Goal: Task Accomplishment & Management: Manage account settings

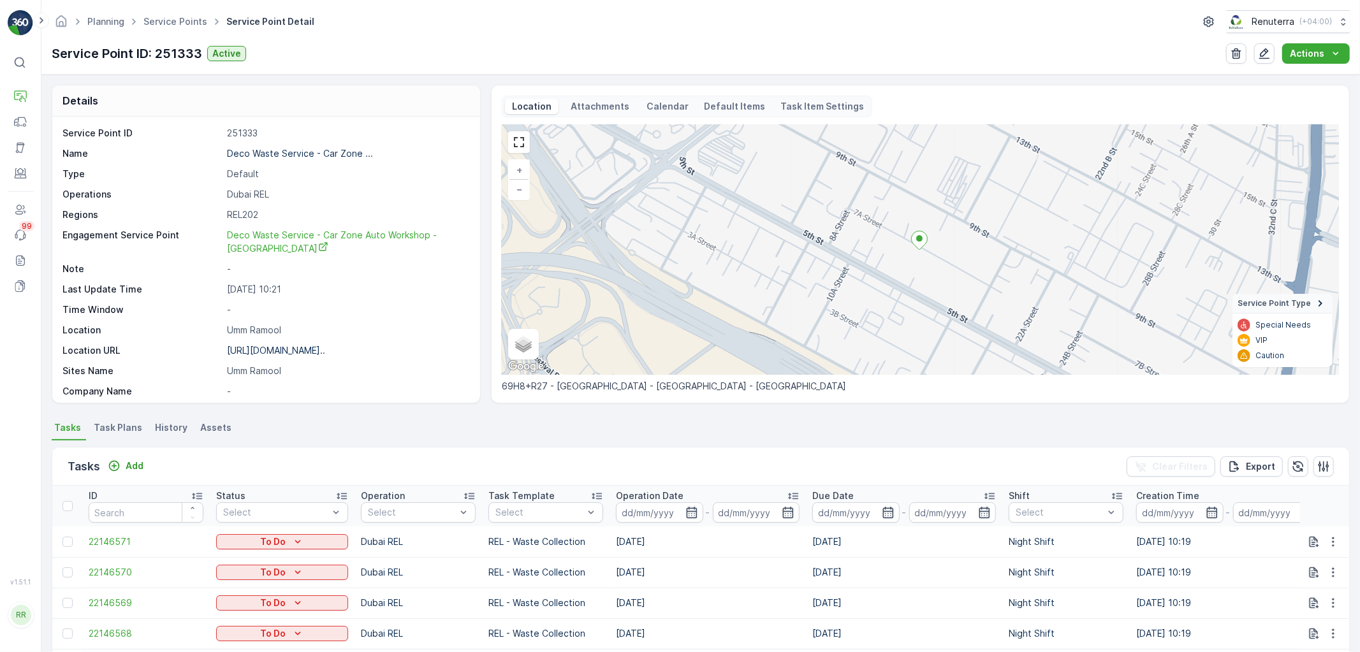
scroll to position [212, 0]
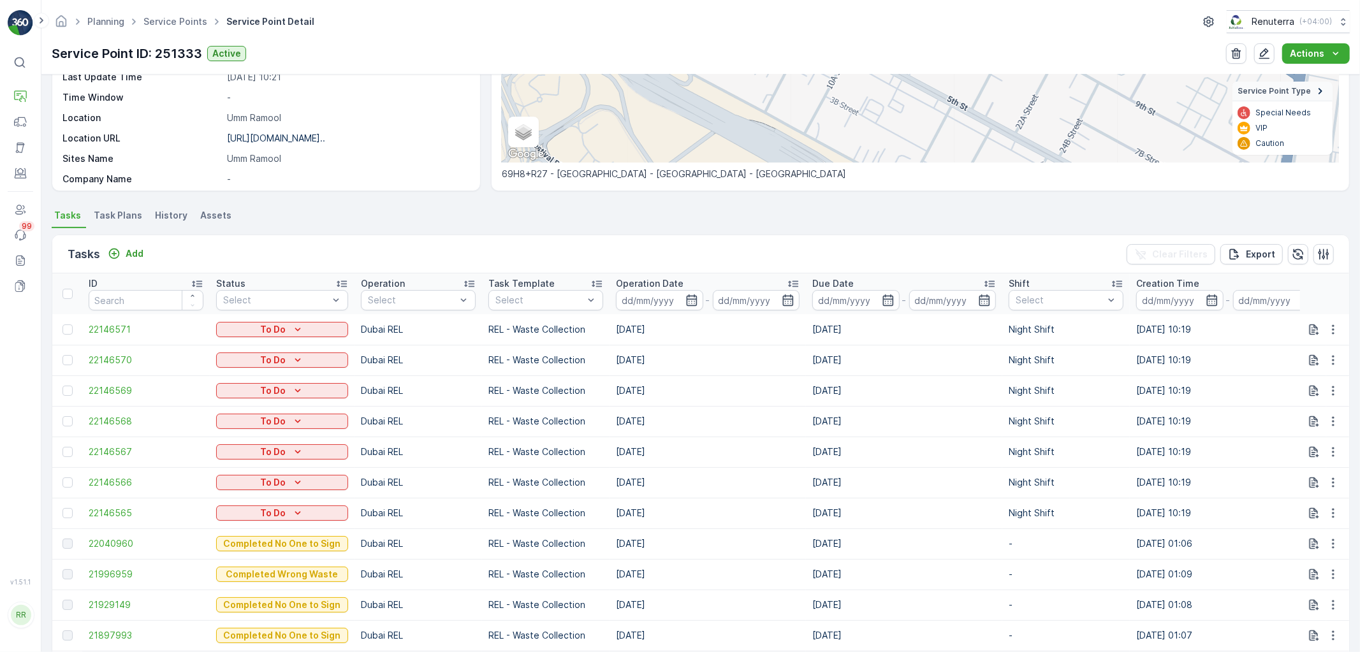
drag, startPoint x: 40, startPoint y: 20, endPoint x: 29, endPoint y: 41, distance: 24.5
click at [40, 20] on icon at bounding box center [41, 20] width 14 height 15
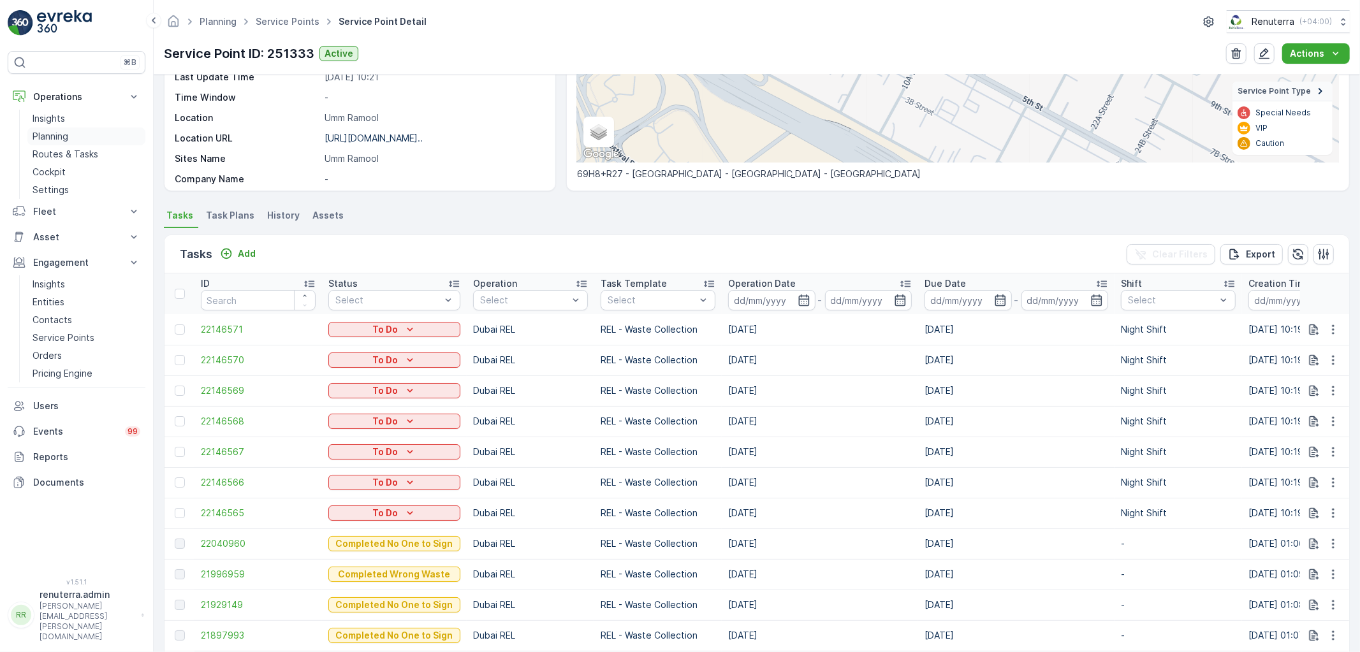
click at [53, 142] on link "Planning" at bounding box center [86, 137] width 118 height 18
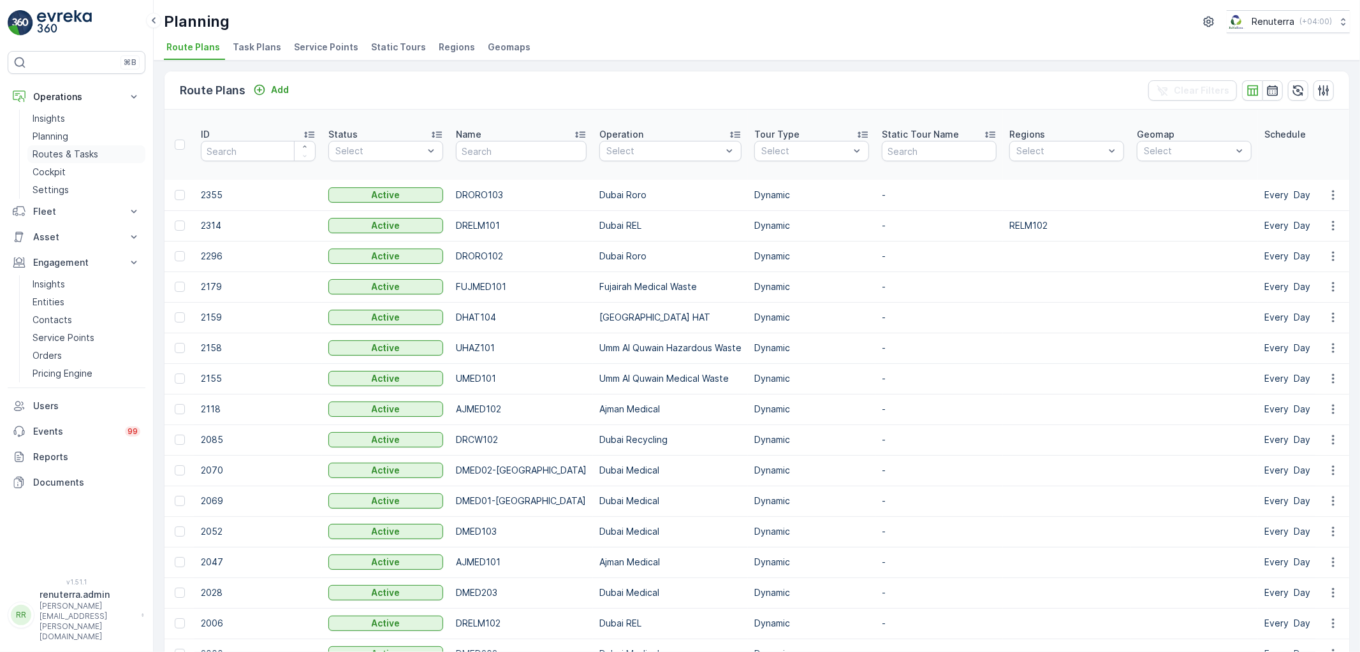
click at [65, 158] on p "Routes & Tasks" at bounding box center [66, 154] width 66 height 13
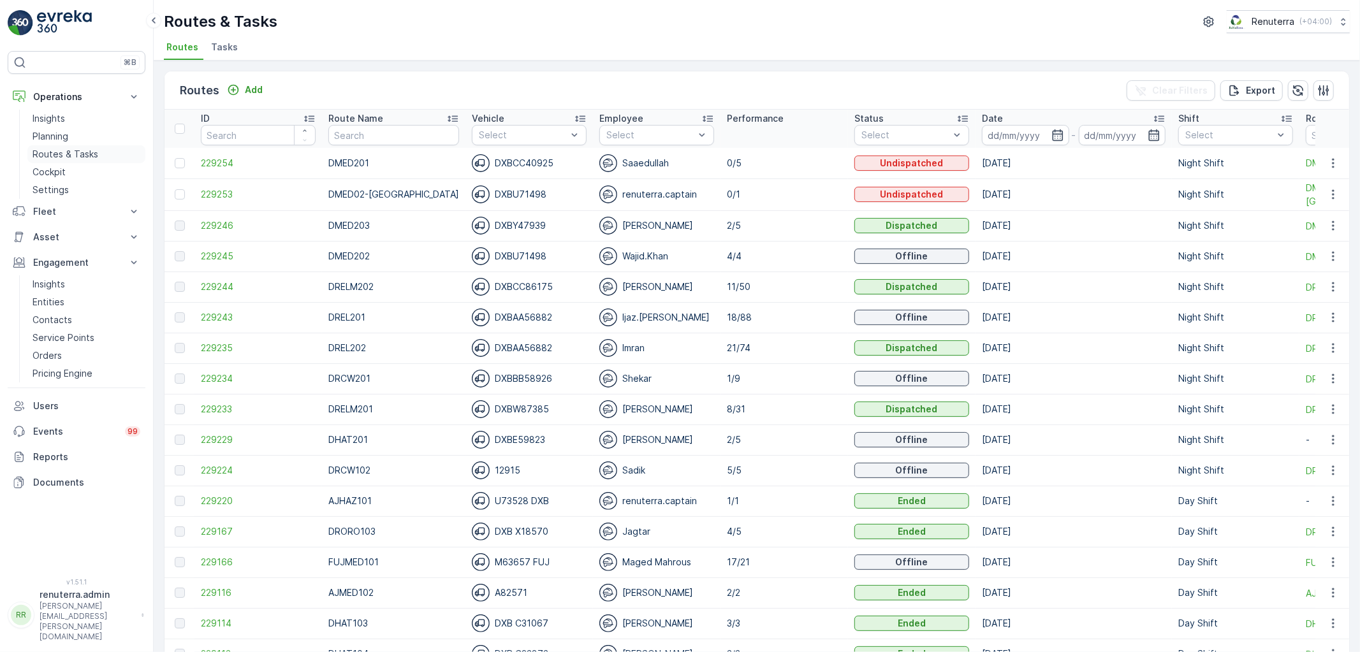
click at [73, 149] on p "Routes & Tasks" at bounding box center [66, 154] width 66 height 13
click at [211, 158] on span "229254" at bounding box center [258, 163] width 115 height 13
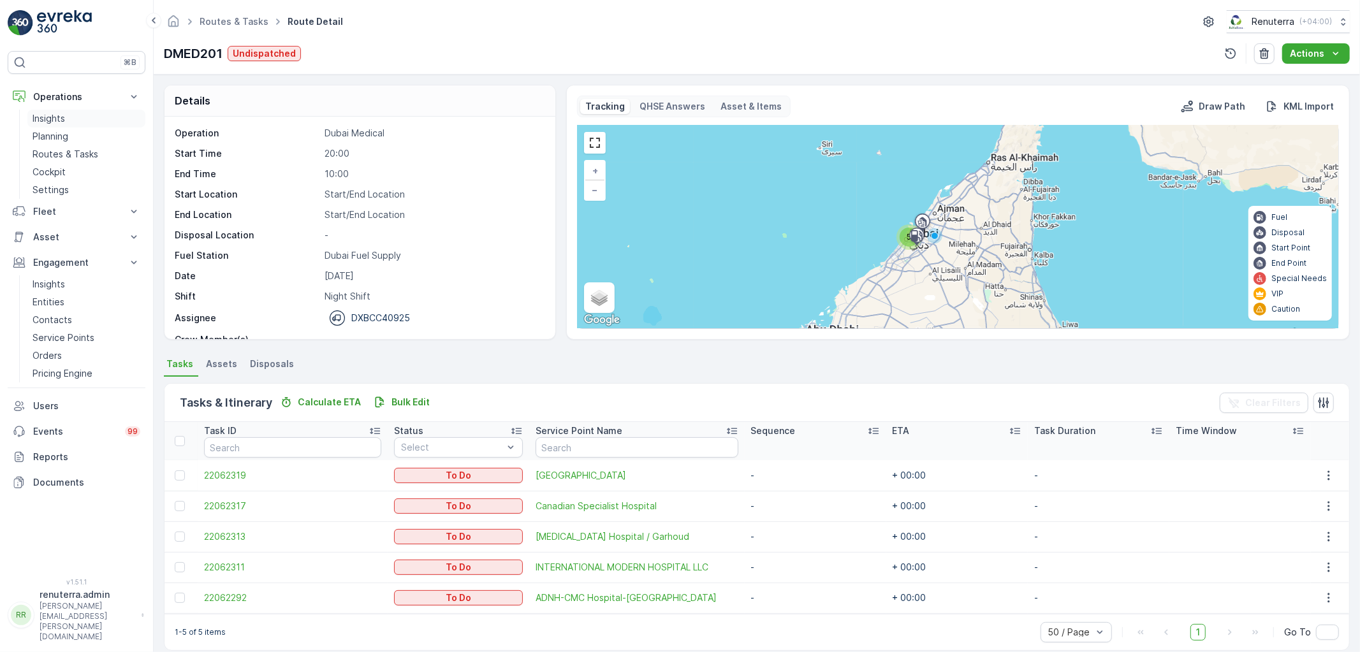
drag, startPoint x: 70, startPoint y: 118, endPoint x: 66, endPoint y: 124, distance: 6.9
click at [68, 118] on link "Insights" at bounding box center [86, 119] width 118 height 18
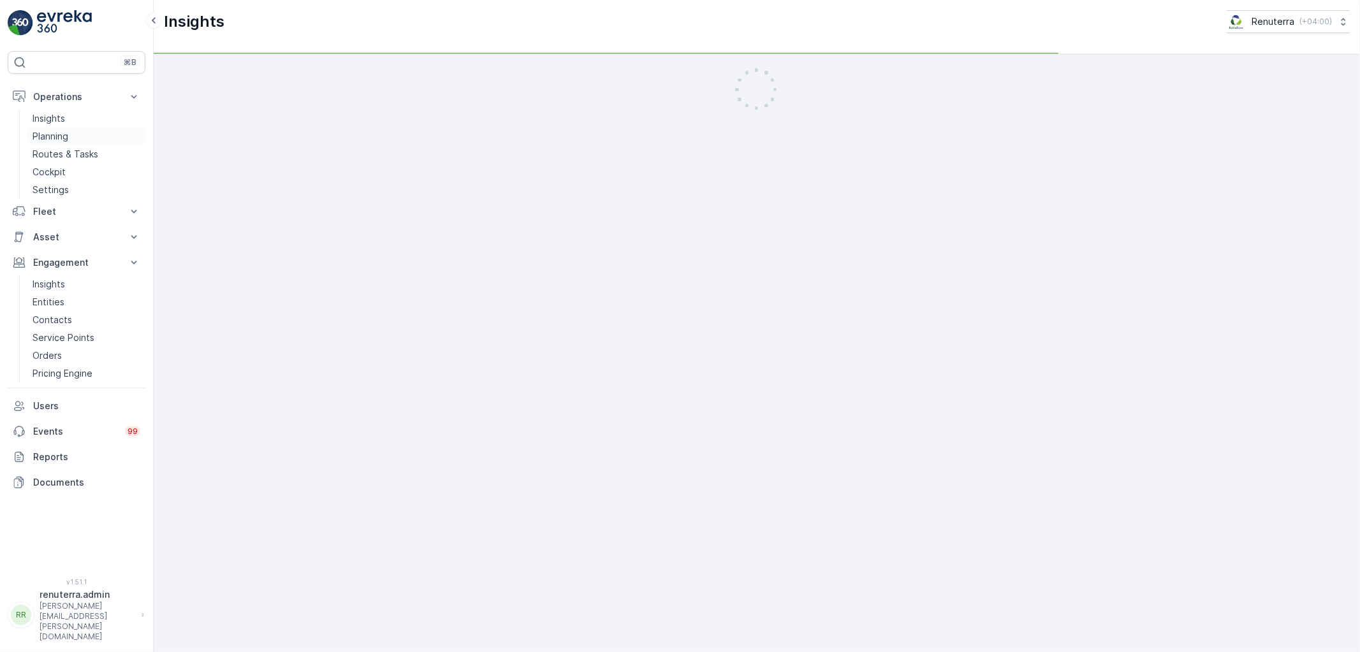
click at [64, 134] on p "Planning" at bounding box center [51, 136] width 36 height 13
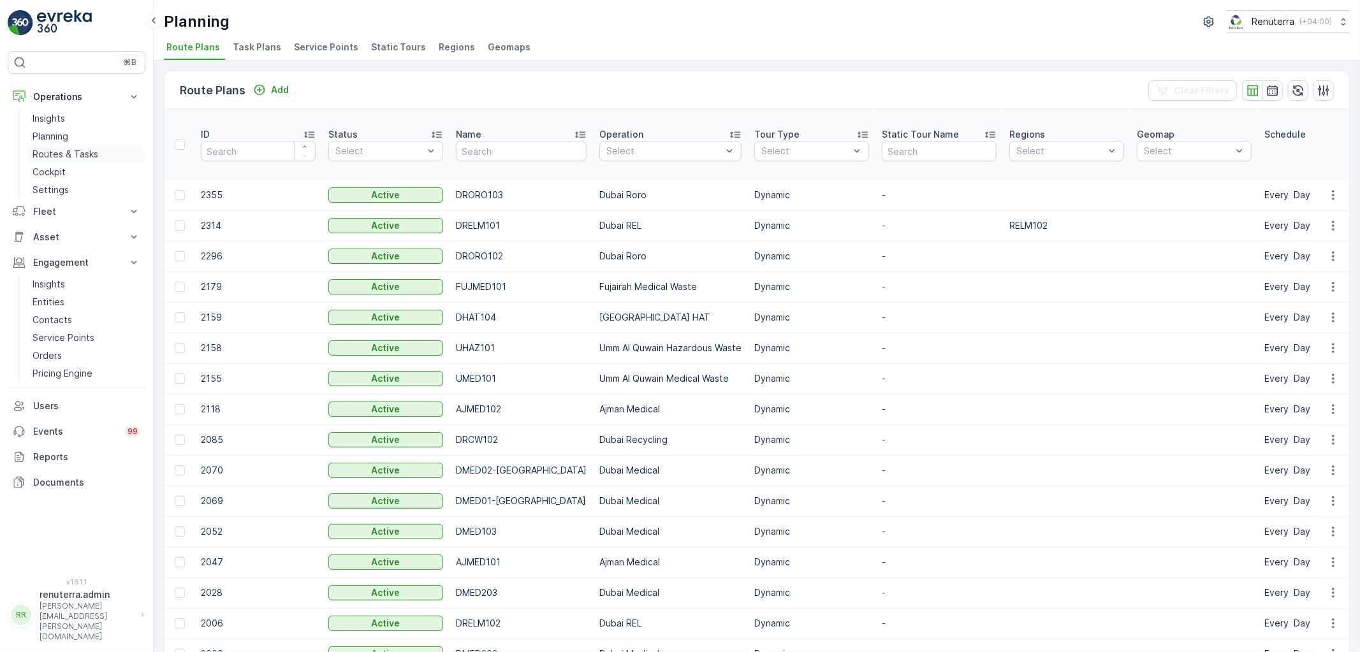
click at [85, 151] on p "Routes & Tasks" at bounding box center [66, 154] width 66 height 13
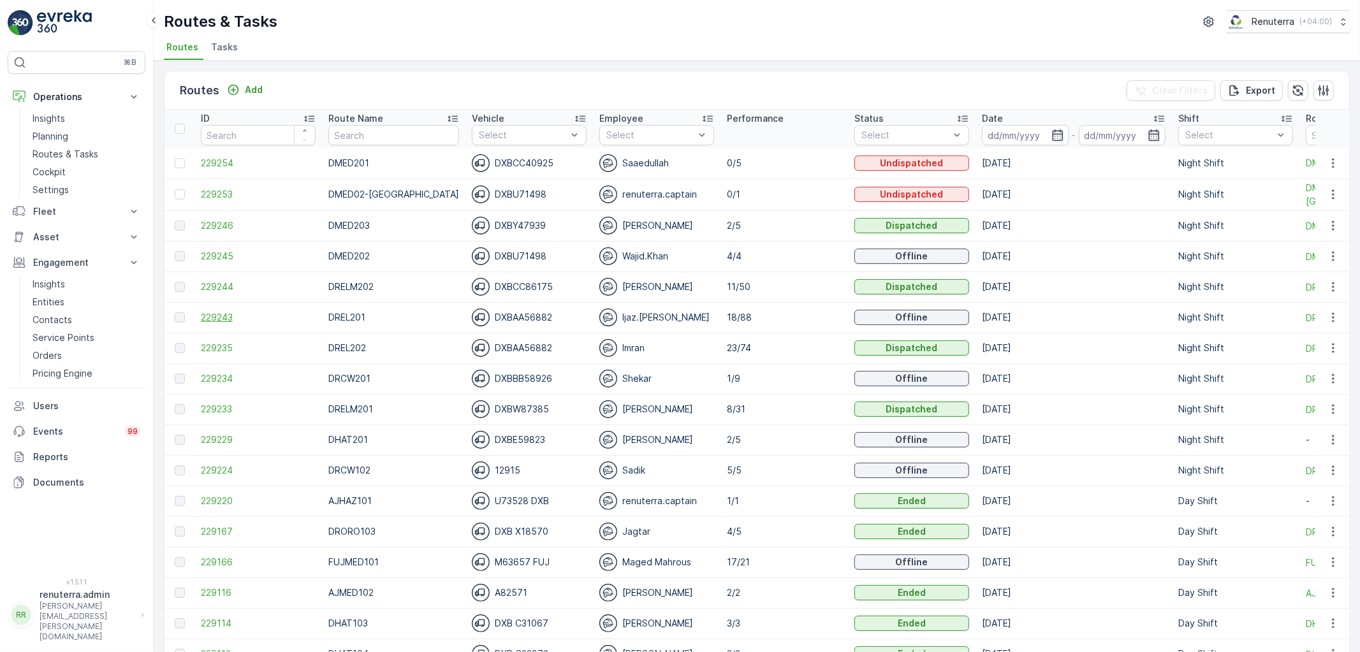
click at [226, 311] on span "229243" at bounding box center [258, 317] width 115 height 13
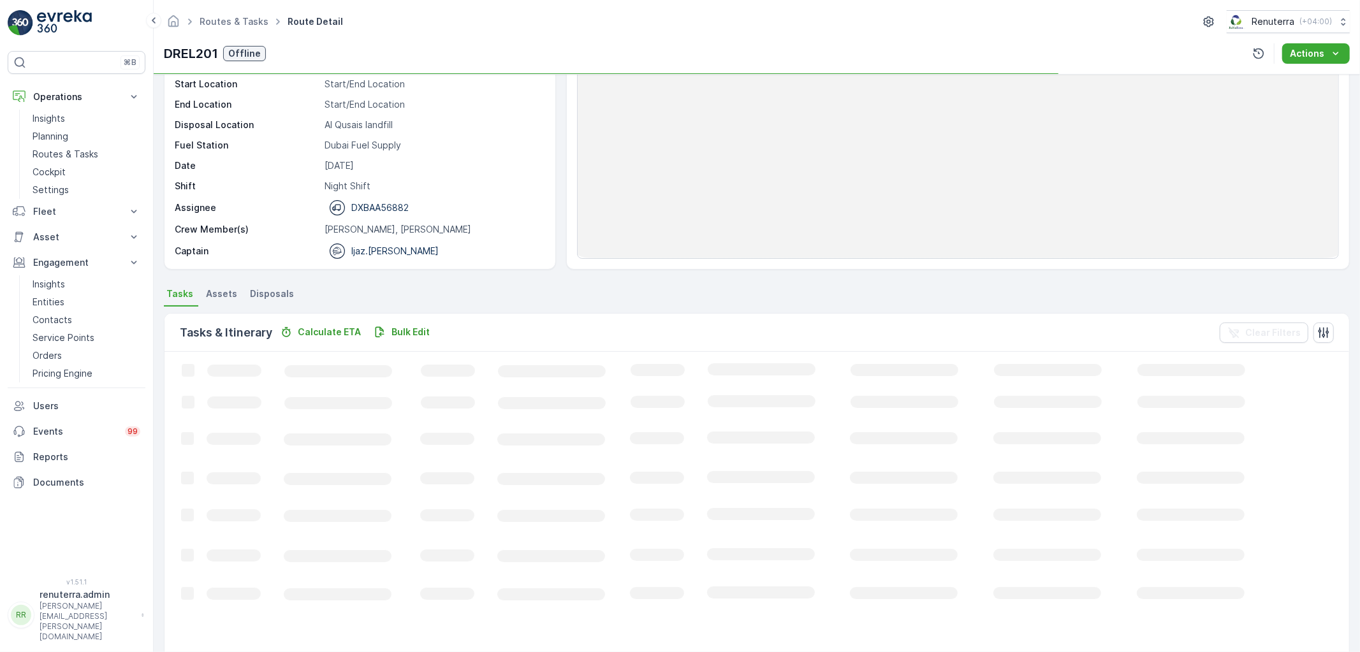
scroll to position [71, 0]
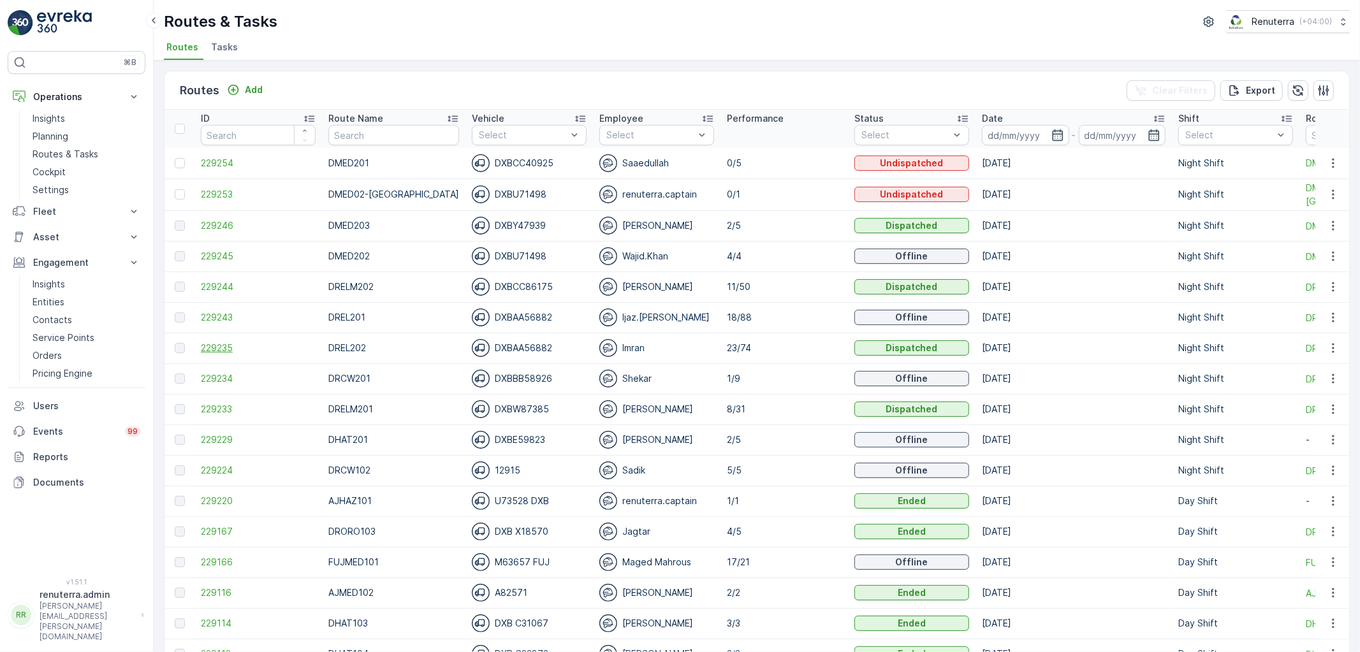
click at [225, 346] on span "229235" at bounding box center [258, 348] width 115 height 13
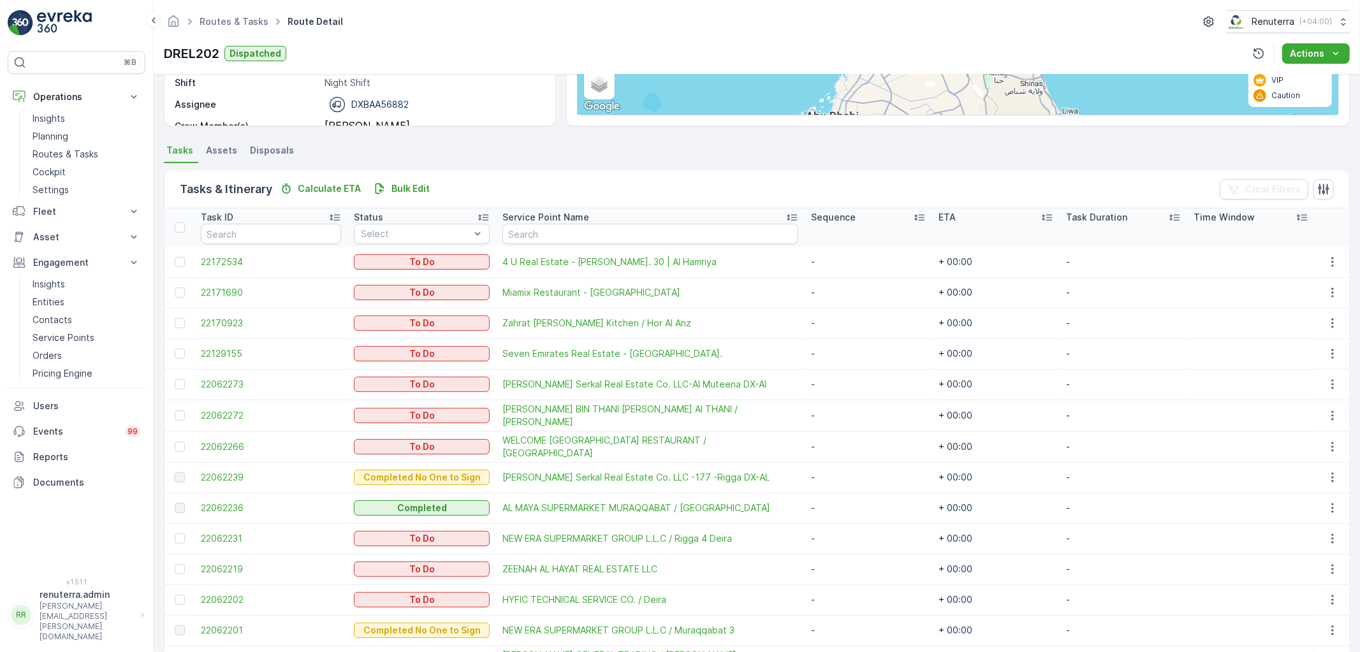
scroll to position [212, 0]
click at [591, 266] on span "4 U Real Estate - Mohammed Noor Talib Bldg. 30 | Al Hamriya" at bounding box center [651, 263] width 296 height 13
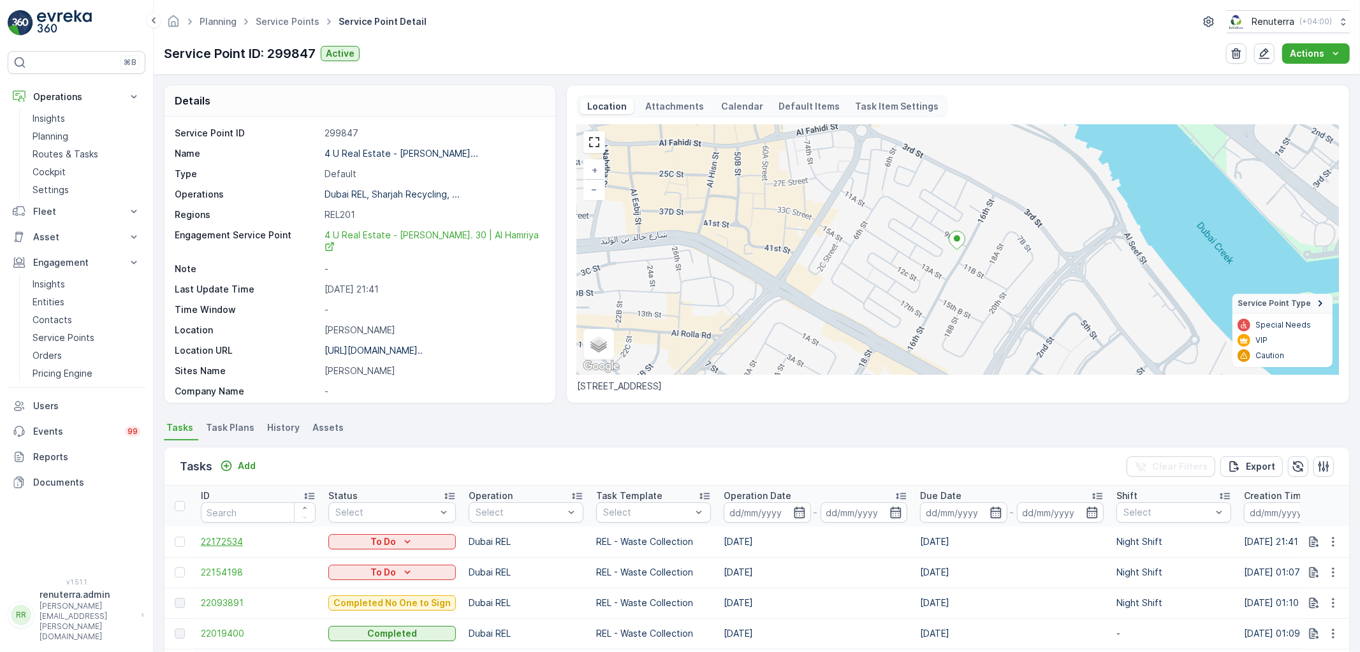
click at [216, 547] on span "22172534" at bounding box center [258, 542] width 115 height 13
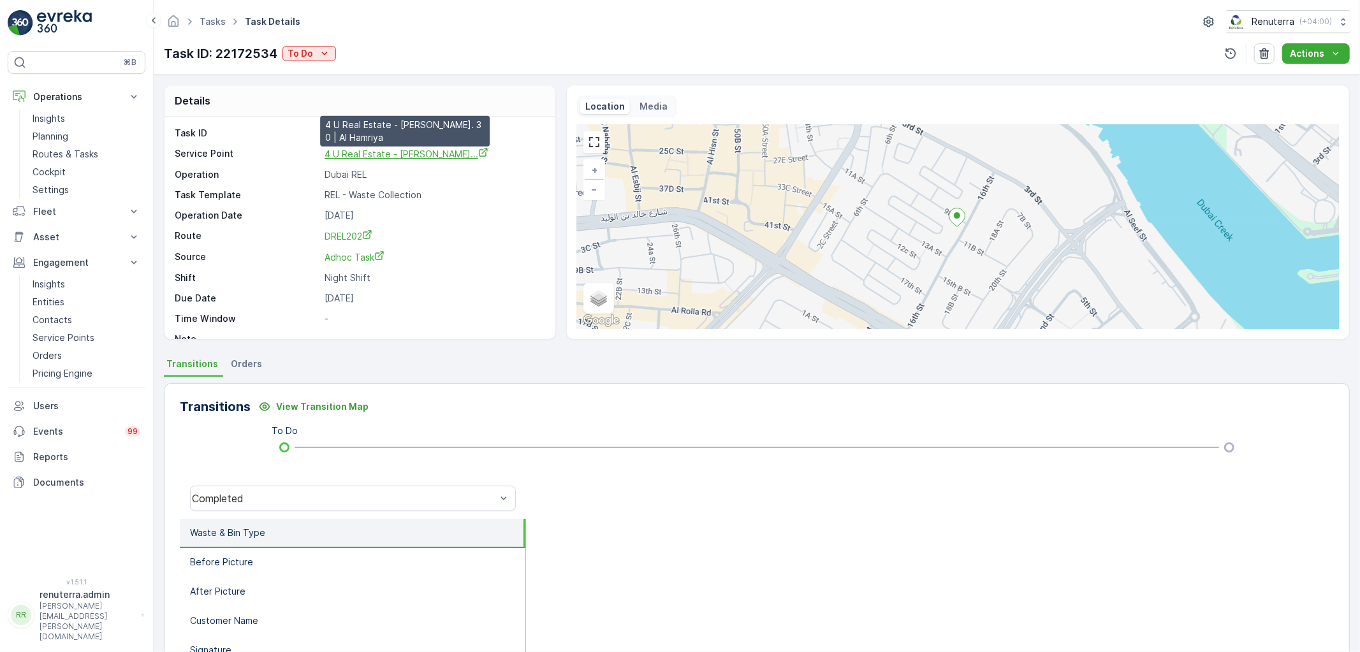
click at [374, 158] on span "4 U Real Estate - Mohammed Noo..." at bounding box center [407, 154] width 164 height 11
click at [96, 154] on p "Routes & Tasks" at bounding box center [66, 154] width 66 height 13
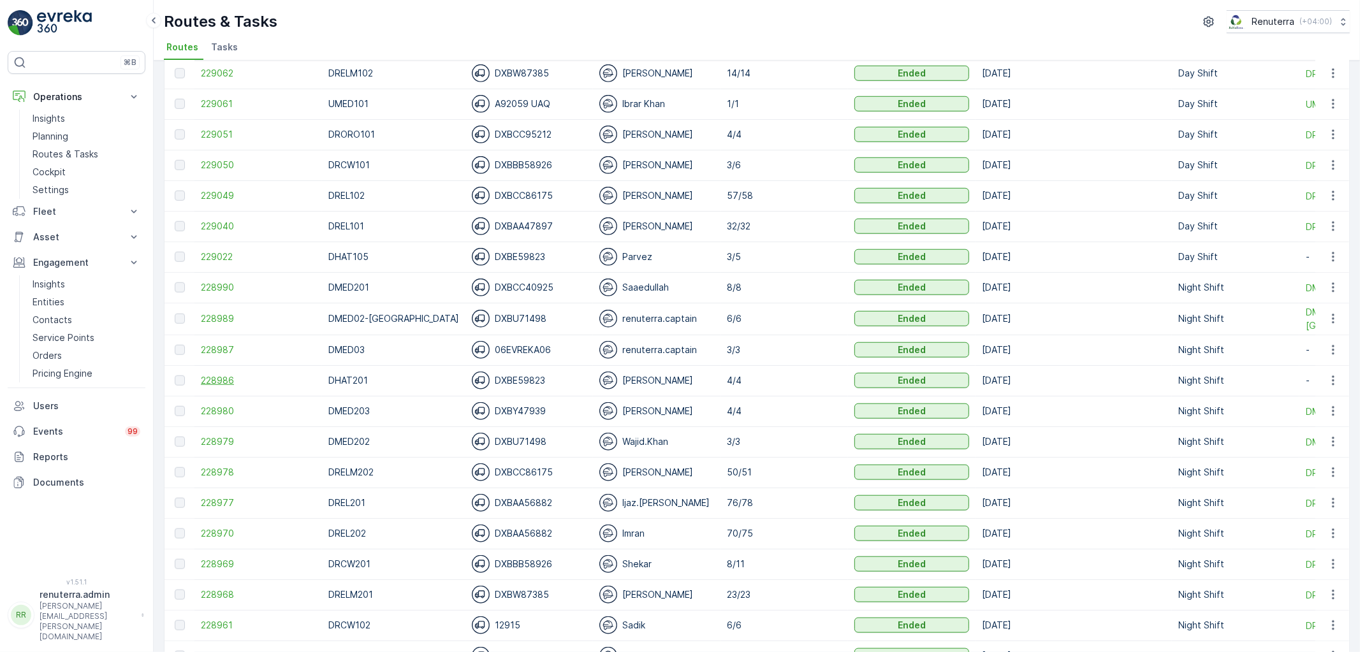
scroll to position [921, 0]
click at [227, 620] on span "228961" at bounding box center [258, 623] width 115 height 13
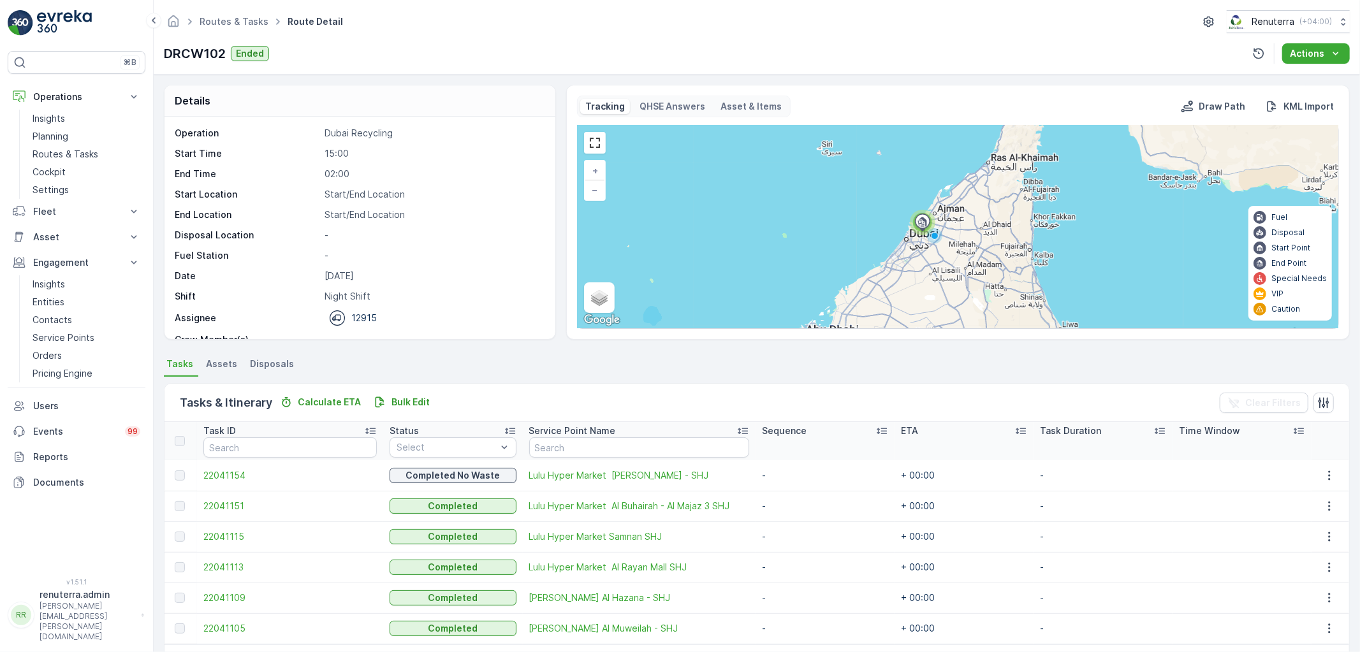
scroll to position [45, 0]
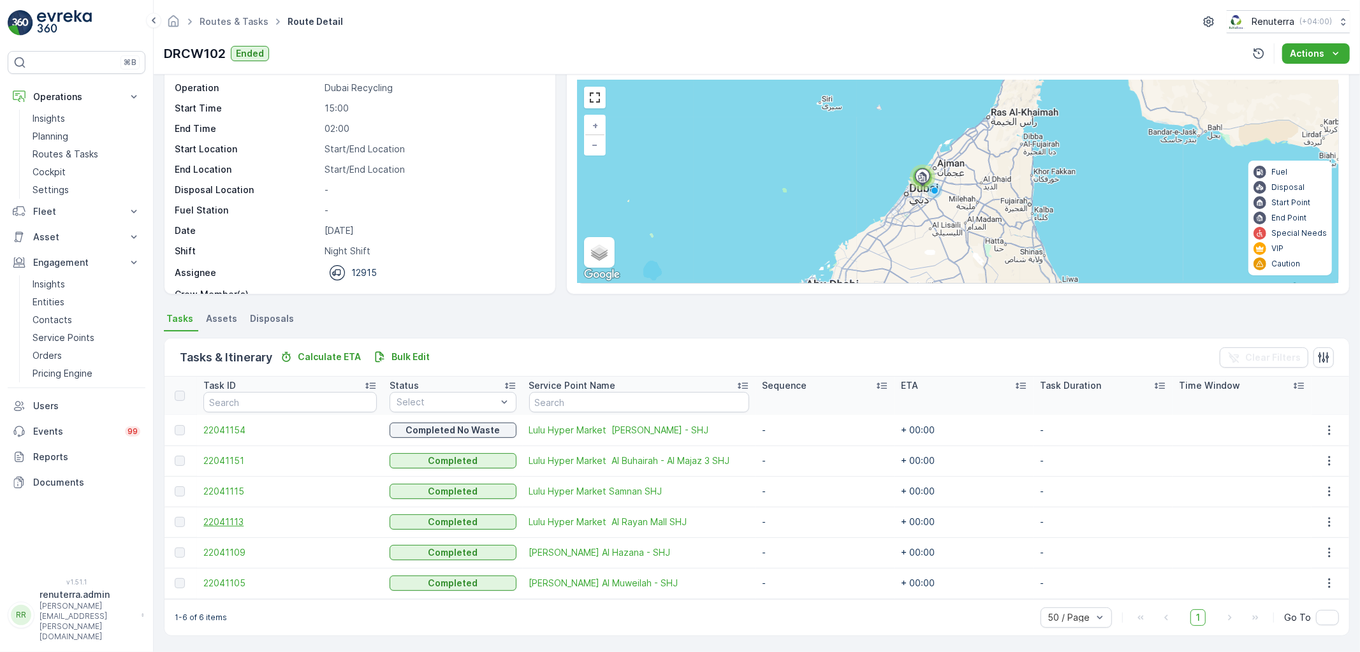
click at [232, 516] on span "22041113" at bounding box center [289, 522] width 173 height 13
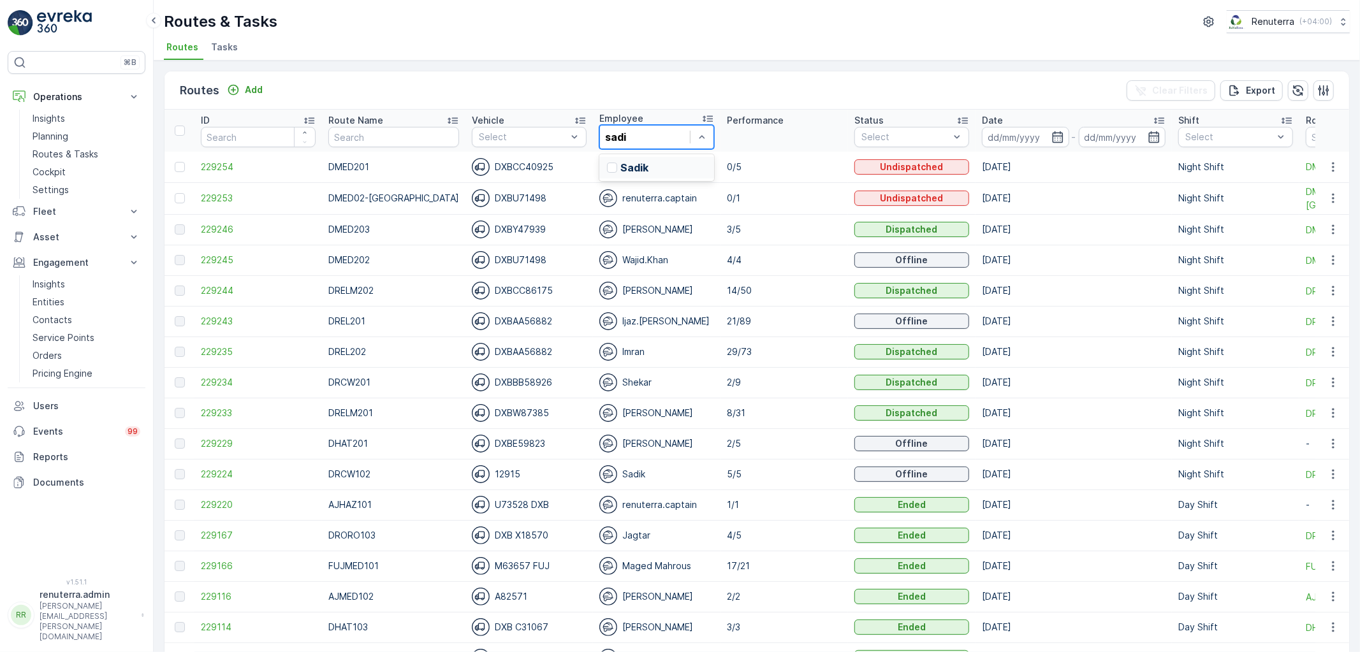
type input "sadik"
click at [640, 171] on div "Sadik" at bounding box center [656, 168] width 115 height 22
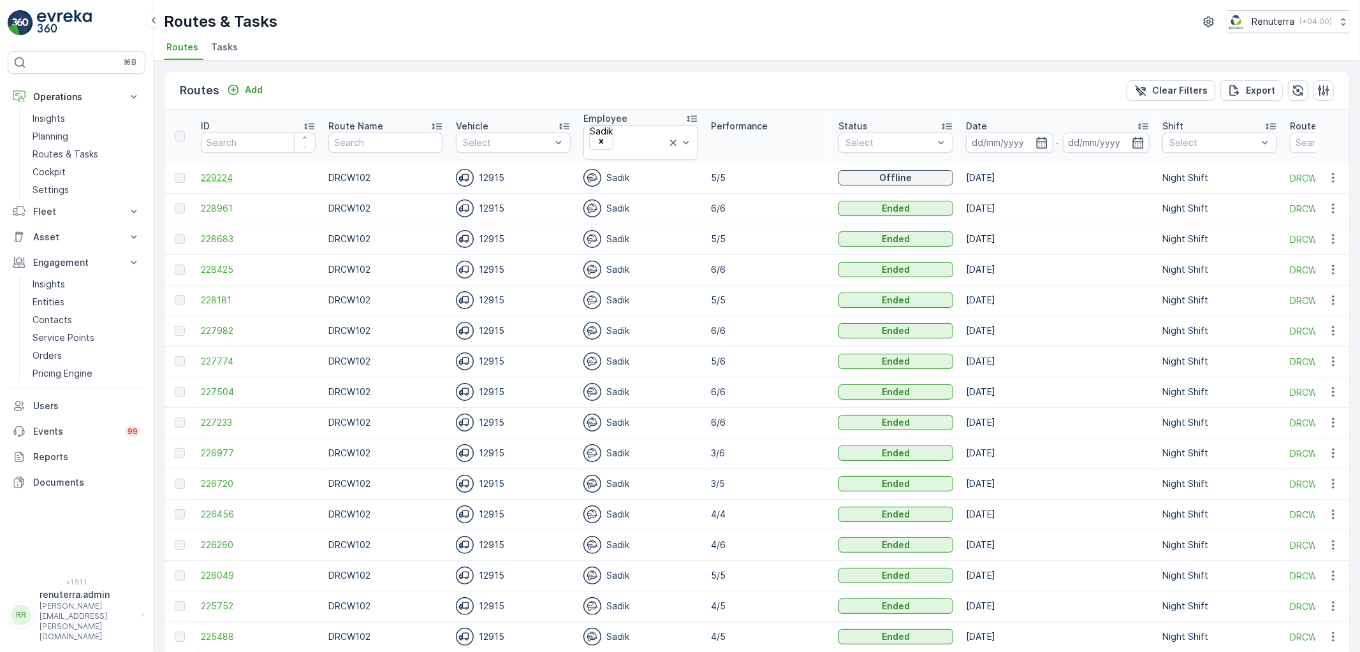
click at [209, 172] on span "229224" at bounding box center [258, 178] width 115 height 13
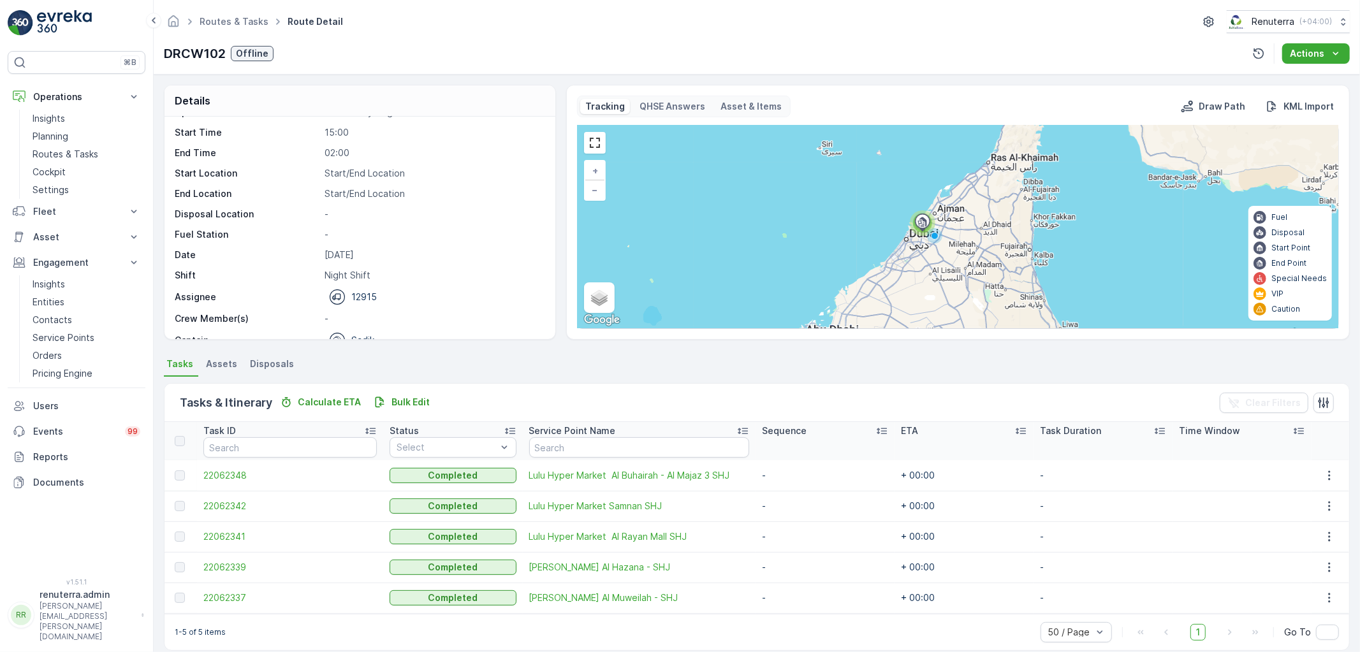
scroll to position [40, 0]
click at [225, 539] on span "22062341" at bounding box center [289, 537] width 173 height 13
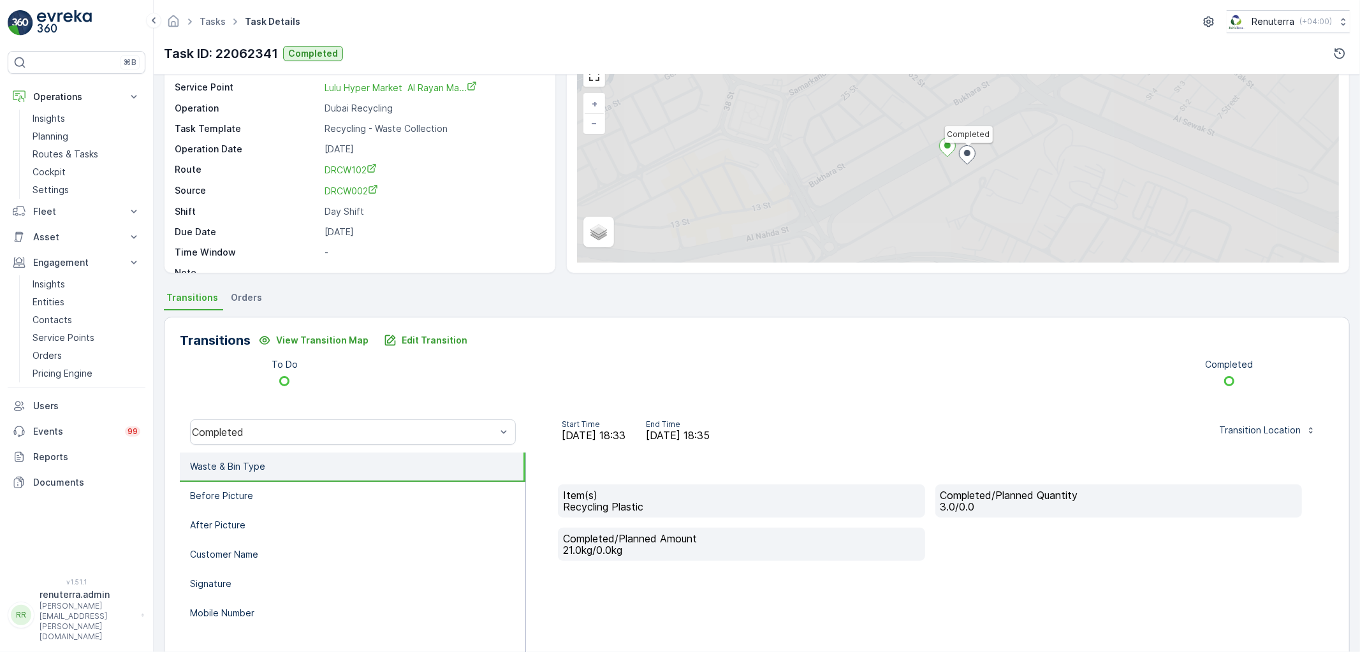
scroll to position [71, 0]
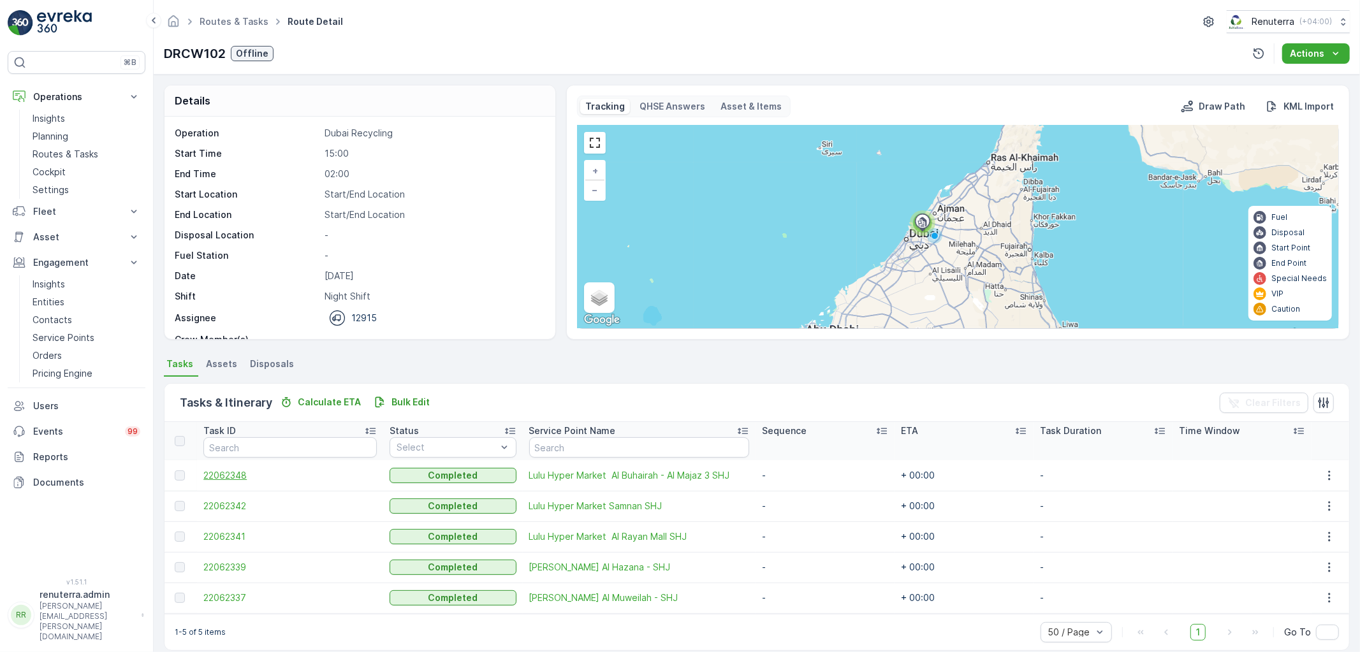
click at [223, 474] on span "22062348" at bounding box center [289, 475] width 173 height 13
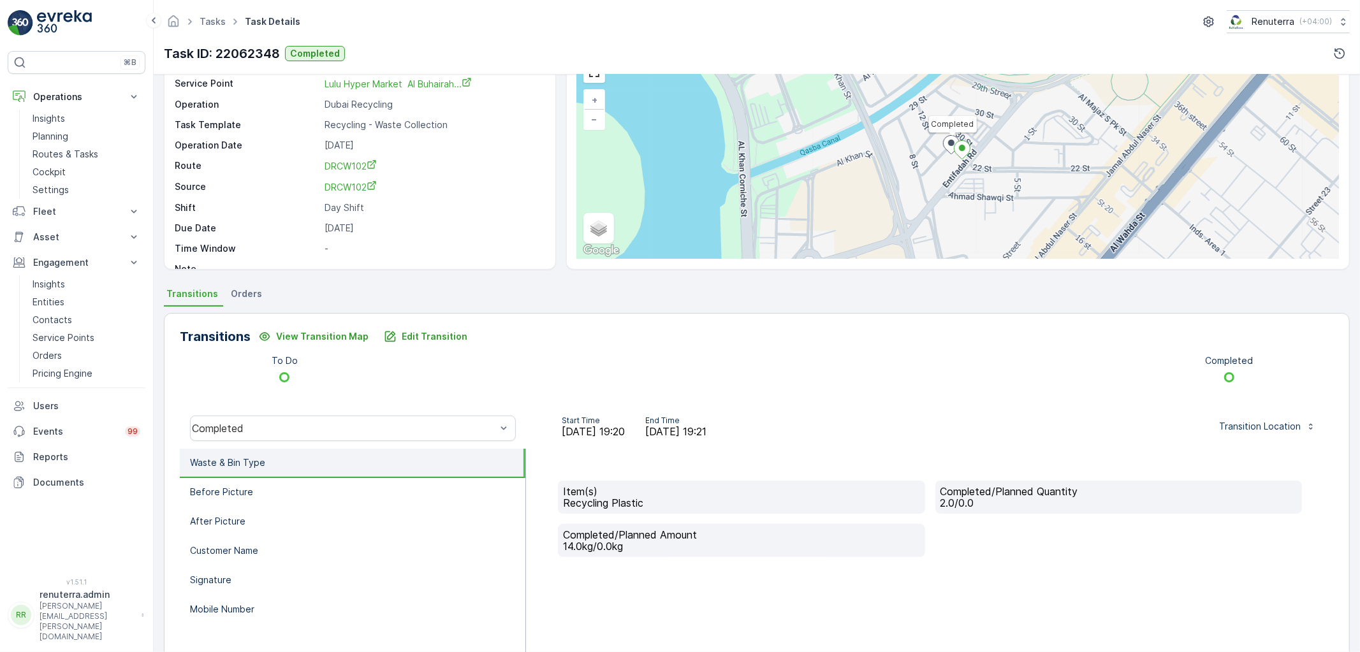
scroll to position [71, 0]
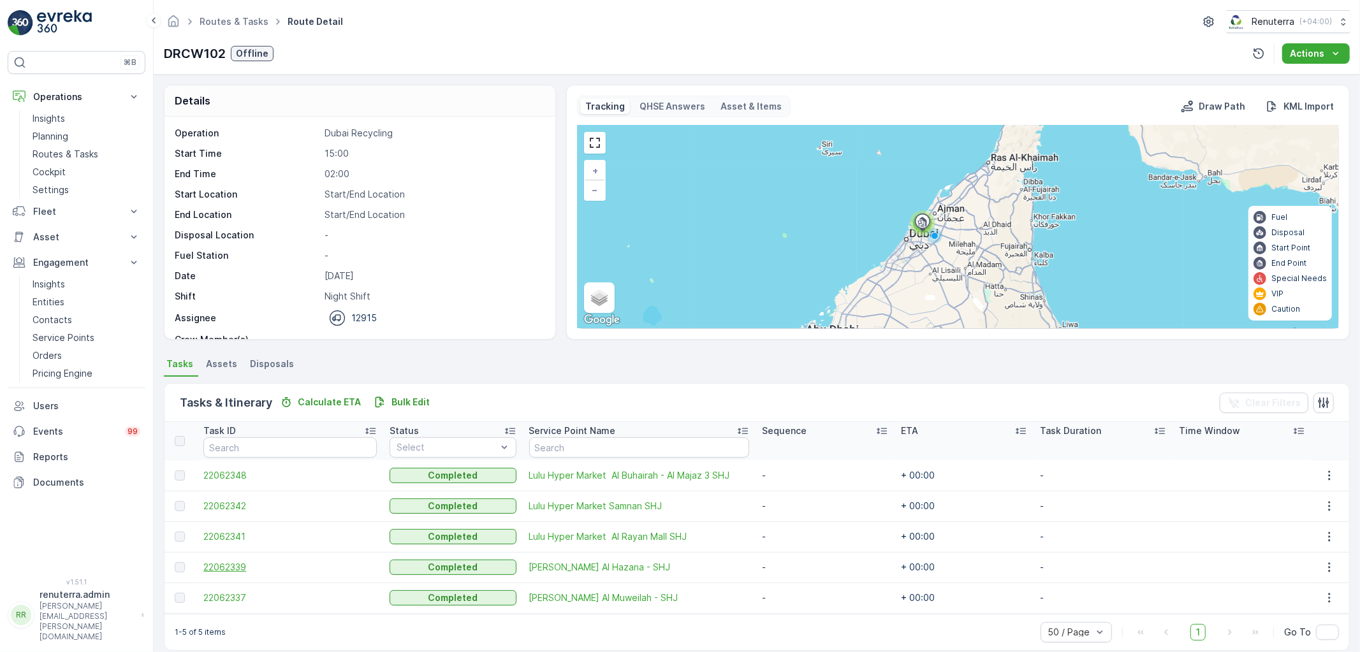
click at [237, 572] on span "22062339" at bounding box center [289, 567] width 173 height 13
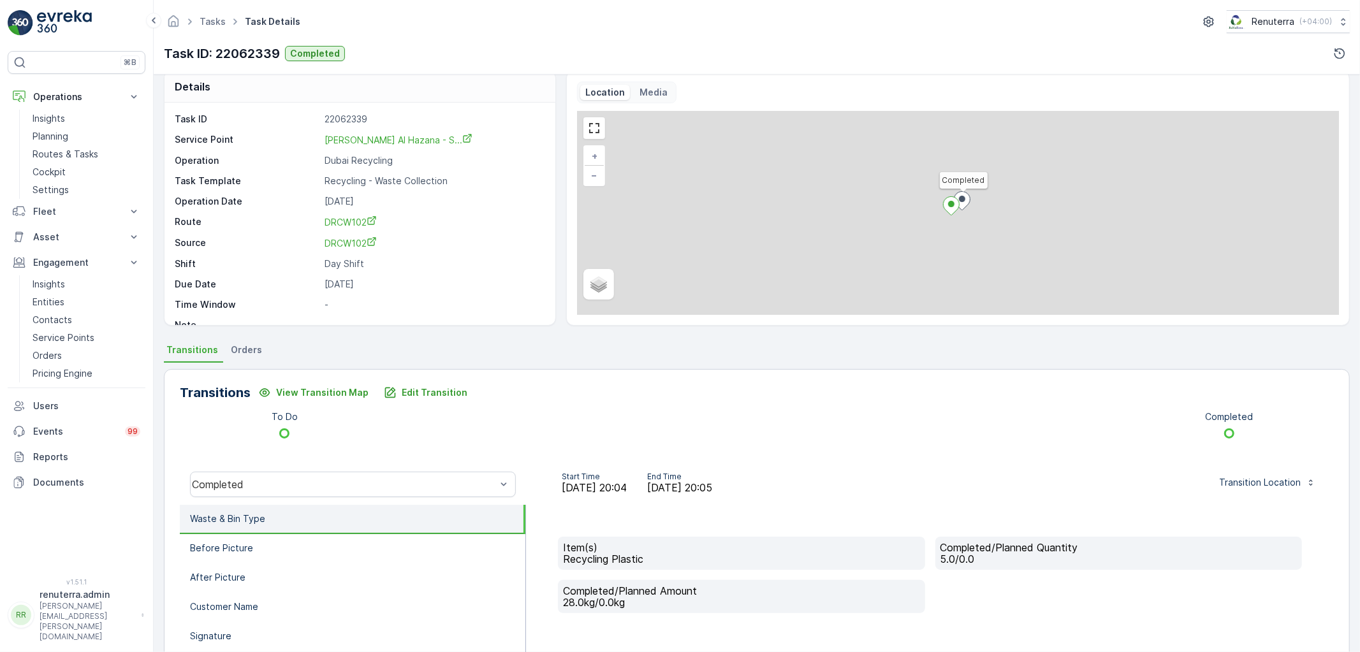
scroll to position [71, 0]
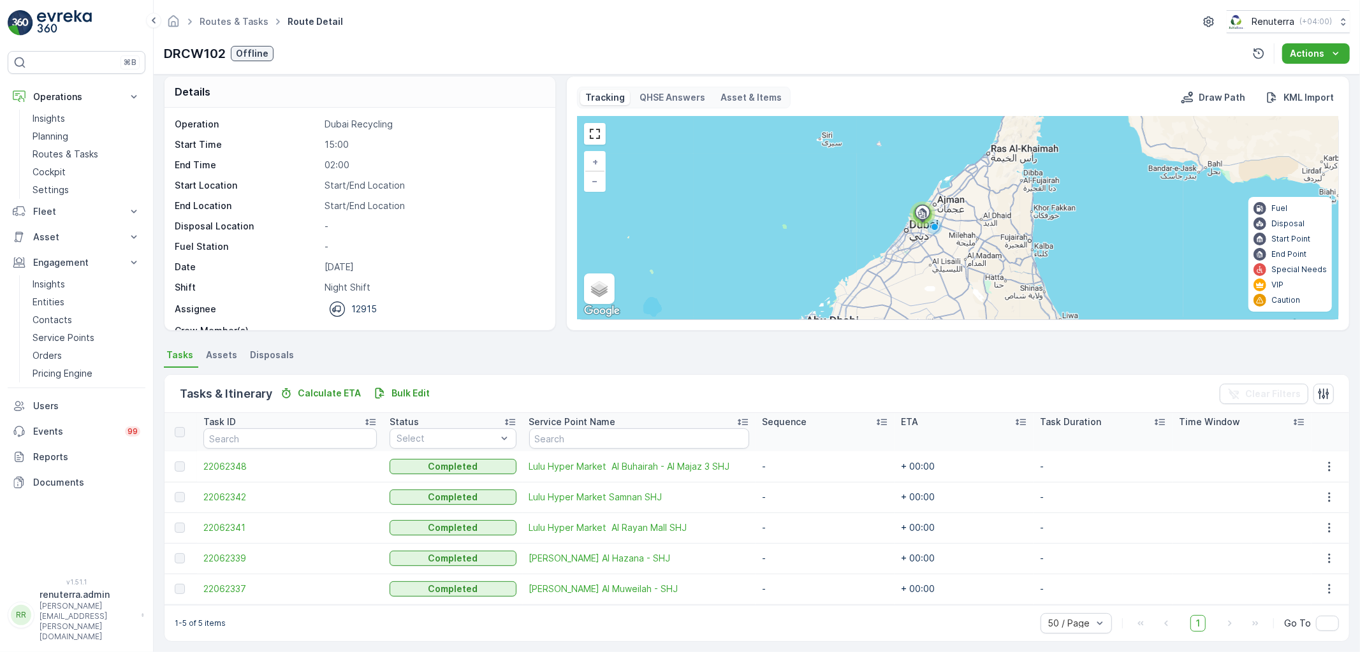
scroll to position [15, 0]
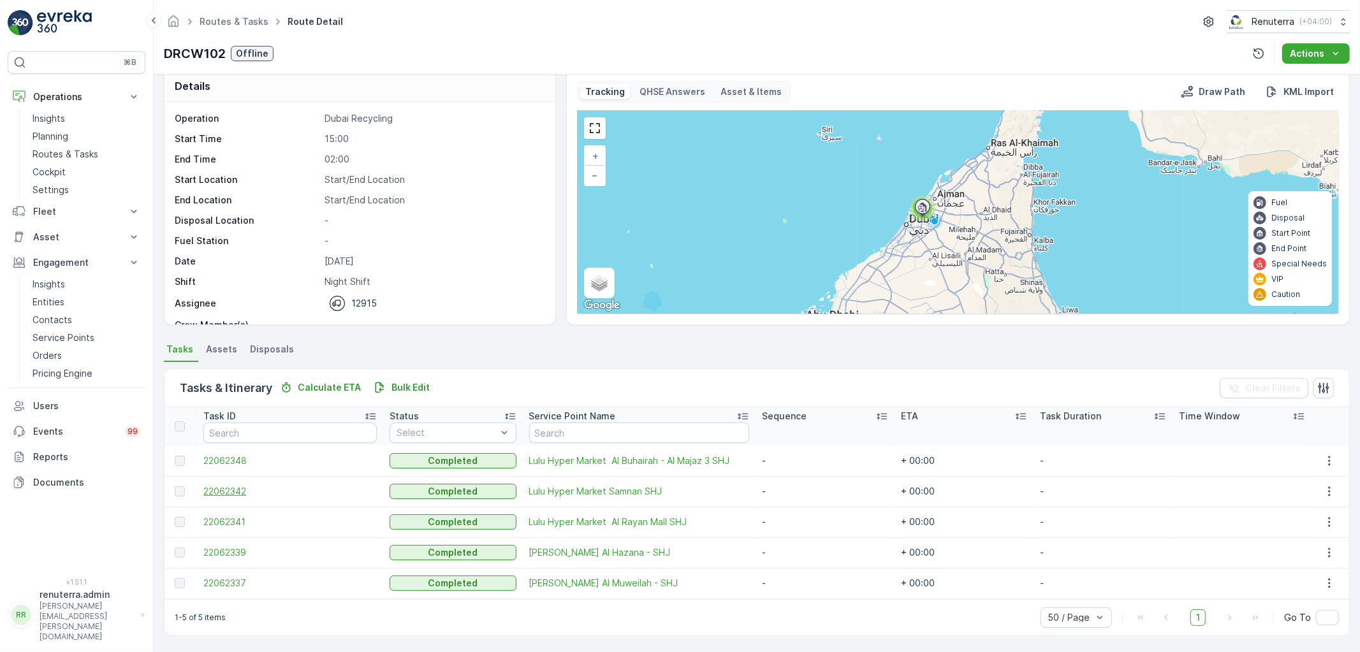
click at [226, 487] on span "22062342" at bounding box center [289, 491] width 173 height 13
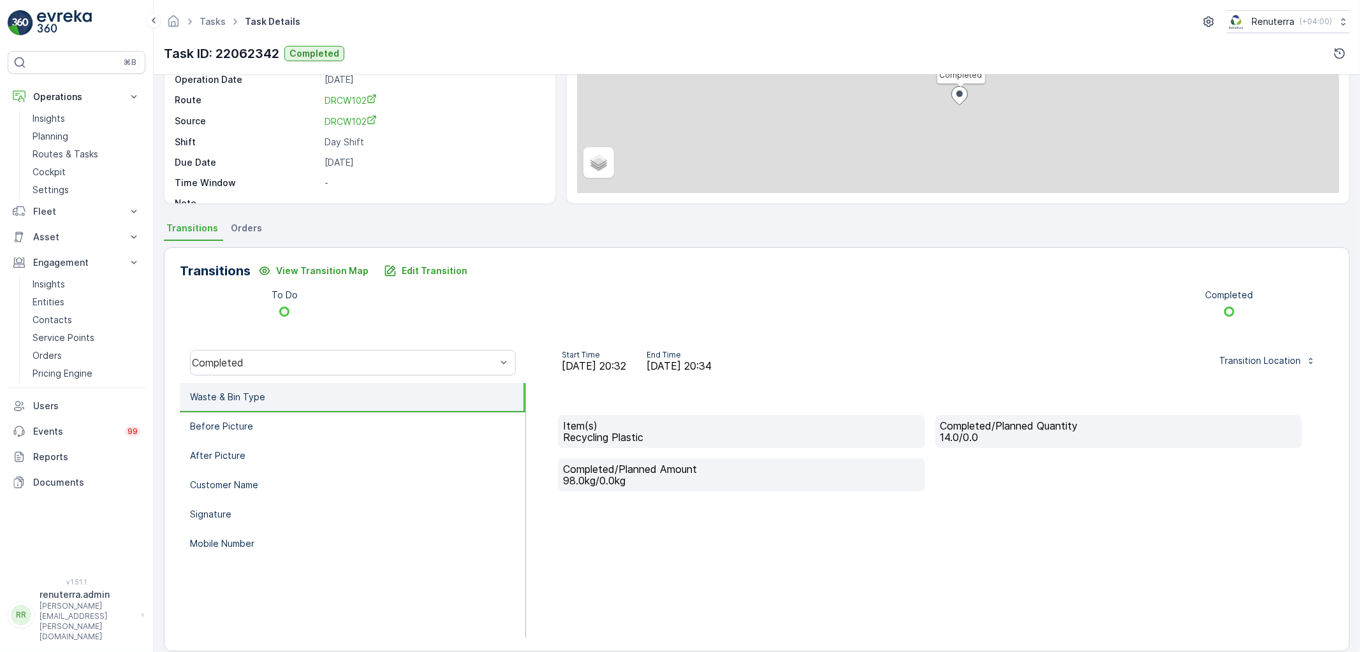
scroll to position [142, 0]
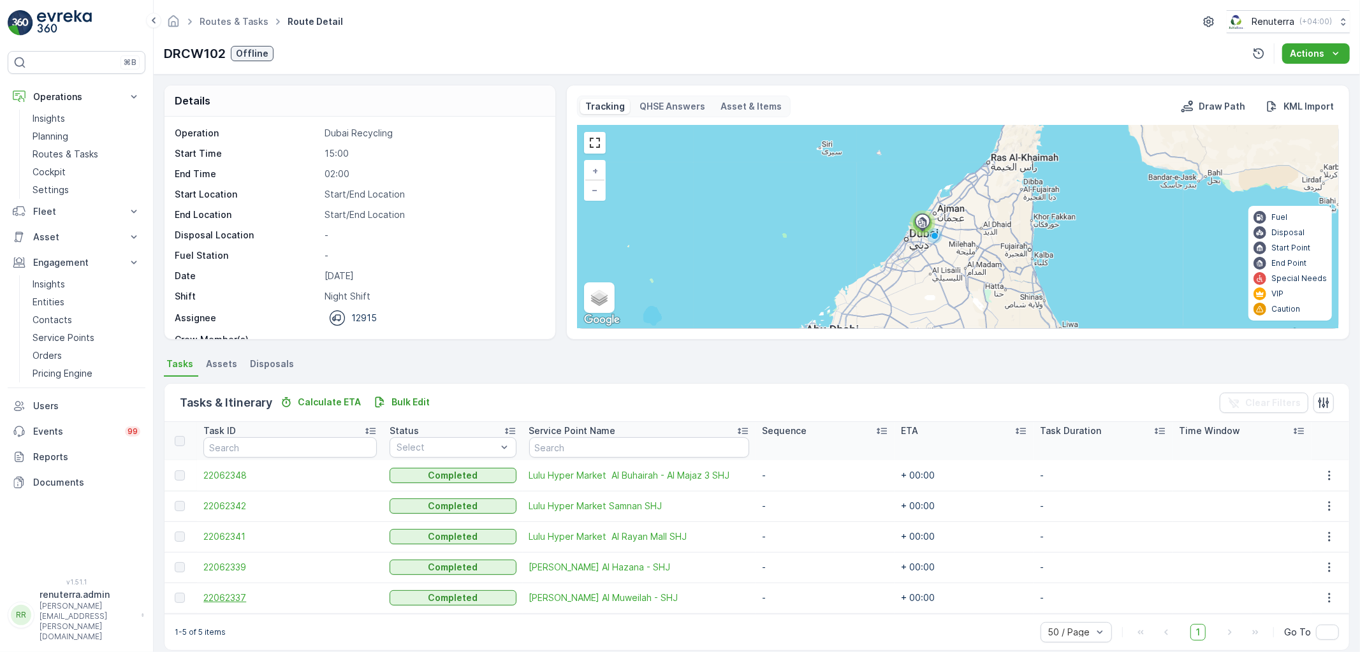
click at [230, 599] on span "22062337" at bounding box center [289, 598] width 173 height 13
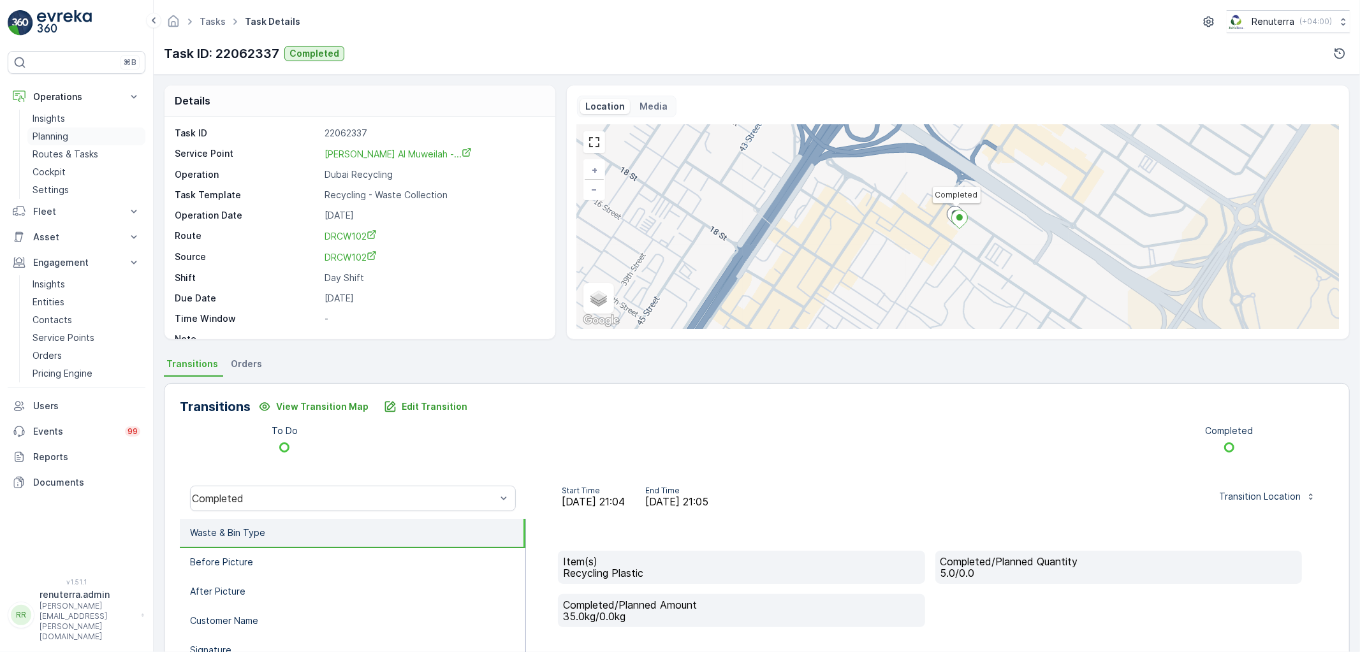
click at [77, 133] on link "Planning" at bounding box center [86, 137] width 118 height 18
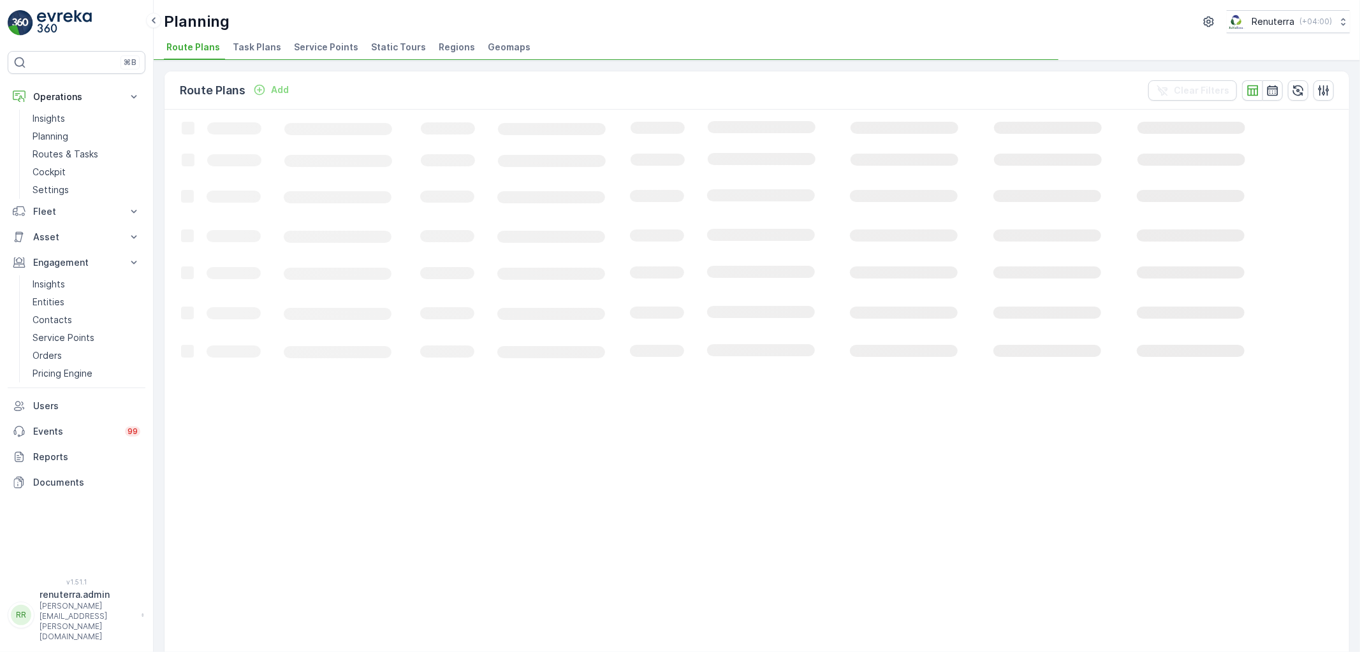
click at [302, 49] on span "Service Points" at bounding box center [326, 47] width 64 height 13
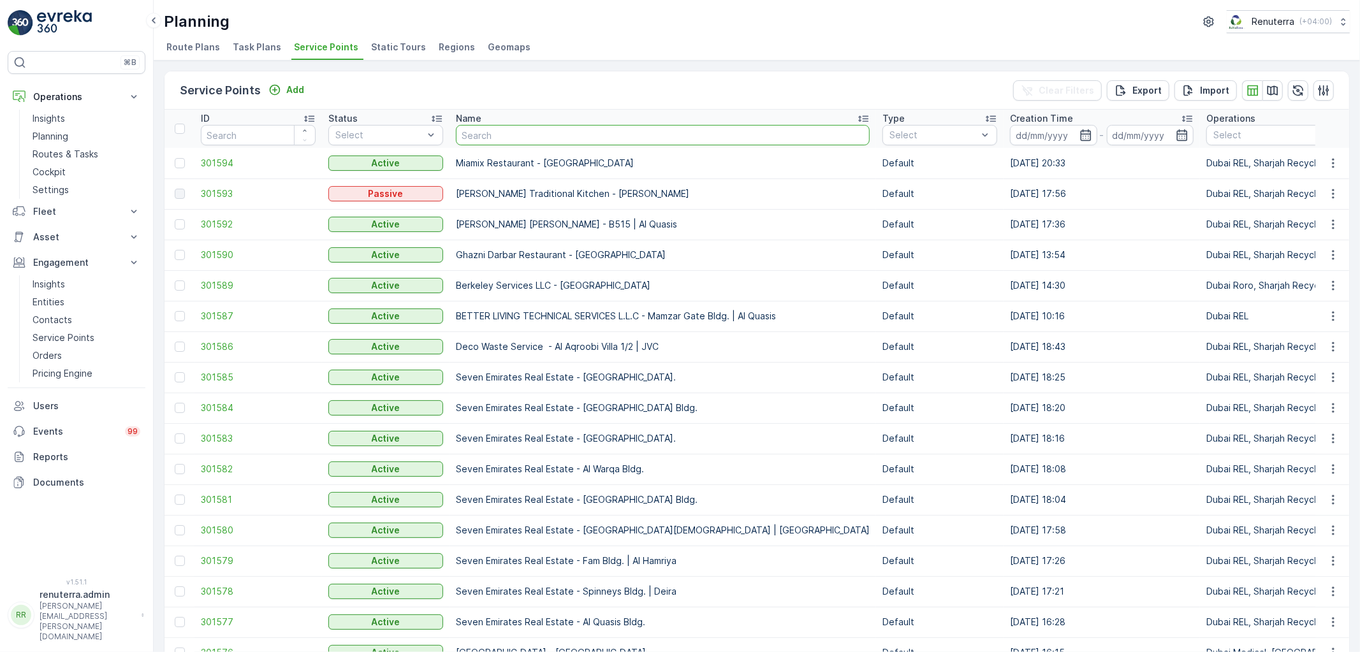
click at [502, 139] on input "text" at bounding box center [663, 135] width 414 height 20
click at [502, 138] on input "text" at bounding box center [663, 135] width 414 height 20
type input "brighht pl"
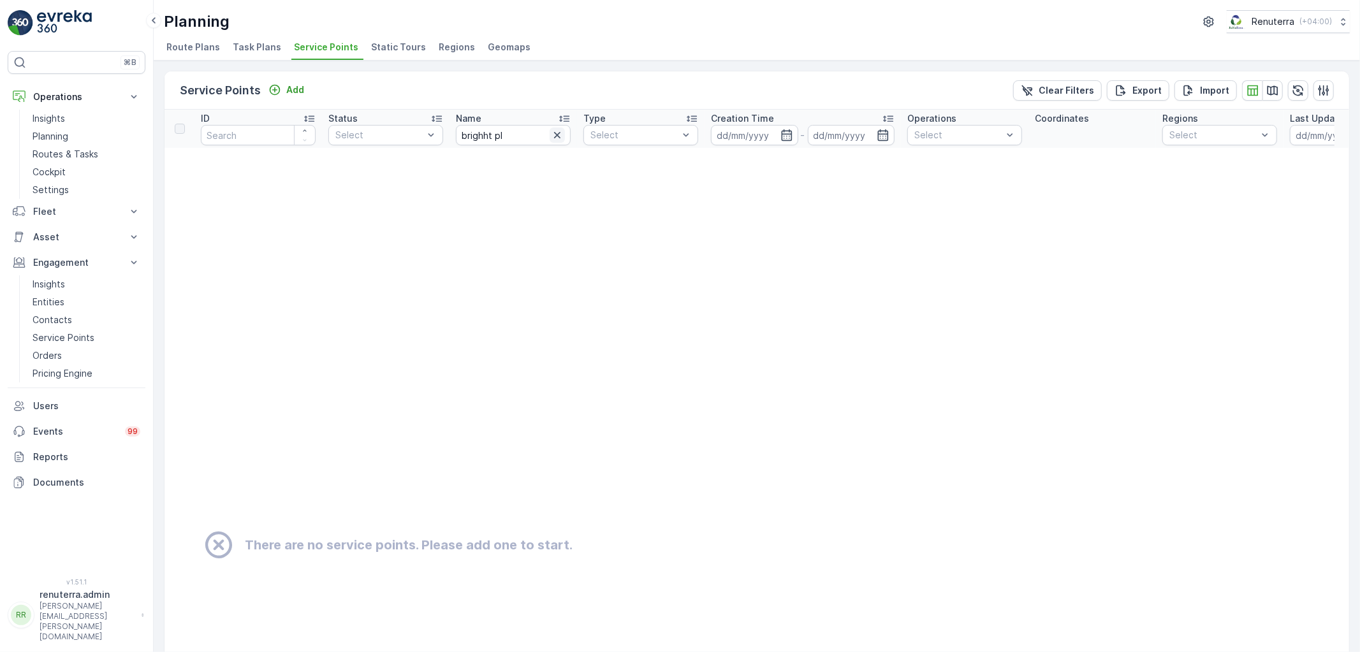
click at [559, 139] on icon "button" at bounding box center [557, 135] width 13 height 13
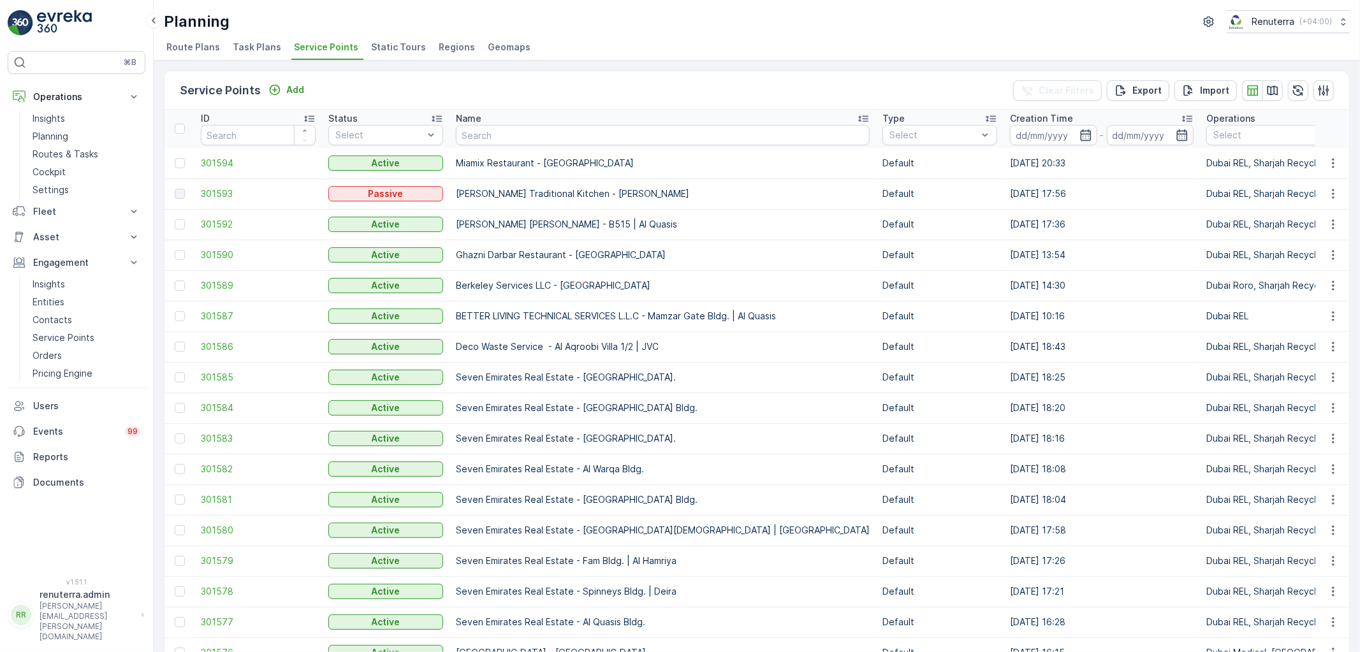
click at [559, 104] on div "Service Points Add Clear Filters Export Import" at bounding box center [757, 90] width 1185 height 38
click at [551, 134] on input "text" at bounding box center [663, 135] width 414 height 20
type input "bright"
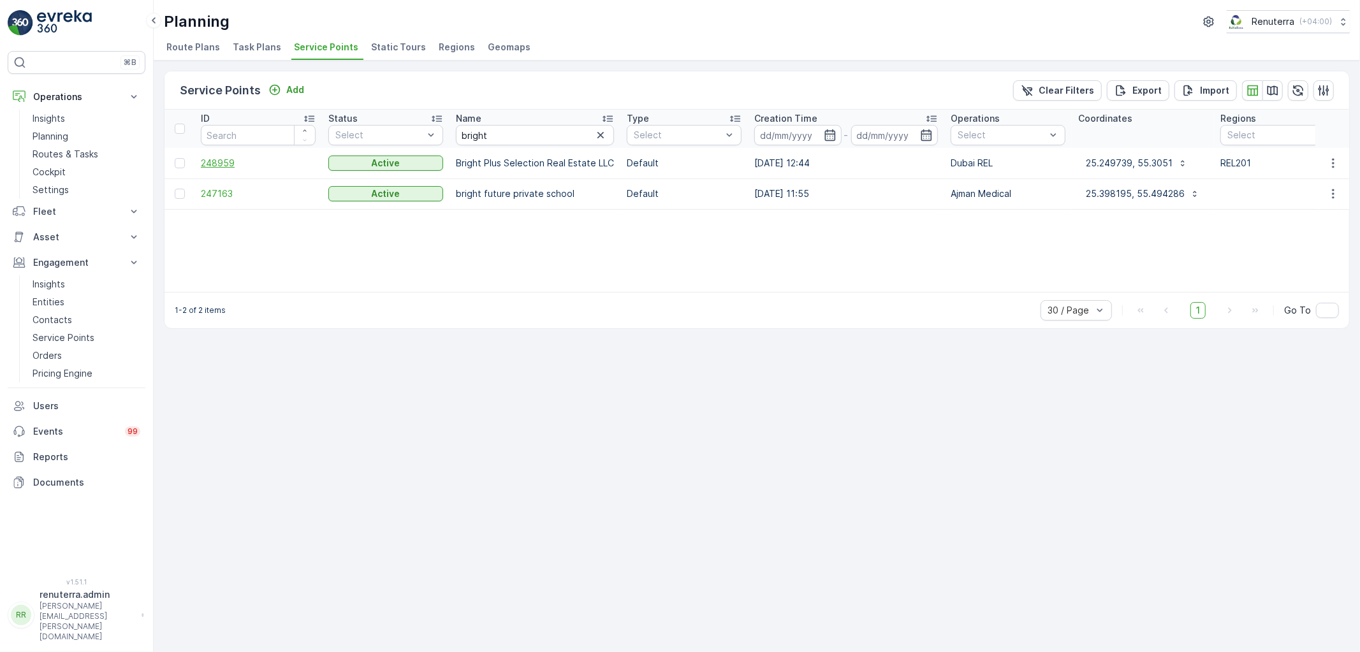
click at [223, 165] on span "248959" at bounding box center [258, 163] width 115 height 13
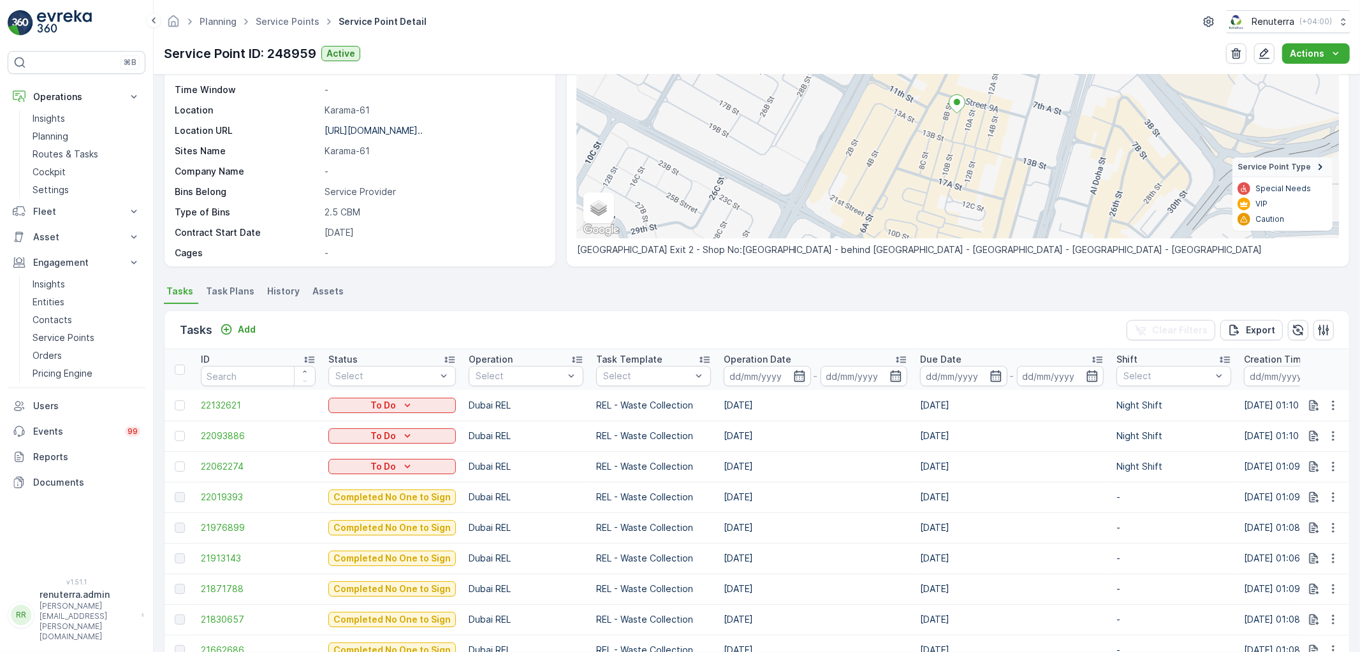
scroll to position [142, 0]
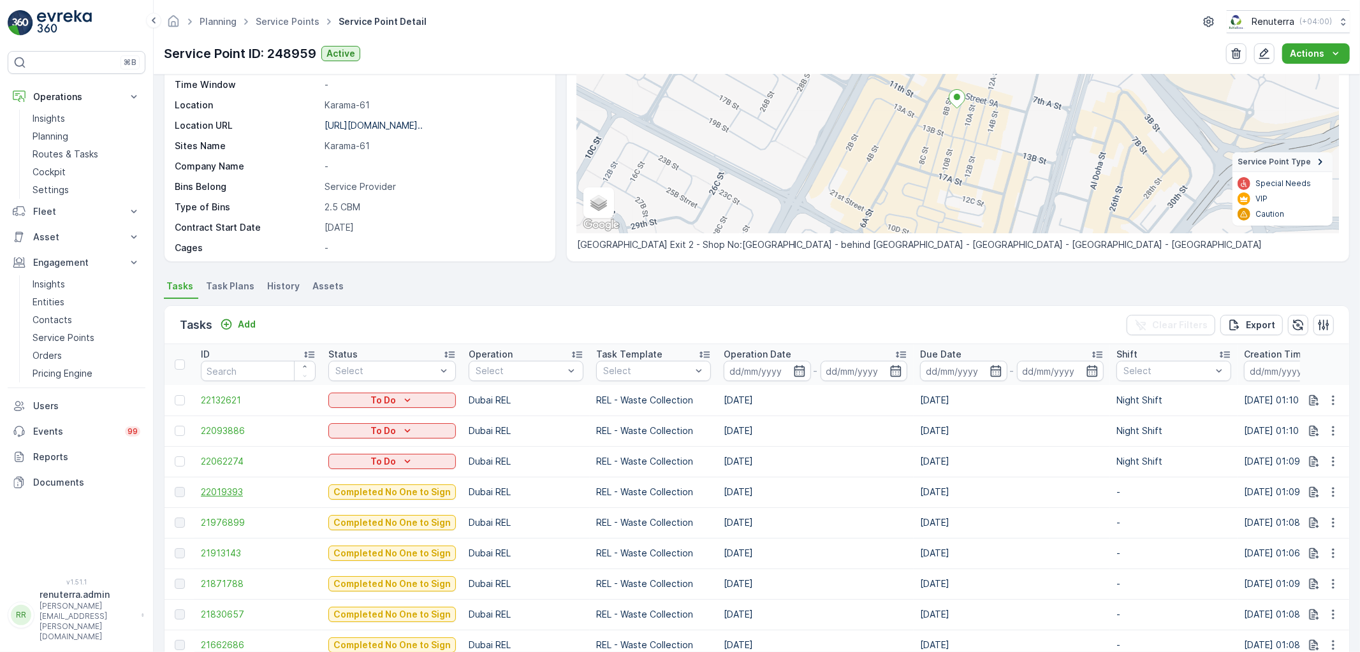
drag, startPoint x: 235, startPoint y: 482, endPoint x: 235, endPoint y: 490, distance: 7.7
click at [235, 483] on td "22019393" at bounding box center [258, 492] width 128 height 31
click at [235, 490] on span "22019393" at bounding box center [258, 492] width 115 height 13
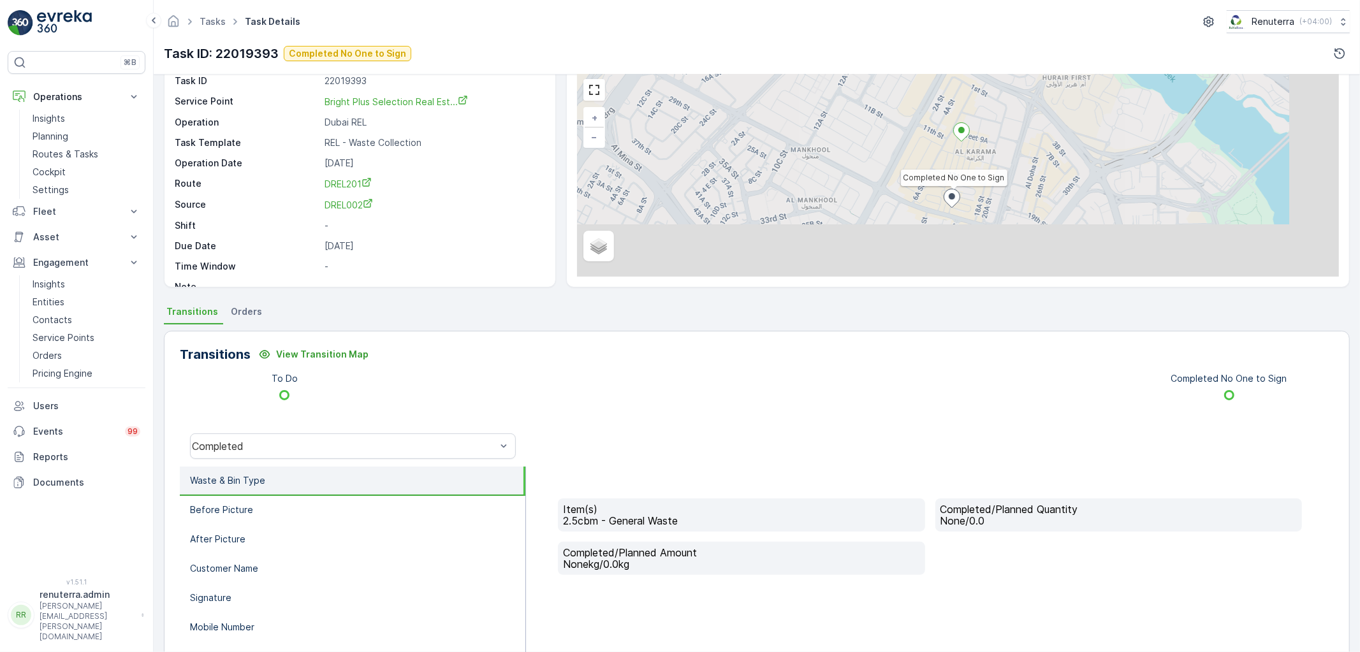
scroll to position [142, 0]
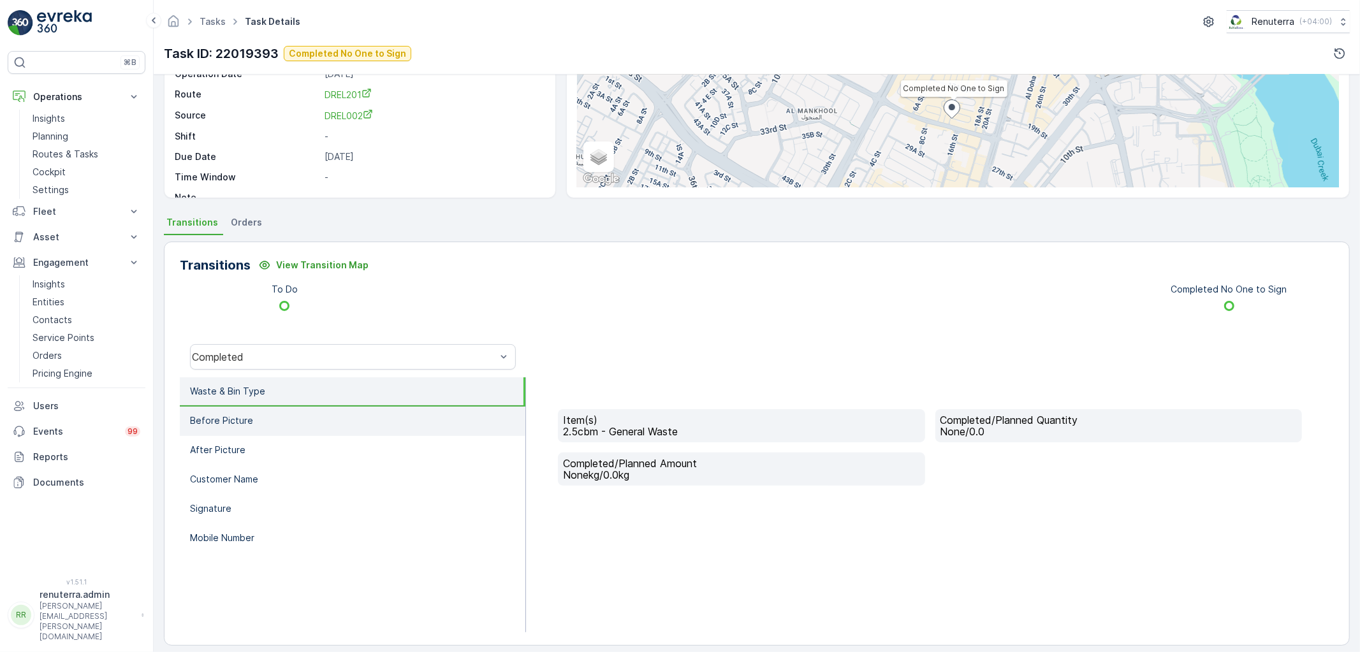
click at [226, 418] on p "Before Picture" at bounding box center [221, 421] width 63 height 13
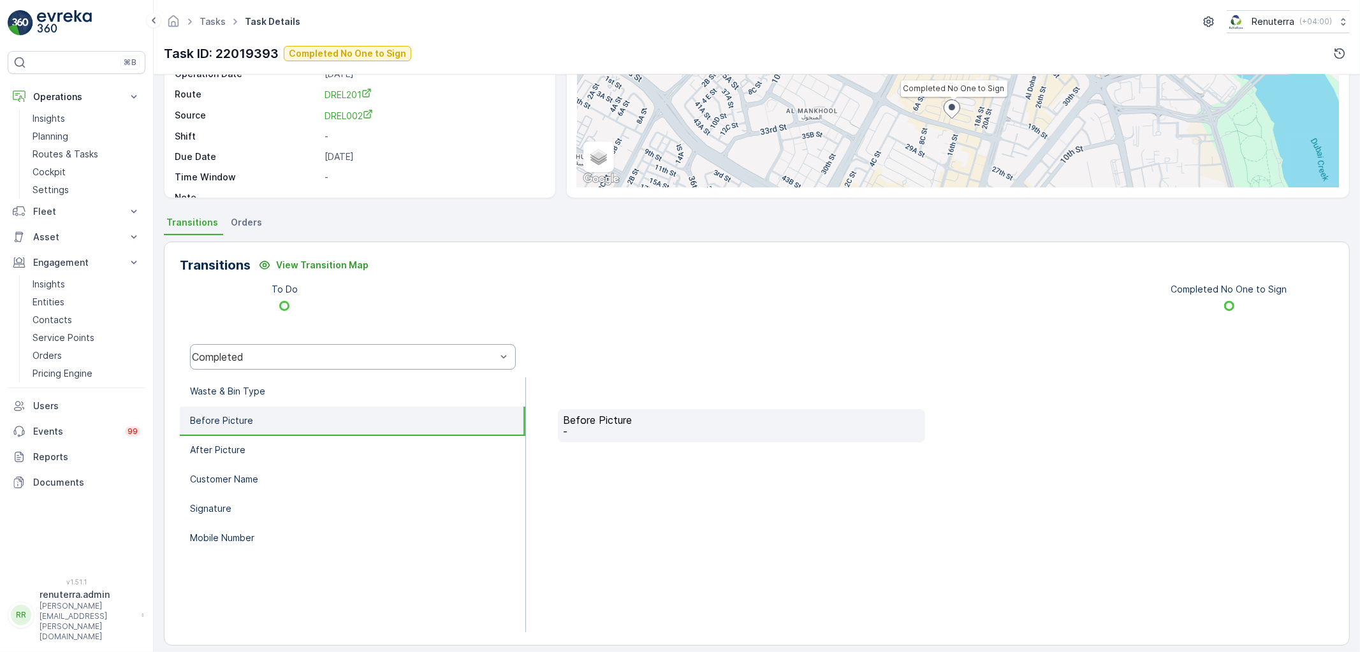
click at [244, 364] on div "Completed" at bounding box center [353, 357] width 326 height 26
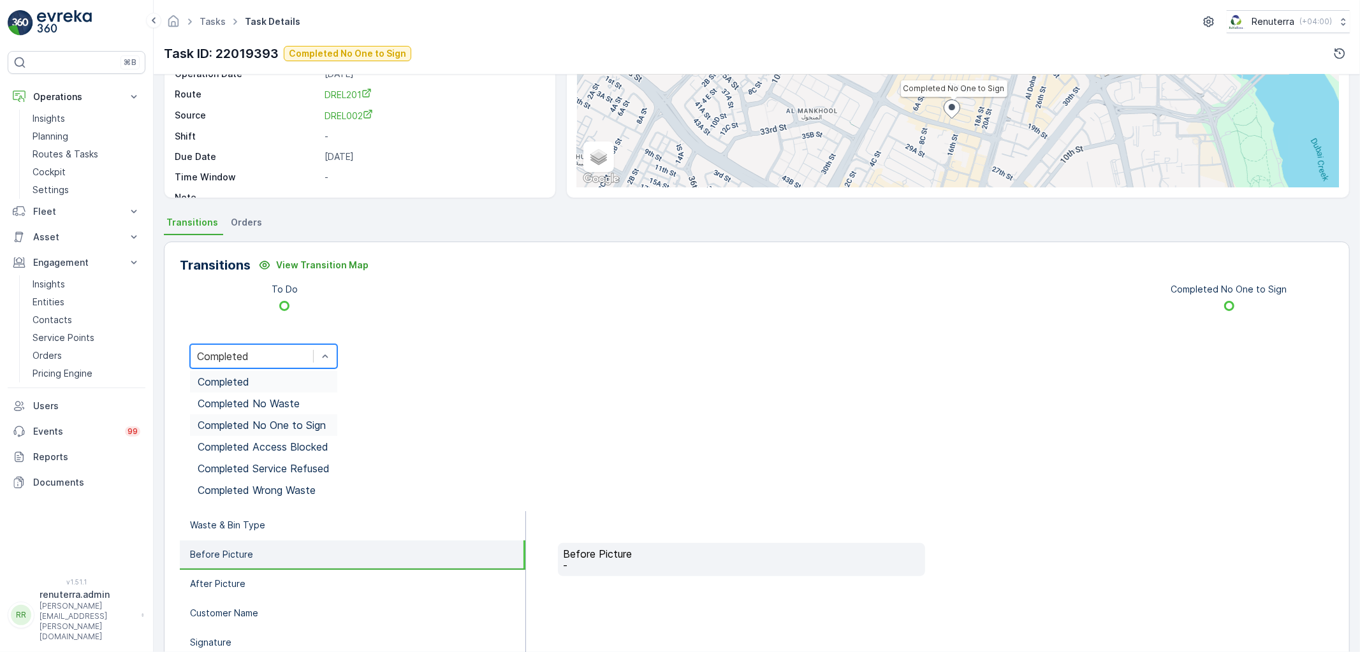
click at [271, 420] on span "Completed No One to Sign" at bounding box center [262, 425] width 128 height 11
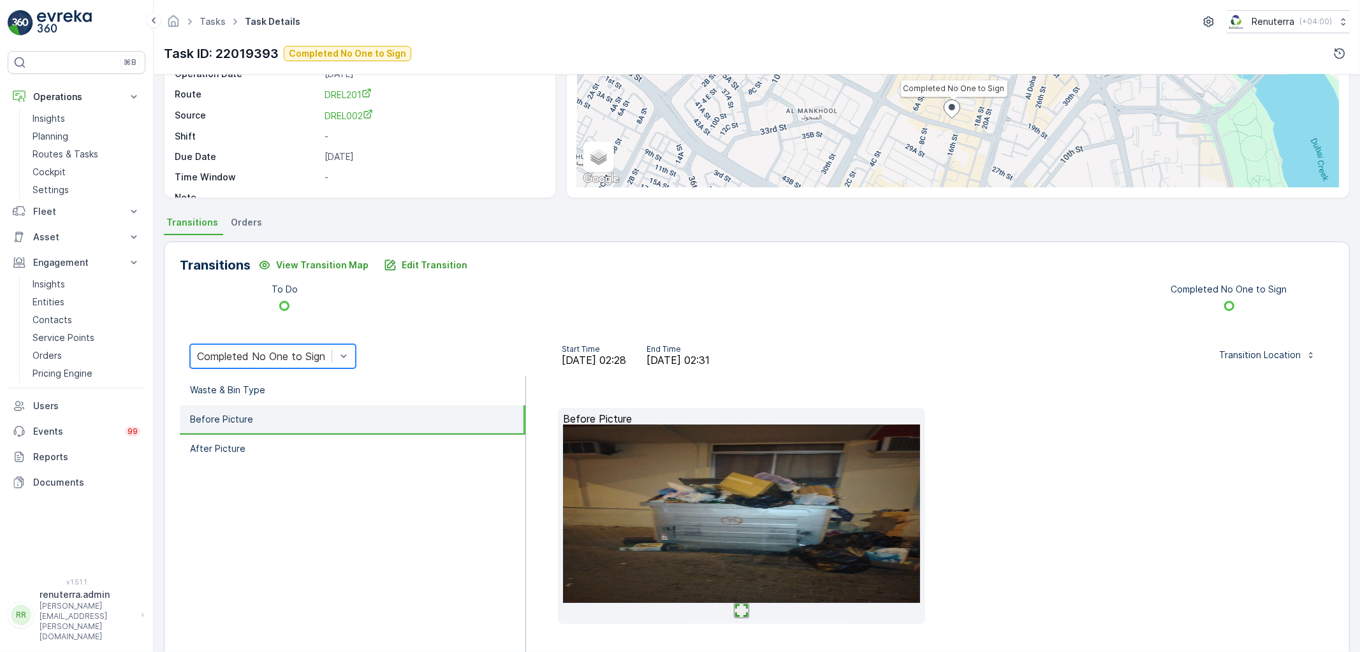
click at [723, 519] on img at bounding box center [741, 514] width 357 height 179
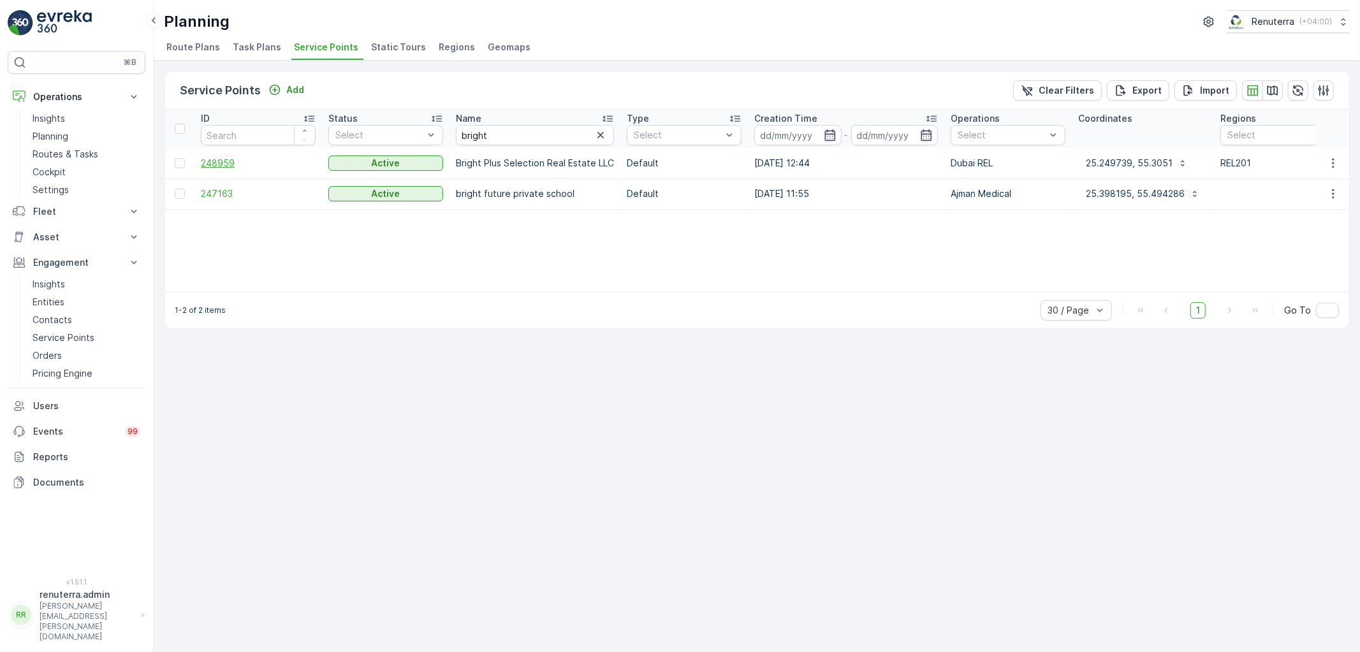
click at [220, 167] on span "248959" at bounding box center [258, 163] width 115 height 13
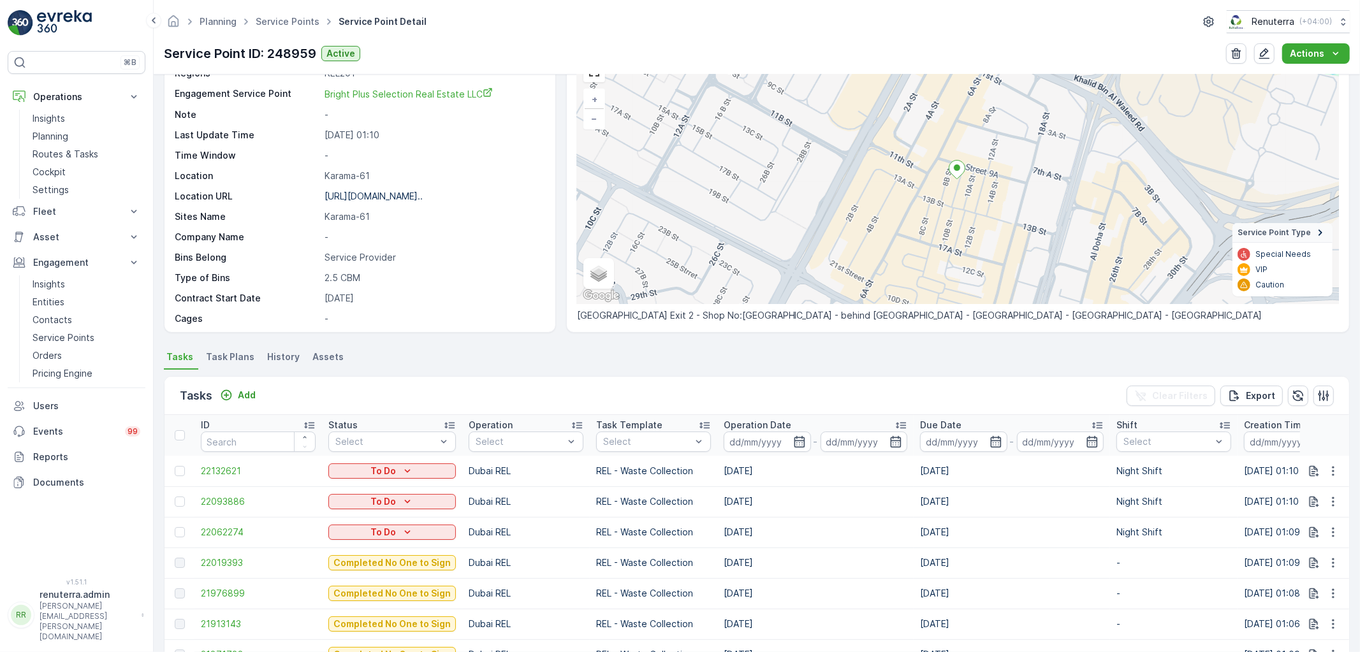
scroll to position [142, 0]
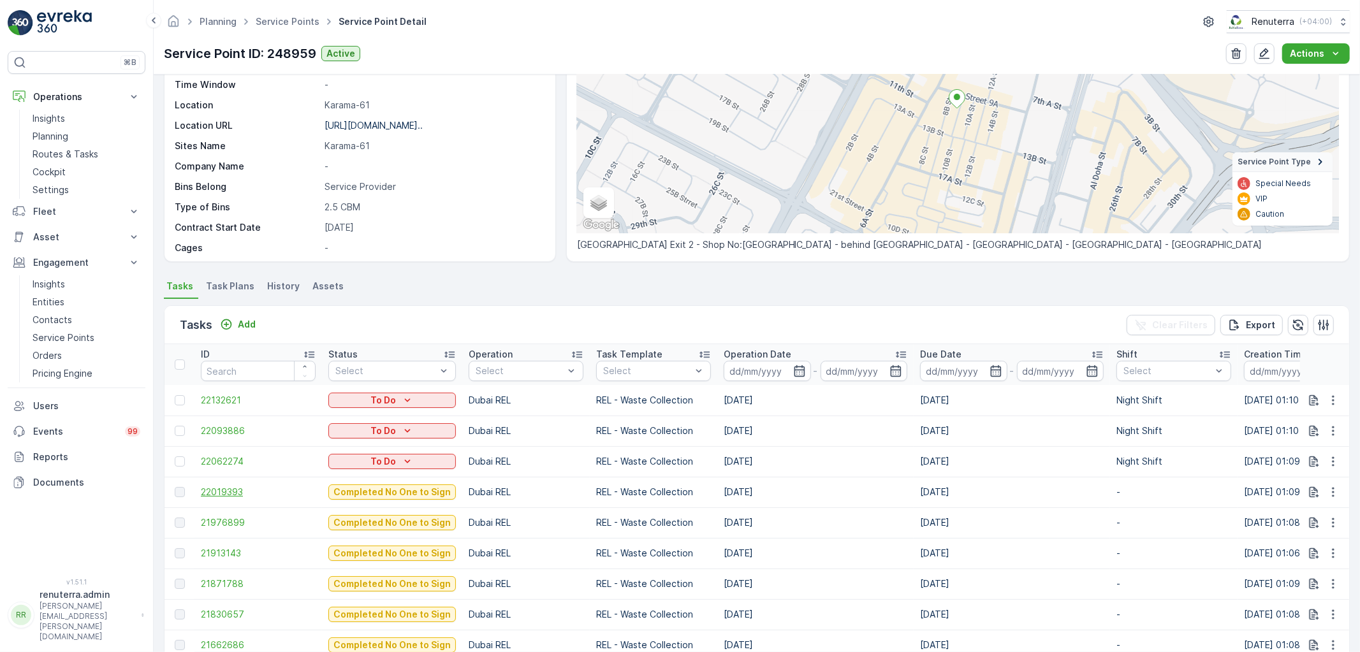
click at [226, 493] on span "22019393" at bounding box center [258, 492] width 115 height 13
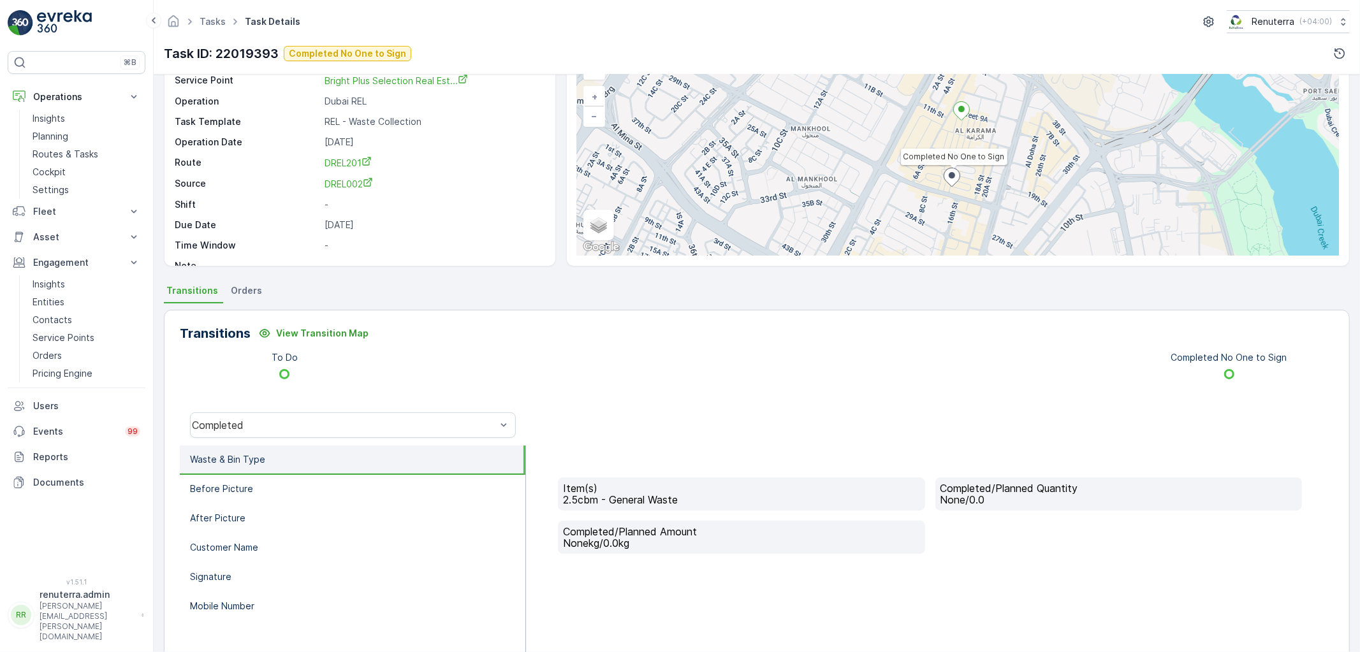
scroll to position [71, 0]
click at [274, 441] on div "Completed" at bounding box center [353, 427] width 346 height 41
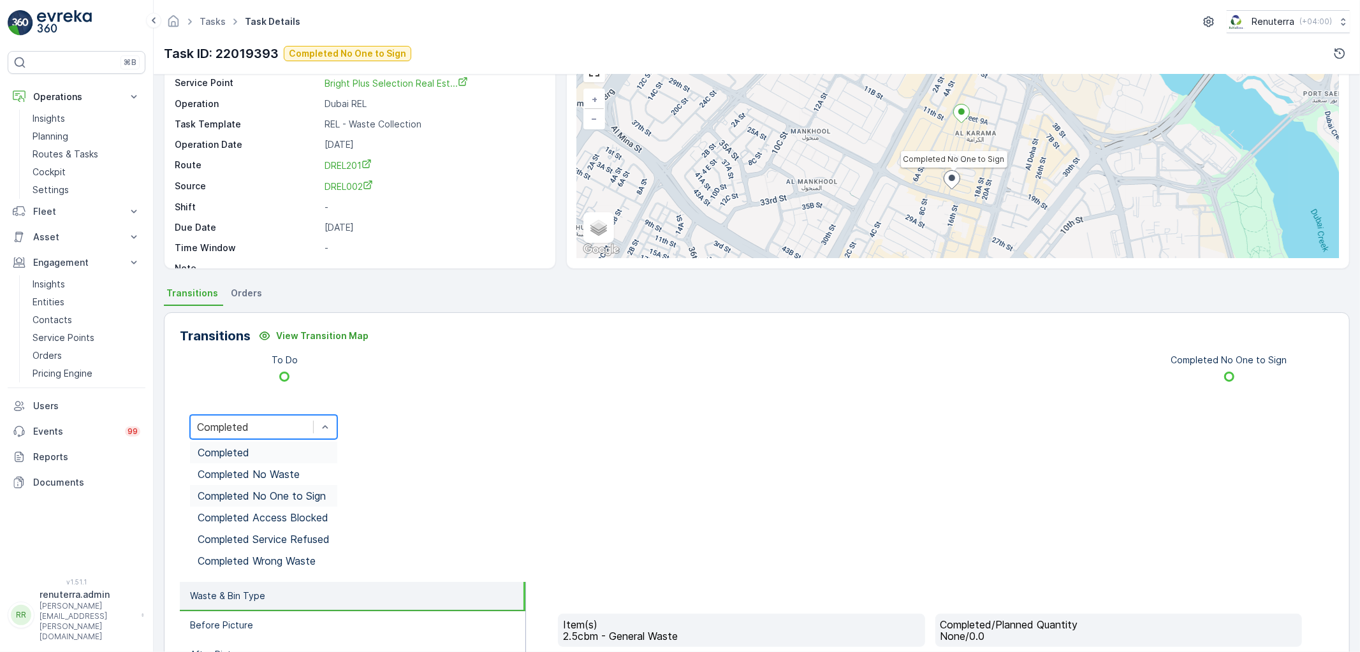
click at [269, 490] on span "Completed No One to Sign" at bounding box center [262, 495] width 128 height 11
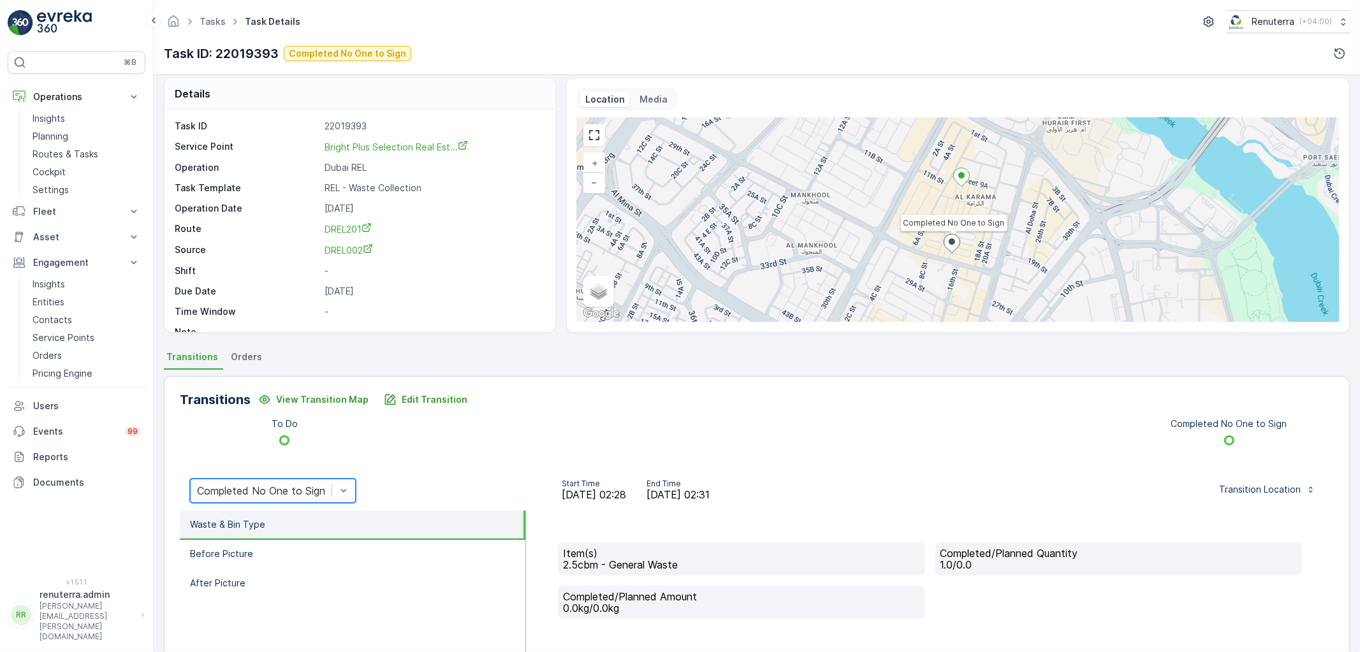
scroll to position [0, 0]
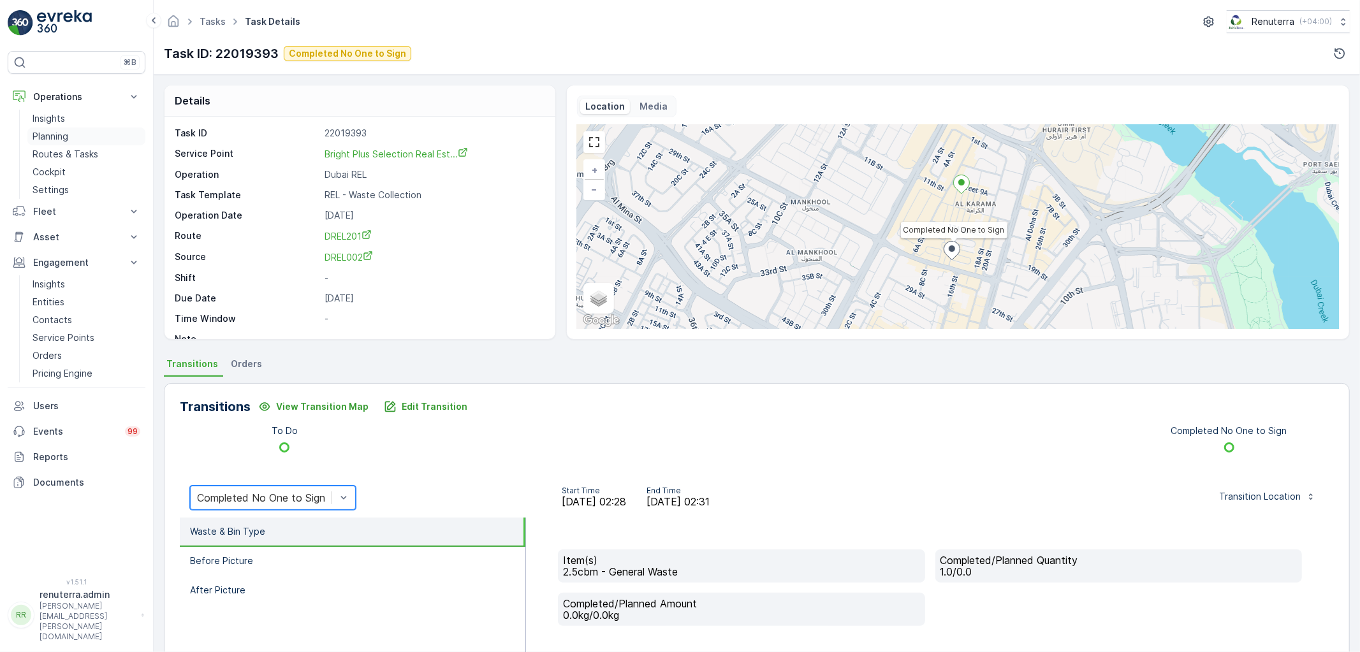
click at [72, 136] on link "Planning" at bounding box center [86, 137] width 118 height 18
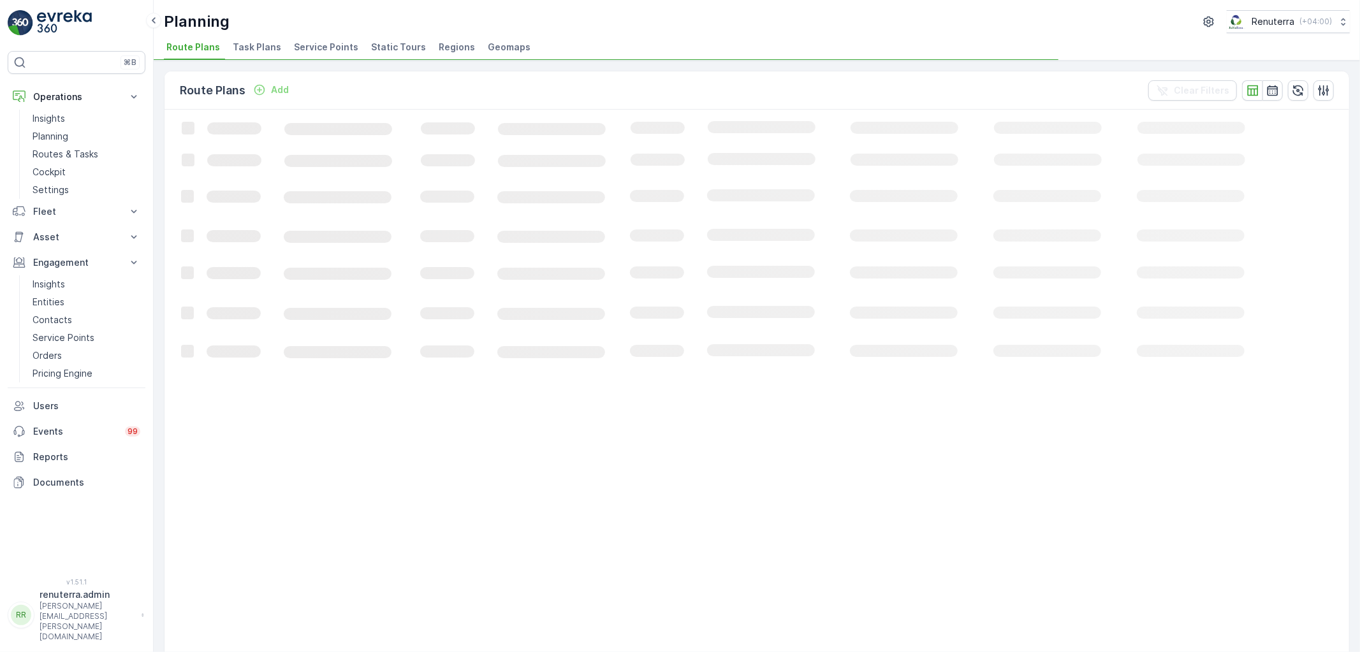
click at [307, 45] on span "Service Points" at bounding box center [326, 47] width 64 height 13
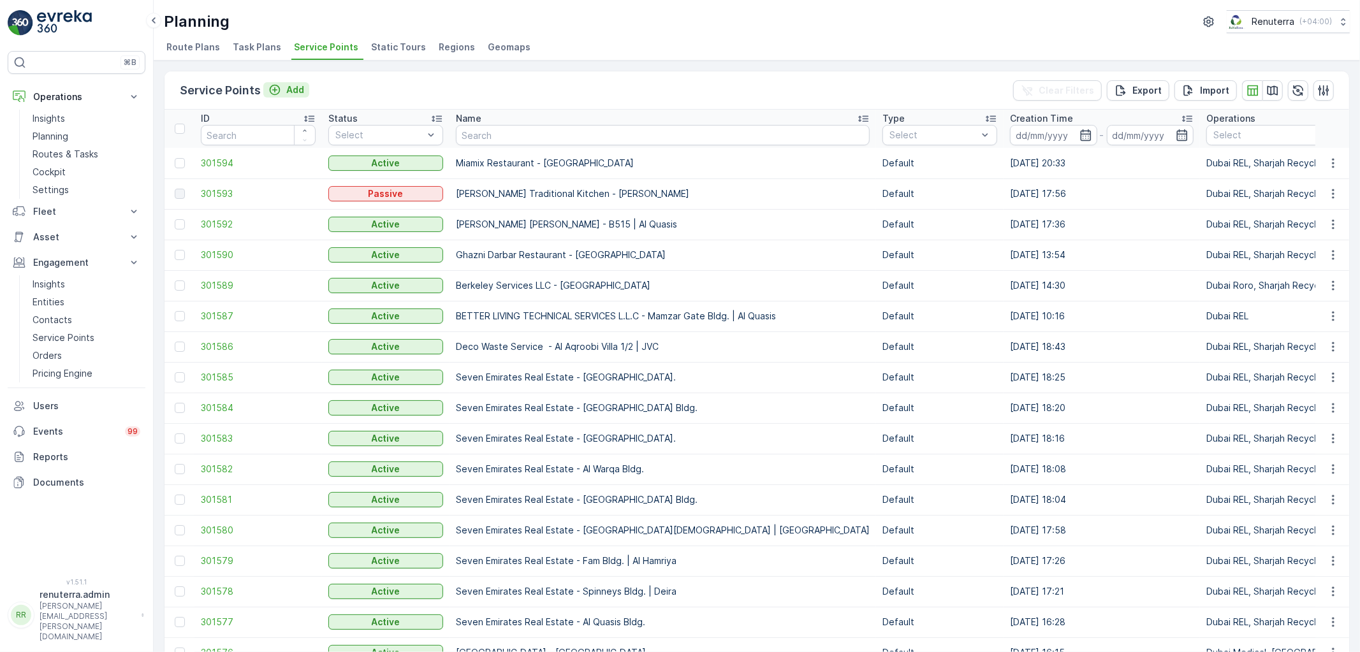
click at [300, 87] on p "Add" at bounding box center [295, 90] width 18 height 13
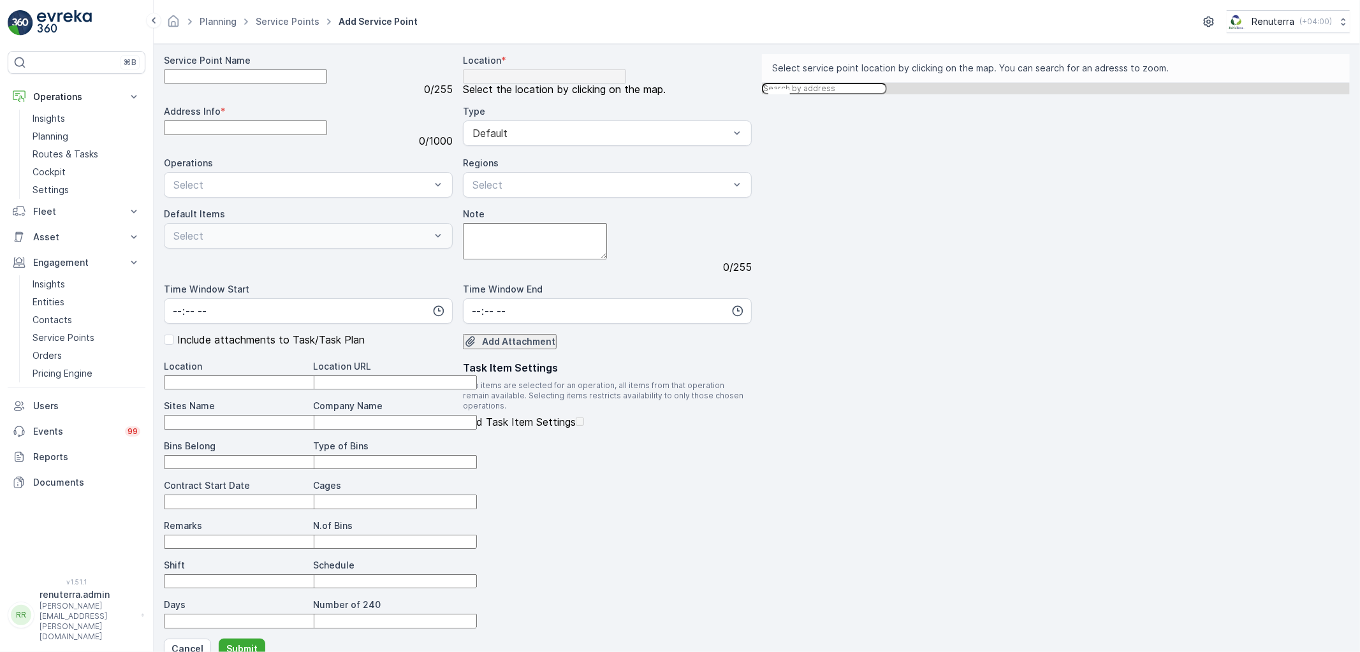
click at [230, 95] on div "Service Point Name 0 / 255" at bounding box center [308, 74] width 289 height 41
click at [233, 84] on Name "Service Point Name" at bounding box center [245, 77] width 163 height 14
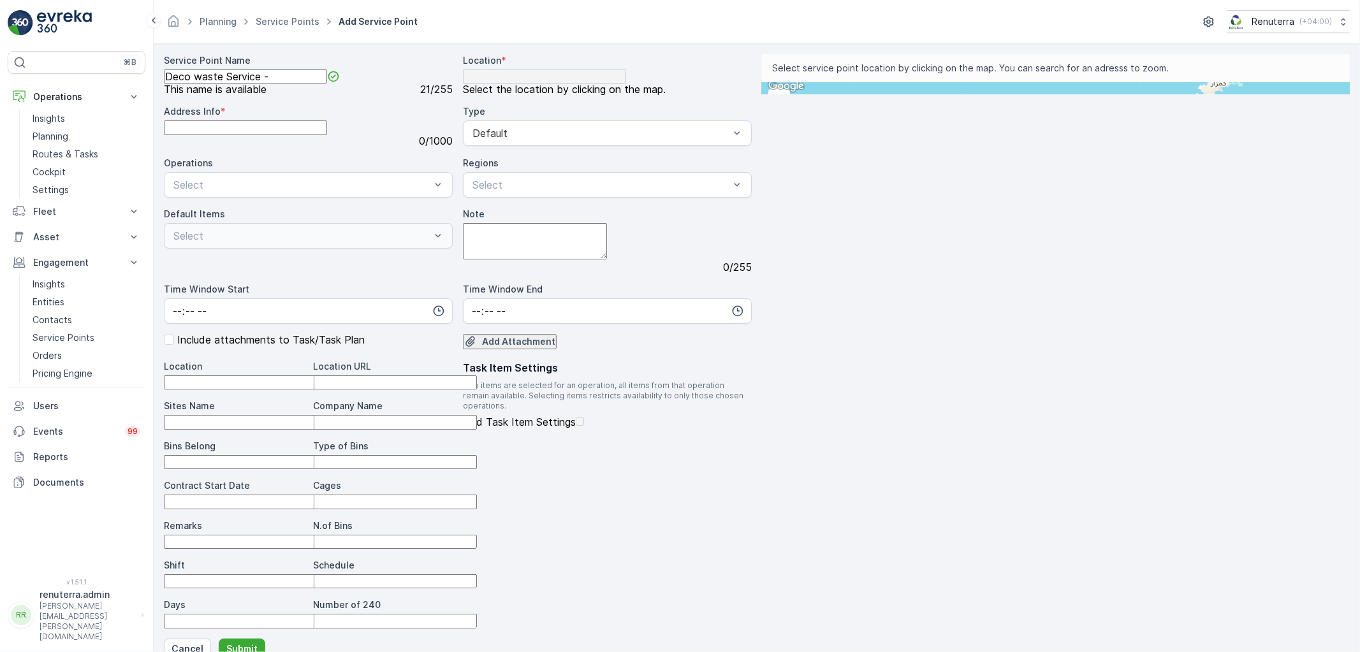
paste Name "Gulf Rides / wrapme _ work shop al qouse 3"
type Name "Deco waste Service - Gulf Rides / wrapme _ work shop al qouse 3"
click at [453, 249] on div "Select" at bounding box center [308, 236] width 289 height 26
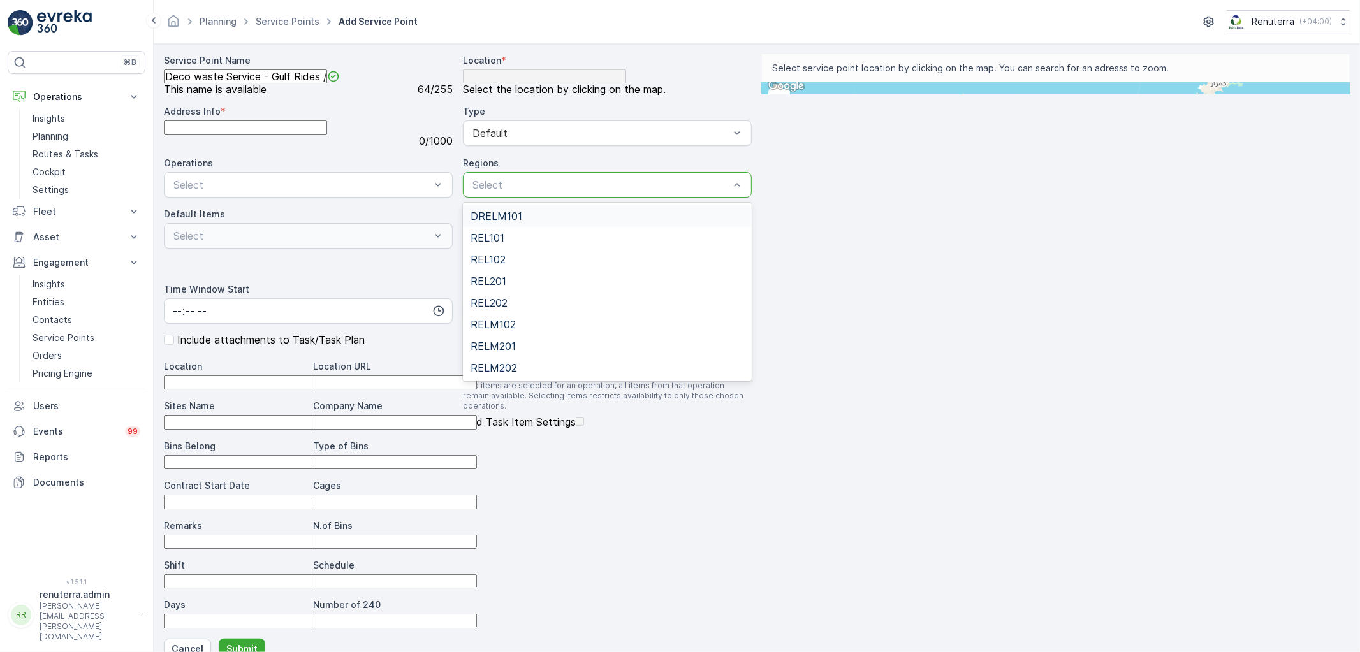
click at [463, 198] on div "Select" at bounding box center [607, 185] width 289 height 26
click at [471, 244] on div "REL101" at bounding box center [608, 237] width 274 height 11
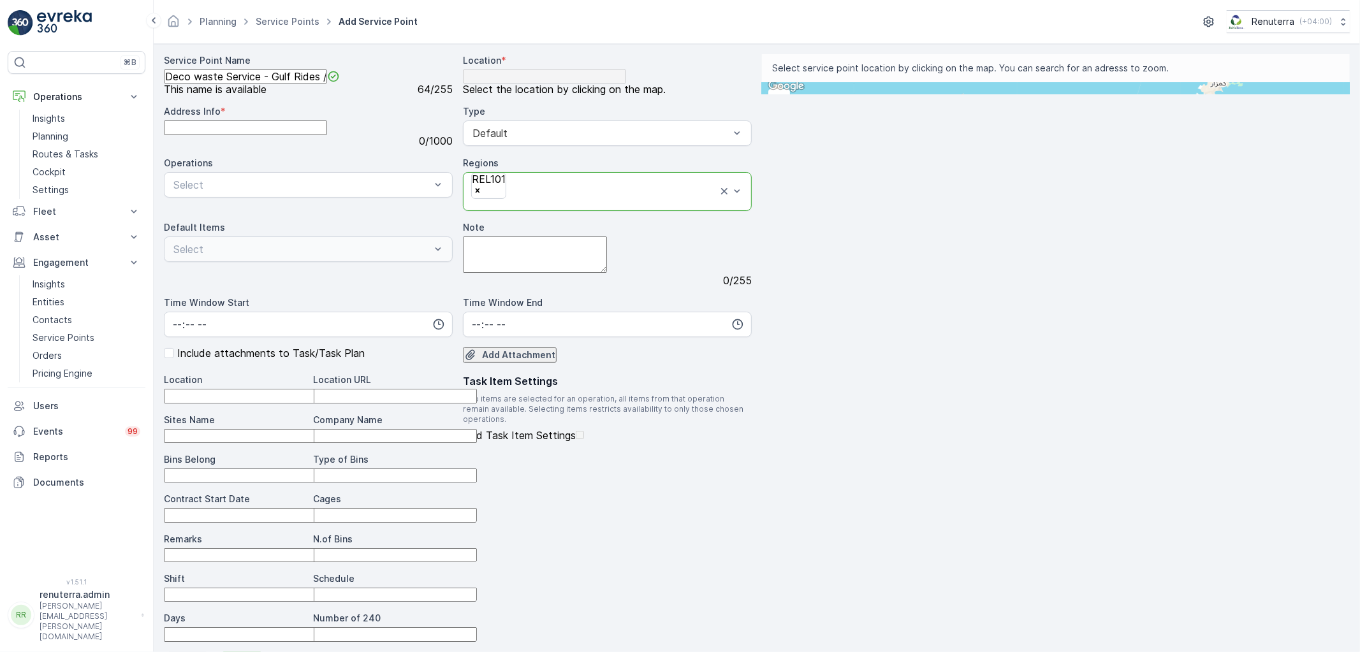
click at [453, 262] on div "Select" at bounding box center [308, 250] width 289 height 26
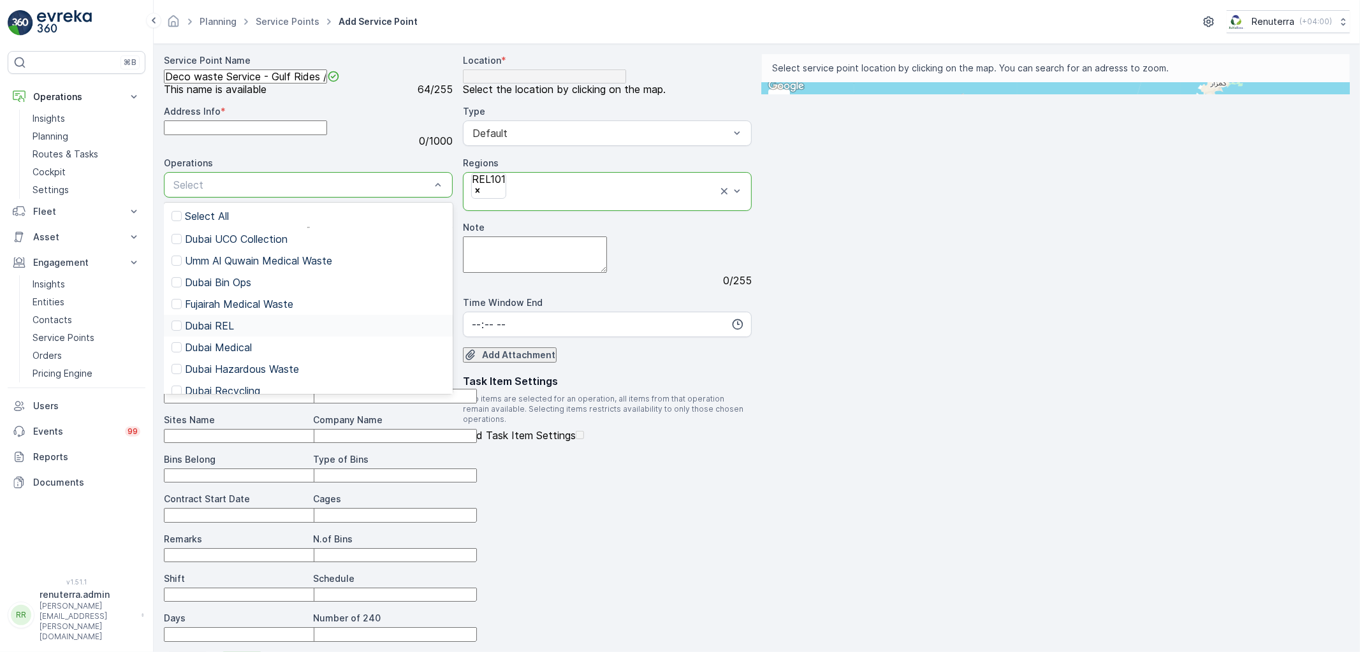
click at [453, 337] on div "Dubai REL" at bounding box center [308, 326] width 289 height 22
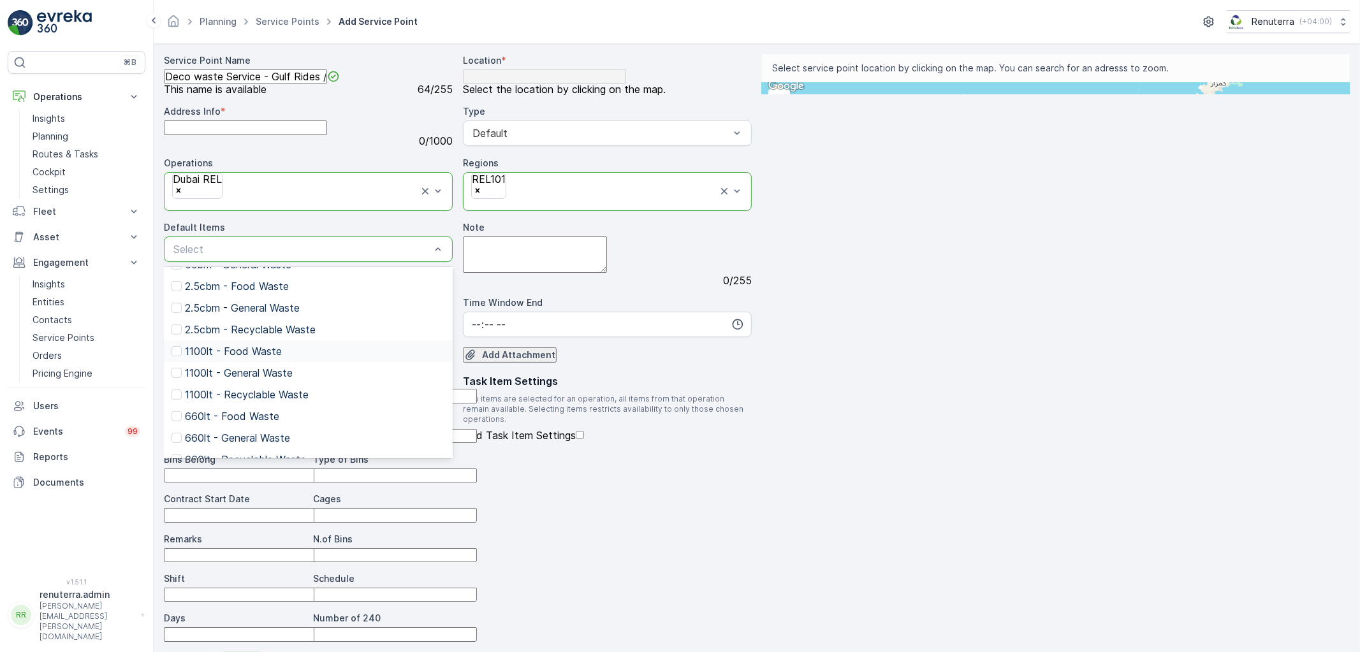
scroll to position [142, 0]
click at [293, 350] on p "1100lt - General Waste" at bounding box center [239, 344] width 108 height 11
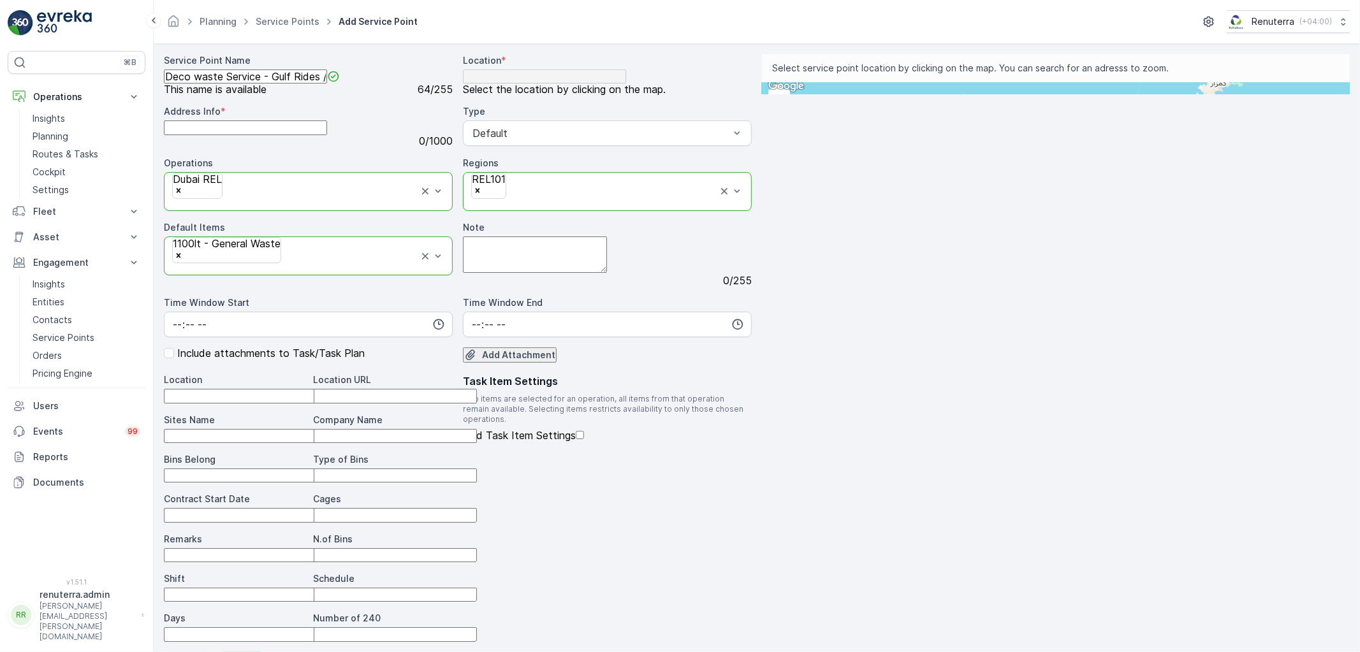
click at [463, 273] on textarea "Note" at bounding box center [535, 255] width 144 height 36
paste textarea "Cont - 050 9373850"
type textarea "Cont - 050 9373850"
click at [298, 403] on input "Location" at bounding box center [245, 396] width 163 height 14
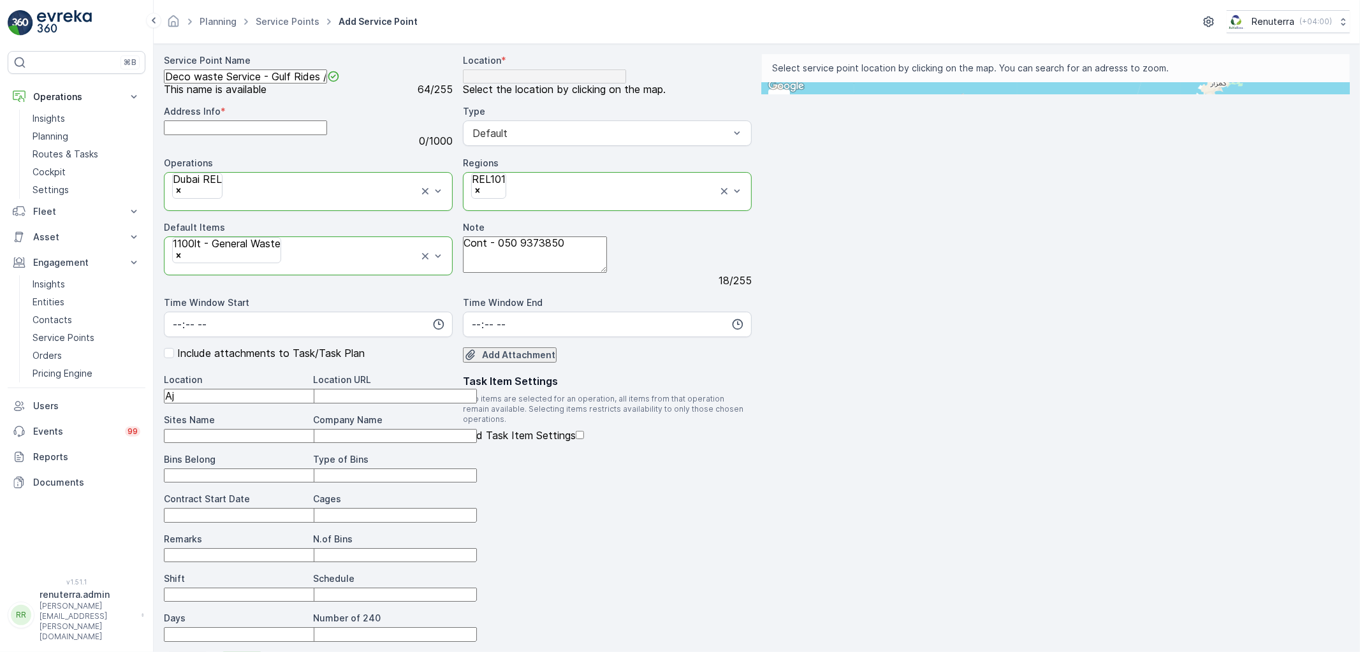
type input "A"
type input "Al Qouz"
drag, startPoint x: 559, startPoint y: 460, endPoint x: 561, endPoint y: 453, distance: 7.5
click at [477, 403] on URL "Location URL" at bounding box center [395, 396] width 163 height 14
click at [508, 363] on div "Add Attachment" at bounding box center [607, 356] width 289 height 16
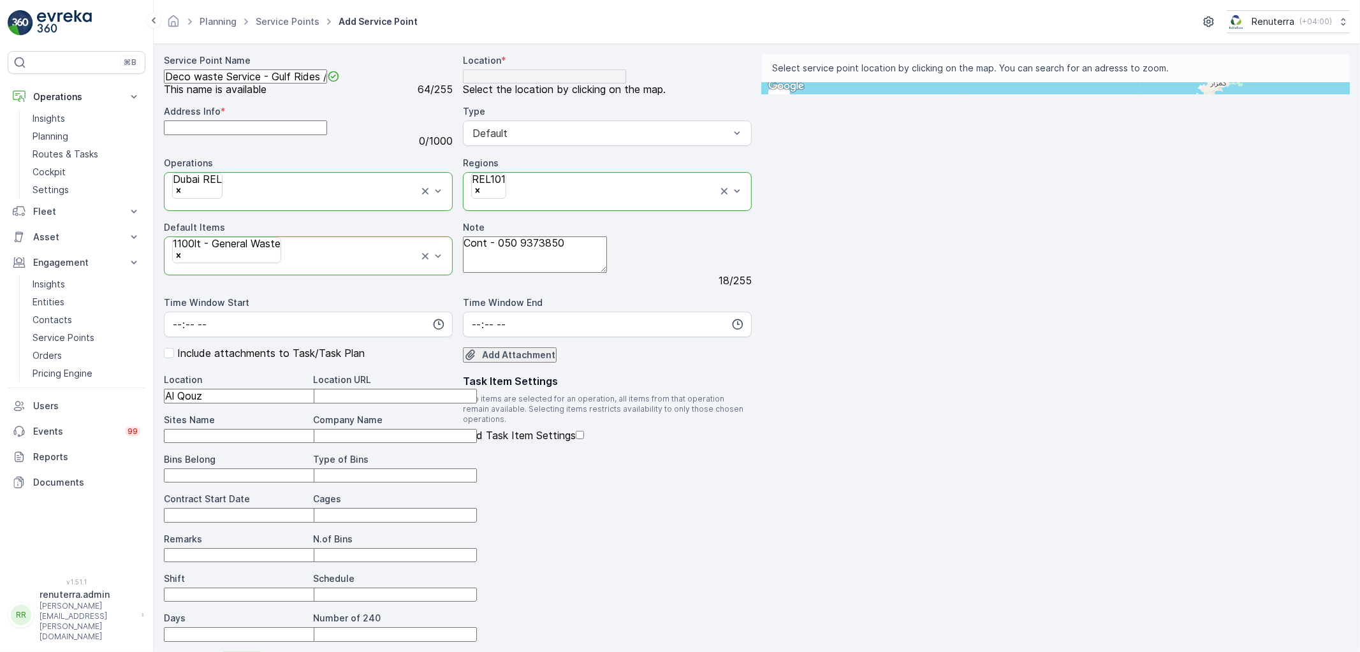
scroll to position [212, 0]
click at [240, 429] on Name "Sites Name" at bounding box center [245, 436] width 163 height 14
type Name "Al Quoz"
click at [477, 469] on Bins "Type of Bins" at bounding box center [395, 476] width 163 height 14
type Bins "1.1 CBM"
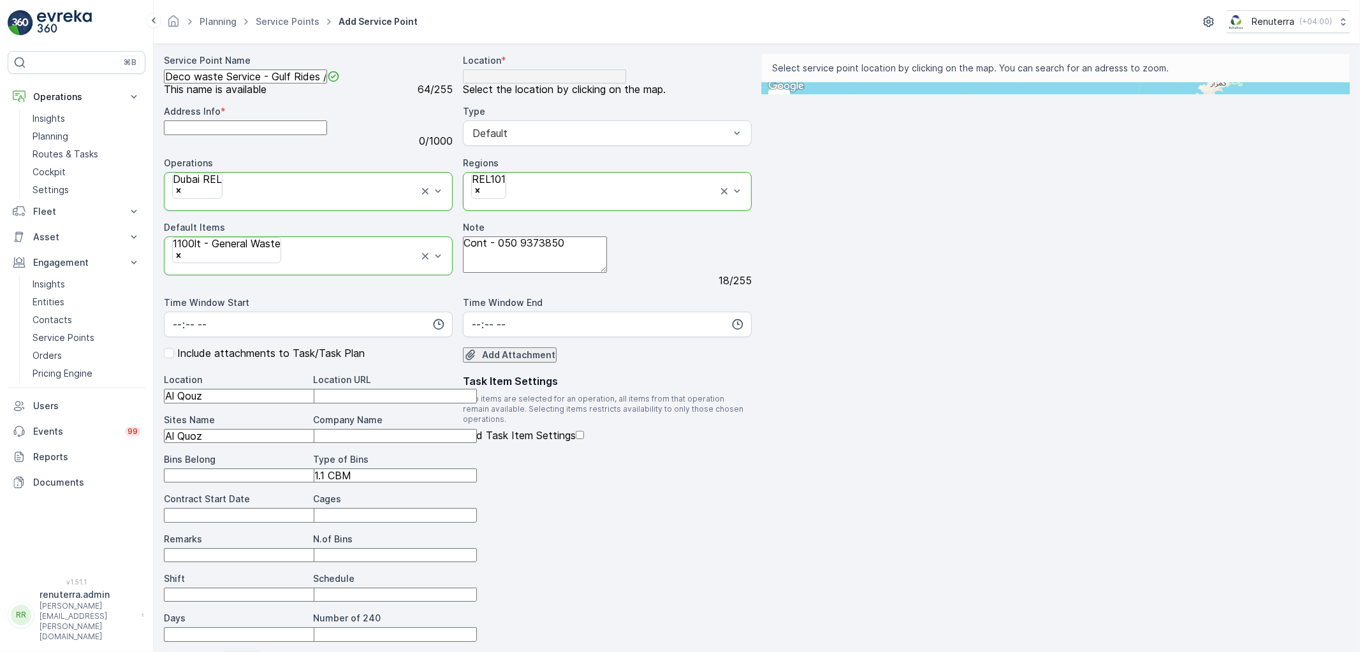
click at [250, 493] on span "Contract Start Date" at bounding box center [207, 499] width 86 height 13
click at [258, 508] on Date "Contract Start Date" at bounding box center [245, 515] width 163 height 14
type Date "[DATE]"
drag, startPoint x: 559, startPoint y: 448, endPoint x: 556, endPoint y: 457, distance: 9.3
click at [477, 508] on input "Cages" at bounding box center [395, 515] width 163 height 14
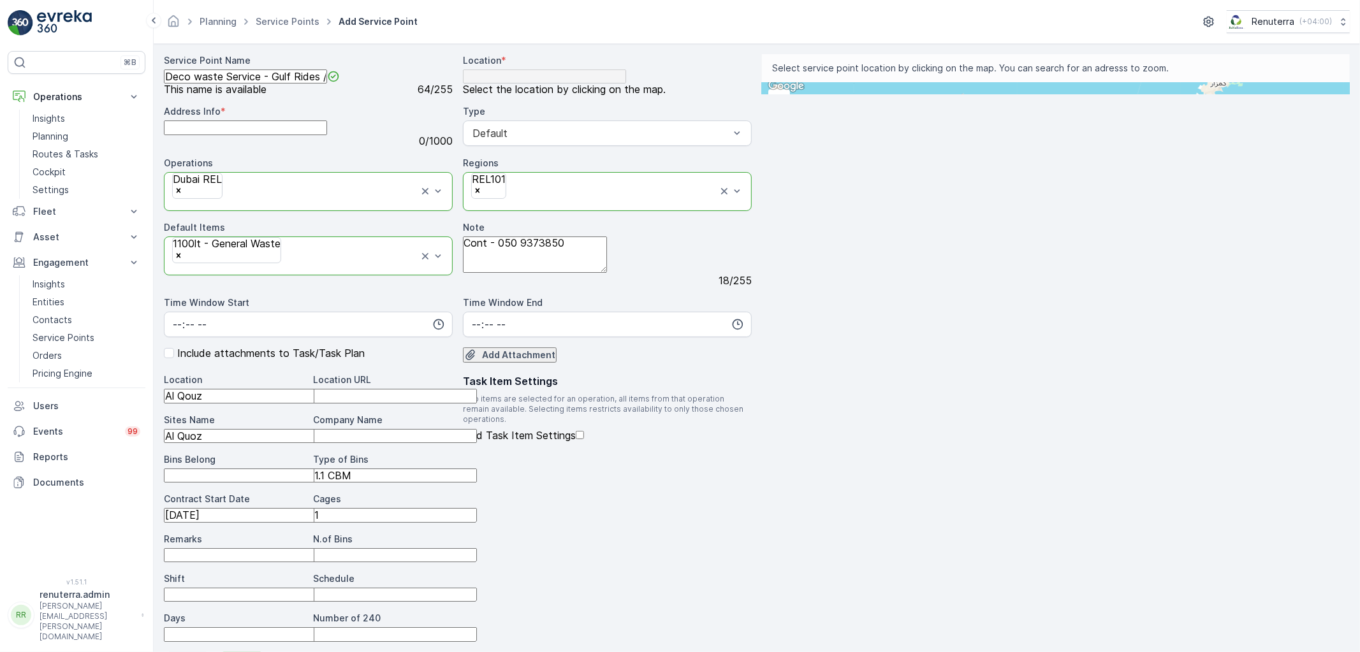
scroll to position [338, 0]
type input "1"
drag, startPoint x: 298, startPoint y: 436, endPoint x: 291, endPoint y: 436, distance: 7.0
click at [298, 588] on input "Shift" at bounding box center [245, 595] width 163 height 14
type input "Day Shift"
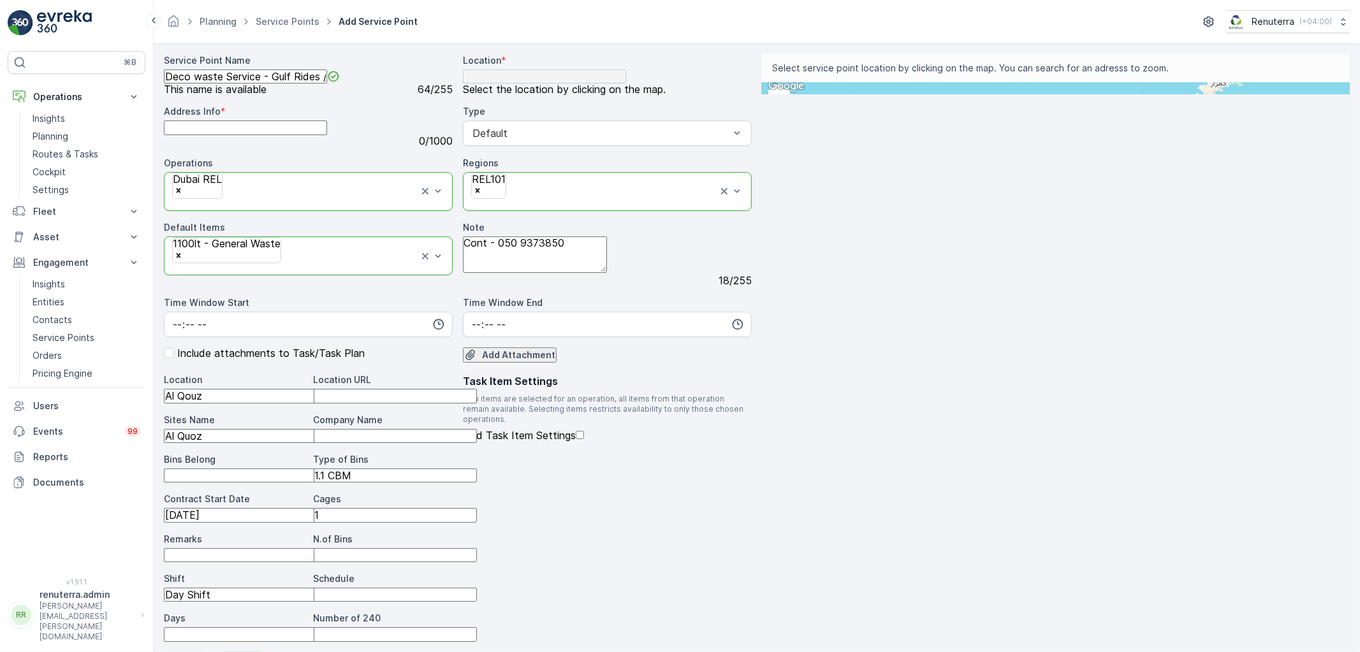
click at [477, 588] on input "Schedule" at bounding box center [395, 595] width 163 height 14
click at [477, 588] on input "Weekly 3 Times" at bounding box center [395, 595] width 163 height 14
type input "Weekly one Times"
click at [327, 627] on input "Days" at bounding box center [245, 634] width 163 height 14
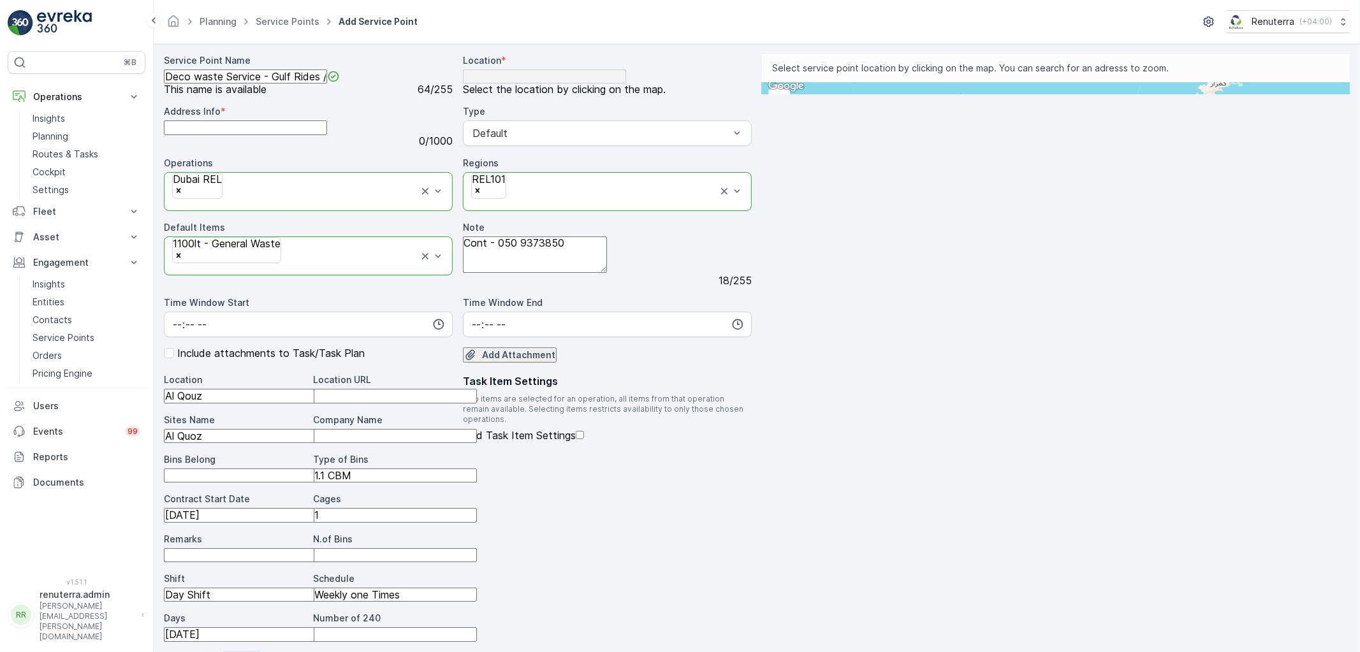
scroll to position [267, 0]
type input "[DATE]"
click at [477, 548] on Bins "N.of Bins" at bounding box center [395, 555] width 163 height 14
type Bins "1"
click at [477, 508] on input "1" at bounding box center [395, 515] width 163 height 14
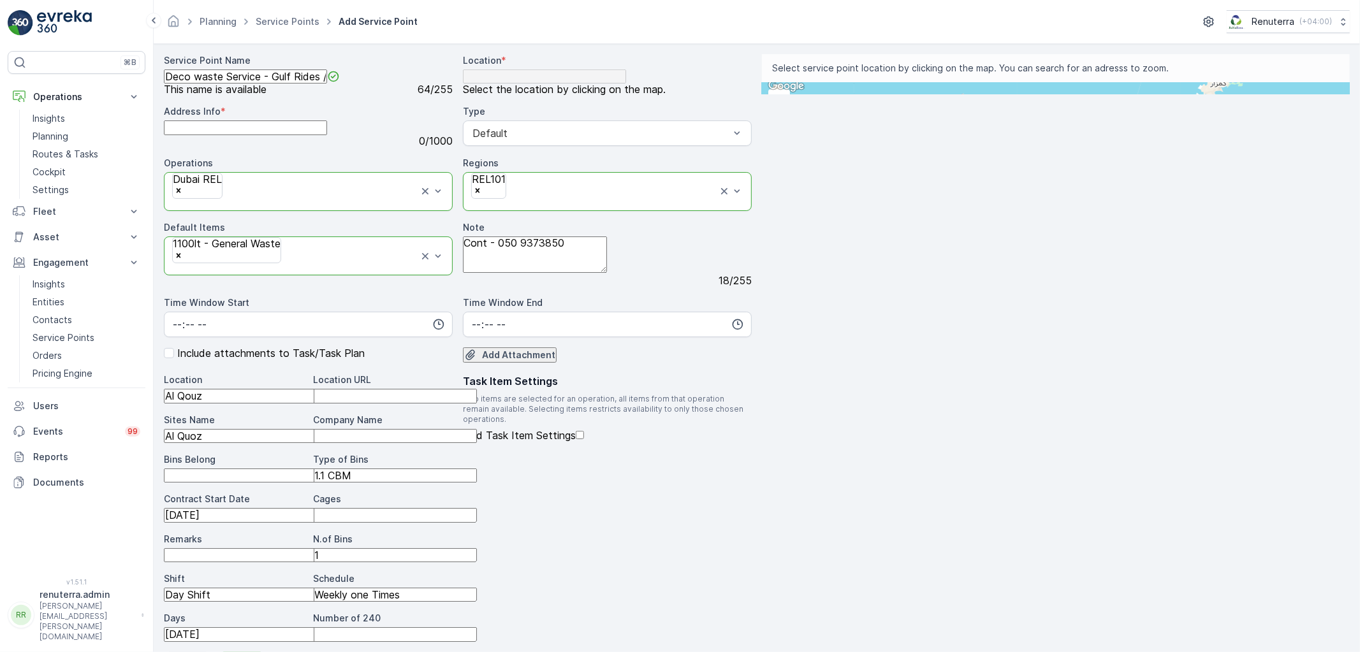
scroll to position [196, 0]
click at [477, 429] on Name "Company Name" at bounding box center [395, 436] width 163 height 14
type Name "Deco waste"
click at [887, 94] on input "text" at bounding box center [824, 88] width 125 height 11
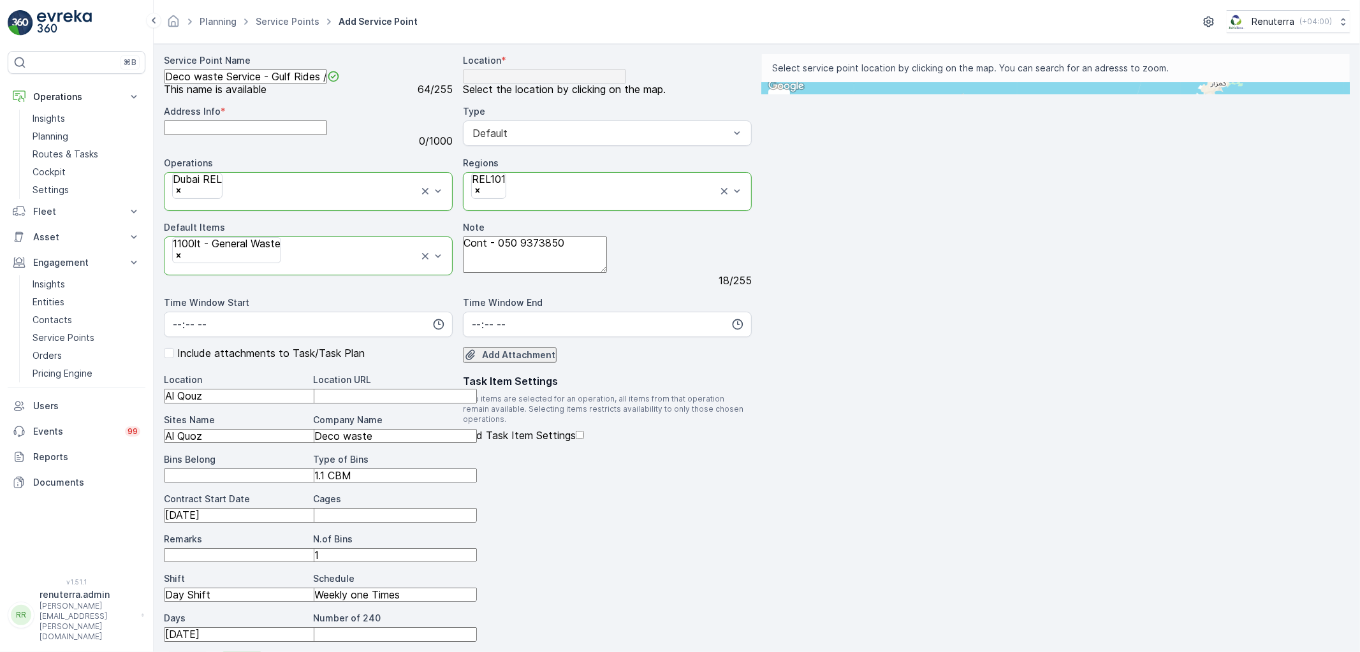
paste input "Gulf Rides Exotic"
type input "Gulf Rides Exotic al q"
click at [911, 136] on span "GulfRides.ae - Exotic Car Rental" at bounding box center [843, 132] width 133 height 10
type input "25.1658644,55.23871810000001"
type Info "10 4th St - Al Quoz - Al Quoz 3 - Dubai - United Arab Emirates"
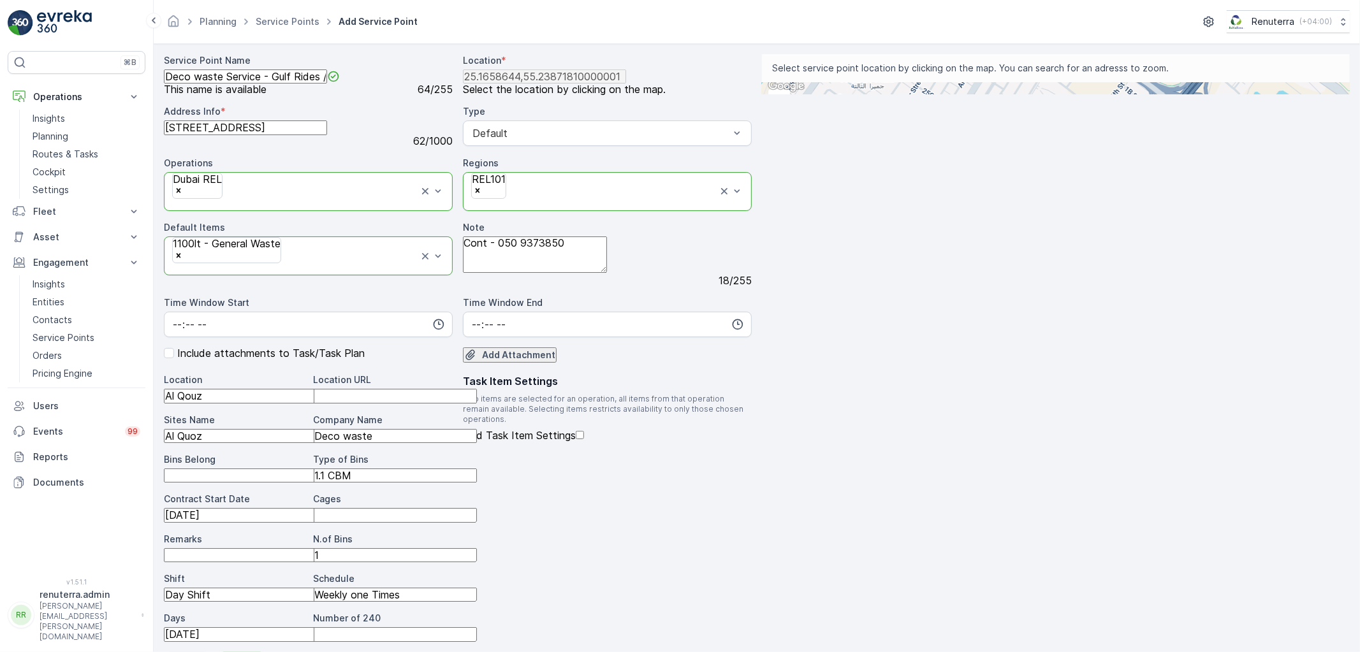
click at [802, 94] on div "+ − Satellite Roadmap Terrain Hybrid Leaflet Keyboard shortcuts Map Data Map da…" at bounding box center [1056, 88] width 588 height 11
type input "25.150966332388133,55.22418314692171"
type Info "Al Rostamani Business Center - Showroom No. 3 Sheikh Zayed Rd - Al Safa - Al Sa…"
click at [798, 74] on span "Hybrid" at bounding box center [795, 69] width 26 height 10
click at [782, 73] on input "Hybrid" at bounding box center [778, 68] width 8 height 8
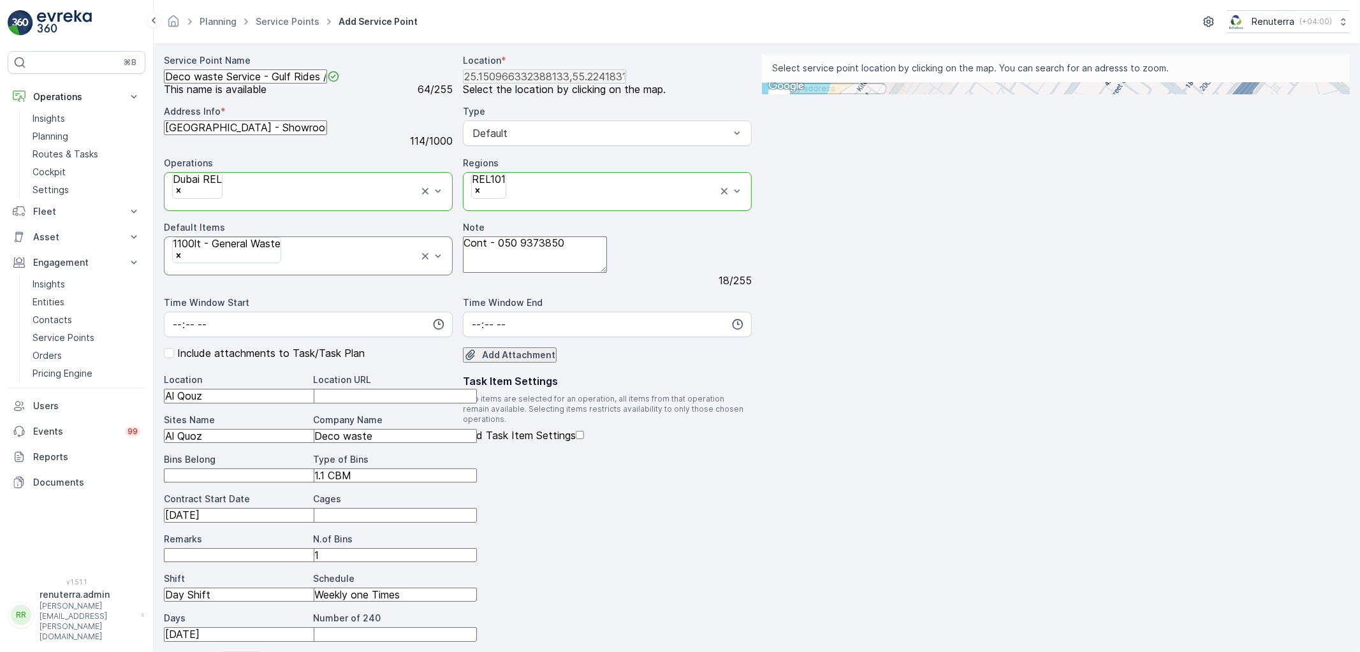
radio input "true"
click at [798, 40] on span "Satellite" at bounding box center [798, 34] width 33 height 10
click at [782, 38] on input "Satellite" at bounding box center [778, 34] width 8 height 8
radio input "true"
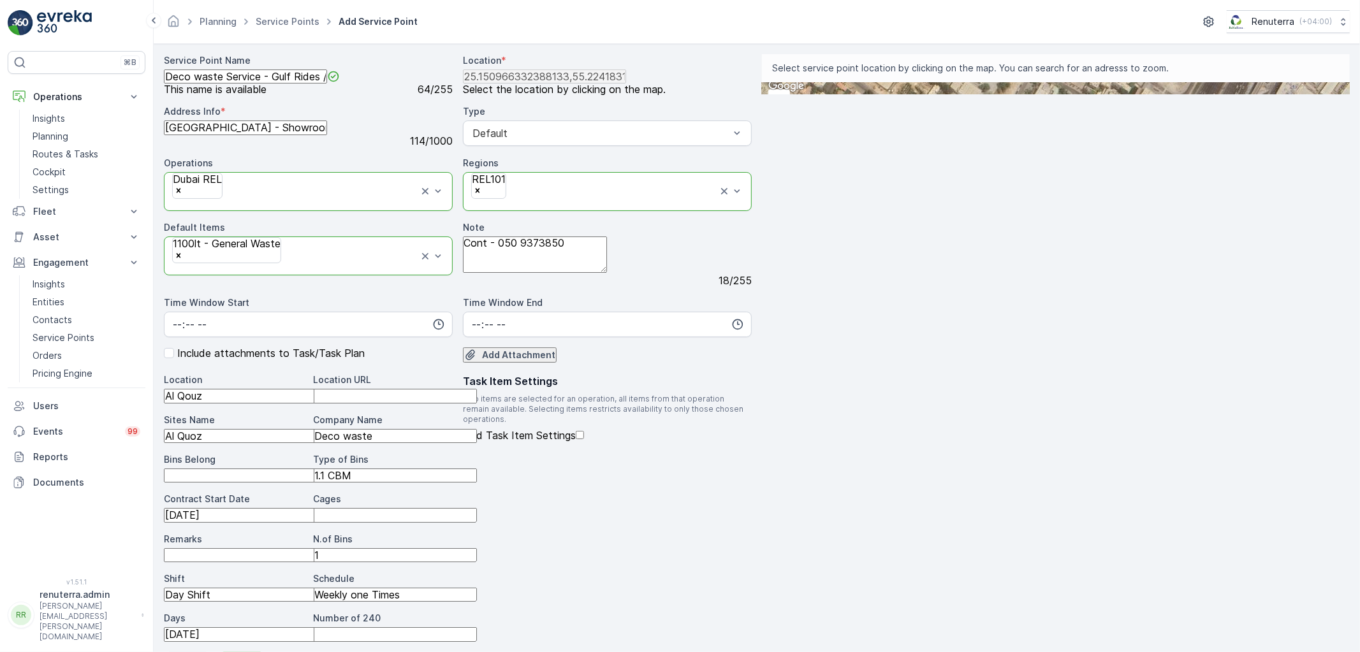
drag, startPoint x: 1080, startPoint y: 365, endPoint x: 987, endPoint y: 342, distance: 95.7
click at [987, 94] on div "+ − Satellite Roadmap Terrain Hybrid Leaflet Keyboard shortcuts Map Data Imager…" at bounding box center [1056, 88] width 588 height 11
drag, startPoint x: 996, startPoint y: 352, endPoint x: 1011, endPoint y: 353, distance: 15.4
click at [1011, 94] on div "+ − Satellite Roadmap Terrain Hybrid Leaflet Keyboard shortcuts Map Data Imager…" at bounding box center [1056, 88] width 588 height 11
click at [887, 94] on input "text" at bounding box center [824, 88] width 125 height 11
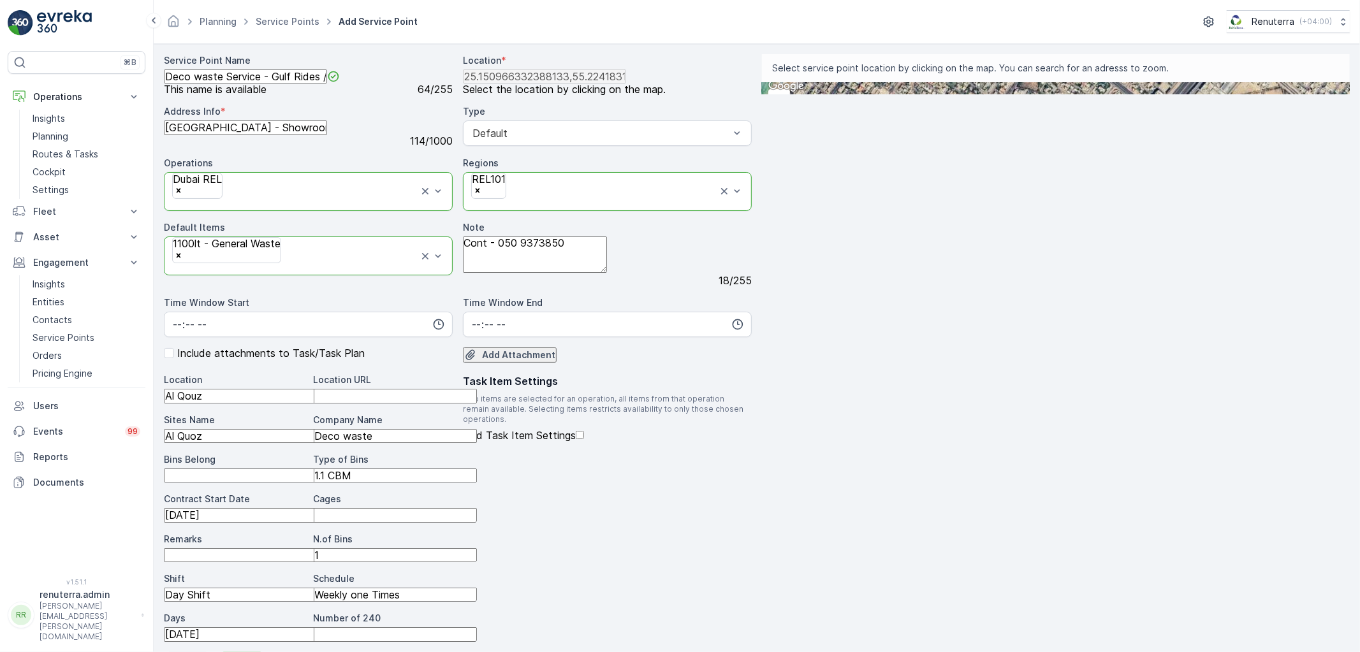
paste input "22527 84449 Al Qouz 3, Hadaeq Mohammed Bin Rashid, Dubai, Dubai Municipality"
type input "22527 84449 Al Qouz 3, Hadaeq Mohammed Bin Rashid, Dubai, Dubai Municipality"
click at [219, 652] on button "Submit" at bounding box center [242, 662] width 47 height 20
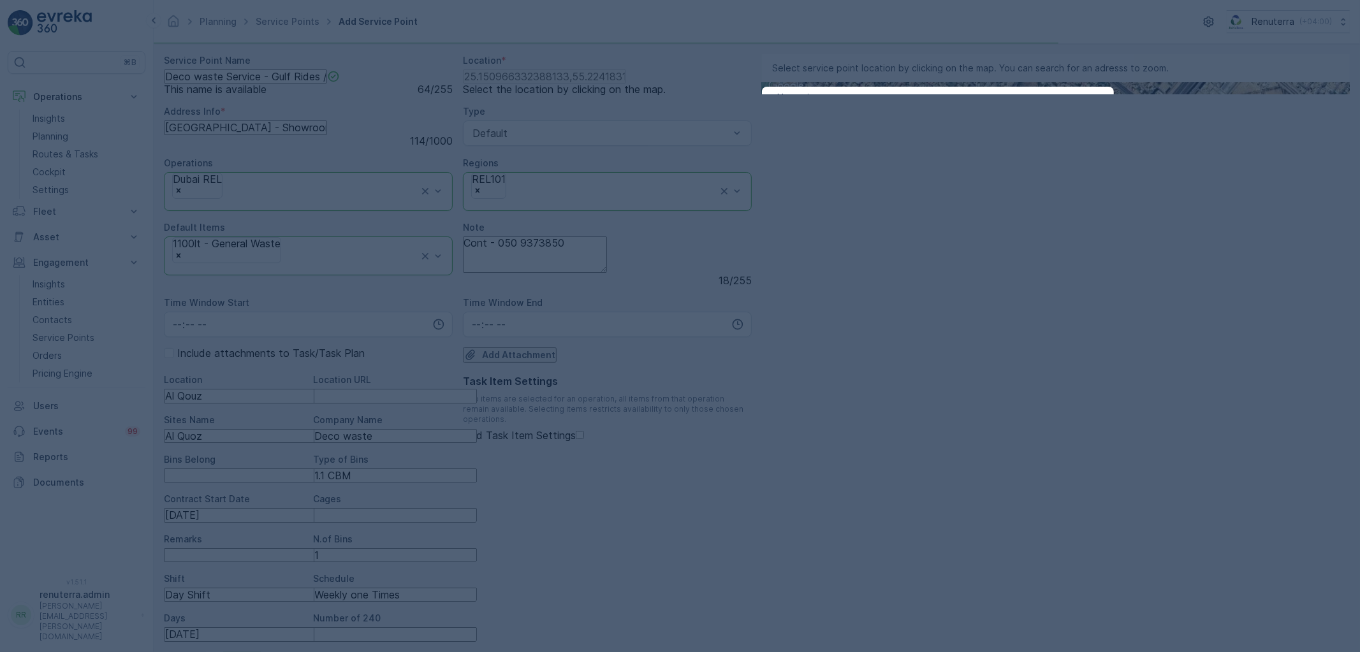
scroll to position [0, 0]
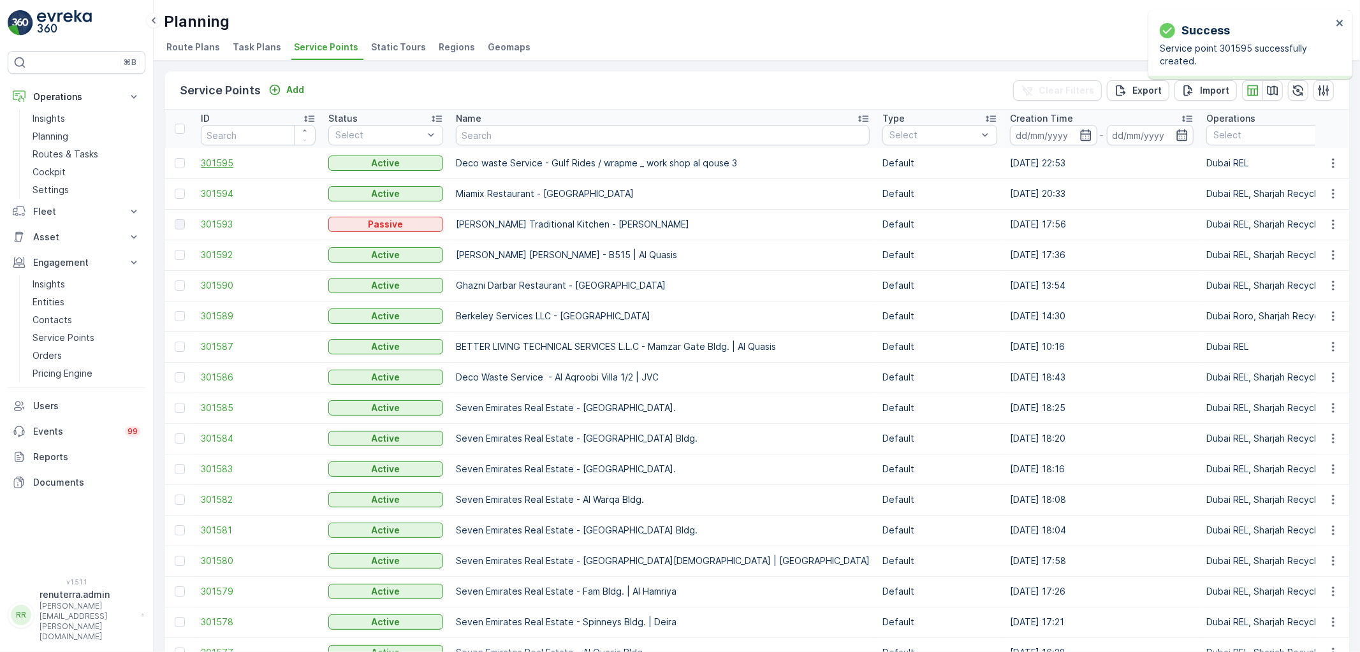
click at [227, 165] on span "301595" at bounding box center [258, 163] width 115 height 13
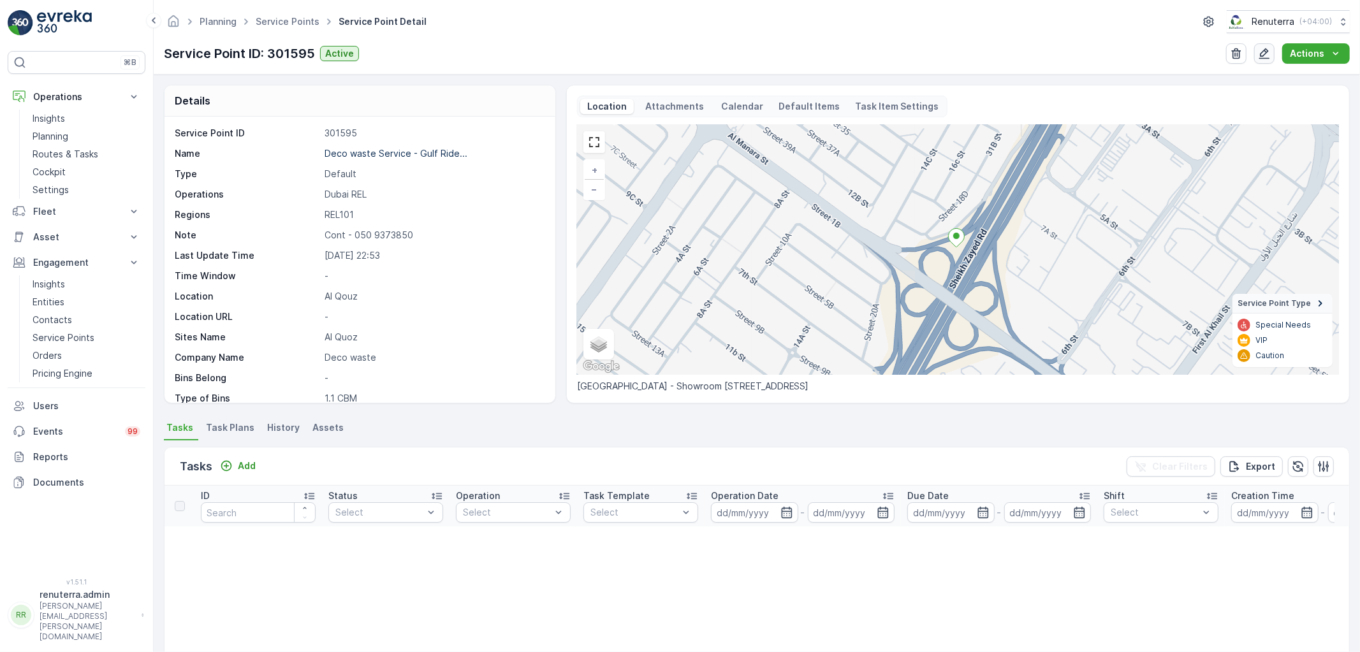
click at [1259, 55] on button "button" at bounding box center [1264, 53] width 20 height 20
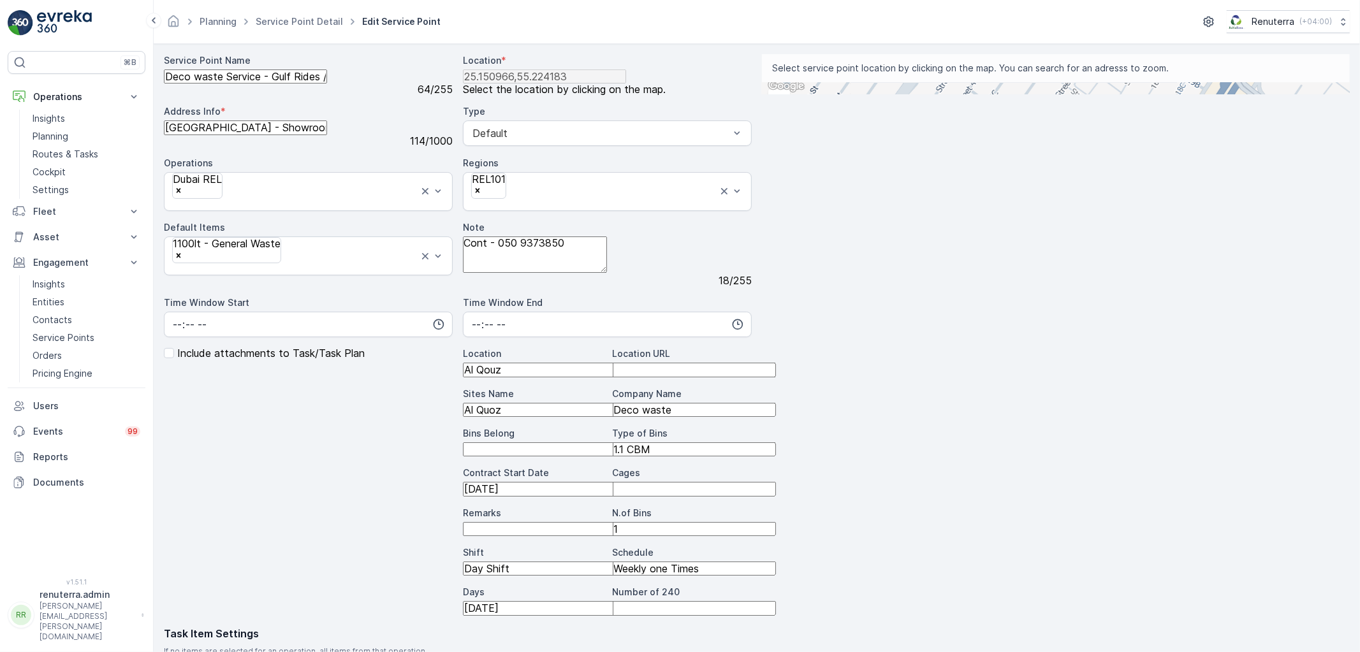
click at [887, 94] on input "text" at bounding box center [824, 88] width 125 height 11
paste input "Gulf Rides Exotic ​Car rental company"
click at [887, 94] on input "Gulf Rides Exotic ​Car rental company" at bounding box center [824, 88] width 125 height 11
type input "Gulf Rides Exotic al q"
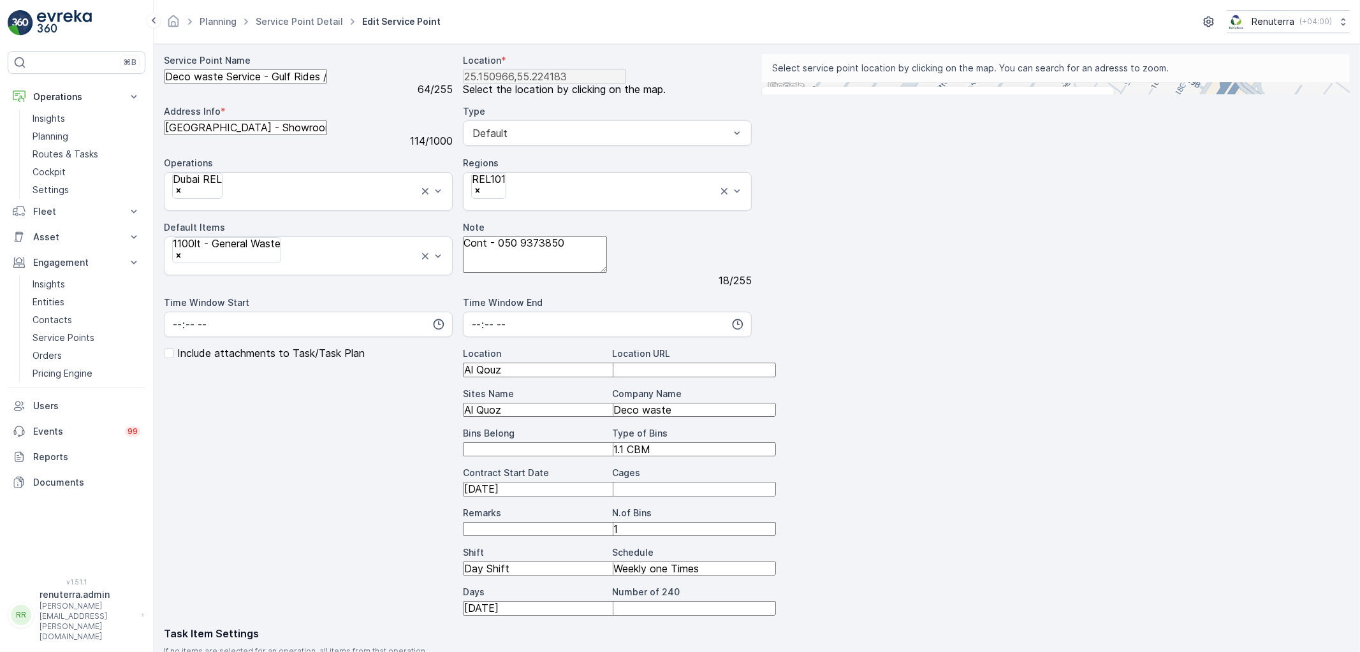
click at [993, 138] on span "GulfRides.ae - Exotic Car Rental" at bounding box center [904, 131] width 254 height 11
type input "25.1658644,55.23871810000001"
drag, startPoint x: 1033, startPoint y: 198, endPoint x: 885, endPoint y: 490, distance: 326.8
click at [885, 94] on div "+ − Satellite Roadmap Terrain Hybrid Leaflet Keyboard shortcuts Map Data Map da…" at bounding box center [1056, 88] width 588 height 11
drag, startPoint x: 989, startPoint y: 546, endPoint x: 1028, endPoint y: 449, distance: 104.4
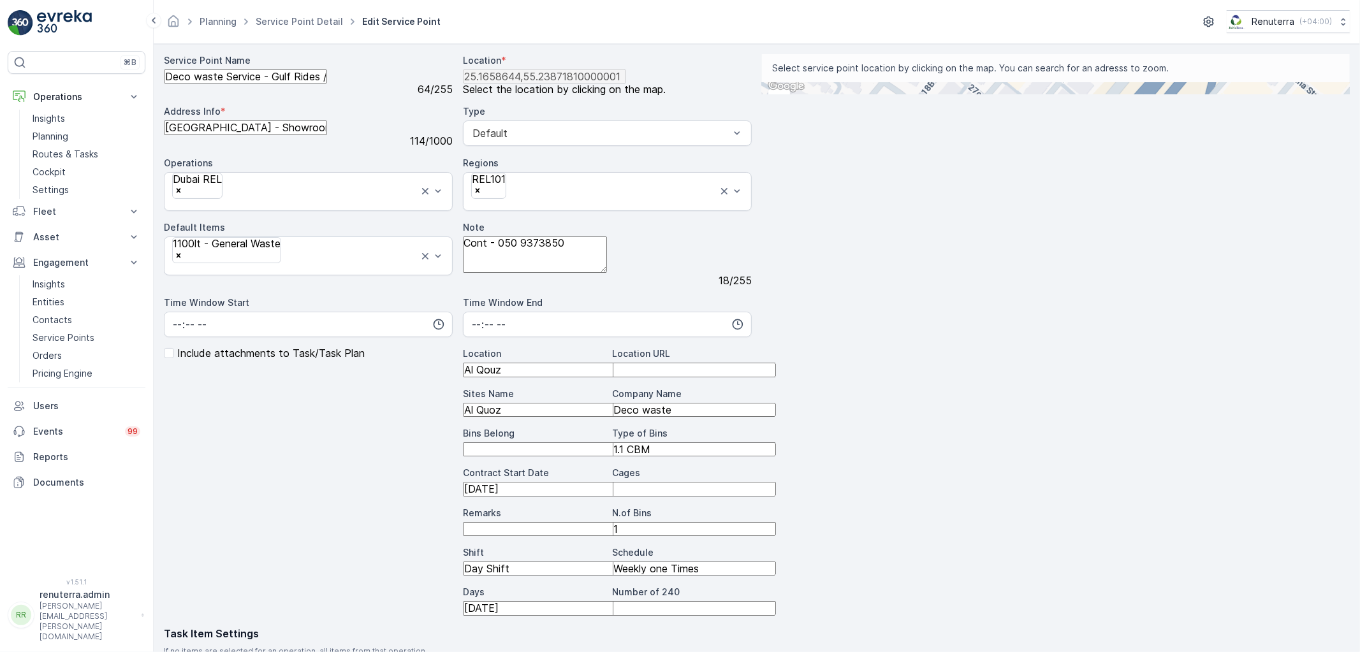
click at [1028, 94] on div "+ − Satellite Roadmap Terrain Hybrid Leaflet Keyboard shortcuts Map Data Map da…" at bounding box center [1056, 88] width 588 height 11
drag, startPoint x: 773, startPoint y: 539, endPoint x: 777, endPoint y: 545, distance: 7.4
click at [775, 79] on div "Satellite Roadmap Terrain Hybrid" at bounding box center [796, 51] width 56 height 56
click at [778, 38] on input "Satellite" at bounding box center [778, 34] width 8 height 8
radio input "true"
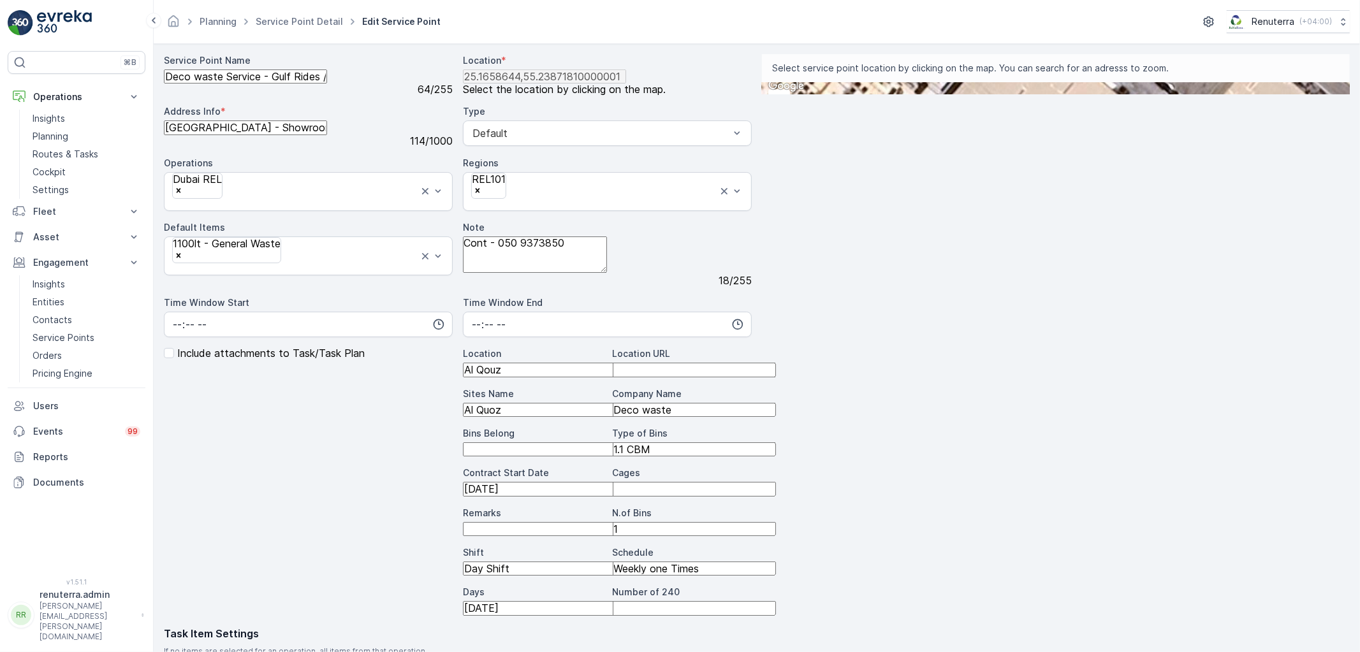
click at [327, 135] on Info "Al Rostamani Business Center - Showroom No. 3 Sheikh Zayed Rd - Al Safa - Al Sa…" at bounding box center [245, 128] width 163 height 14
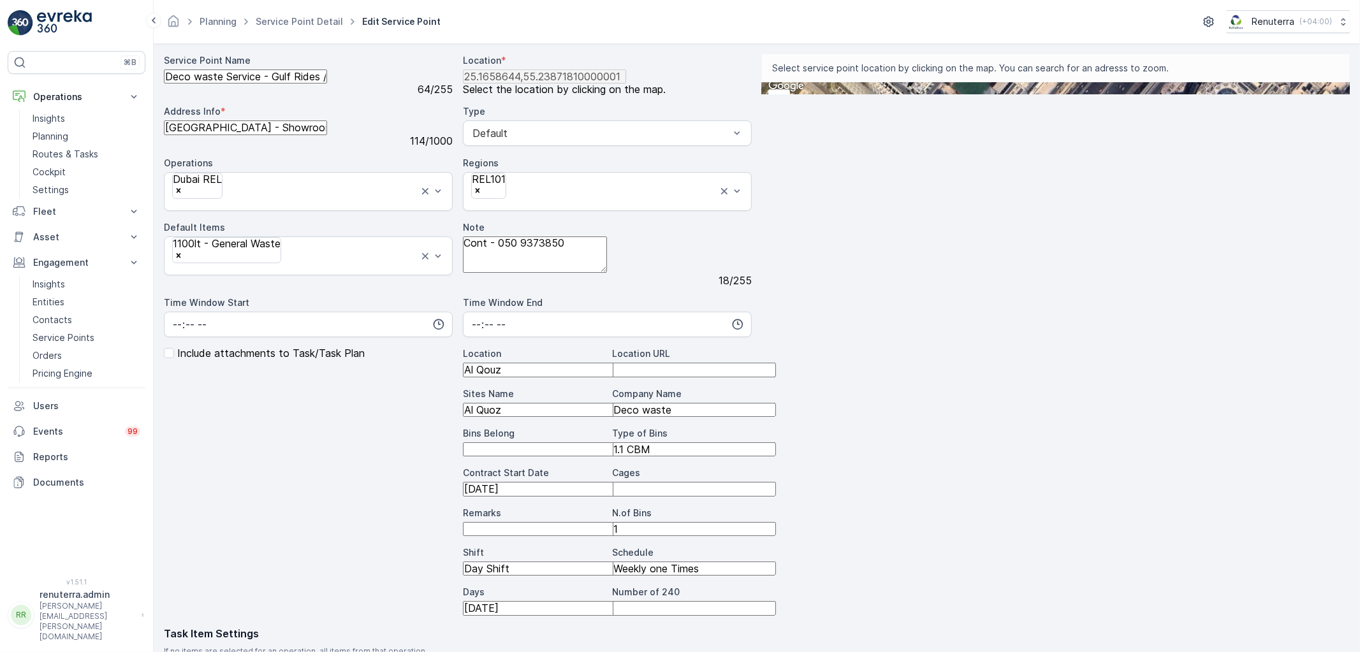
click at [887, 94] on input "text" at bounding box center [824, 88] width 125 height 11
paste input "GulfRides.ae - Exotic Car Rental"
type input "GulfRides.ae - Exotic Car Rental"
click at [911, 136] on span "GulfRides.ae - Exotic Car Rental" at bounding box center [843, 132] width 133 height 10
type Info "10 4th St - Al Quoz - Al Quoz 3 - Dubai - United Arab Emirates"
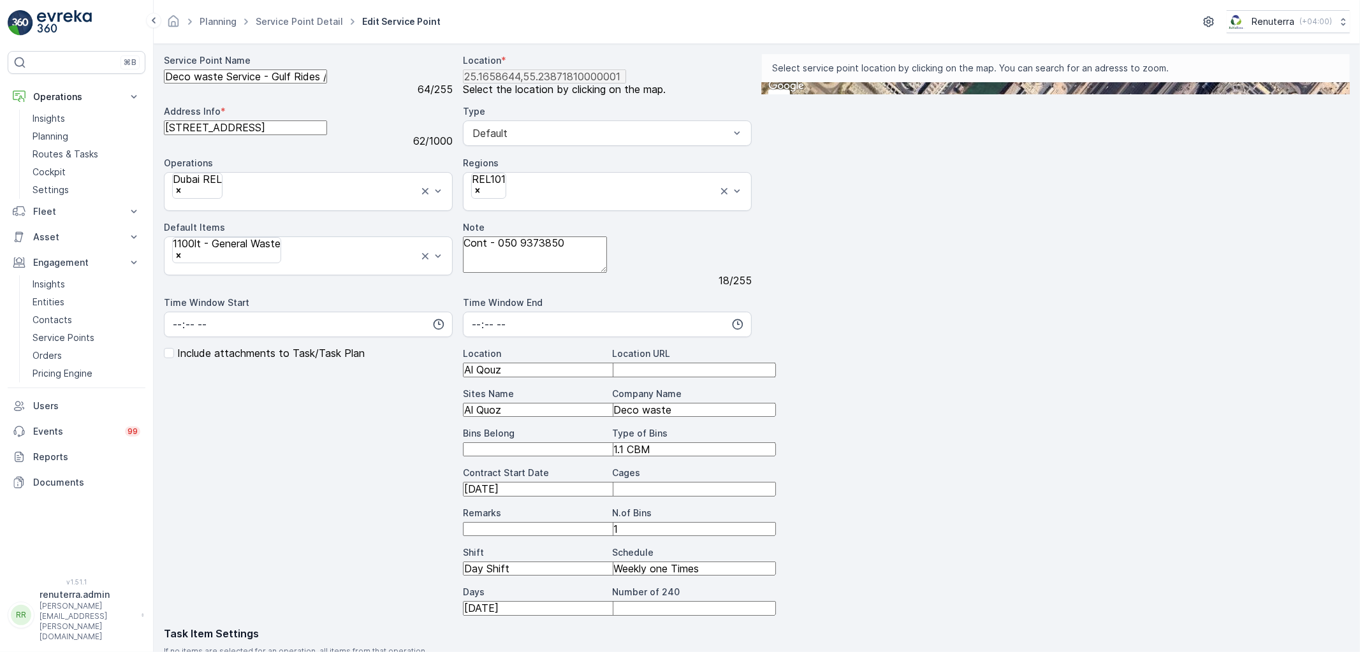
scroll to position [71, 0]
click at [463, 457] on Belong "Bins Belong" at bounding box center [544, 450] width 163 height 14
type Belong "Client"
click at [613, 377] on URL "Location URL" at bounding box center [694, 370] width 163 height 14
paste URL "[URL][DOMAIN_NAME]"
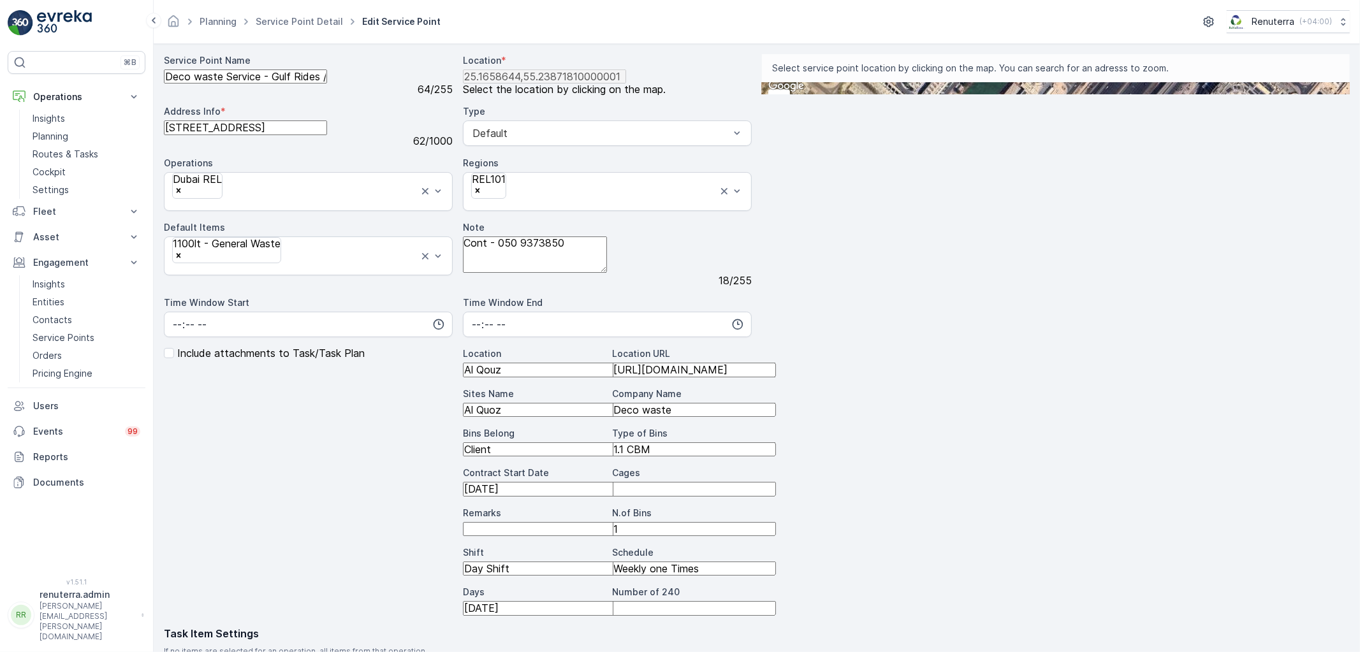
type URL "[URL][DOMAIN_NAME]"
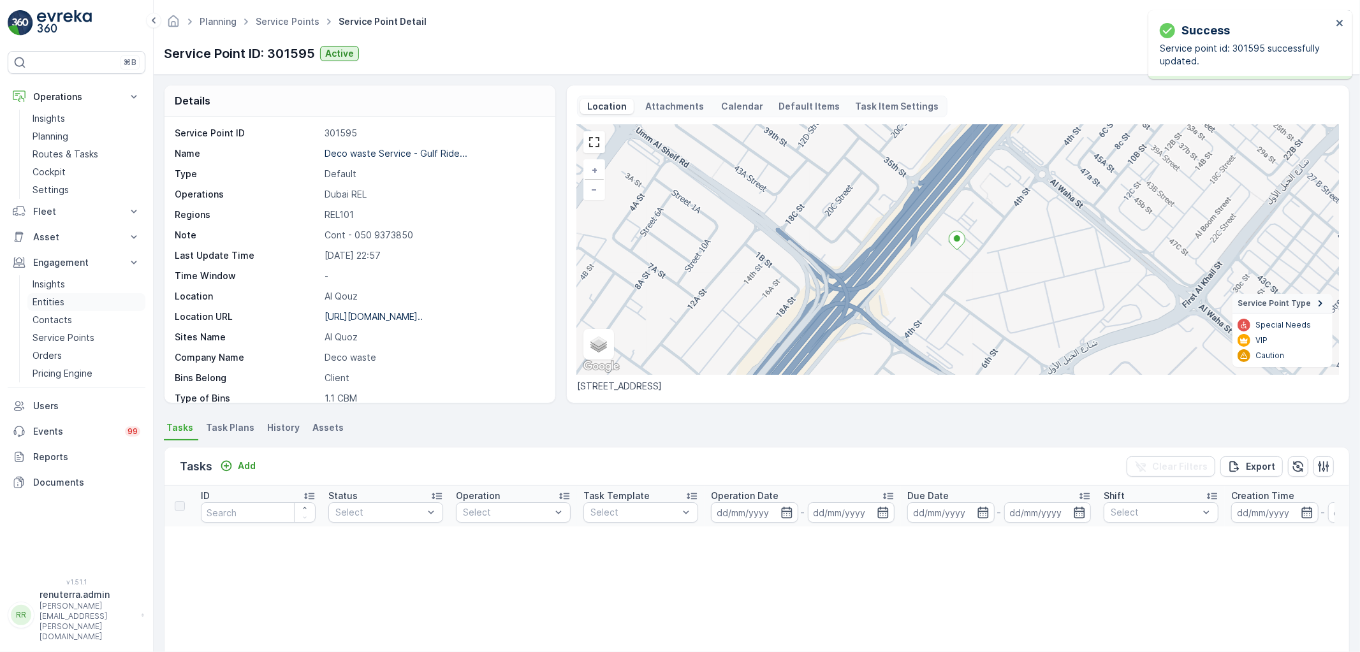
click at [58, 301] on p "Entities" at bounding box center [49, 302] width 32 height 13
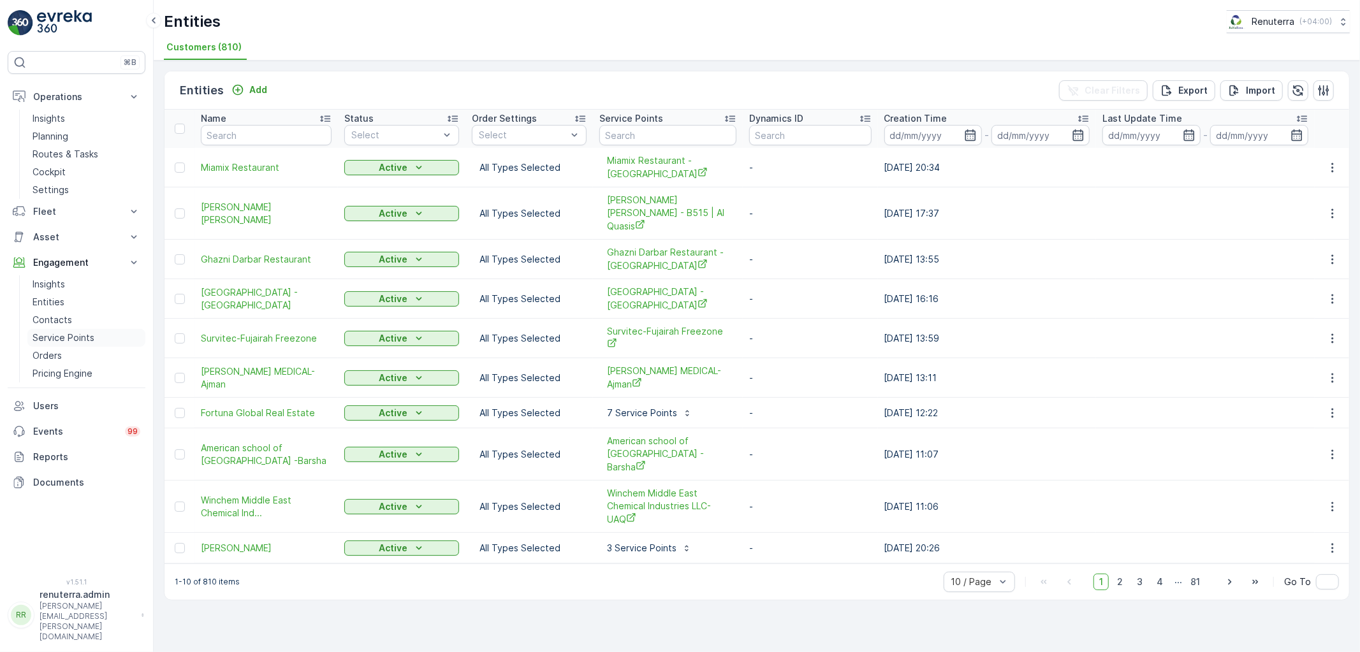
click at [62, 340] on p "Service Points" at bounding box center [64, 338] width 62 height 13
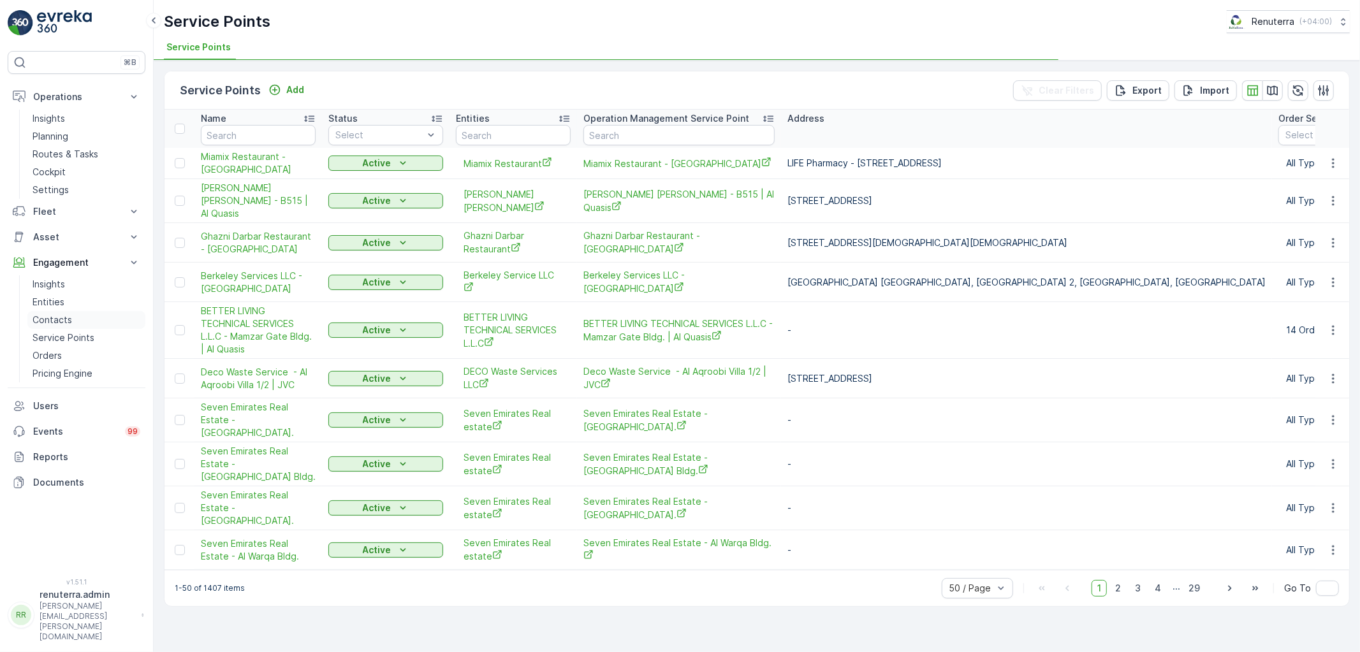
click at [66, 320] on p "Contacts" at bounding box center [53, 320] width 40 height 13
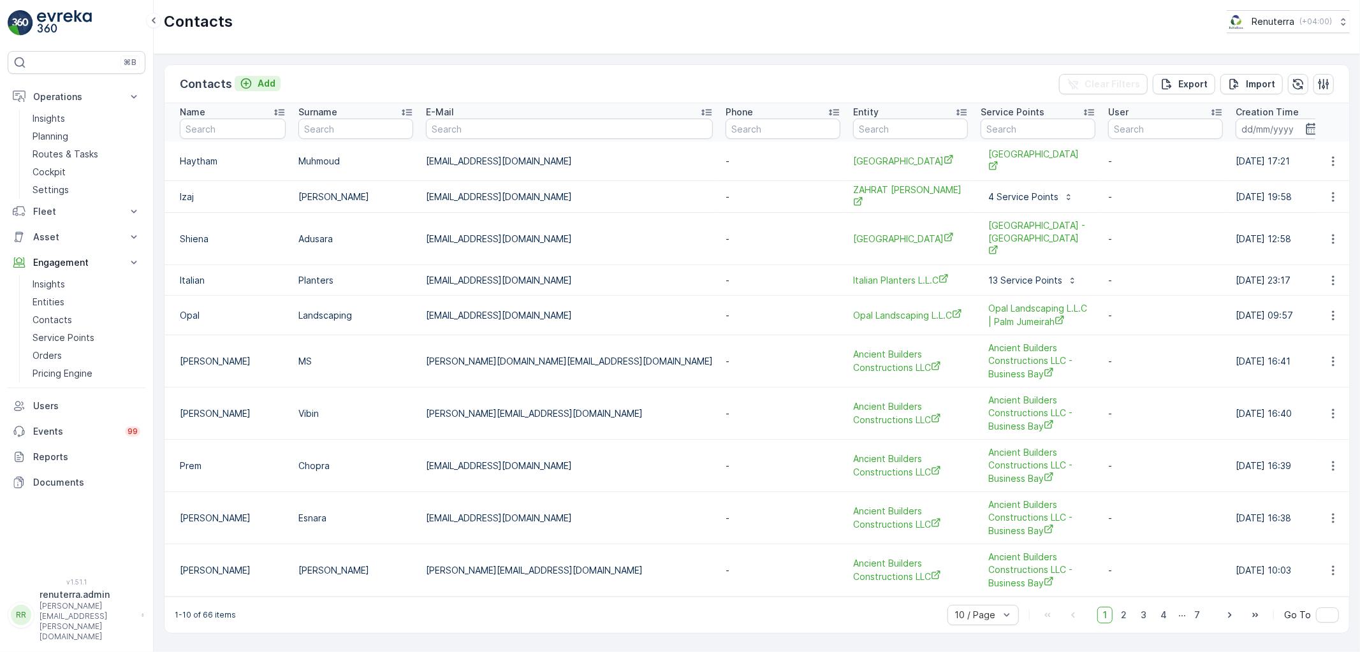
click at [265, 79] on p "Add" at bounding box center [267, 83] width 18 height 13
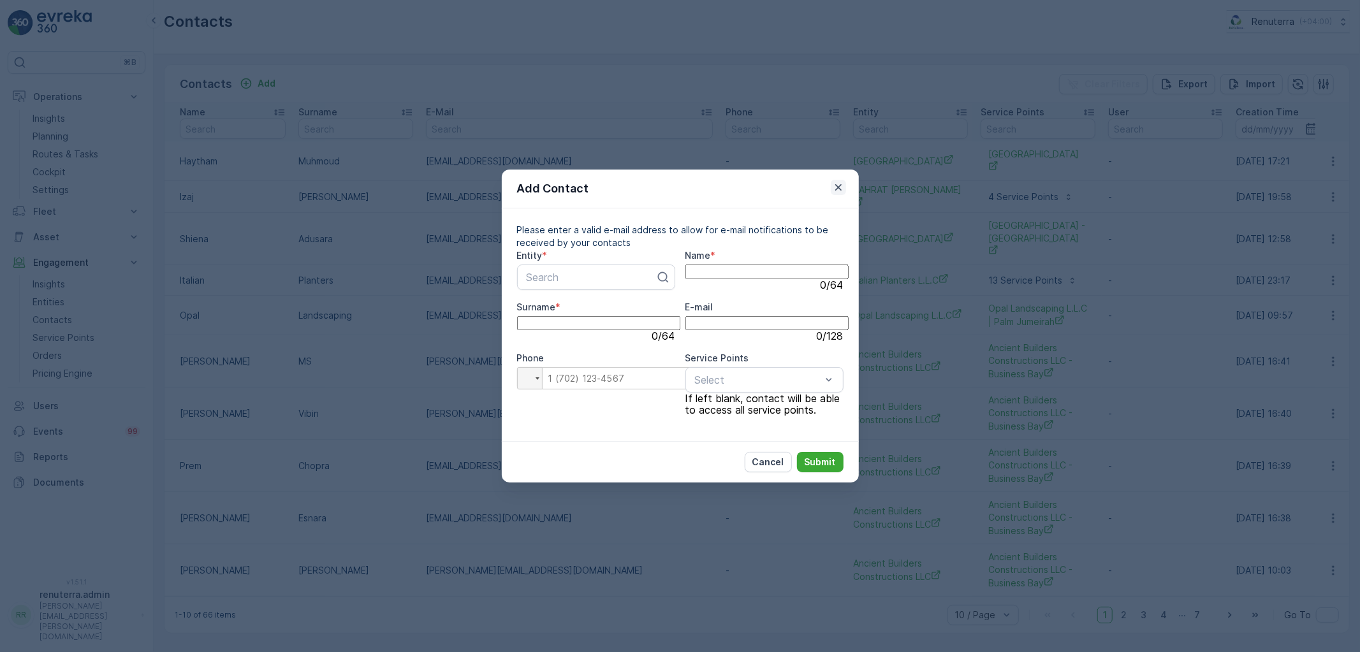
click at [835, 181] on icon "button" at bounding box center [838, 187] width 13 height 13
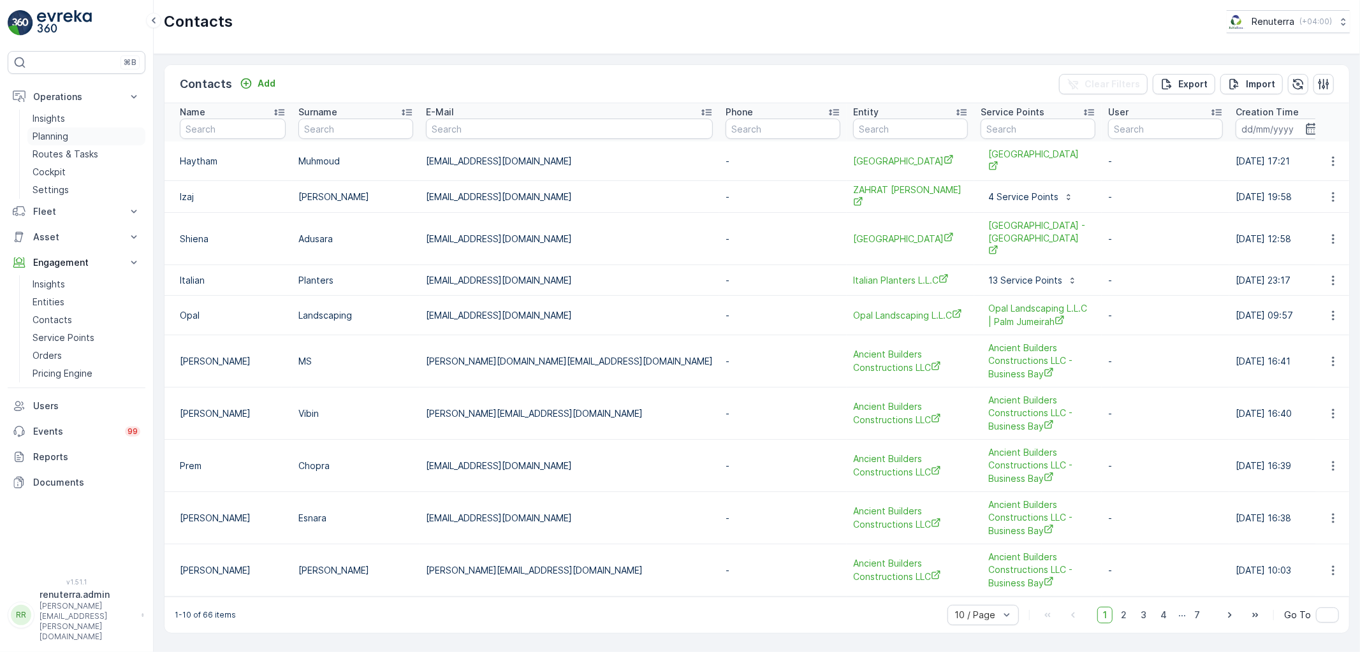
click at [53, 130] on p "Planning" at bounding box center [51, 136] width 36 height 13
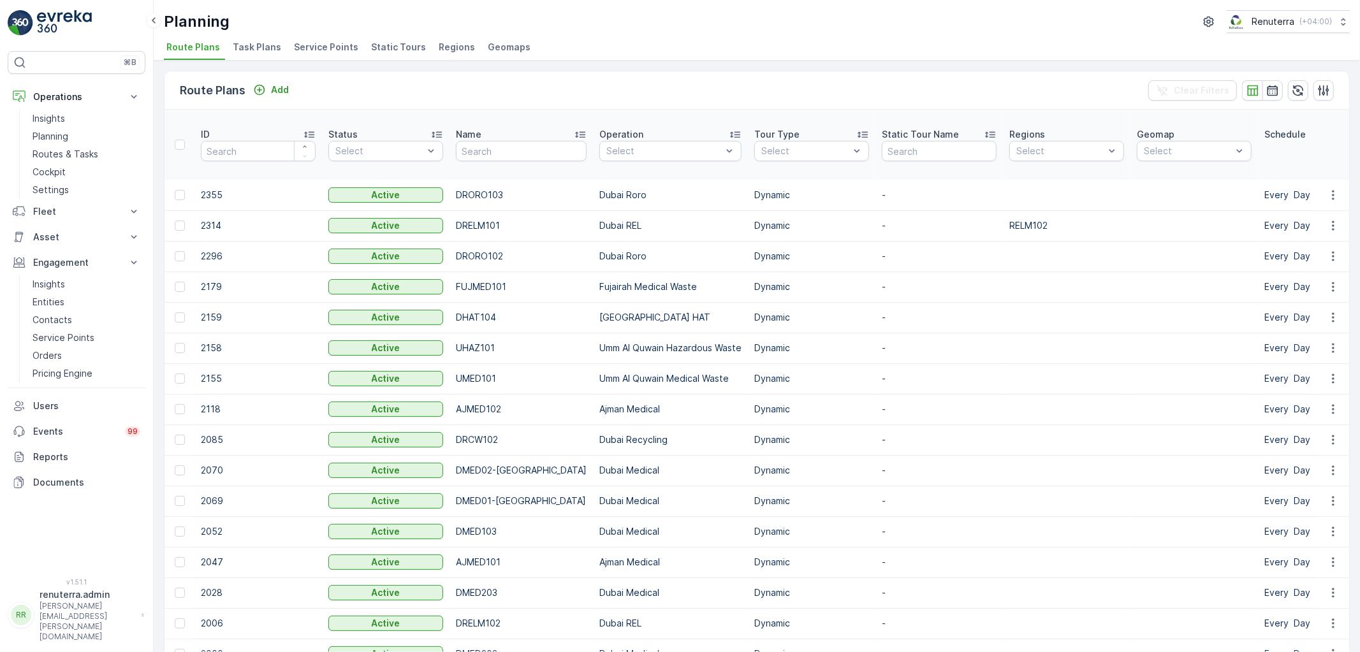
click at [311, 43] on span "Service Points" at bounding box center [326, 47] width 64 height 13
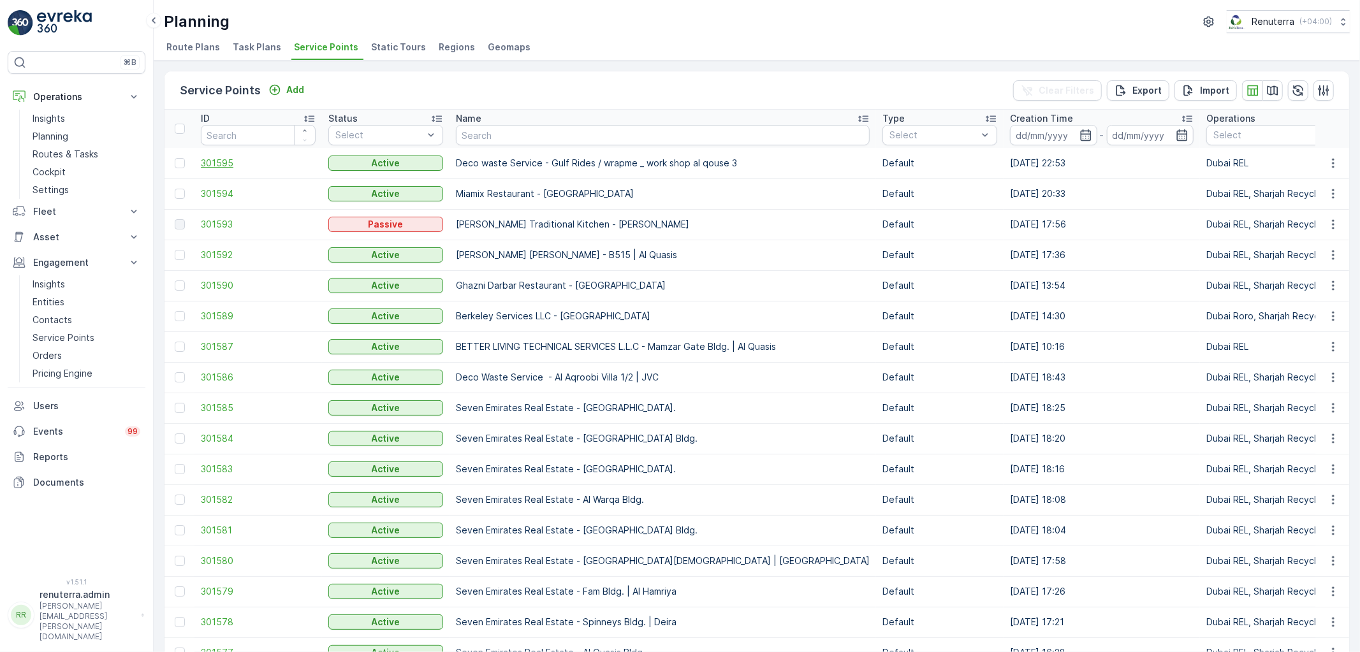
click at [223, 163] on span "301595" at bounding box center [258, 163] width 115 height 13
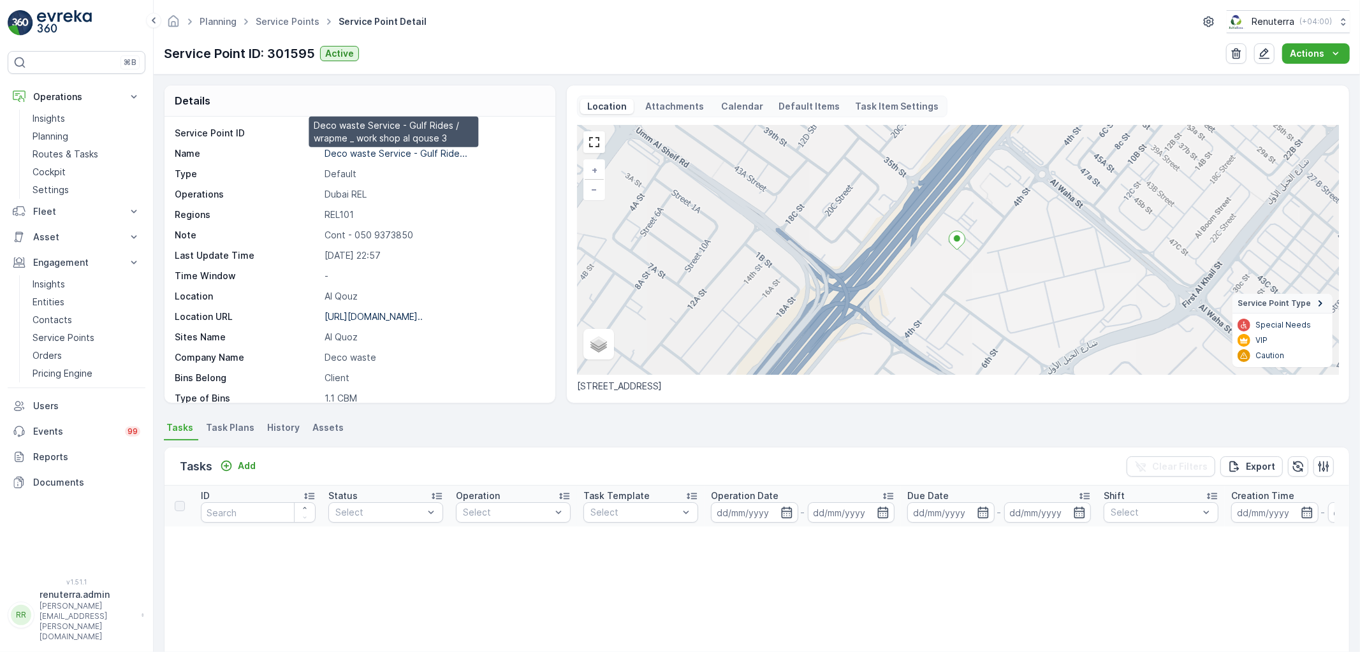
click at [386, 158] on p "Deco waste Service - Gulf Ride..." at bounding box center [396, 153] width 143 height 11
click at [236, 437] on li "Task Plans" at bounding box center [231, 430] width 56 height 22
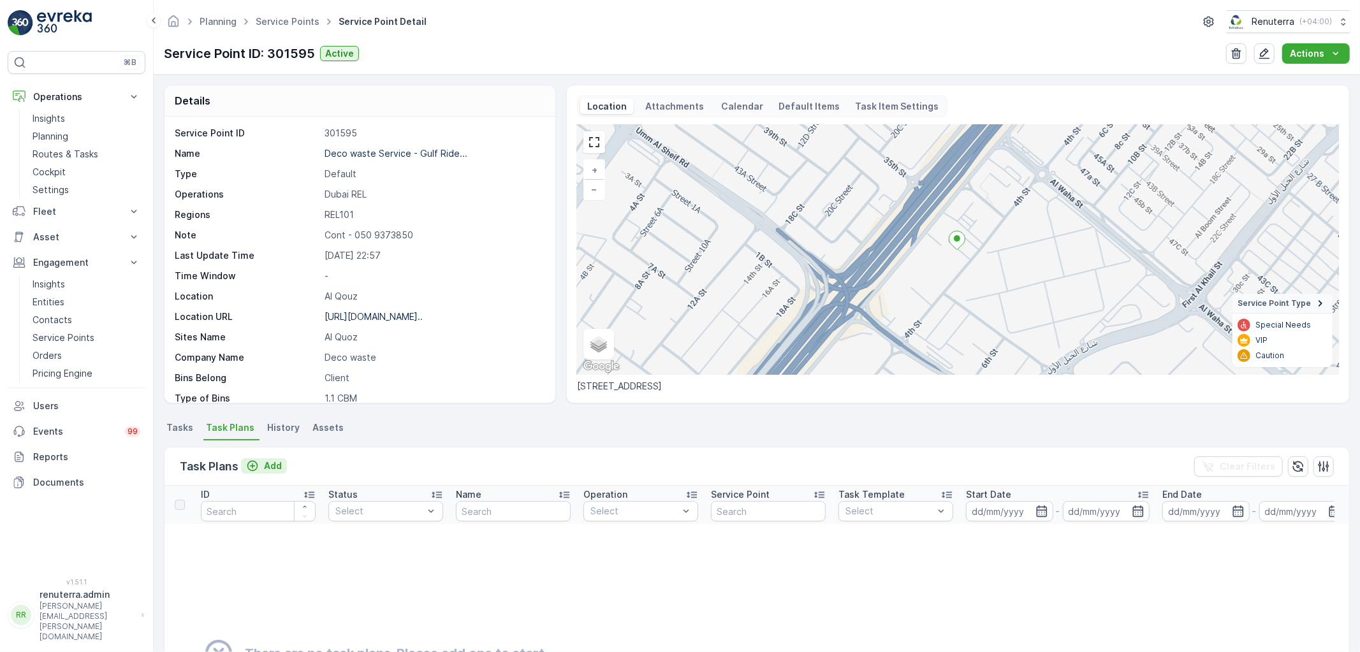
click at [265, 462] on p "Add" at bounding box center [273, 466] width 18 height 13
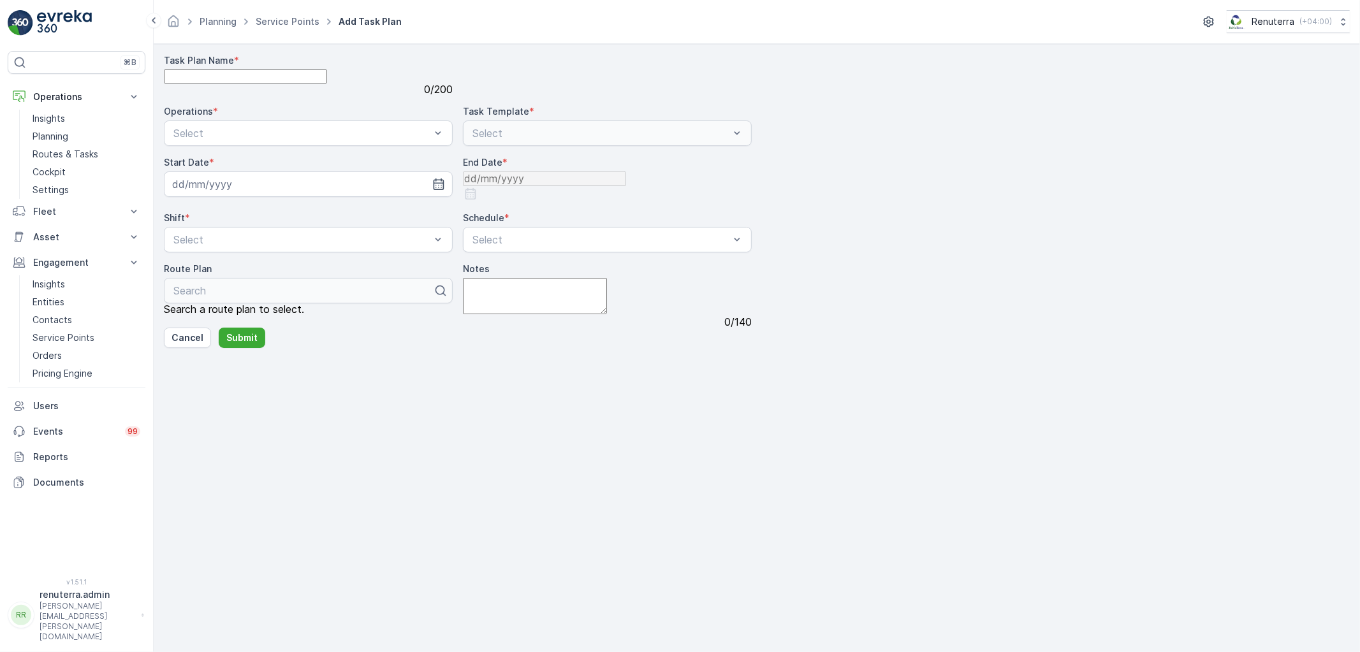
click at [263, 84] on Name "Task Plan Name" at bounding box center [245, 77] width 163 height 14
type Name "DREL001"
click at [253, 192] on div "Dubai REL" at bounding box center [309, 185] width 274 height 11
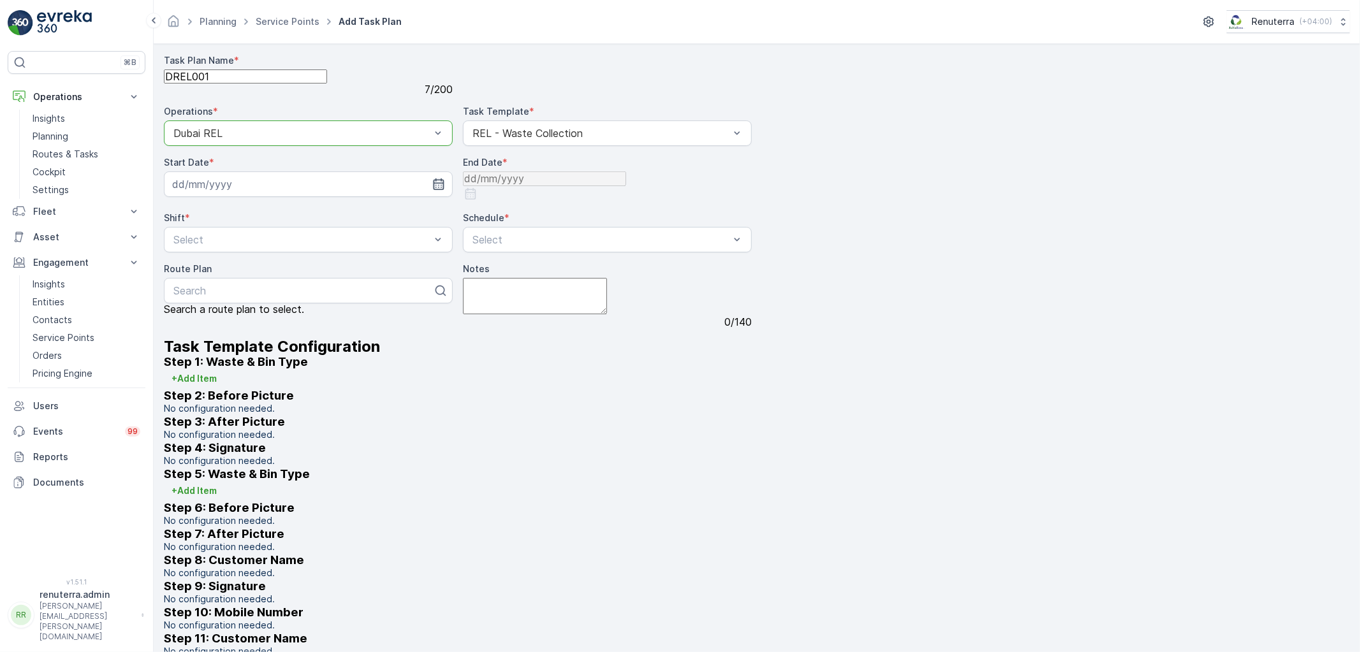
click at [436, 190] on icon "button" at bounding box center [439, 184] width 11 height 11
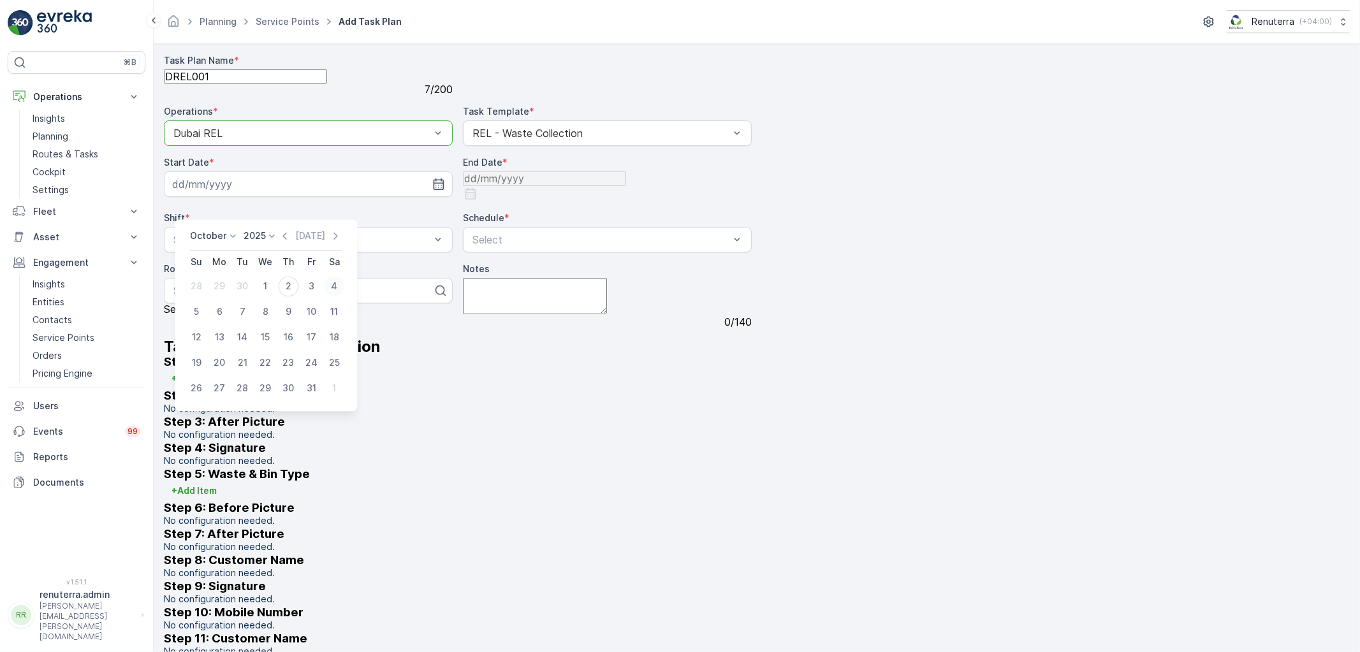
click at [328, 289] on div "4" at bounding box center [334, 286] width 20 height 20
type input "04.10.2025"
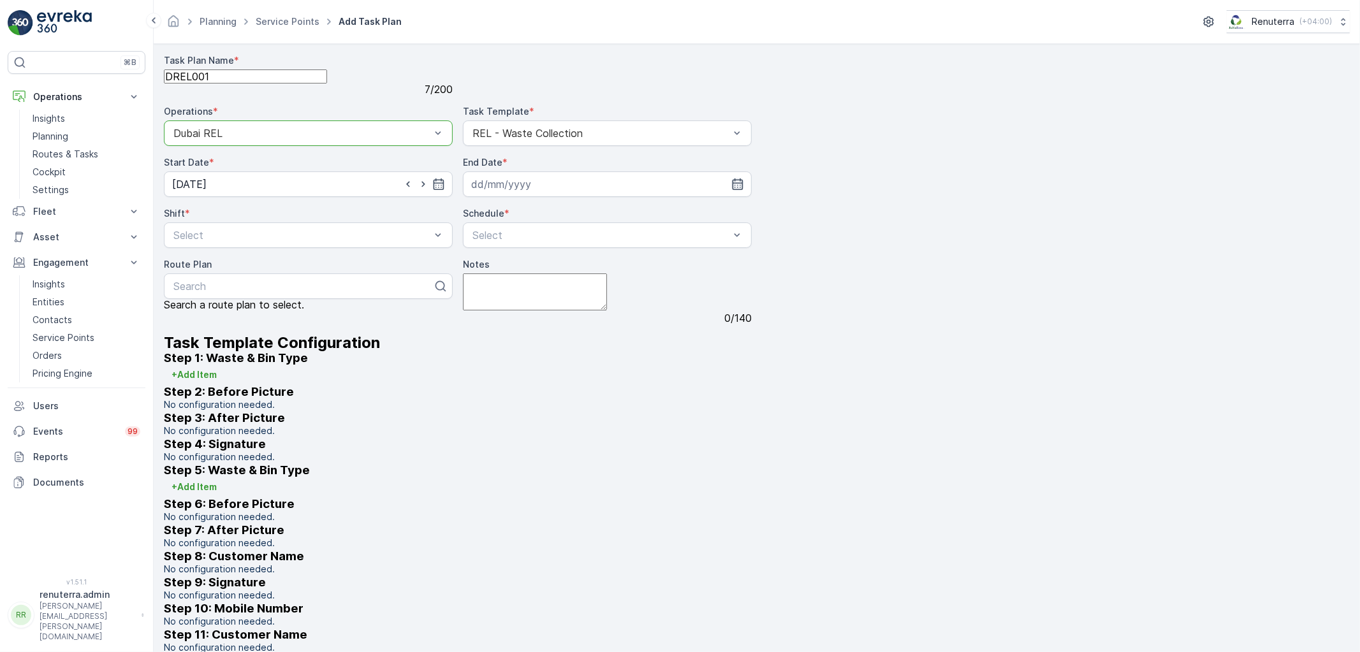
click at [733, 190] on icon "button" at bounding box center [738, 184] width 11 height 11
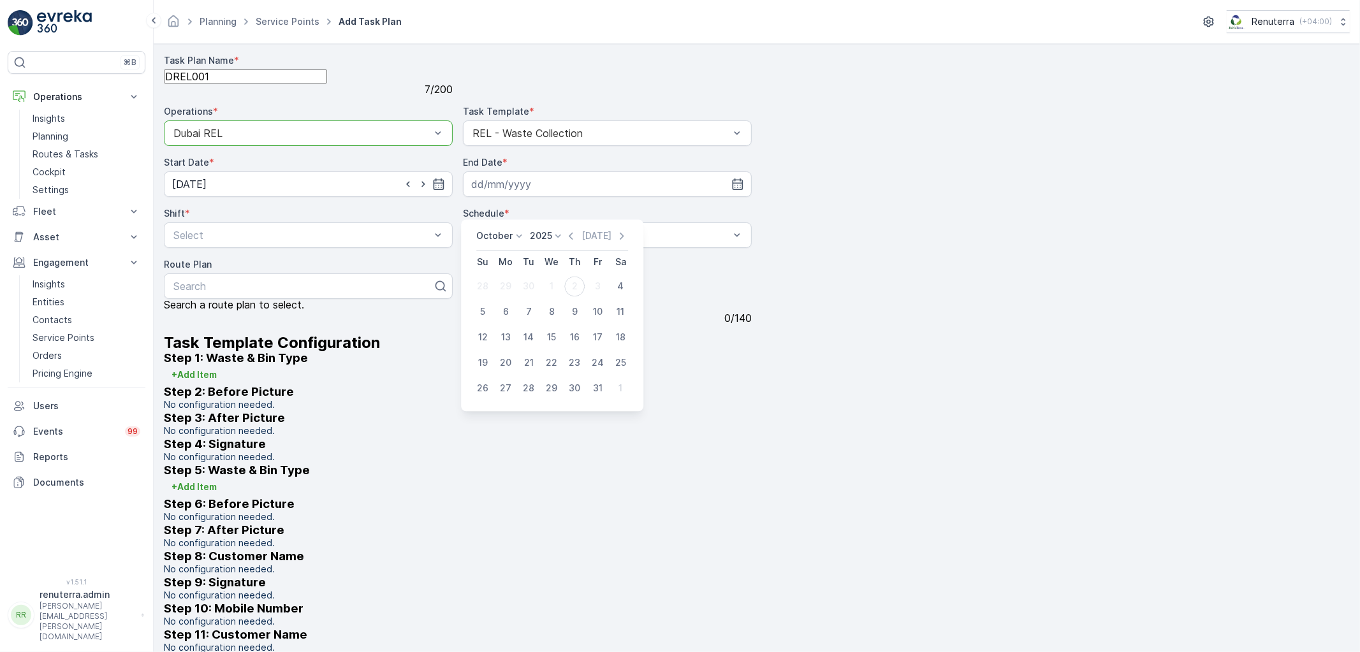
click at [518, 230] on icon at bounding box center [519, 236] width 13 height 13
drag, startPoint x: 558, startPoint y: 232, endPoint x: 551, endPoint y: 244, distance: 13.5
click at [557, 232] on icon at bounding box center [558, 236] width 13 height 13
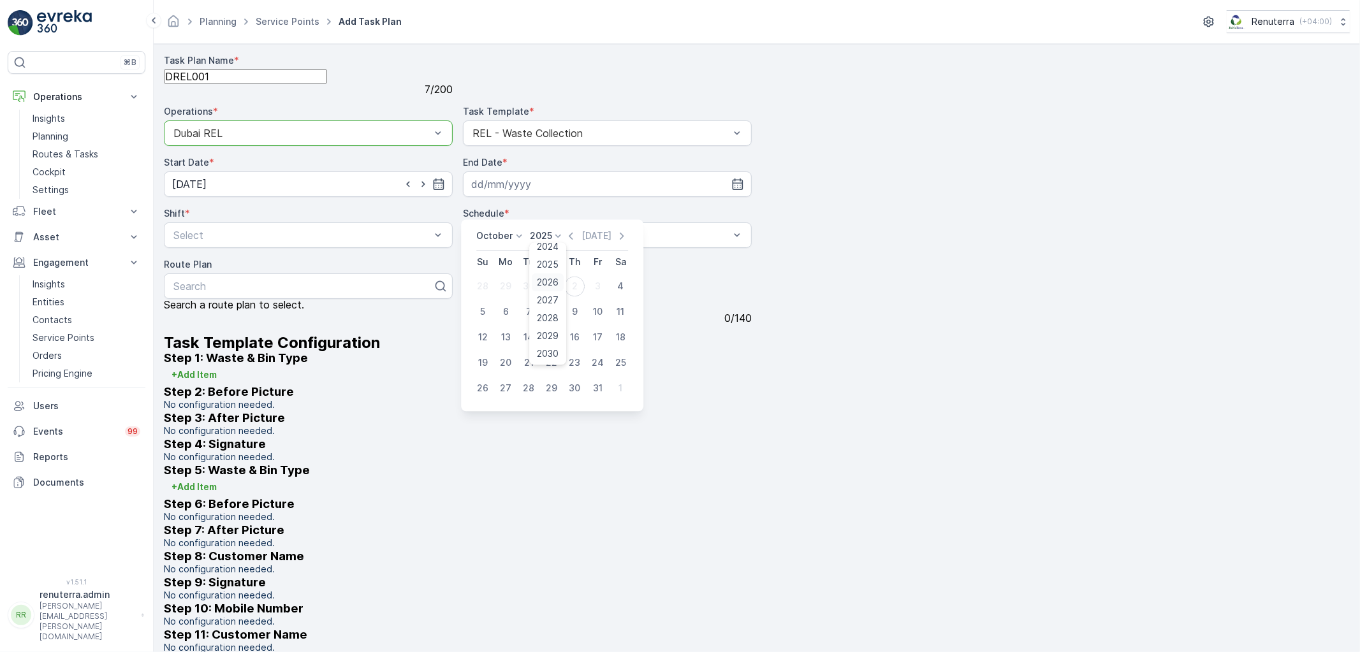
click at [550, 286] on span "2026" at bounding box center [549, 282] width 22 height 13
click at [515, 228] on div "October 2026 Today Su Mo Tu We Th Fr Sa 27 28 29 30 1 2 3 4 5 6 7 8 9 10 11 12 …" at bounding box center [552, 315] width 183 height 192
click at [515, 235] on icon at bounding box center [519, 236] width 13 height 13
click at [509, 357] on span "December" at bounding box center [506, 354] width 45 height 13
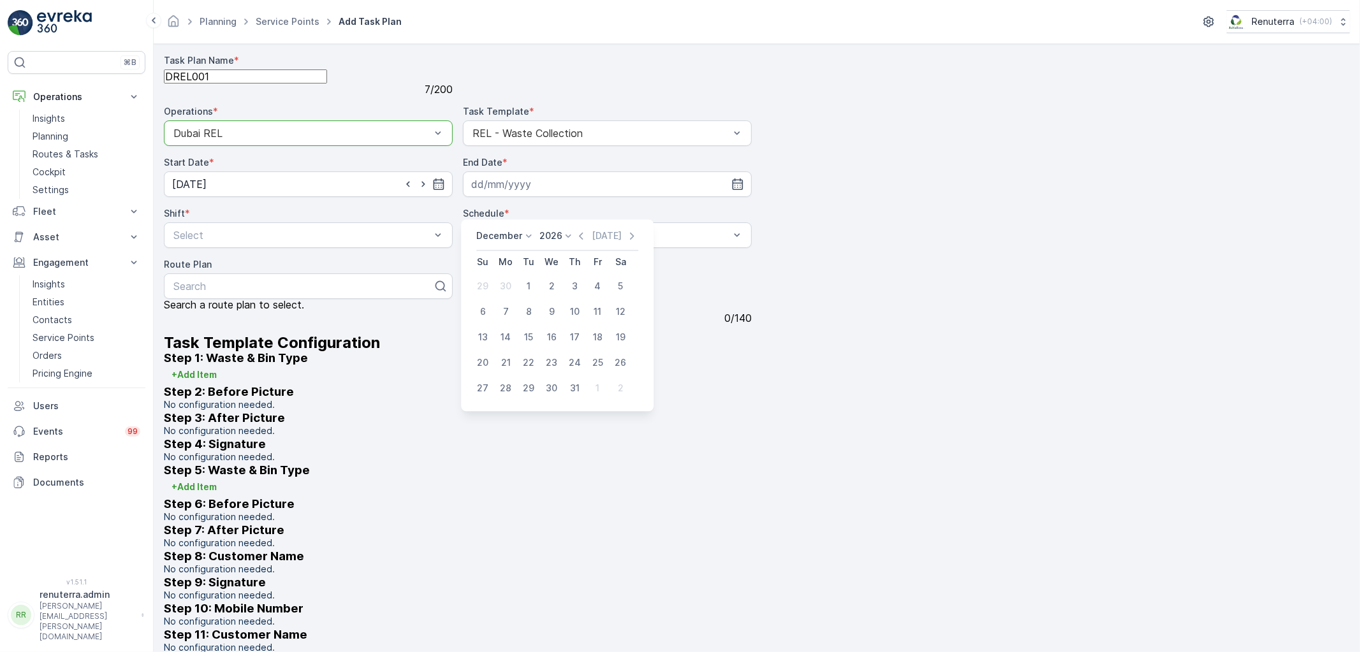
click at [578, 385] on div "31" at bounding box center [574, 388] width 20 height 20
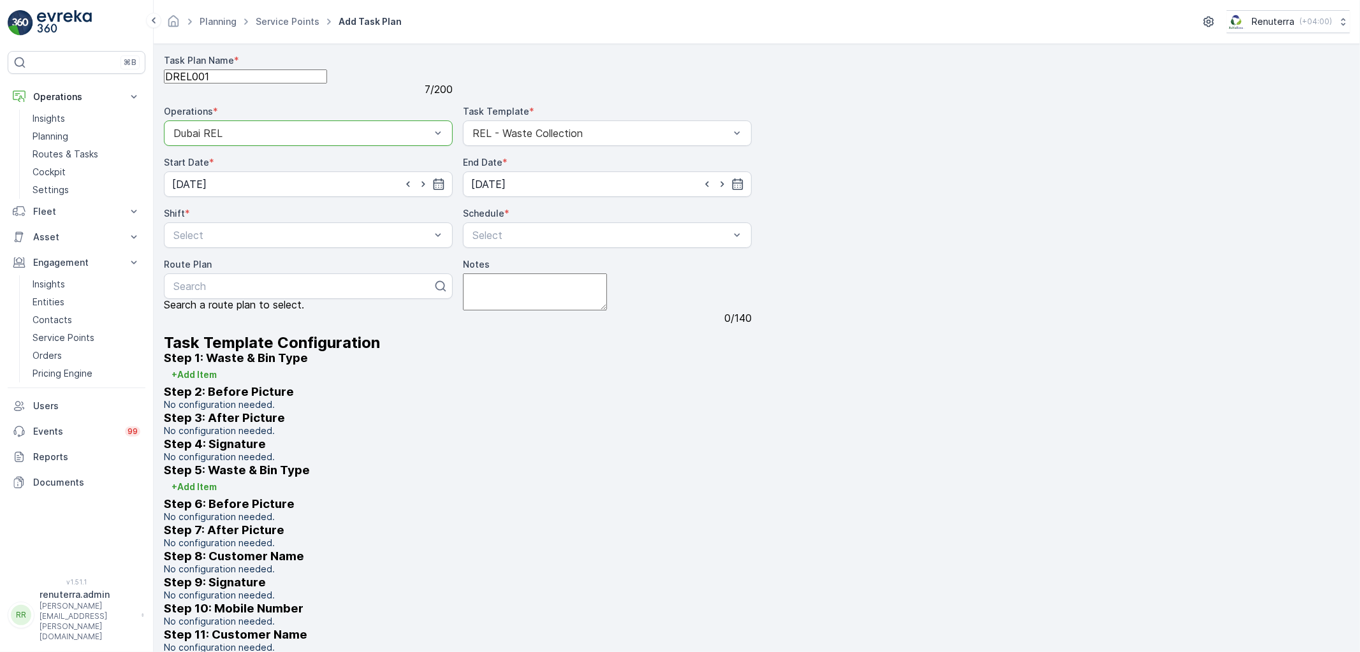
type input "[DATE]"
click at [566, 310] on textarea "Notes" at bounding box center [535, 292] width 144 height 36
click at [254, 272] on div "Day Shift" at bounding box center [309, 266] width 274 height 11
click at [526, 294] on div "Weekly" at bounding box center [608, 288] width 274 height 11
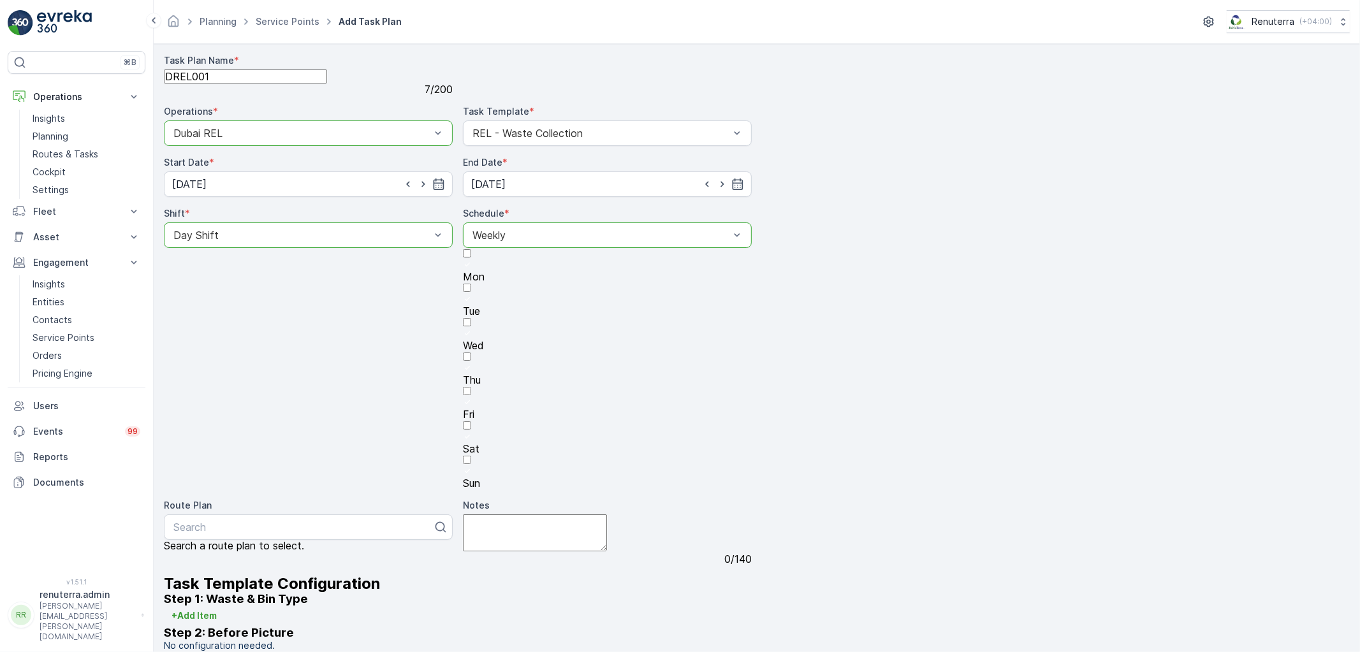
click at [634, 432] on div at bounding box center [607, 437] width 289 height 11
click at [471, 422] on input "Sat" at bounding box center [467, 426] width 8 height 8
drag, startPoint x: 499, startPoint y: 312, endPoint x: 507, endPoint y: 321, distance: 11.3
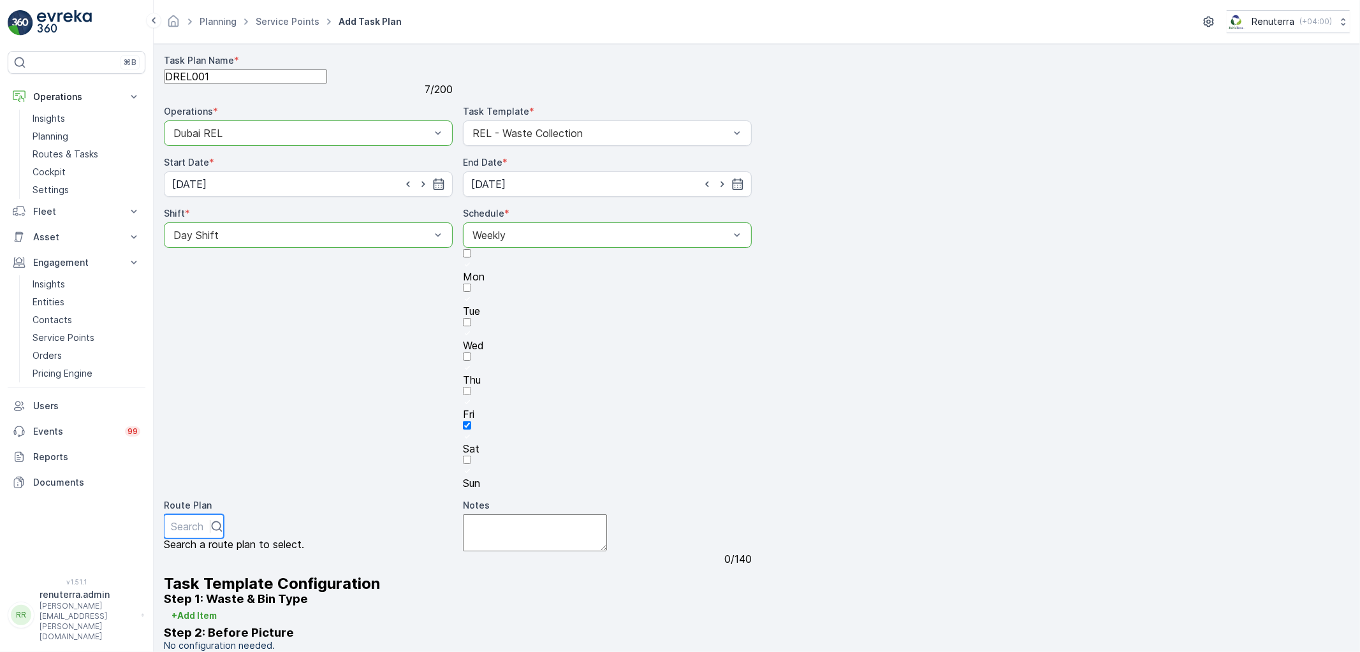
click at [203, 520] on div at bounding box center [187, 527] width 33 height 14
drag, startPoint x: 589, startPoint y: 341, endPoint x: 559, endPoint y: 337, distance: 30.9
click at [203, 520] on div at bounding box center [187, 527] width 33 height 14
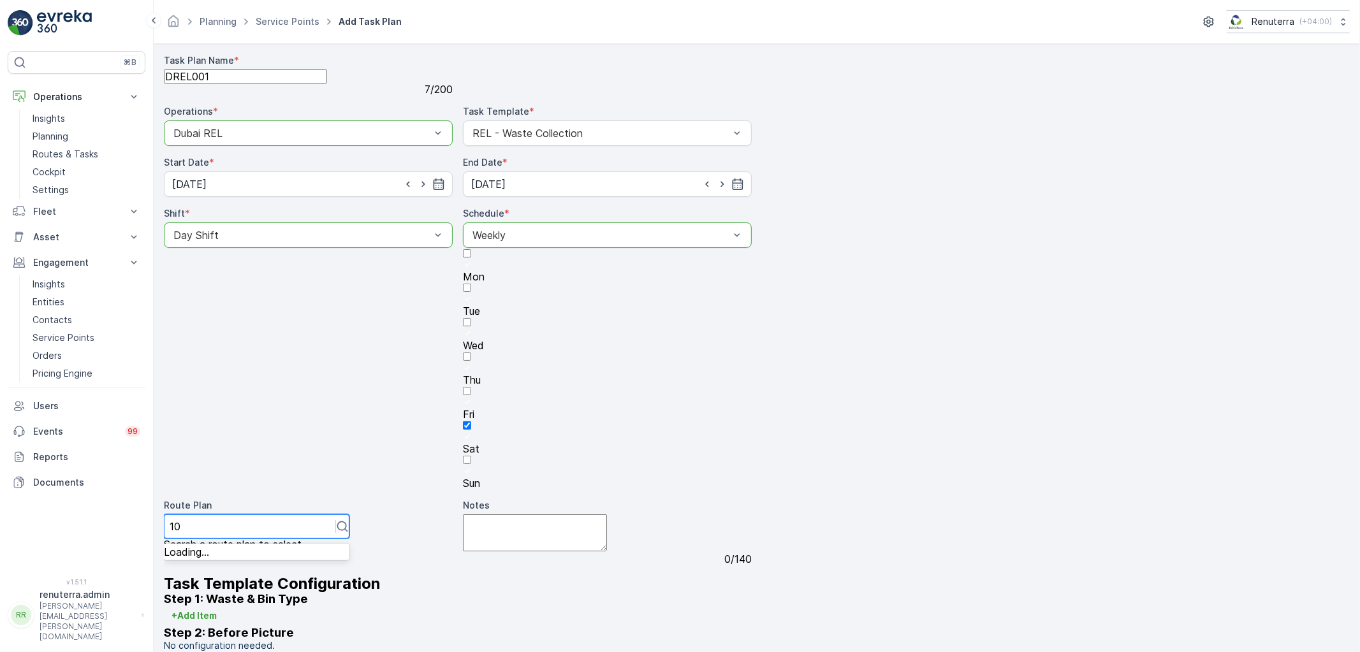
type input "101"
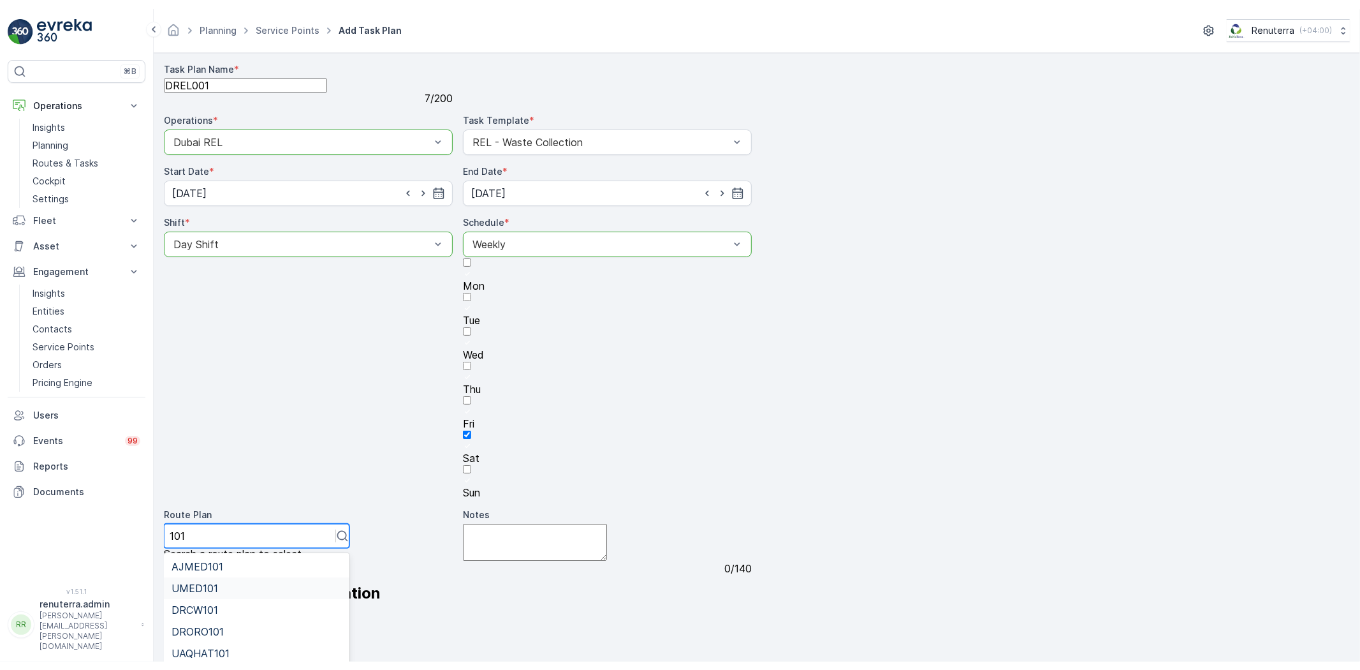
scroll to position [52, 0]
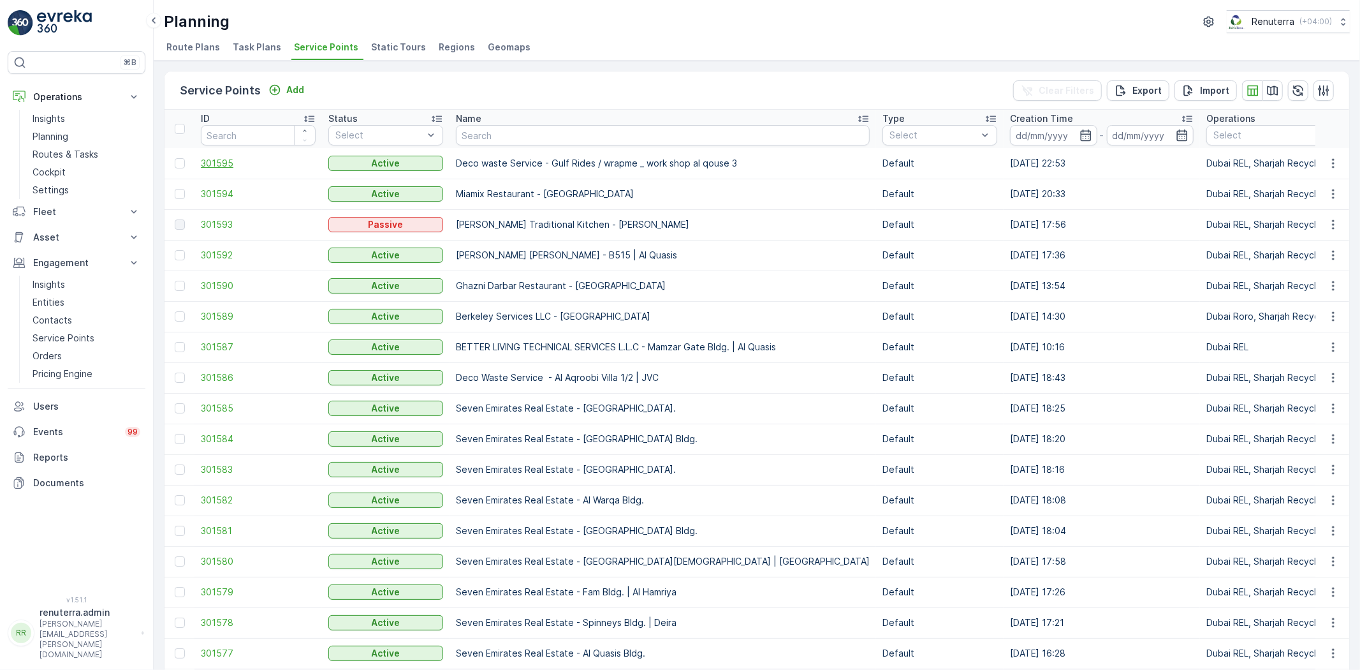
click at [221, 160] on span "301595" at bounding box center [258, 163] width 115 height 13
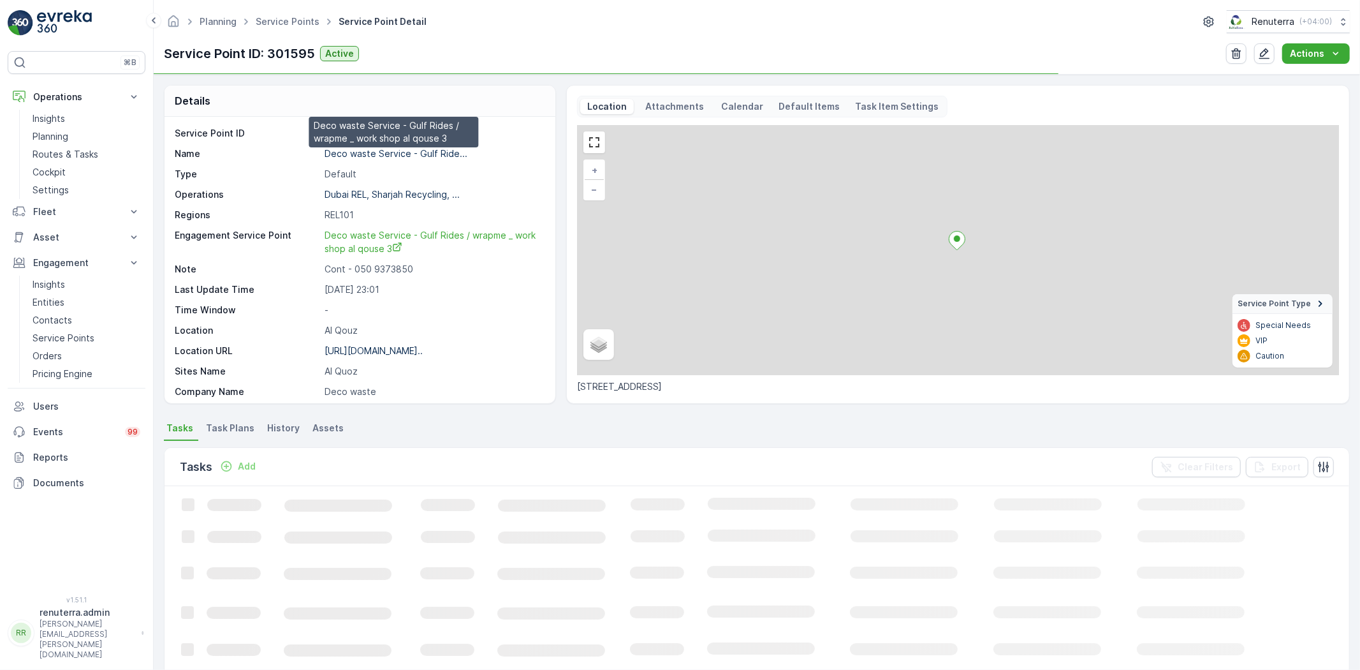
click at [361, 155] on p "Deco waste Service - Gulf Ride..." at bounding box center [396, 153] width 143 height 11
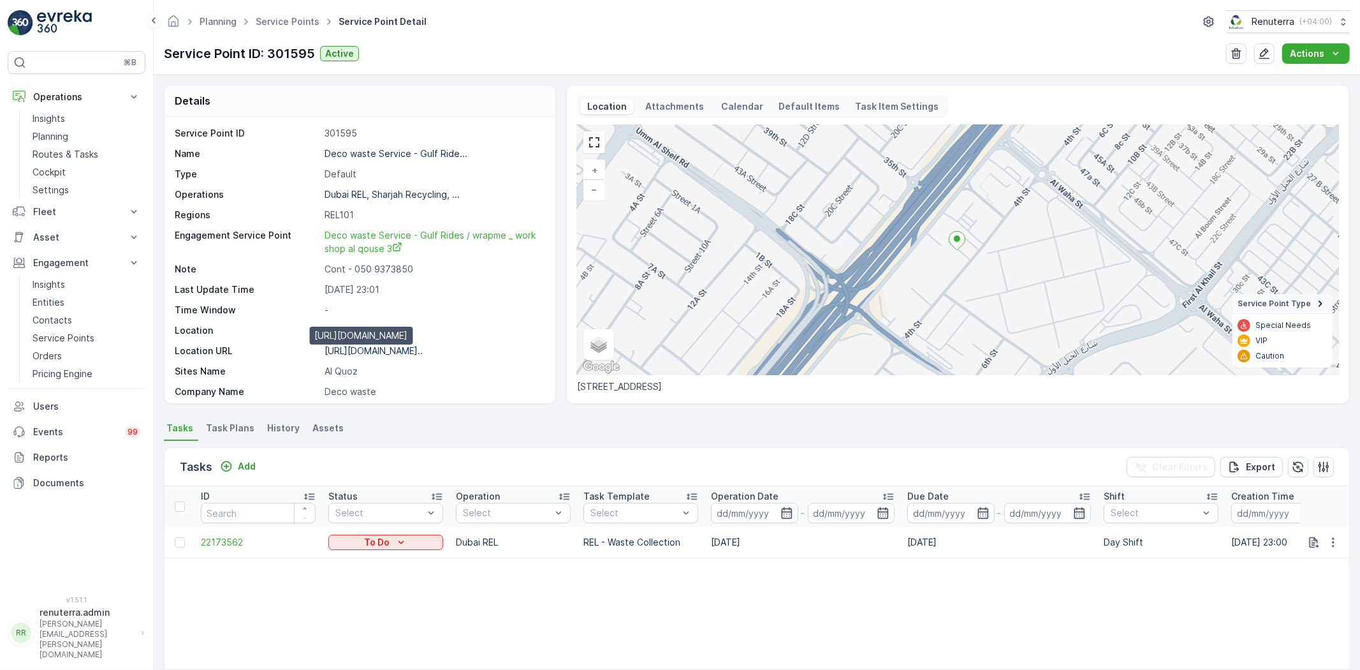
click at [371, 348] on p "https://maps.app.goo.gl/u2DtYt..." at bounding box center [374, 350] width 98 height 11
click at [369, 349] on p "https://maps.app.goo.gl/u2DtYt..." at bounding box center [374, 350] width 98 height 11
click at [52, 149] on p "Routes & Tasks" at bounding box center [66, 154] width 66 height 13
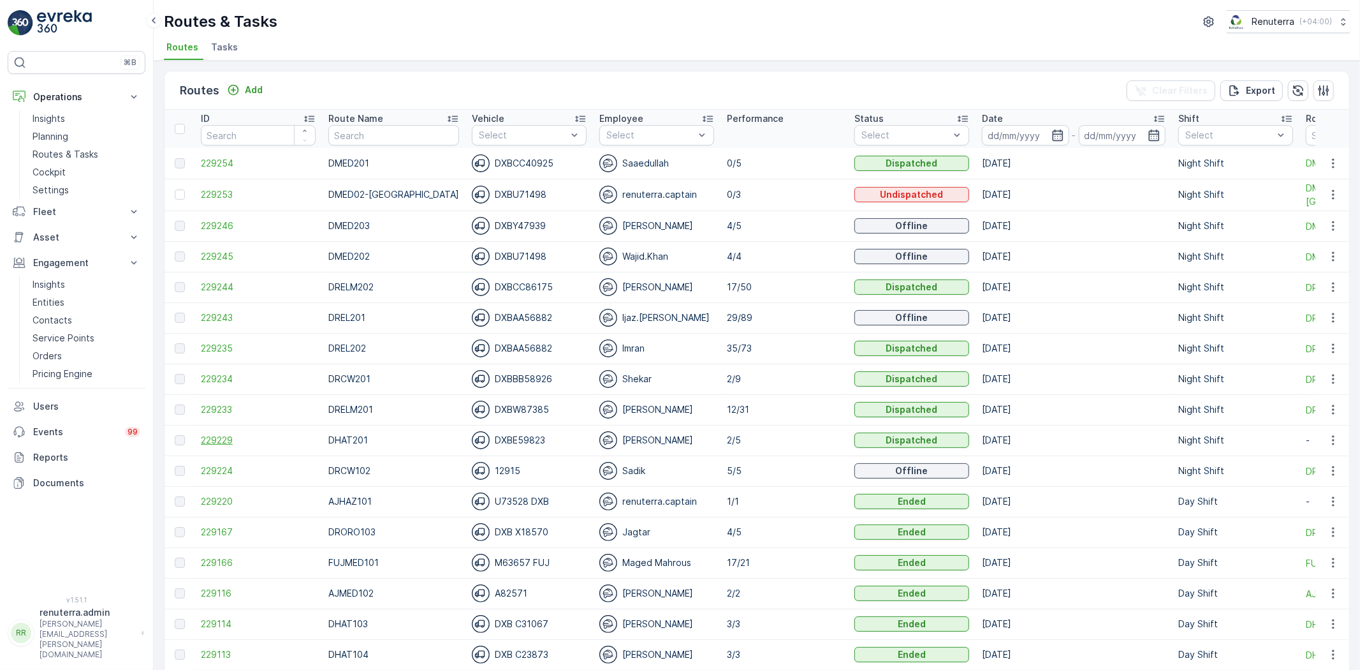
click at [209, 440] on span "229229" at bounding box center [258, 440] width 115 height 13
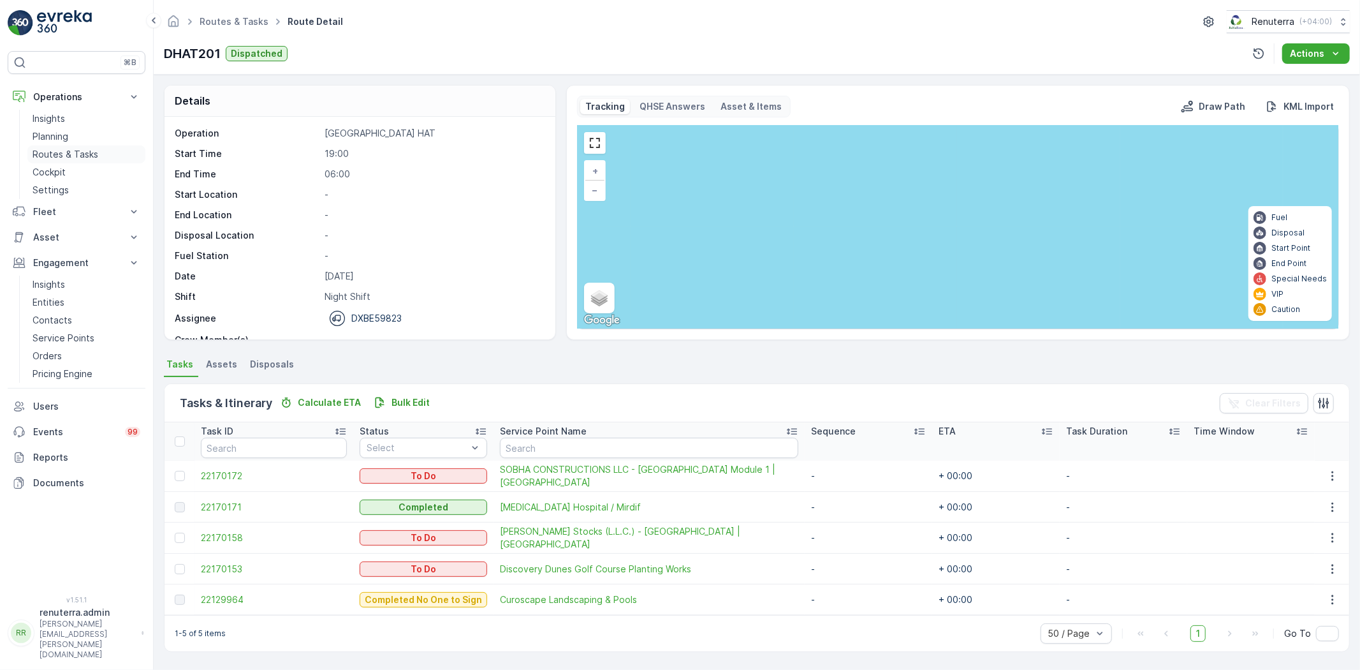
click at [64, 149] on p "Routes & Tasks" at bounding box center [66, 154] width 66 height 13
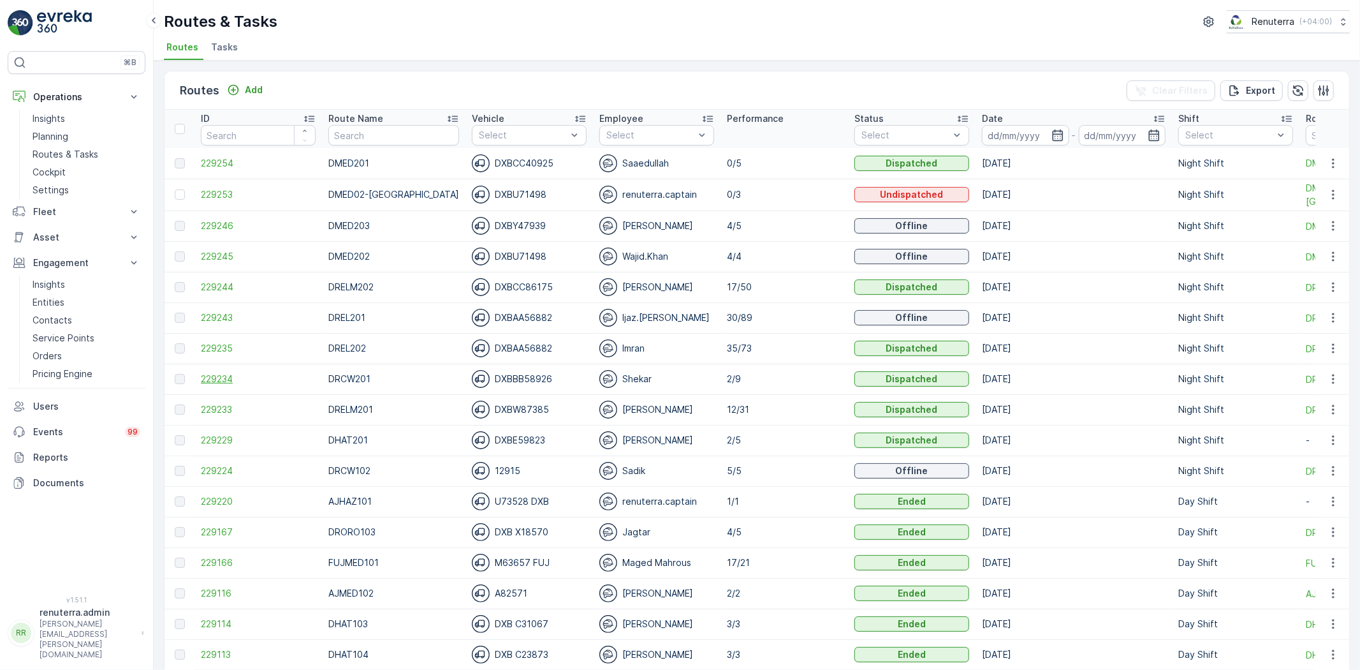
click at [215, 385] on span "229234" at bounding box center [258, 378] width 115 height 13
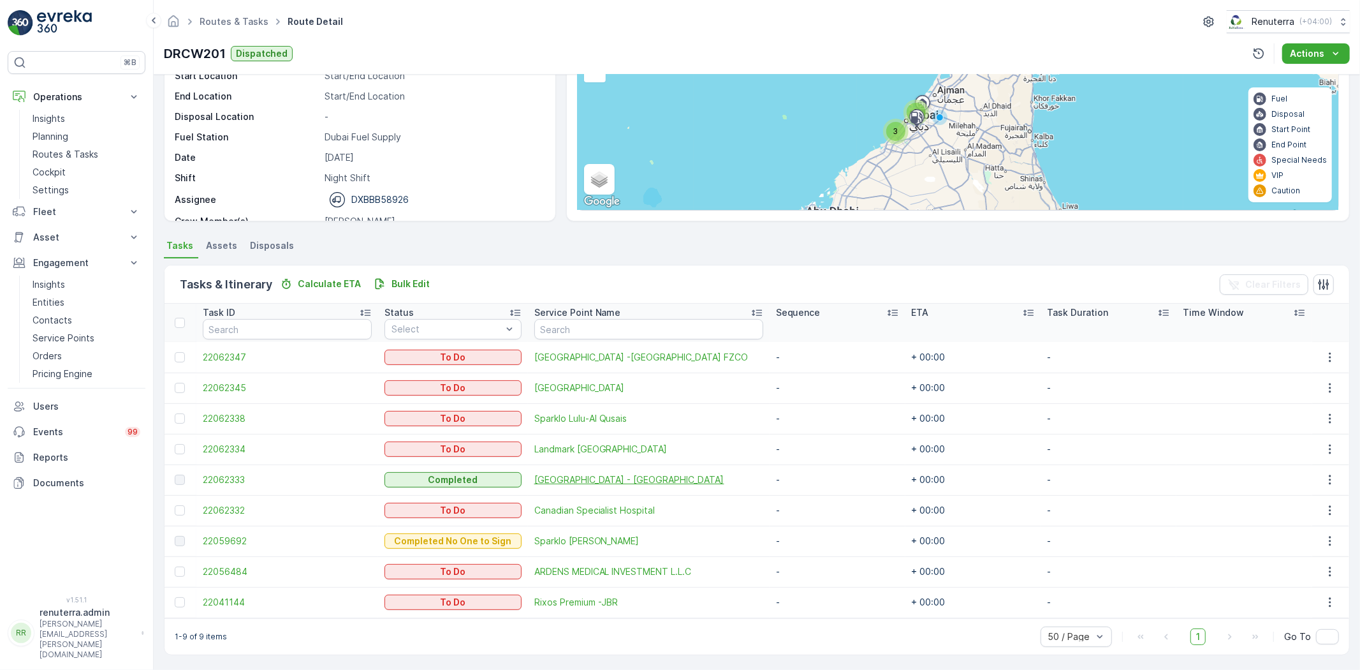
scroll to position [119, 0]
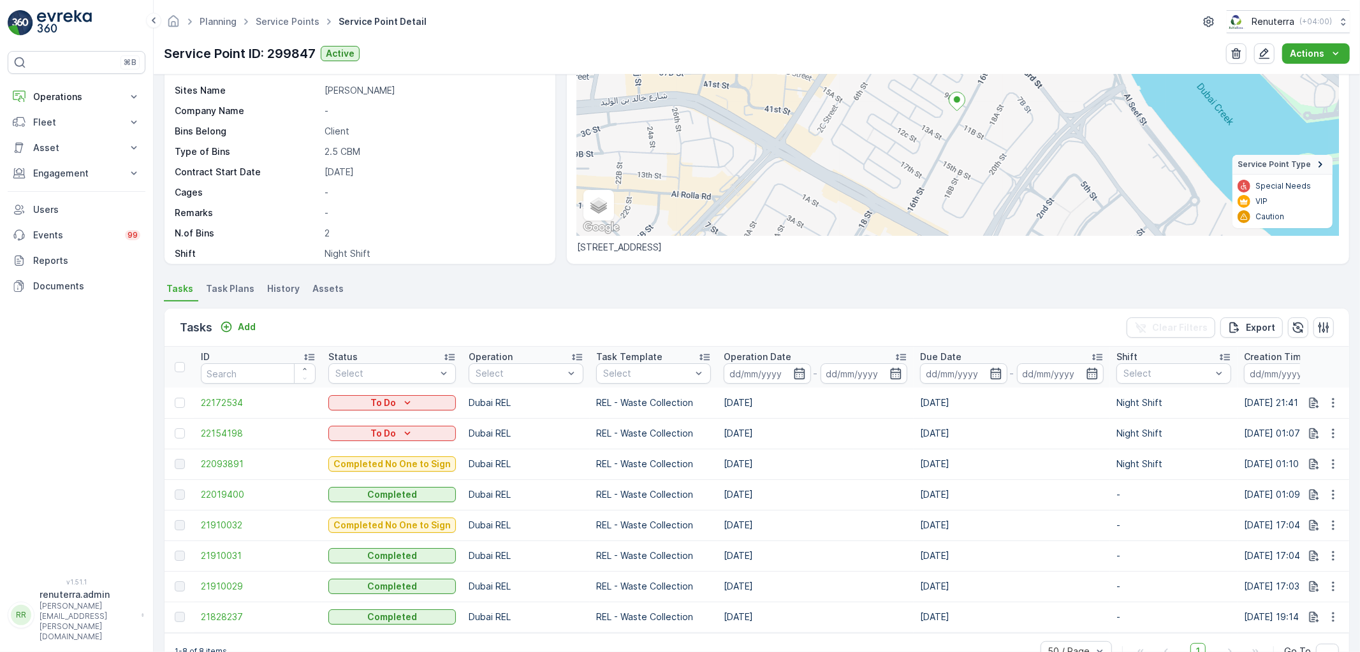
scroll to position [142, 0]
click at [219, 497] on span "22019400" at bounding box center [258, 492] width 115 height 13
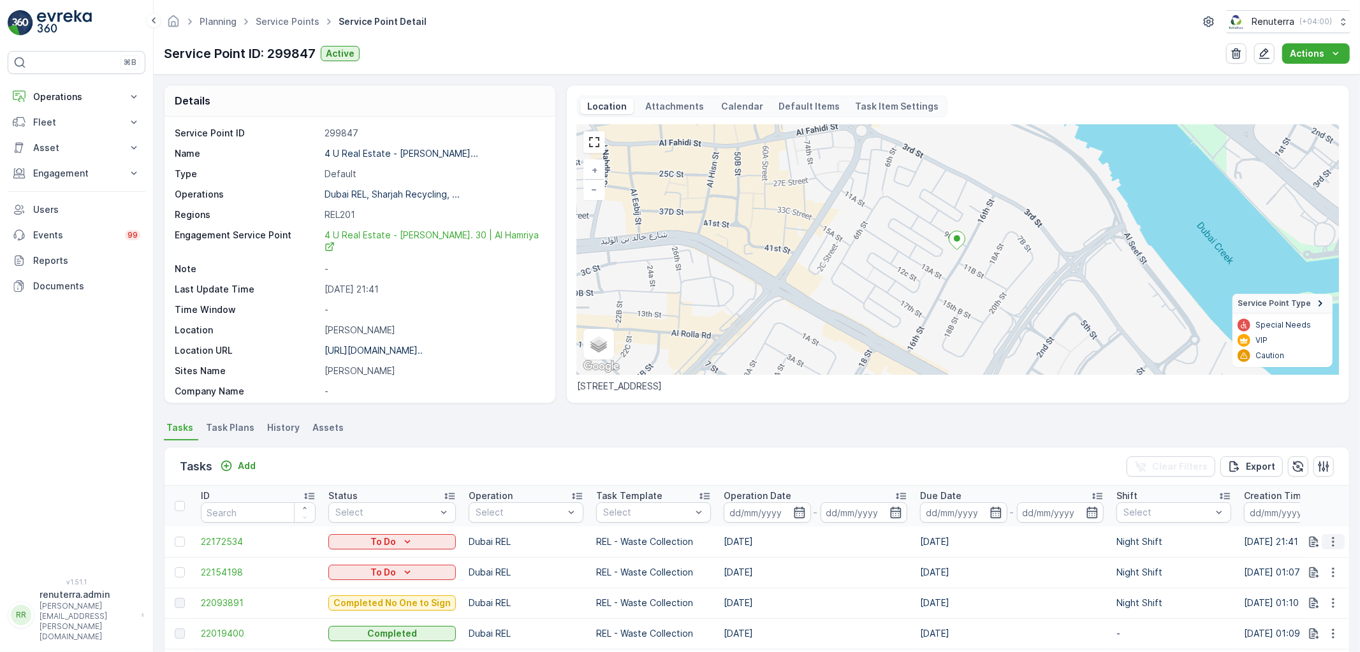
click at [1336, 541] on icon "button" at bounding box center [1333, 542] width 13 height 13
click at [1315, 591] on span "Change Route" at bounding box center [1301, 596] width 62 height 13
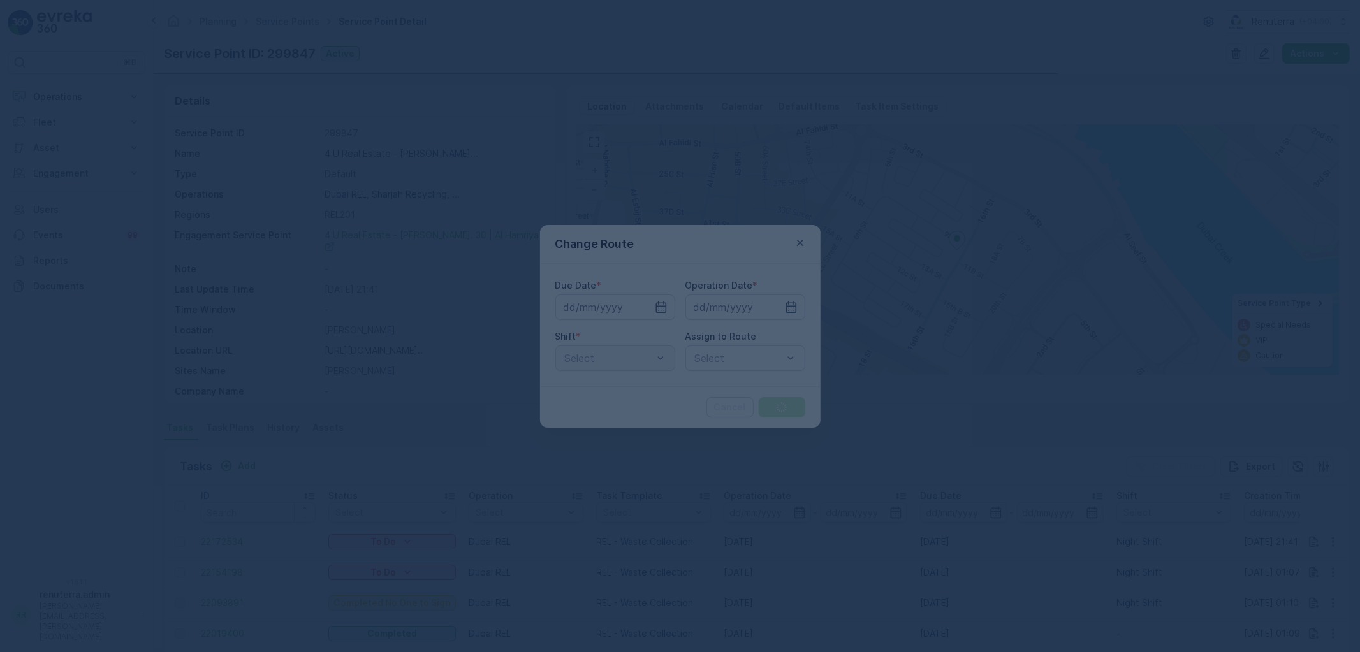
type input "[DATE]"
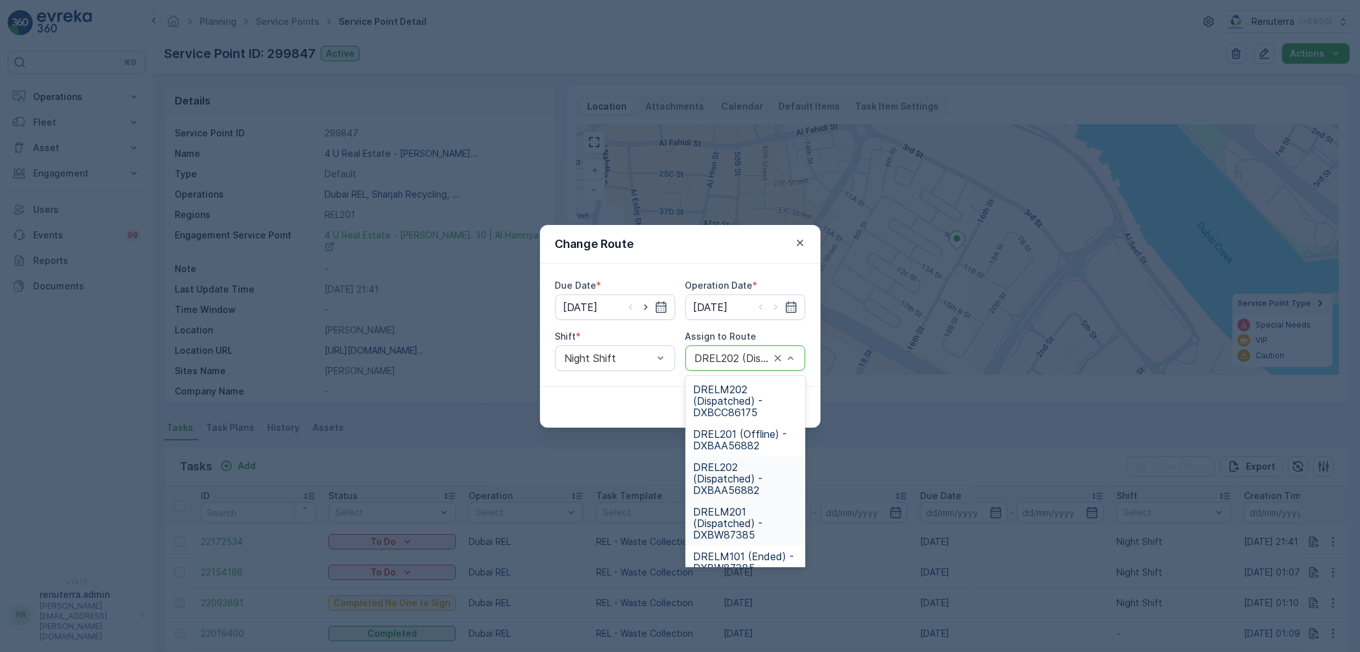
click at [747, 517] on span "DRELM201 (Dispatched) - DXBW87385" at bounding box center [745, 523] width 105 height 34
click at [751, 364] on div "DRELM201 (Dispatched) - DXBW87385" at bounding box center [746, 359] width 120 height 26
type input "201"
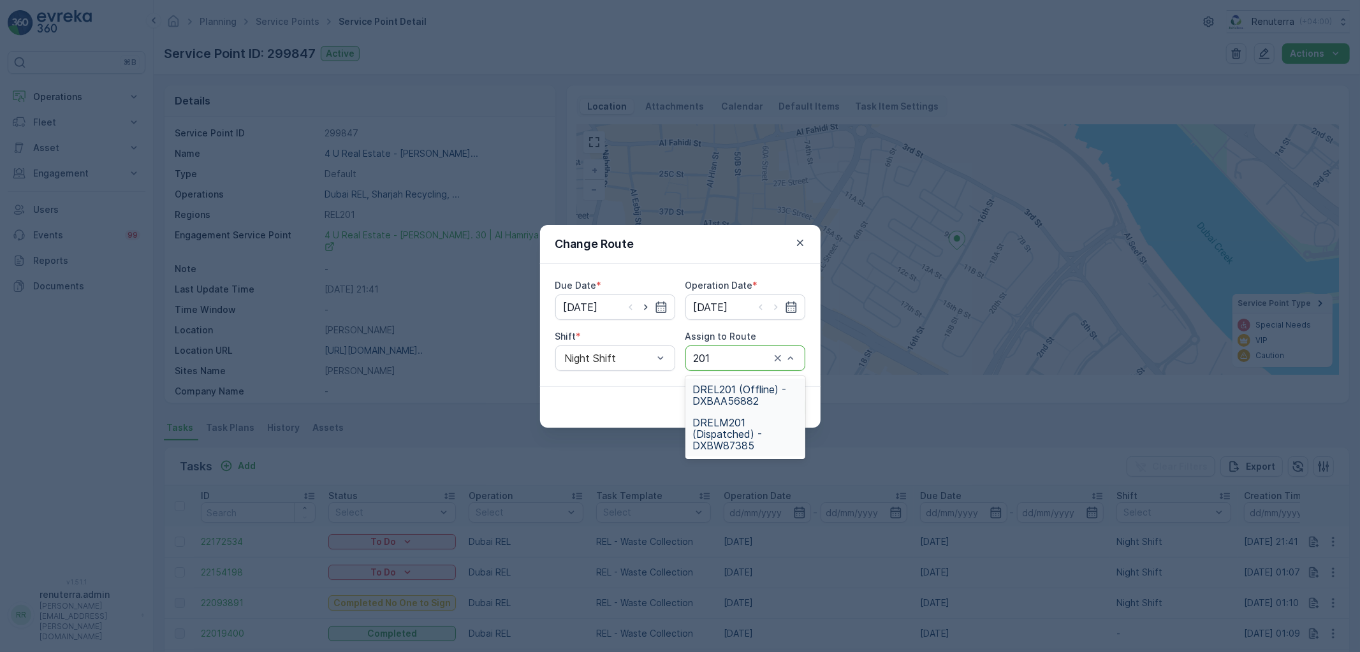
click at [741, 399] on span "DREL201 (Offline) - DXBAA56882" at bounding box center [745, 395] width 105 height 23
click at [779, 400] on button "Submit" at bounding box center [782, 407] width 47 height 20
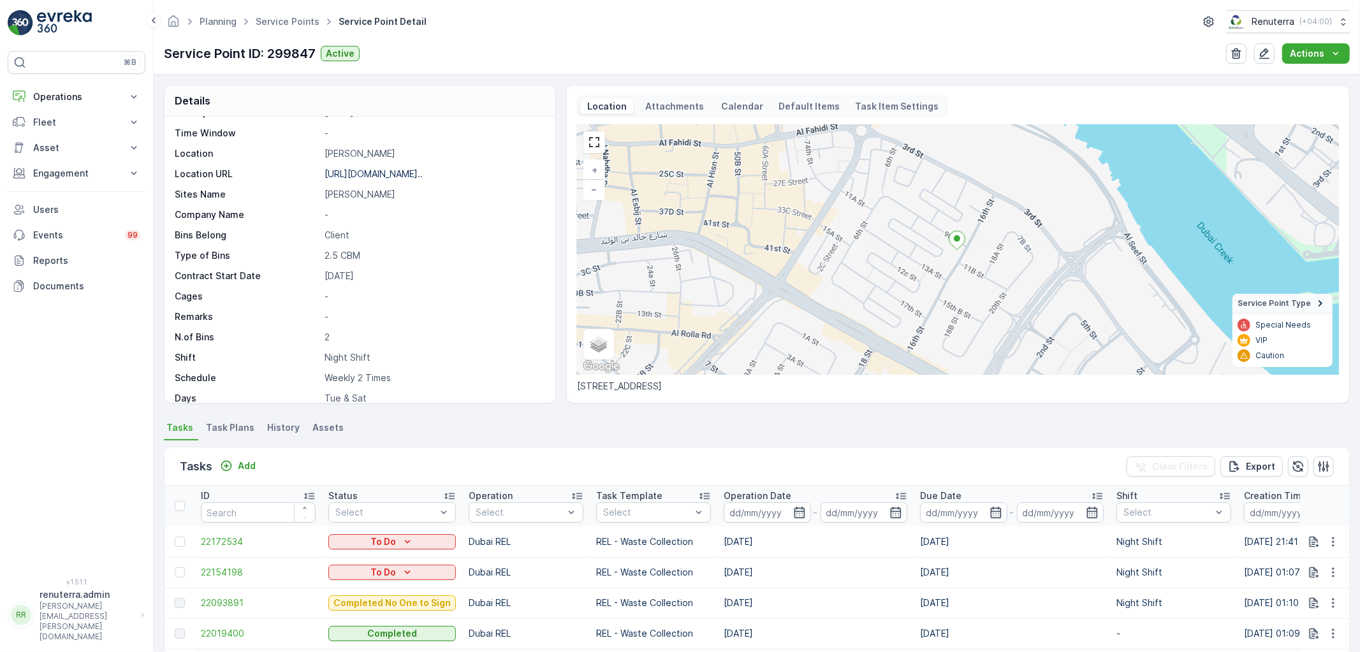
scroll to position [209, 0]
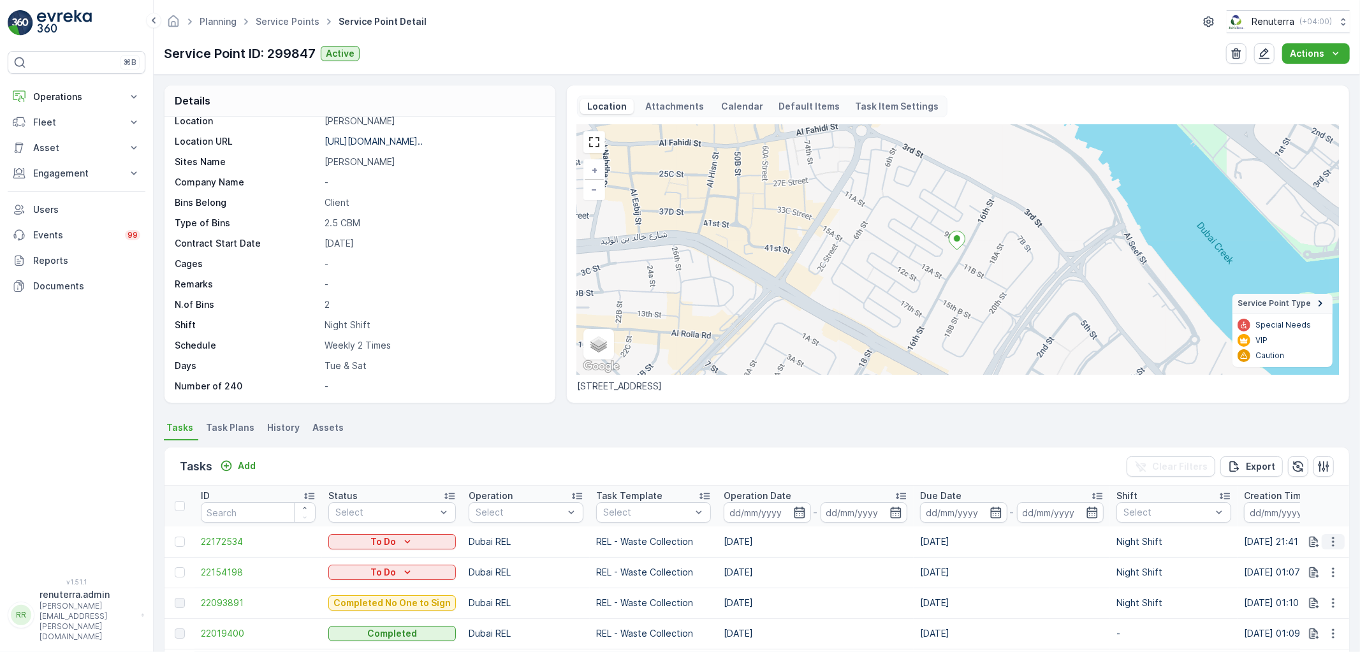
click at [1337, 537] on icon "button" at bounding box center [1333, 542] width 13 height 13
click at [1326, 589] on div "Change Route" at bounding box center [1313, 596] width 96 height 18
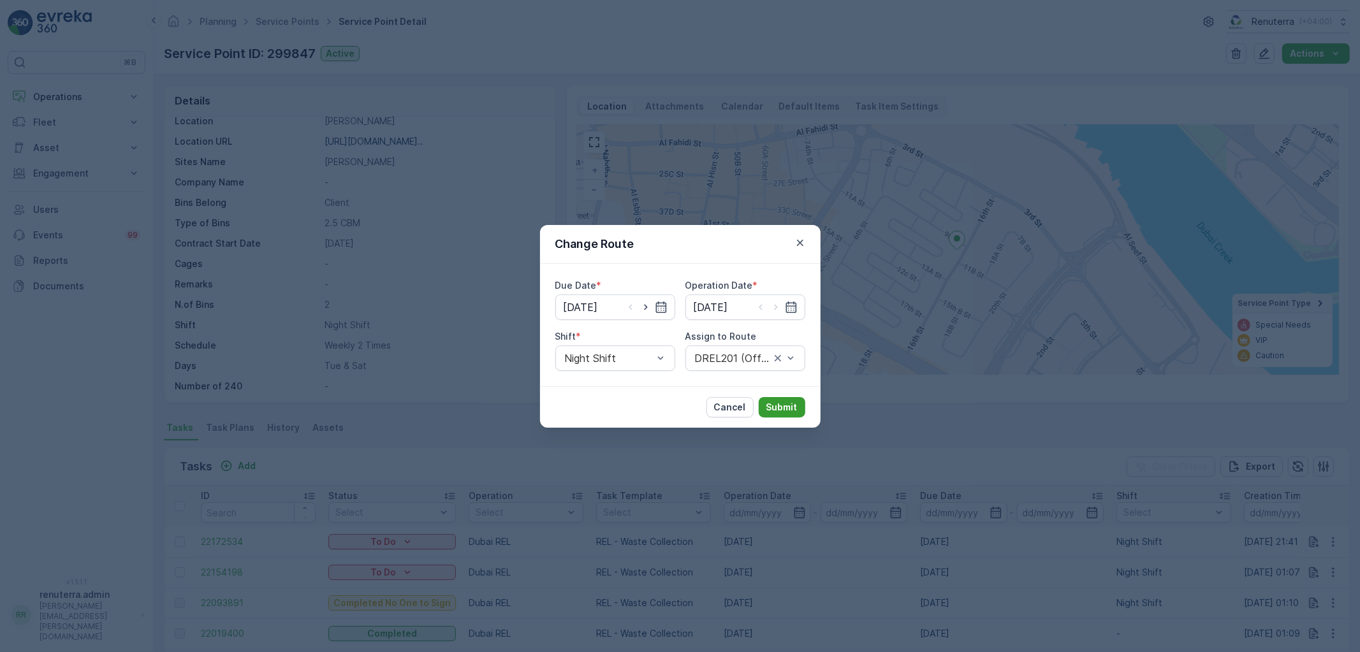
click at [789, 407] on p "Submit" at bounding box center [782, 407] width 31 height 13
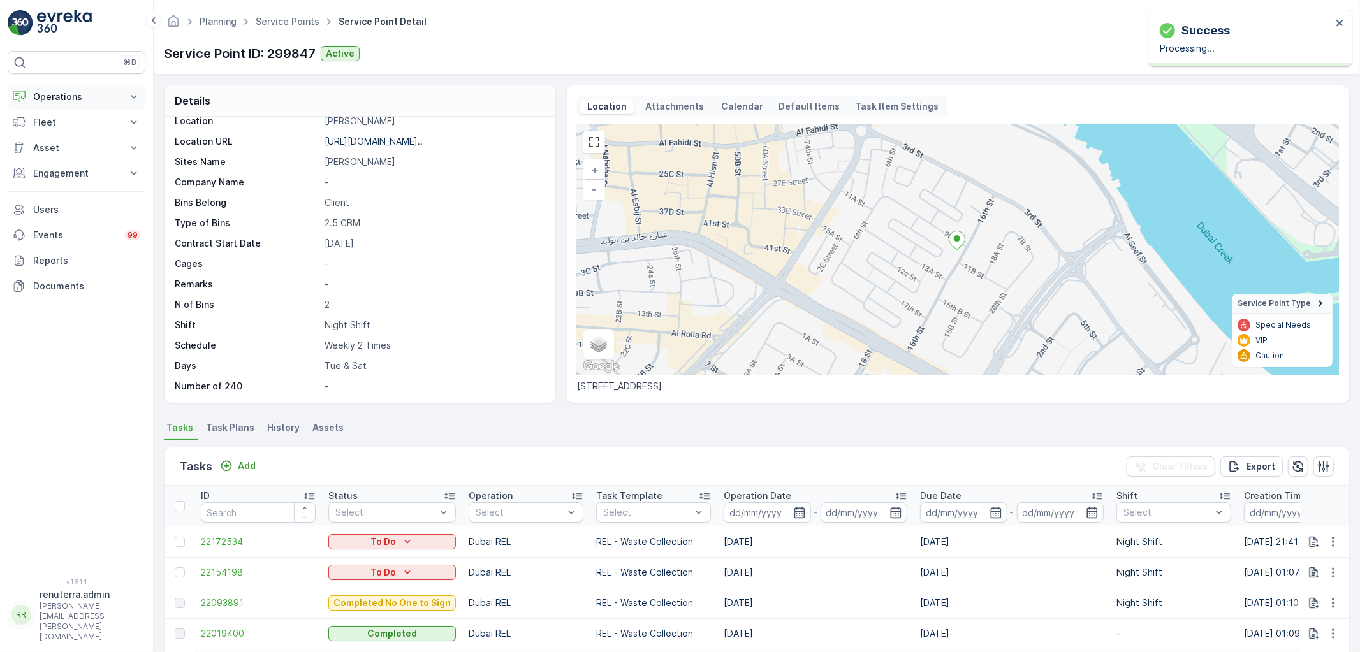
click at [49, 98] on p "Operations" at bounding box center [76, 97] width 87 height 13
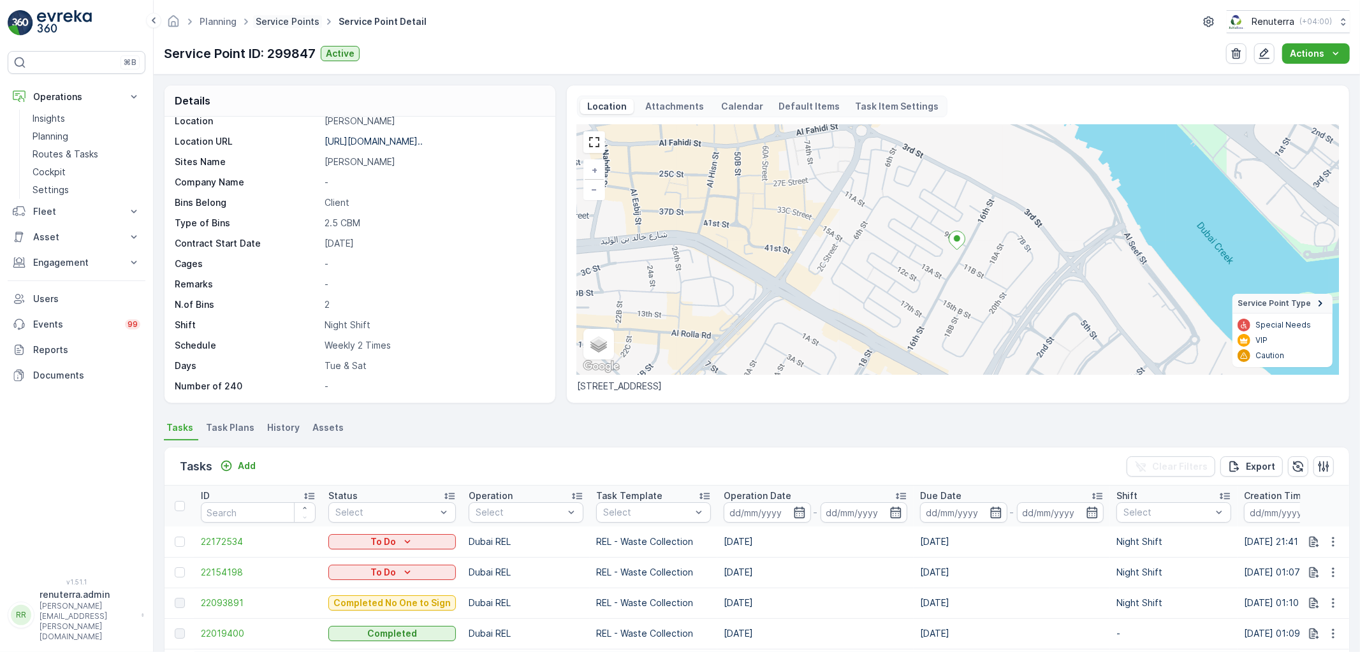
click at [279, 21] on link "Service Points" at bounding box center [288, 21] width 64 height 11
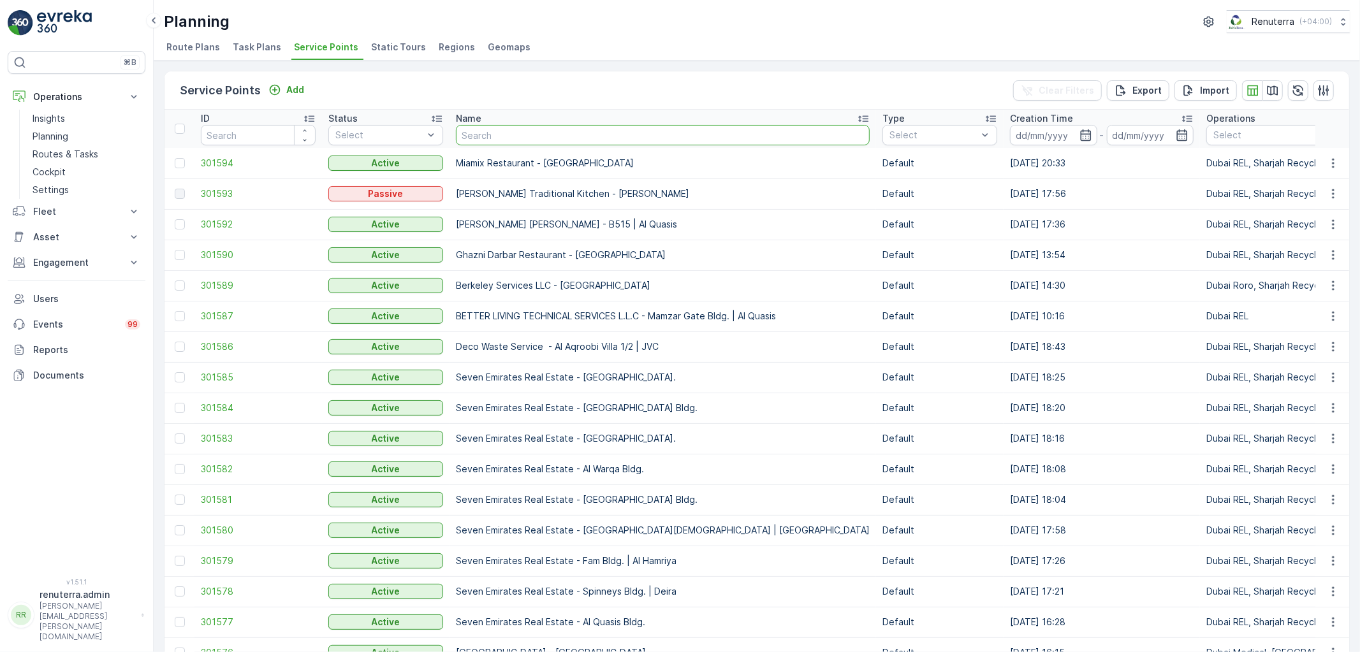
click at [494, 135] on input "text" at bounding box center [663, 135] width 414 height 20
type input "Shaikha maryam building"
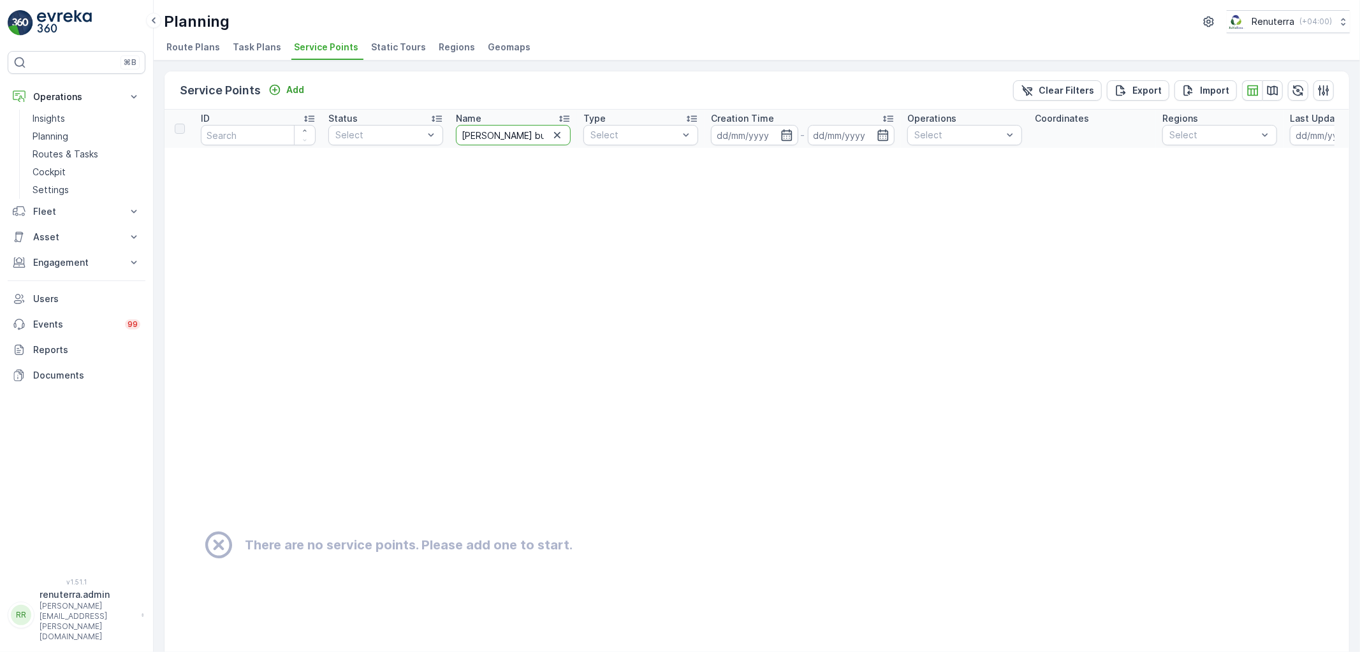
click at [495, 131] on input "Shaikha maryam building" at bounding box center [513, 135] width 115 height 20
type input "maryam building"
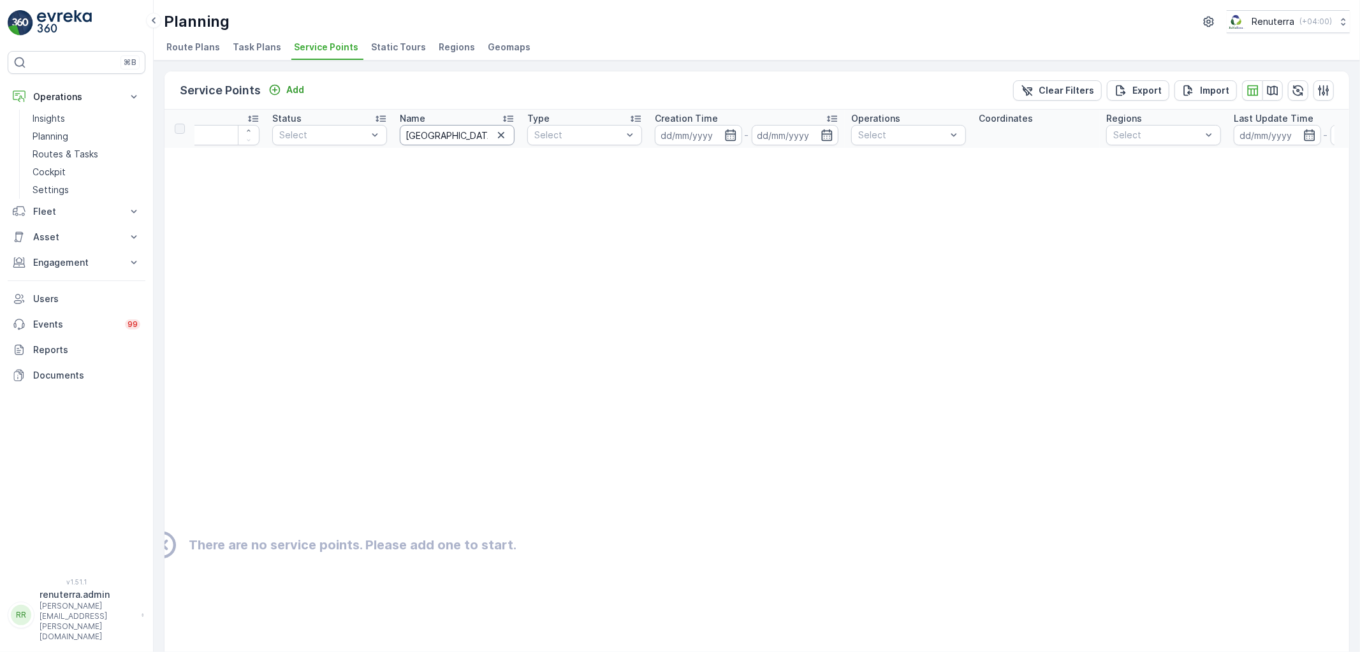
click at [485, 135] on input "maryam building" at bounding box center [457, 135] width 115 height 20
type input "marya"
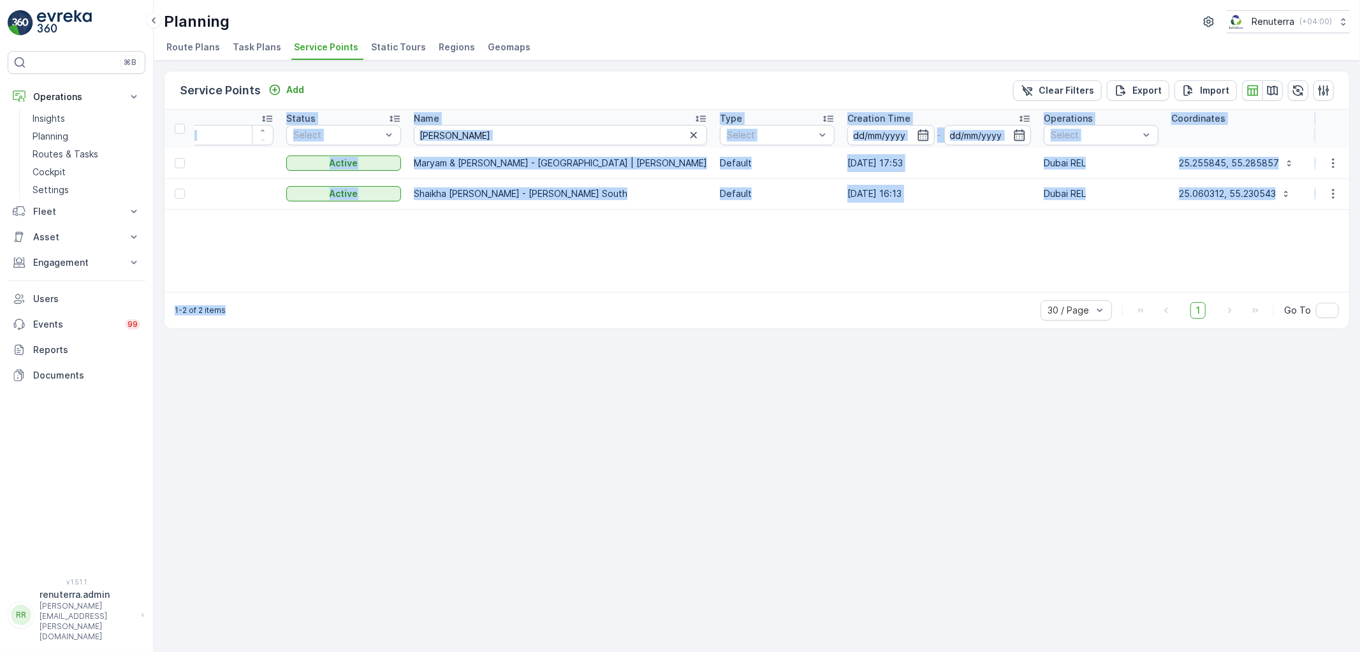
drag, startPoint x: 473, startPoint y: 283, endPoint x: 357, endPoint y: 297, distance: 116.9
click at [356, 297] on div "Service Points Add Clear Filters Export Import ID Status Select Name marya Type…" at bounding box center [757, 200] width 1186 height 258
click at [402, 283] on div "ID Status Select Name marya Type Select Creation Time - Operations Select Coord…" at bounding box center [757, 201] width 1185 height 182
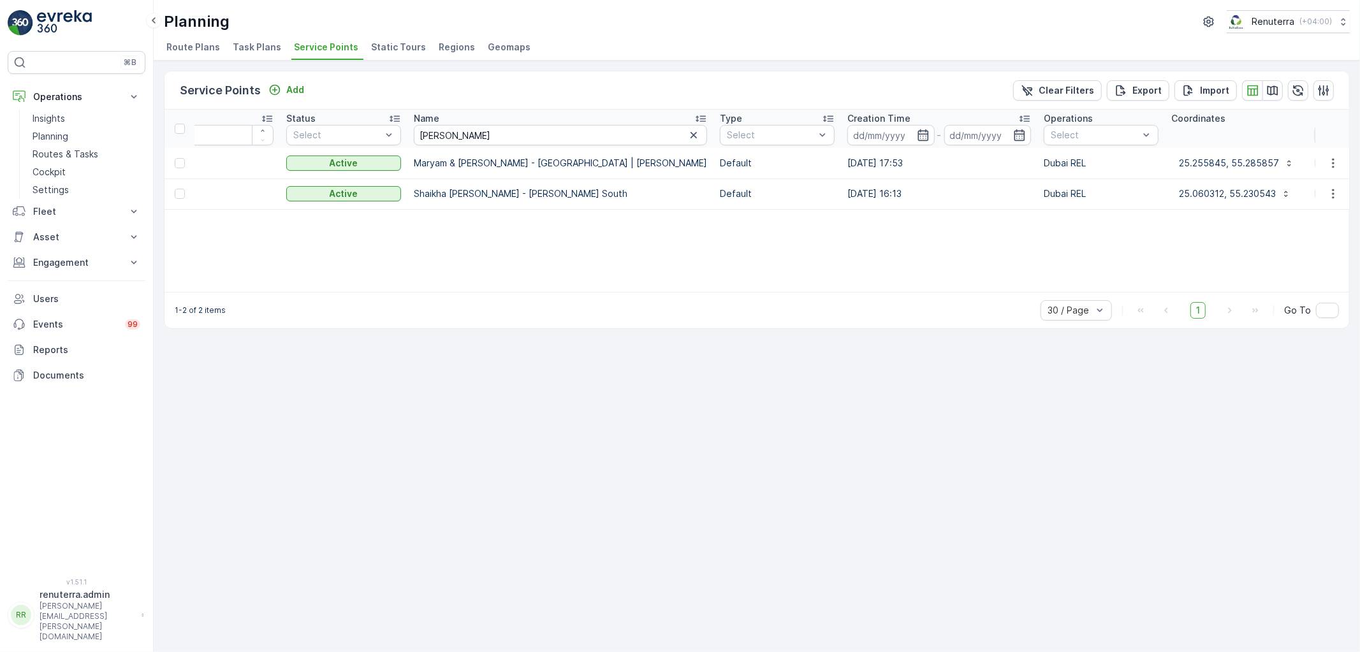
scroll to position [0, 0]
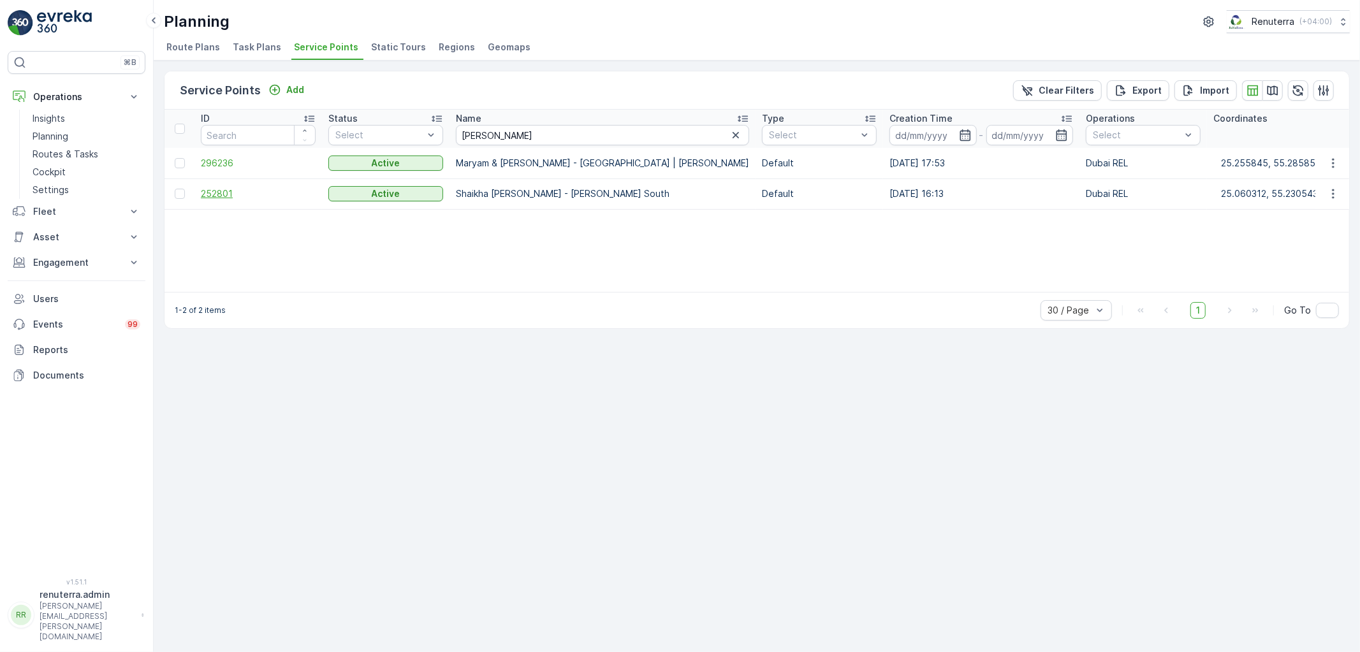
click at [226, 195] on span "252801" at bounding box center [258, 193] width 115 height 13
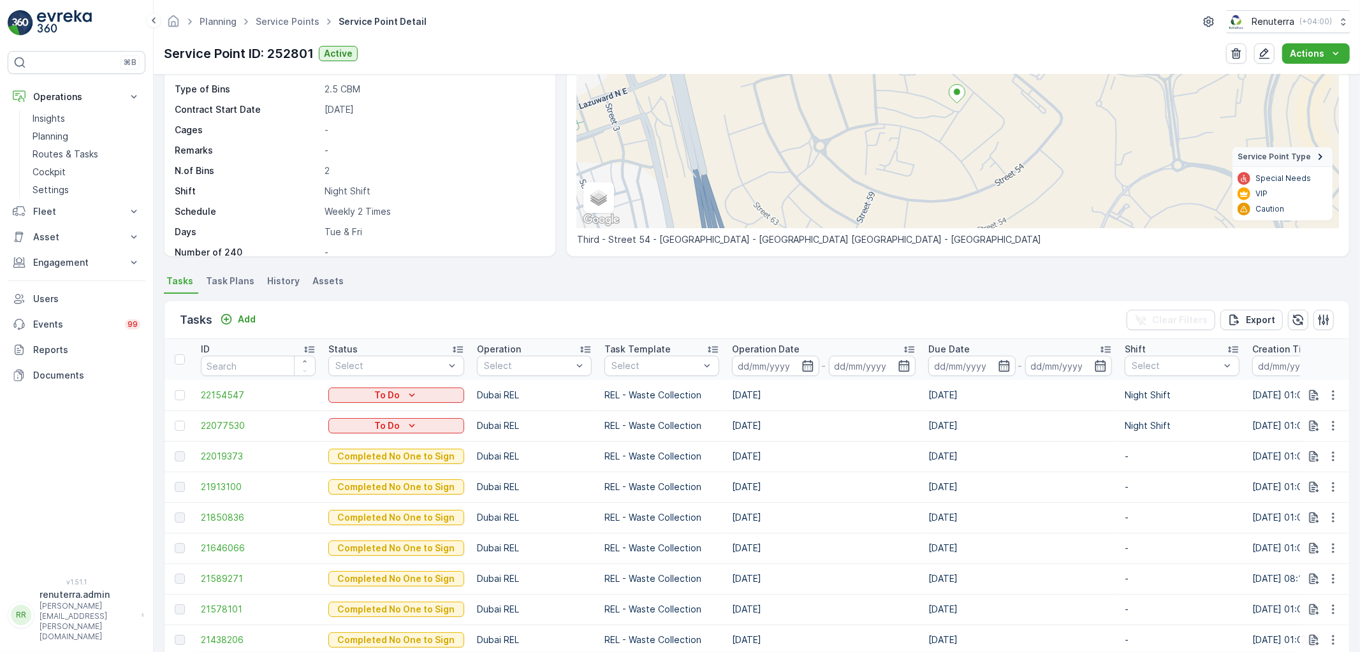
scroll to position [142, 0]
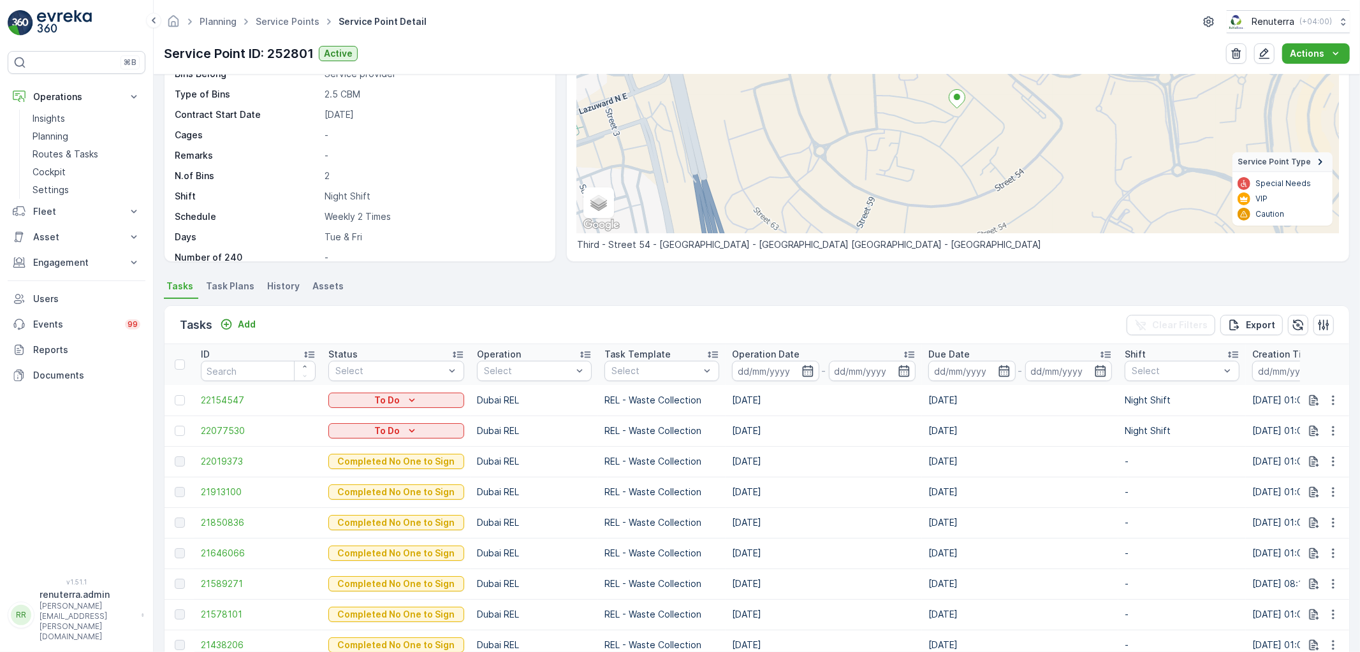
click at [853, 450] on td "30.09.2025" at bounding box center [824, 461] width 196 height 31
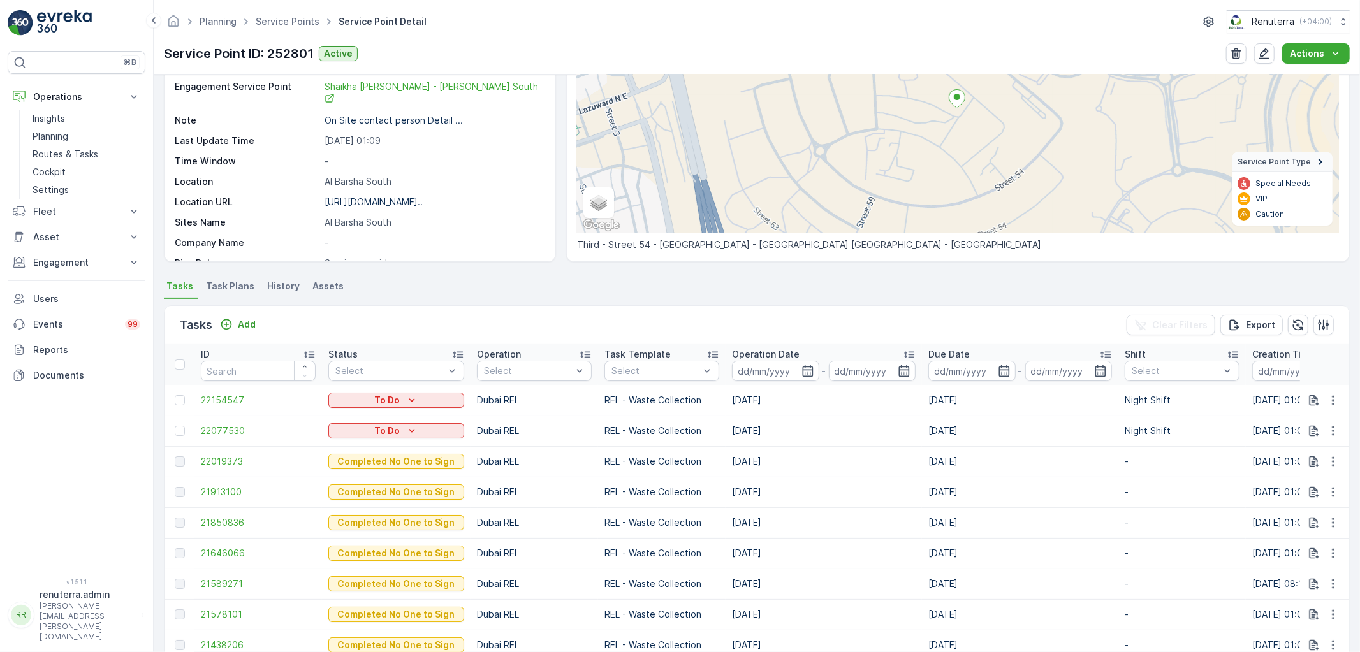
scroll to position [0, 0]
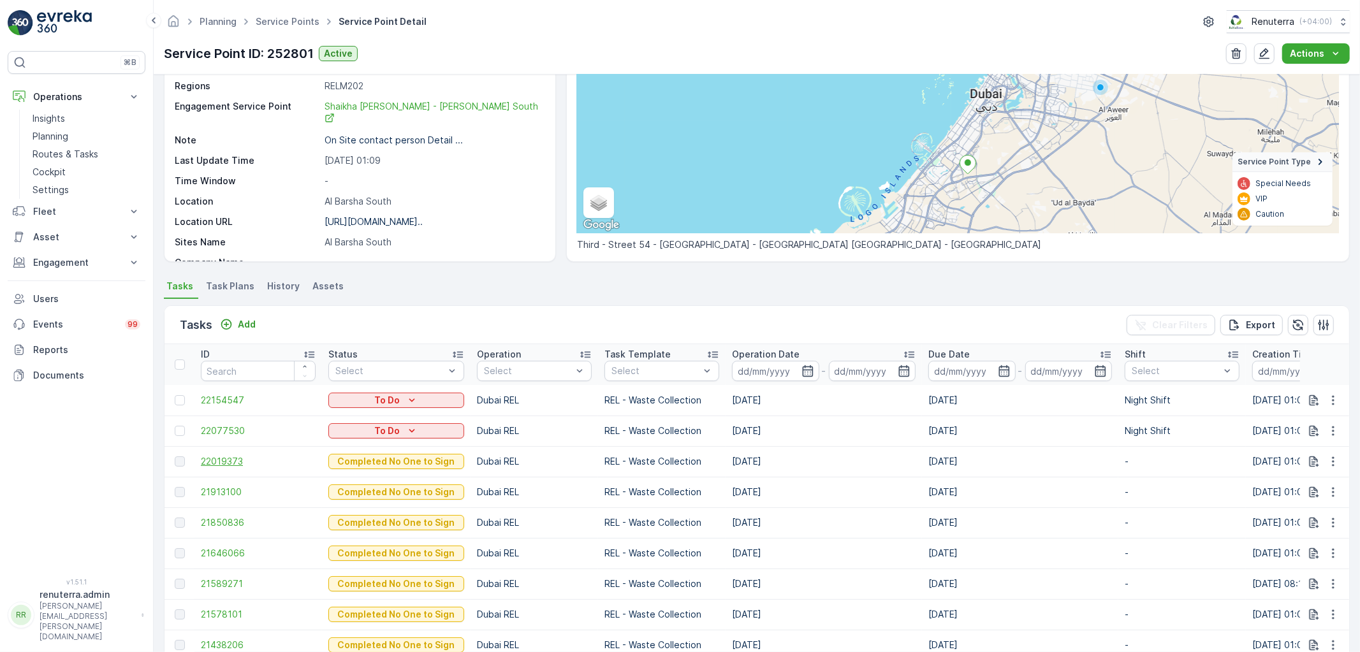
click at [239, 461] on span "22019373" at bounding box center [258, 461] width 115 height 13
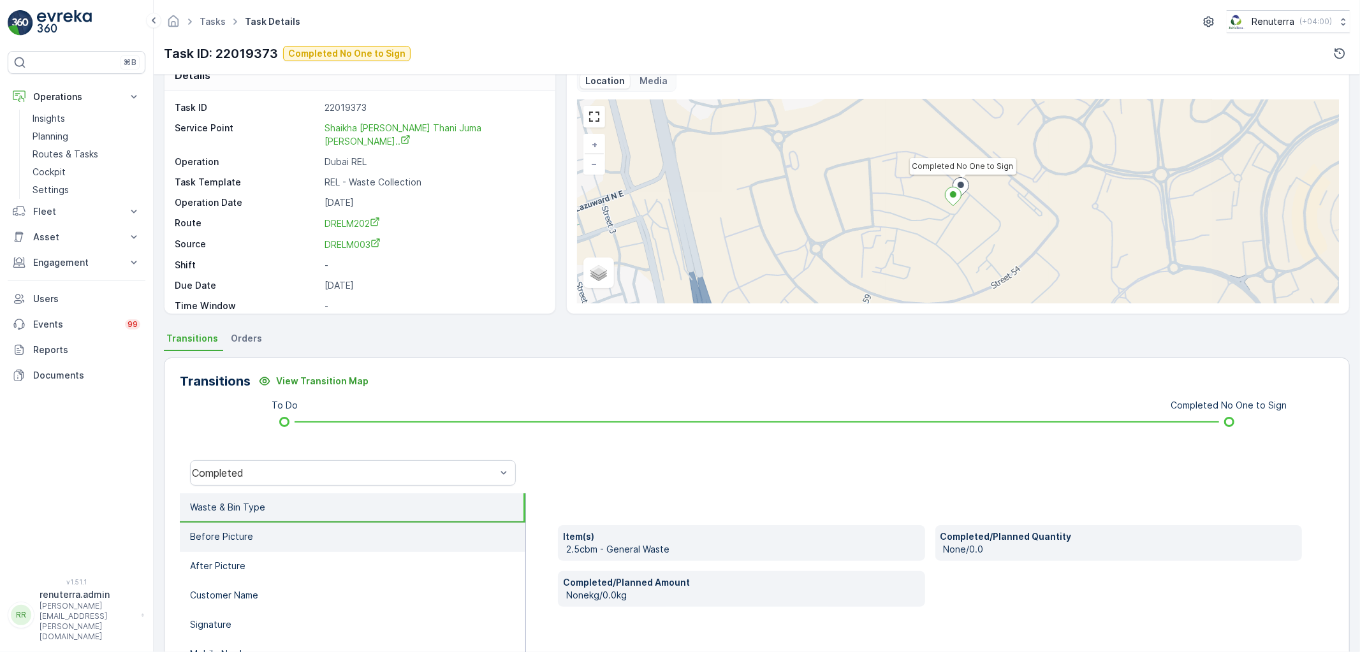
scroll to position [142, 0]
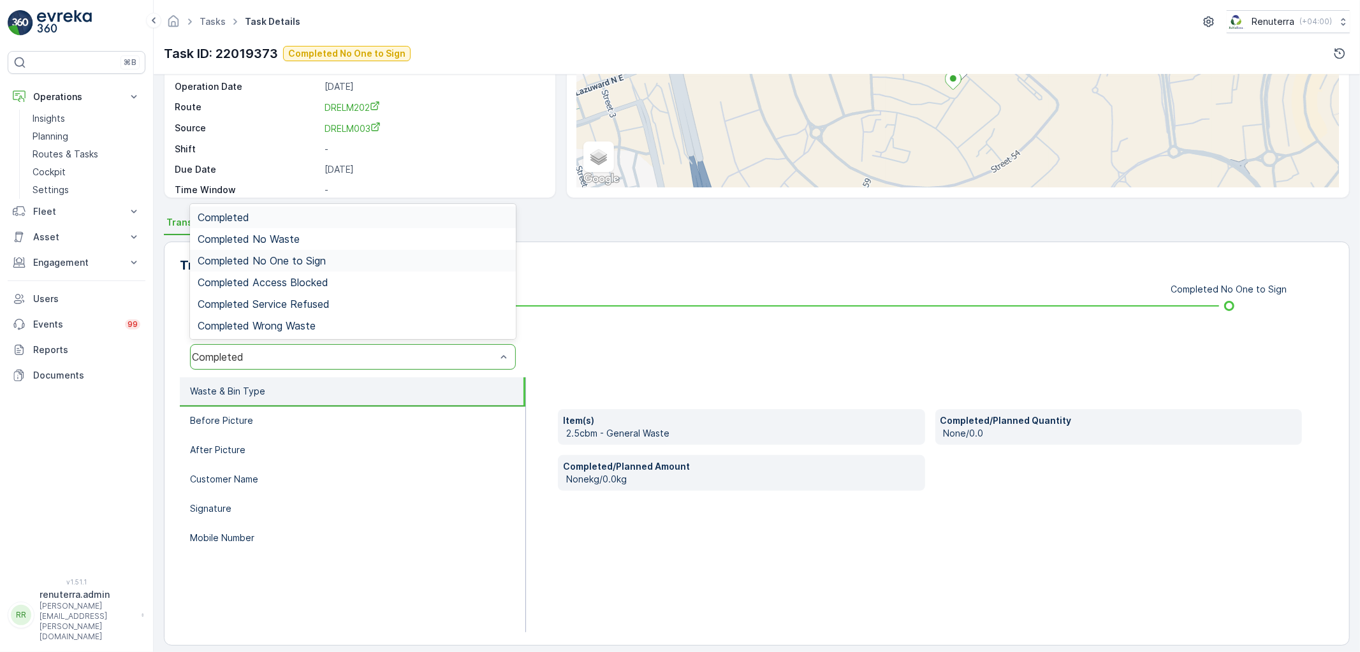
click at [302, 258] on span "Completed No One to Sign" at bounding box center [262, 260] width 128 height 11
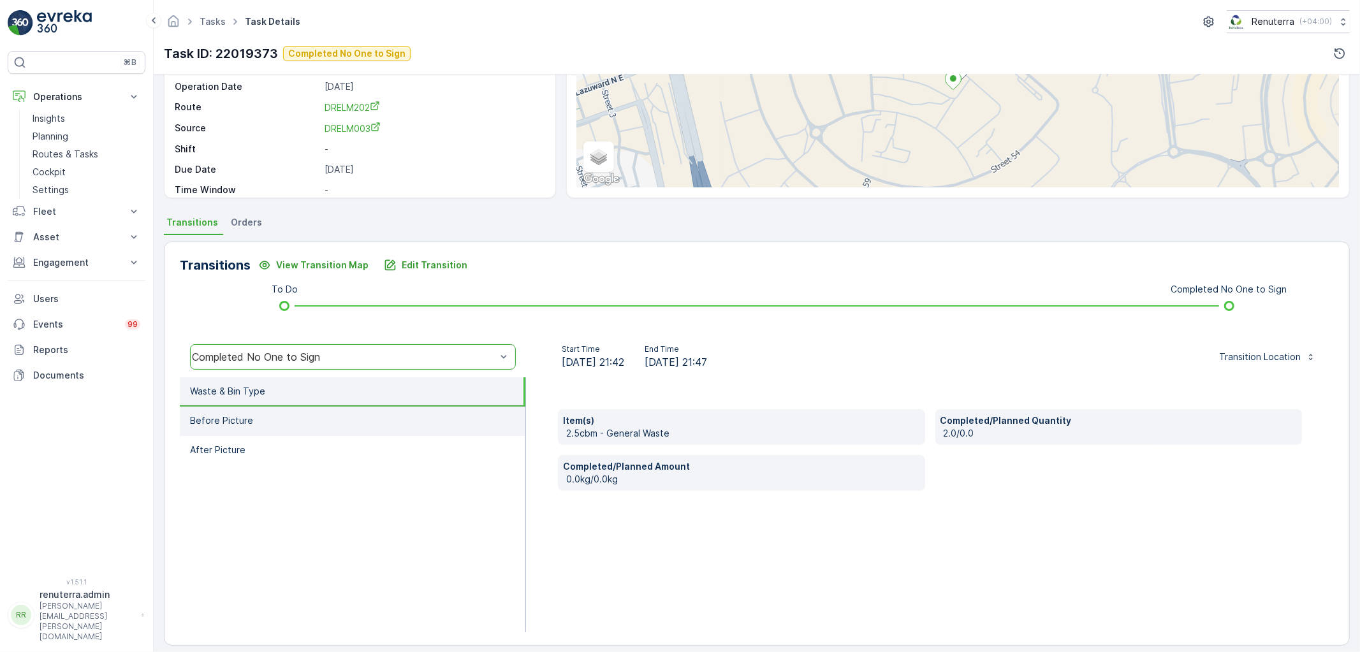
click at [290, 419] on li "Before Picture" at bounding box center [353, 421] width 346 height 29
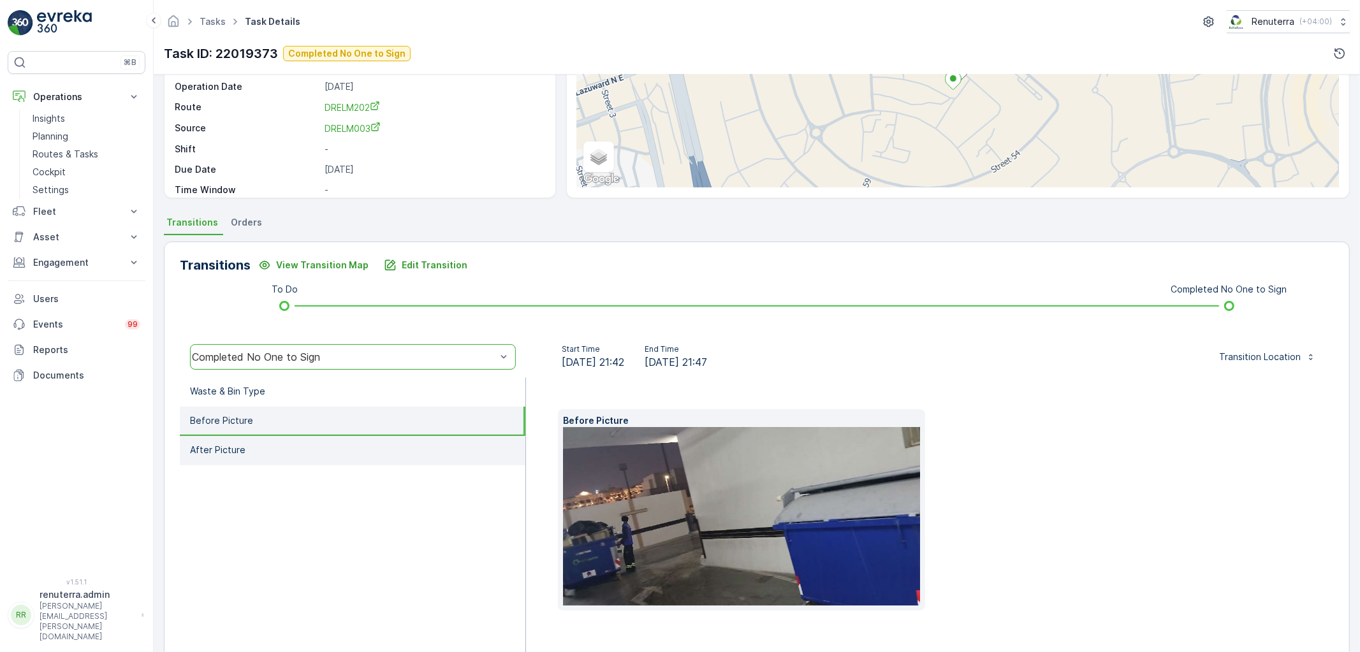
click at [224, 442] on li "After Picture" at bounding box center [353, 450] width 346 height 29
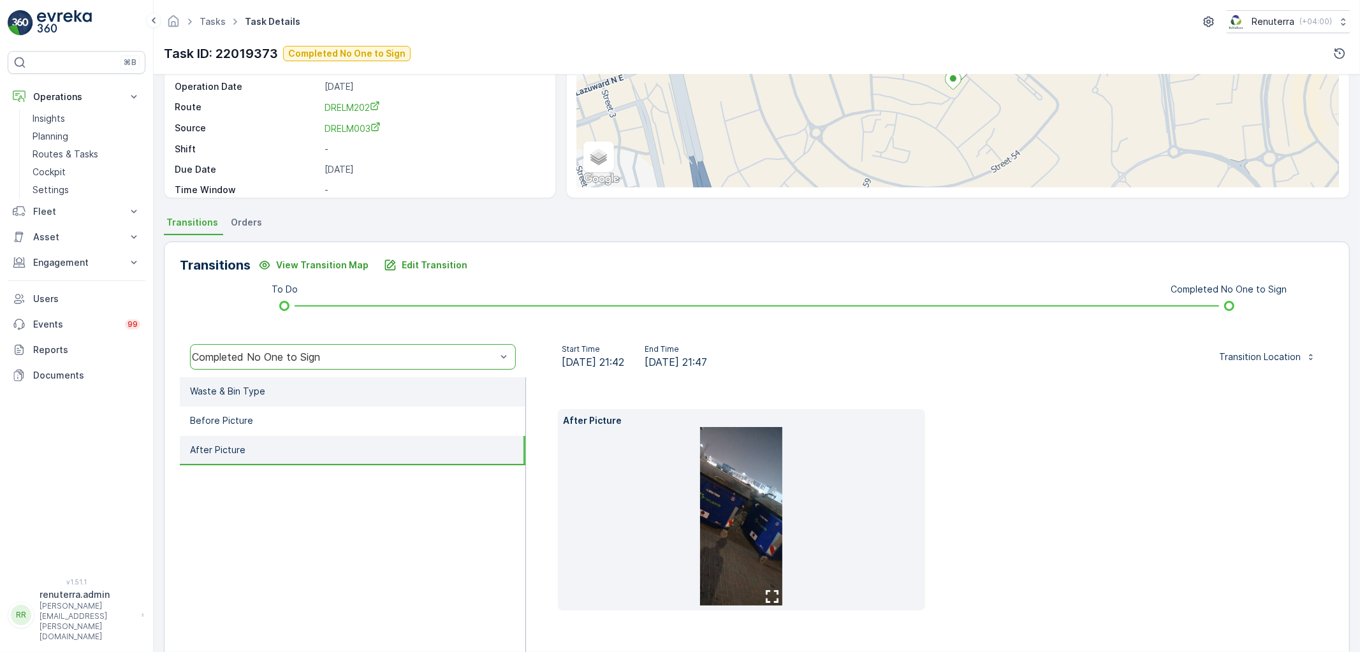
click at [233, 400] on li "Waste & Bin Type" at bounding box center [353, 392] width 346 height 29
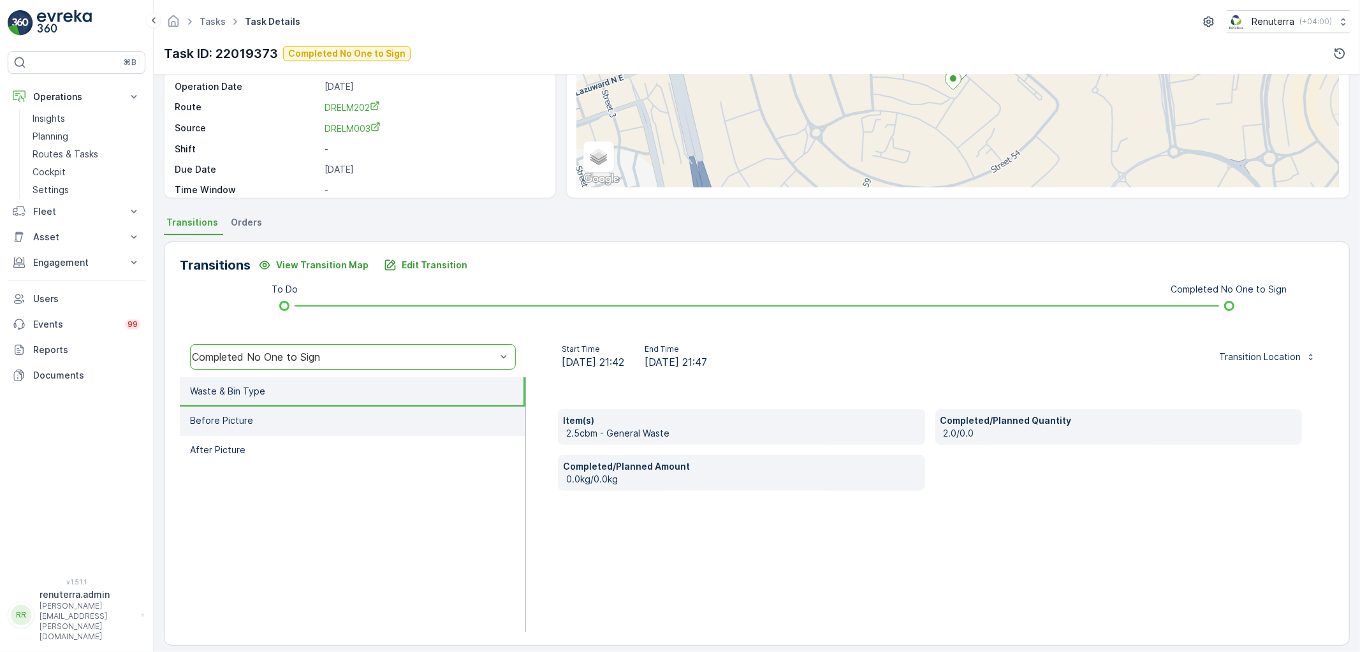
click at [233, 412] on li "Before Picture" at bounding box center [353, 421] width 346 height 29
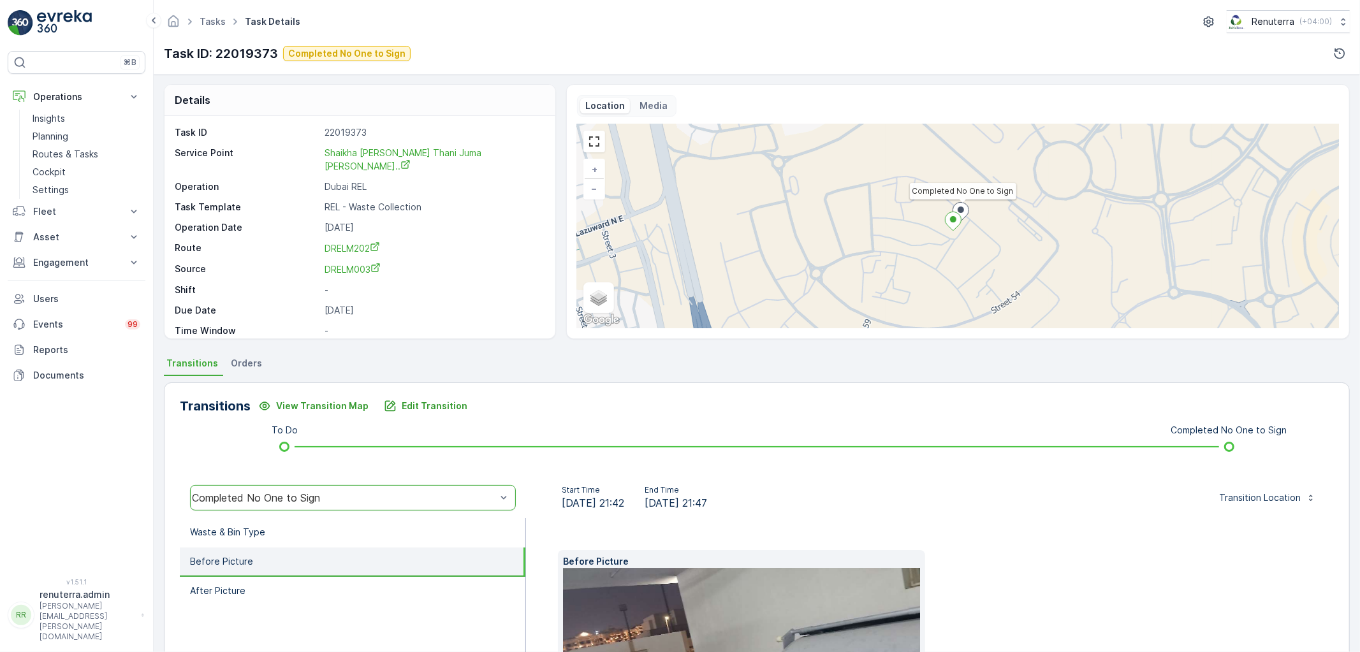
scroll to position [0, 0]
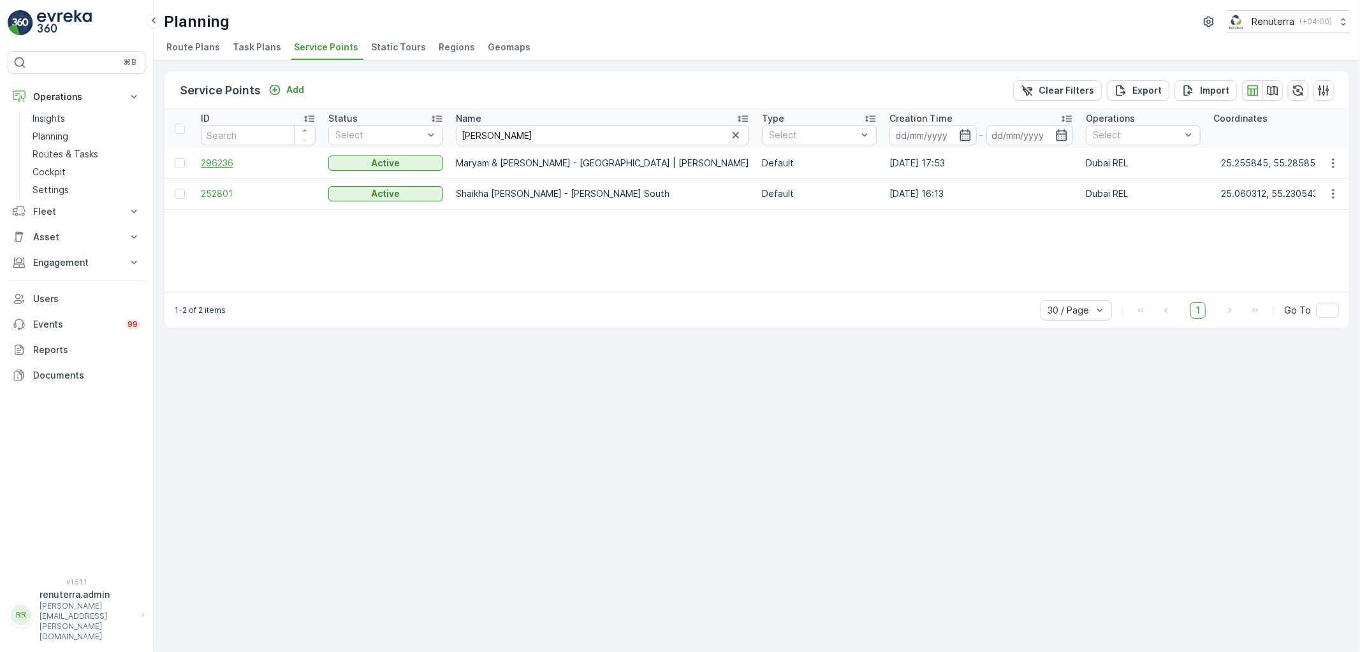
click at [216, 166] on span "296236" at bounding box center [258, 163] width 115 height 13
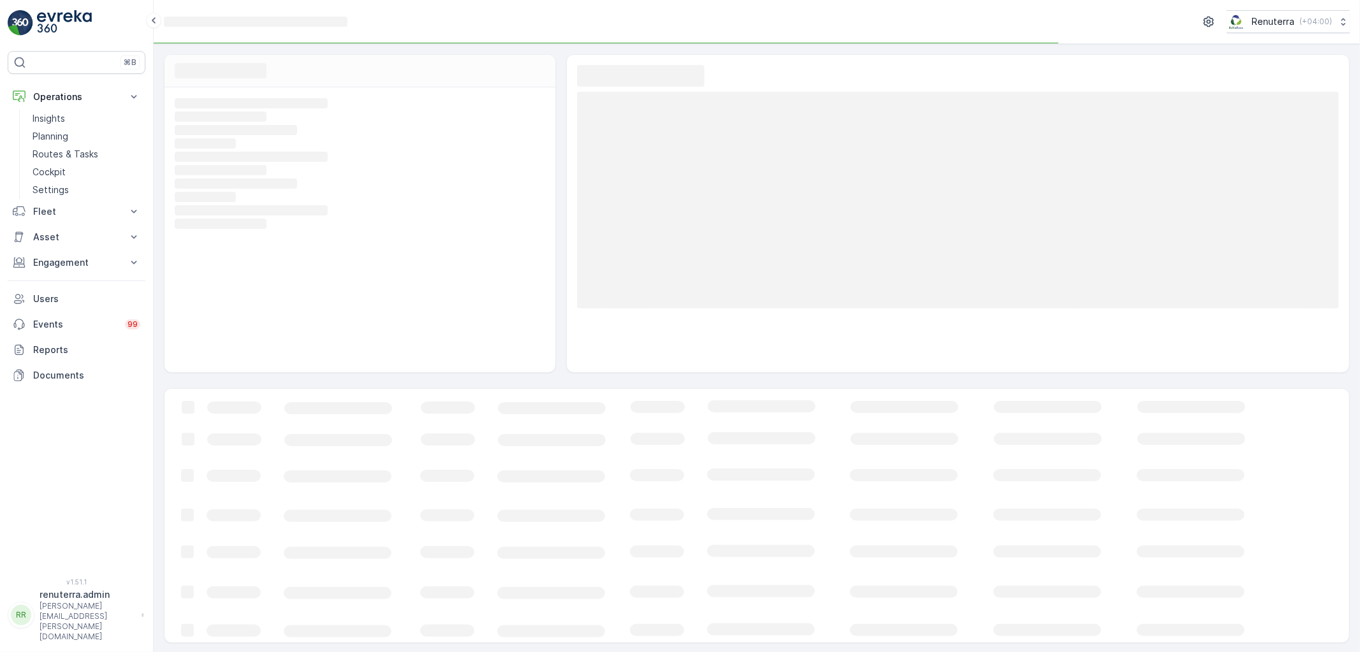
scroll to position [1, 0]
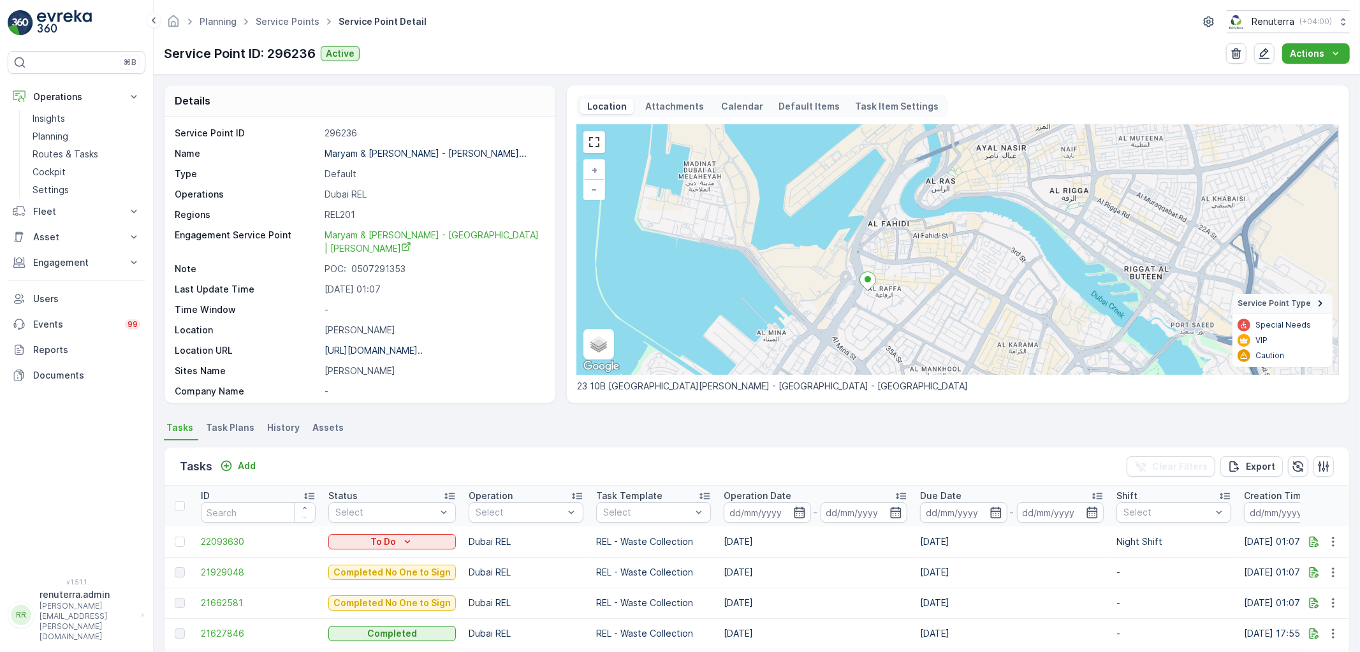
drag, startPoint x: 960, startPoint y: 268, endPoint x: 868, endPoint y: 301, distance: 98.2
click at [868, 301] on div "+ − Satellite Roadmap Terrain Hybrid Leaflet Keyboard shortcuts Map Data Map da…" at bounding box center [958, 250] width 762 height 250
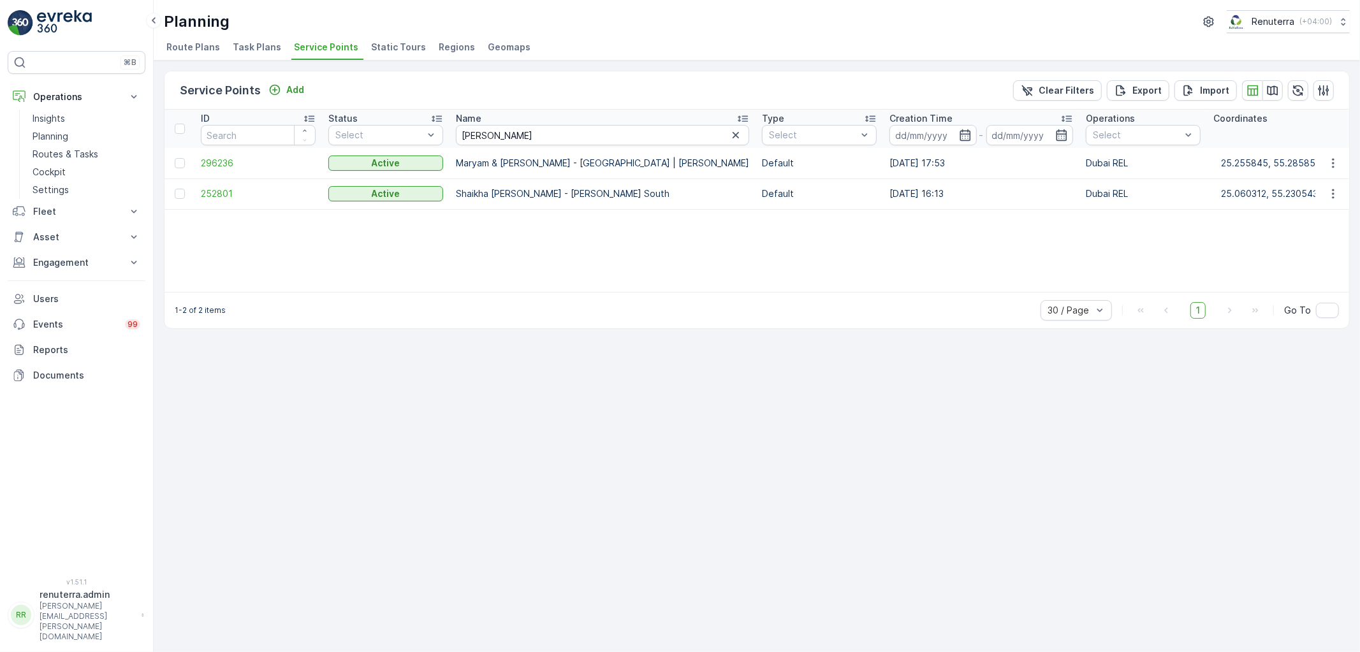
click at [464, 295] on div "1-2 of 2 items 30 / Page 1 Go To" at bounding box center [757, 310] width 1185 height 36
drag, startPoint x: 461, startPoint y: 291, endPoint x: 475, endPoint y: 293, distance: 14.2
click at [475, 293] on div "1-2 of 2 items 30 / Page 1 Go To" at bounding box center [757, 310] width 1185 height 36
drag, startPoint x: 451, startPoint y: 194, endPoint x: 706, endPoint y: 195, distance: 254.4
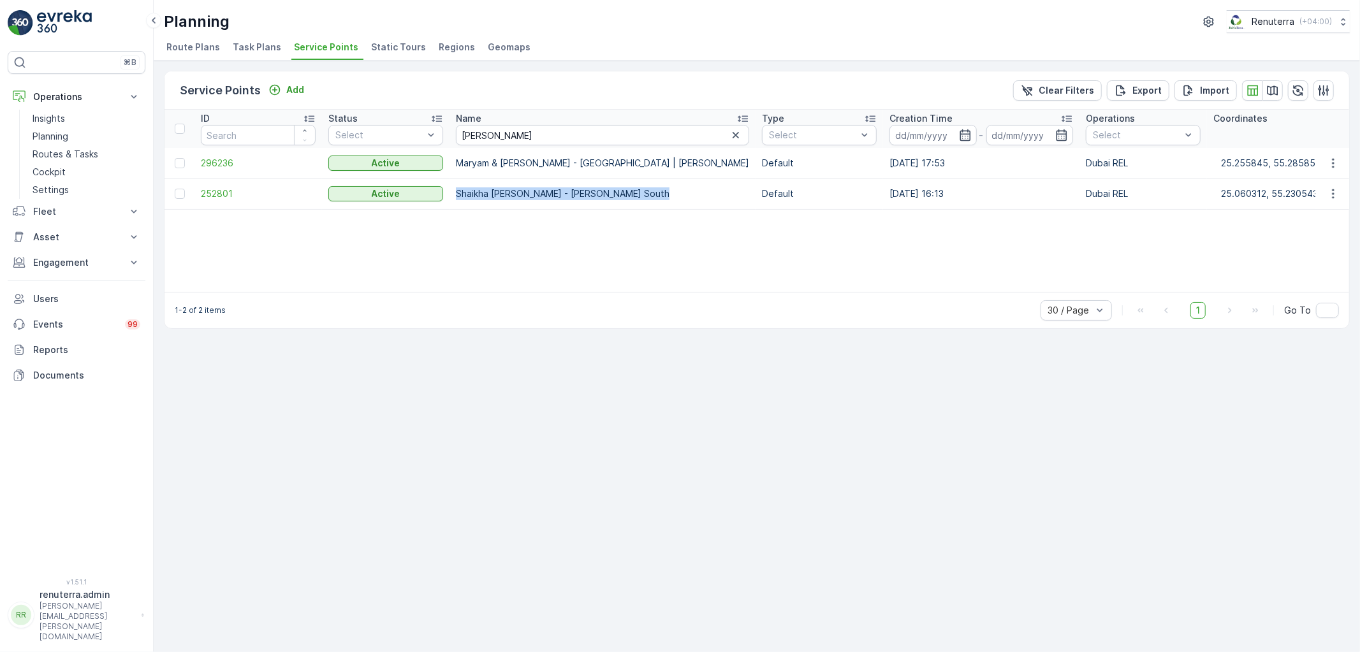
copy p "Shaikha Maryam Thani Juma Al Maktoum - Al Barsha South"
click at [543, 255] on div "ID Status Select Name marya Type Select Creation Time - Operations Select Coord…" at bounding box center [757, 201] width 1185 height 182
click at [212, 161] on span "296236" at bounding box center [258, 163] width 115 height 13
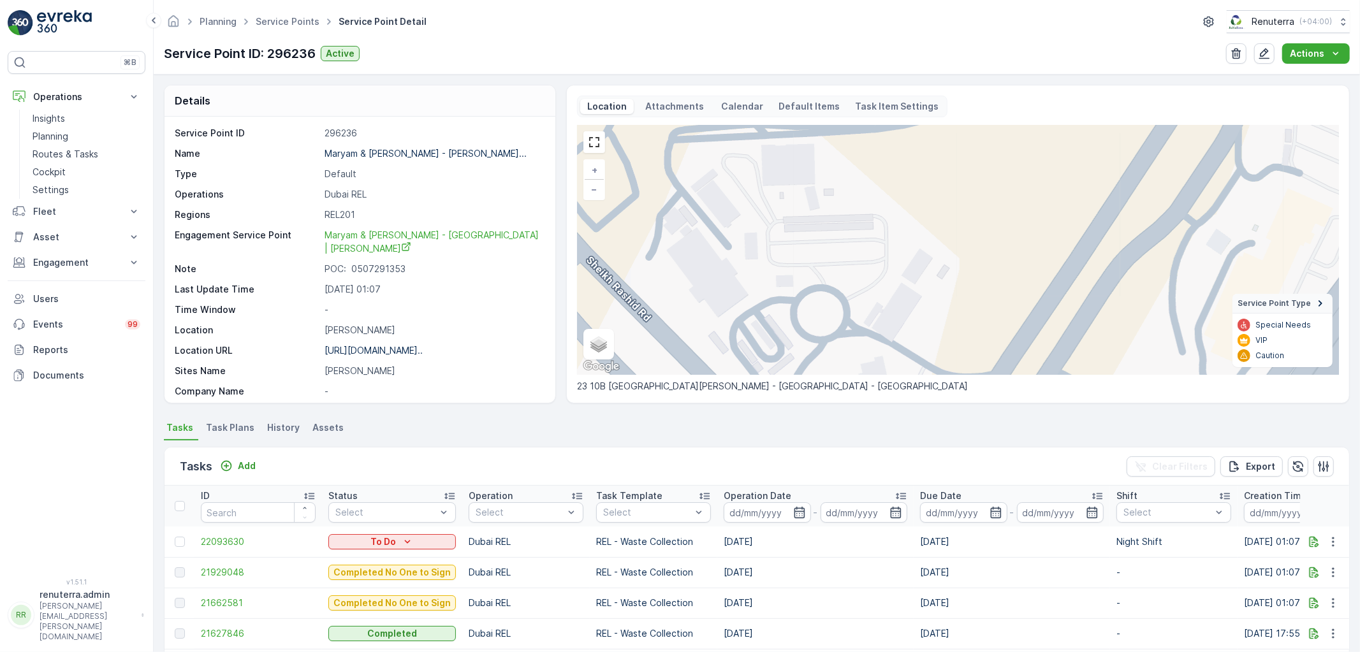
drag, startPoint x: 270, startPoint y: 8, endPoint x: 281, endPoint y: 13, distance: 11.7
click at [272, 9] on div "Planning Service Points Service Point Detail Renuterra ( +04:00 ) Service Point…" at bounding box center [757, 37] width 1207 height 75
click at [283, 15] on span "Service Points" at bounding box center [287, 21] width 69 height 13
click at [304, 19] on link "Service Points" at bounding box center [288, 21] width 64 height 11
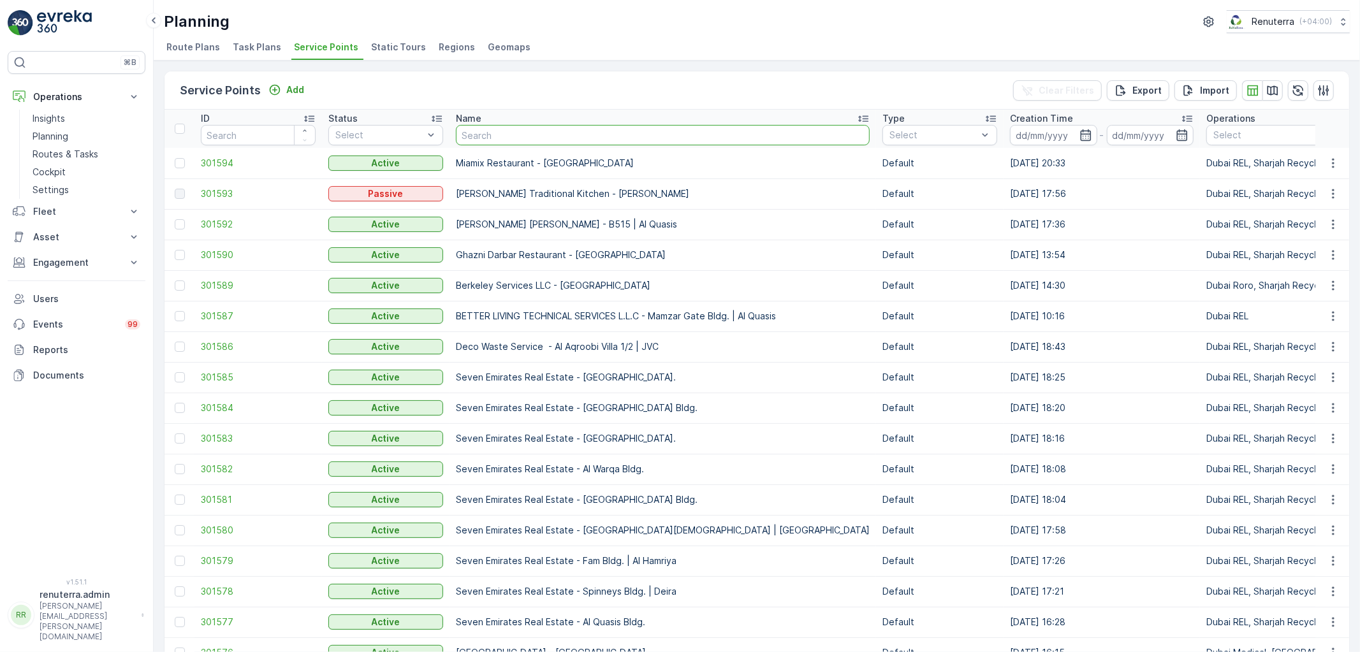
click at [496, 140] on input "text" at bounding box center [663, 135] width 414 height 20
paste input "Sheikh Saaed Obaid Thani Juma Al Maktoum - Karam"
type input "Sheikh Saaed Obaid Thani Juma Al Maktoum - Karam"
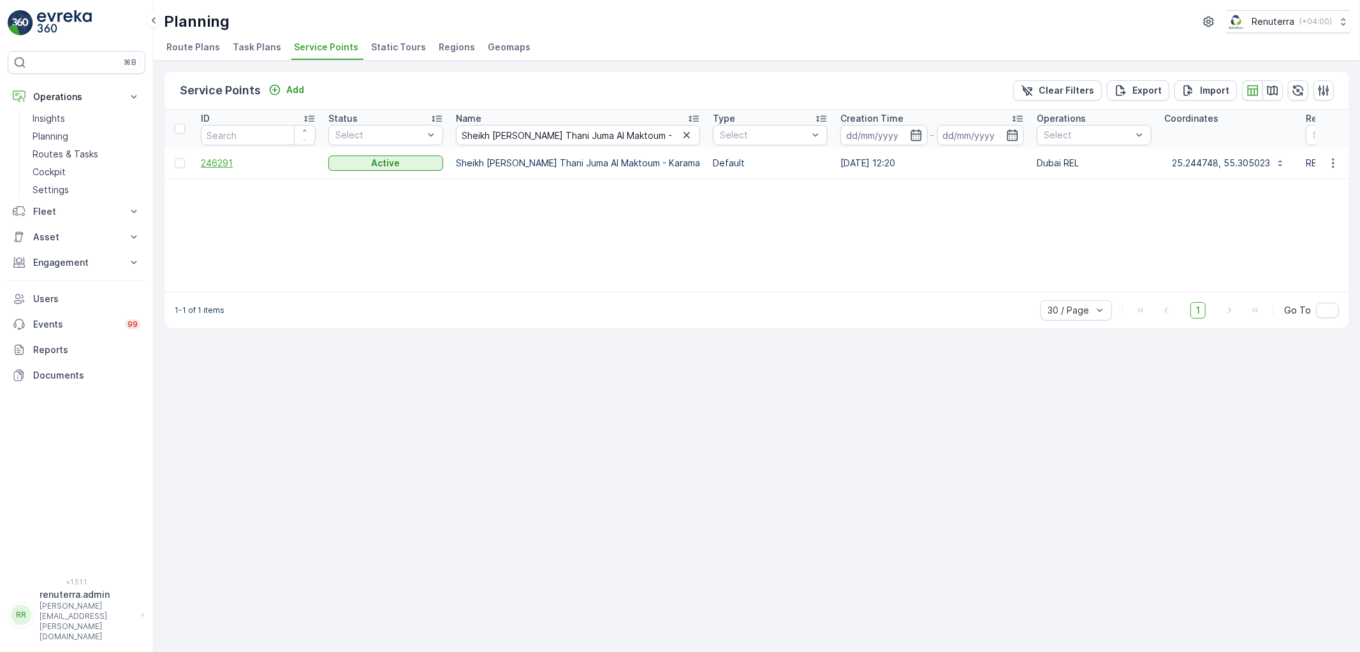
click at [232, 158] on span "246291" at bounding box center [258, 163] width 115 height 13
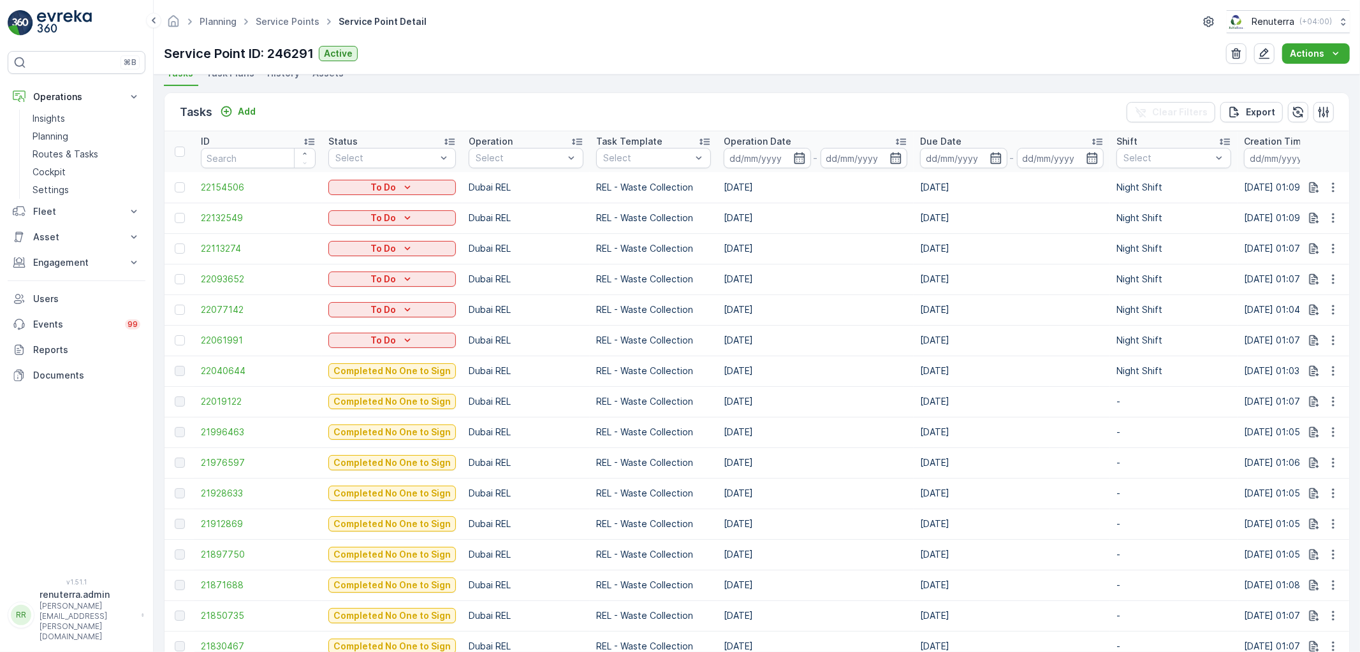
scroll to position [354, 0]
click at [881, 70] on div "Planning Service Points Service Point Detail Renuterra ( +04:00 ) Service Point…" at bounding box center [757, 37] width 1207 height 75
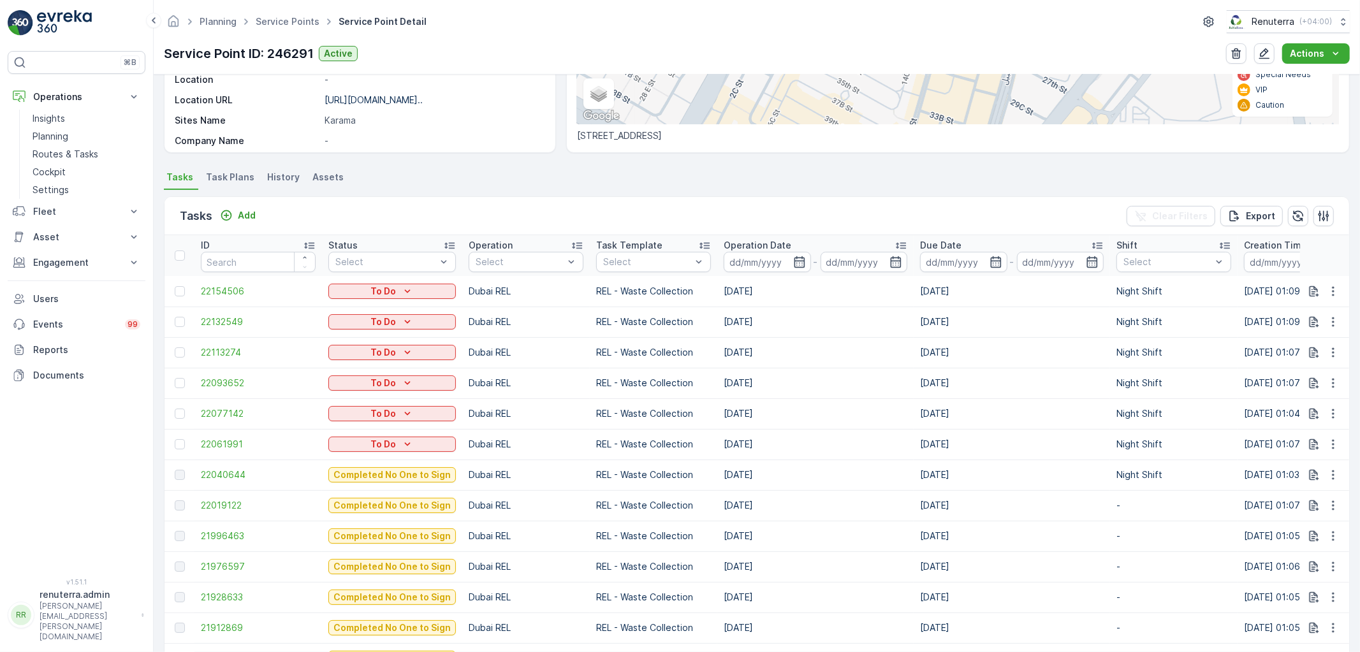
scroll to position [283, 0]
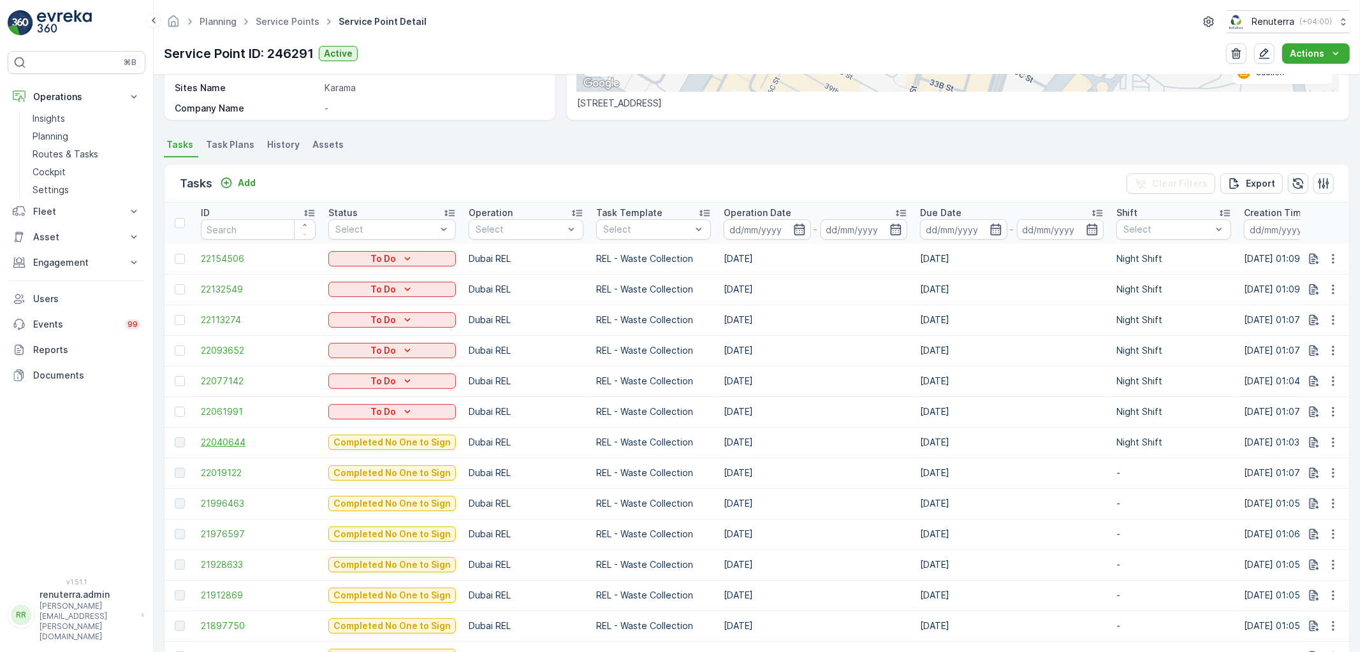
click at [203, 444] on span "22040644" at bounding box center [258, 442] width 115 height 13
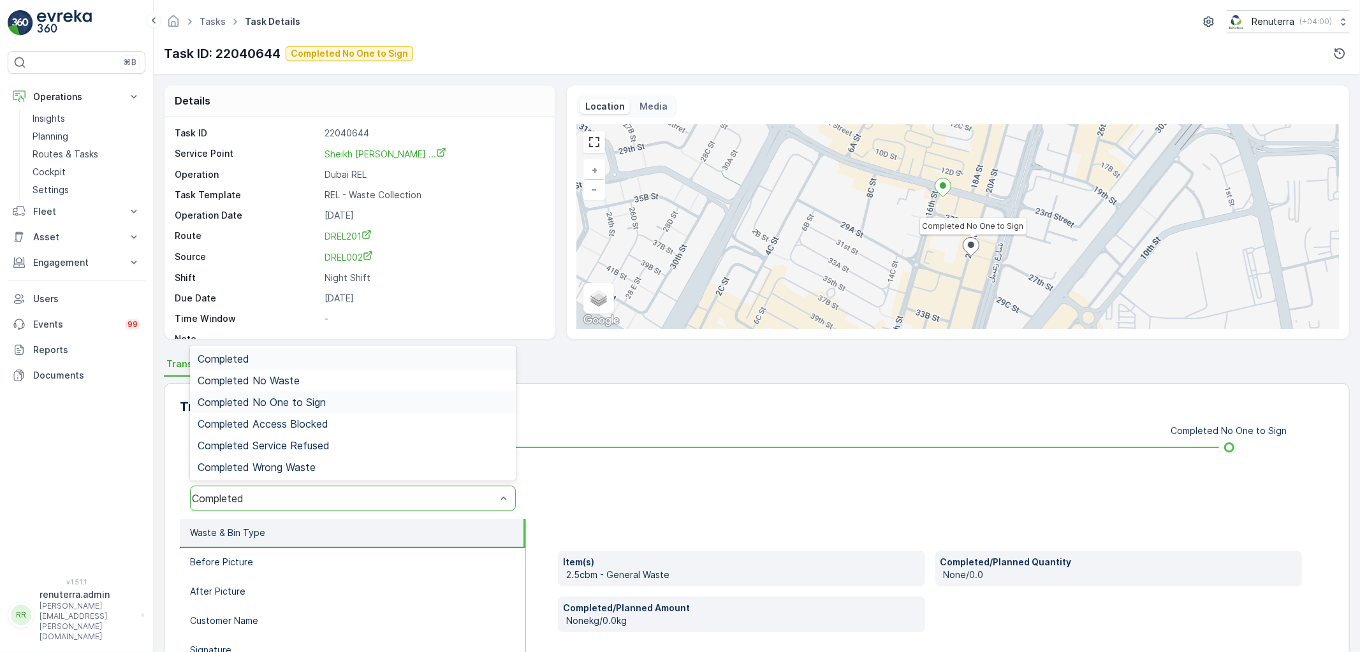
click at [286, 406] on span "Completed No One to Sign" at bounding box center [262, 402] width 128 height 11
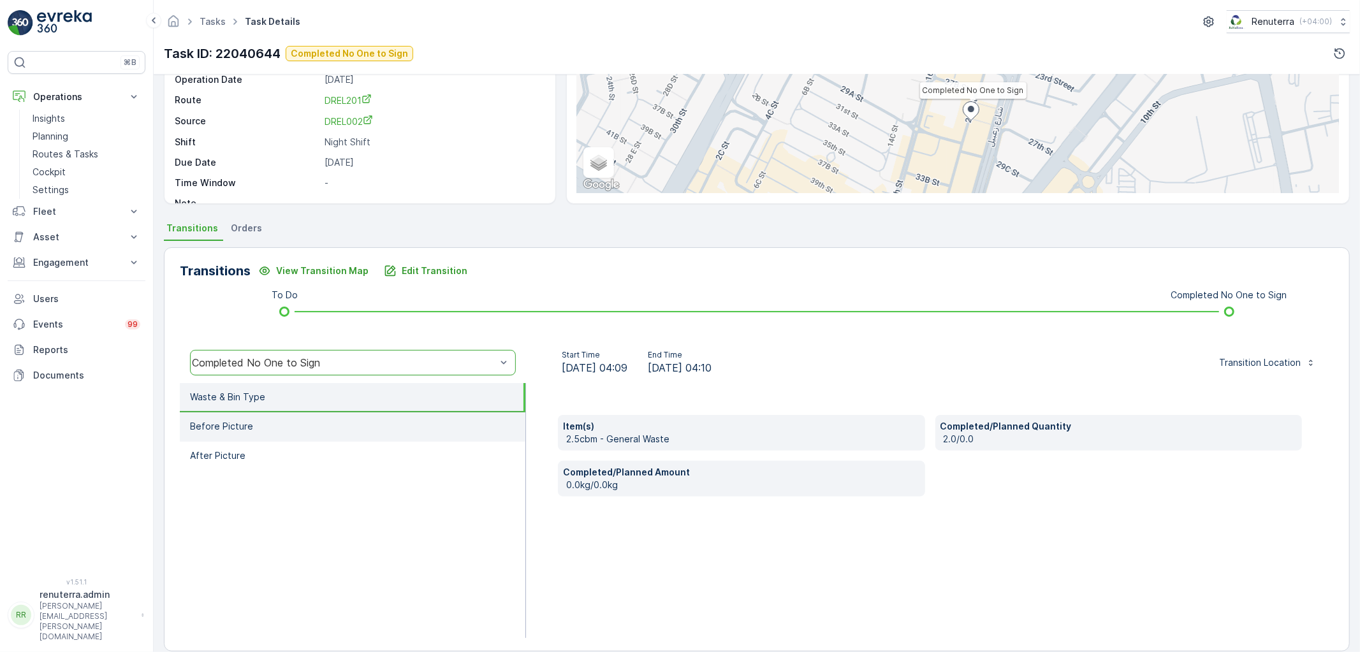
scroll to position [150, 0]
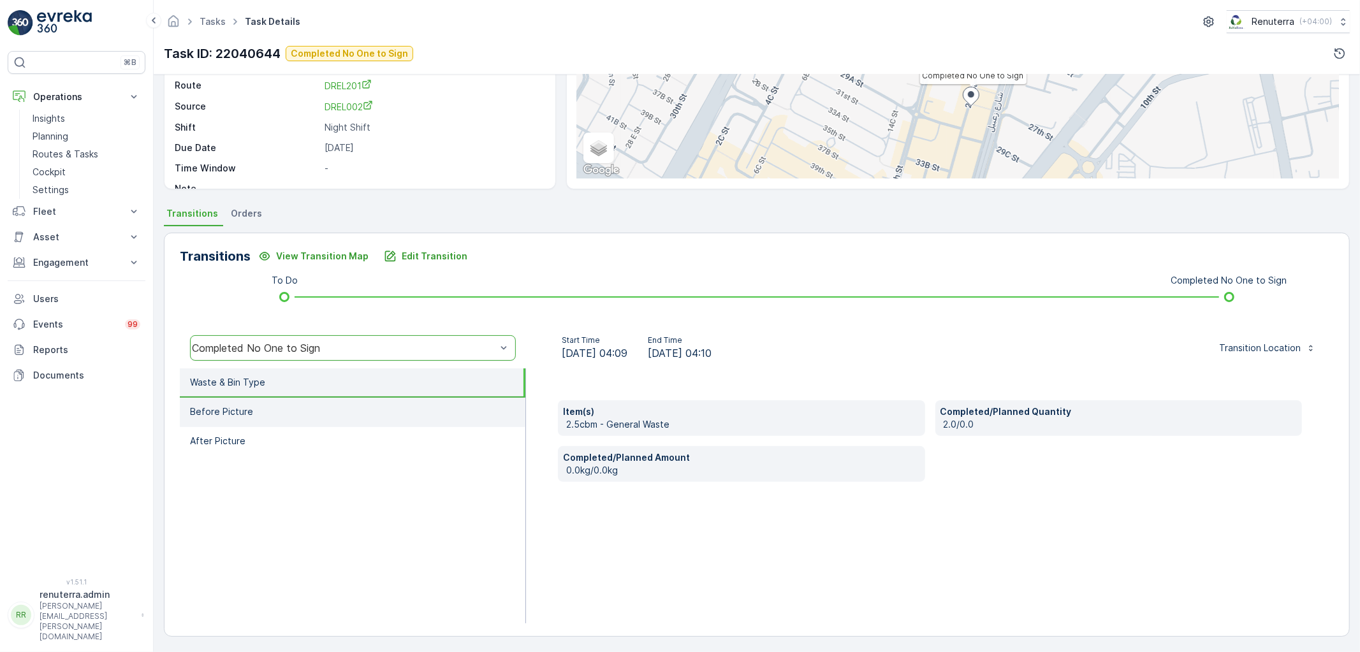
click at [307, 404] on li "Before Picture" at bounding box center [353, 412] width 346 height 29
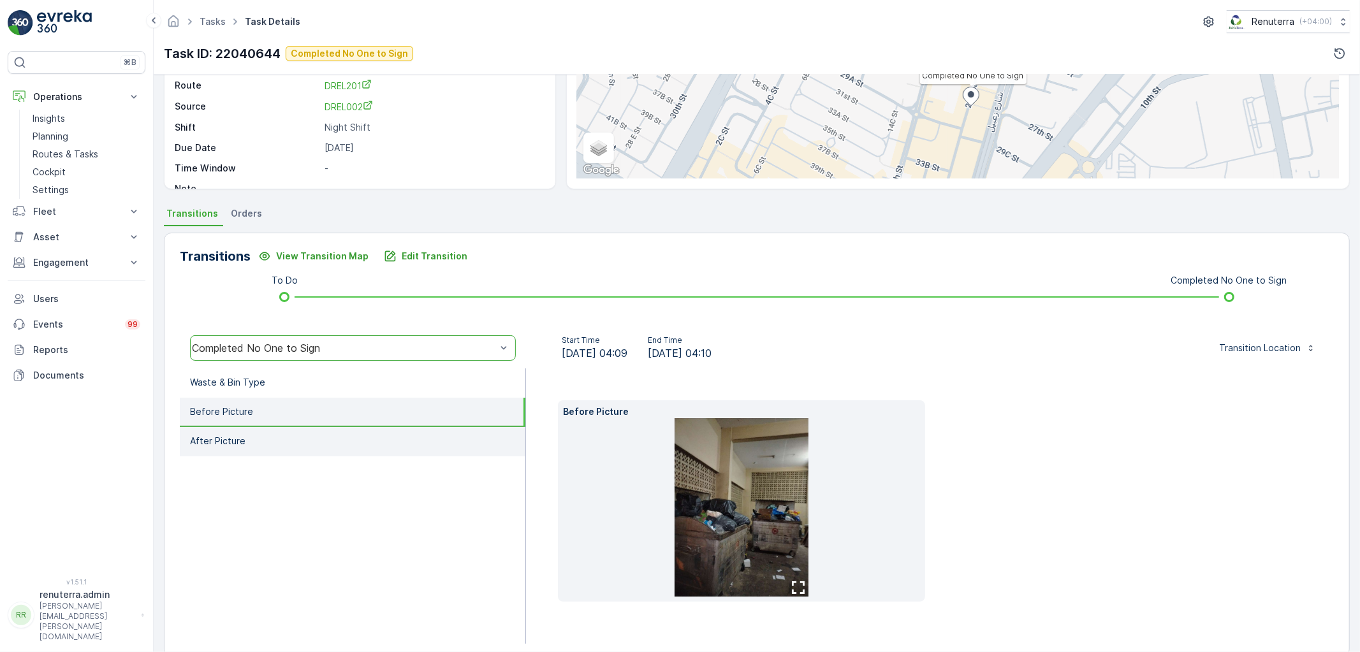
click at [297, 444] on li "After Picture" at bounding box center [353, 441] width 346 height 29
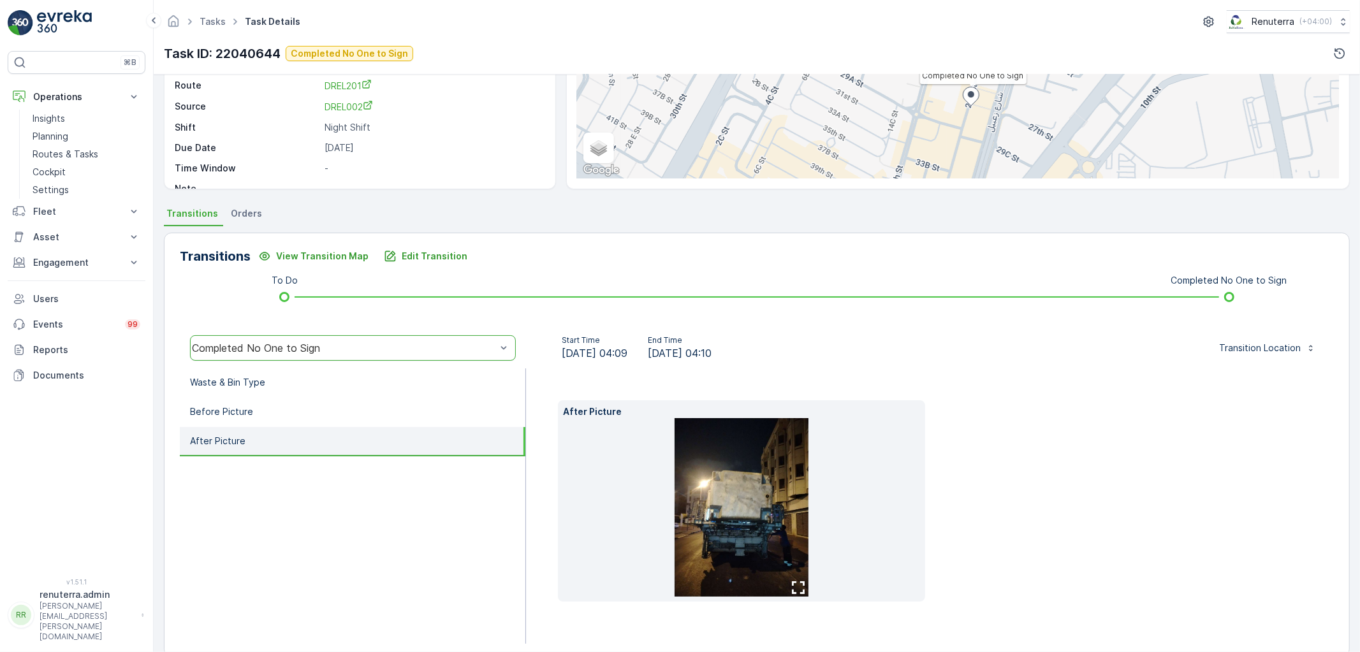
click at [755, 527] on img at bounding box center [742, 507] width 134 height 179
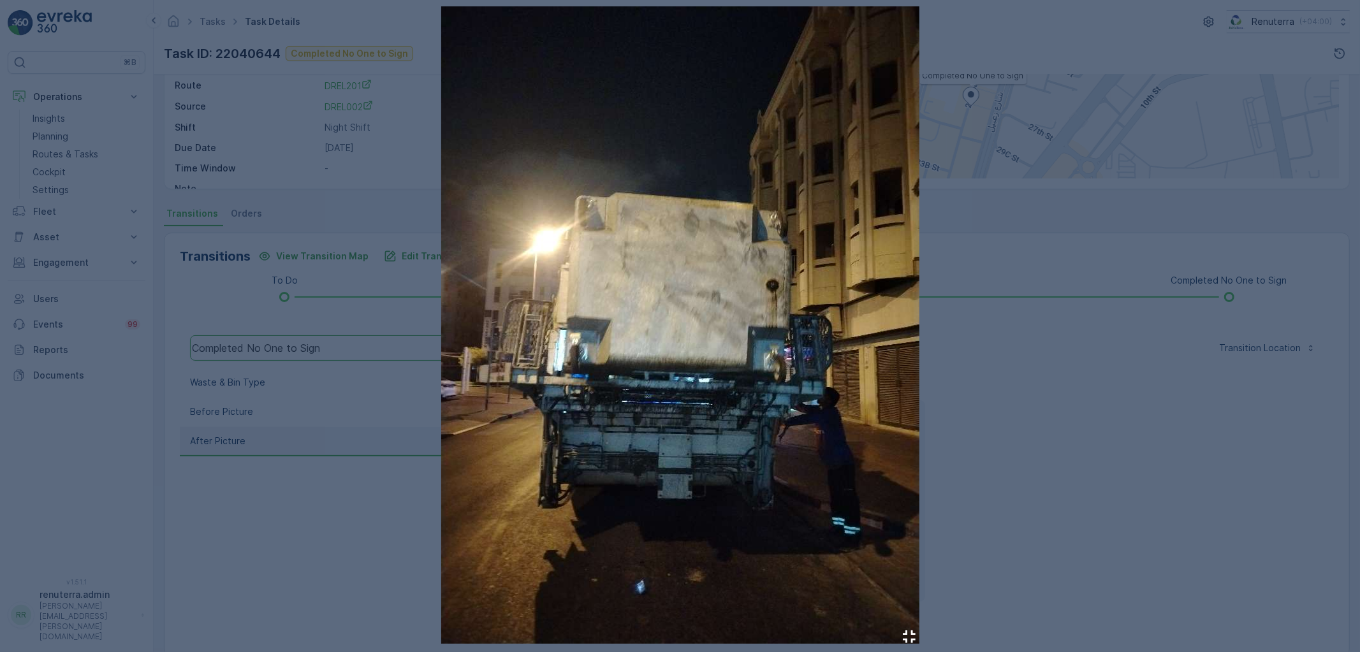
click at [1078, 383] on div at bounding box center [680, 326] width 1360 height 652
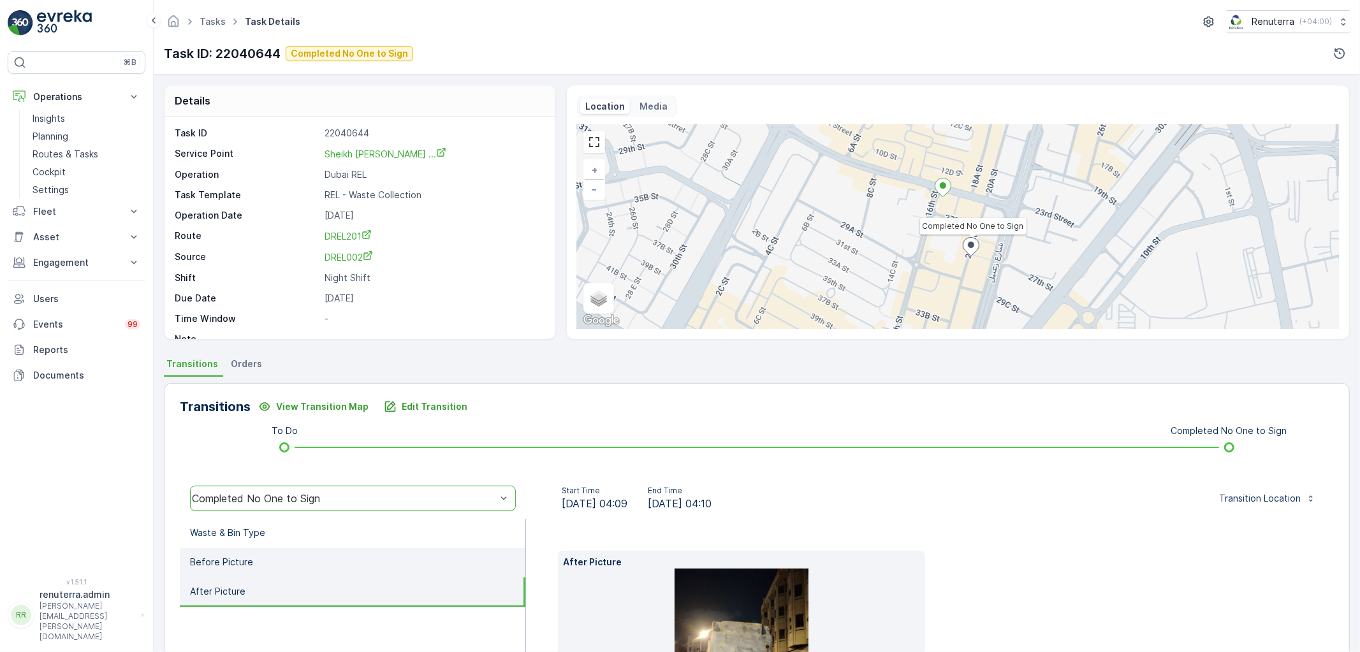
scroll to position [71, 0]
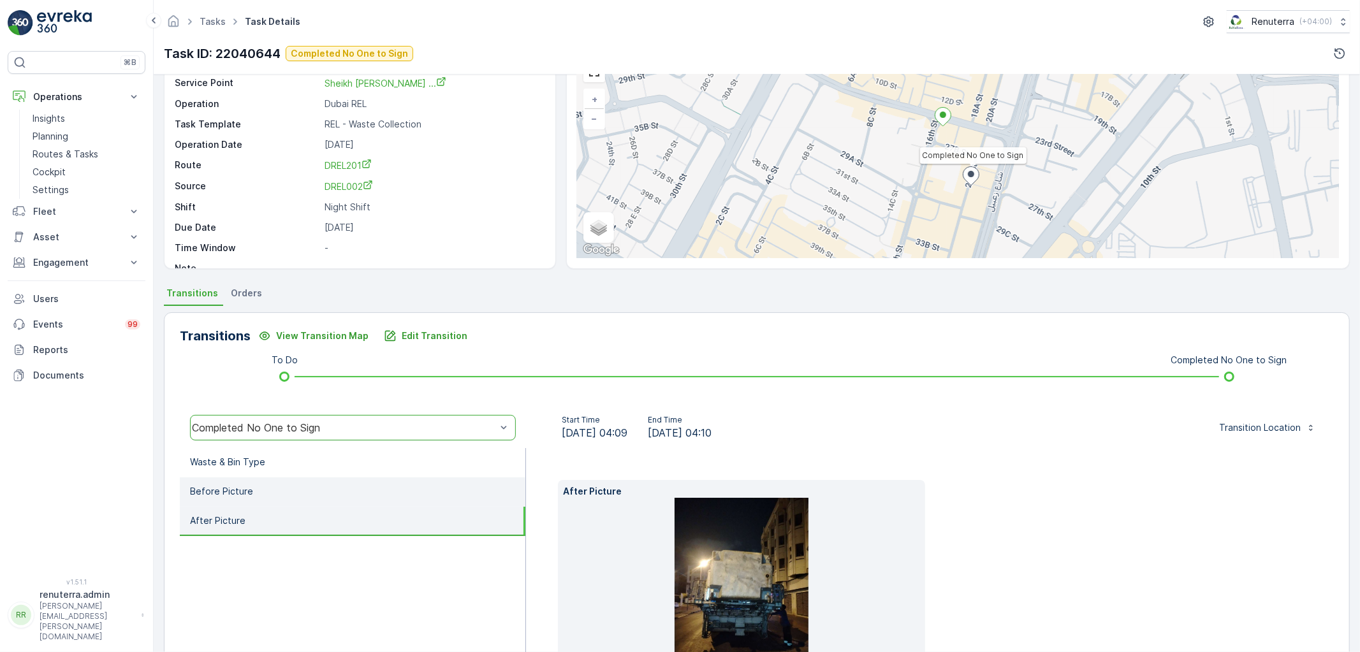
click at [257, 489] on li "Before Picture" at bounding box center [353, 492] width 346 height 29
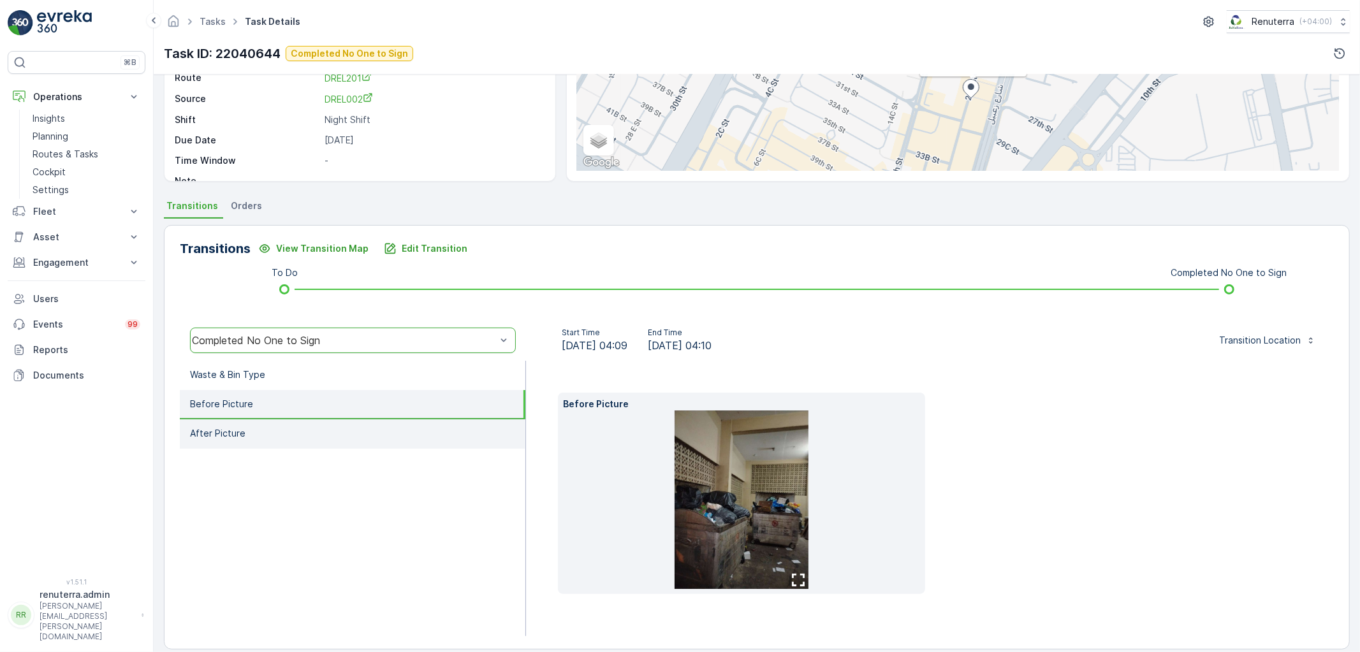
scroll to position [171, 0]
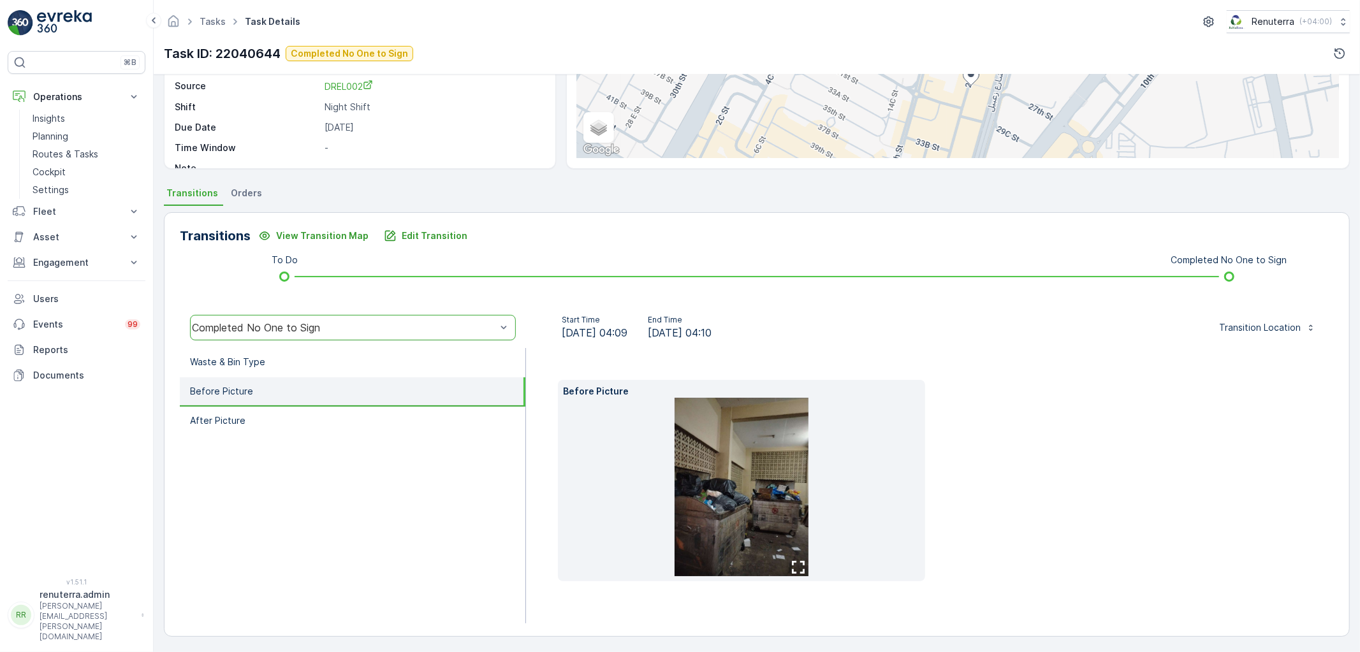
click at [710, 483] on img at bounding box center [742, 487] width 134 height 179
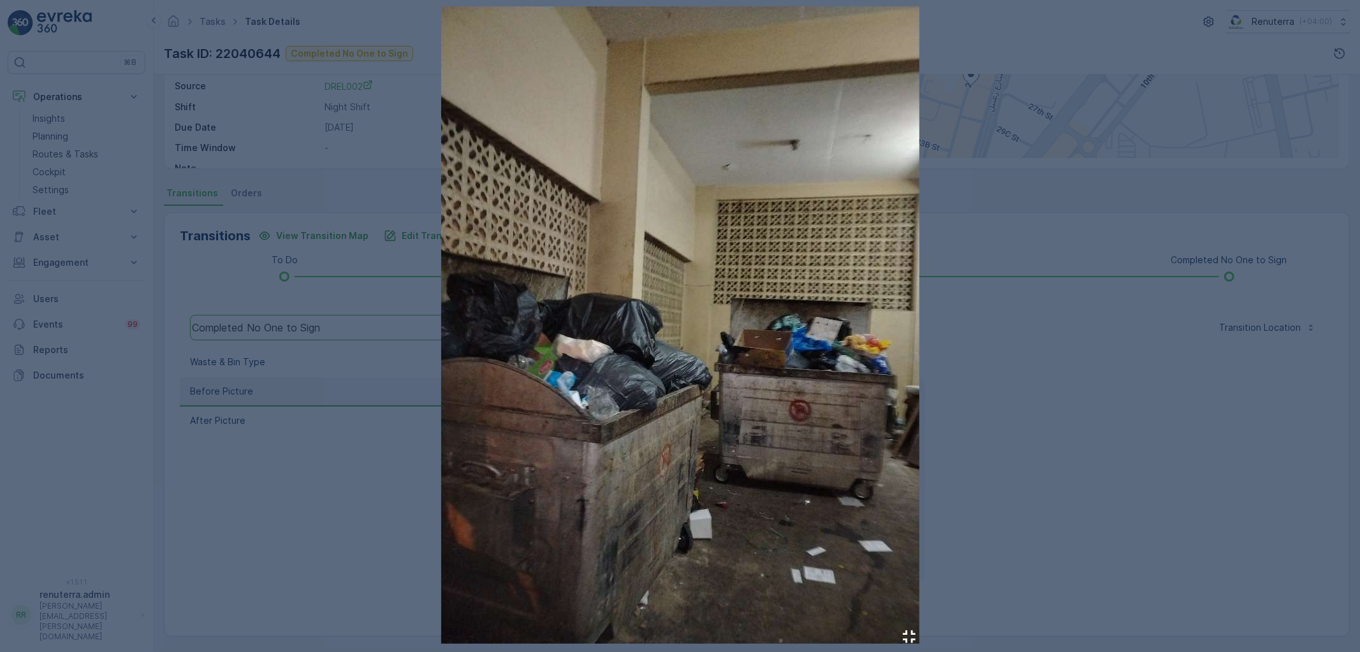
click at [1004, 313] on div at bounding box center [680, 326] width 1360 height 652
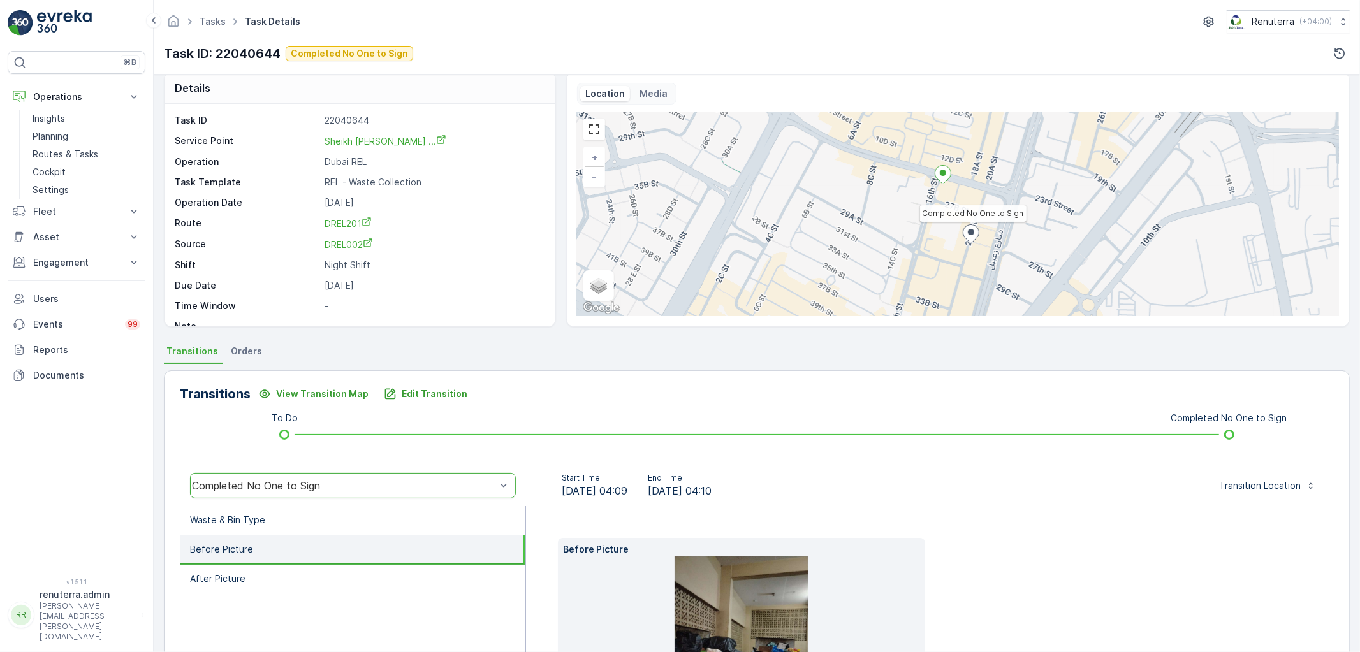
scroll to position [0, 0]
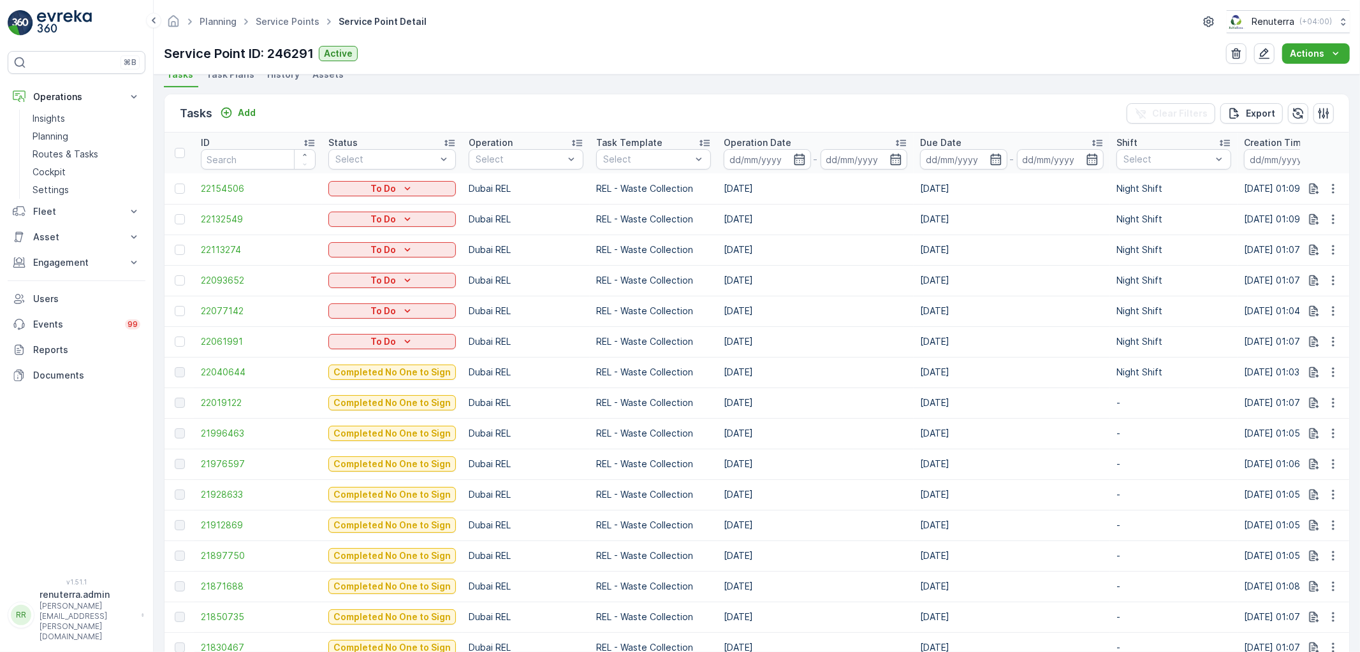
scroll to position [354, 0]
click at [219, 367] on span "22040644" at bounding box center [258, 371] width 115 height 13
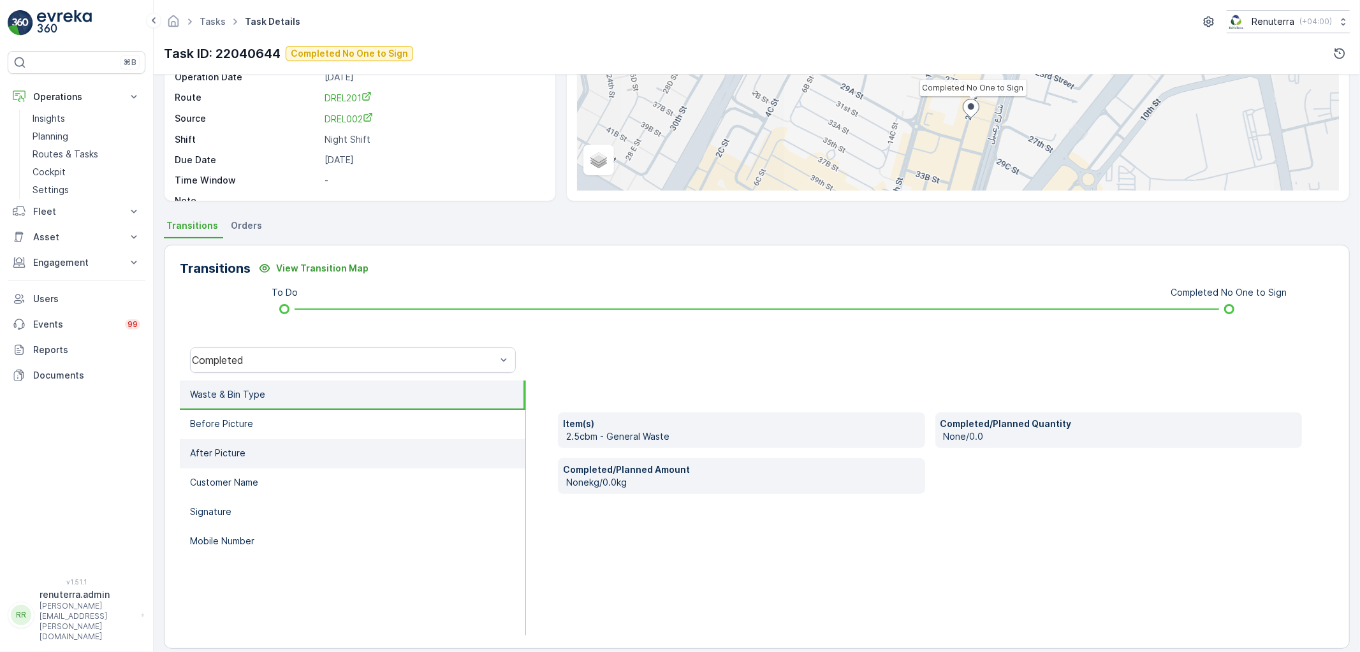
scroll to position [142, 0]
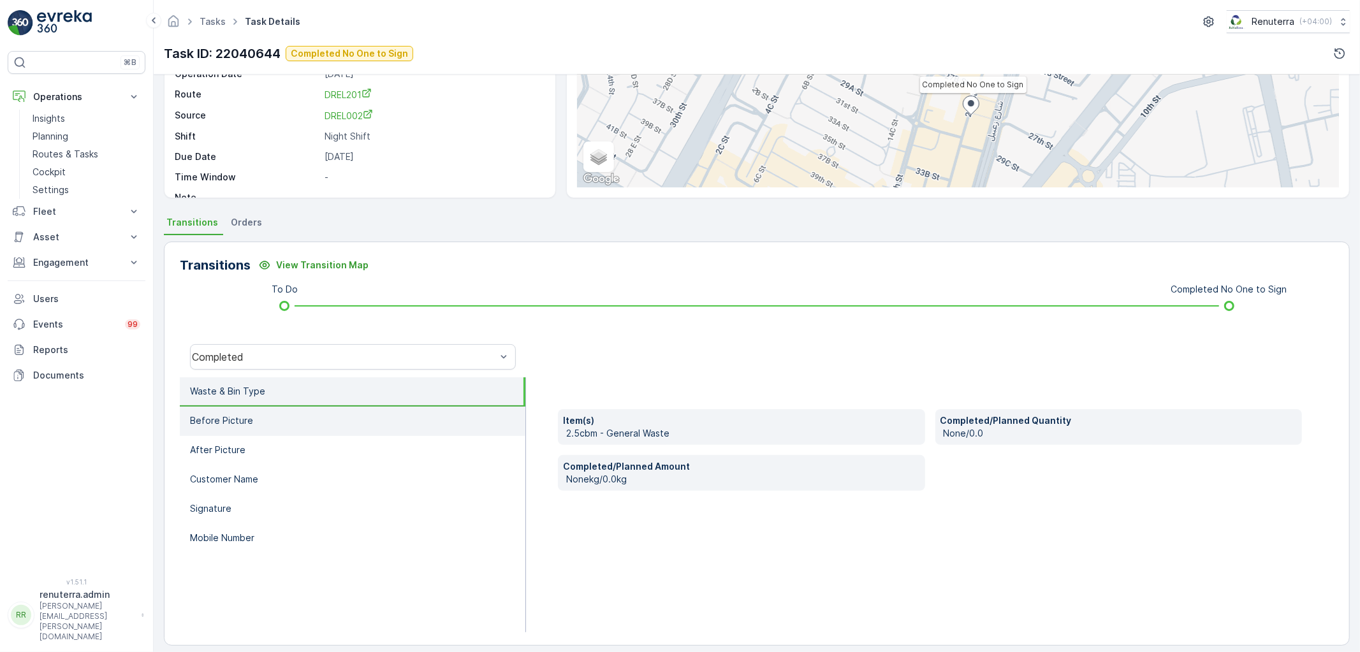
click at [260, 424] on li "Before Picture" at bounding box center [353, 421] width 346 height 29
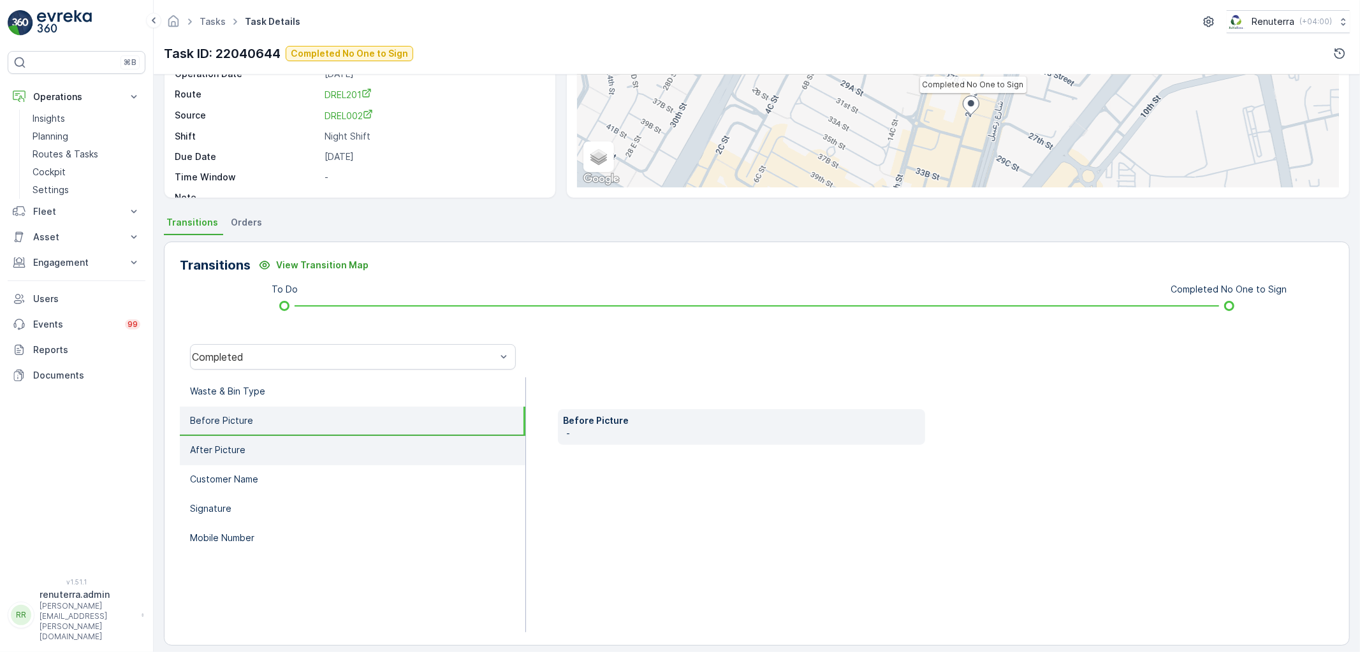
click at [271, 439] on li "After Picture" at bounding box center [353, 450] width 346 height 29
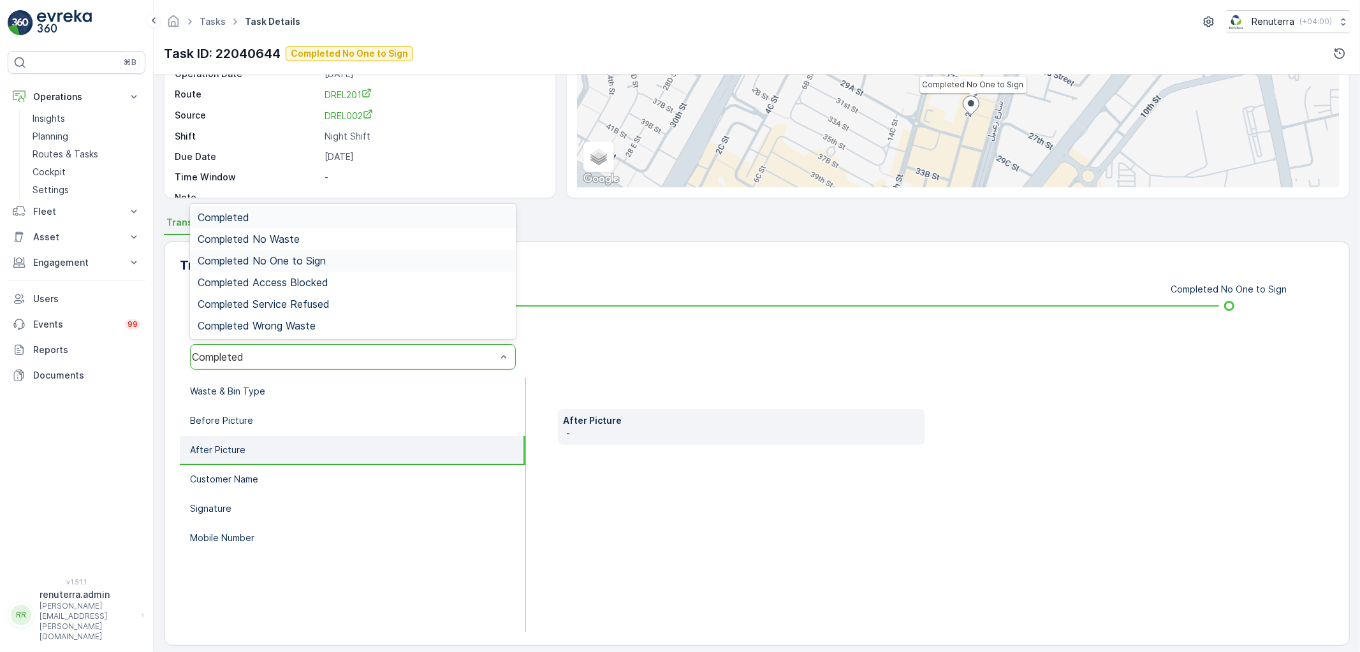
click at [301, 267] on div "Completed No One to Sign" at bounding box center [353, 261] width 326 height 22
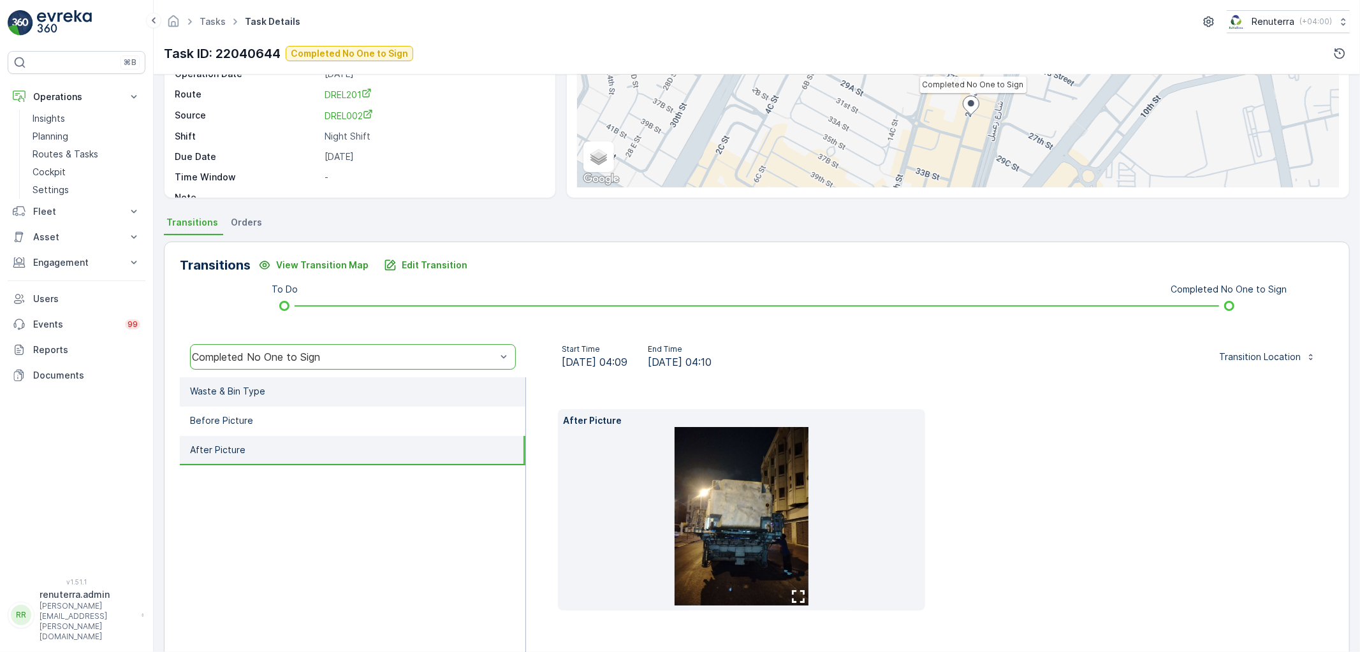
click at [239, 392] on p "Waste & Bin Type" at bounding box center [227, 391] width 75 height 13
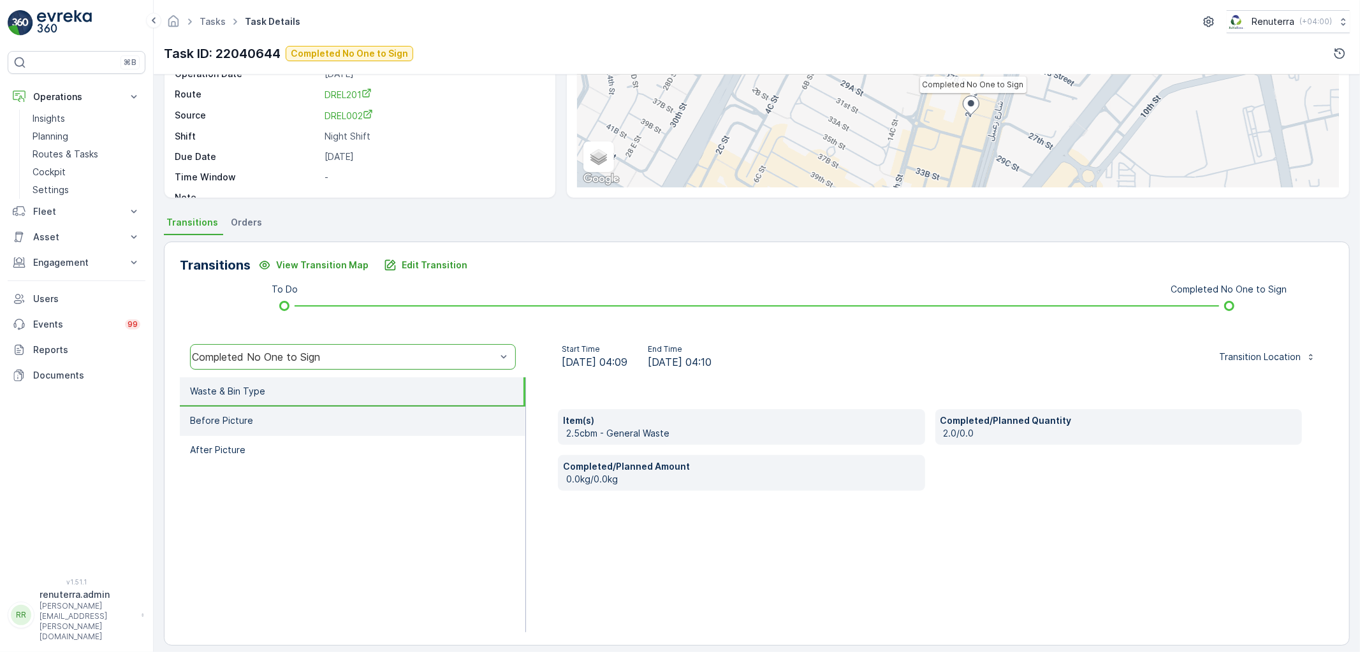
click at [300, 418] on li "Before Picture" at bounding box center [353, 421] width 346 height 29
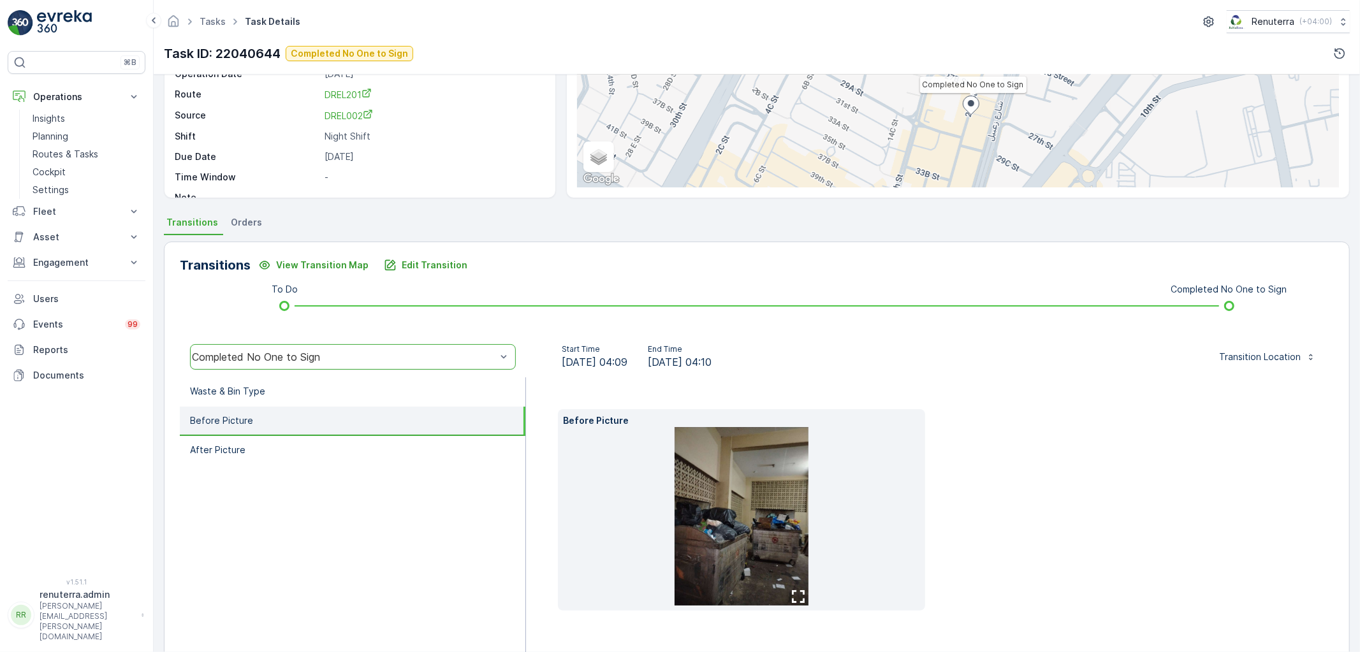
click at [759, 519] on img at bounding box center [742, 516] width 134 height 179
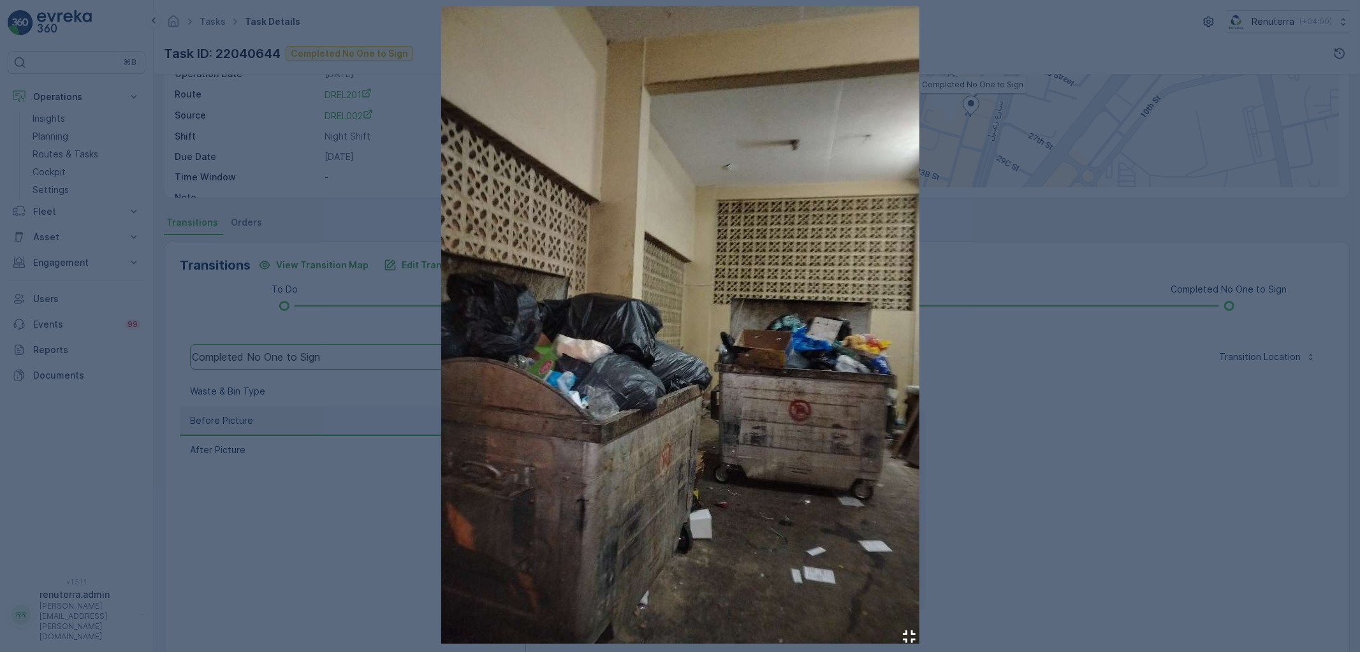
click at [1011, 398] on div at bounding box center [680, 326] width 1360 height 652
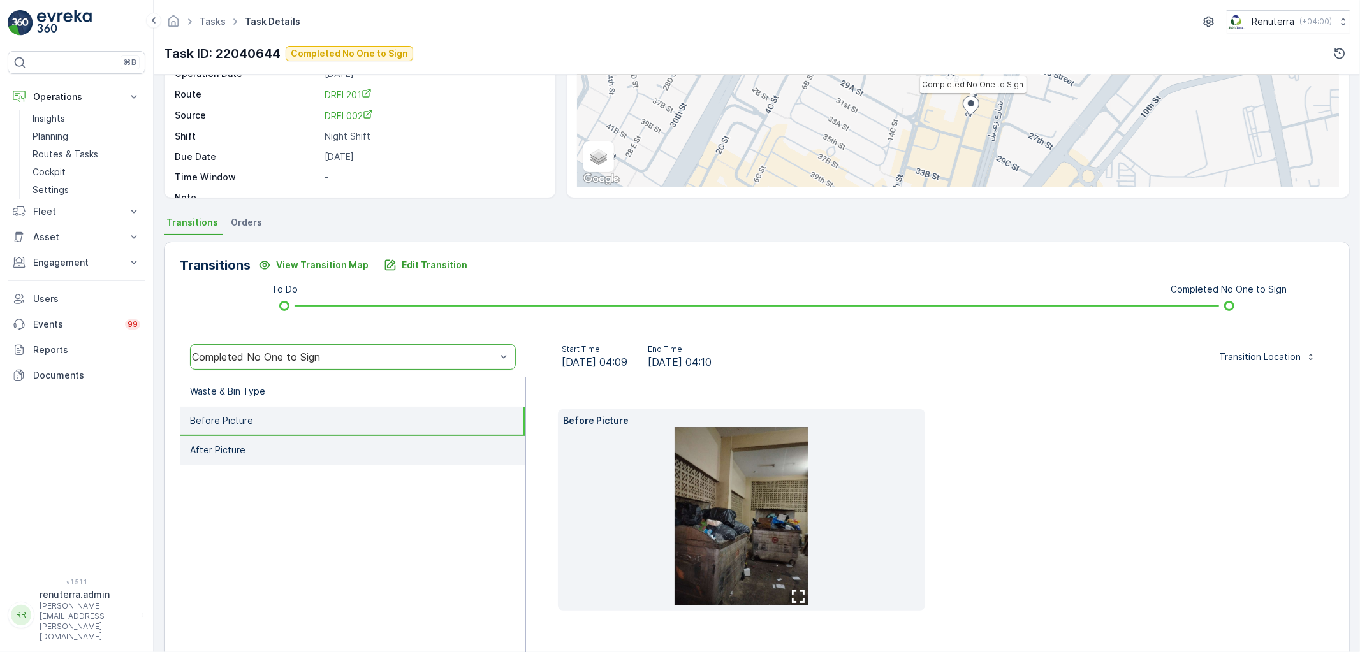
click at [295, 438] on li "After Picture" at bounding box center [353, 450] width 346 height 29
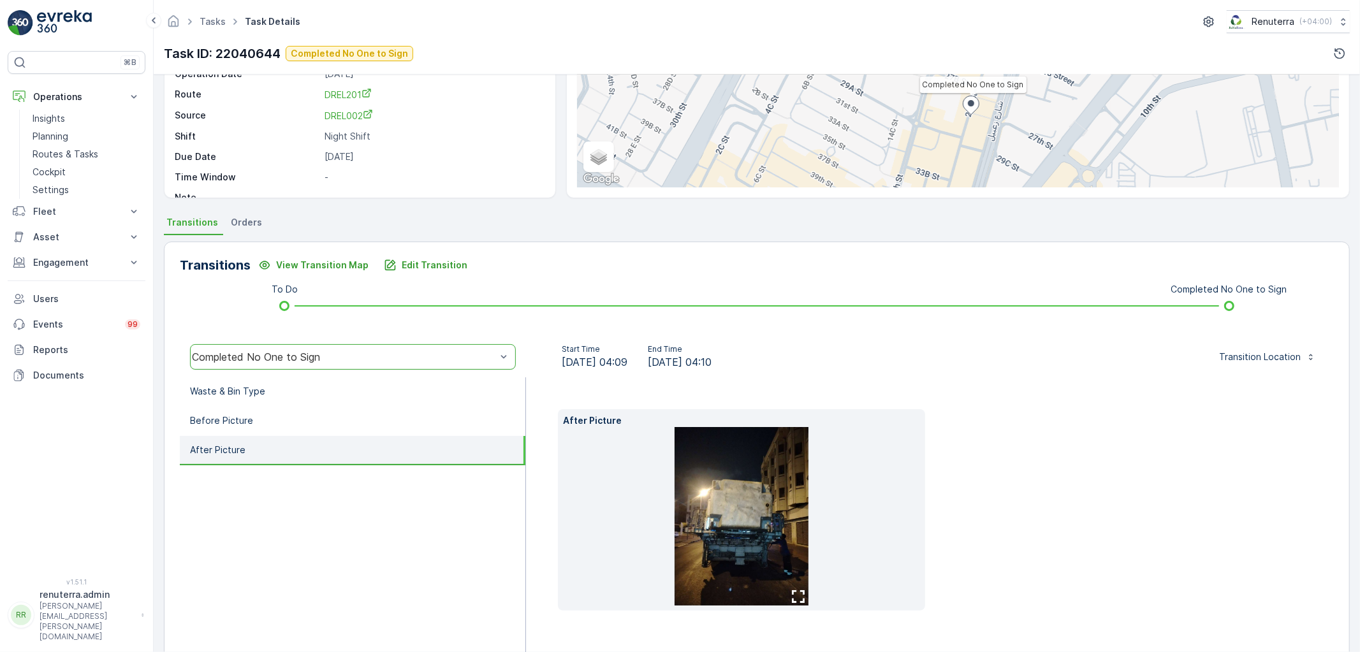
click at [908, 494] on li at bounding box center [741, 516] width 357 height 179
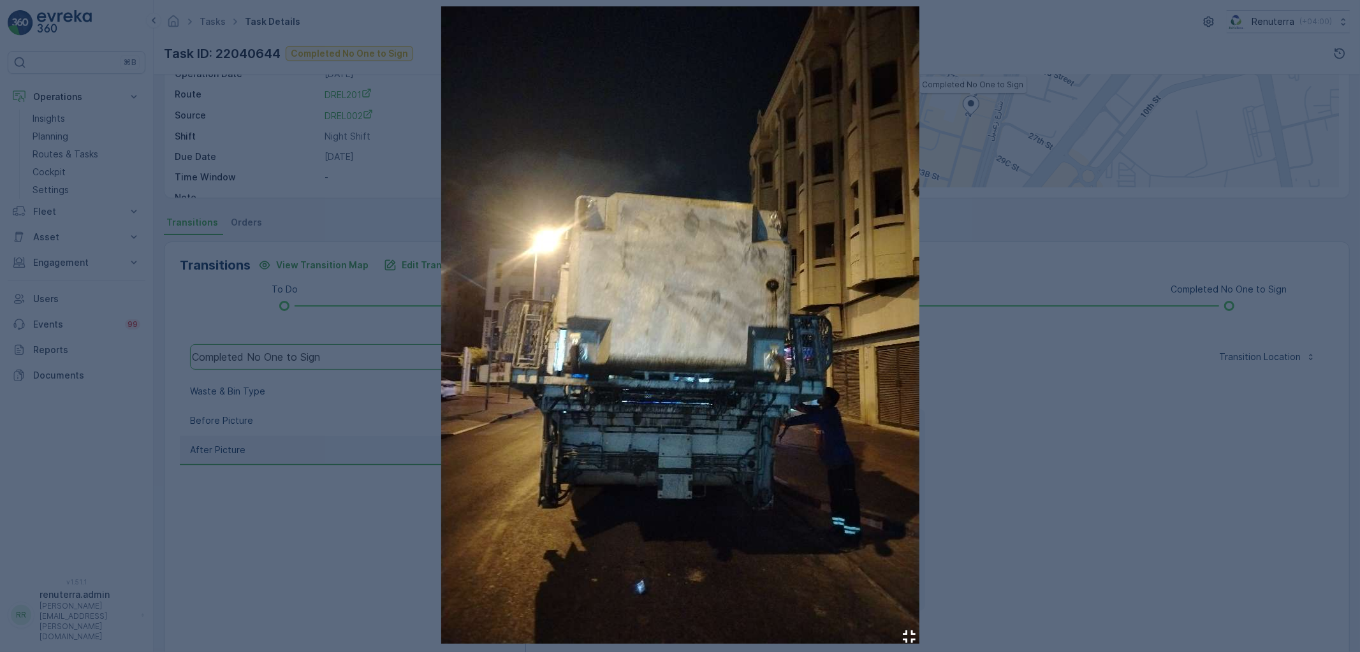
click at [1000, 456] on div at bounding box center [680, 326] width 1360 height 652
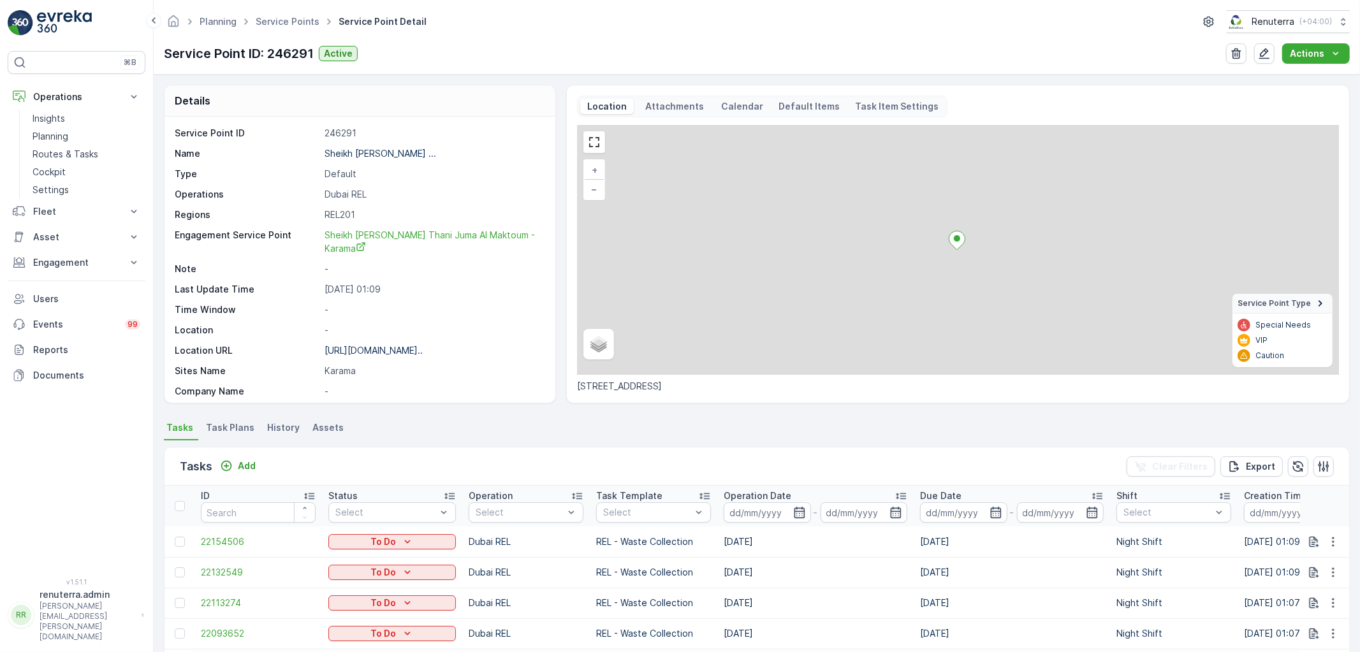
scroll to position [354, 0]
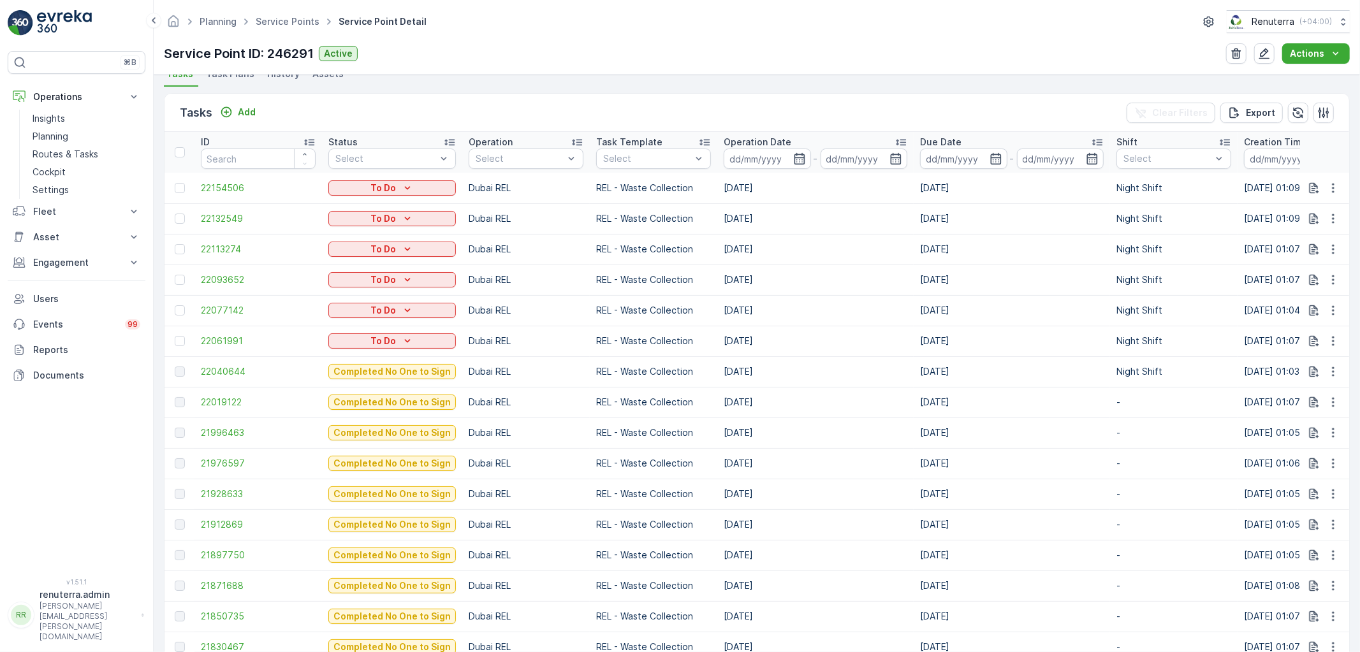
click at [194, 393] on td "22019122" at bounding box center [258, 402] width 128 height 31
click at [212, 396] on span "22019122" at bounding box center [258, 402] width 115 height 13
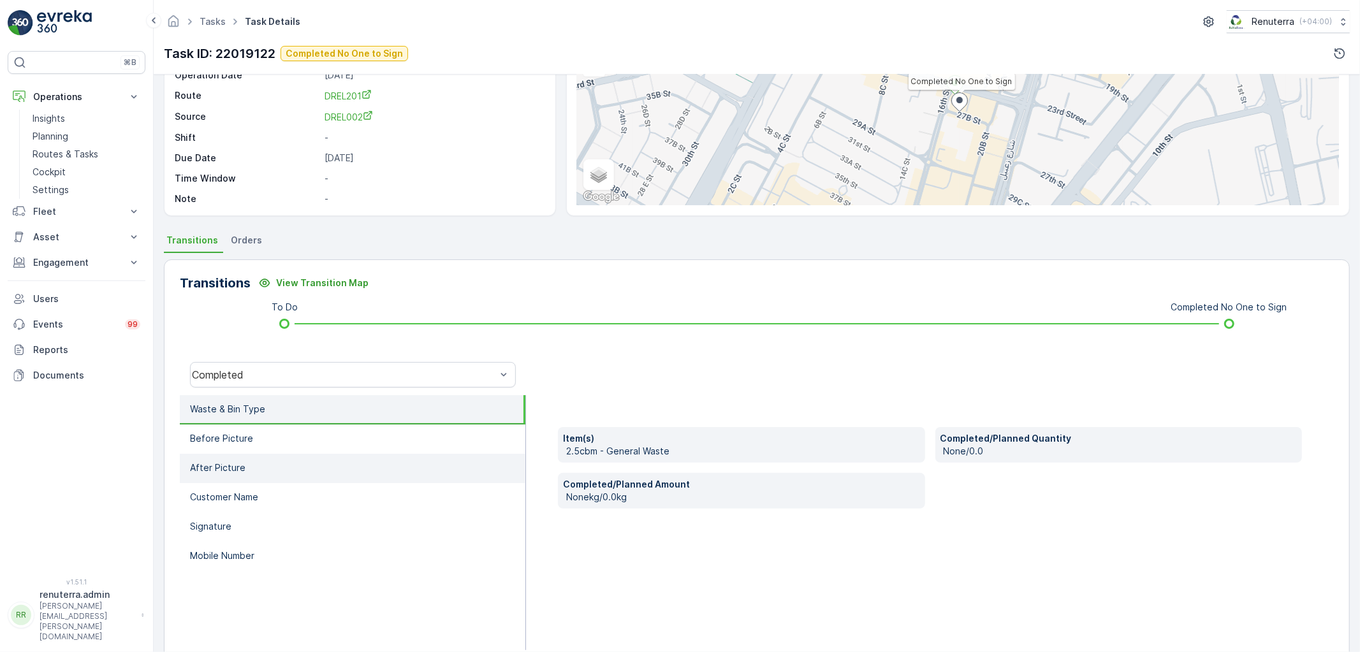
scroll to position [142, 0]
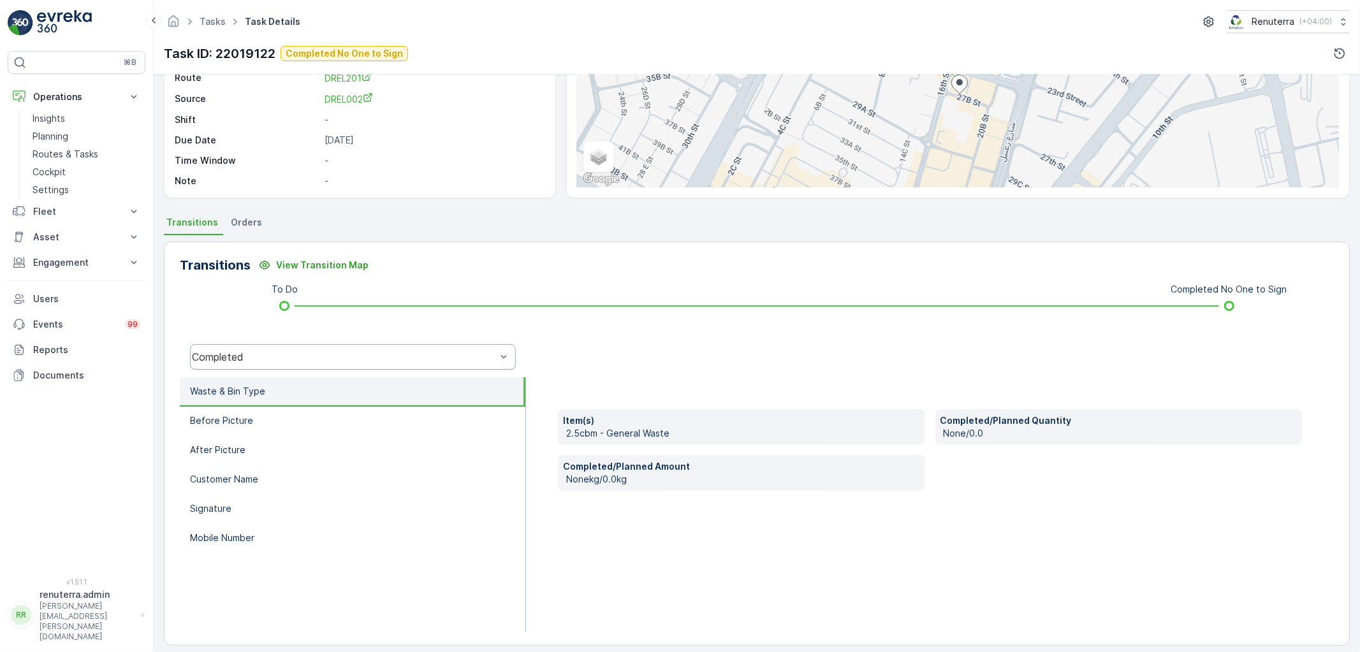
click at [261, 347] on div "Completed" at bounding box center [353, 357] width 326 height 26
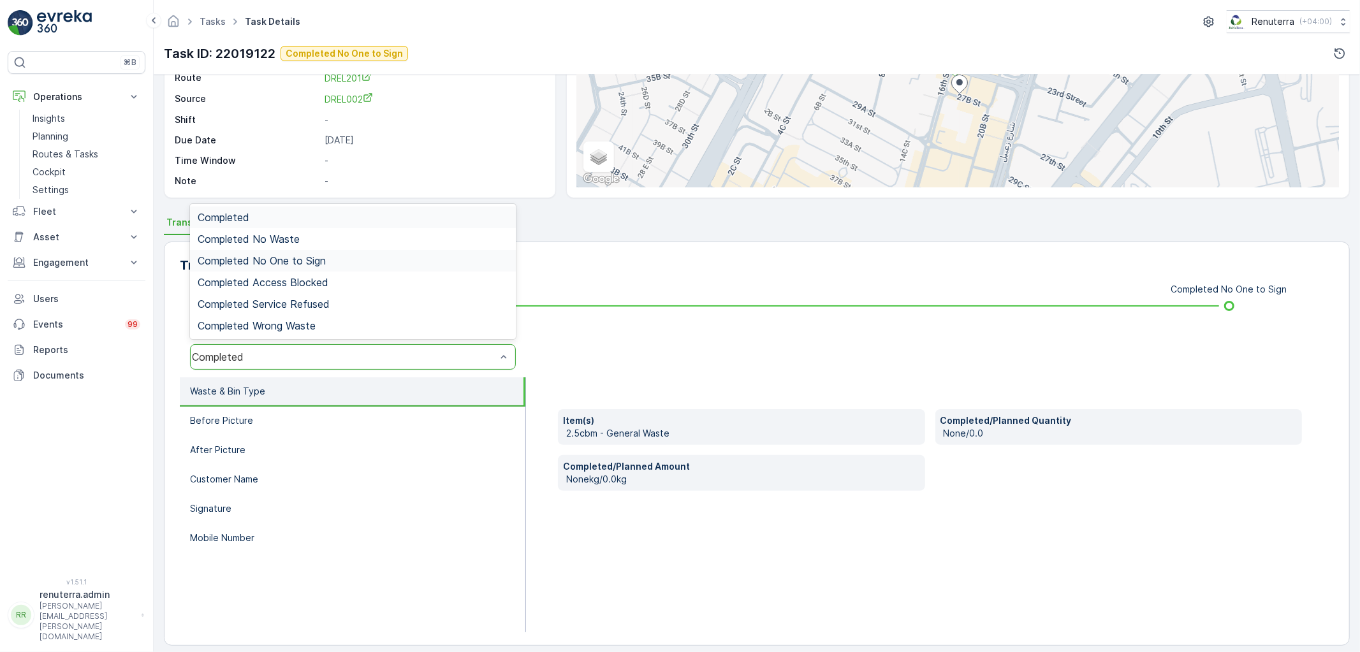
click at [296, 265] on span "Completed No One to Sign" at bounding box center [262, 260] width 128 height 11
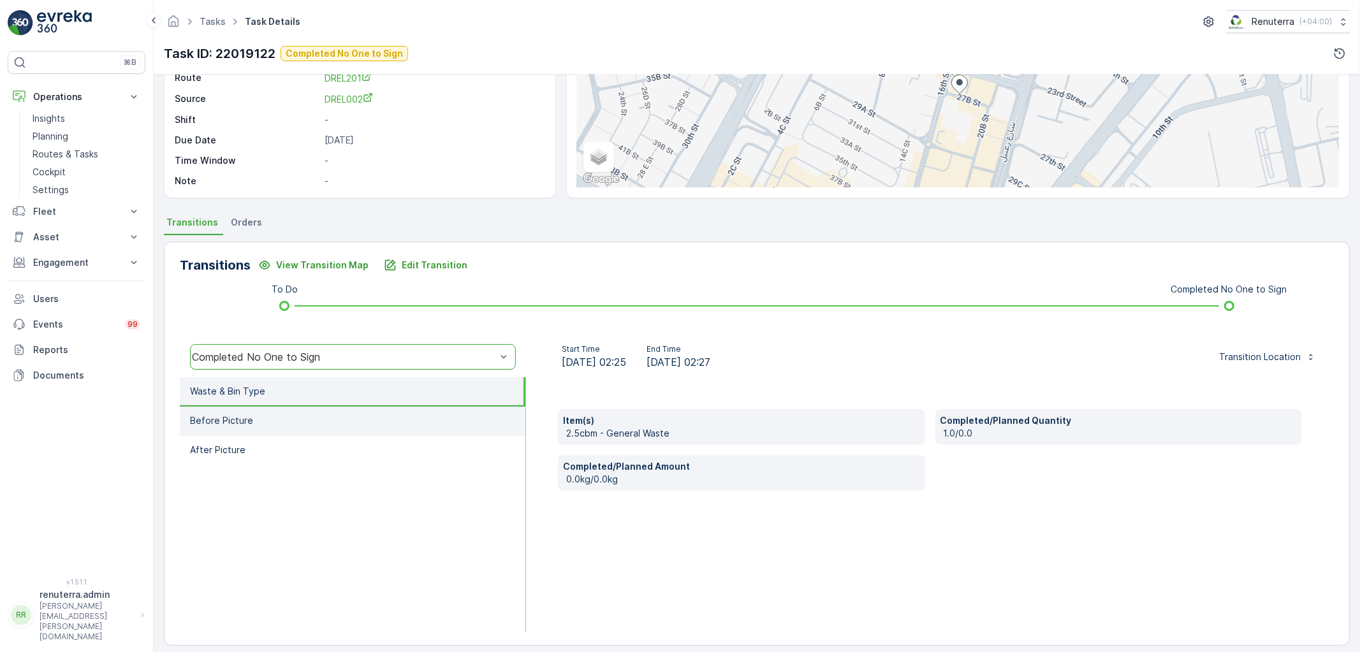
click at [309, 430] on li "Before Picture" at bounding box center [353, 421] width 346 height 29
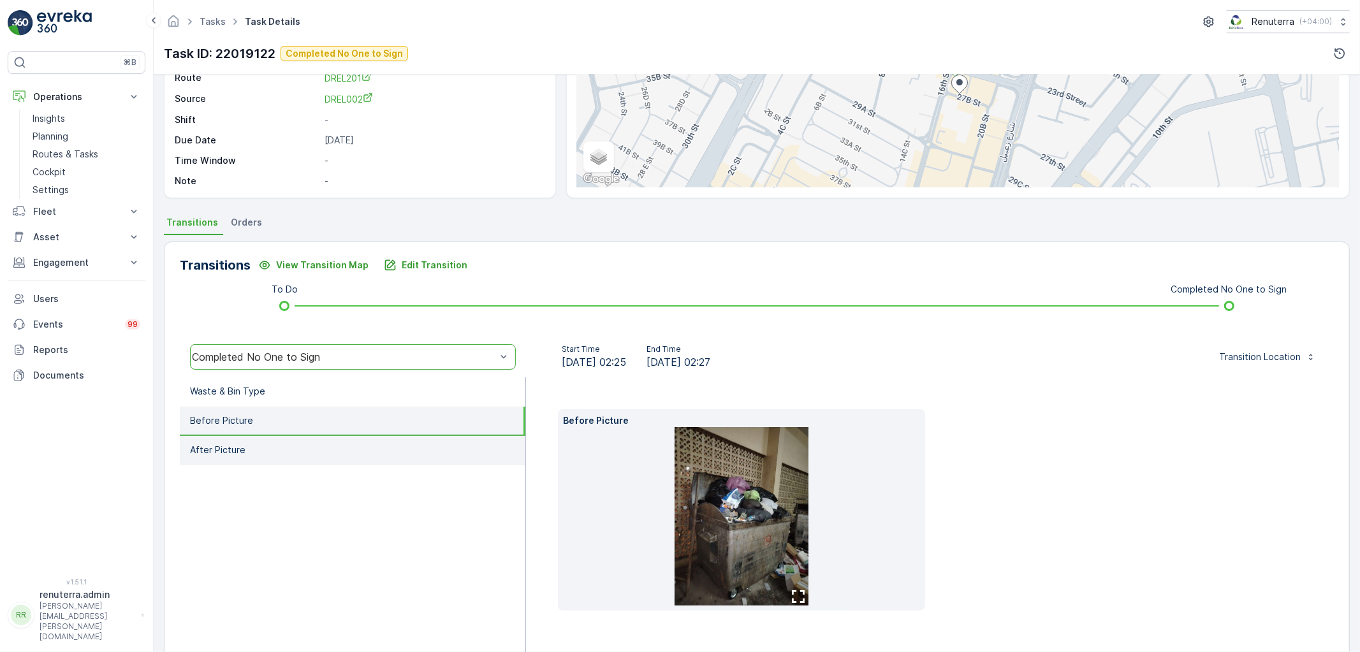
click at [321, 450] on li "After Picture" at bounding box center [353, 450] width 346 height 29
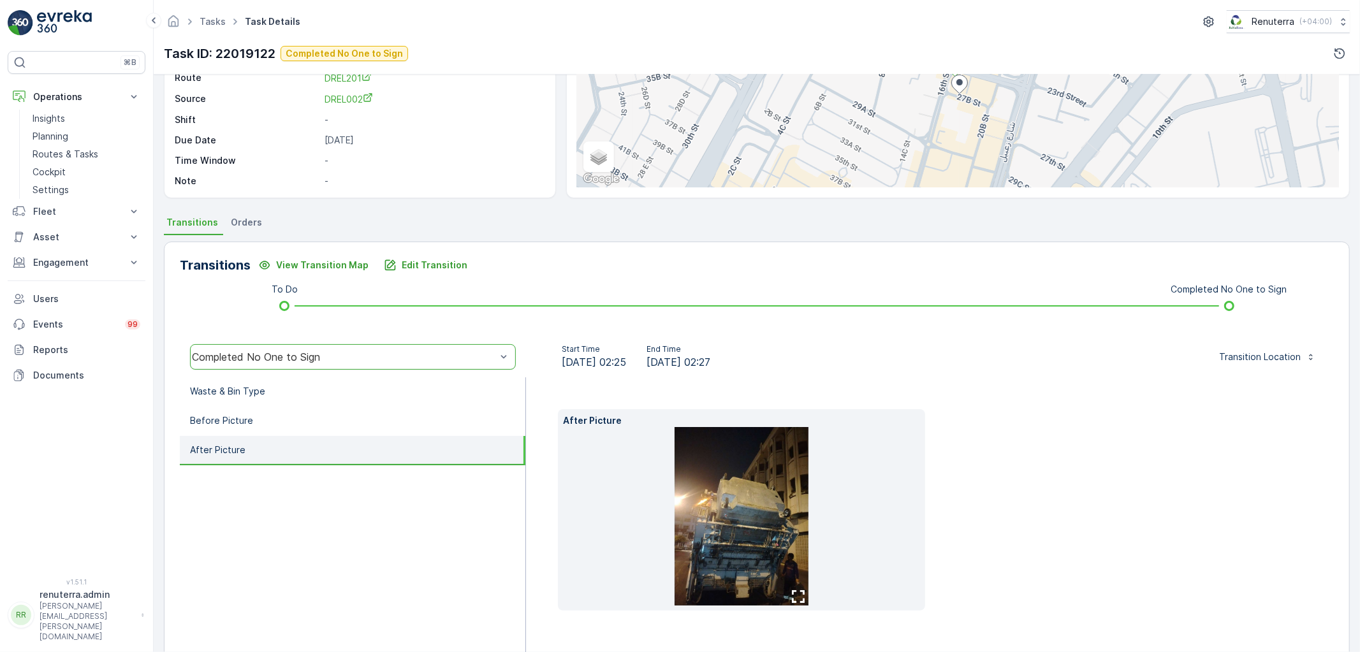
click at [772, 508] on img at bounding box center [742, 516] width 134 height 179
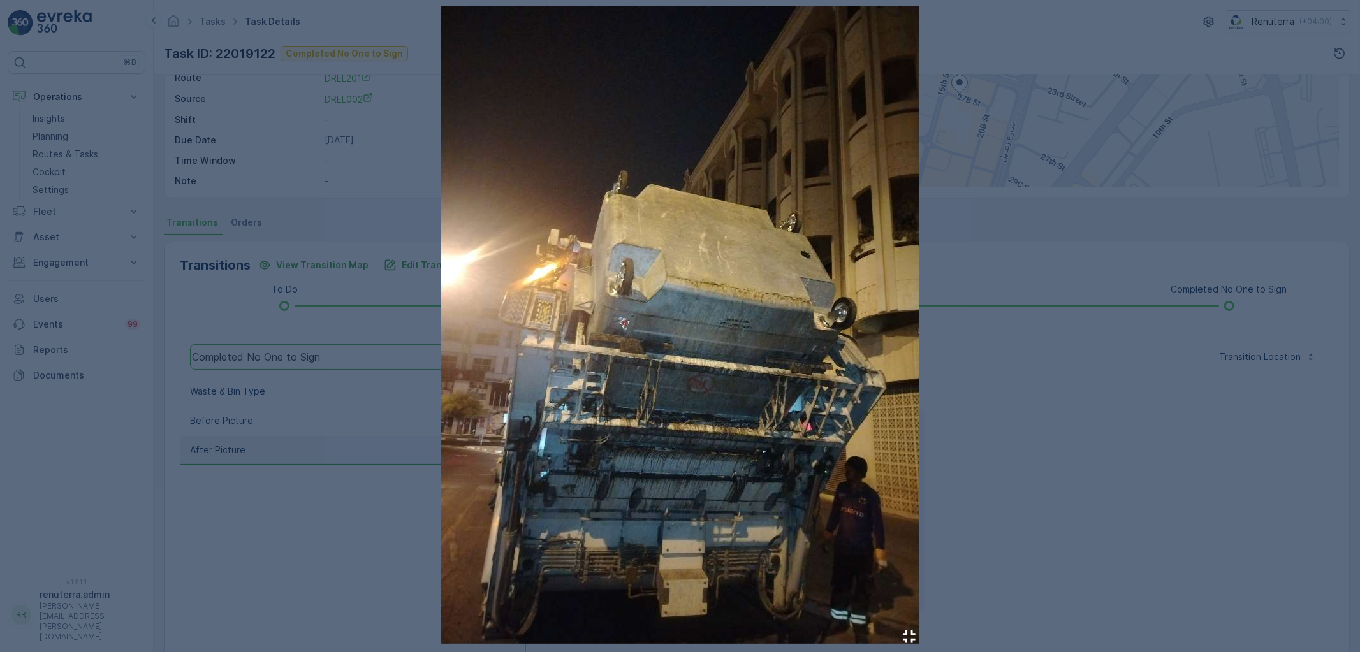
click at [1056, 355] on div at bounding box center [680, 326] width 1360 height 652
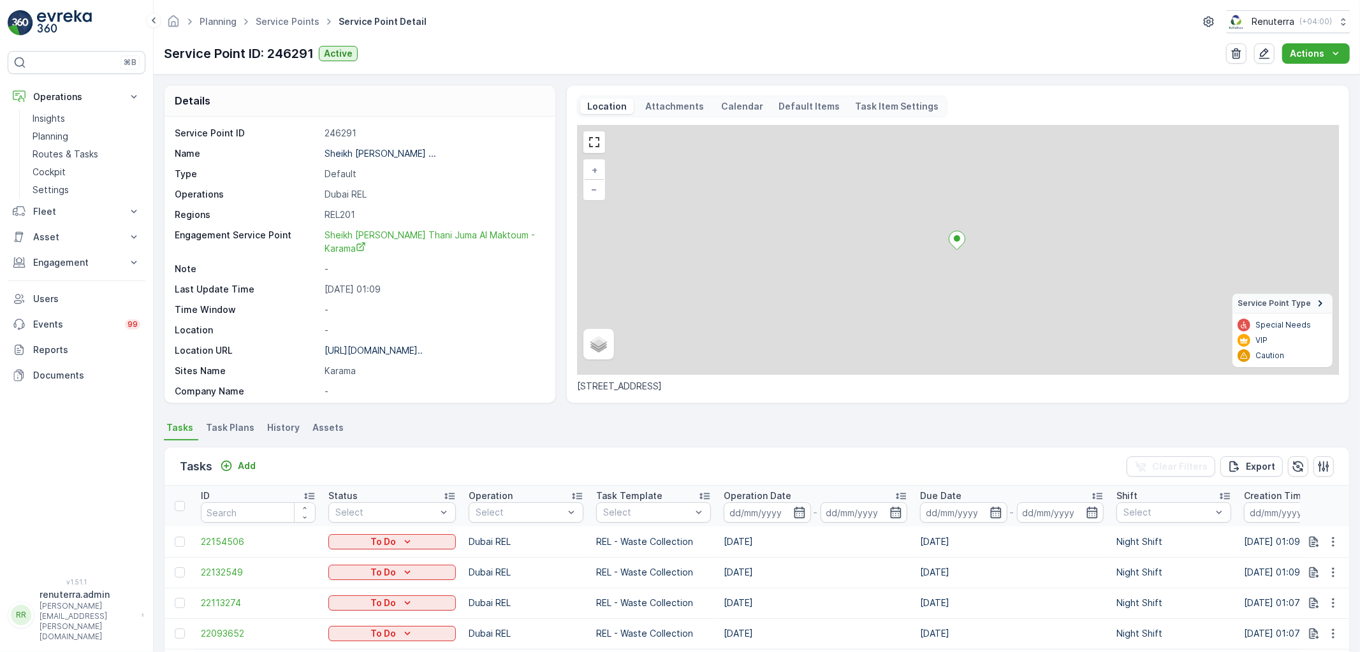
scroll to position [425, 0]
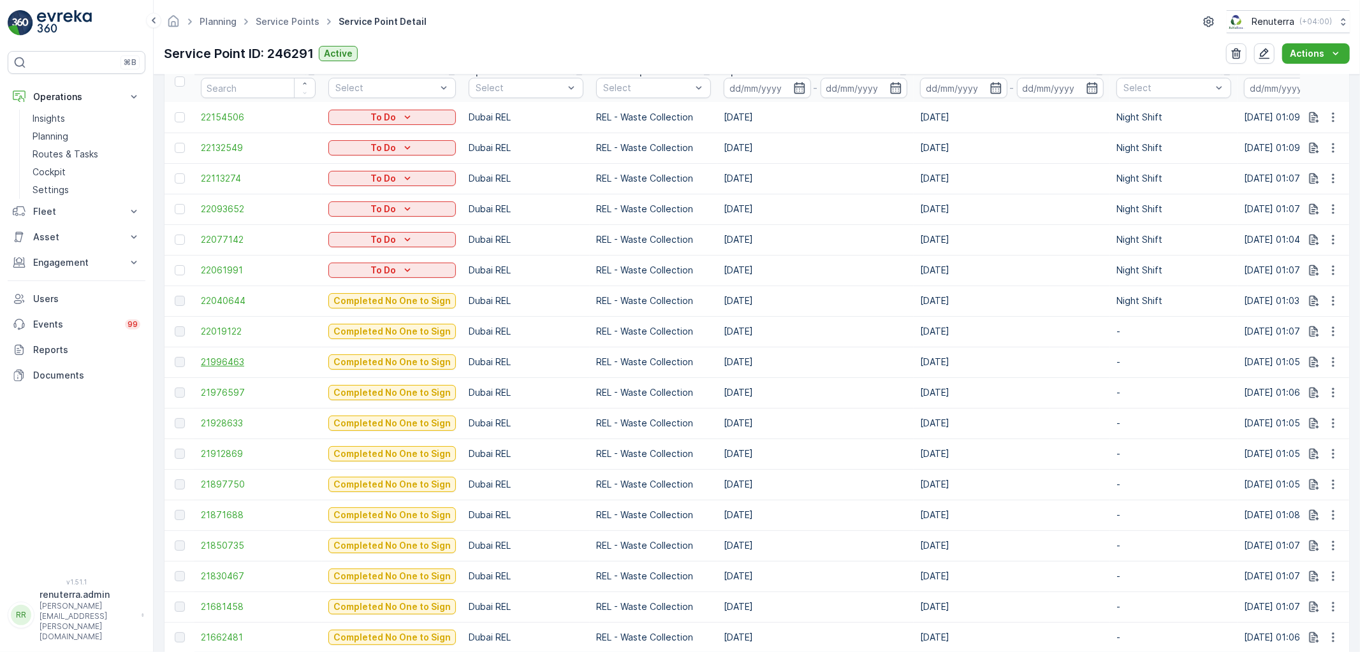
click at [210, 357] on span "21996463" at bounding box center [258, 362] width 115 height 13
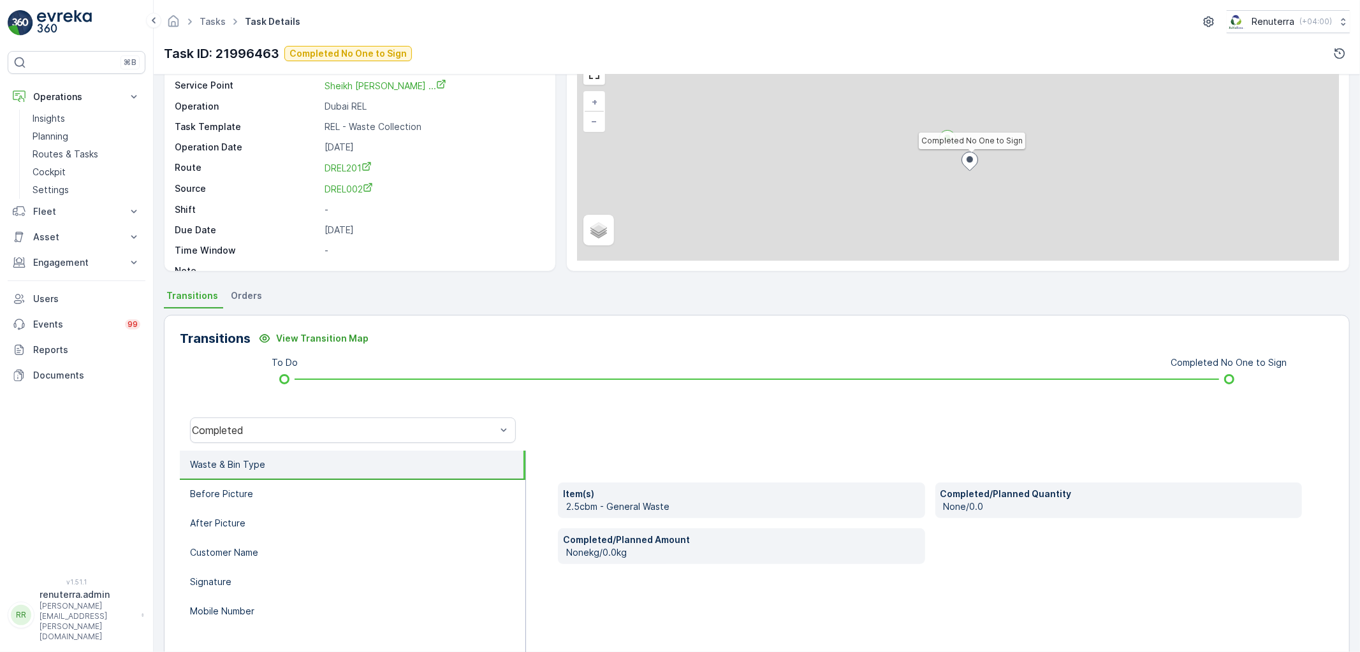
scroll to position [71, 0]
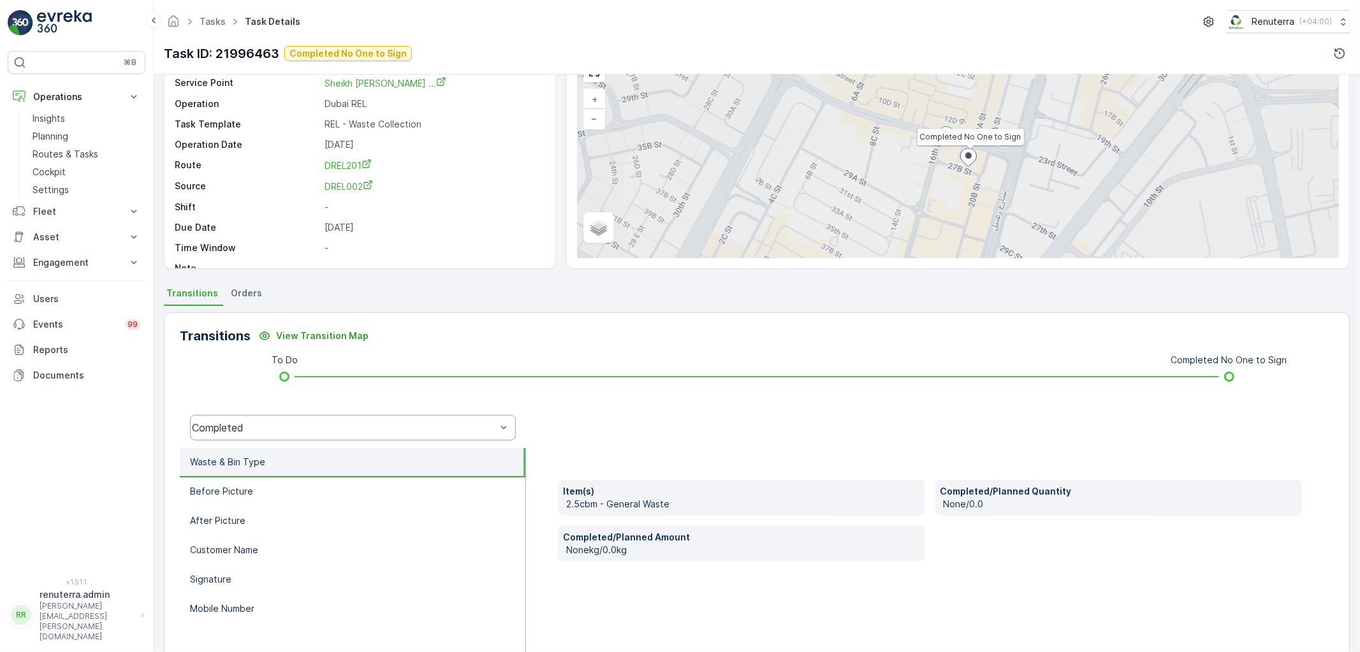
click at [237, 434] on div "Completed" at bounding box center [353, 428] width 326 height 26
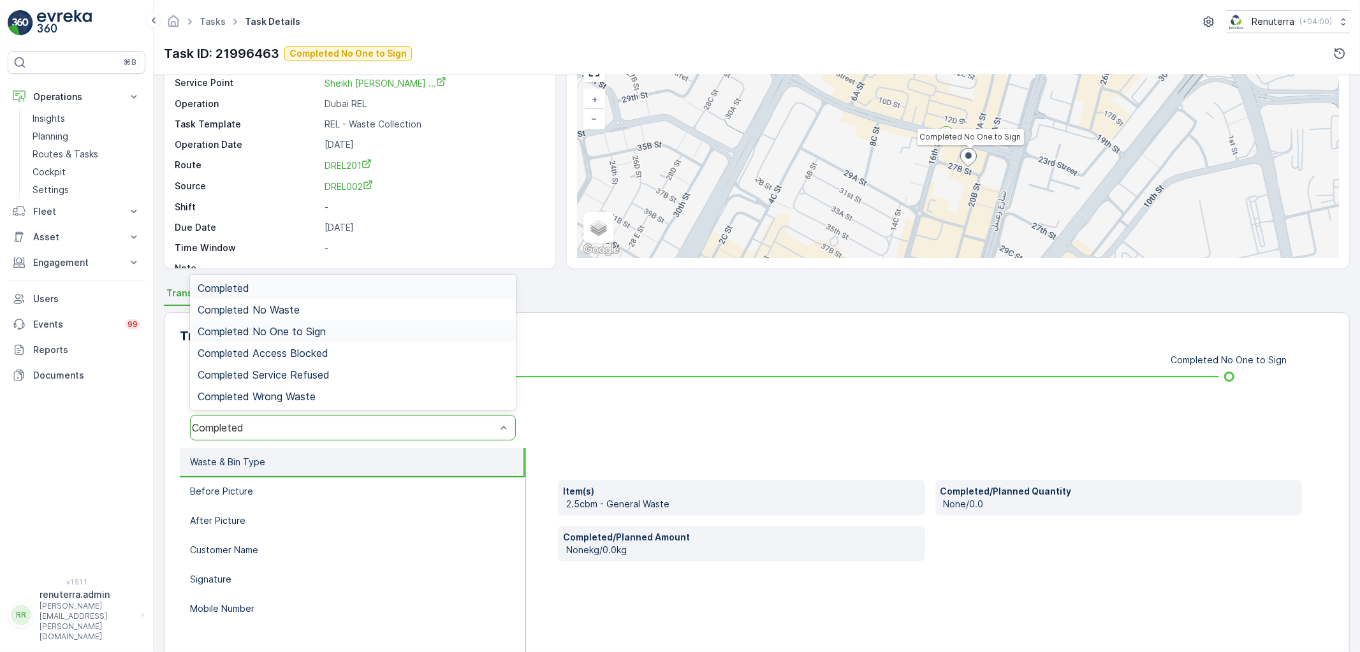
click at [275, 323] on div "Completed No One to Sign" at bounding box center [353, 332] width 326 height 22
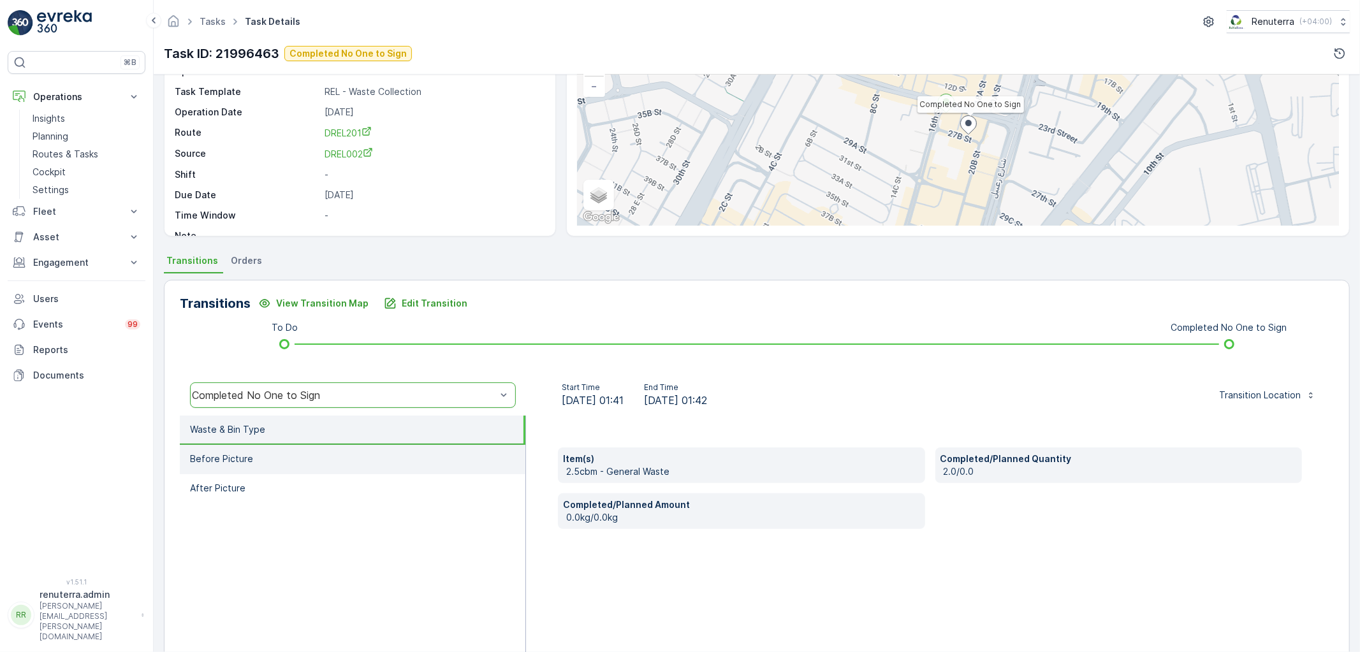
scroll to position [150, 0]
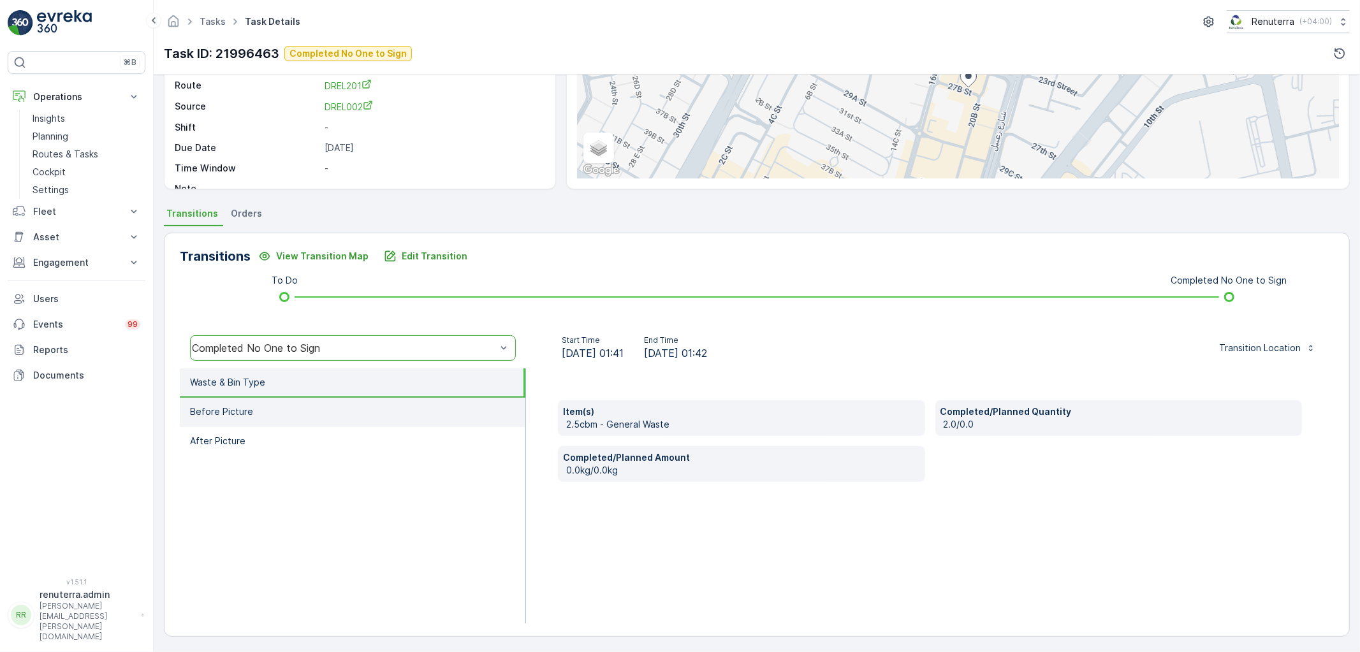
click at [283, 423] on li "Before Picture" at bounding box center [353, 412] width 346 height 29
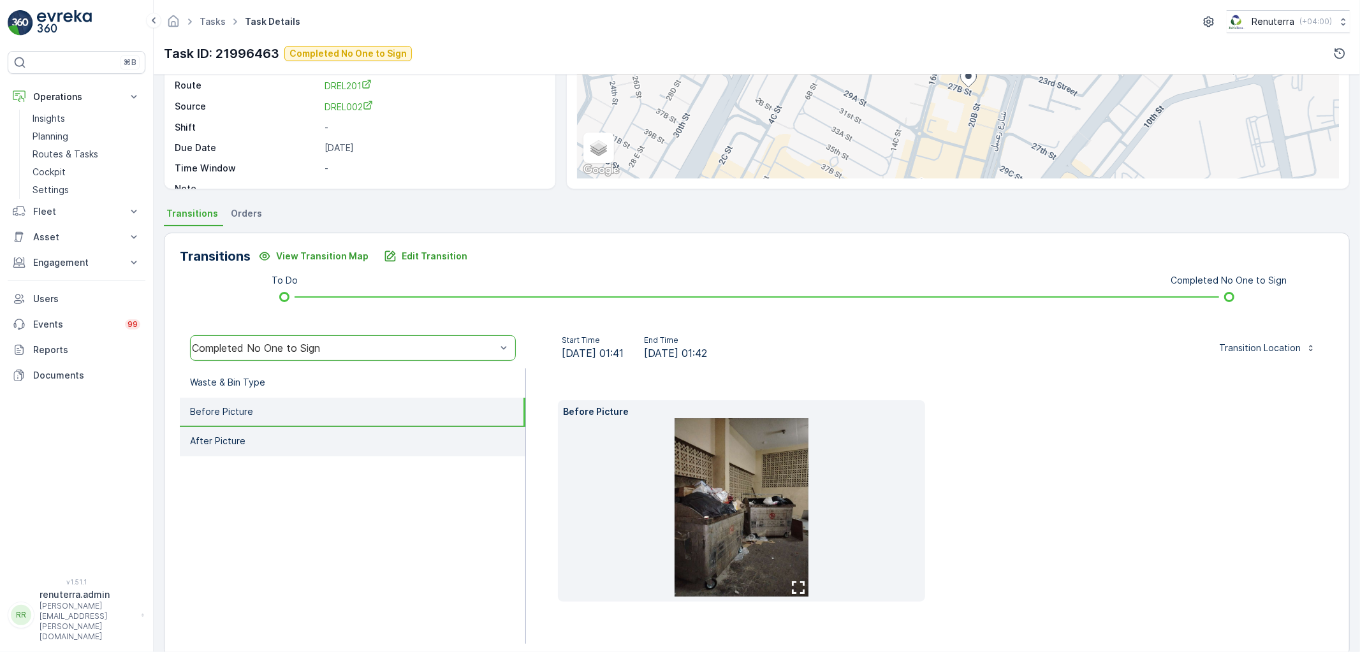
click at [243, 435] on p "After Picture" at bounding box center [217, 441] width 55 height 13
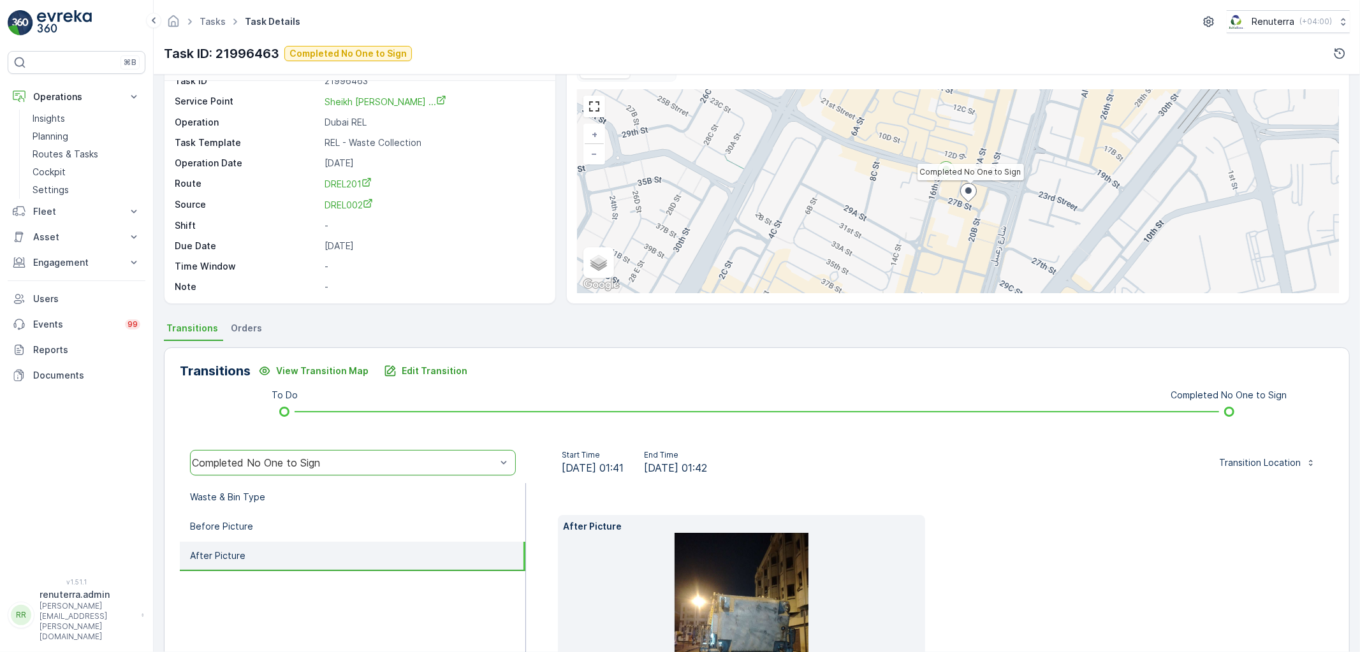
scroll to position [71, 0]
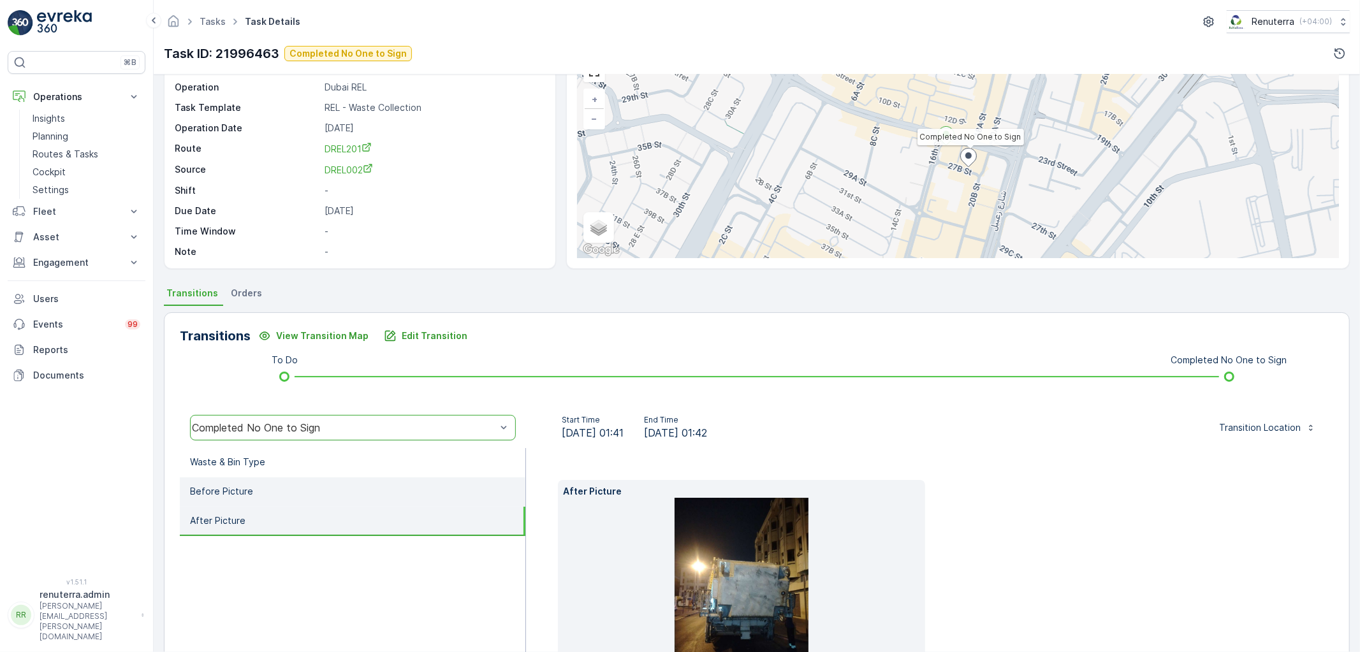
click at [240, 496] on p "Before Picture" at bounding box center [221, 491] width 63 height 13
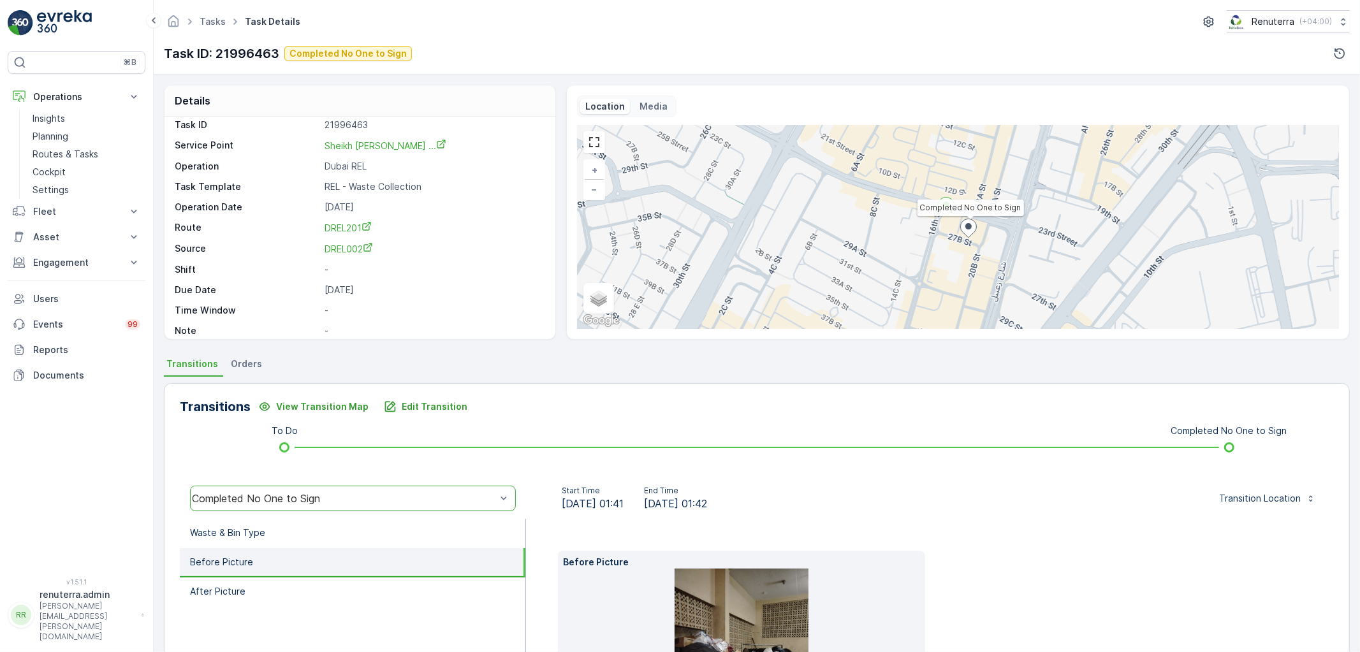
scroll to position [0, 0]
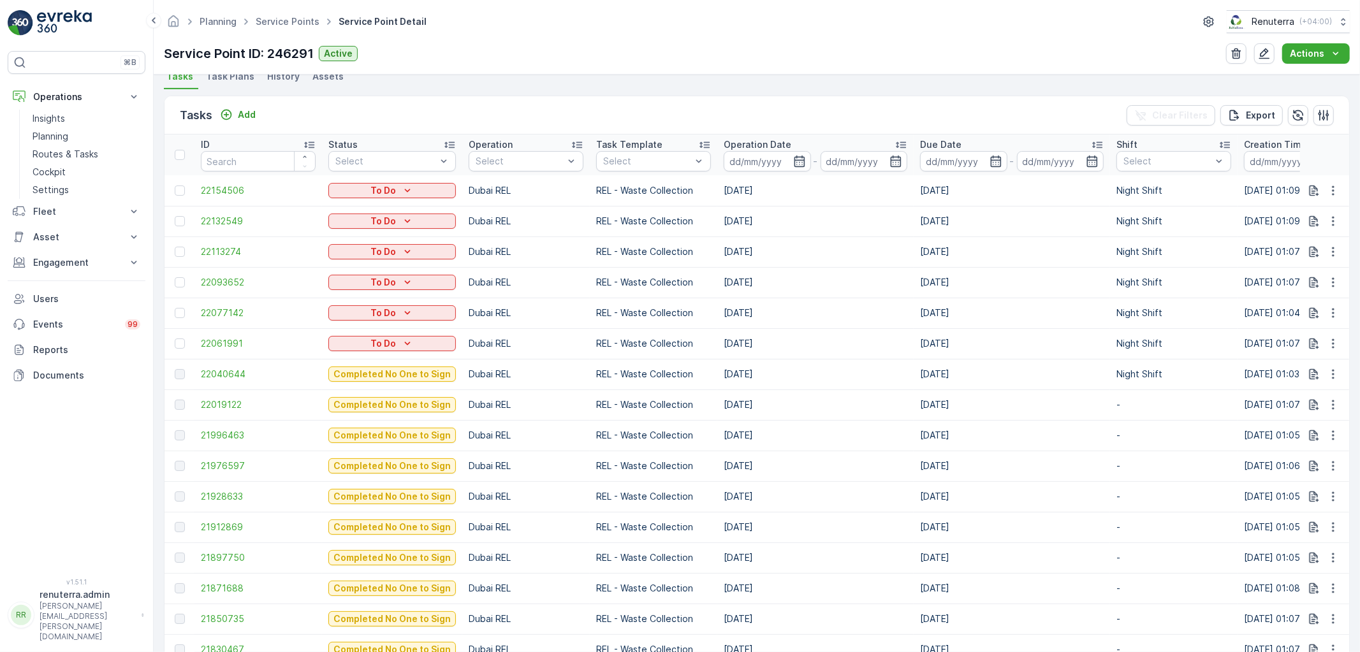
scroll to position [354, 0]
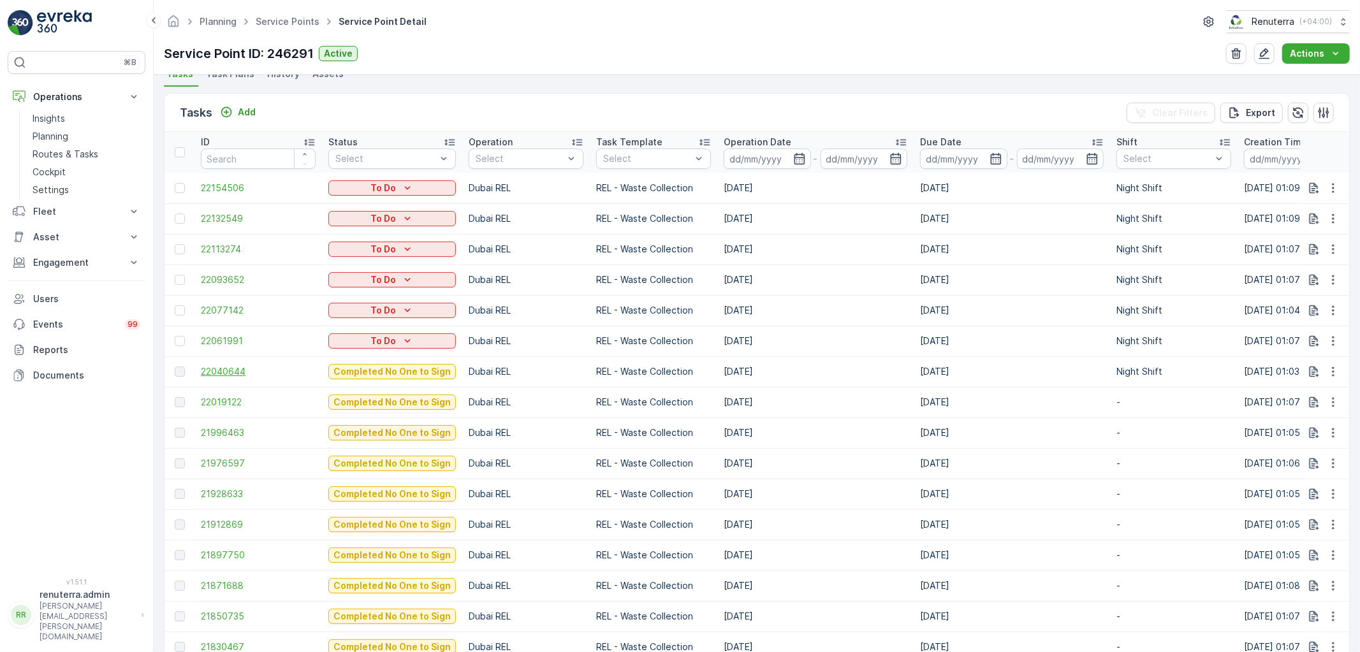
click at [230, 365] on span "22040644" at bounding box center [258, 371] width 115 height 13
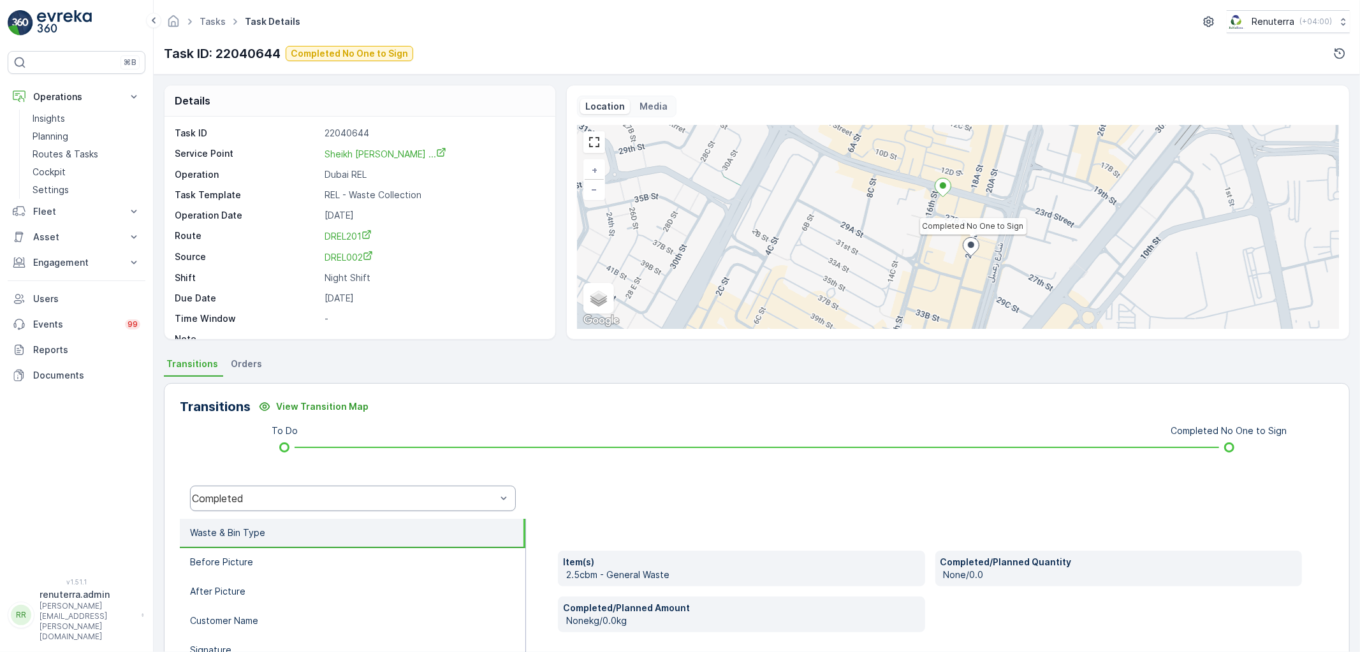
drag, startPoint x: 629, startPoint y: 498, endPoint x: 397, endPoint y: 510, distance: 232.4
click at [623, 498] on div at bounding box center [930, 498] width 808 height 41
click at [306, 506] on div "Completed" at bounding box center [353, 499] width 326 height 26
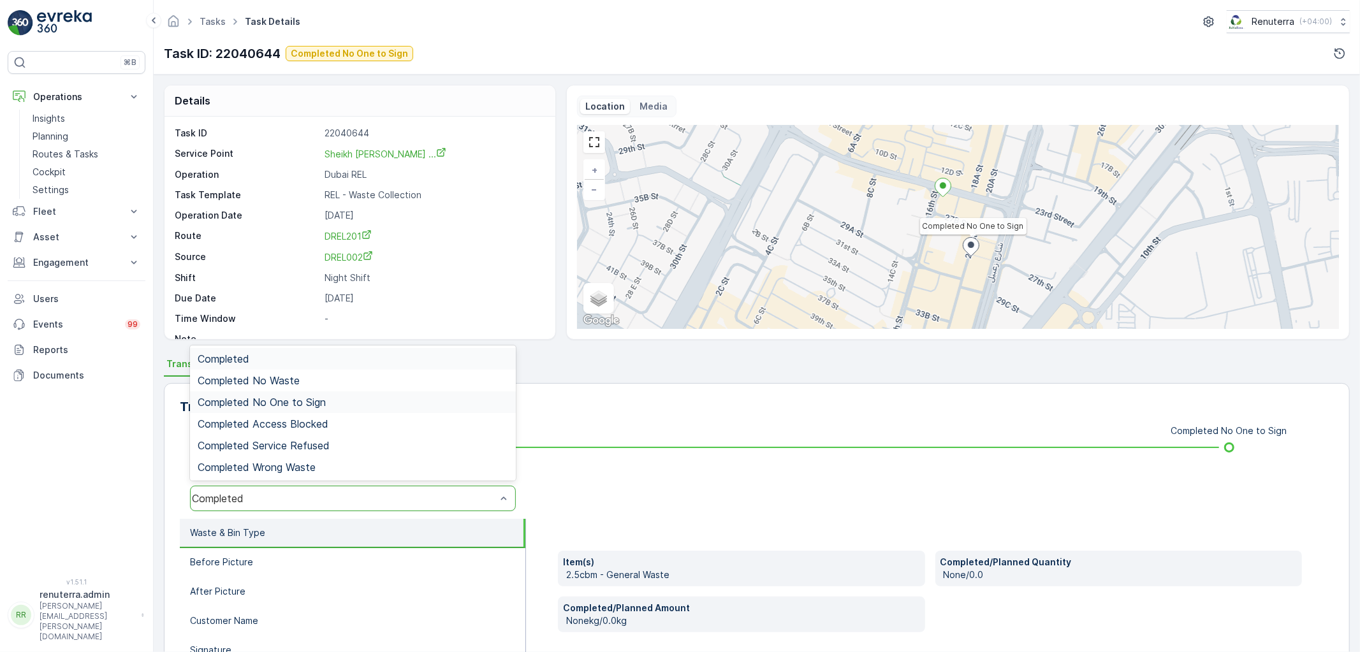
click at [305, 406] on span "Completed No One to Sign" at bounding box center [262, 402] width 128 height 11
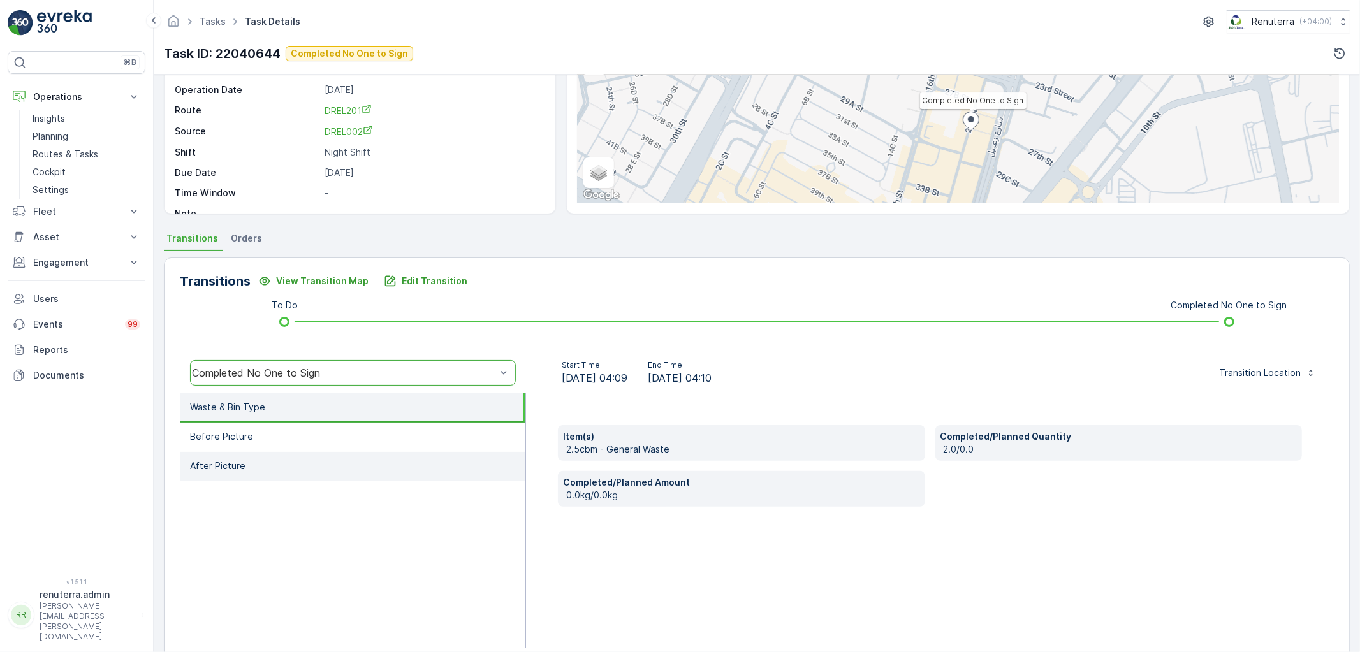
scroll to position [142, 0]
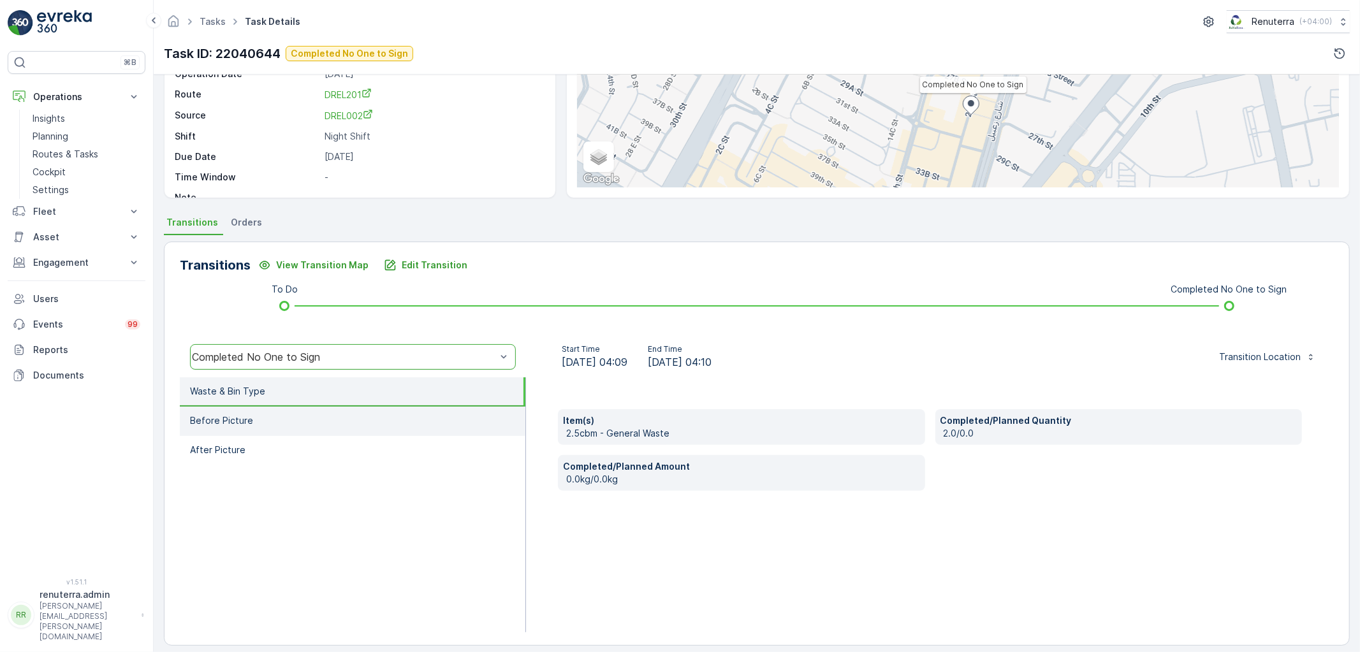
click at [292, 423] on li "Before Picture" at bounding box center [353, 421] width 346 height 29
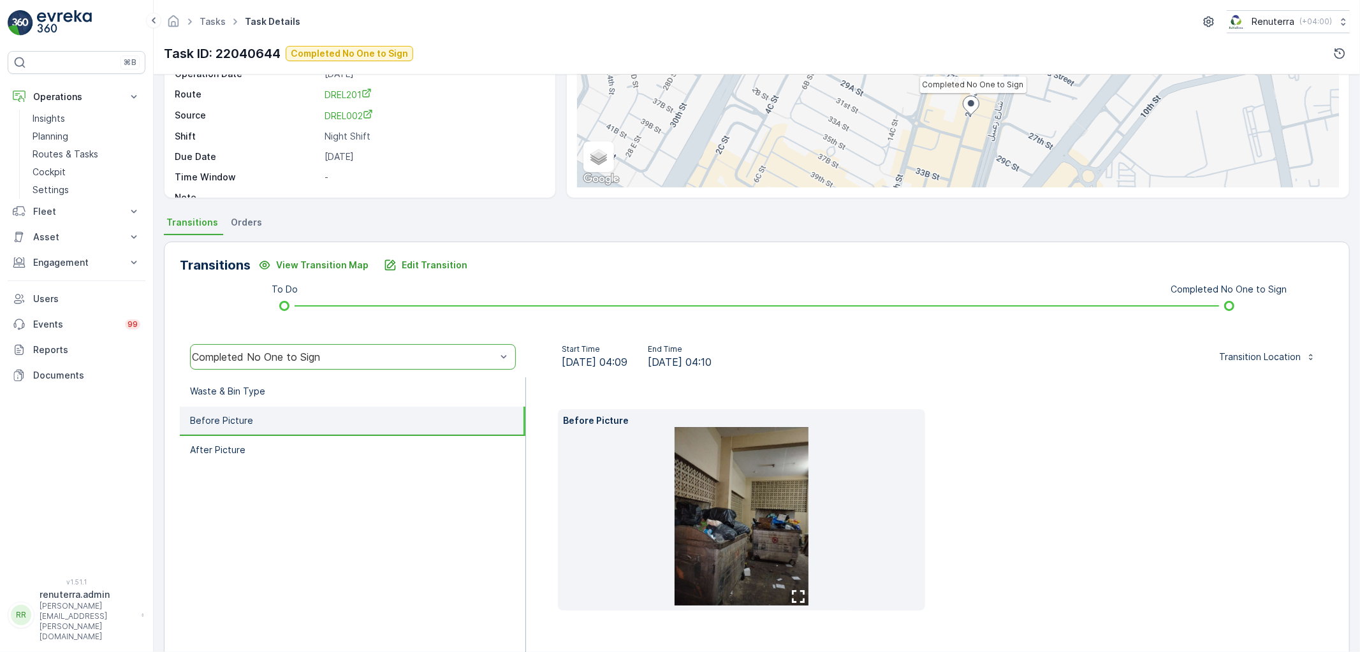
click at [721, 472] on img at bounding box center [742, 516] width 134 height 179
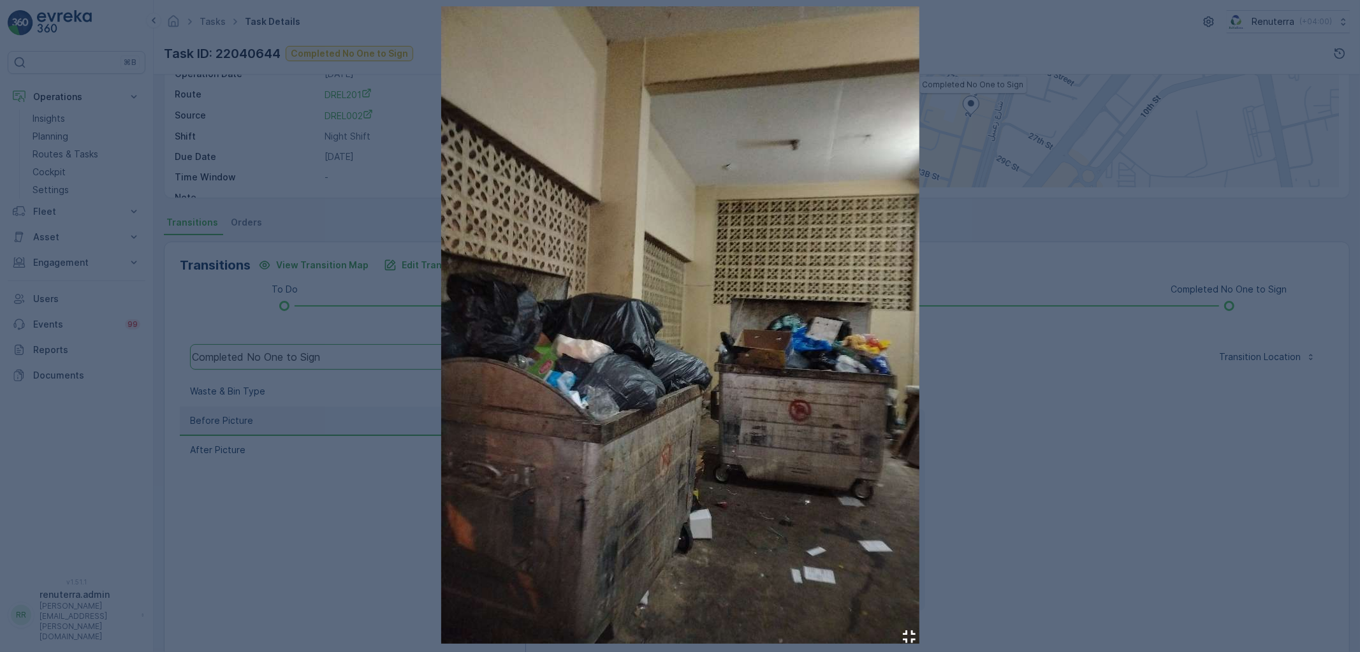
click at [997, 468] on div at bounding box center [680, 326] width 1360 height 652
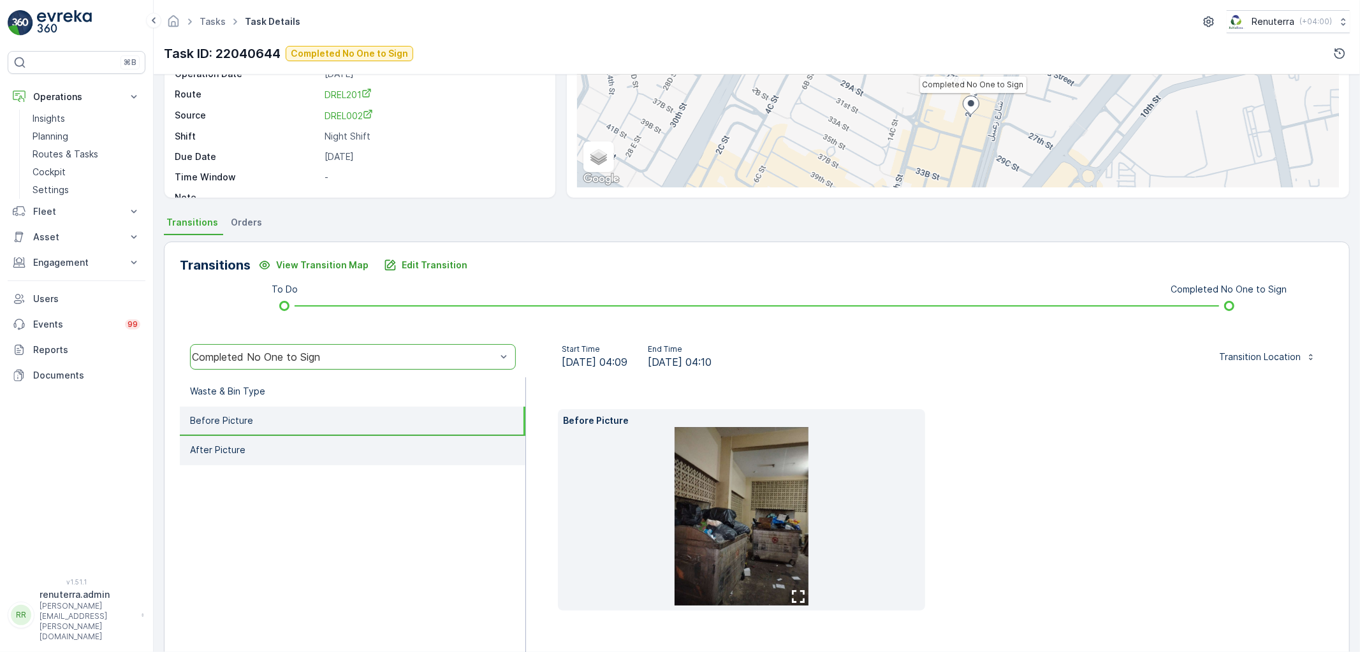
click at [329, 437] on li "After Picture" at bounding box center [353, 450] width 346 height 29
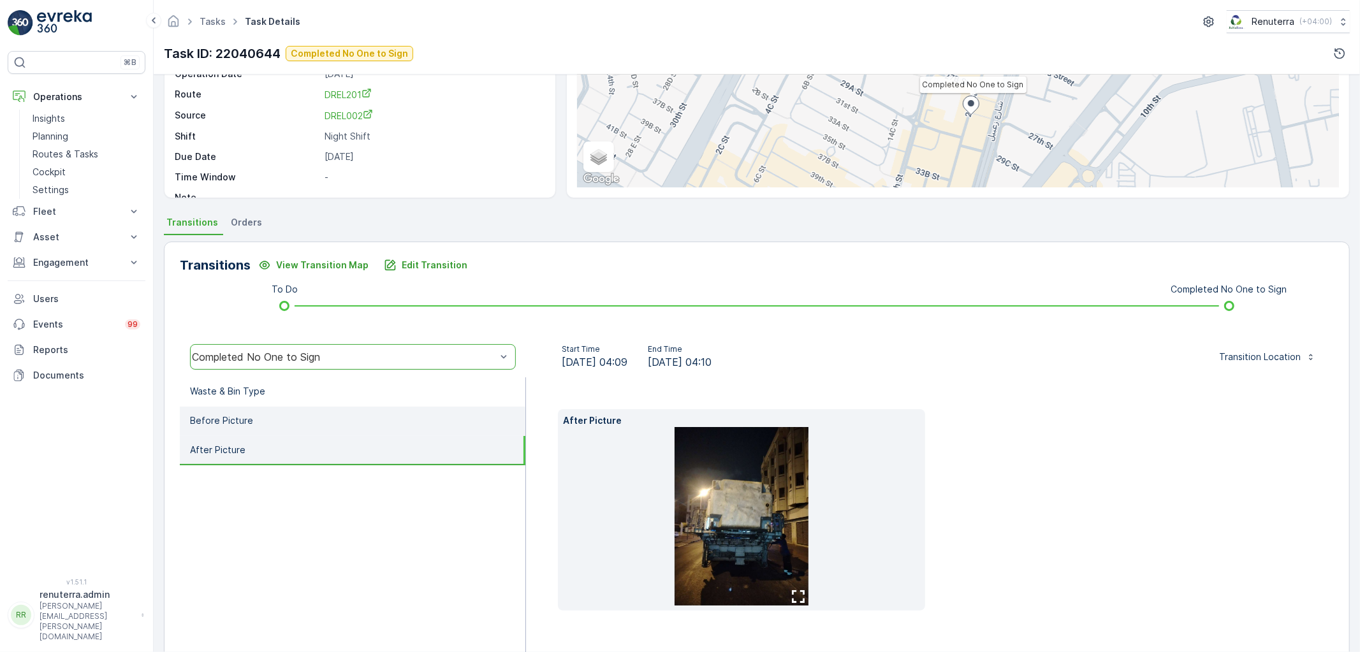
click at [309, 422] on li "Before Picture" at bounding box center [353, 421] width 346 height 29
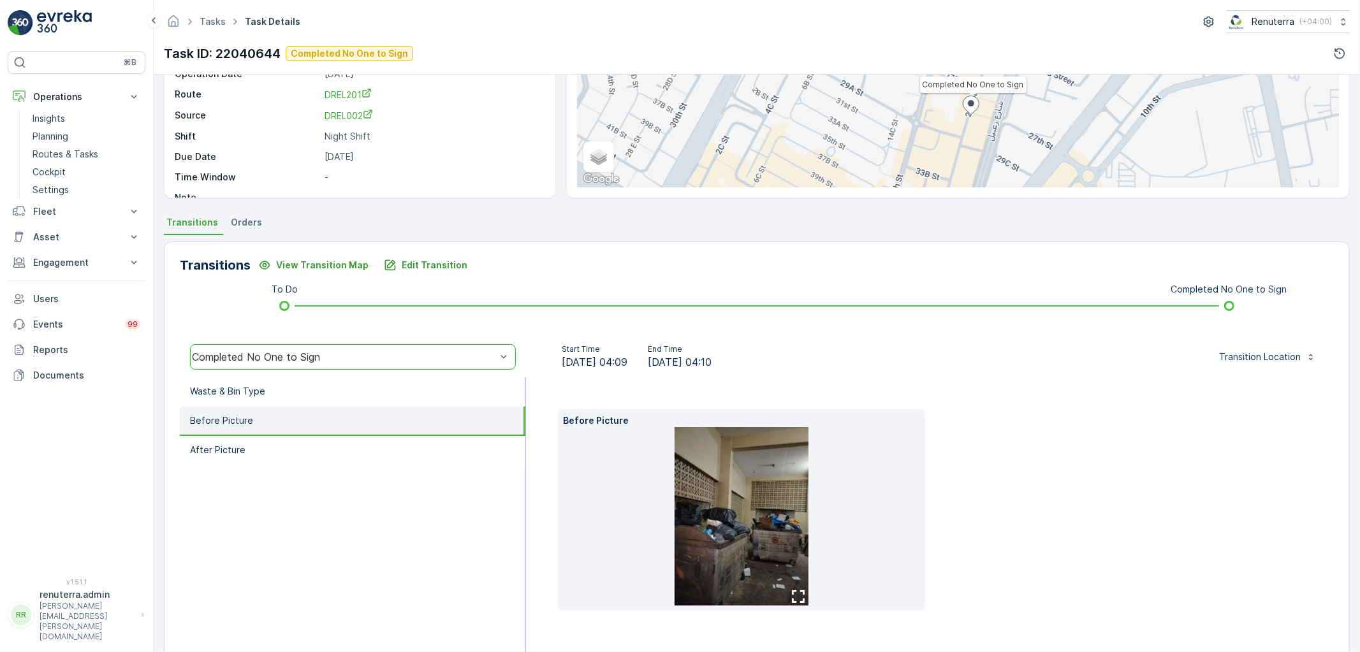
click at [624, 480] on li at bounding box center [741, 516] width 357 height 179
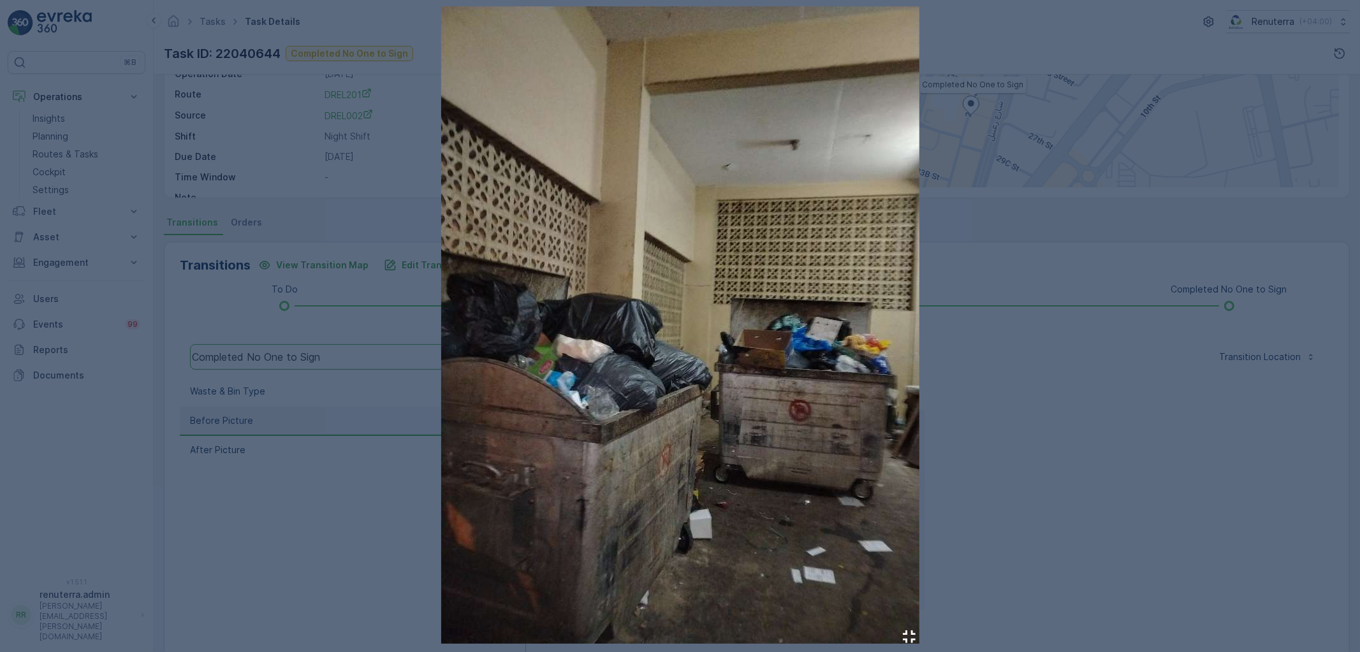
click at [1043, 335] on div at bounding box center [680, 326] width 1360 height 652
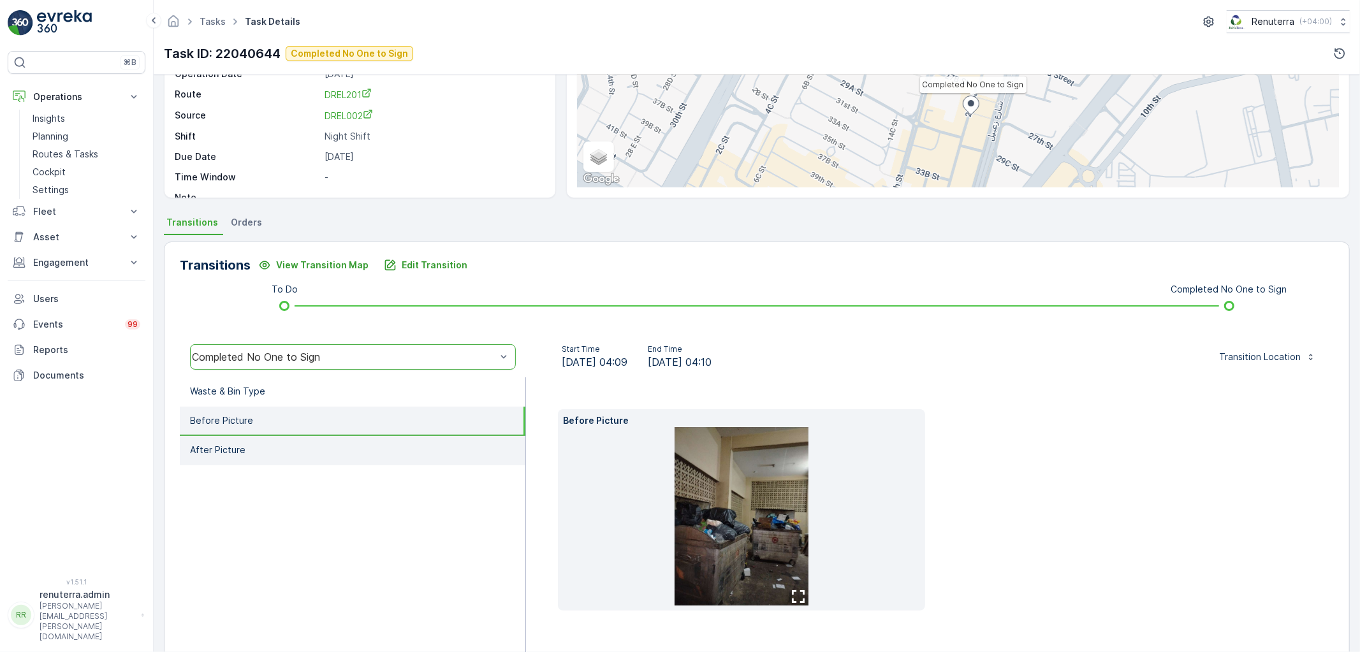
click at [249, 449] on li "After Picture" at bounding box center [353, 450] width 346 height 29
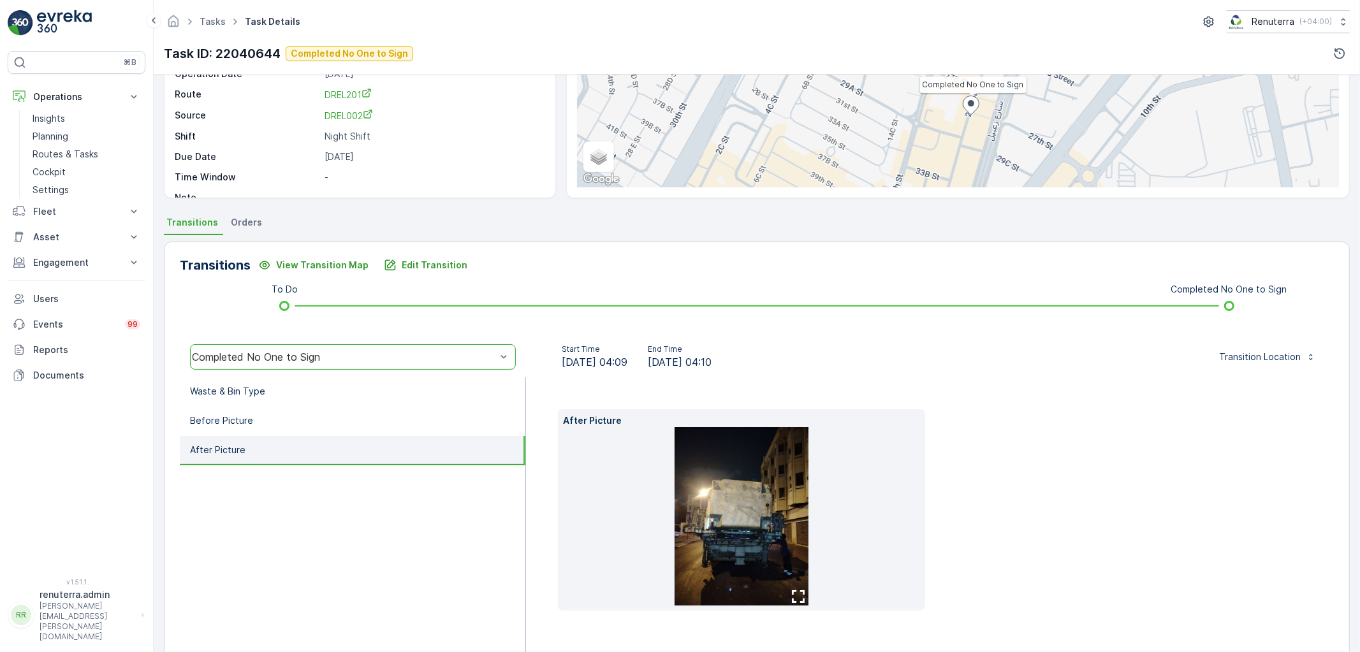
click at [558, 491] on div "After Picture" at bounding box center [741, 510] width 367 height 202
click at [756, 504] on img at bounding box center [742, 516] width 134 height 179
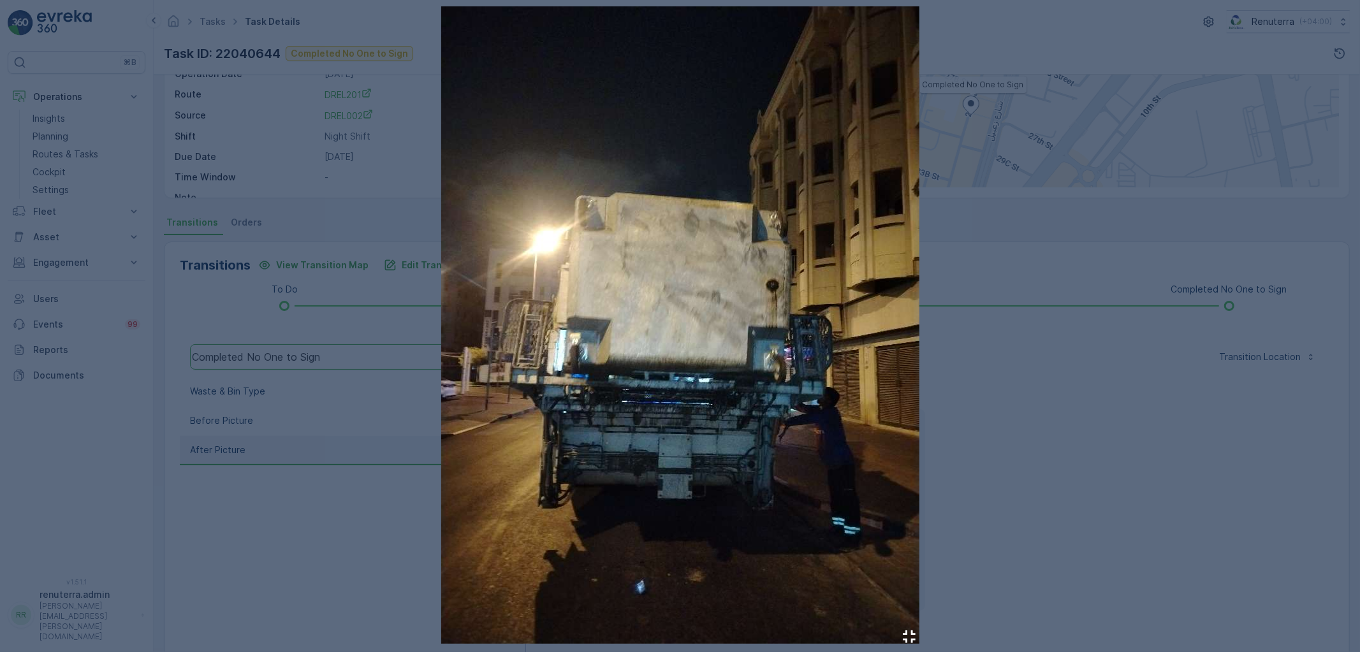
click at [289, 161] on div at bounding box center [680, 326] width 1360 height 652
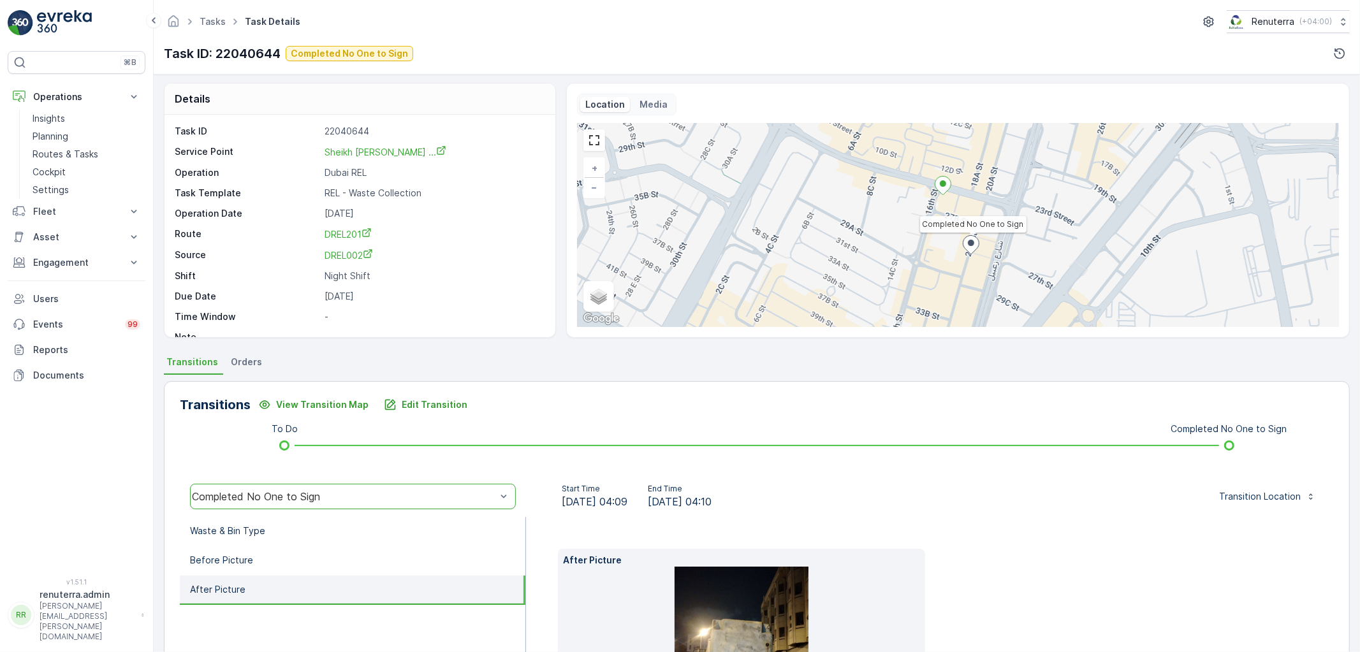
scroll to position [0, 0]
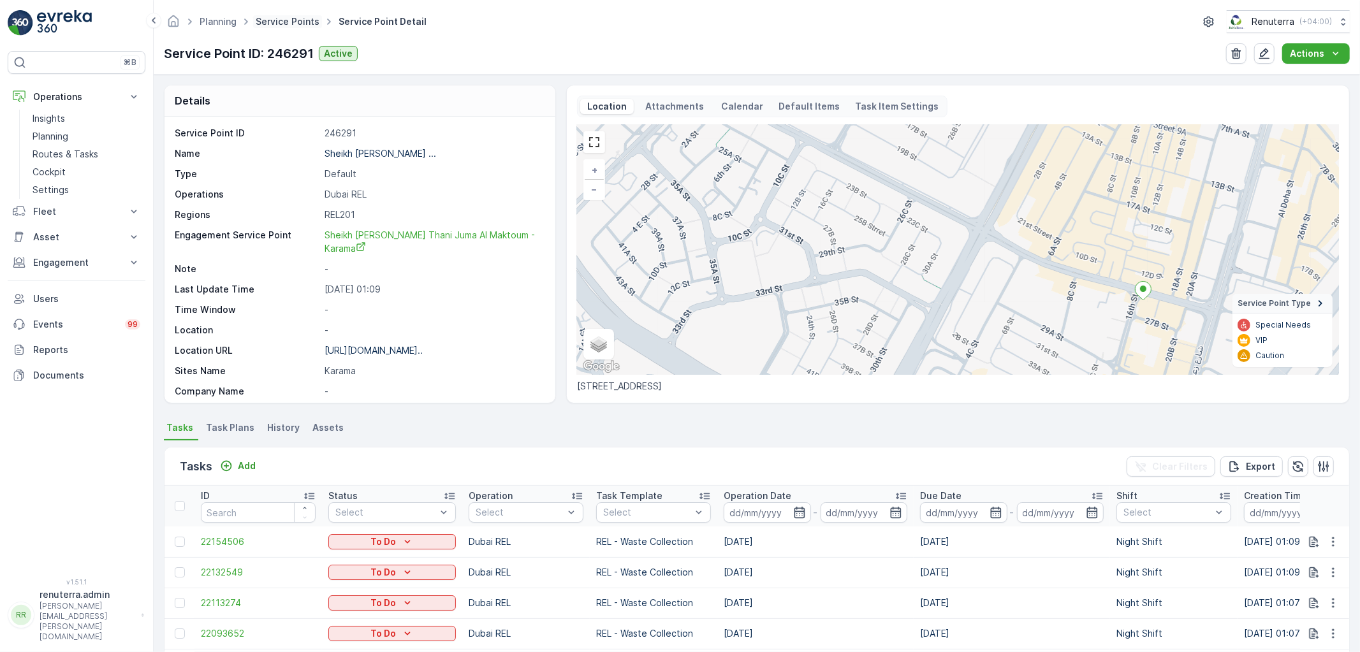
click at [263, 17] on link "Service Points" at bounding box center [288, 21] width 64 height 11
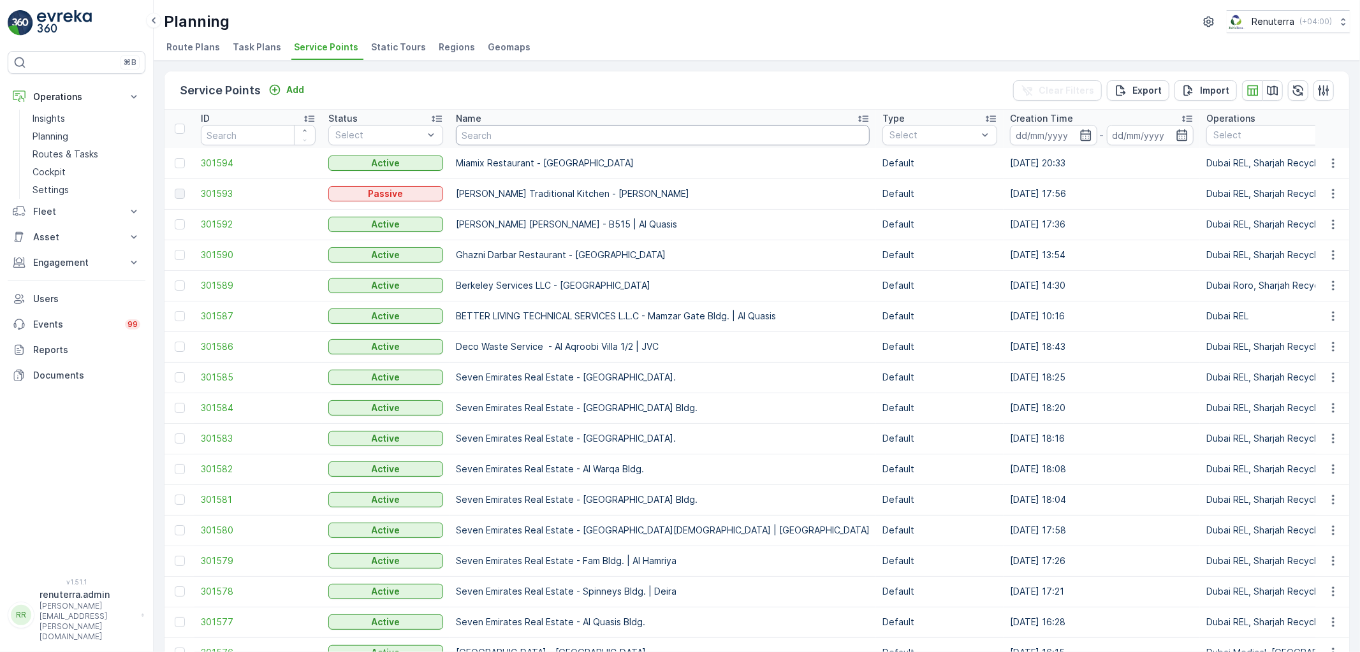
click at [480, 143] on input "text" at bounding box center [663, 135] width 414 height 20
type input "salam"
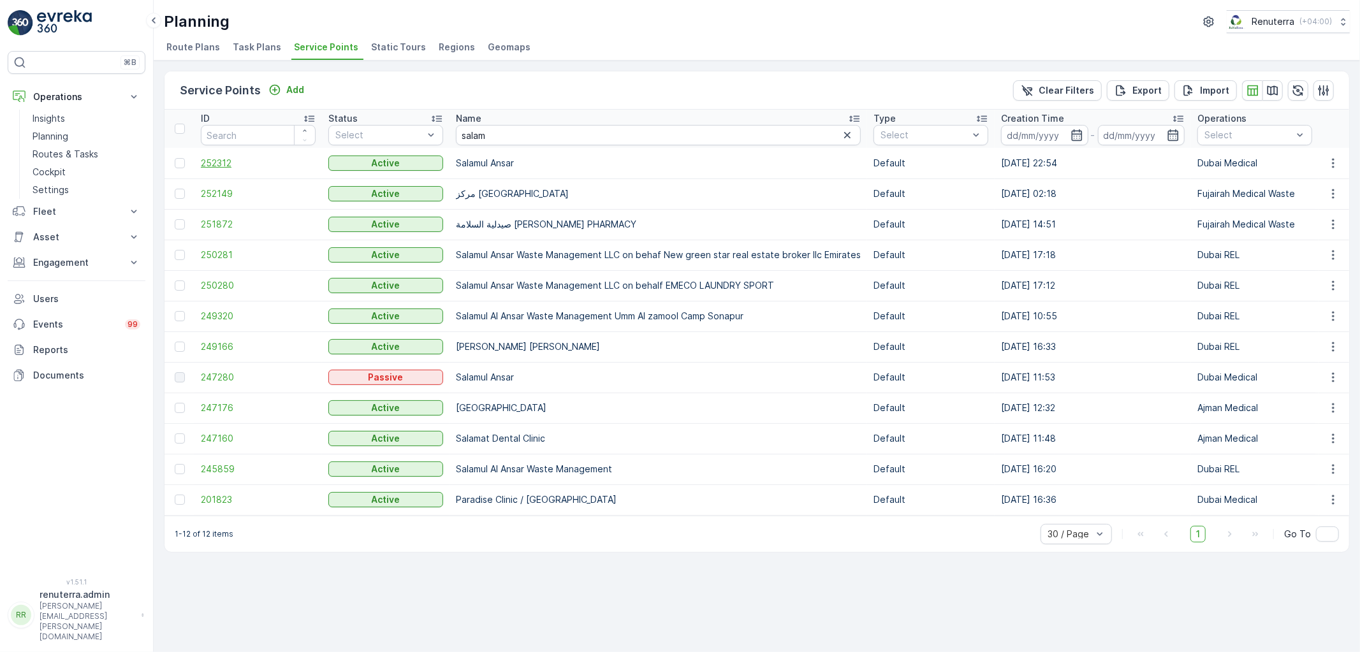
click at [212, 166] on span "252312" at bounding box center [258, 163] width 115 height 13
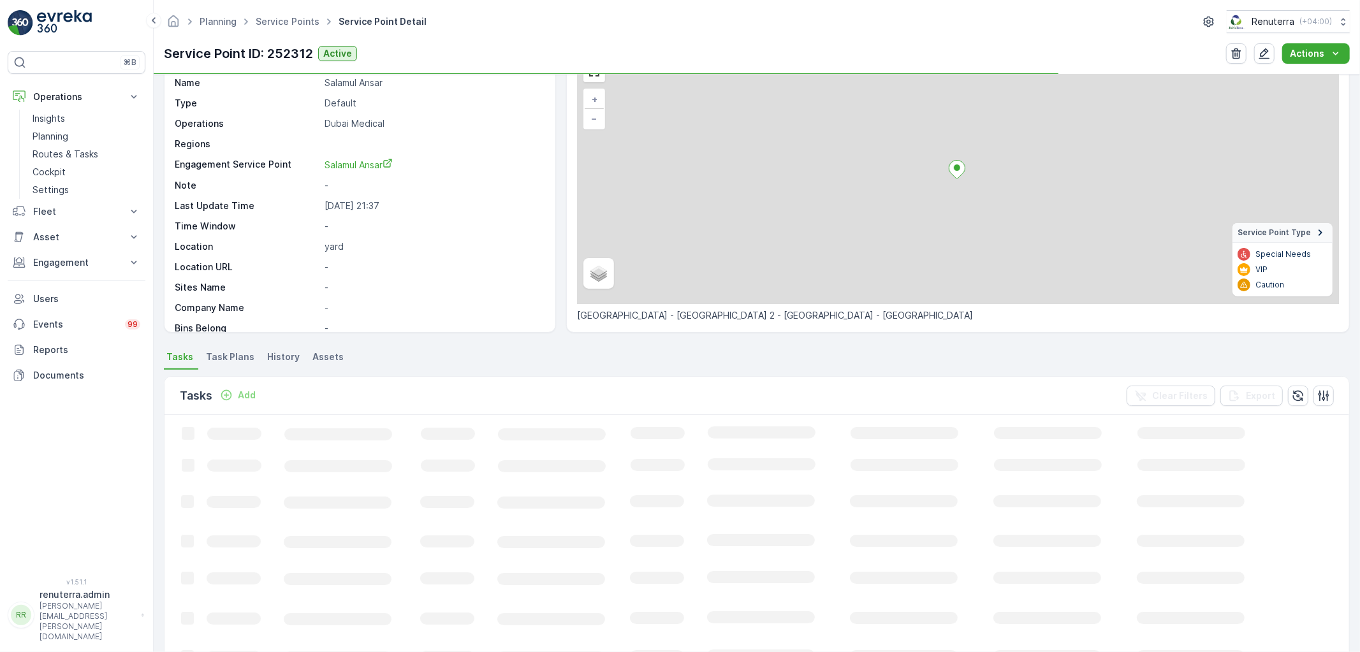
scroll to position [71, 0]
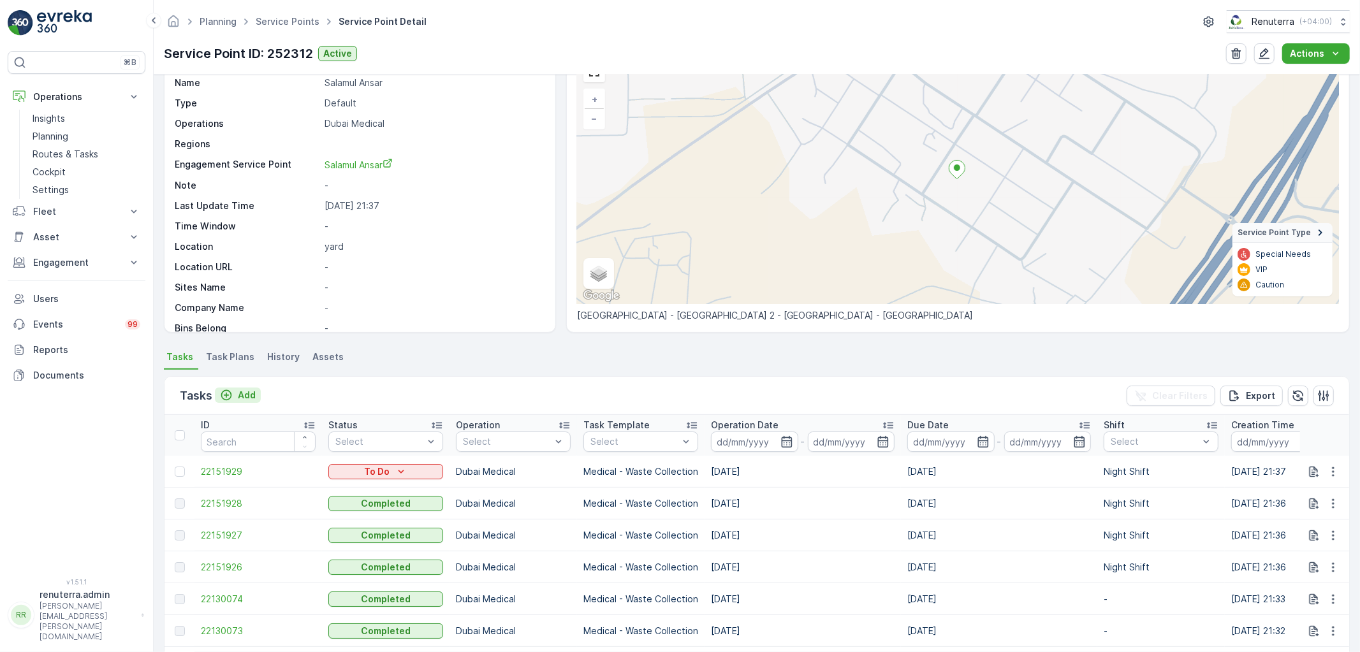
click at [246, 393] on p "Add" at bounding box center [247, 395] width 18 height 13
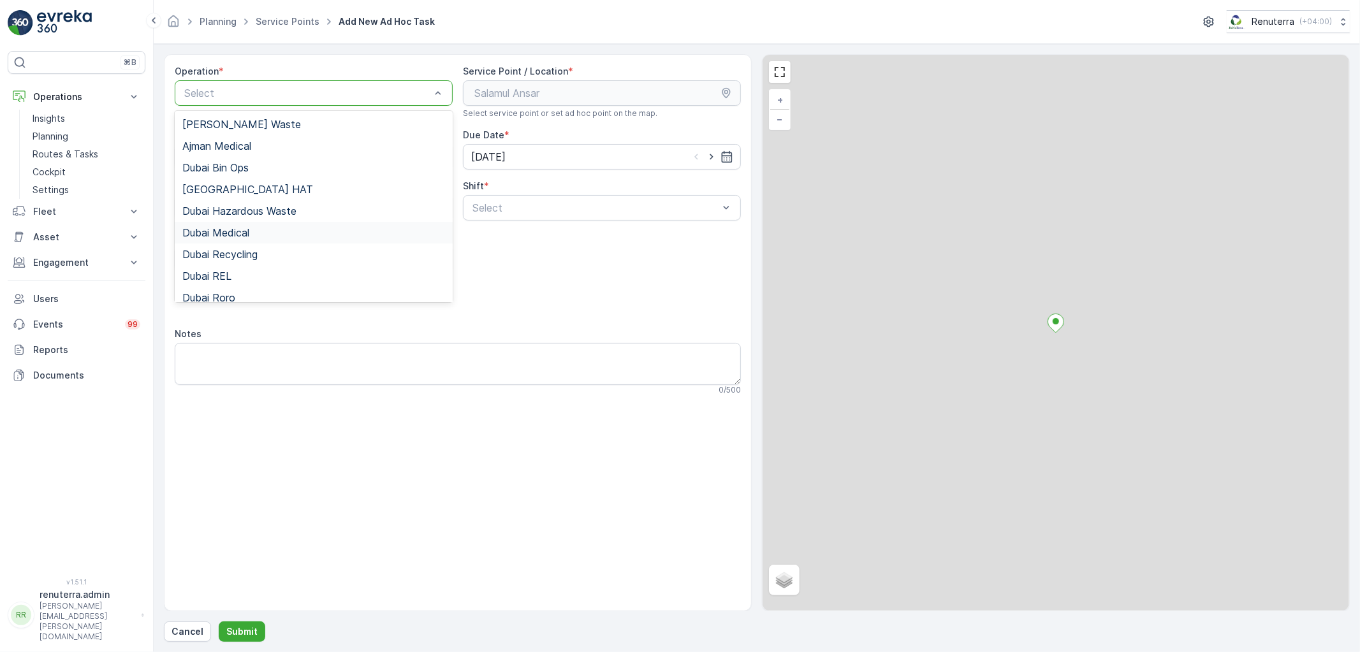
click at [246, 233] on span "Dubai Medical" at bounding box center [215, 232] width 67 height 11
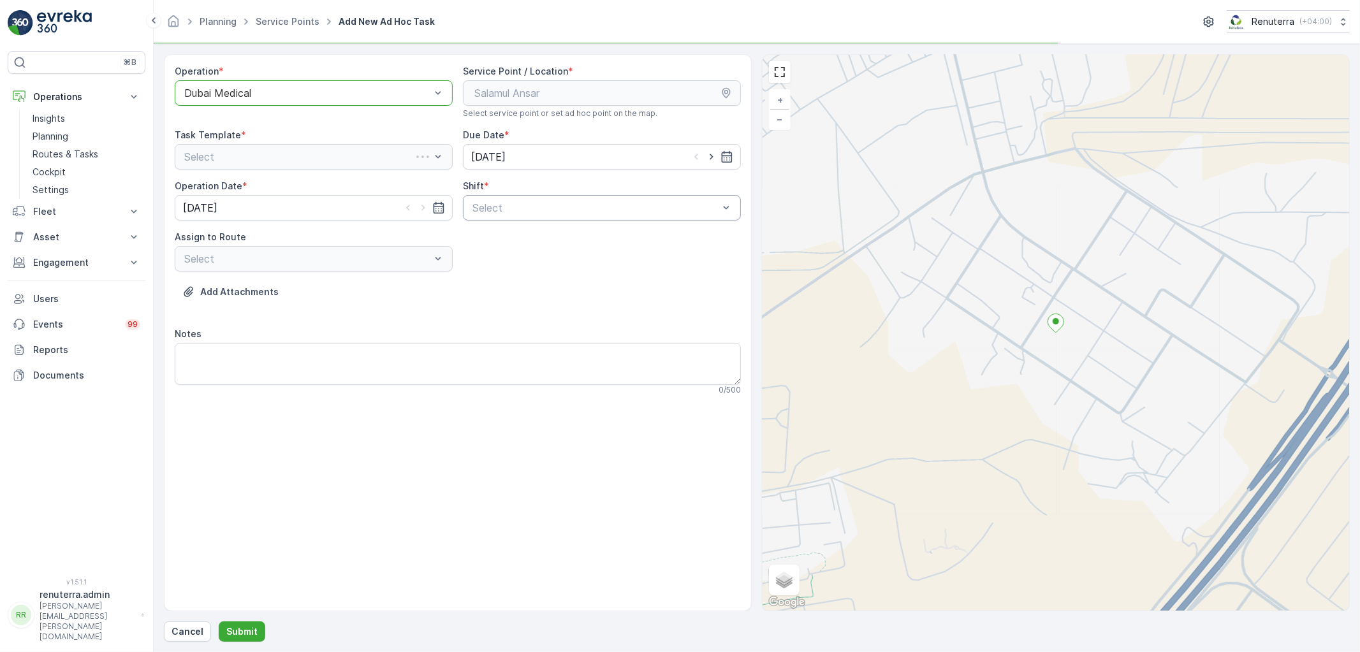
click at [479, 220] on div "Select" at bounding box center [602, 208] width 278 height 26
click at [483, 261] on span "Night Shift" at bounding box center [497, 260] width 52 height 11
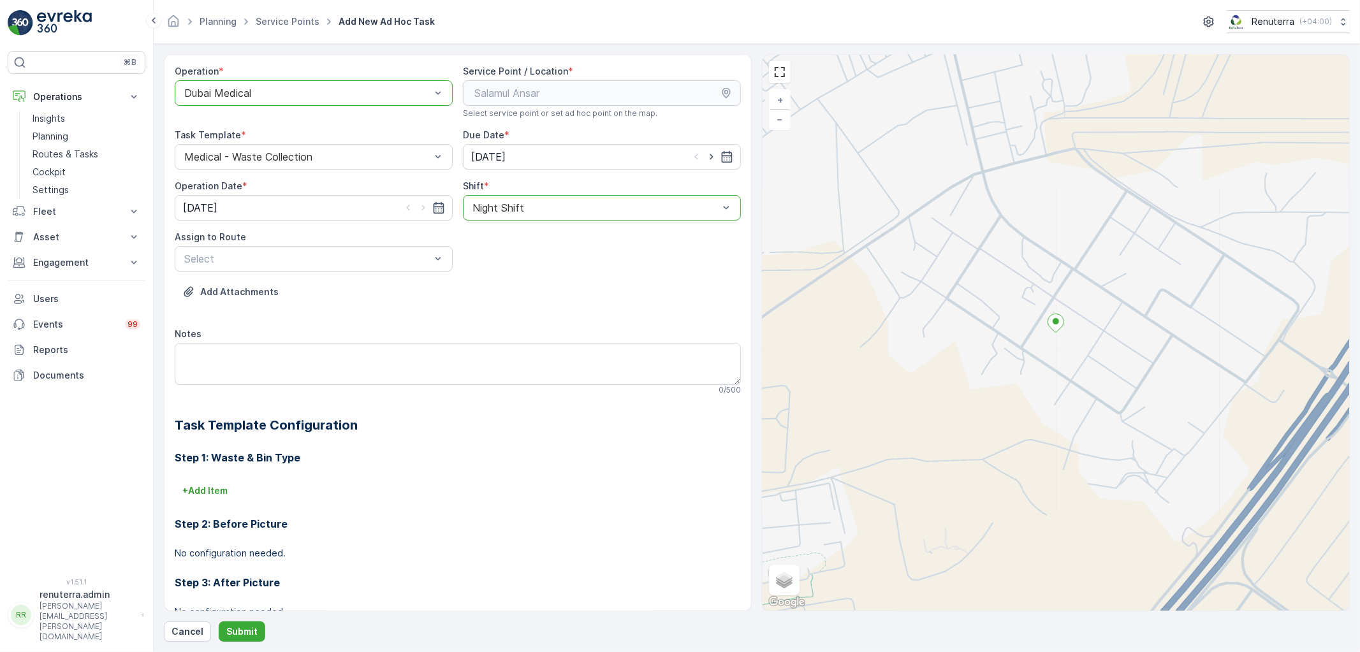
click at [236, 231] on label "Assign to Route" at bounding box center [210, 236] width 71 height 11
click at [236, 268] on div "Select" at bounding box center [314, 259] width 278 height 26
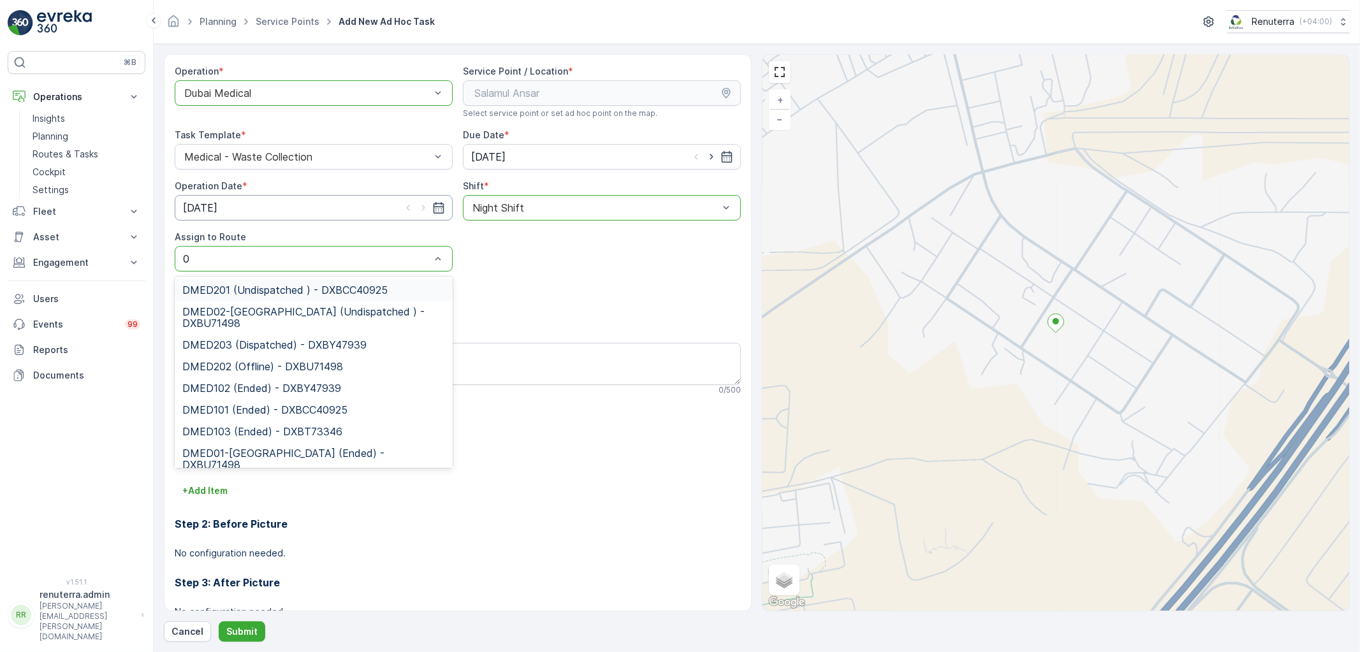
type input "02"
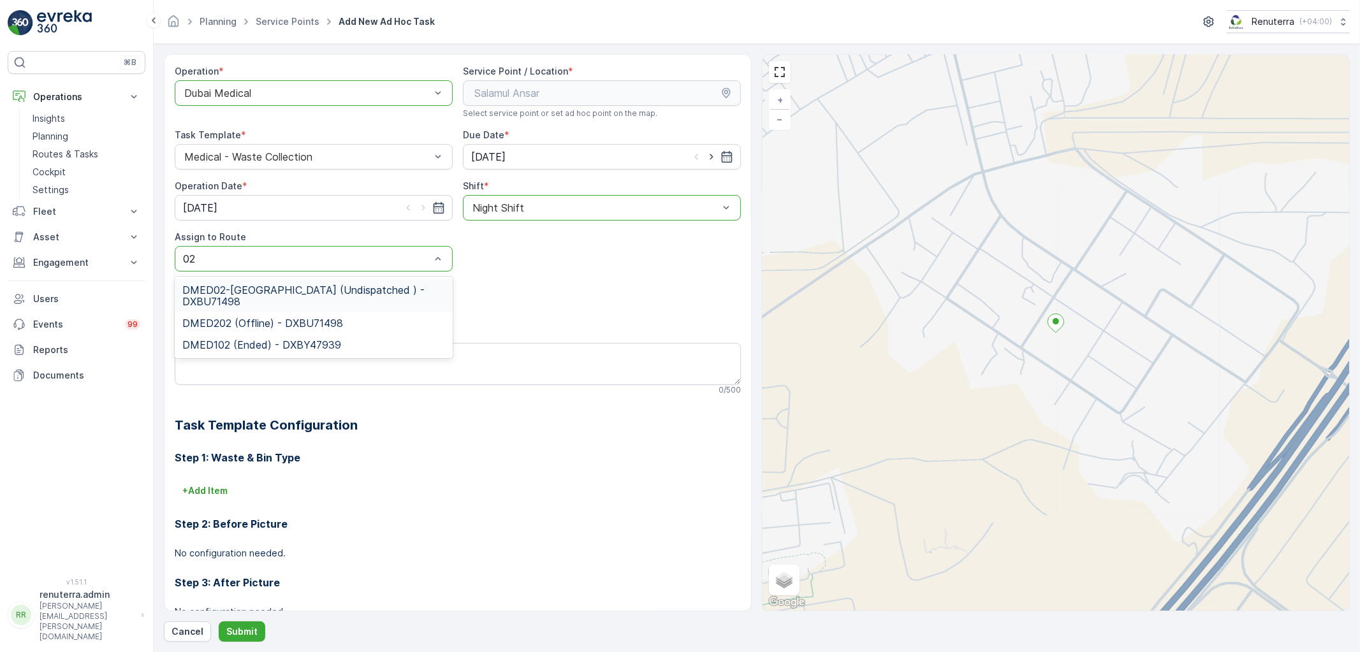
click at [226, 289] on span "DMED02-[GEOGRAPHIC_DATA] (Undispatched ) - DXBU71498" at bounding box center [313, 295] width 263 height 23
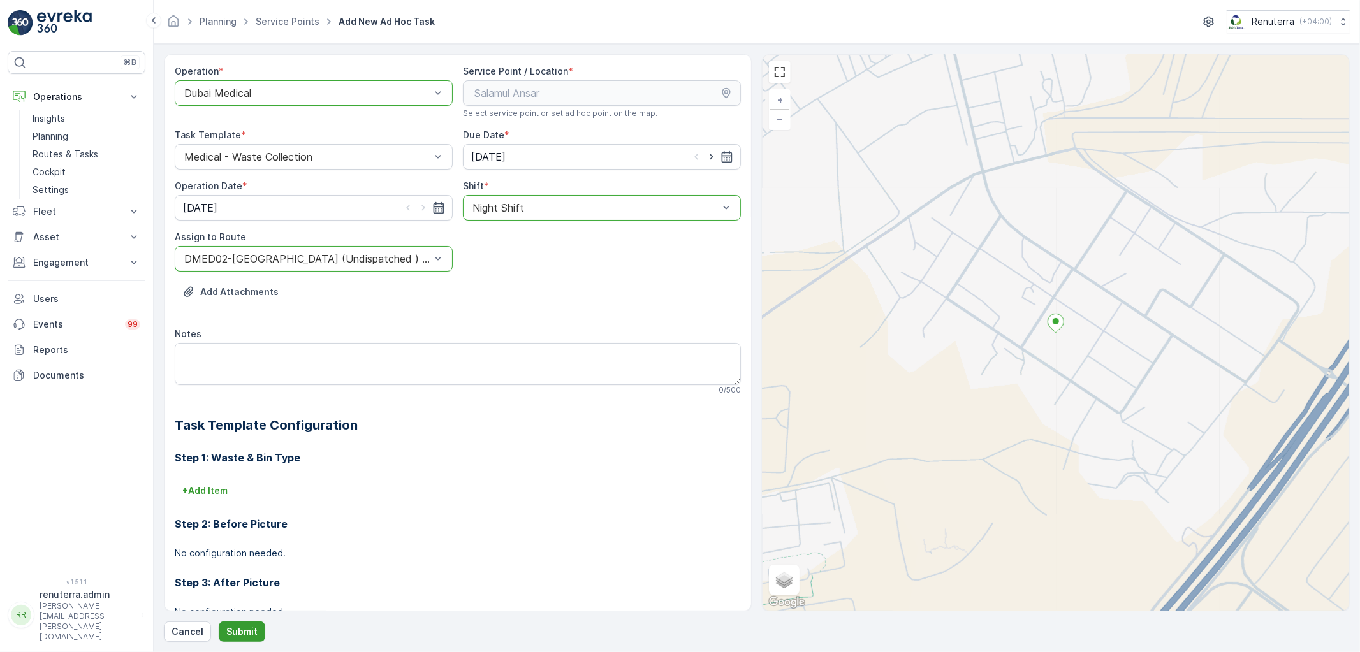
click at [256, 633] on button "Submit" at bounding box center [242, 632] width 47 height 20
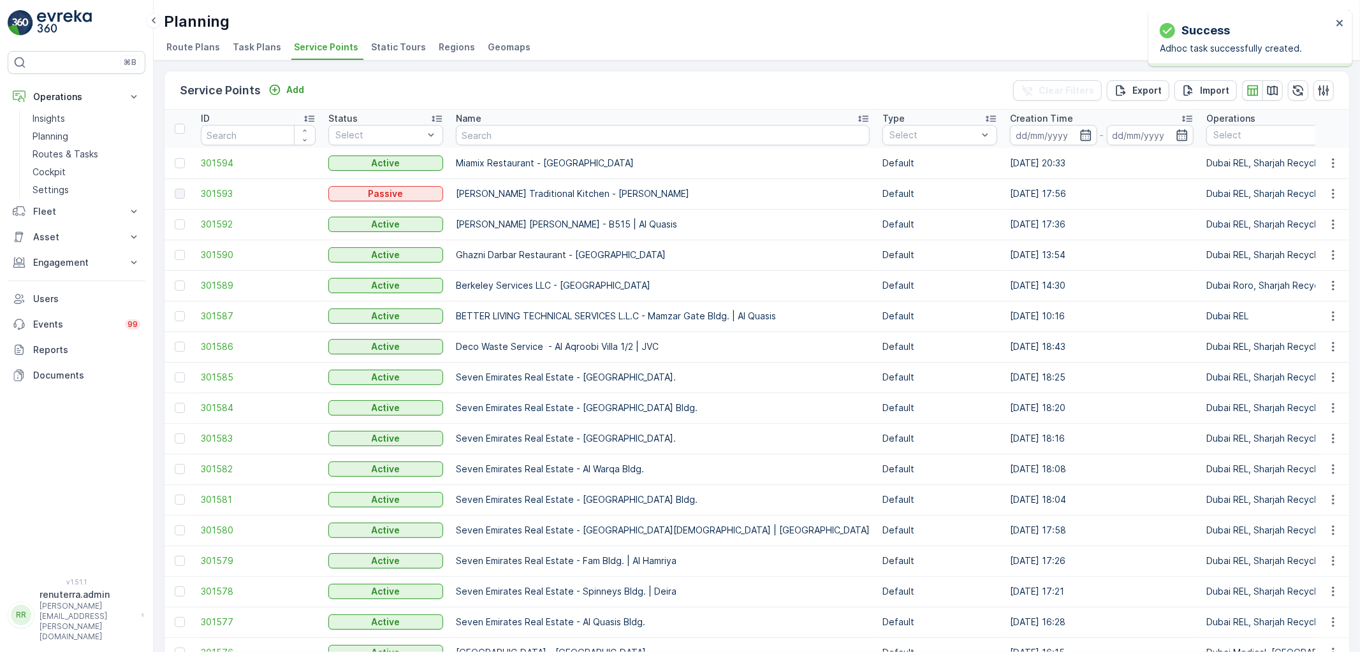
click at [497, 133] on input "text" at bounding box center [663, 135] width 414 height 20
type input "salam"
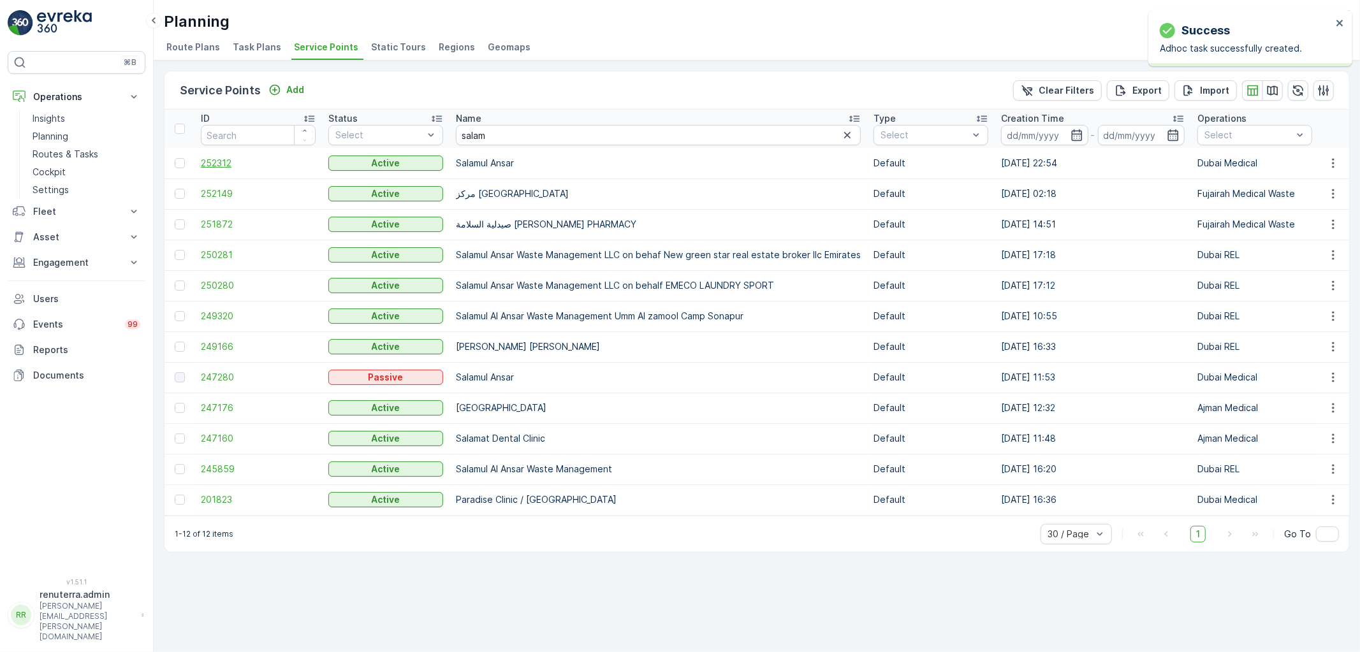
drag, startPoint x: 195, startPoint y: 165, endPoint x: 219, endPoint y: 159, distance: 24.8
click at [195, 164] on td "252312" at bounding box center [258, 163] width 128 height 31
click at [219, 159] on span "252312" at bounding box center [258, 163] width 115 height 13
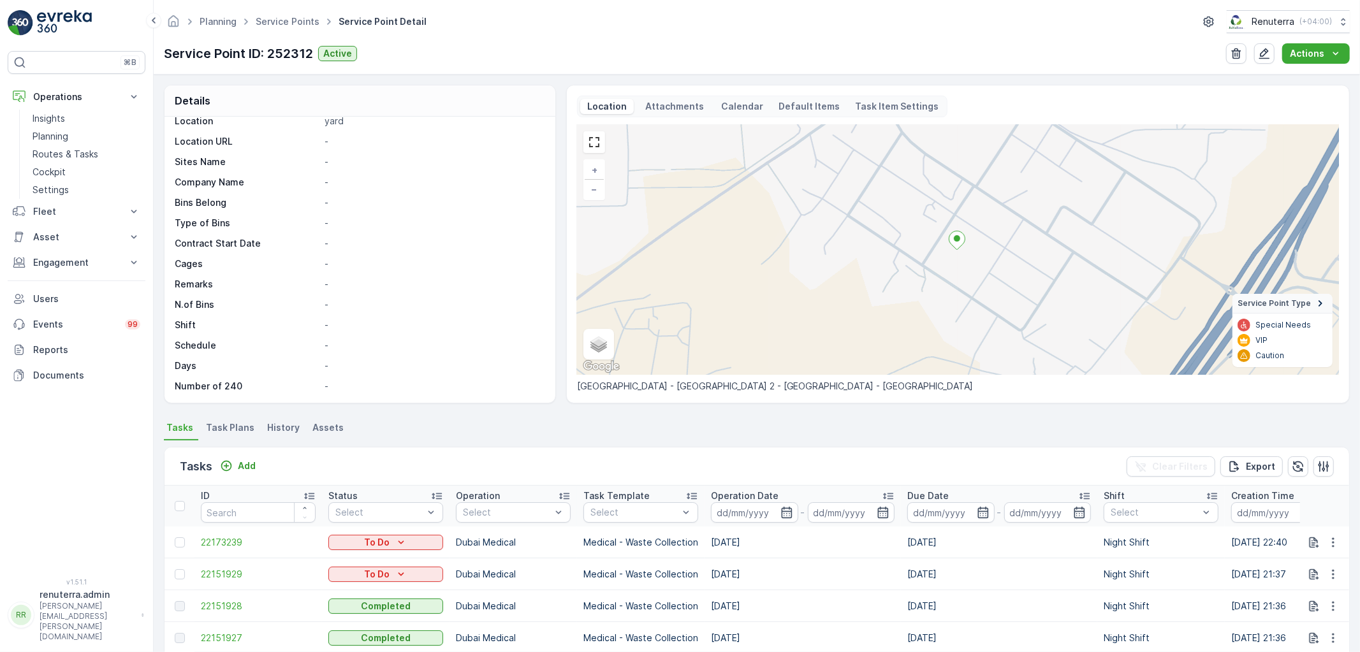
scroll to position [71, 0]
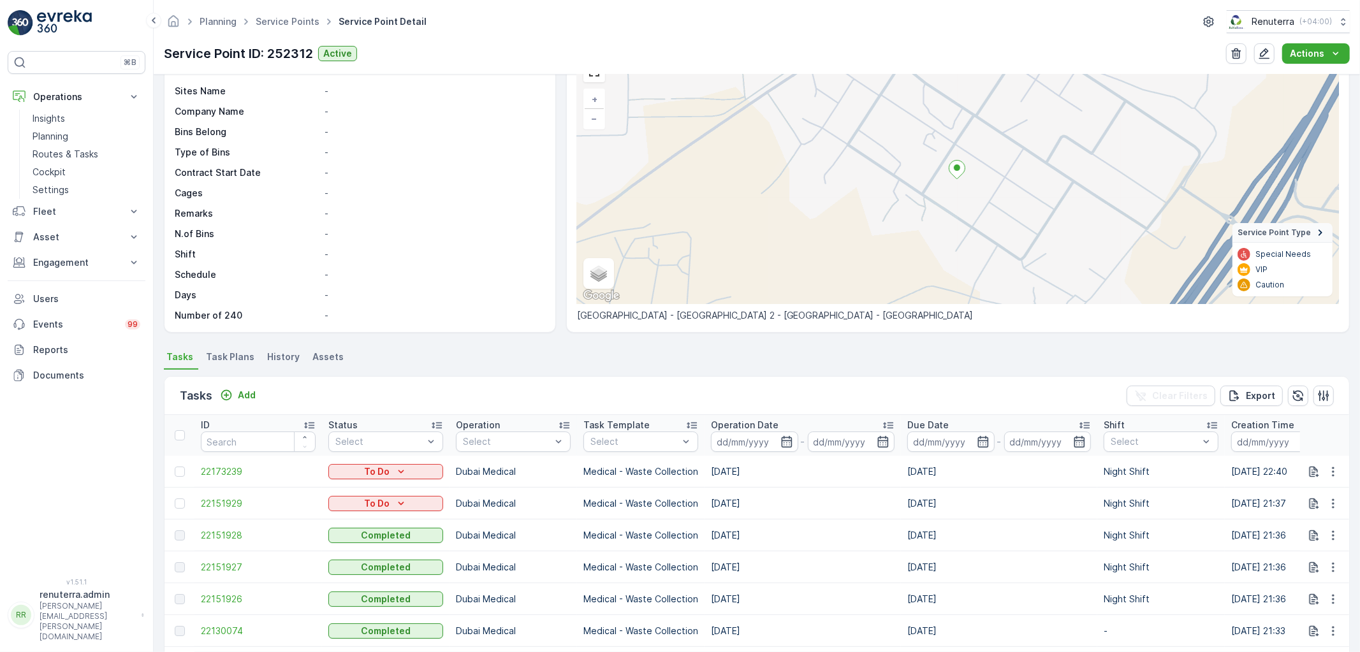
click at [256, 403] on div "Add" at bounding box center [238, 396] width 46 height 16
click at [255, 402] on div "Add" at bounding box center [238, 396] width 46 height 16
click at [251, 397] on p "Add" at bounding box center [247, 395] width 18 height 13
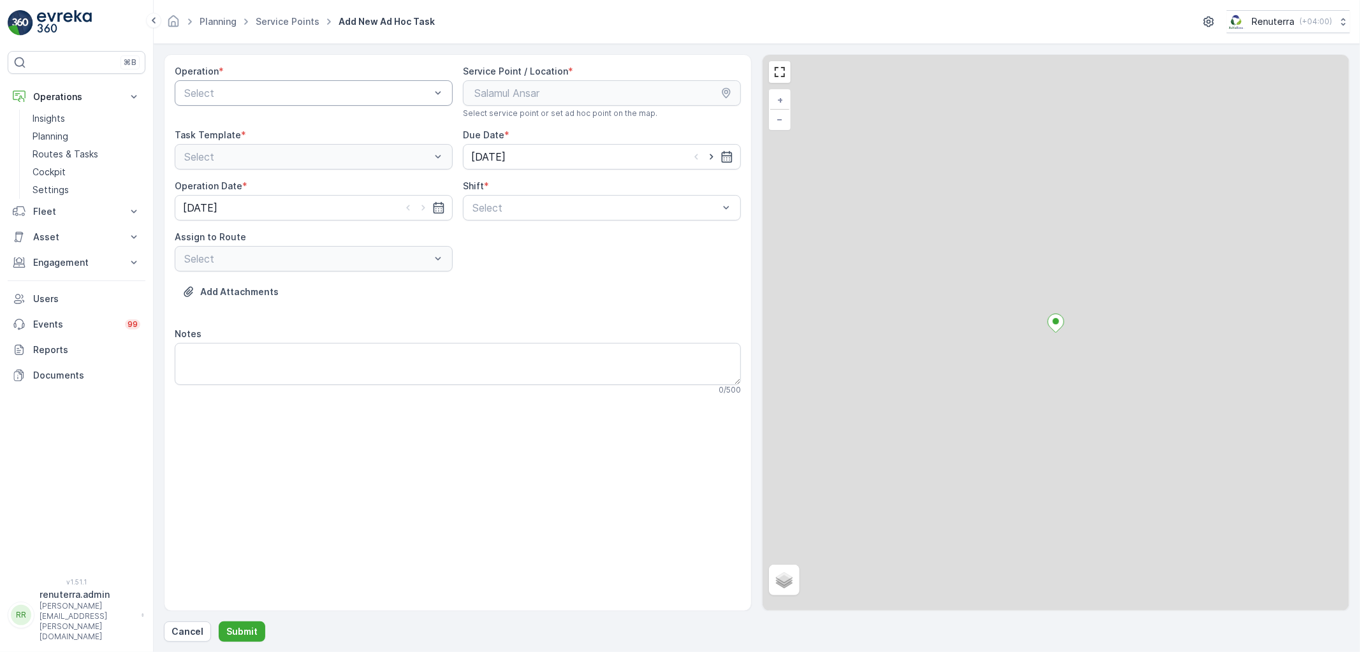
drag, startPoint x: 309, startPoint y: 64, endPoint x: 297, endPoint y: 84, distance: 23.7
click at [309, 64] on div "Operation * Select Service Point / Location * Select service point or set ad ho…" at bounding box center [458, 332] width 588 height 557
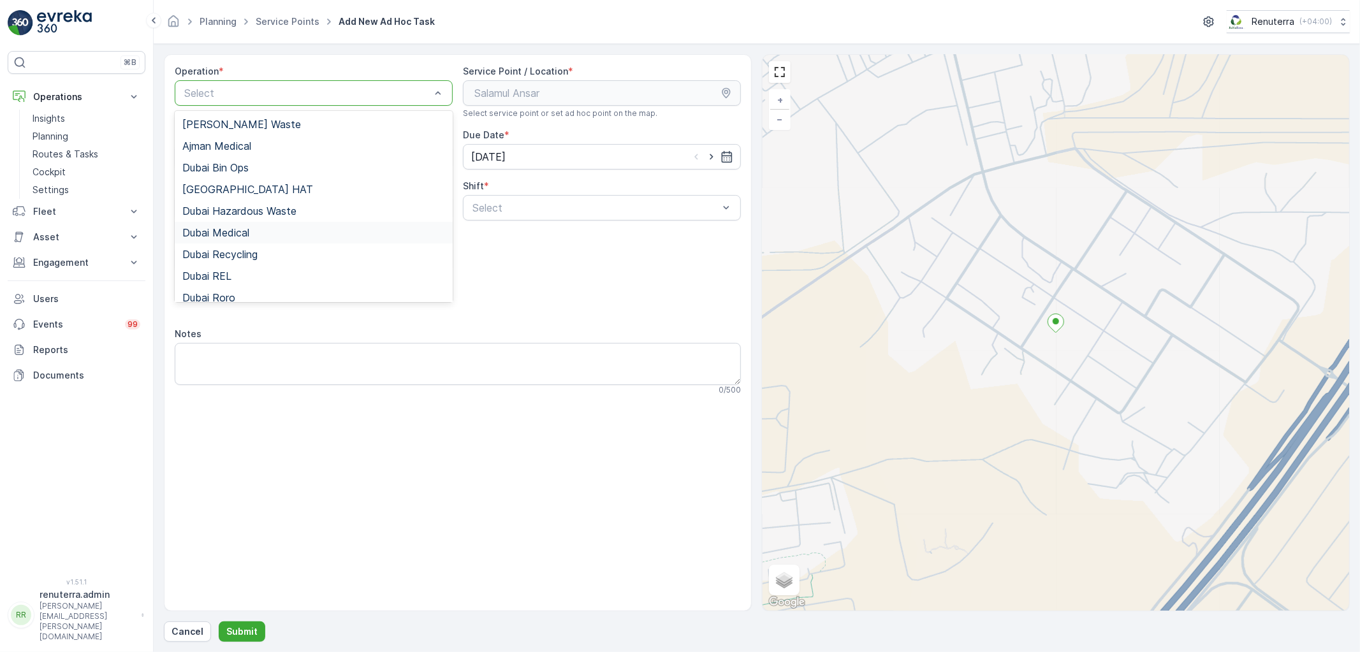
click at [277, 223] on div "Dubai Medical" at bounding box center [314, 233] width 278 height 22
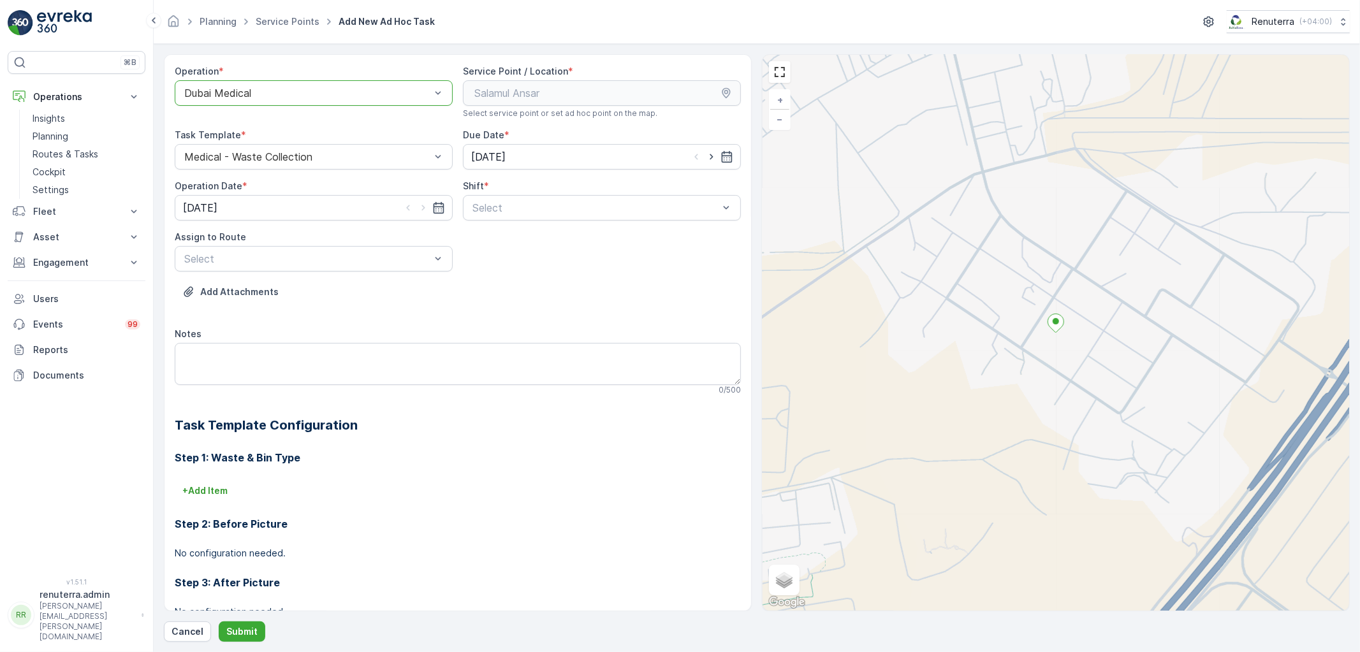
click at [483, 256] on span "Night Shift" at bounding box center [497, 260] width 52 height 11
click at [333, 250] on div "Select" at bounding box center [314, 259] width 278 height 26
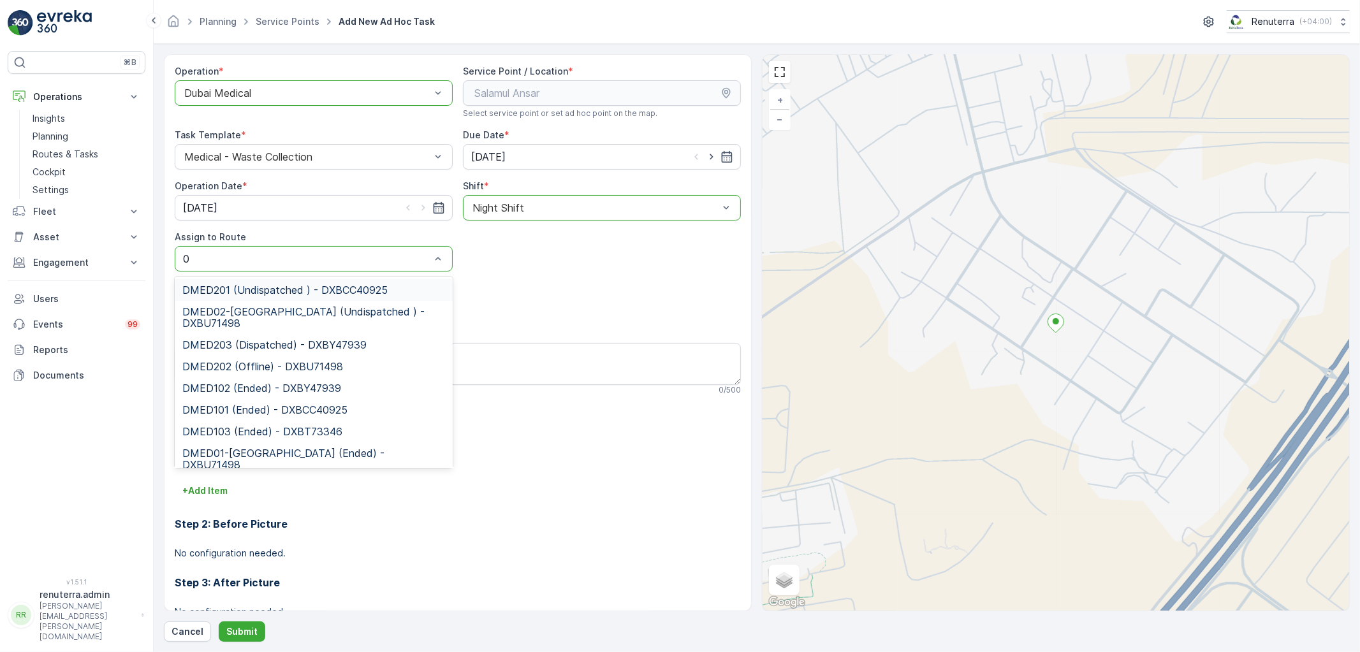
type input "02"
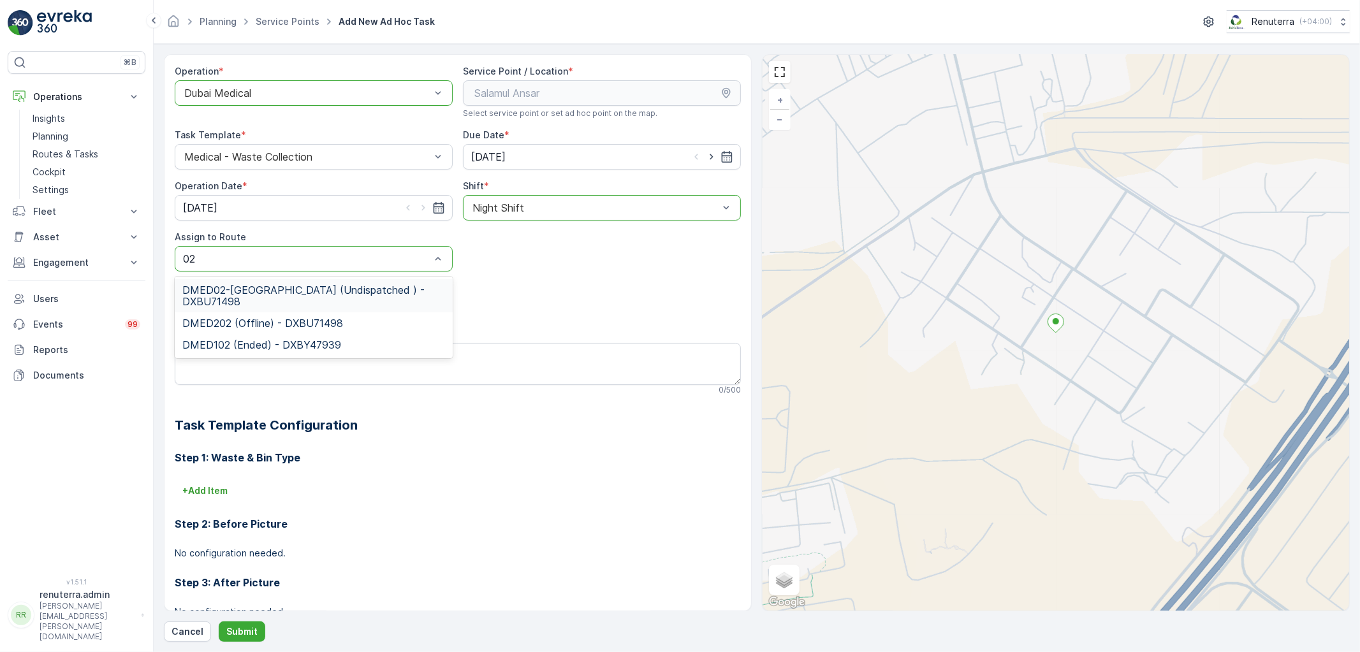
click at [346, 302] on span "DMED02-[GEOGRAPHIC_DATA] (Undispatched ) - DXBU71498" at bounding box center [313, 295] width 263 height 23
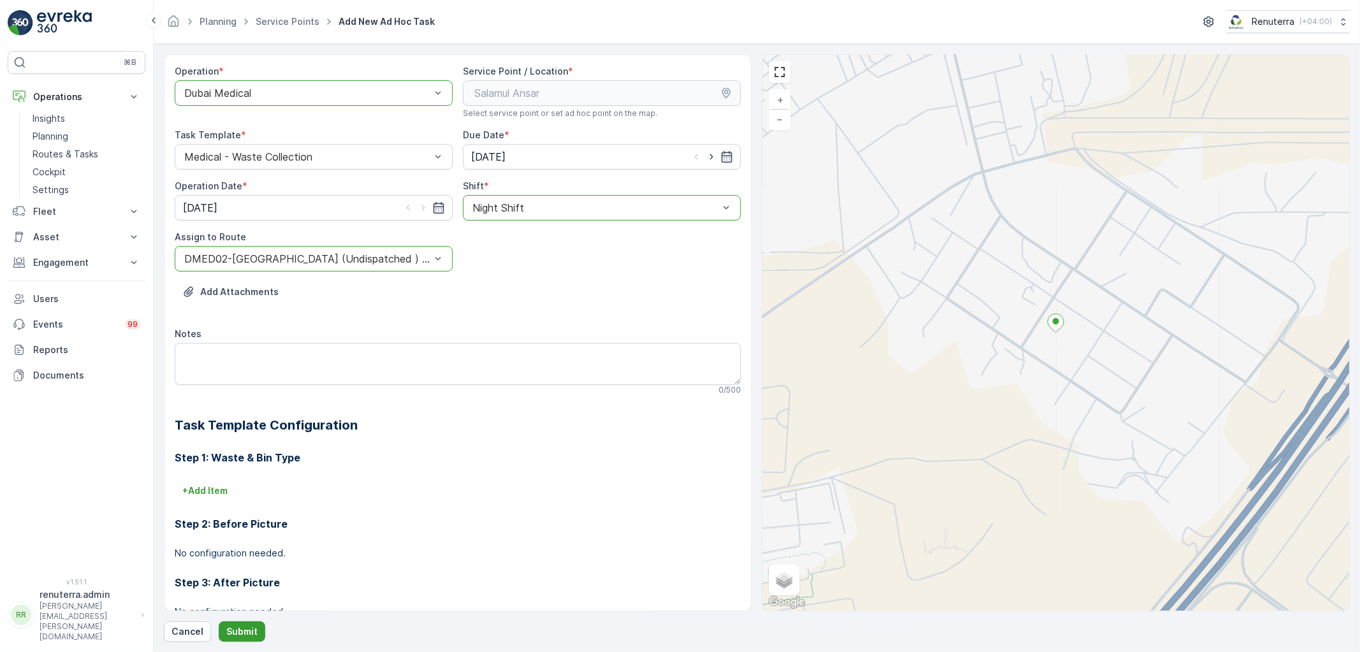
click at [258, 638] on button "Submit" at bounding box center [242, 632] width 47 height 20
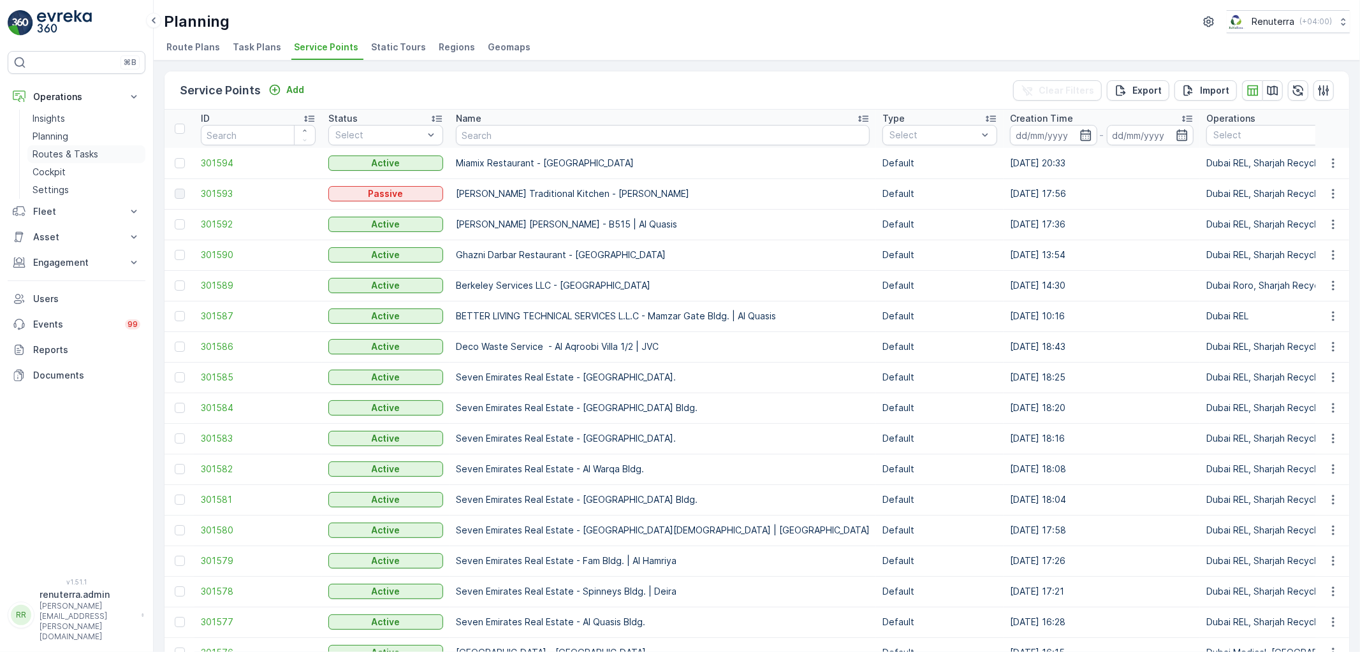
drag, startPoint x: 67, startPoint y: 153, endPoint x: 126, endPoint y: 161, distance: 59.3
click at [67, 153] on p "Routes & Tasks" at bounding box center [66, 154] width 66 height 13
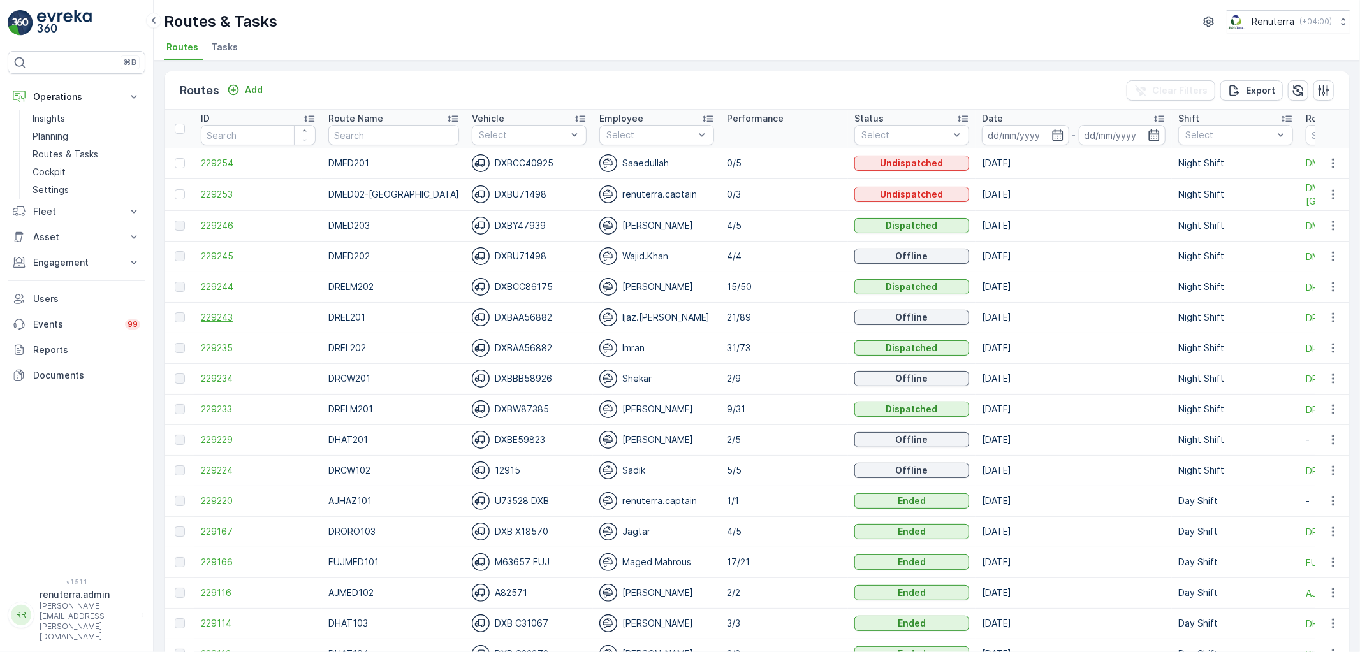
click at [224, 312] on span "229243" at bounding box center [258, 317] width 115 height 13
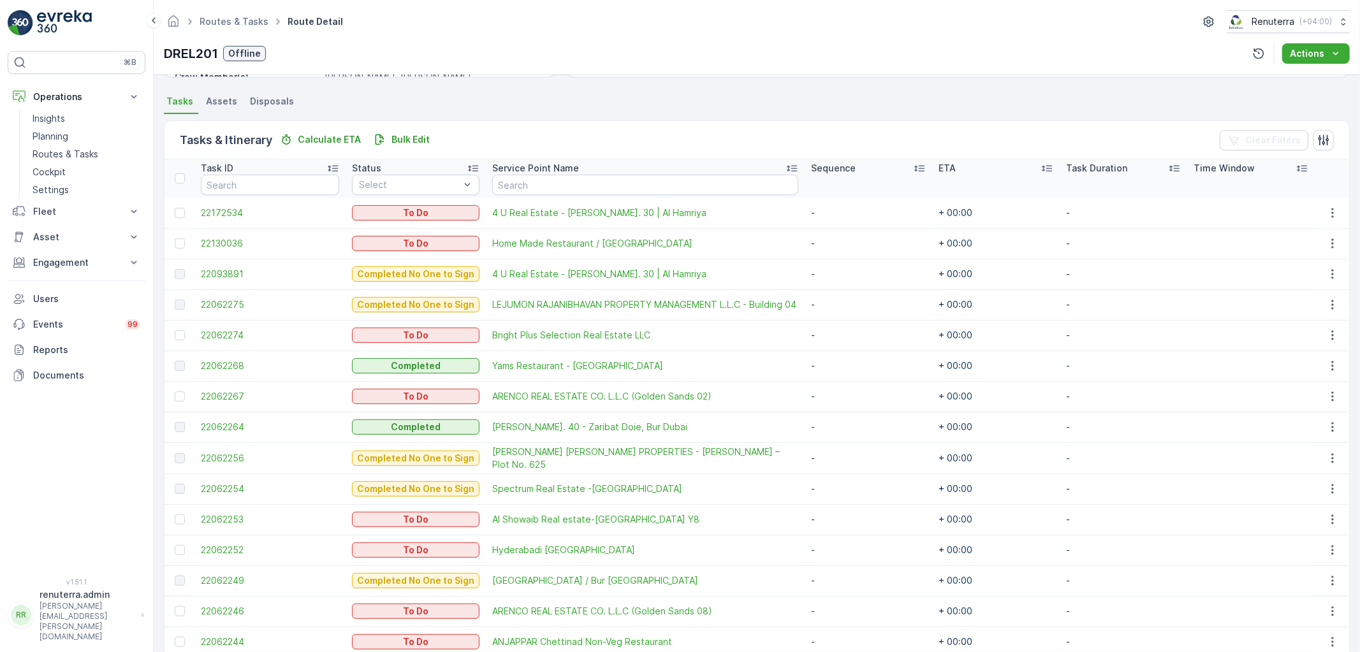
scroll to position [262, 0]
drag, startPoint x: 43, startPoint y: 158, endPoint x: 55, endPoint y: 139, distance: 22.1
click at [45, 156] on p "Routes & Tasks" at bounding box center [66, 154] width 66 height 13
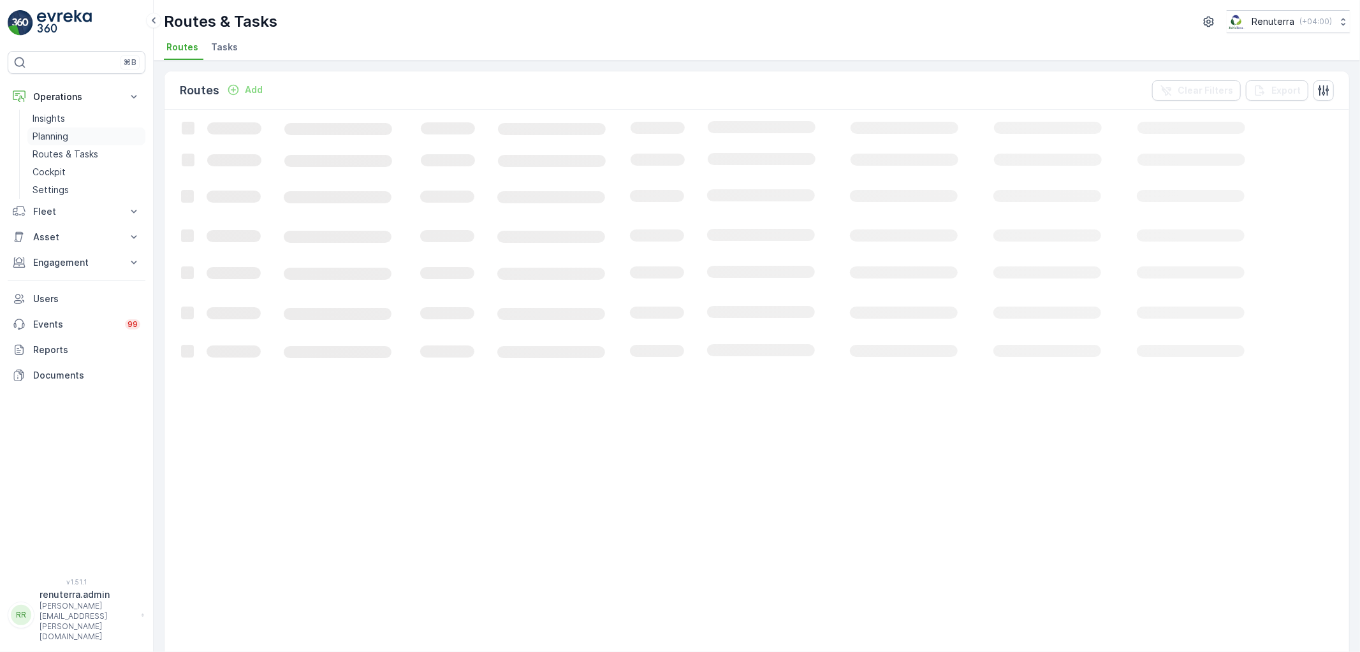
click at [59, 132] on p "Planning" at bounding box center [51, 136] width 36 height 13
click at [332, 41] on span "Service Points" at bounding box center [326, 47] width 64 height 13
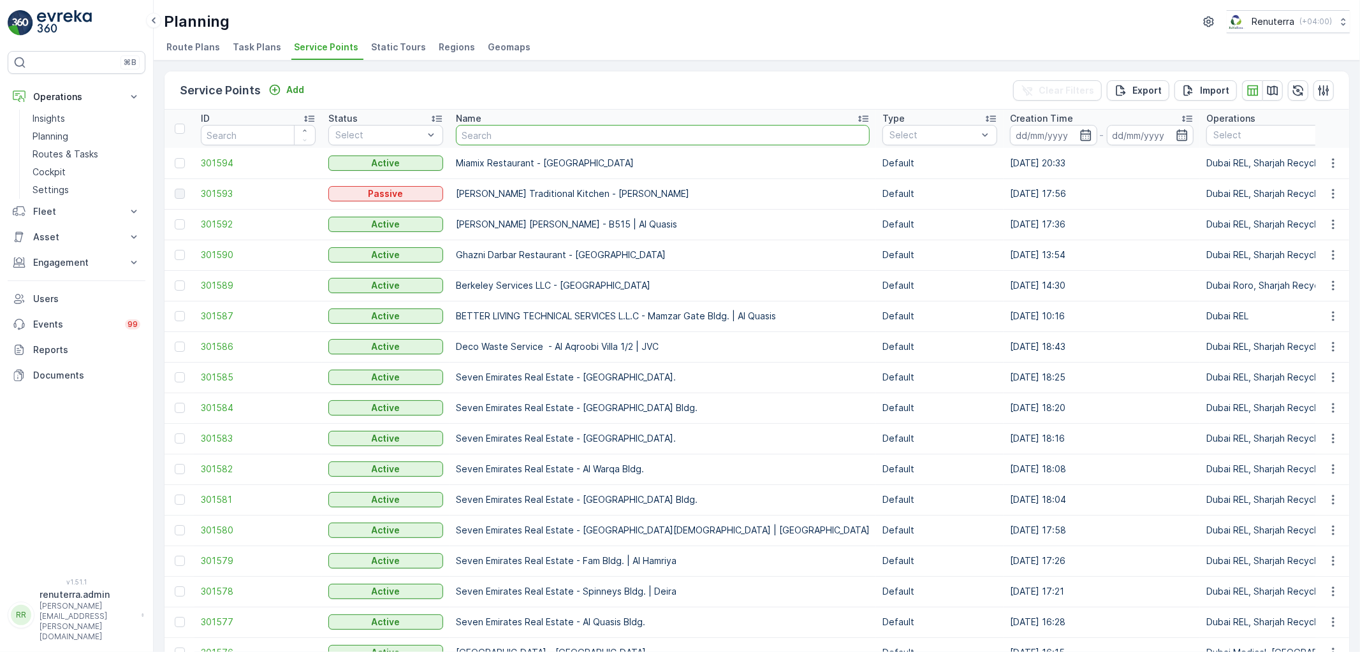
click at [488, 137] on input "text" at bounding box center [663, 135] width 414 height 20
type input "deco was"
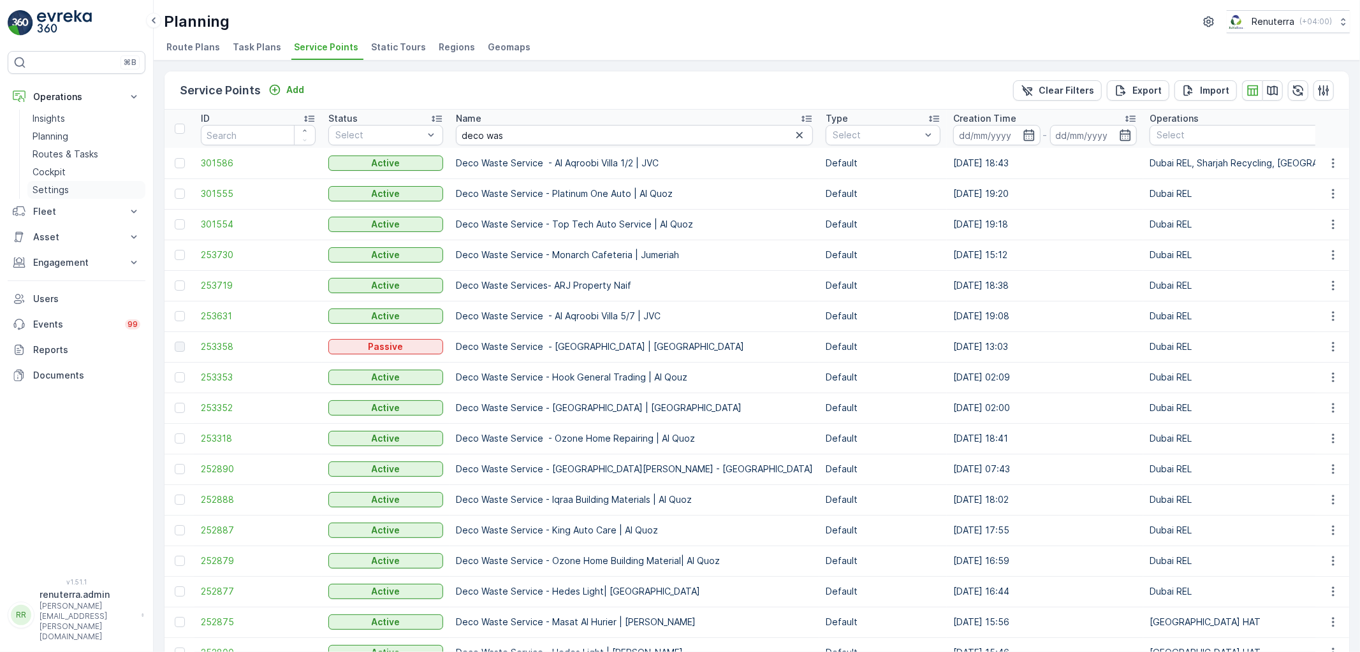
drag, startPoint x: 62, startPoint y: 156, endPoint x: 57, endPoint y: 185, distance: 29.7
click at [62, 156] on p "Routes & Tasks" at bounding box center [66, 154] width 66 height 13
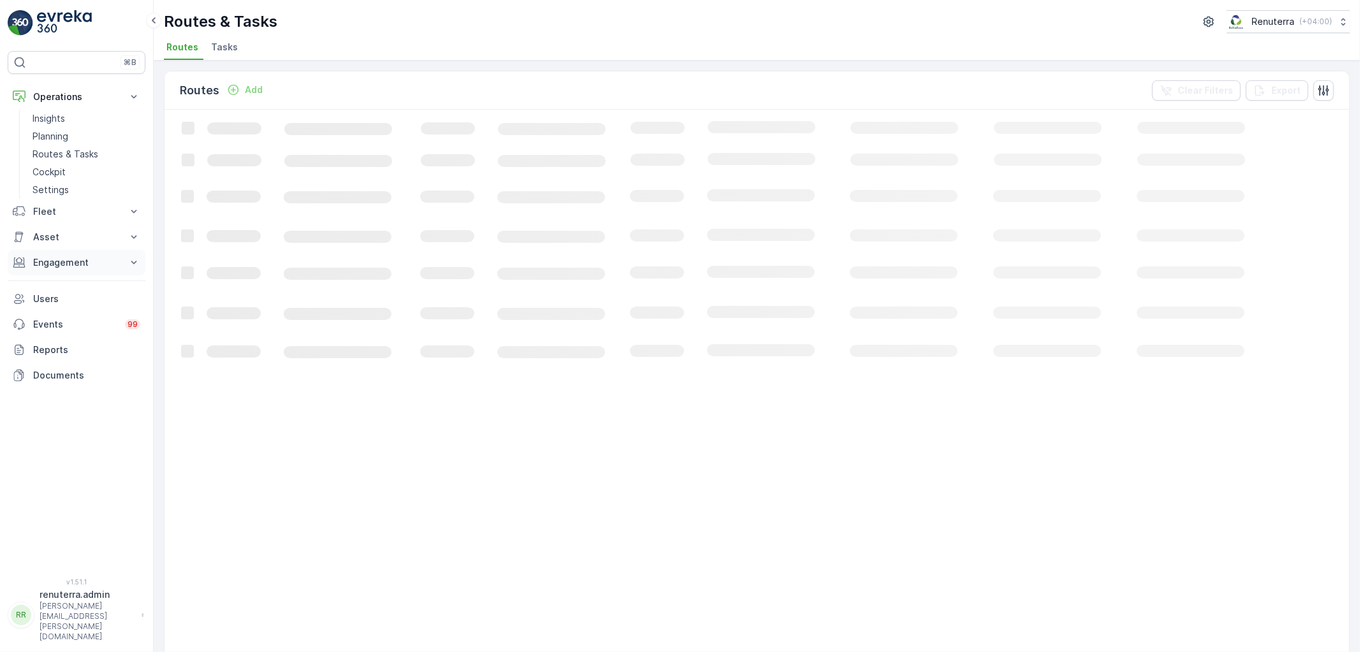
click at [56, 256] on p "Engagement" at bounding box center [76, 262] width 87 height 13
click at [59, 303] on p "Entities" at bounding box center [49, 302] width 32 height 13
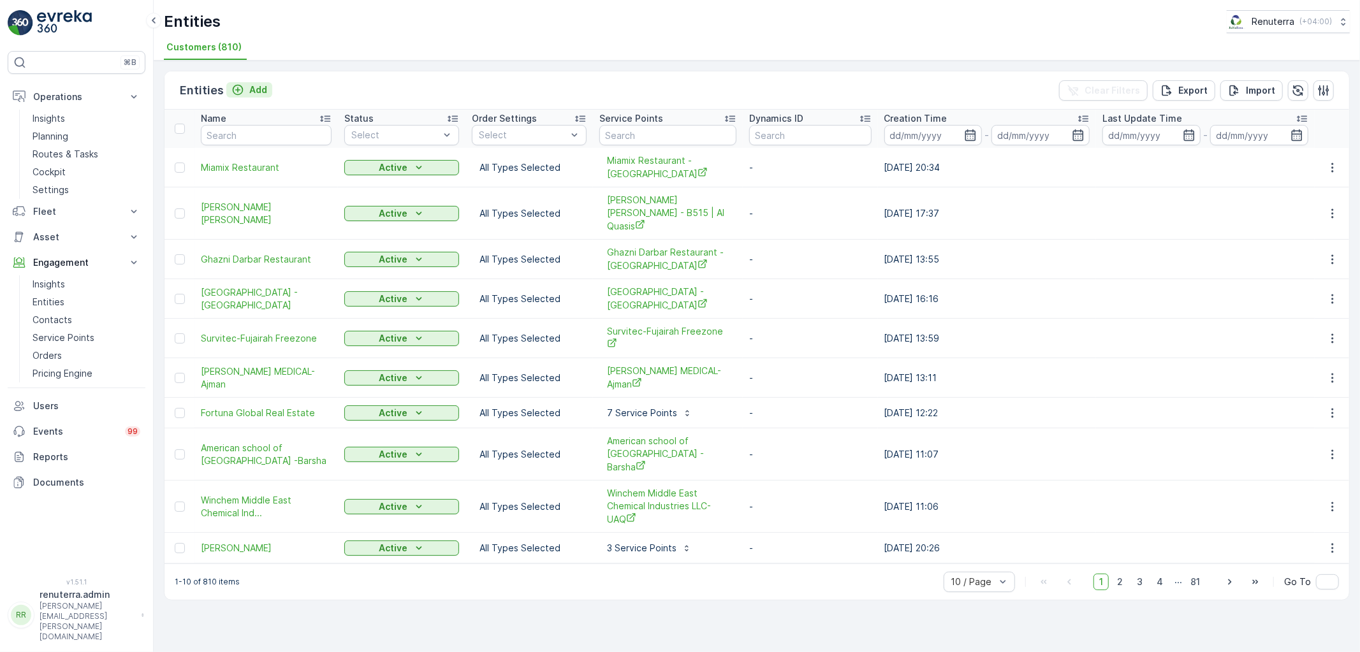
click at [251, 87] on p "Add" at bounding box center [258, 90] width 18 height 13
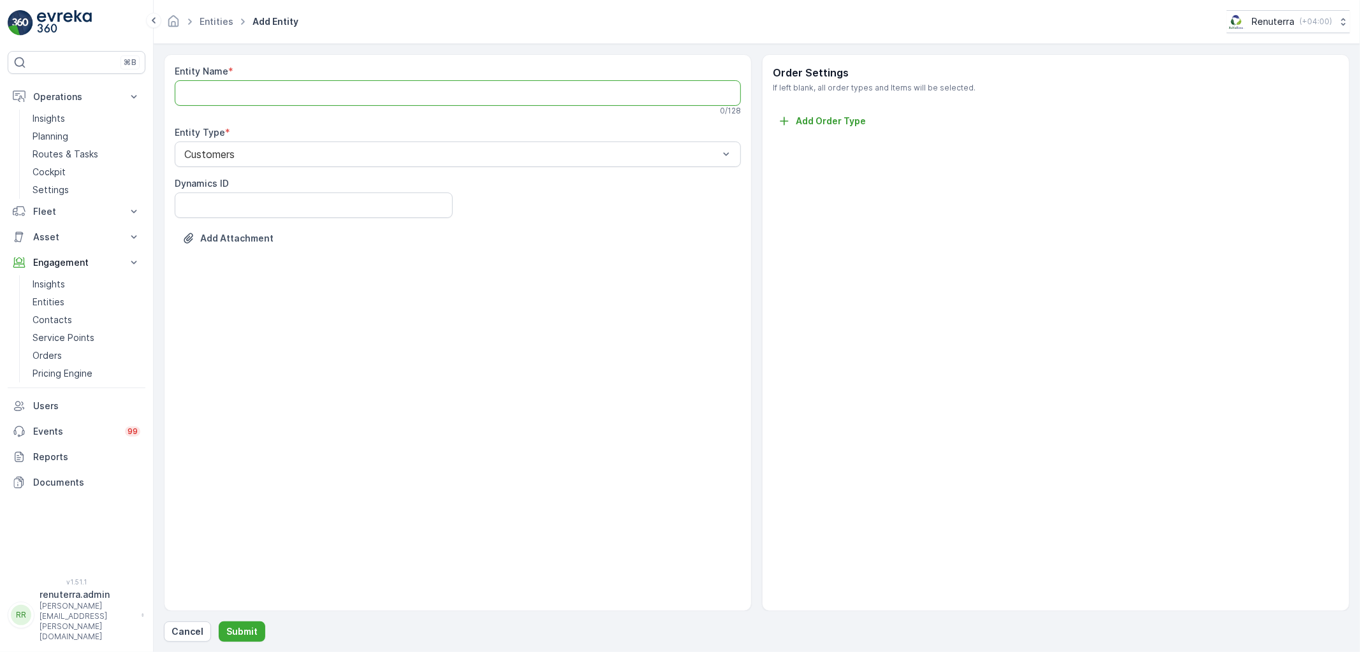
click at [327, 99] on Name "Entity Name" at bounding box center [458, 93] width 566 height 26
paste Name "Deco waste Service - Gulf Rides / wrapme _ work shop al qouse 3"
type Name "Deco waste Service - Gulf Rides / wrapme _ work shop al qouse 3"
click at [244, 629] on p "Submit" at bounding box center [241, 632] width 31 height 13
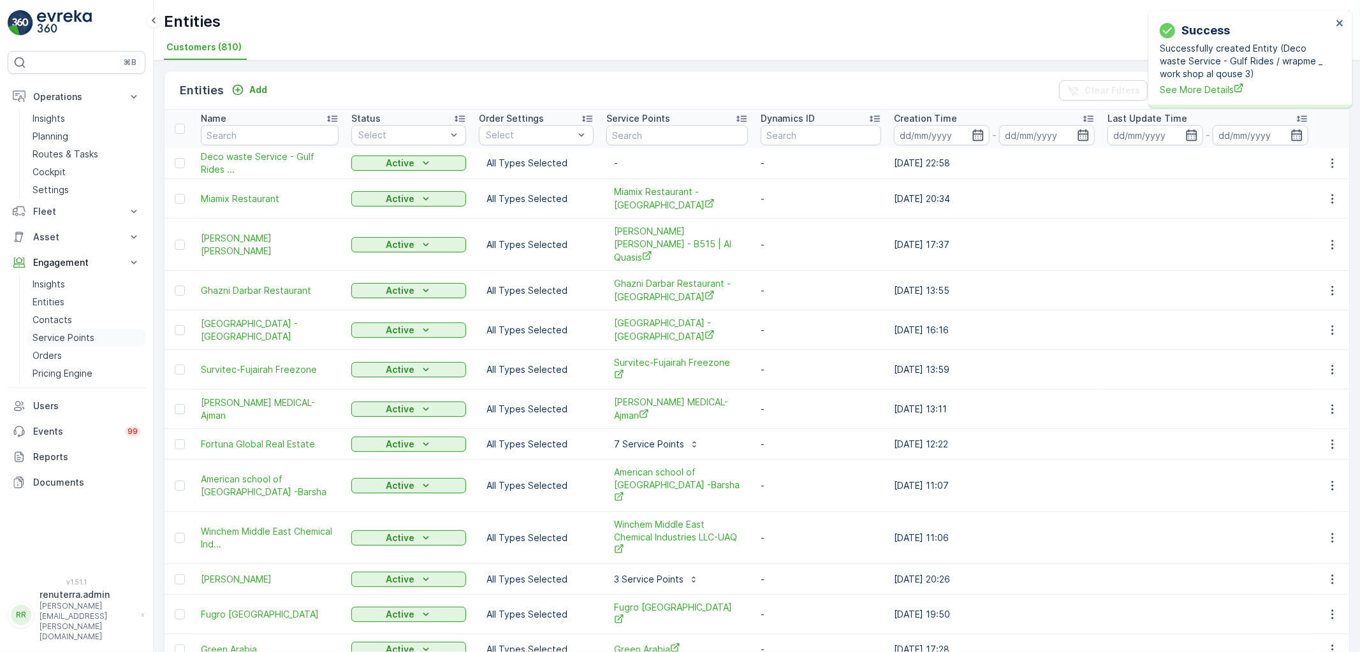
click at [61, 330] on link "Service Points" at bounding box center [86, 338] width 118 height 18
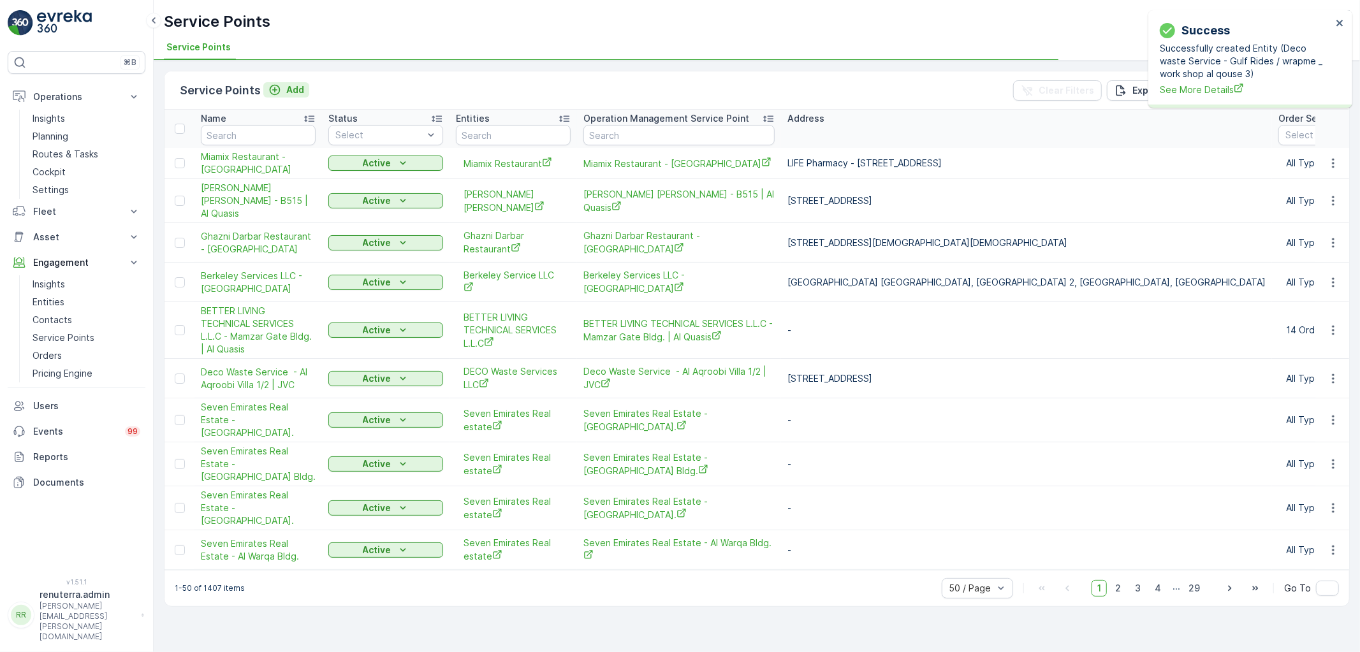
click at [283, 85] on div "Add" at bounding box center [286, 90] width 36 height 13
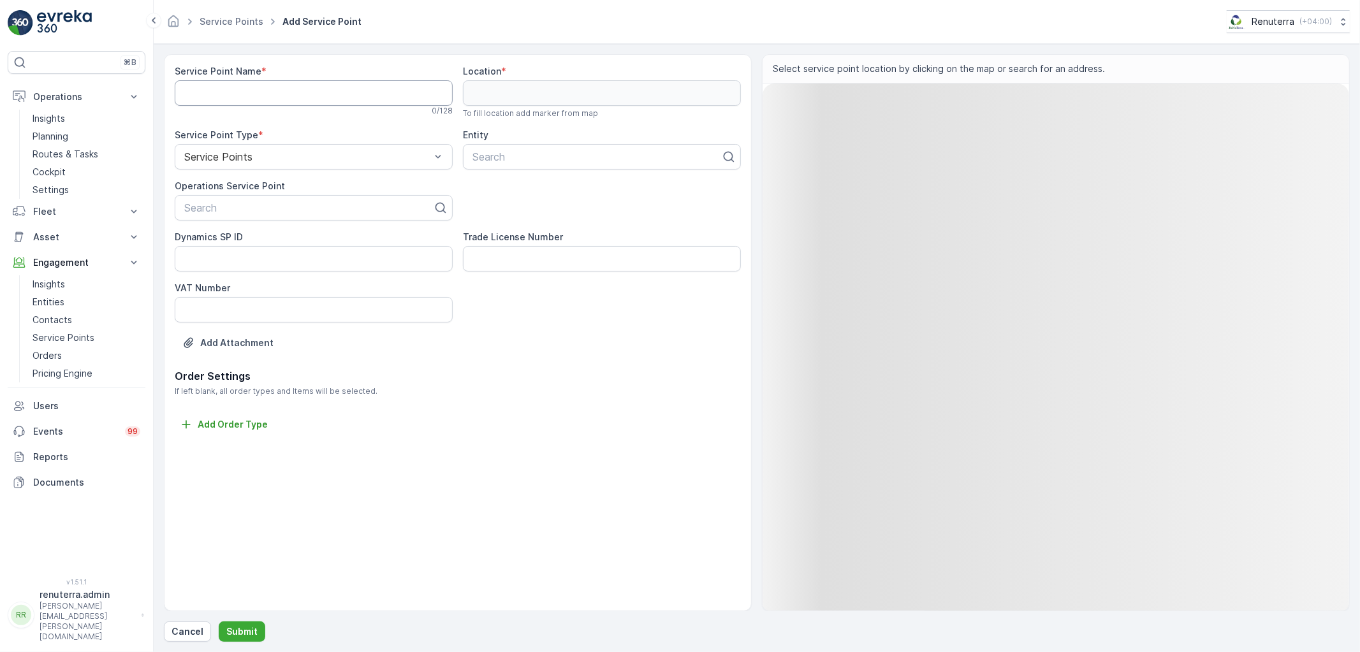
click at [298, 93] on Name "Service Point Name" at bounding box center [314, 93] width 278 height 26
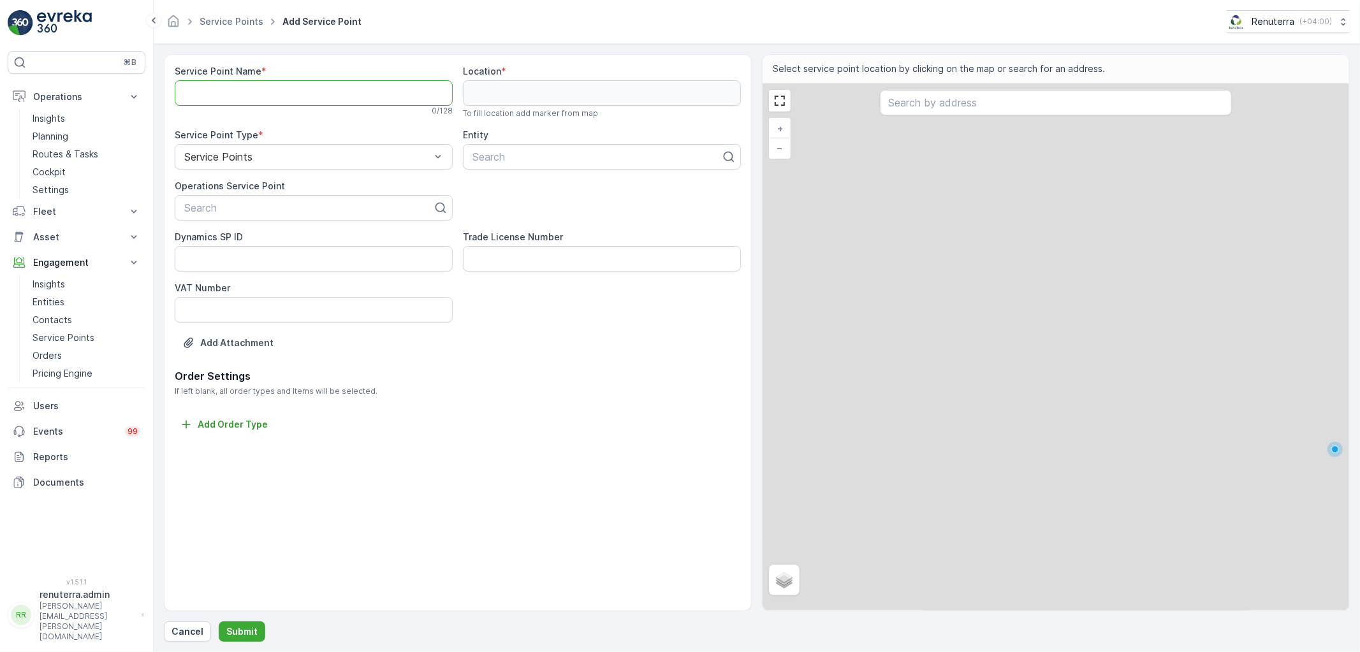
paste Name "Deco waste Service - Gulf Rides / wrapme _ work shop al qouse 3"
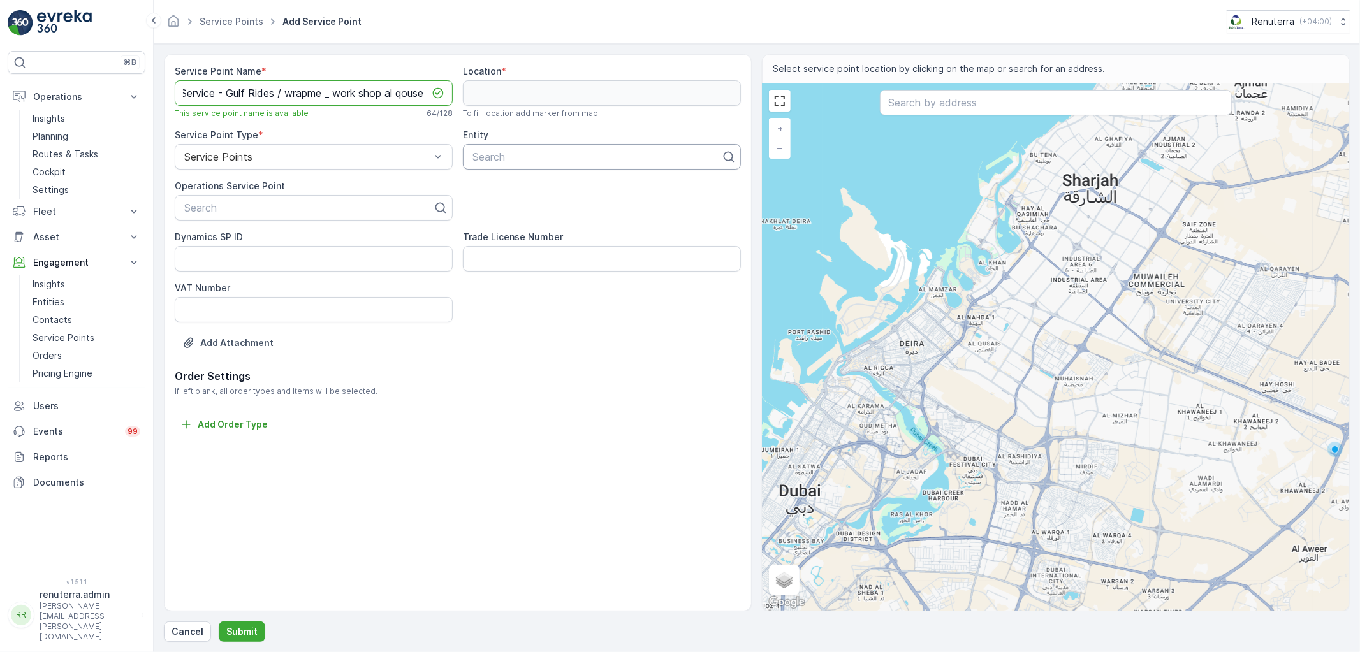
type Name "Deco waste Service - Gulf Rides / wrapme _ work shop al qouse 3"
click at [492, 162] on div at bounding box center [596, 156] width 251 height 11
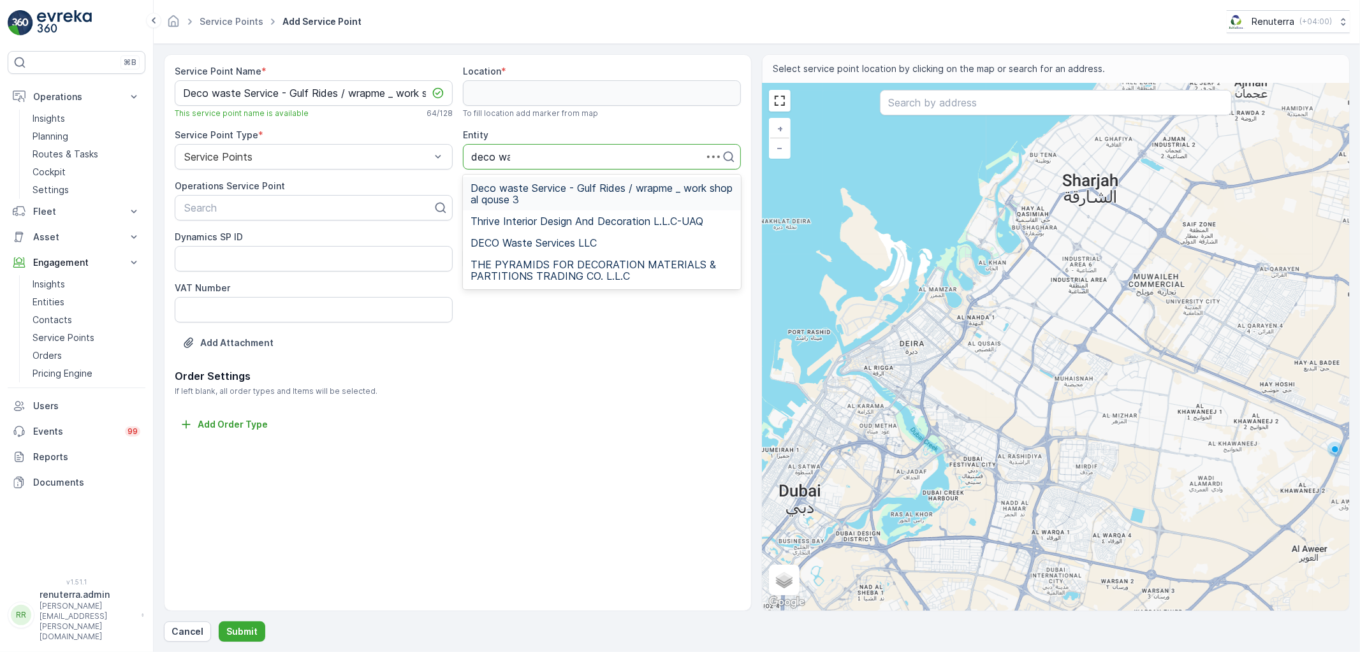
type input "deco was"
click at [549, 227] on div "DECO Waste Services LLC" at bounding box center [602, 221] width 278 height 22
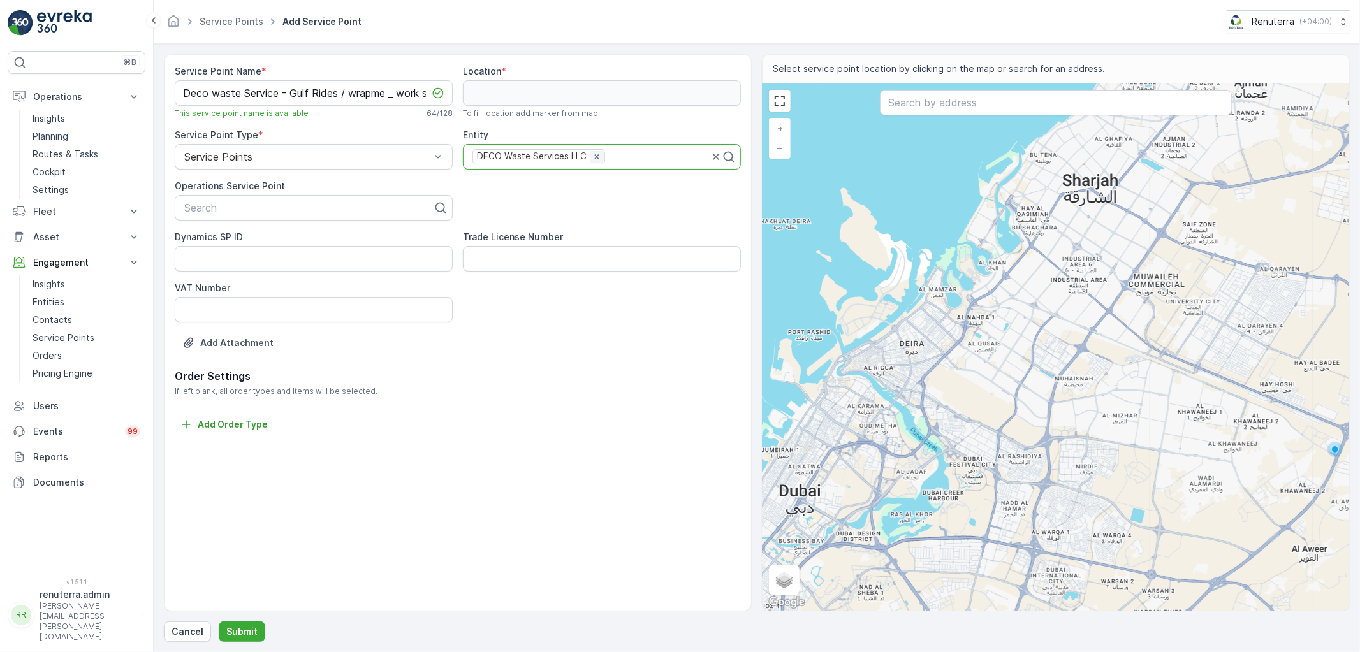
click at [595, 158] on icon "Remove DECO Waste Services LLC" at bounding box center [596, 156] width 9 height 9
type input "deco was"
click at [534, 220] on span "DECO Waste Services LLC" at bounding box center [534, 221] width 126 height 11
click at [282, 207] on div at bounding box center [308, 207] width 251 height 11
paste input "Deco waste Service - Gulf Rides / wrapme _ work shop al qouse 3"
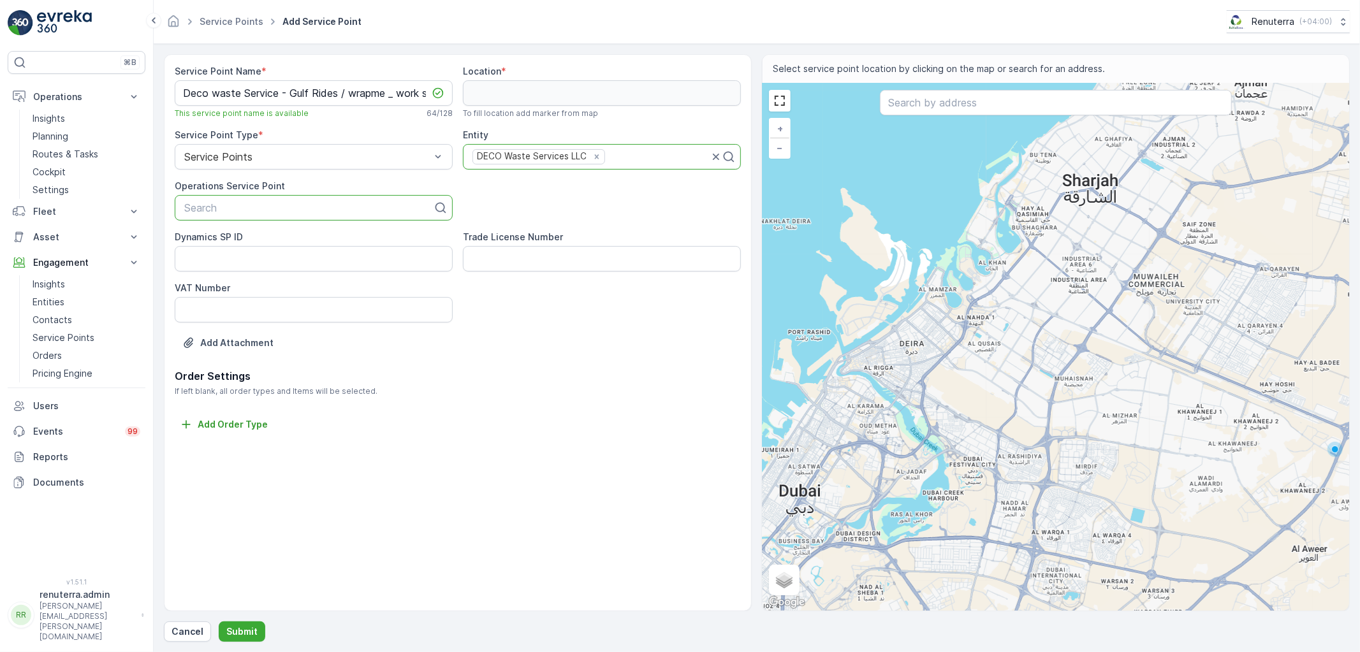
type input "Deco waste Service - Gulf Rides / wrapme _ work shop al qouse 3"
click at [250, 244] on span "Deco waste Service - Gulf Rides / wrapme _ work shop al qouse 3" at bounding box center [313, 244] width 263 height 23
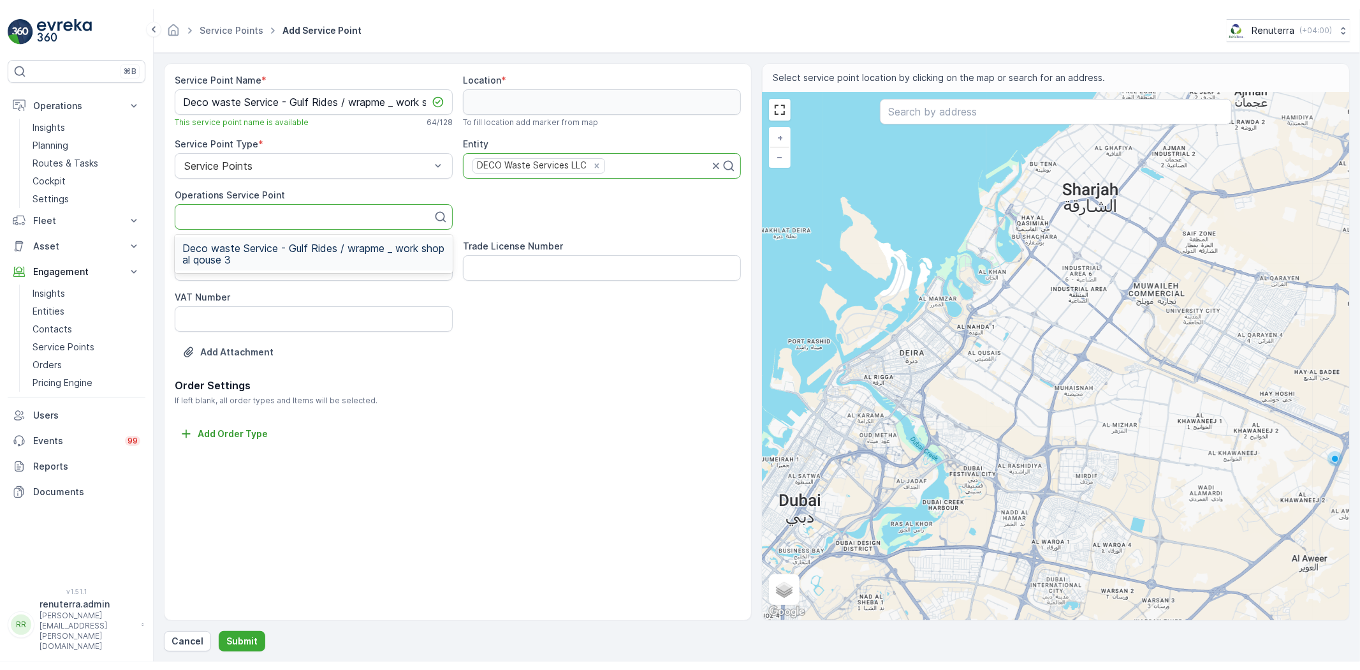
scroll to position [0, 0]
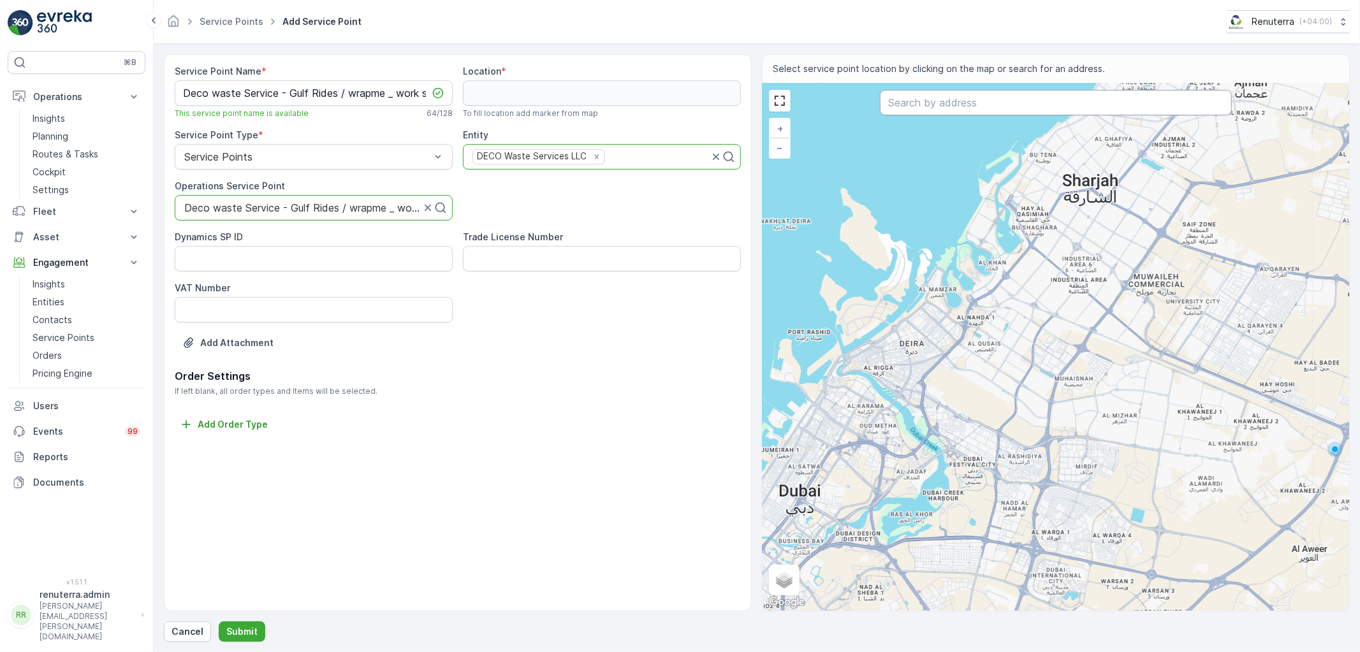
click at [900, 100] on input "text" at bounding box center [1056, 103] width 352 height 26
paste input "GulfRides.ae - Exotic Car Rental"
type input "GulfRides.ae - Exotic Car Rental"
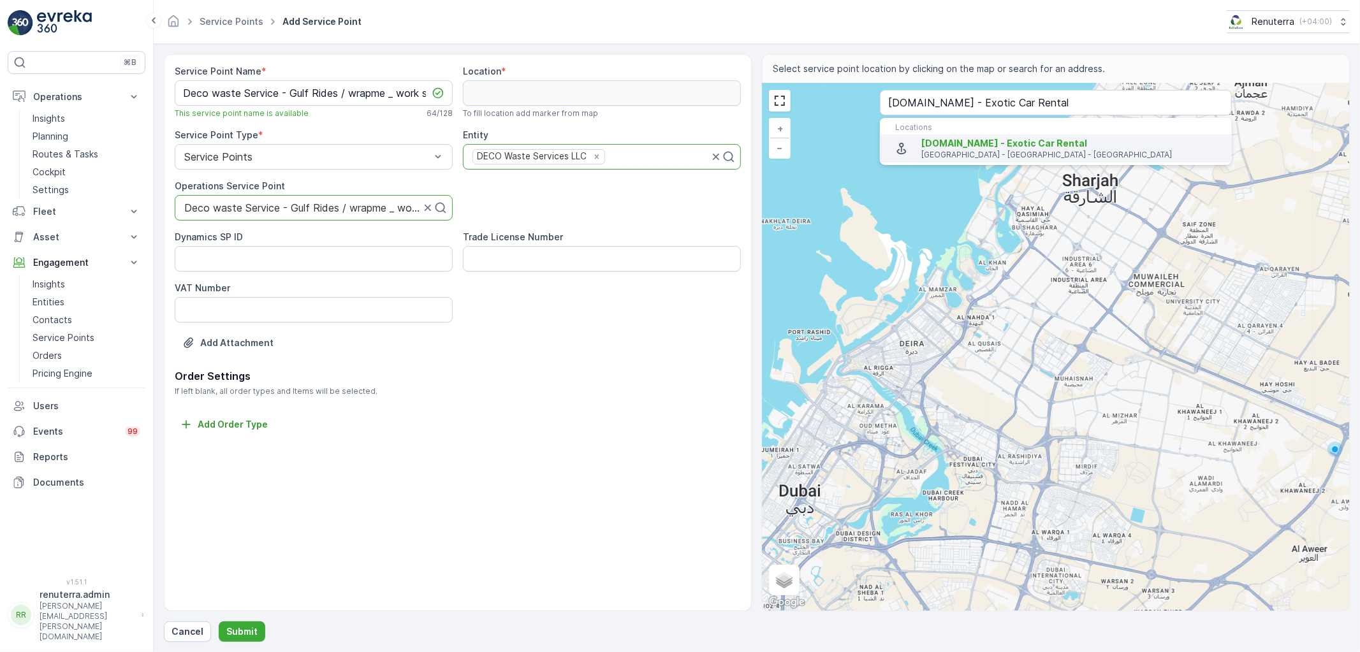
click at [922, 158] on p "4th Street - Dubai - United Arab Emirates" at bounding box center [1071, 155] width 300 height 10
type input "25.1658644,55.23871810000001"
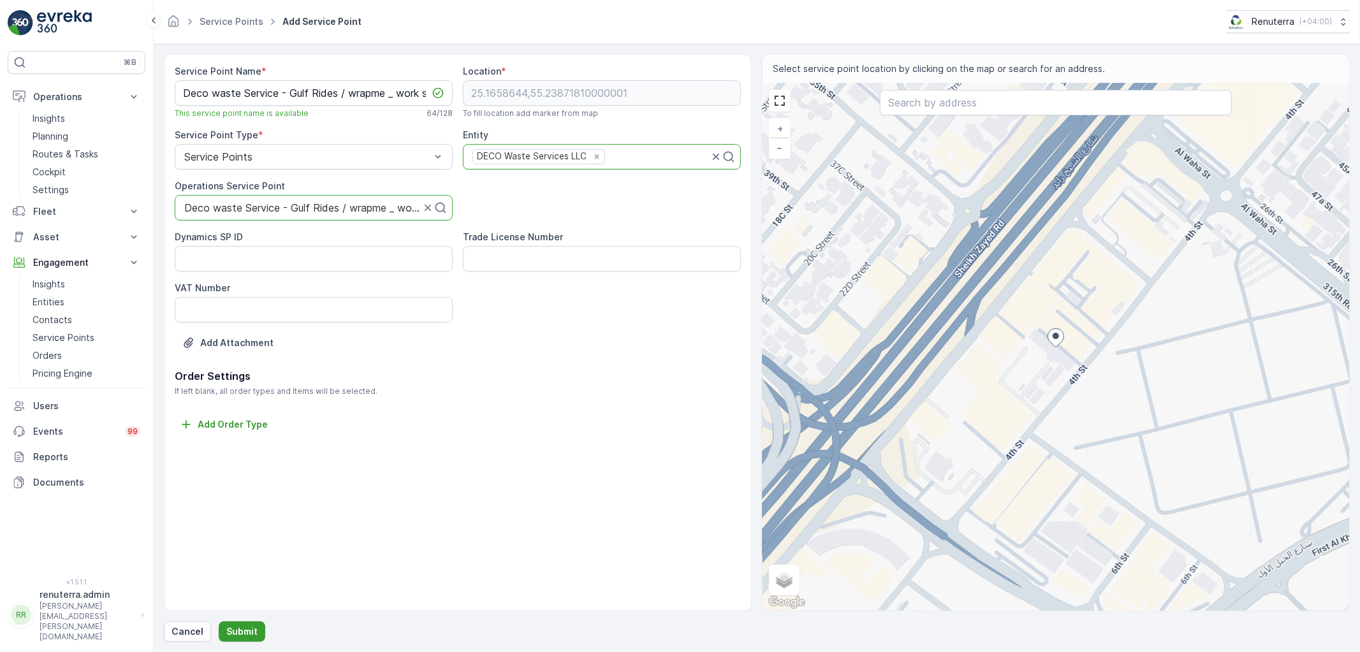
click at [242, 628] on p "Submit" at bounding box center [241, 632] width 31 height 13
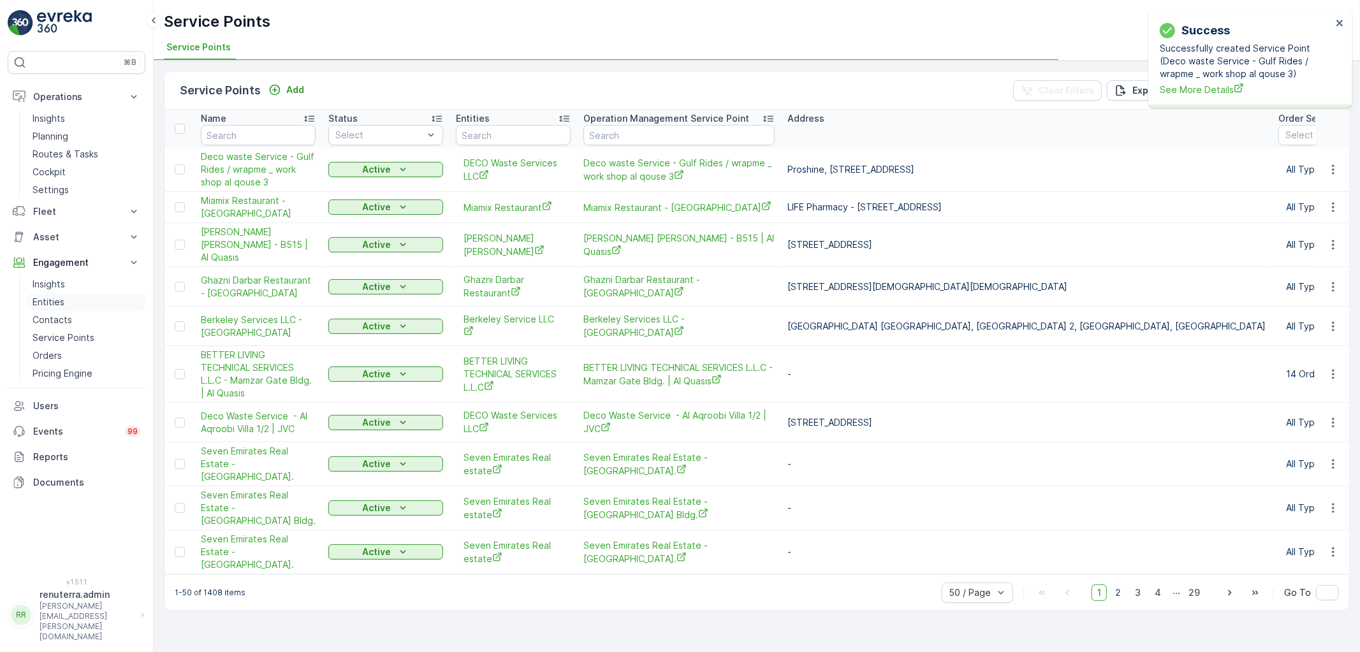
click at [45, 298] on p "Entities" at bounding box center [49, 302] width 32 height 13
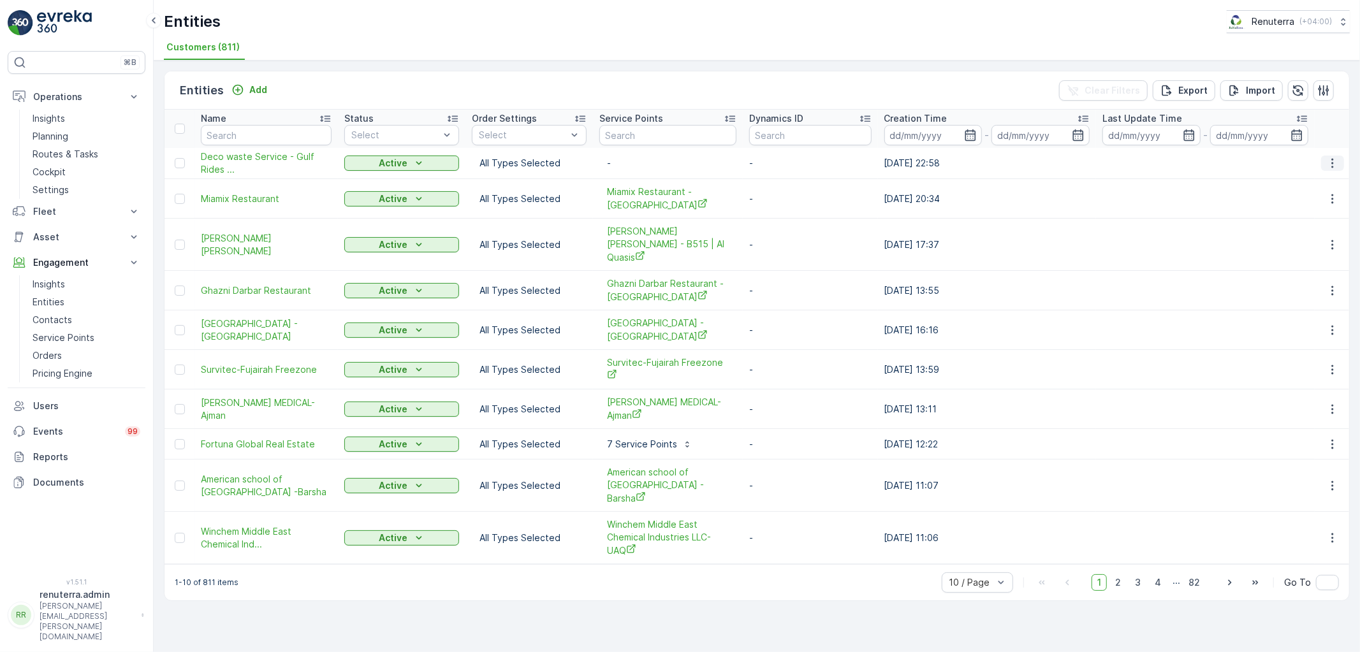
click at [1325, 158] on button "button" at bounding box center [1332, 163] width 23 height 15
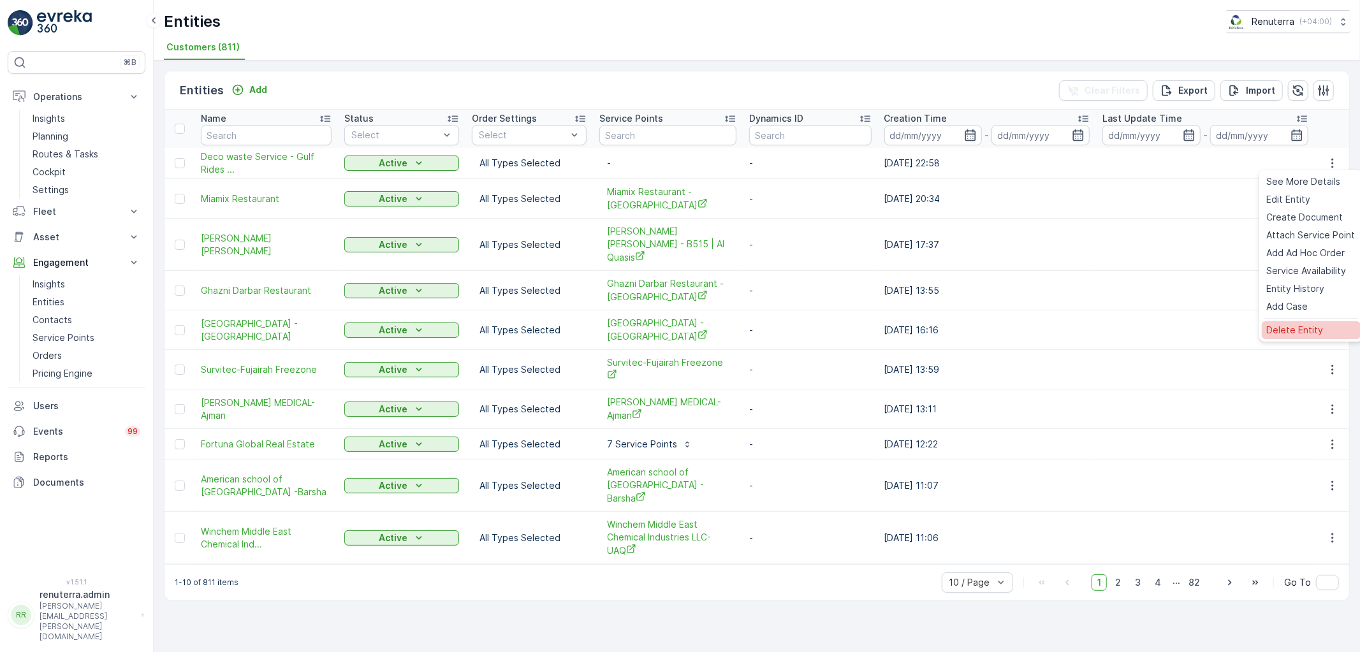
click at [1277, 330] on span "Delete Entity" at bounding box center [1295, 330] width 57 height 13
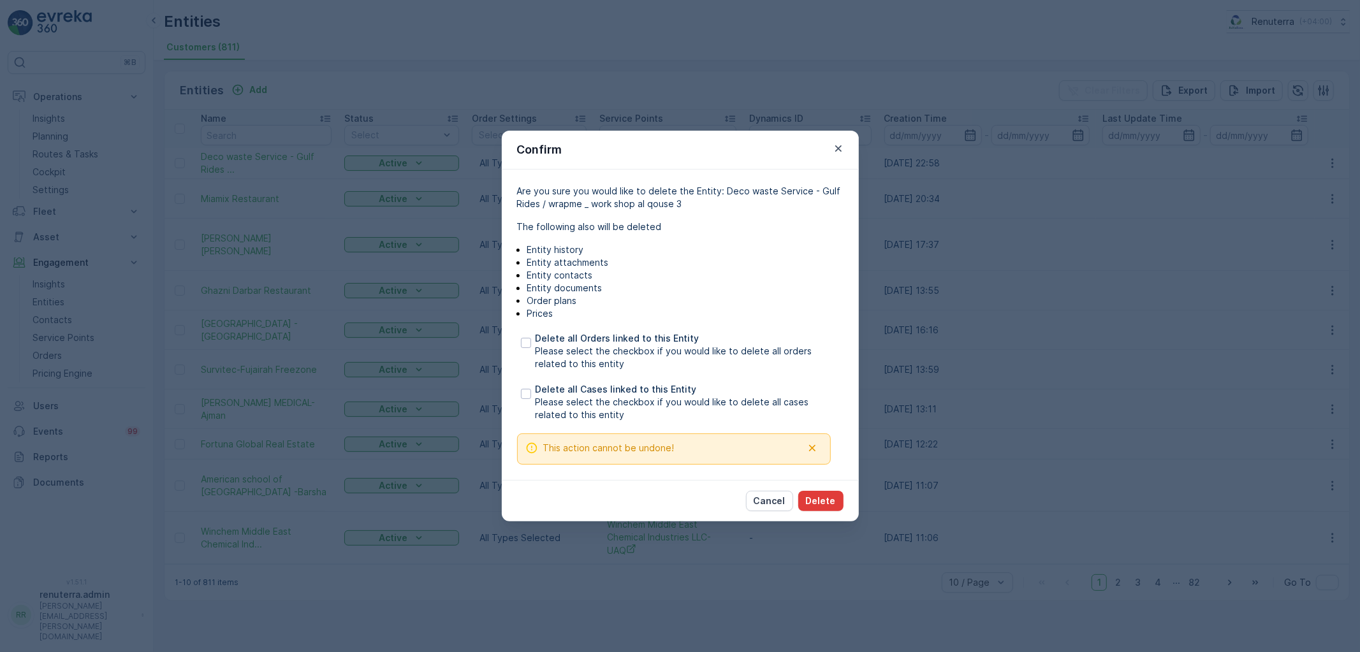
click at [830, 494] on button "Delete" at bounding box center [820, 501] width 45 height 20
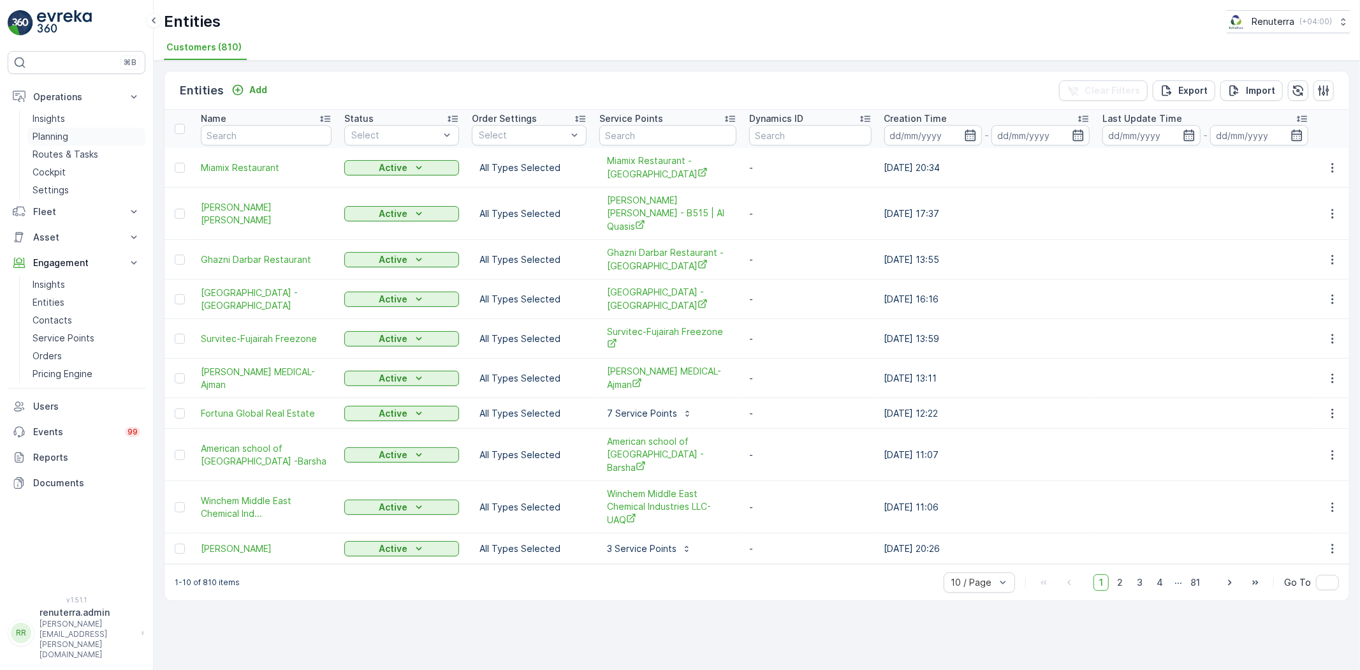
drag, startPoint x: 61, startPoint y: 142, endPoint x: 68, endPoint y: 135, distance: 9.9
click at [62, 141] on p "Planning" at bounding box center [51, 136] width 36 height 13
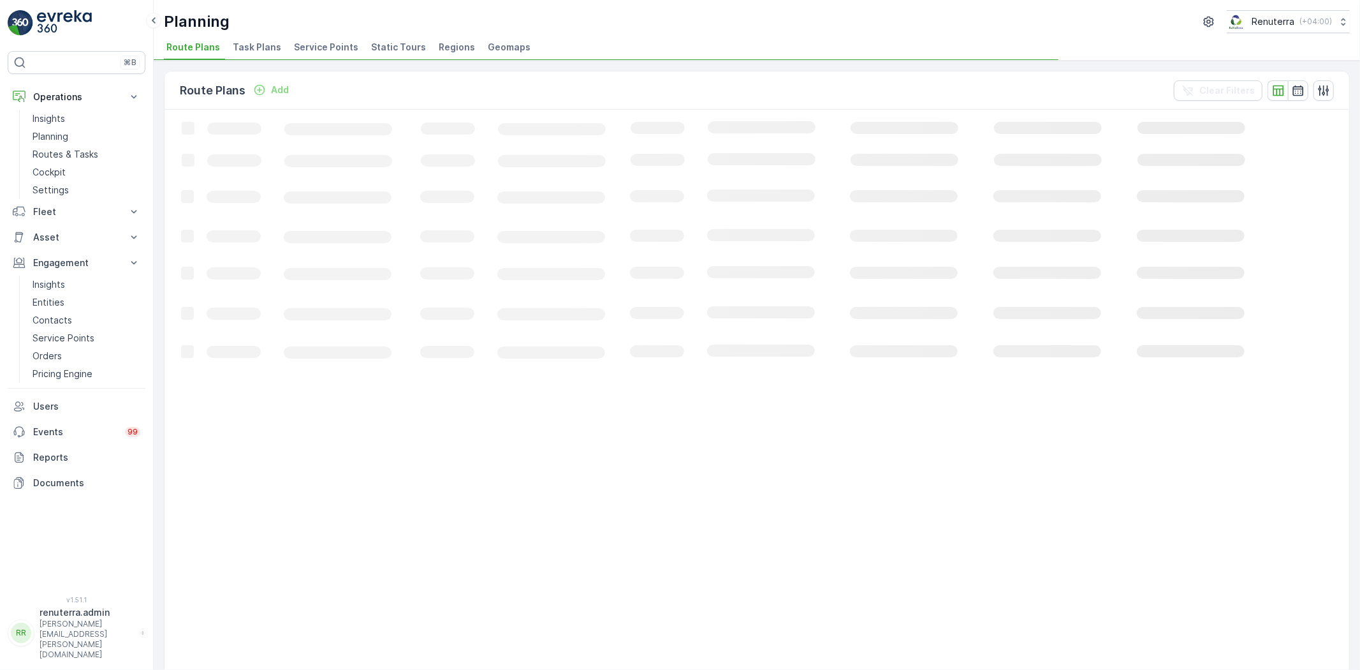
click at [316, 54] on li "Service Points" at bounding box center [327, 49] width 72 height 22
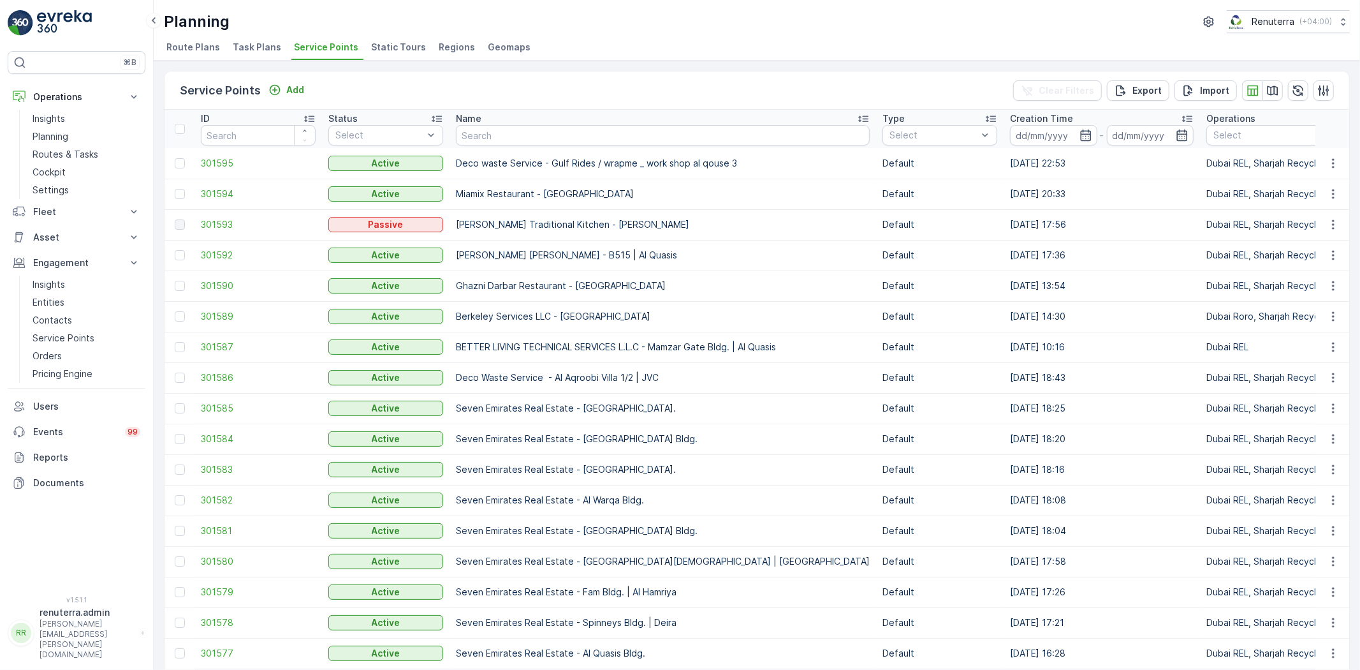
drag, startPoint x: 531, startPoint y: 153, endPoint x: 534, endPoint y: 136, distance: 17.4
click at [531, 152] on td "Deco waste Service - Gulf Rides / wrapme _ work shop al qouse 3" at bounding box center [663, 163] width 427 height 31
click at [534, 136] on input "text" at bounding box center [663, 135] width 414 height 20
type input "ro"
click at [481, 134] on input "r" at bounding box center [663, 135] width 414 height 20
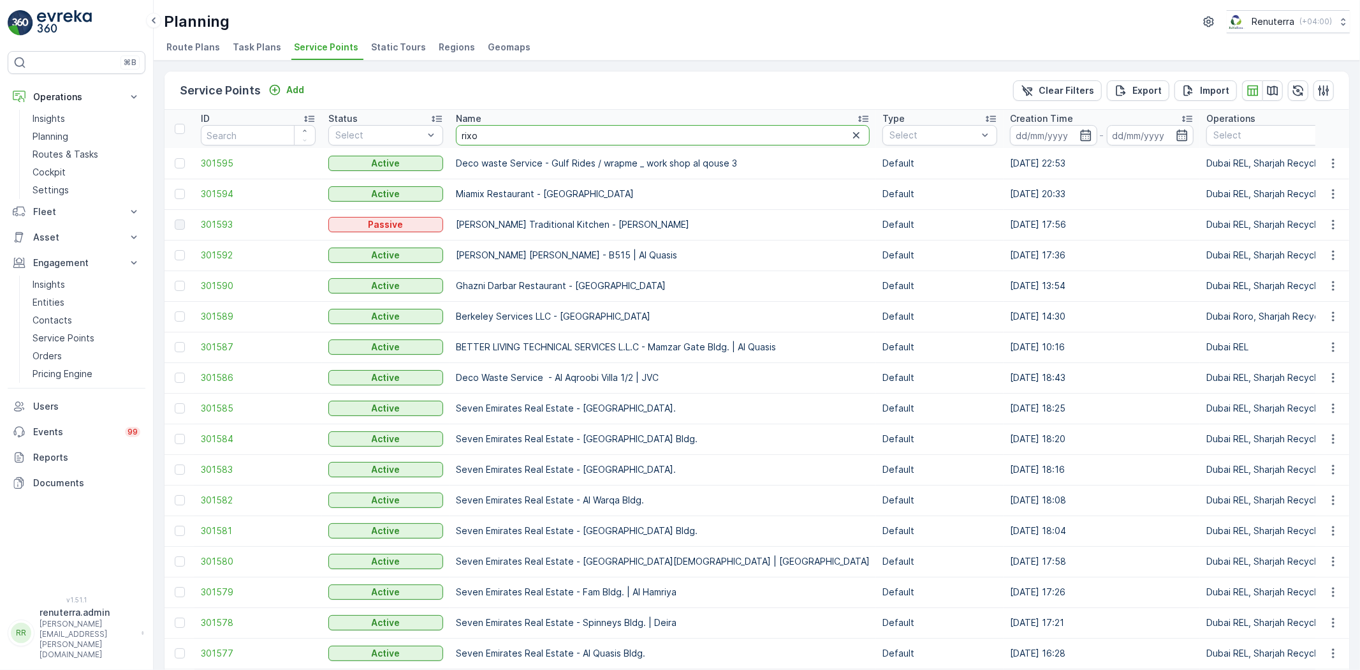
type input "rixos"
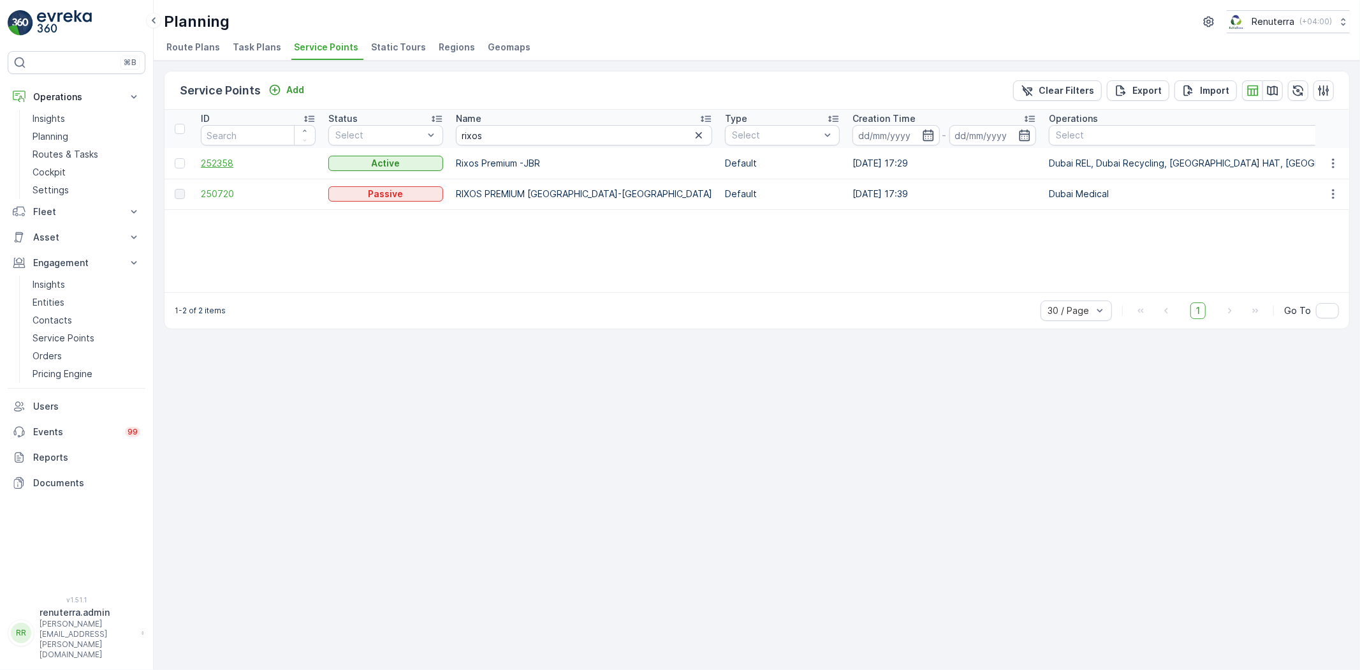
click at [200, 163] on td "252358" at bounding box center [258, 163] width 128 height 31
click at [227, 157] on span "252358" at bounding box center [258, 163] width 115 height 13
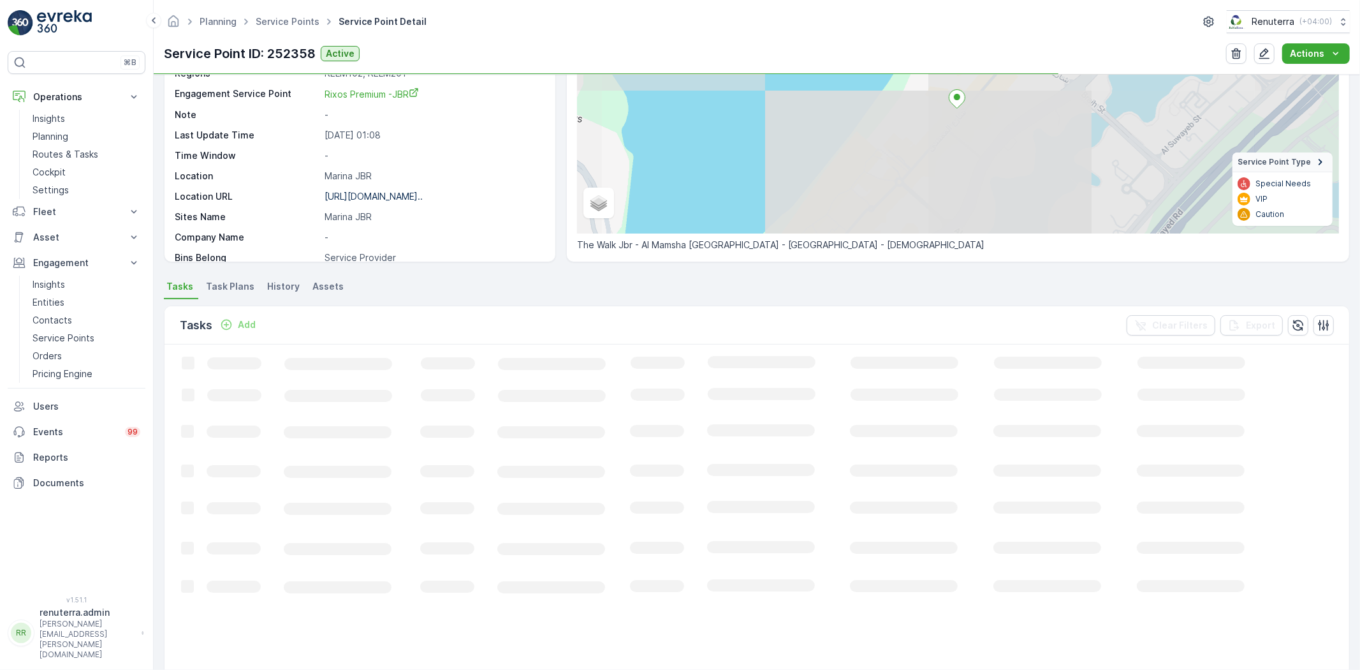
scroll to position [142, 0]
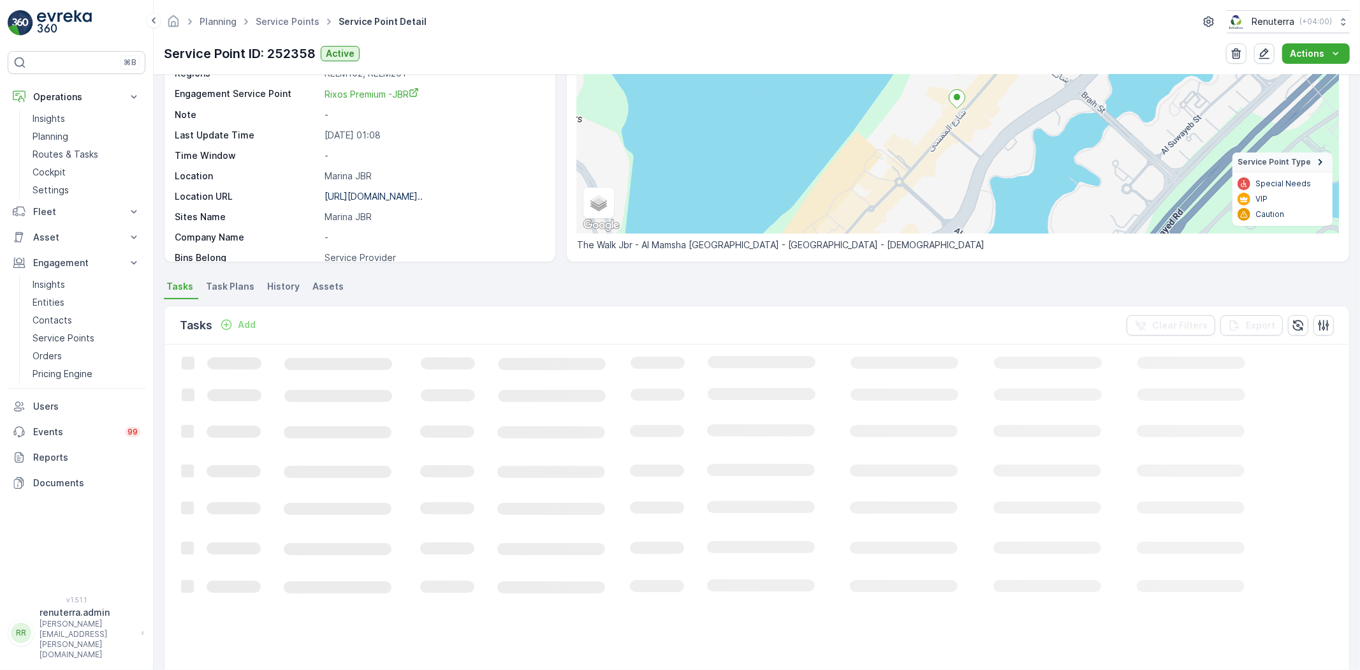
click at [240, 323] on p "Add" at bounding box center [247, 324] width 18 height 13
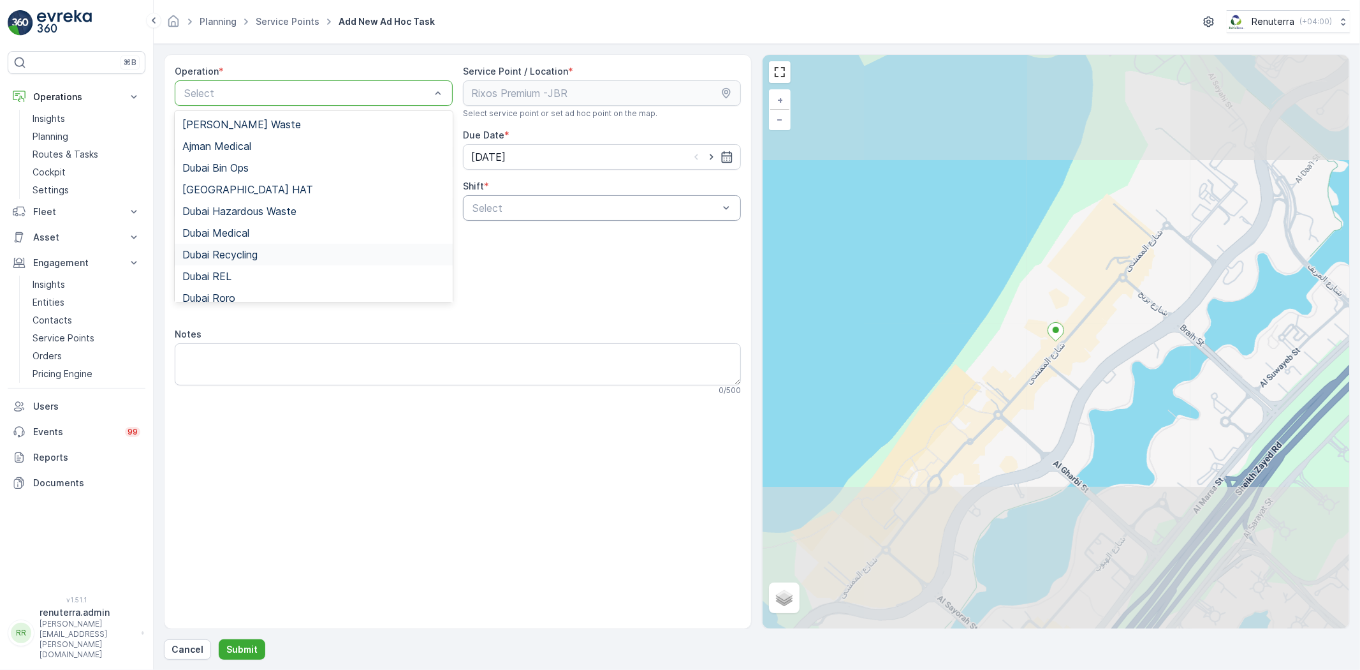
drag, startPoint x: 275, startPoint y: 251, endPoint x: 511, endPoint y: 219, distance: 238.8
click at [274, 251] on div "Dubai Recycling" at bounding box center [313, 254] width 263 height 11
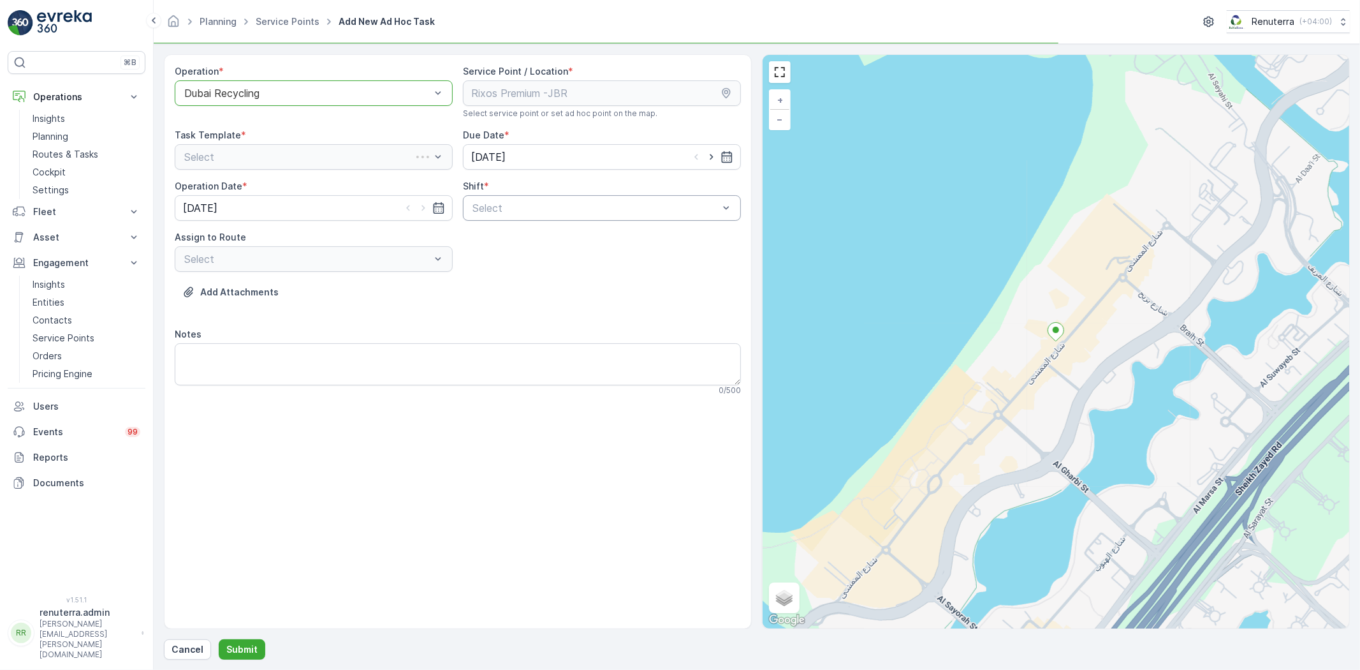
drag, startPoint x: 595, startPoint y: 189, endPoint x: 559, endPoint y: 205, distance: 38.9
click at [594, 191] on div "Shift *" at bounding box center [602, 186] width 278 height 13
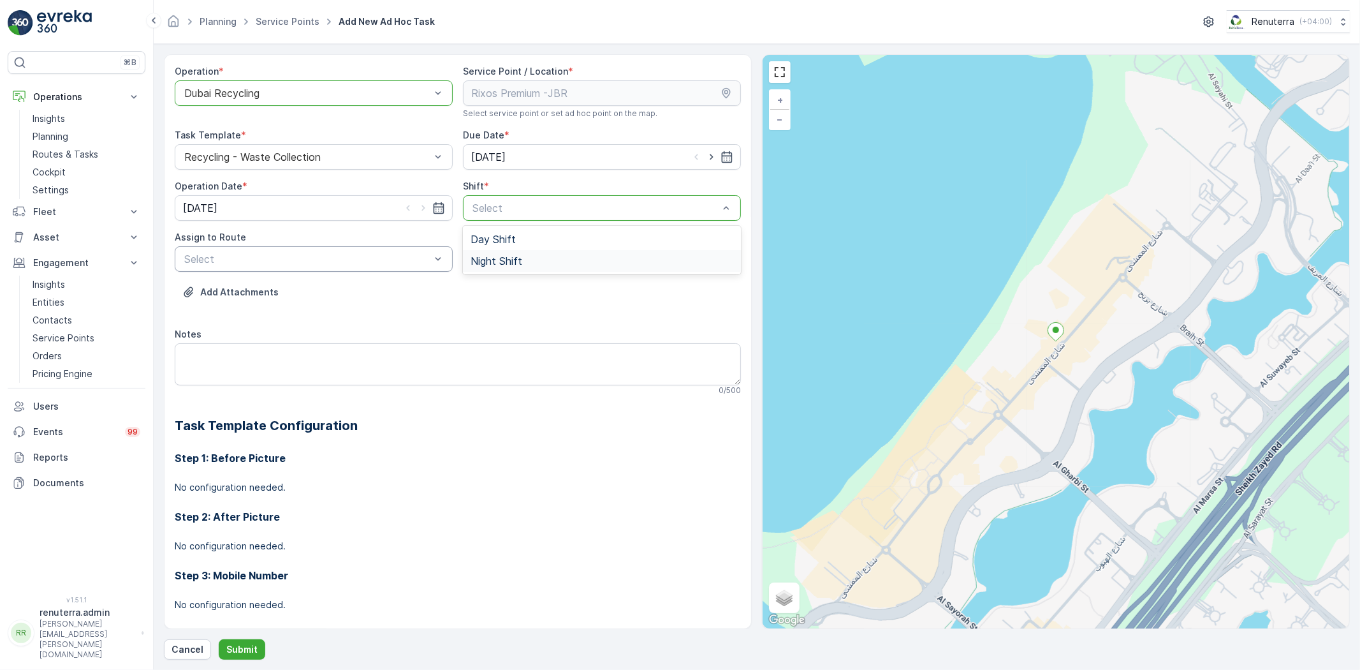
click at [492, 263] on span "Night Shift" at bounding box center [497, 260] width 52 height 11
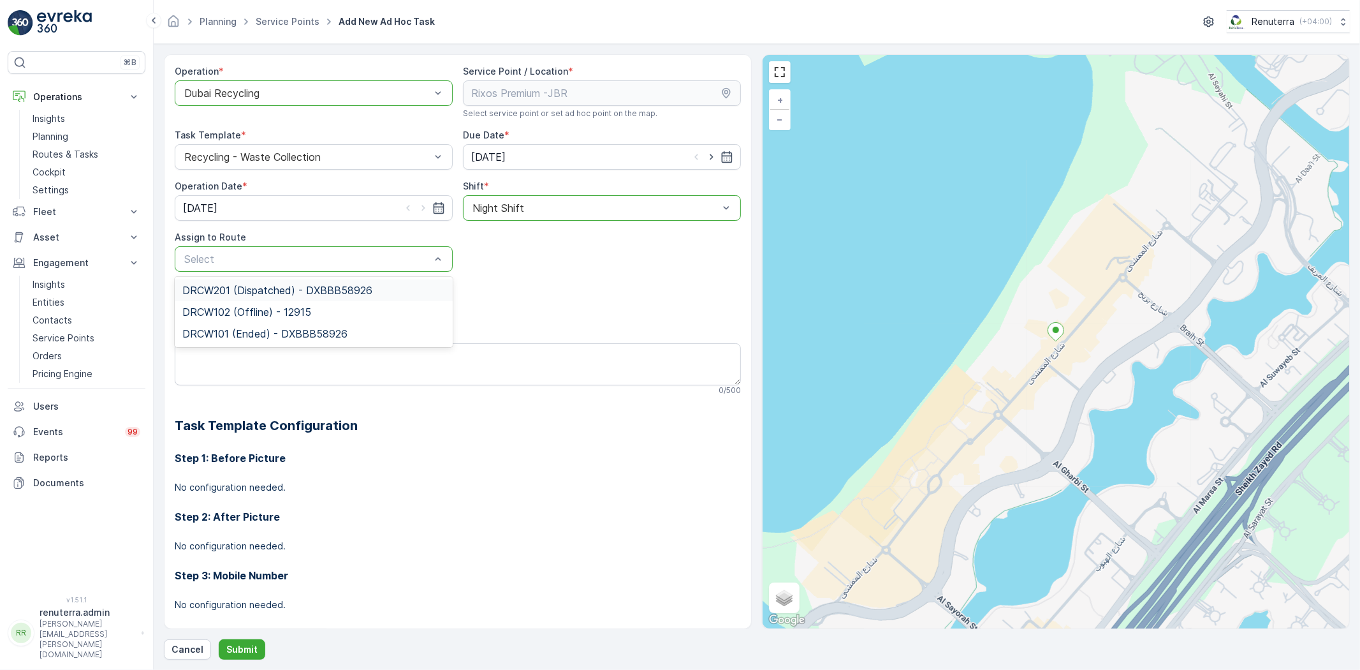
click at [371, 268] on div "Select" at bounding box center [314, 259] width 278 height 26
click at [319, 296] on div "DRCW201 (Dispatched) - DXBBB58926" at bounding box center [314, 290] width 278 height 22
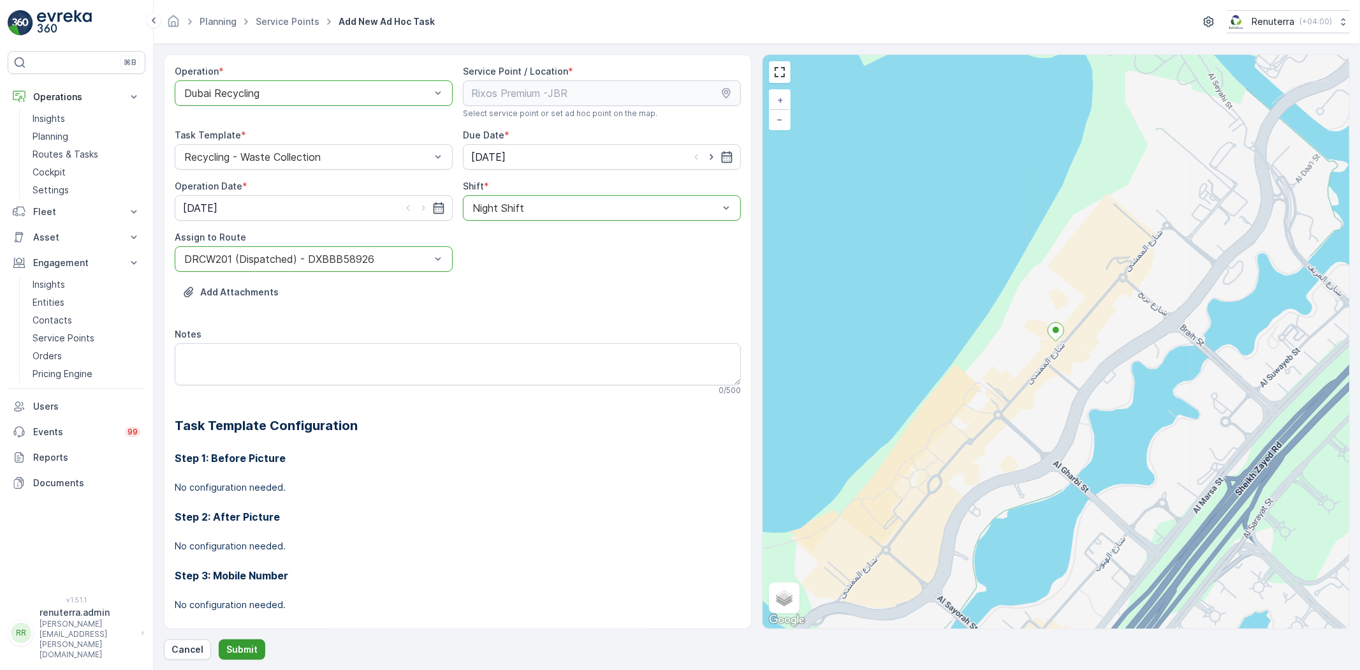
click at [247, 640] on button "Submit" at bounding box center [242, 649] width 47 height 20
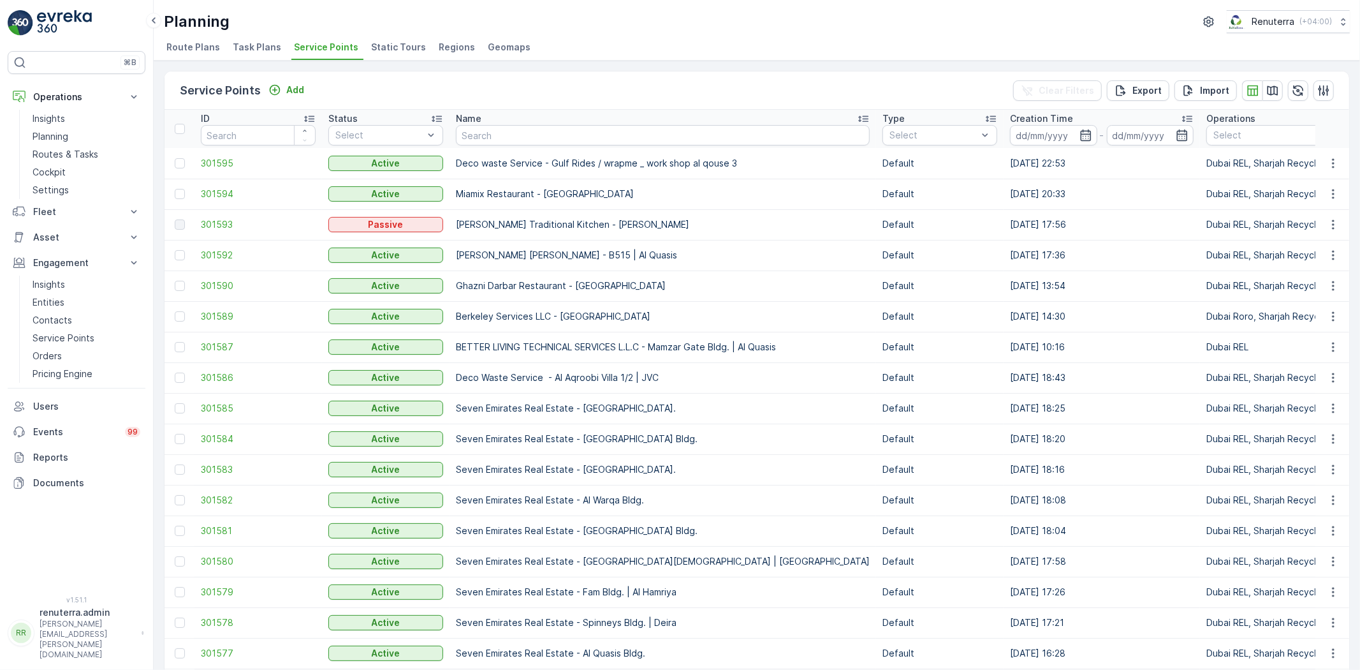
click at [500, 116] on div "Name" at bounding box center [663, 118] width 414 height 13
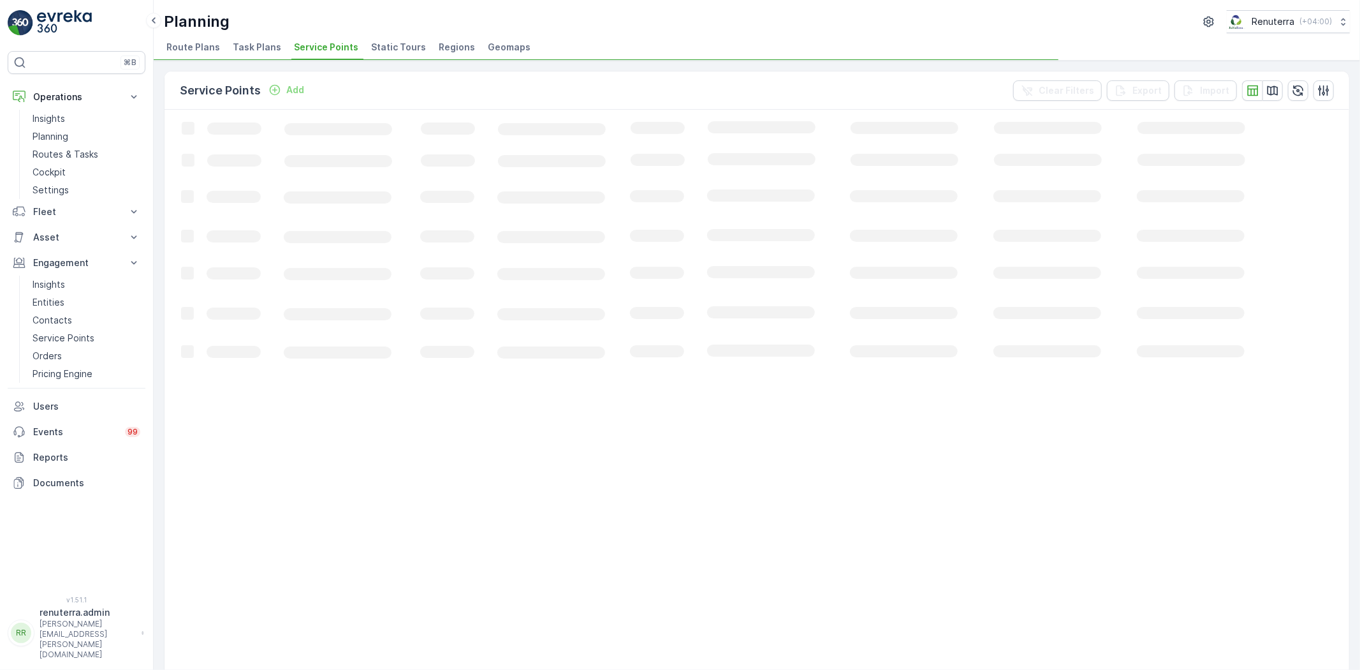
click at [499, 134] on icon "Loading..." at bounding box center [777, 532] width 1224 height 845
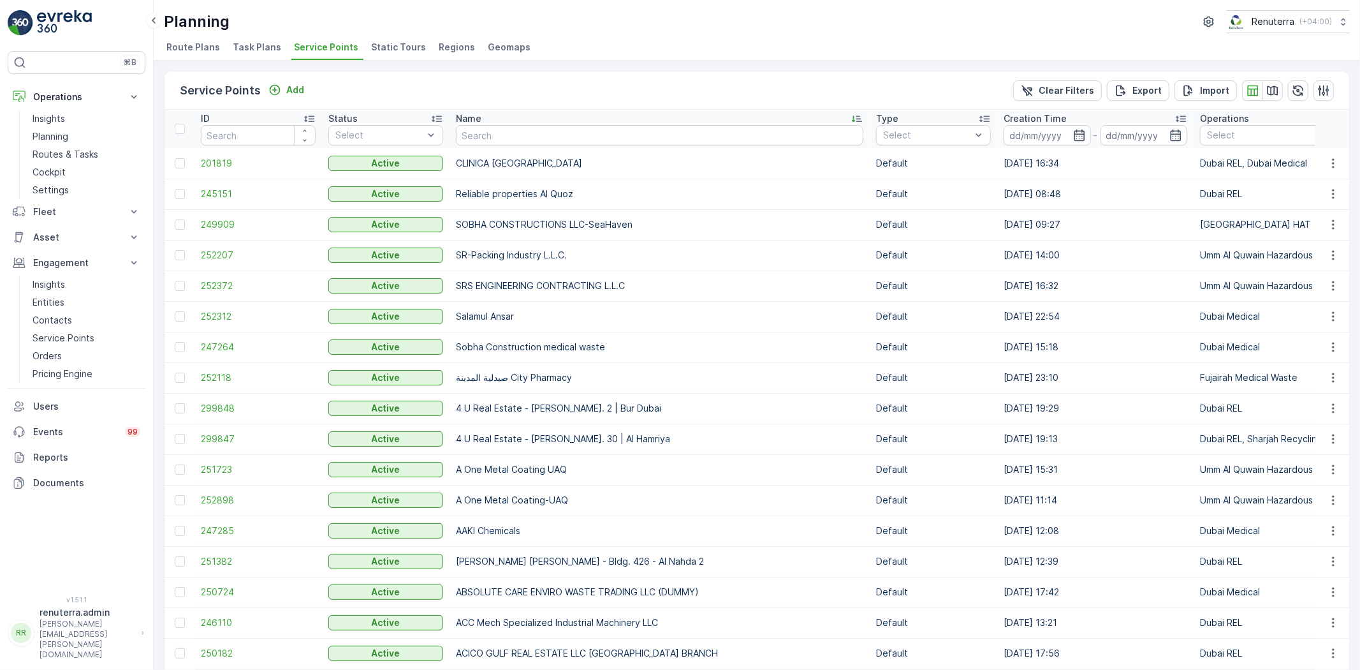
click at [519, 133] on input "text" at bounding box center [659, 135] width 407 height 20
type input "emritaes"
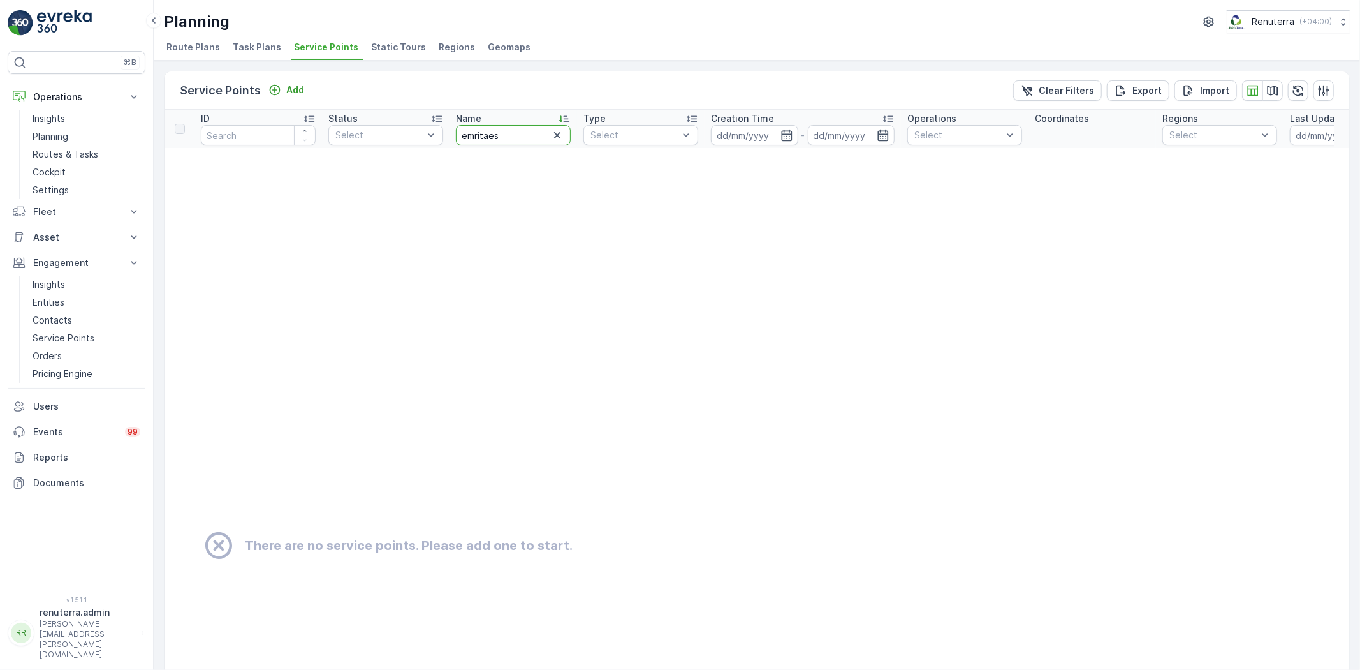
click at [513, 137] on input "emritaes" at bounding box center [513, 135] width 115 height 20
type input "emrita"
click at [513, 136] on input "emrita" at bounding box center [513, 135] width 115 height 20
click at [551, 132] on icon "button" at bounding box center [557, 135] width 13 height 13
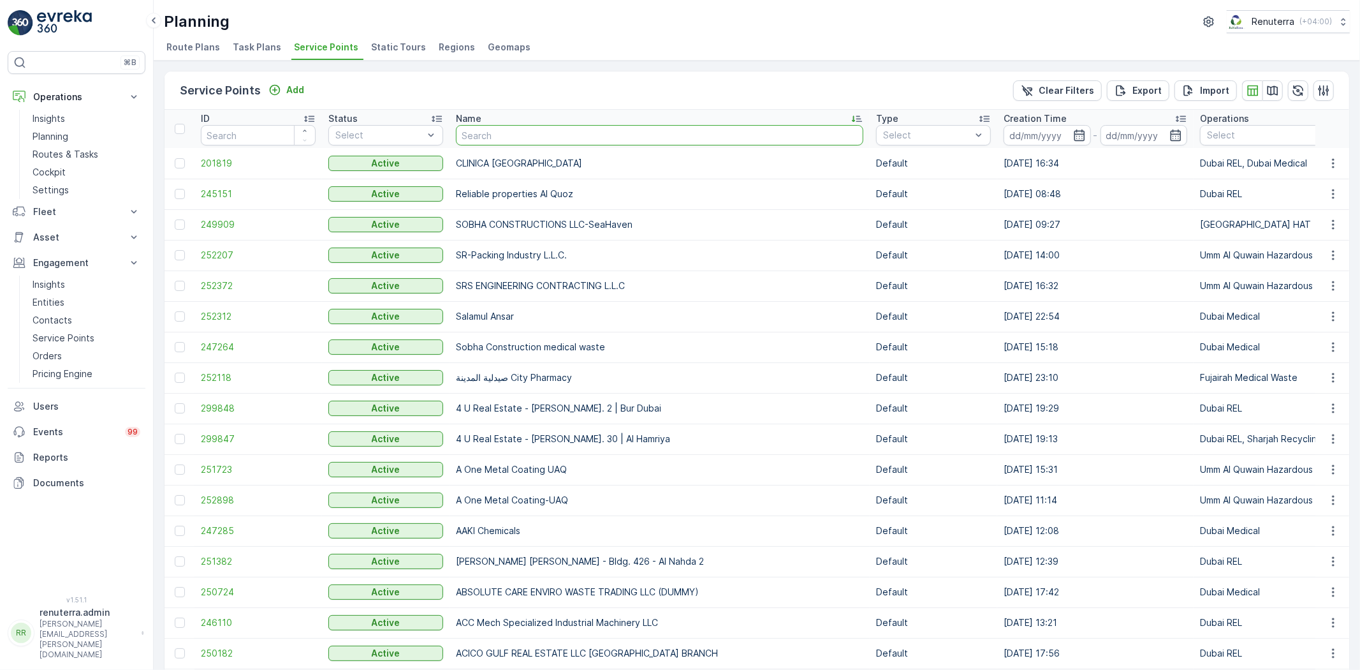
click at [488, 136] on input "text" at bounding box center [659, 135] width 407 height 20
type input "emritaes"
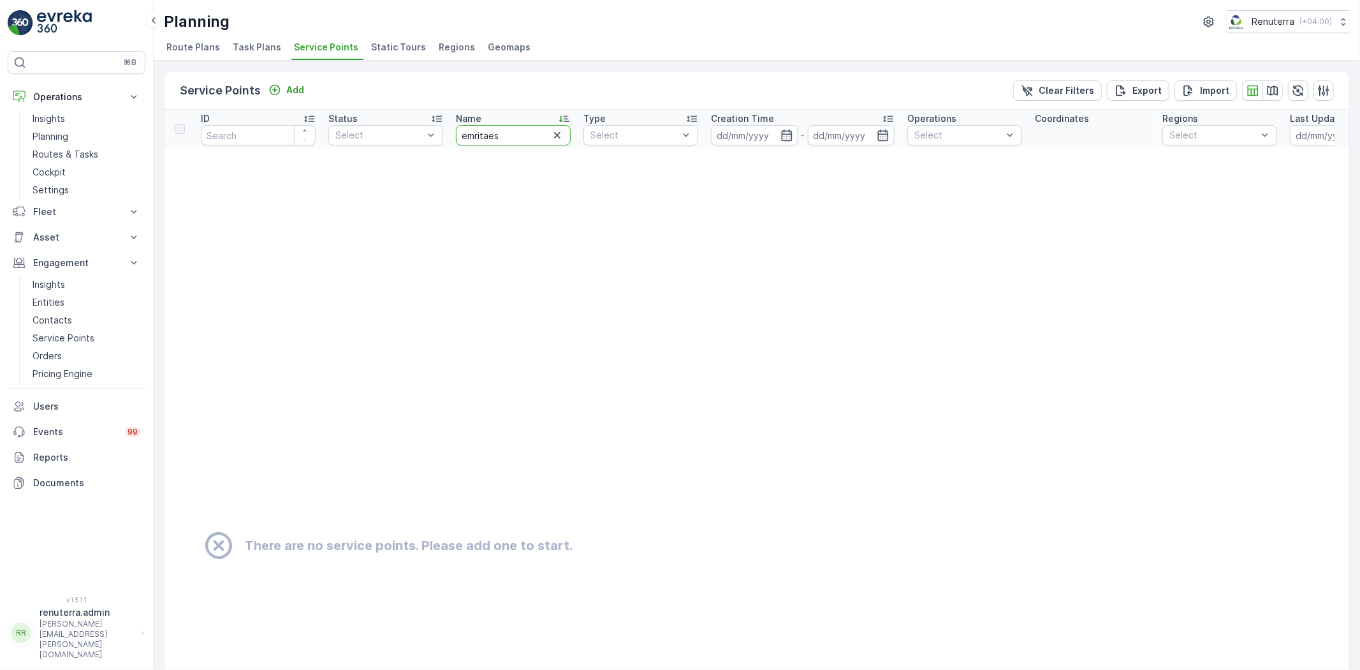
click at [518, 140] on input "emritaes" at bounding box center [513, 135] width 115 height 20
type input "emrita"
click at [515, 136] on input "emrita" at bounding box center [513, 135] width 115 height 20
type input "emri"
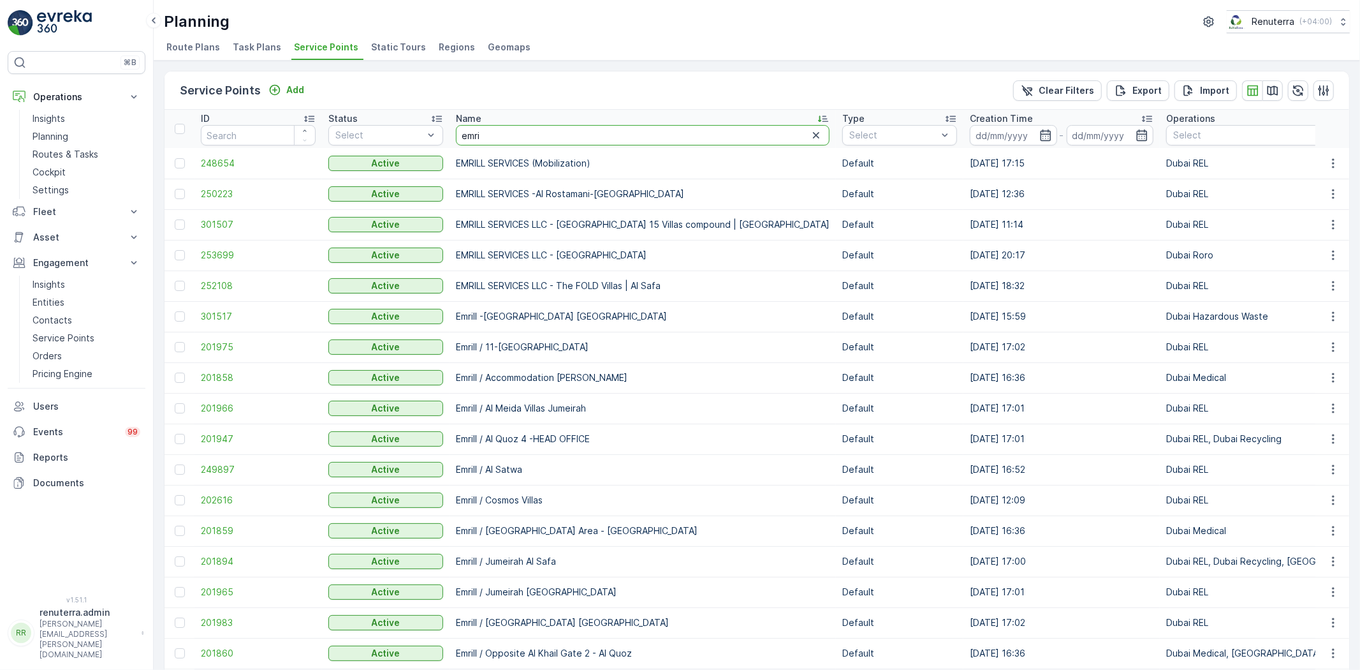
click at [515, 136] on input "emri" at bounding box center [643, 135] width 374 height 20
type input "emr"
click at [515, 137] on input "emr" at bounding box center [643, 135] width 374 height 20
type input "emrates"
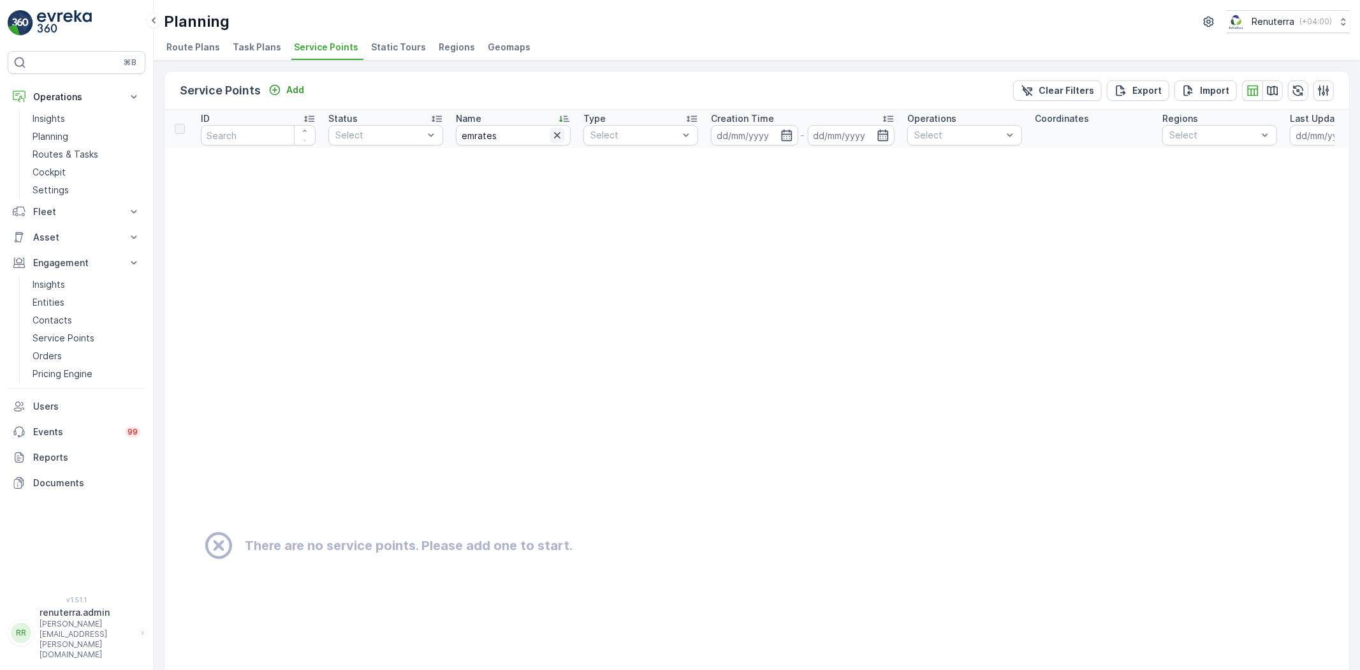
click at [556, 136] on icon "button" at bounding box center [557, 135] width 6 height 6
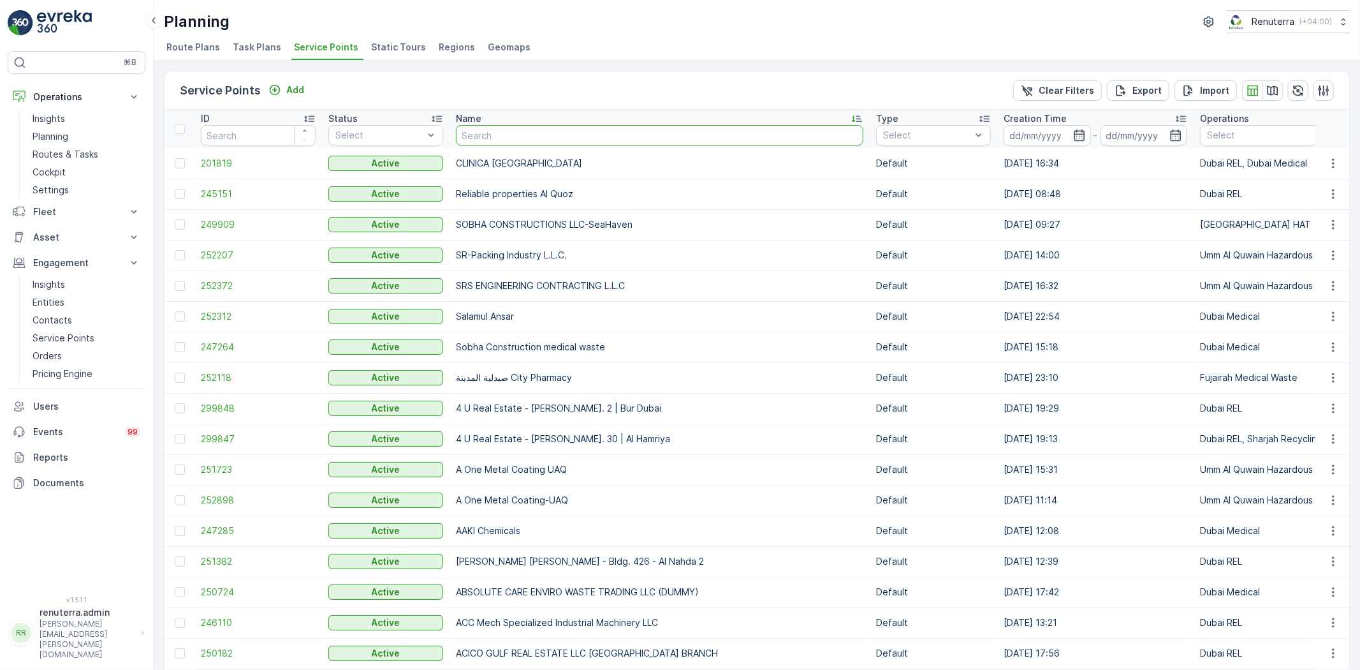
click at [511, 134] on input "text" at bounding box center [659, 135] width 407 height 20
type input "emirates"
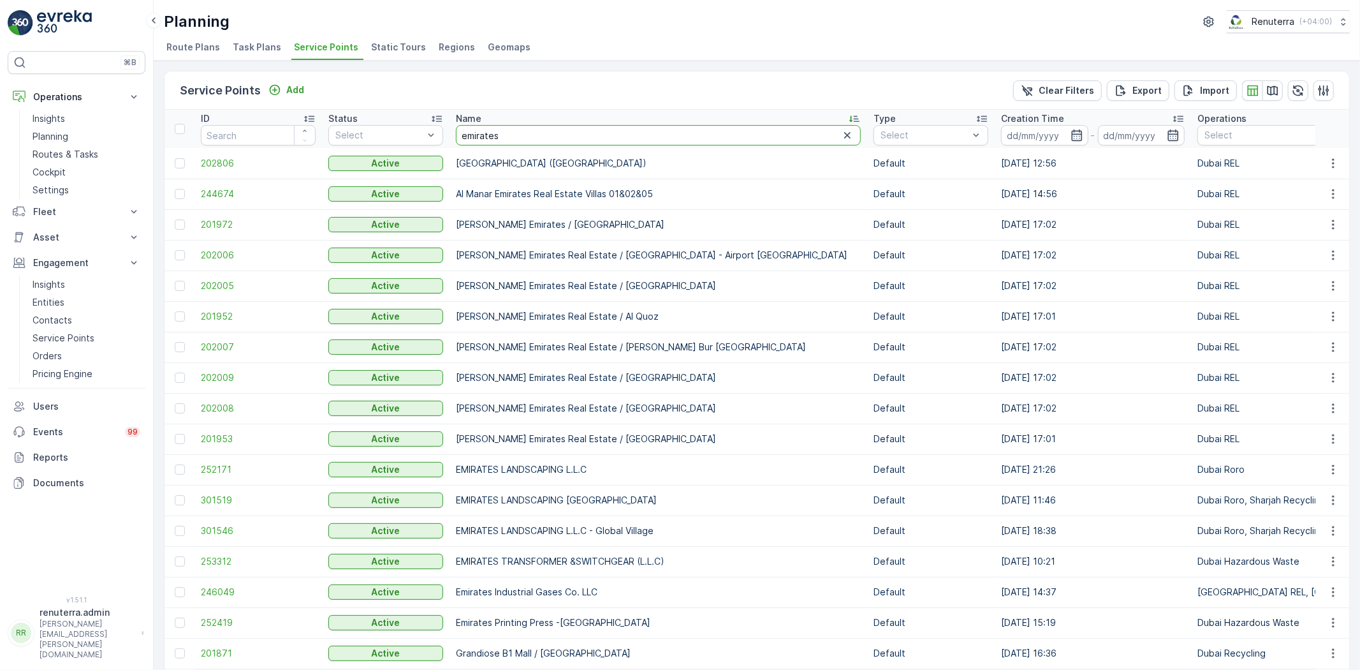
click at [524, 135] on input "emirates" at bounding box center [658, 135] width 405 height 20
type input "emirates lam"
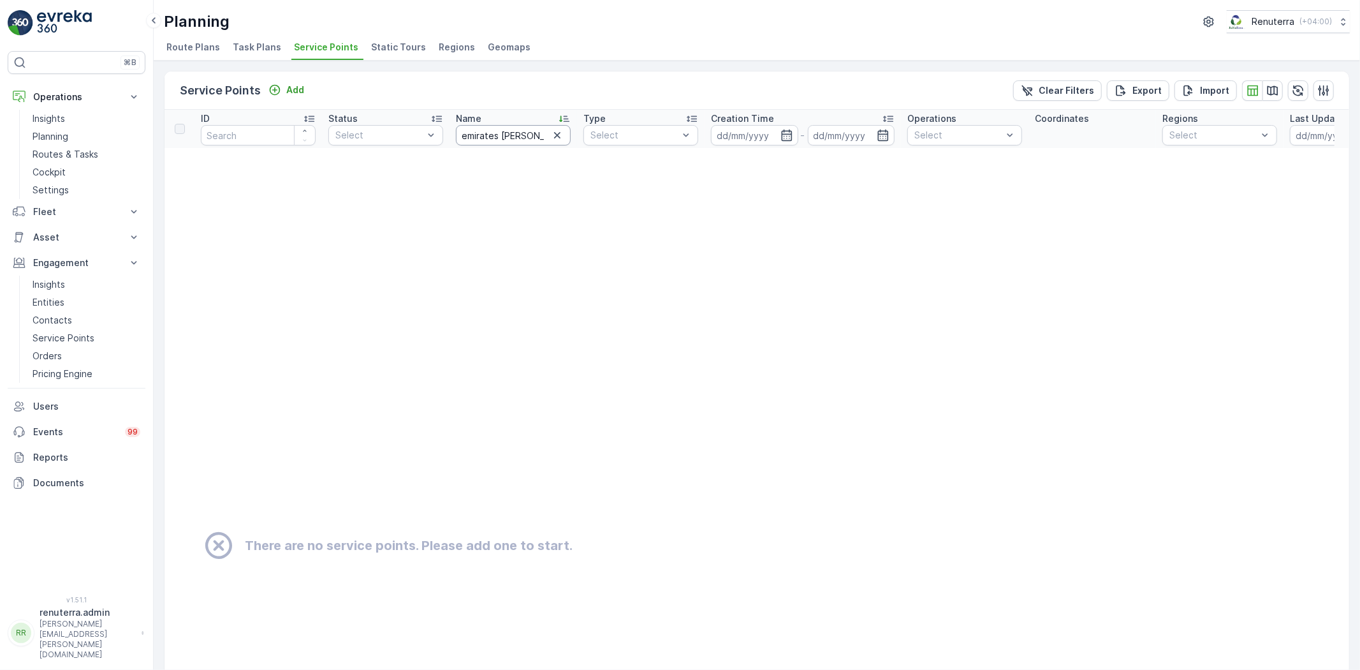
click at [532, 141] on input "emirates lam" at bounding box center [513, 135] width 115 height 20
type input "emirates land"
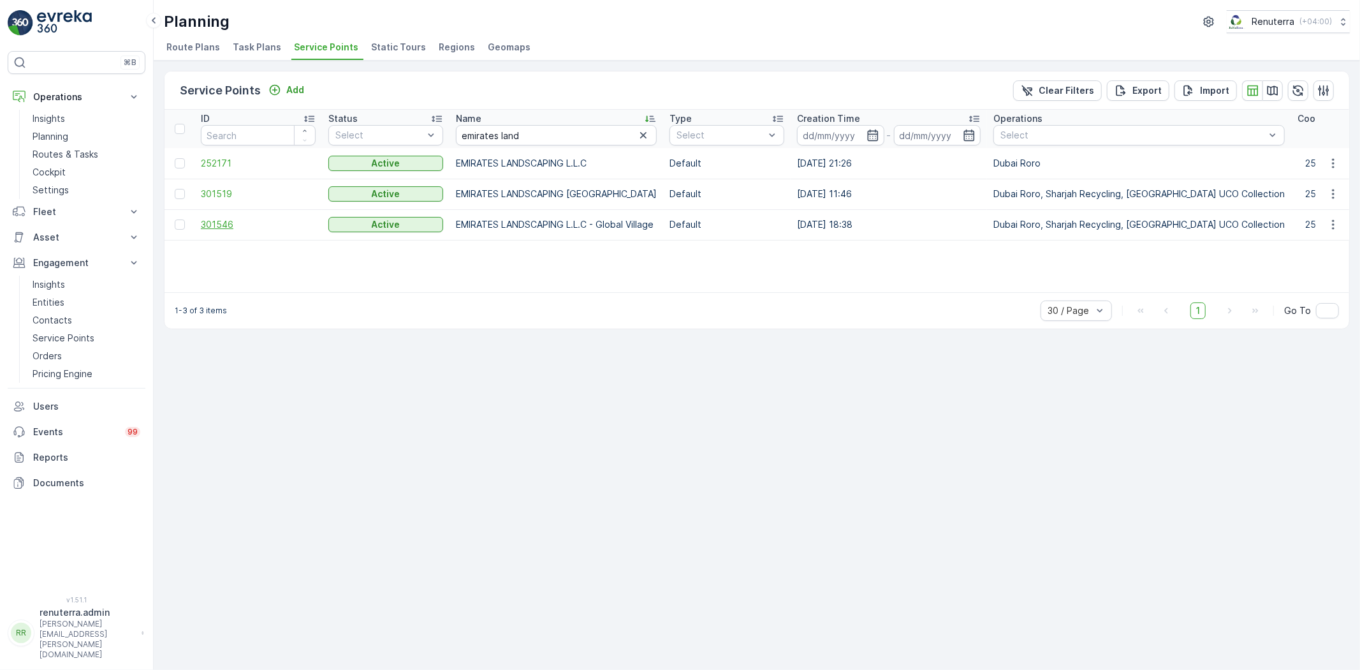
click at [221, 222] on span "301546" at bounding box center [258, 224] width 115 height 13
click at [211, 159] on span "252171" at bounding box center [258, 163] width 115 height 13
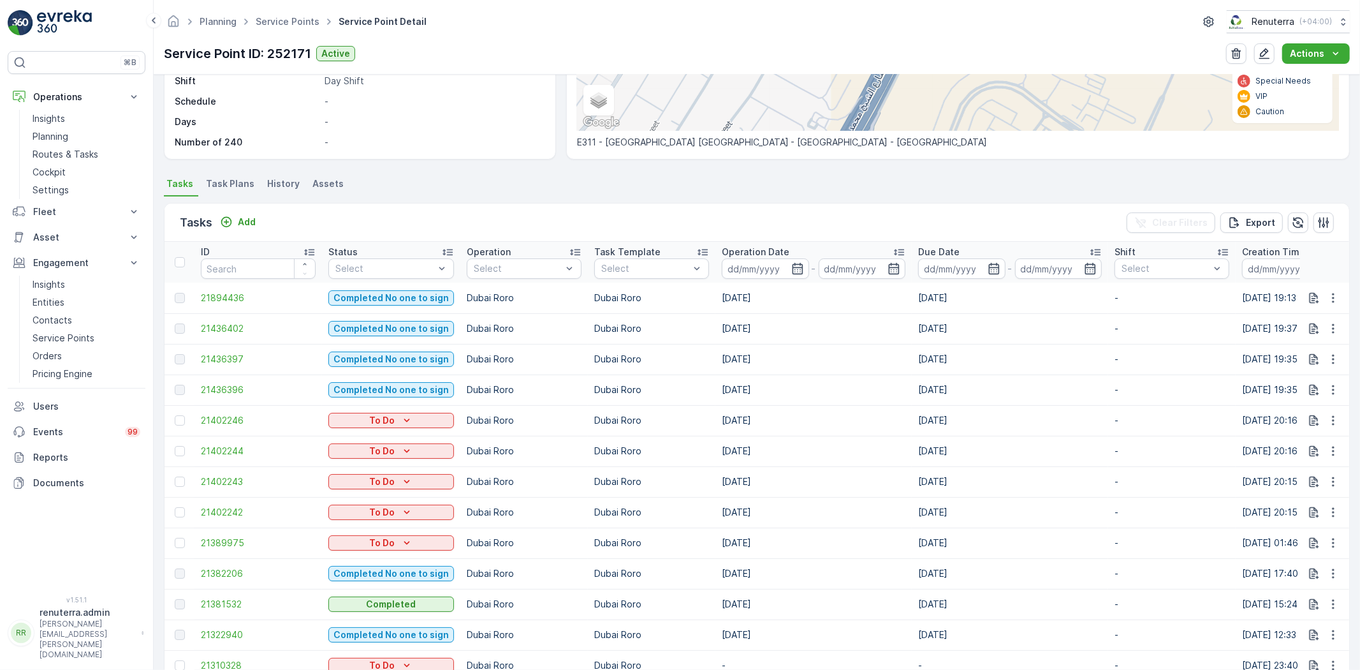
scroll to position [283, 0]
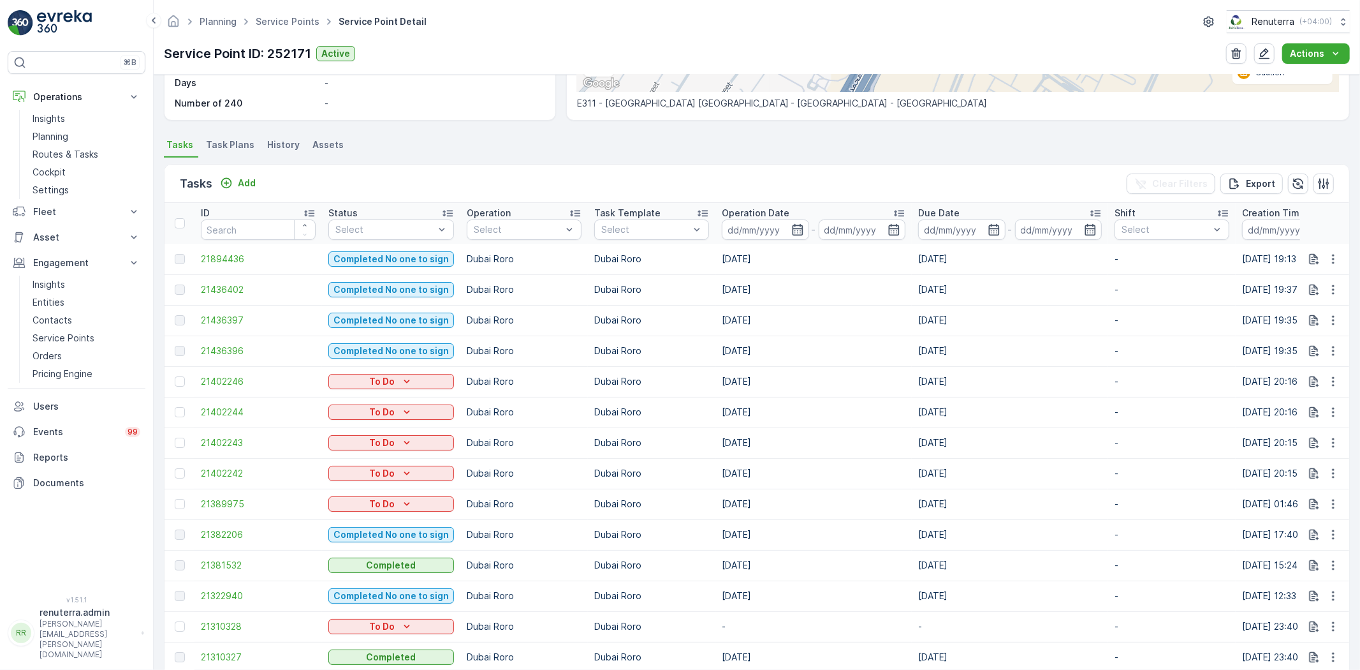
drag, startPoint x: 491, startPoint y: 246, endPoint x: 498, endPoint y: 240, distance: 9.1
click at [492, 246] on td "Dubai Roro" at bounding box center [524, 259] width 128 height 31
click at [499, 238] on div "Select" at bounding box center [524, 229] width 115 height 20
click at [547, 167] on div "Tasks Add Clear Filters Export" at bounding box center [757, 184] width 1185 height 38
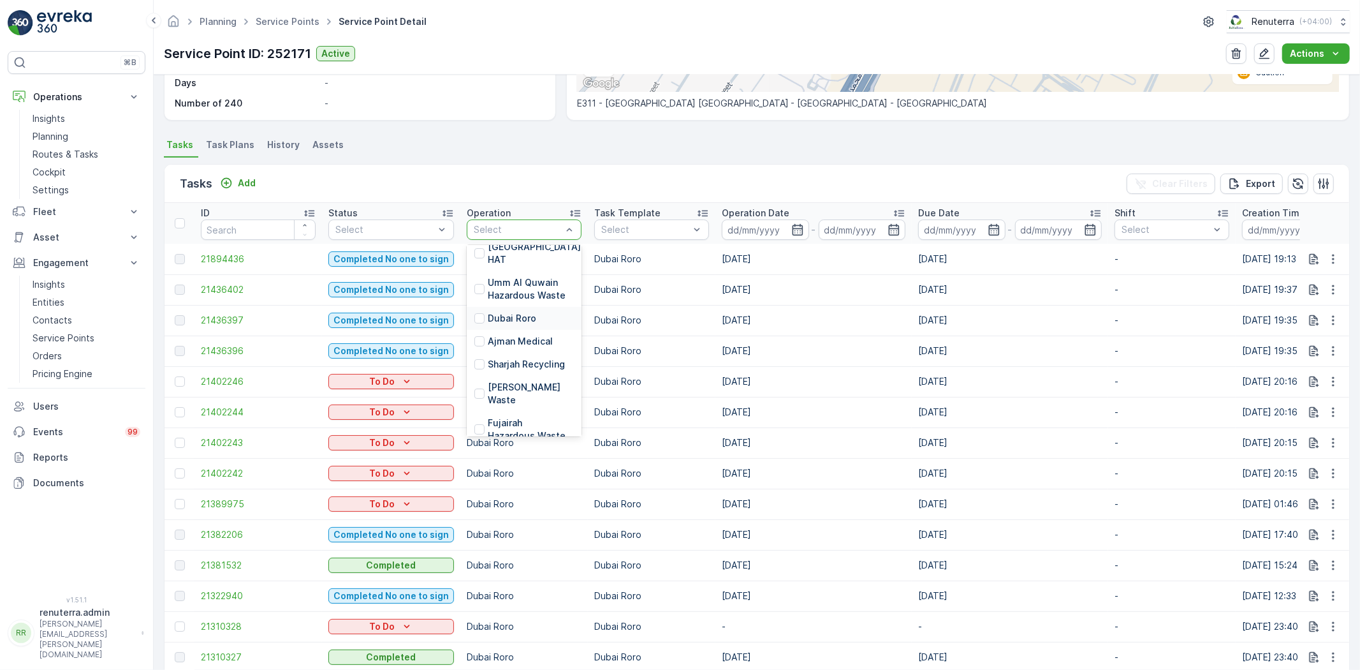
click at [520, 312] on p "Dubai Roro" at bounding box center [512, 318] width 48 height 13
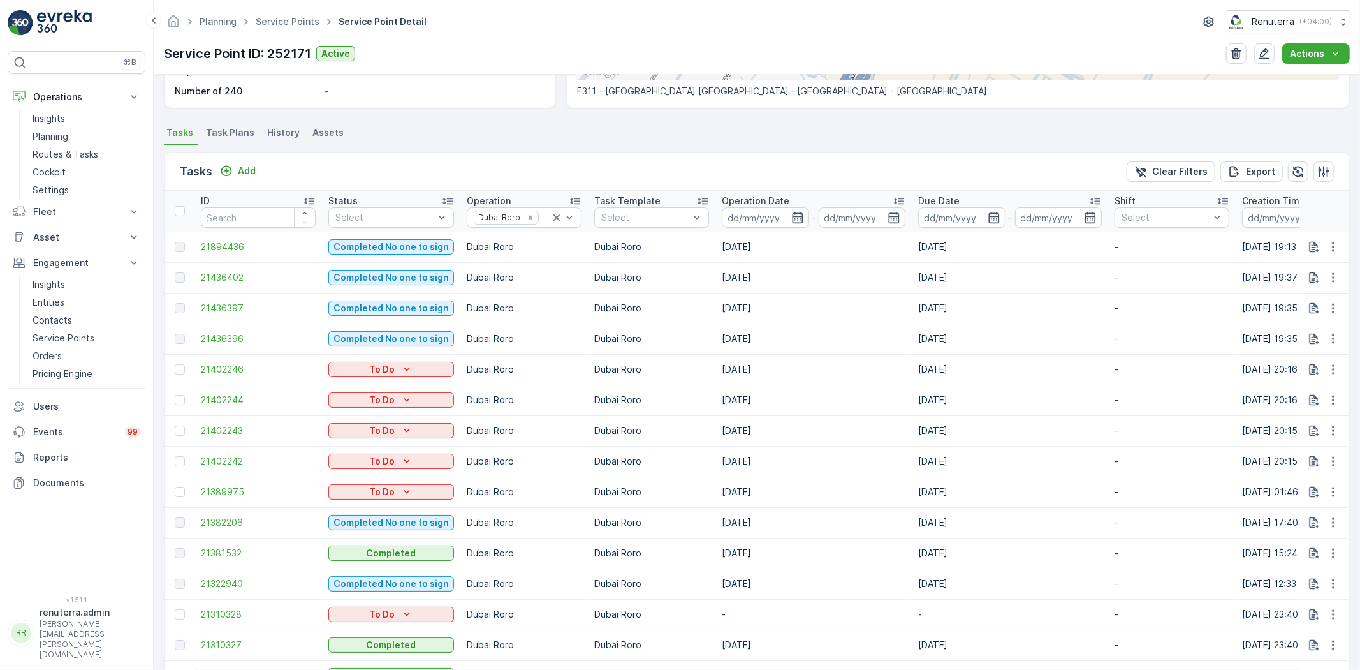
scroll to position [172, 0]
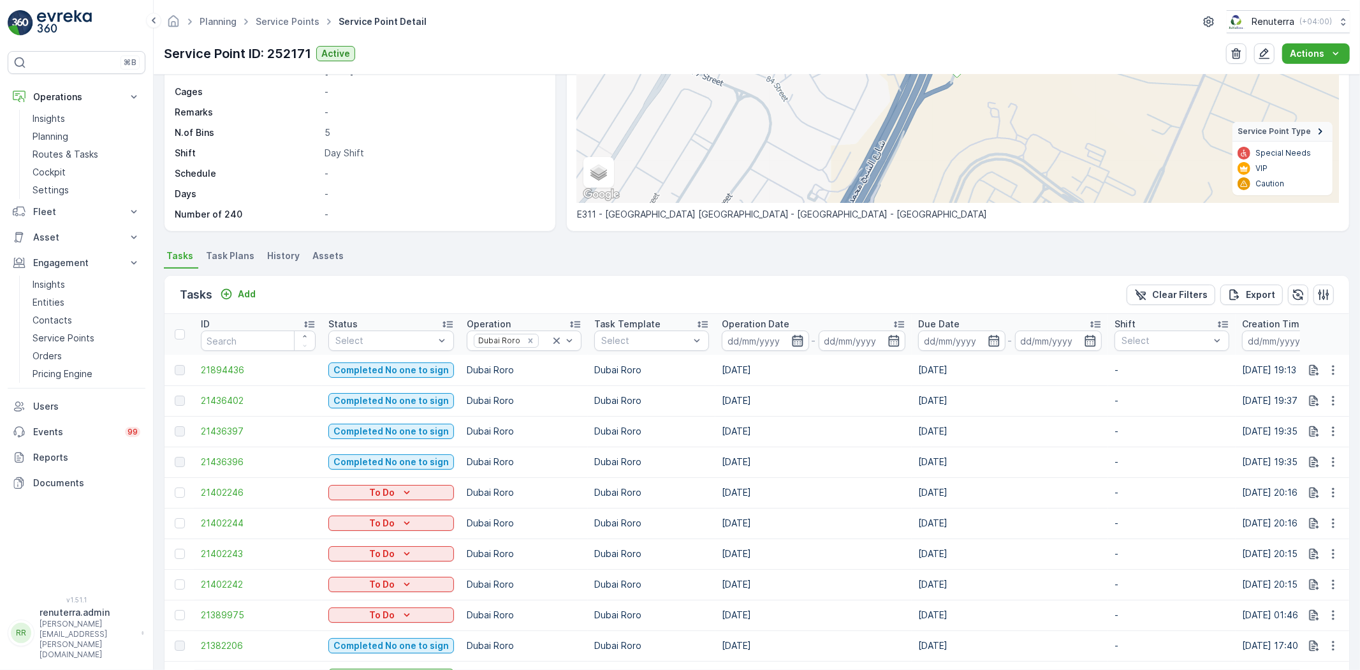
click at [793, 340] on icon "button" at bounding box center [797, 340] width 13 height 13
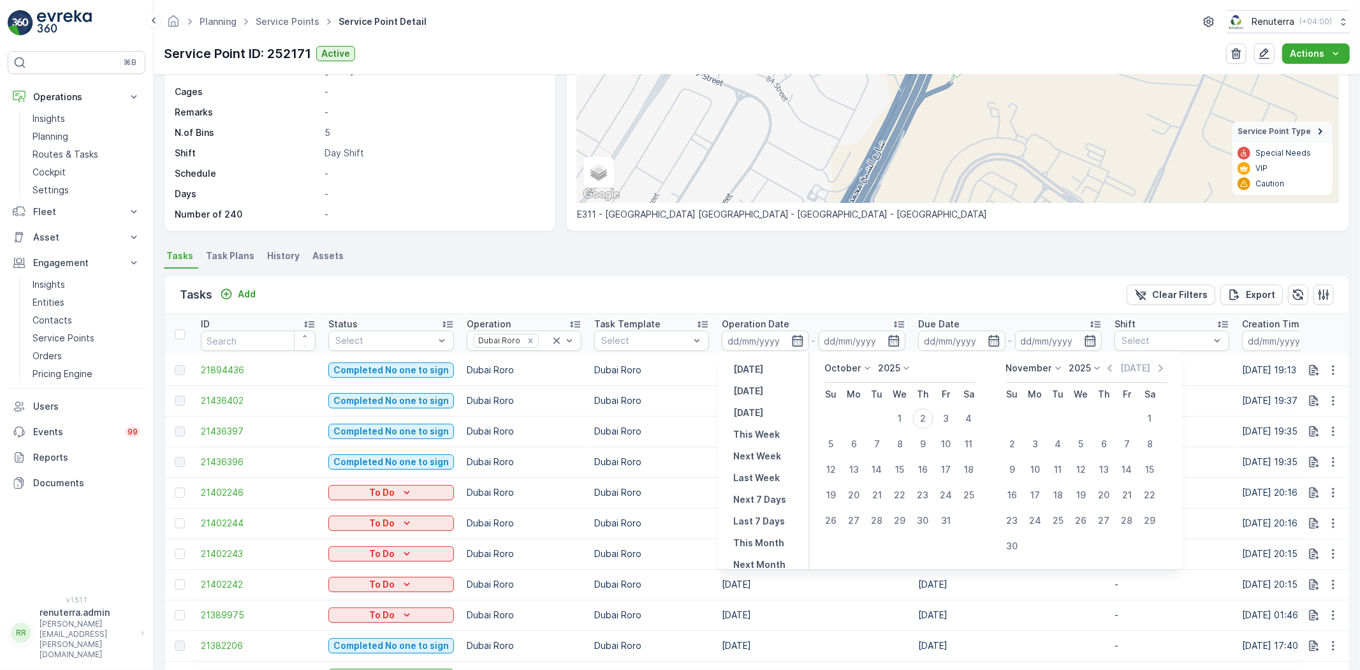
click at [867, 375] on div "October 2025" at bounding box center [900, 372] width 150 height 21
click at [867, 371] on icon at bounding box center [868, 368] width 13 height 13
click at [851, 430] on span "September" at bounding box center [857, 432] width 48 height 13
click at [862, 416] on div "1" at bounding box center [854, 418] width 20 height 20
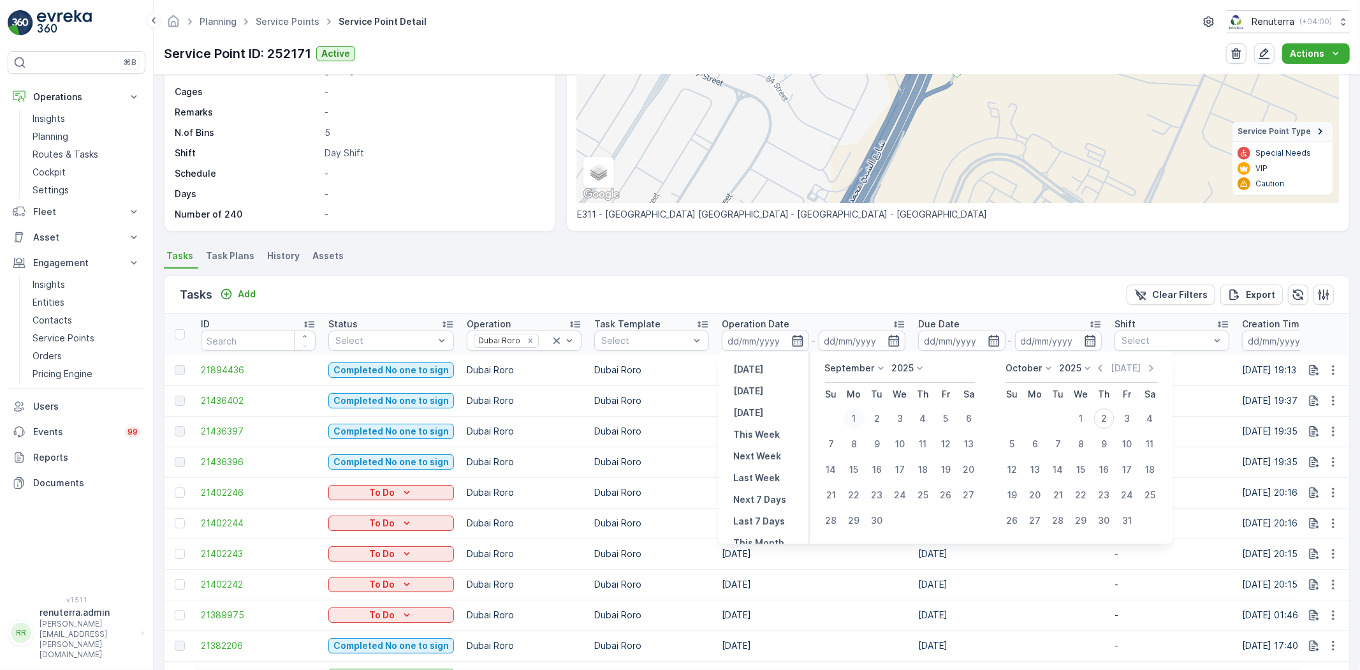
type input "01.09.2025"
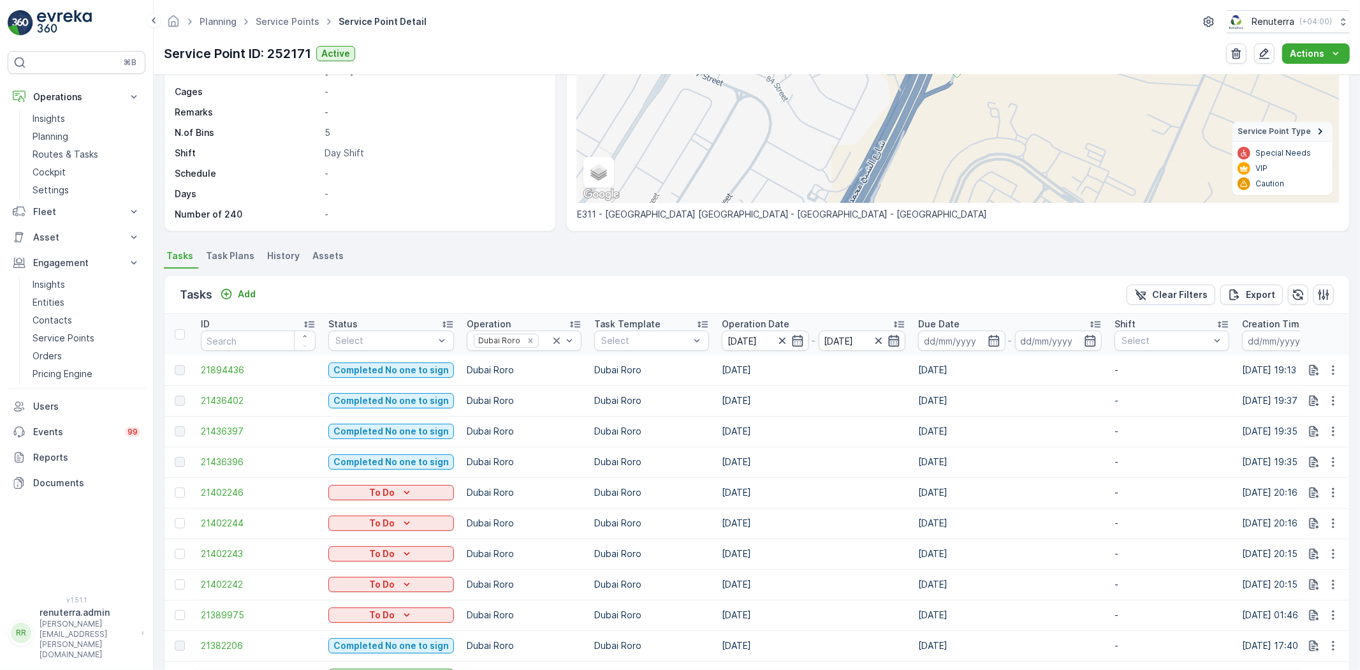
click at [893, 336] on icon "button" at bounding box center [894, 340] width 11 height 11
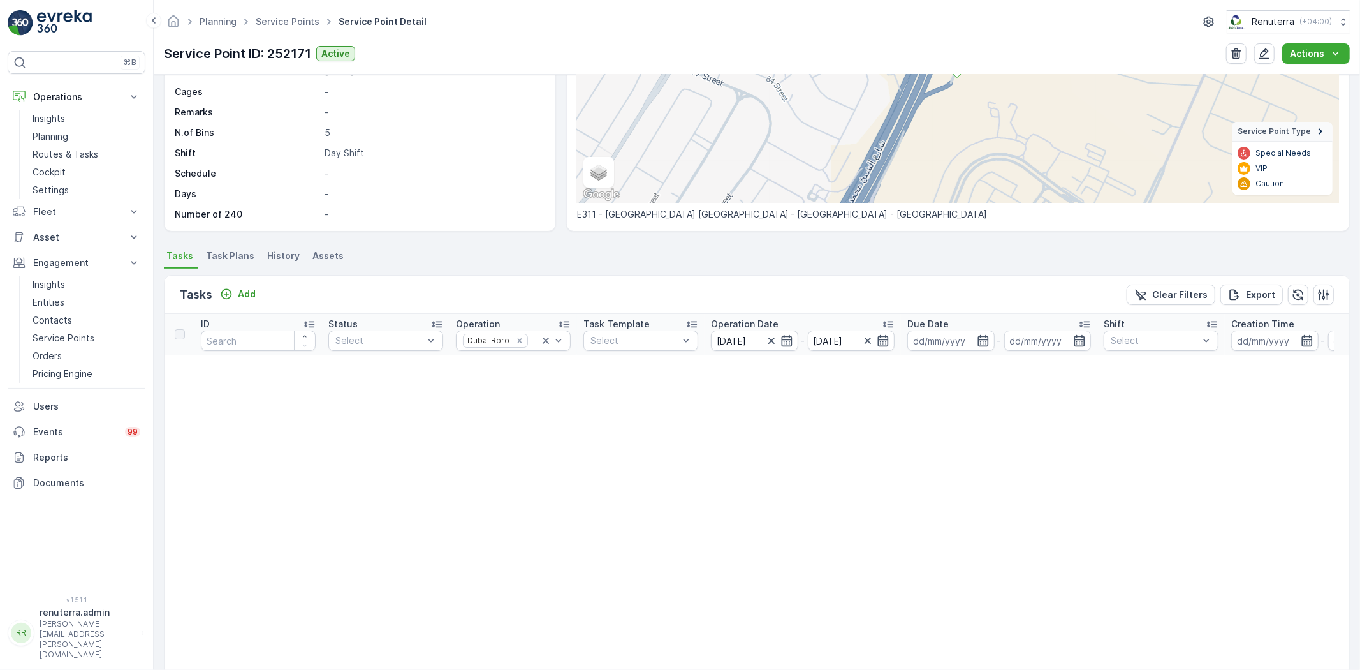
scroll to position [172, 0]
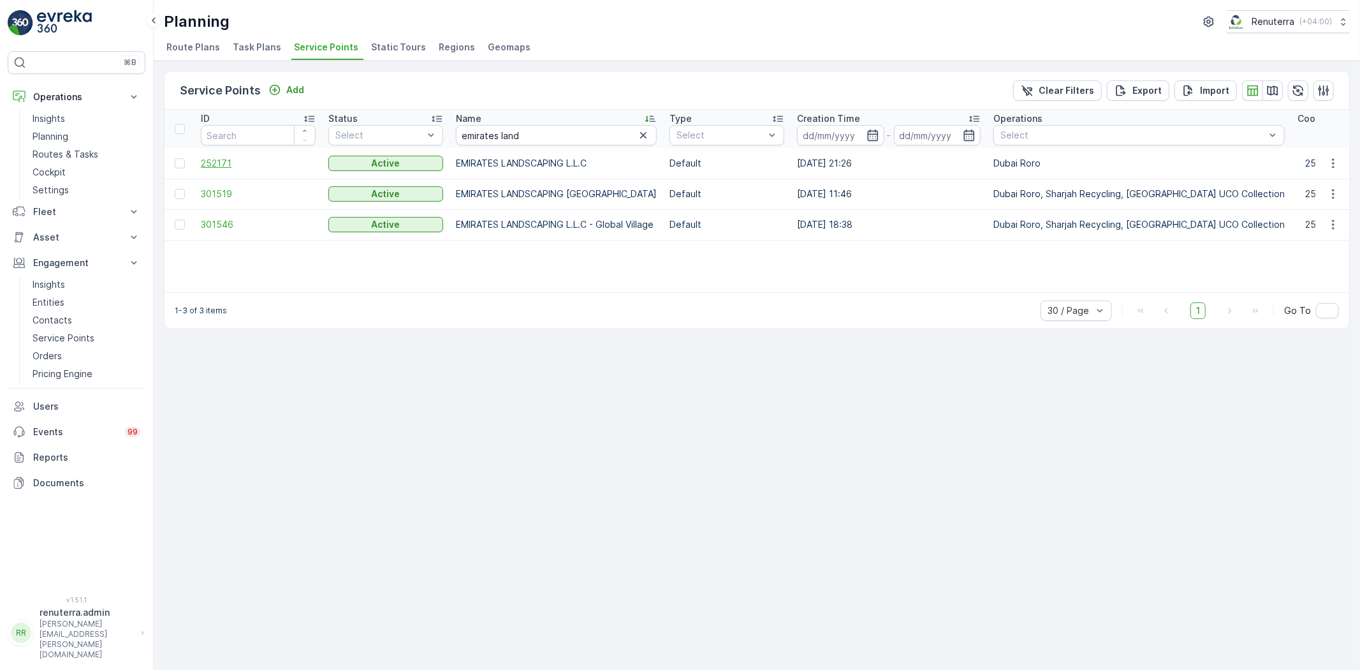
click at [220, 167] on span "252171" at bounding box center [258, 163] width 115 height 13
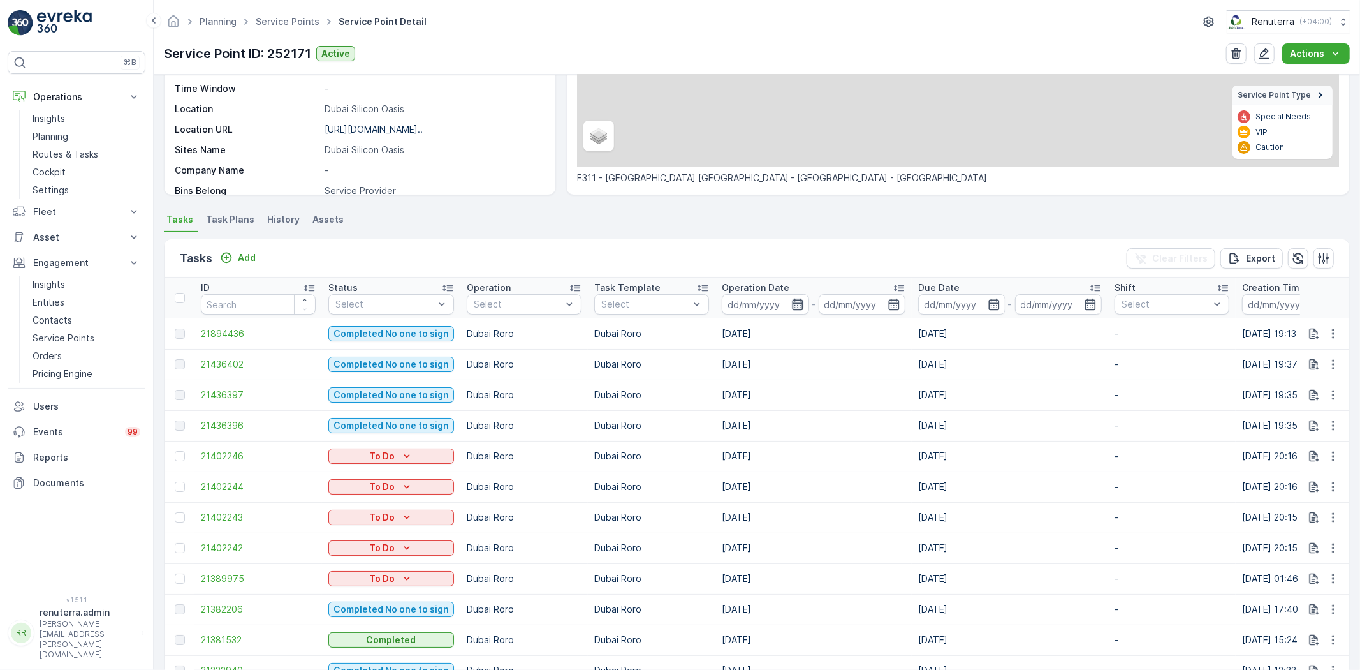
scroll to position [212, 0]
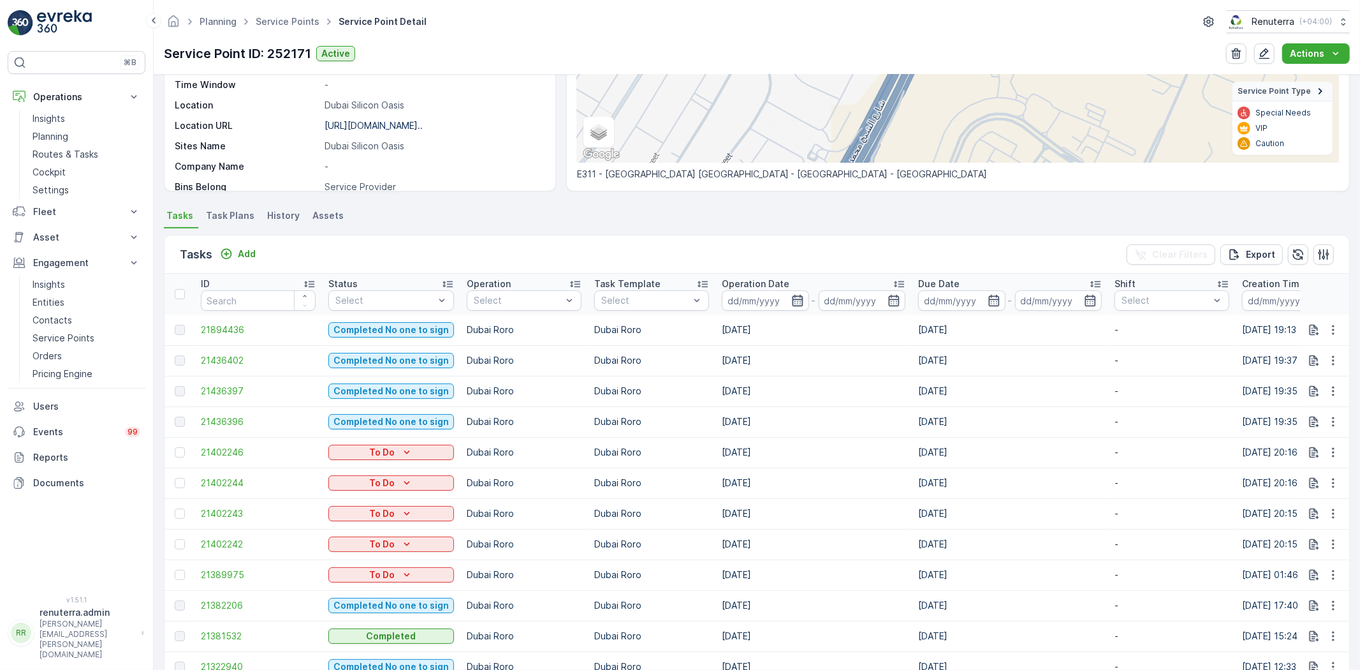
click at [791, 300] on icon "button" at bounding box center [797, 300] width 13 height 13
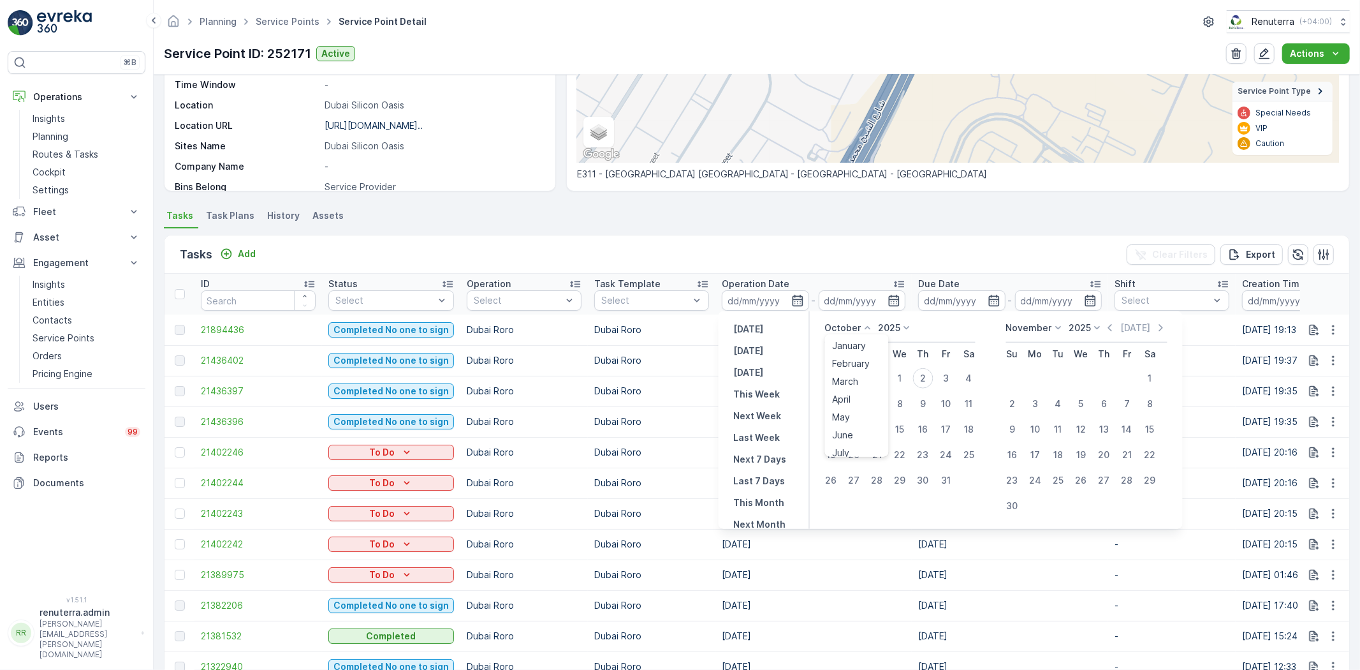
click at [863, 329] on icon at bounding box center [868, 327] width 13 height 13
click at [849, 384] on div "September" at bounding box center [857, 392] width 59 height 18
click at [851, 374] on div "1" at bounding box center [854, 378] width 20 height 20
type input "01.09.2025"
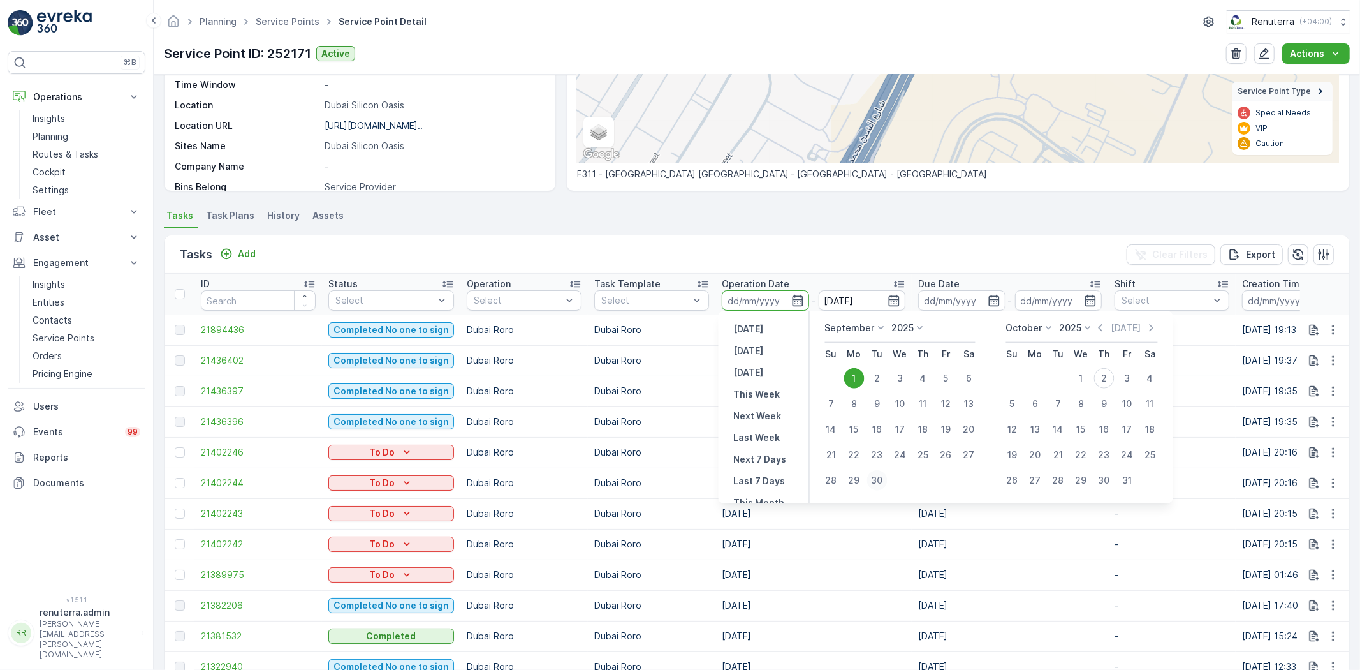
click at [877, 475] on div "30" at bounding box center [877, 480] width 20 height 20
type input "30.09.2025"
click at [877, 475] on div "30" at bounding box center [877, 480] width 20 height 20
type input "30.09.2025"
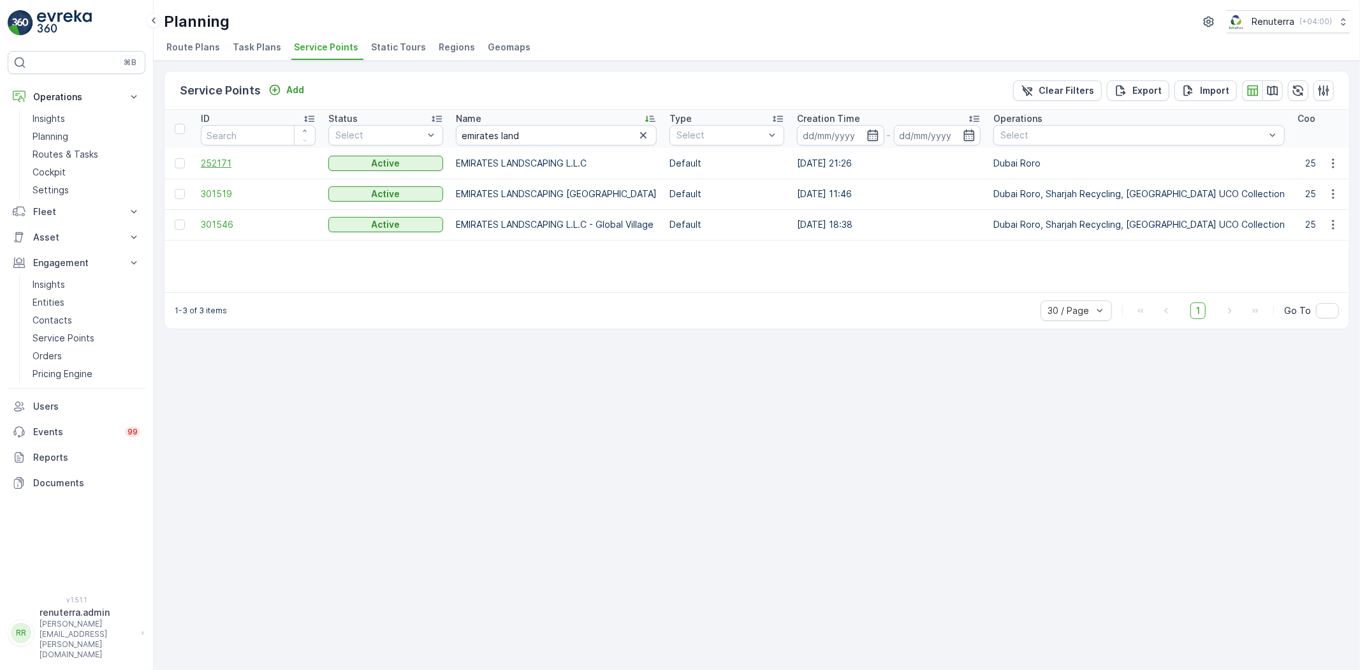
click at [212, 165] on span "252171" at bounding box center [258, 163] width 115 height 13
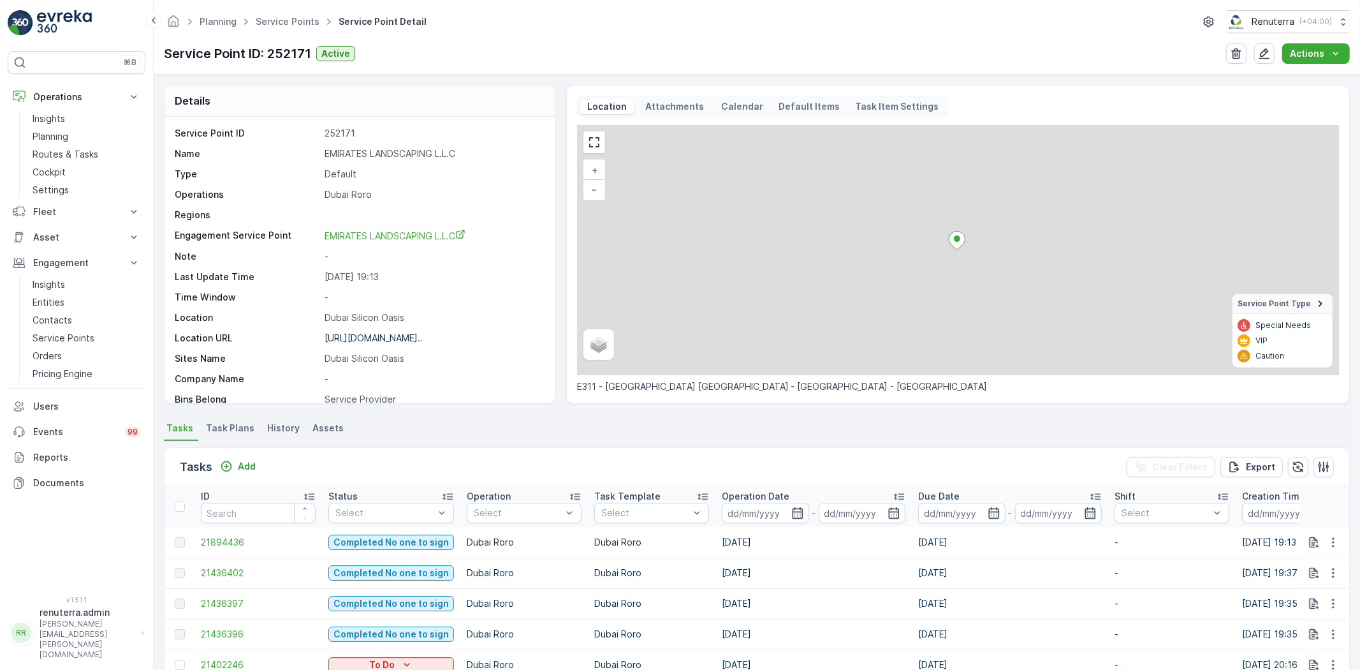
scroll to position [142, 0]
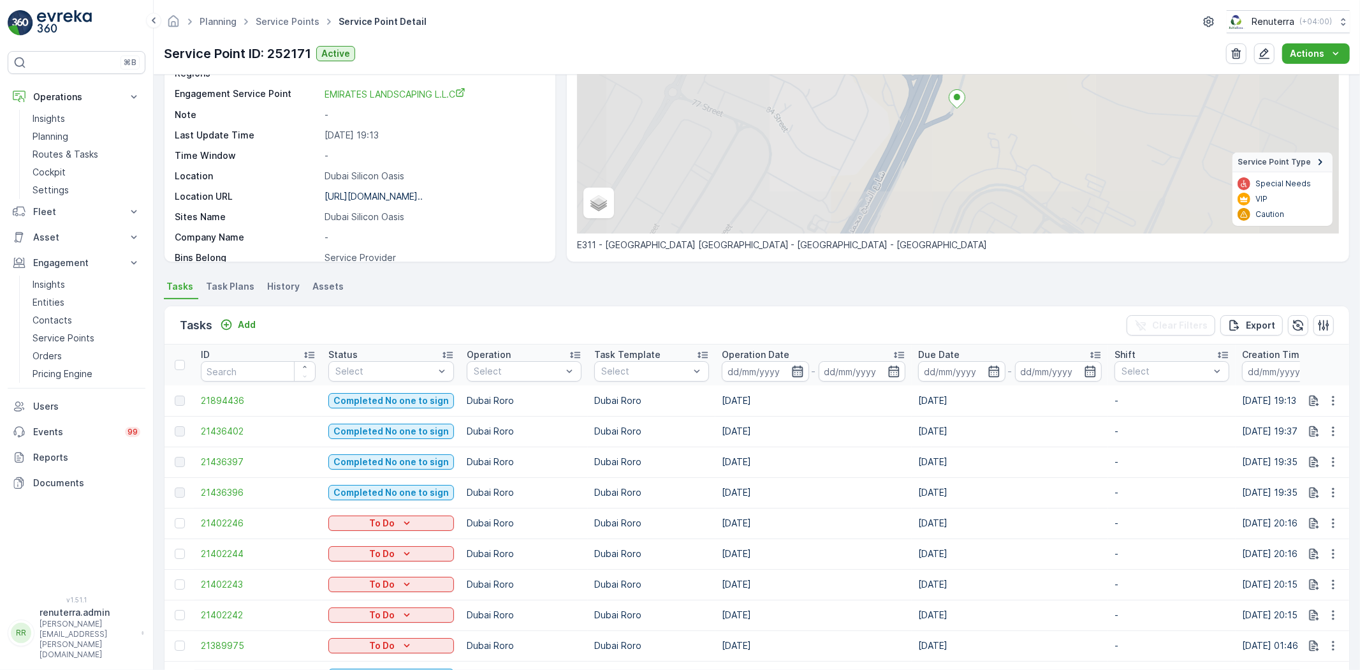
click at [794, 369] on icon "button" at bounding box center [797, 370] width 11 height 11
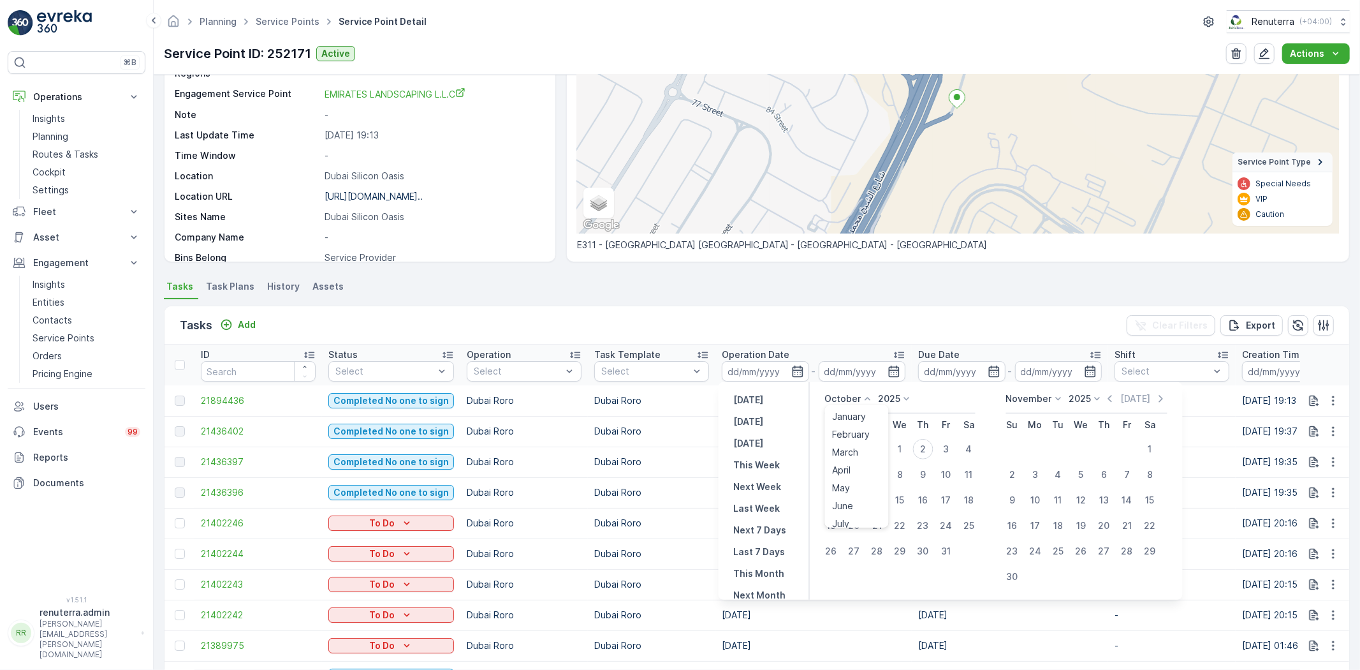
click at [865, 393] on icon at bounding box center [868, 398] width 13 height 13
click at [860, 464] on span "September" at bounding box center [857, 463] width 48 height 13
click at [858, 446] on div "1" at bounding box center [854, 449] width 20 height 20
type input "01.09.2025"
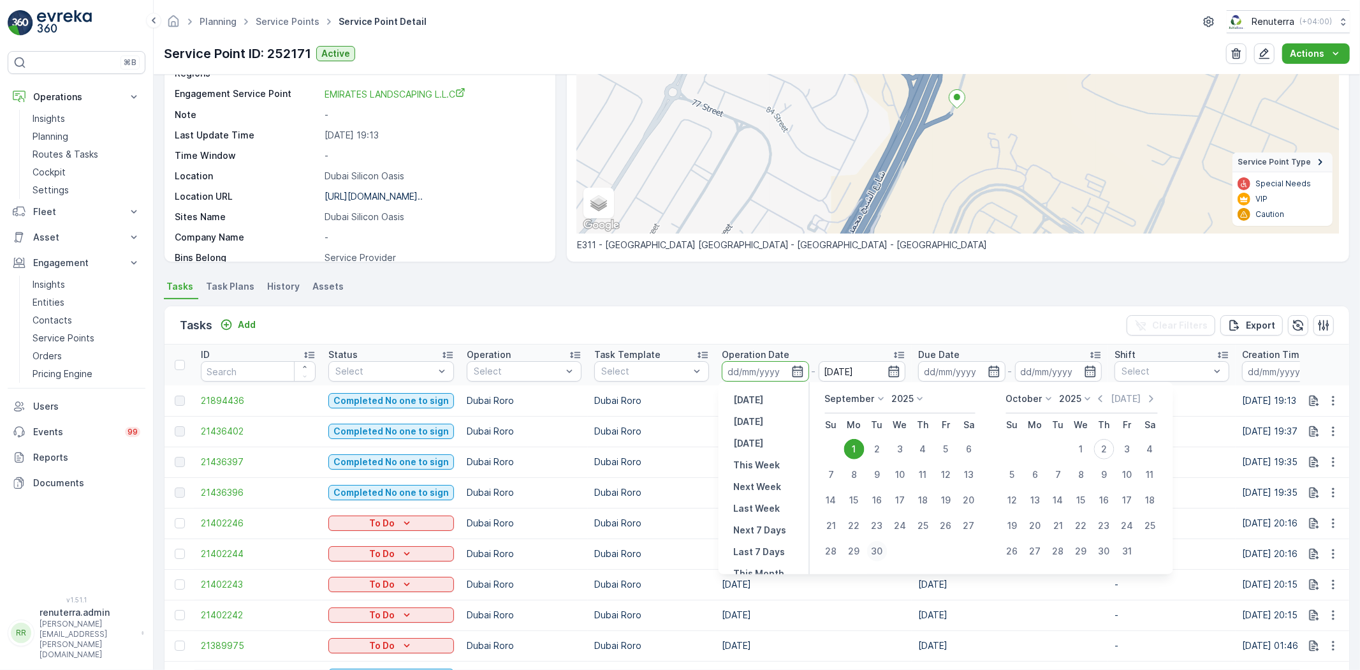
click at [879, 550] on div "30" at bounding box center [877, 551] width 20 height 20
type input "30.09.2025"
click at [851, 442] on div "1" at bounding box center [854, 449] width 20 height 20
type input "01.09.2025"
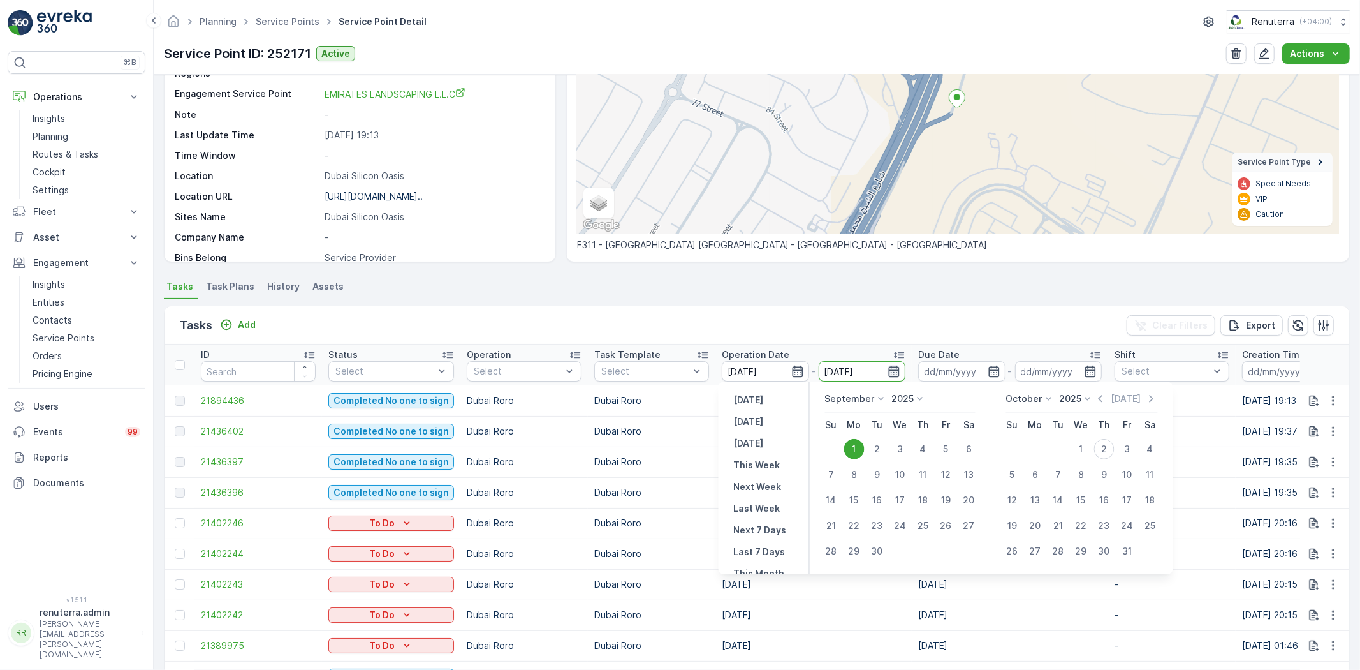
click at [894, 367] on icon "button" at bounding box center [894, 371] width 13 height 13
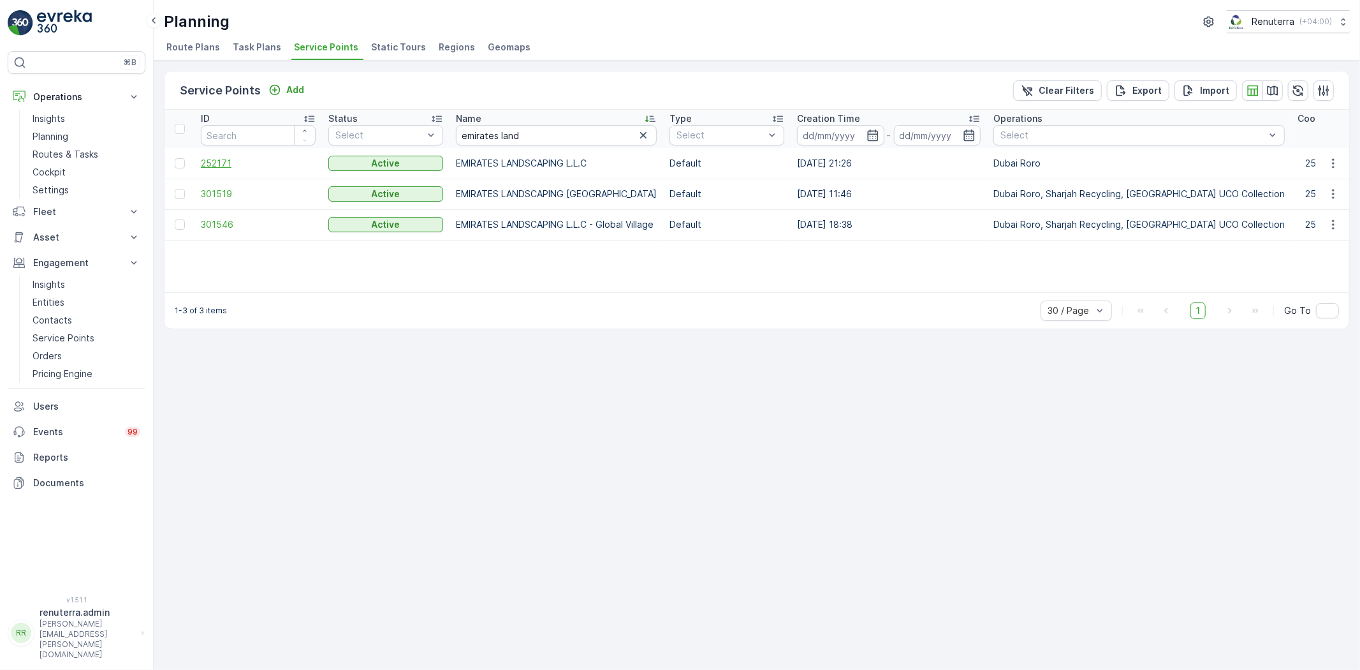
click at [210, 159] on span "252171" at bounding box center [258, 163] width 115 height 13
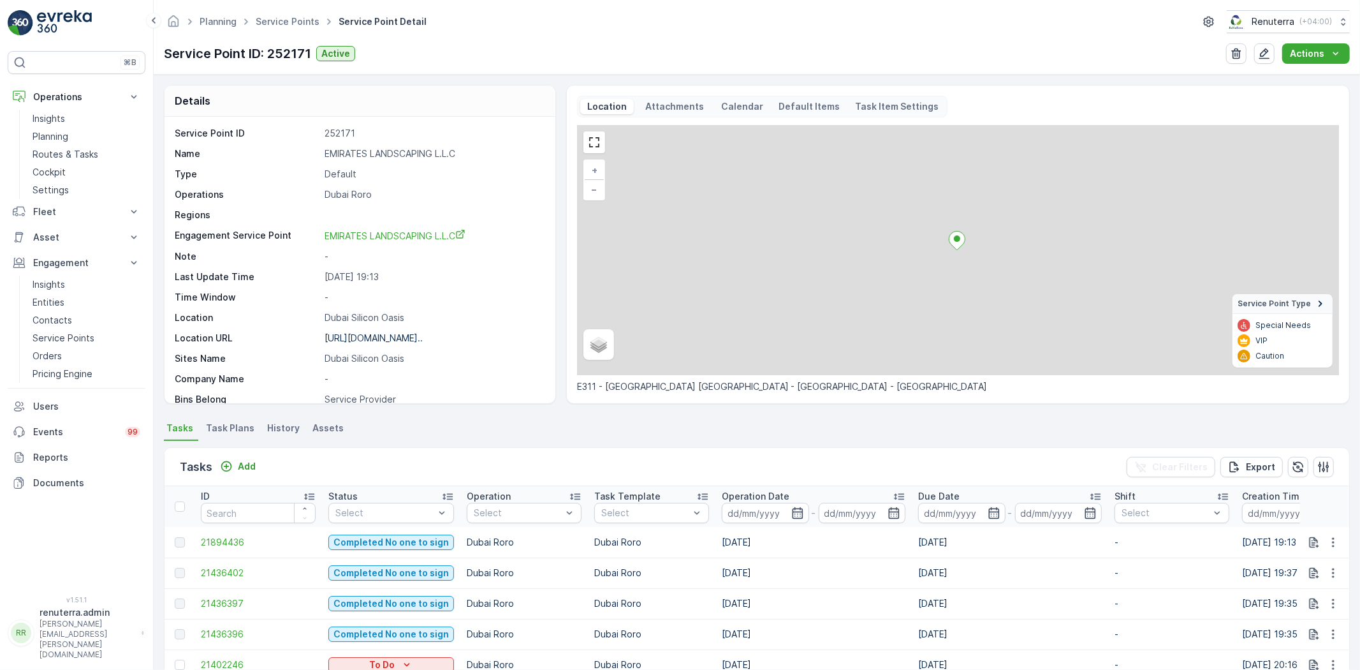
click at [800, 512] on input at bounding box center [765, 513] width 87 height 20
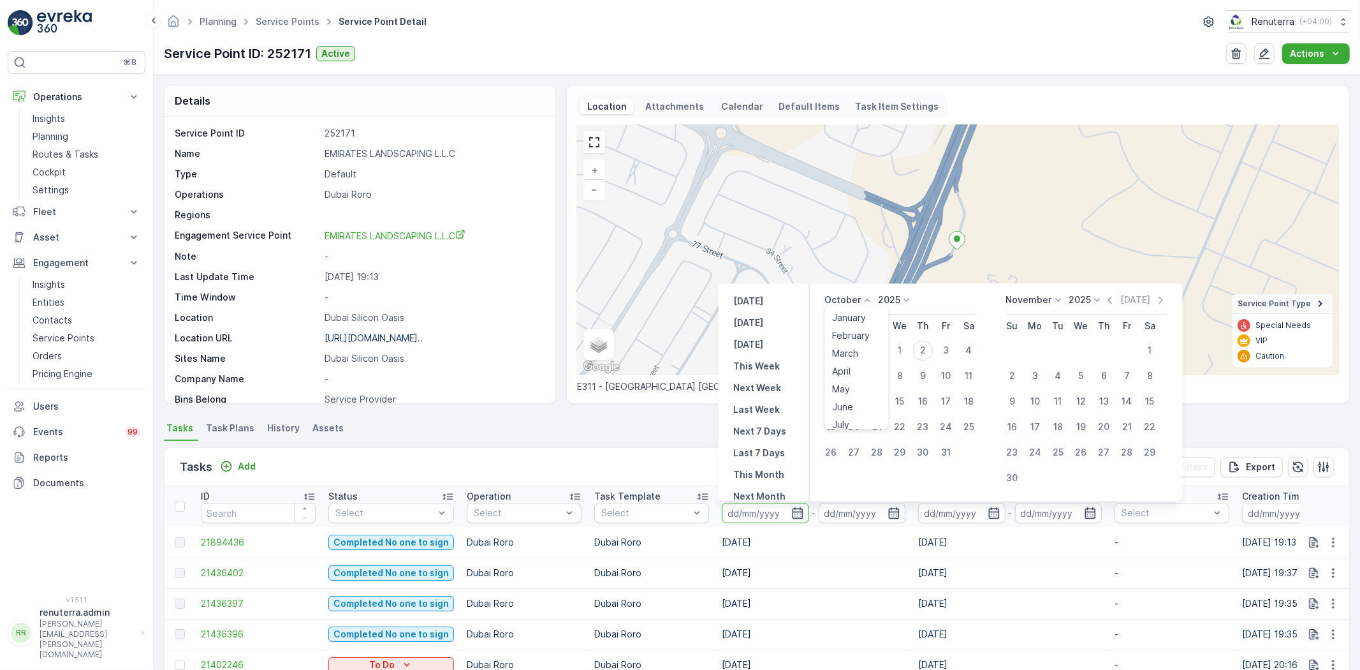
click at [864, 306] on div "October January February March April May June July August September October Nov…" at bounding box center [849, 300] width 49 height 13
click at [856, 389] on span "September" at bounding box center [857, 390] width 48 height 13
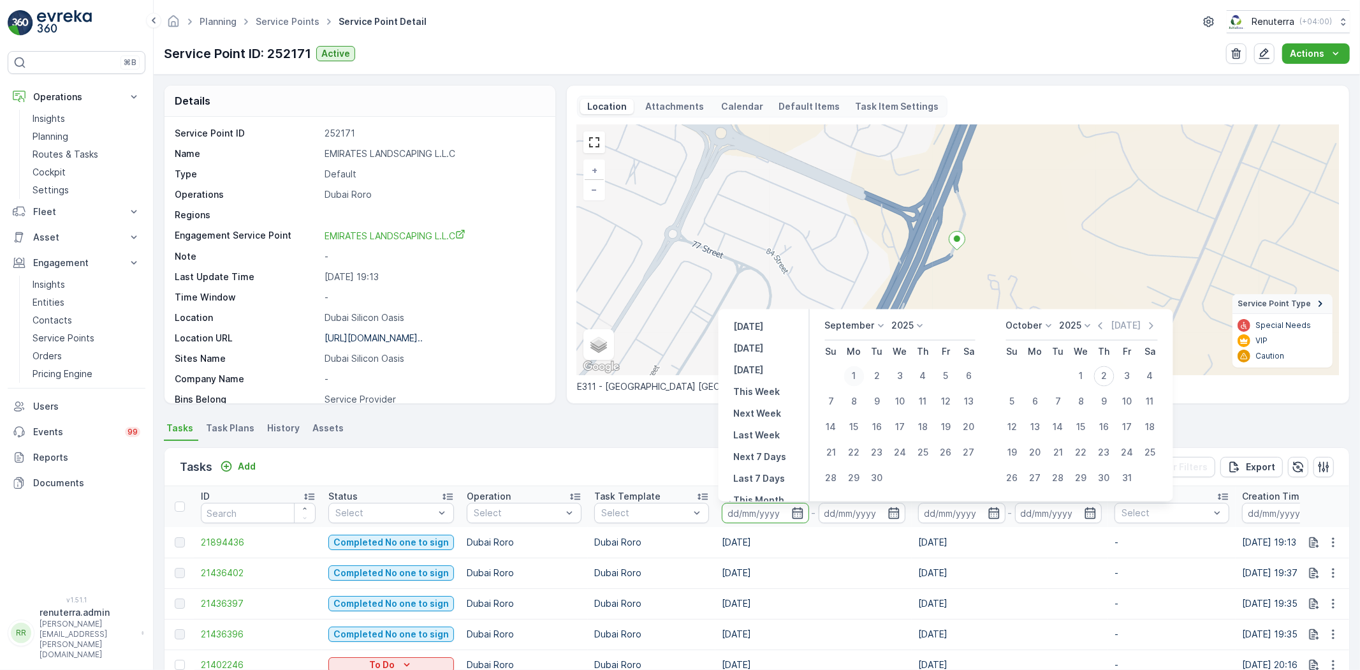
click at [853, 373] on div "1" at bounding box center [854, 376] width 20 height 20
type input "01.09.2025"
click at [888, 512] on icon "button" at bounding box center [894, 512] width 13 height 13
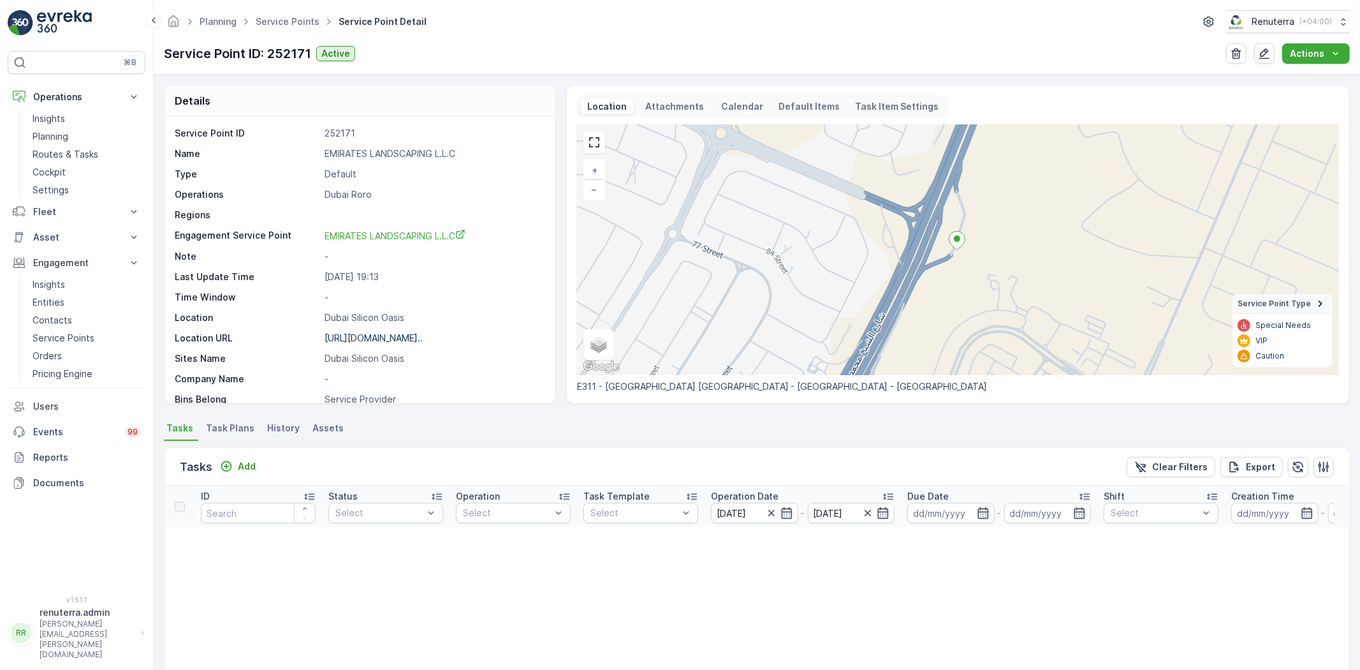
click at [874, 511] on div at bounding box center [876, 512] width 28 height 13
click at [871, 513] on icon "button" at bounding box center [868, 512] width 13 height 13
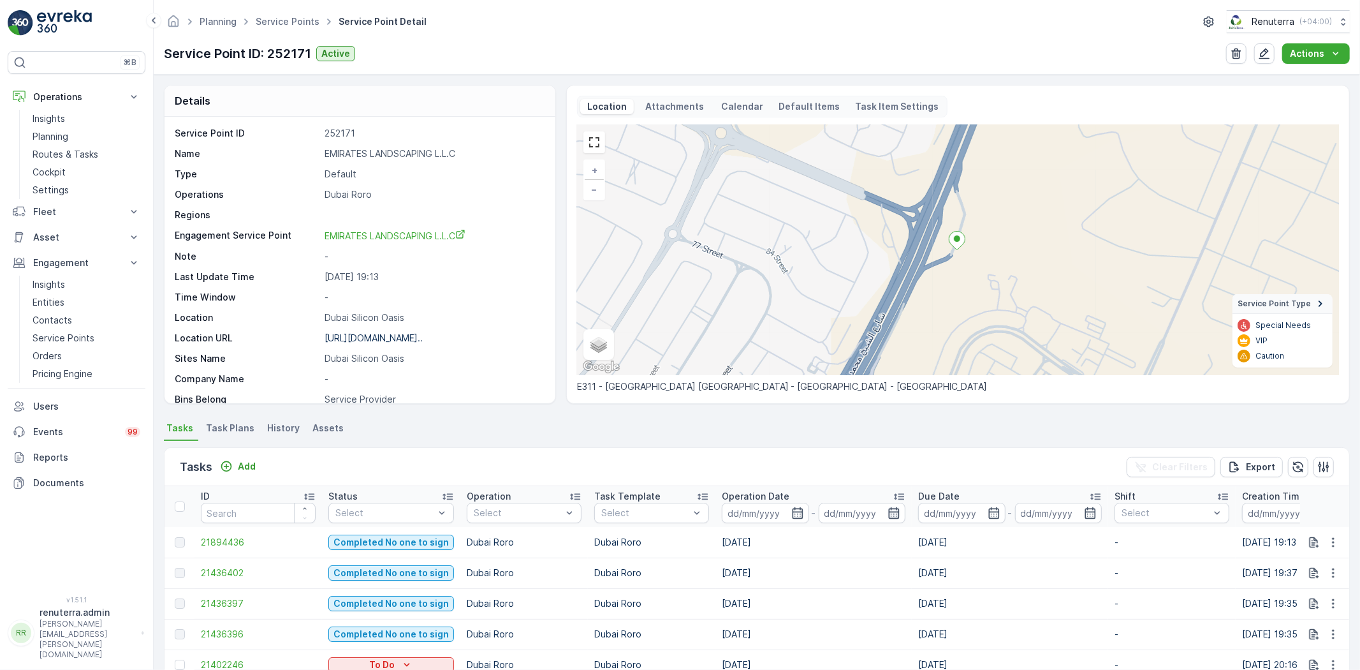
click at [892, 514] on icon "button" at bounding box center [894, 512] width 13 height 13
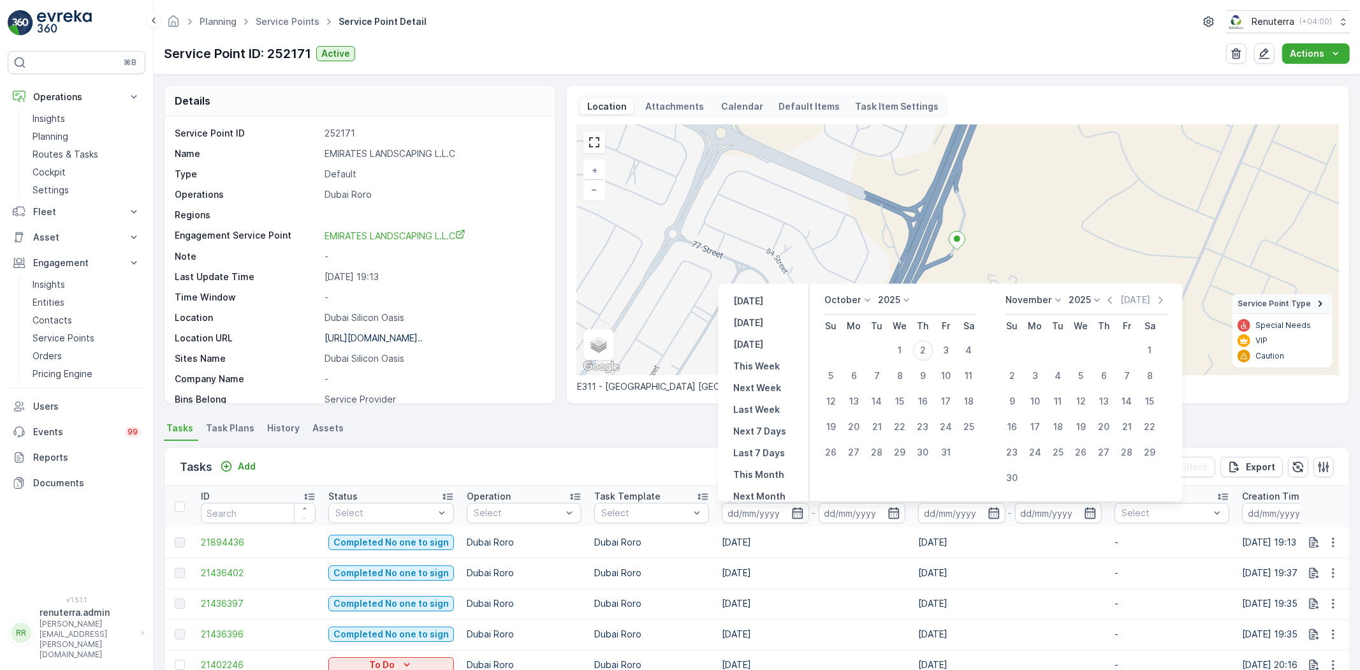
click at [870, 297] on icon at bounding box center [868, 300] width 13 height 13
click at [848, 364] on span "September" at bounding box center [857, 364] width 48 height 13
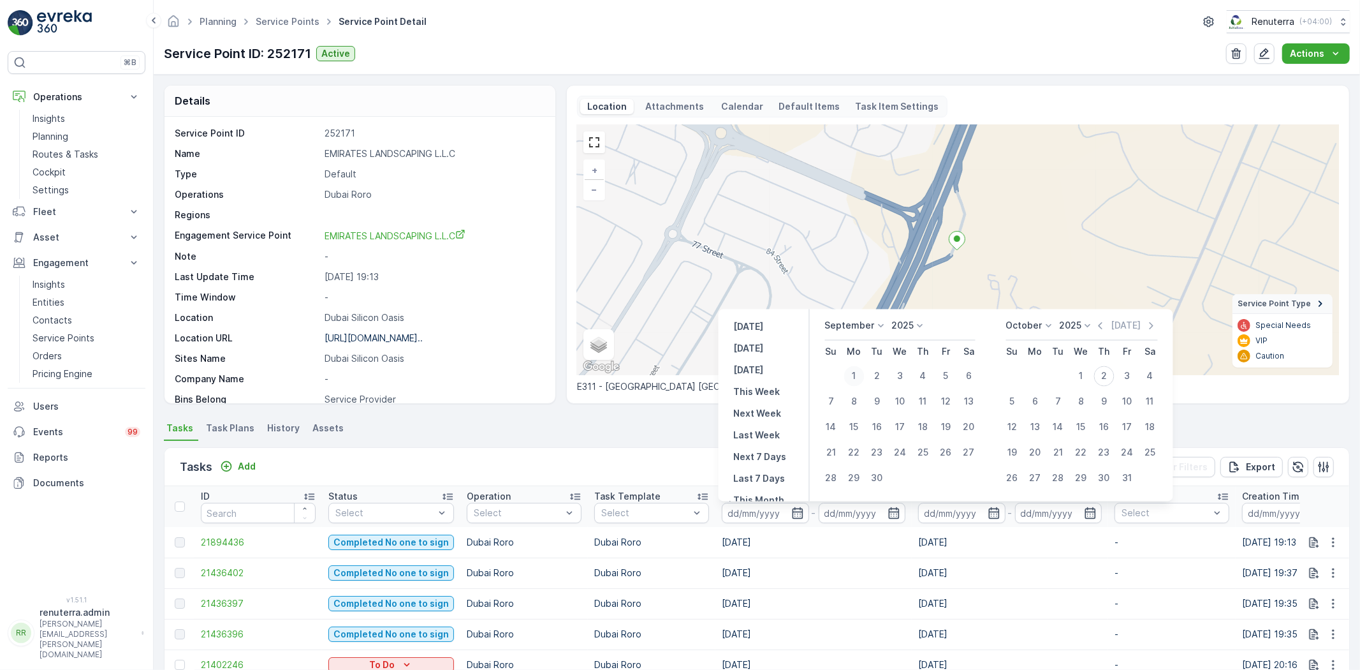
click at [855, 377] on div "1" at bounding box center [854, 376] width 20 height 20
type input "01.09.2025"
click at [881, 477] on div "30" at bounding box center [877, 478] width 20 height 20
type input "30.09.2025"
click at [849, 378] on div "1" at bounding box center [854, 376] width 20 height 20
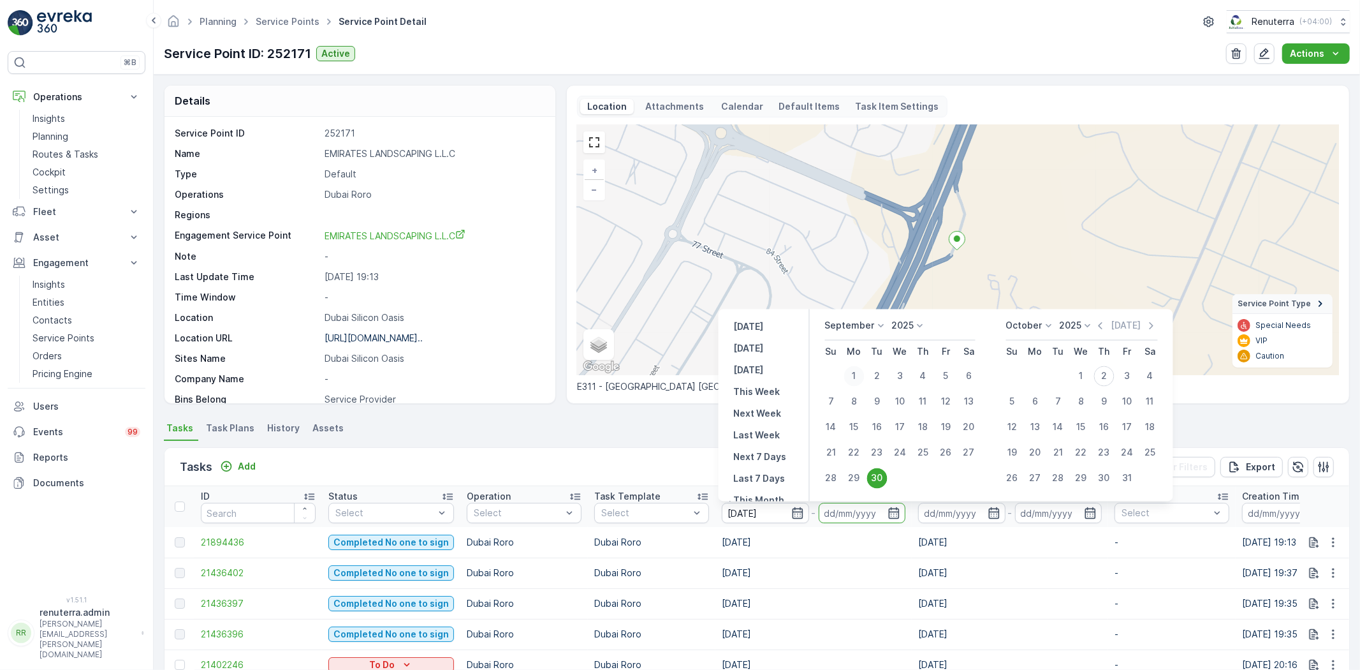
type input "01.09.2025"
click at [879, 481] on div "30" at bounding box center [877, 478] width 20 height 20
type input "30.09.2025"
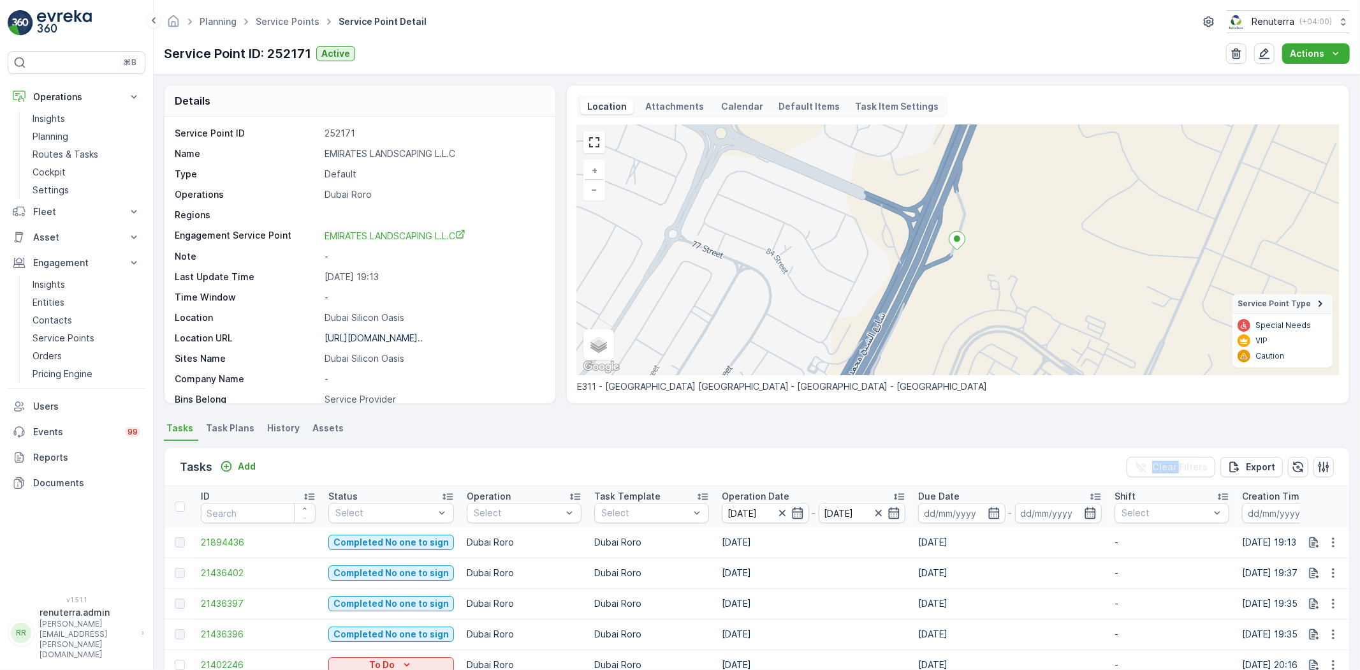
click at [879, 480] on div "Tasks Add Clear Filters Export" at bounding box center [757, 467] width 1185 height 38
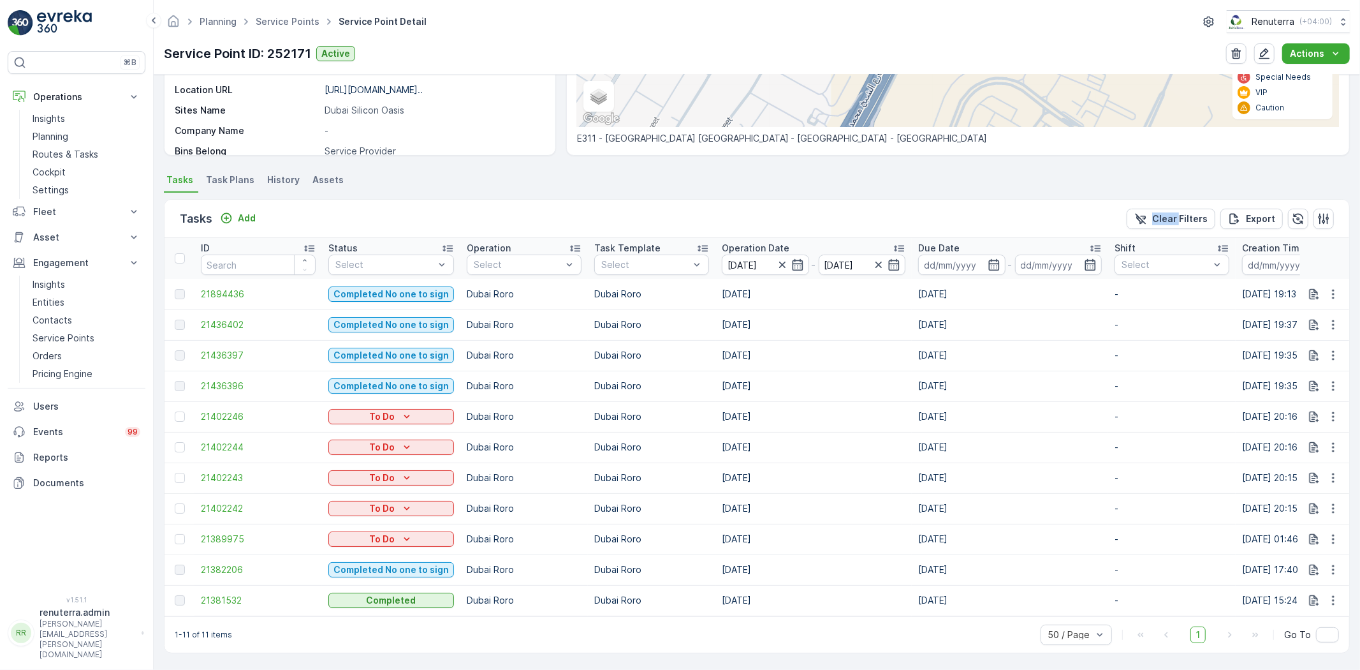
drag, startPoint x: 793, startPoint y: 608, endPoint x: 683, endPoint y: 615, distance: 110.6
click at [683, 615] on div "Tasks Add Clear Filters Export ID Status Select Operation Select Task Template …" at bounding box center [757, 426] width 1186 height 454
click at [626, 620] on div "1-11 of 11 items 50 / Page 1 Go To" at bounding box center [757, 634] width 1185 height 36
click at [590, 603] on td "Dubai Roro" at bounding box center [652, 600] width 128 height 31
click at [233, 594] on span "21381532" at bounding box center [258, 600] width 115 height 13
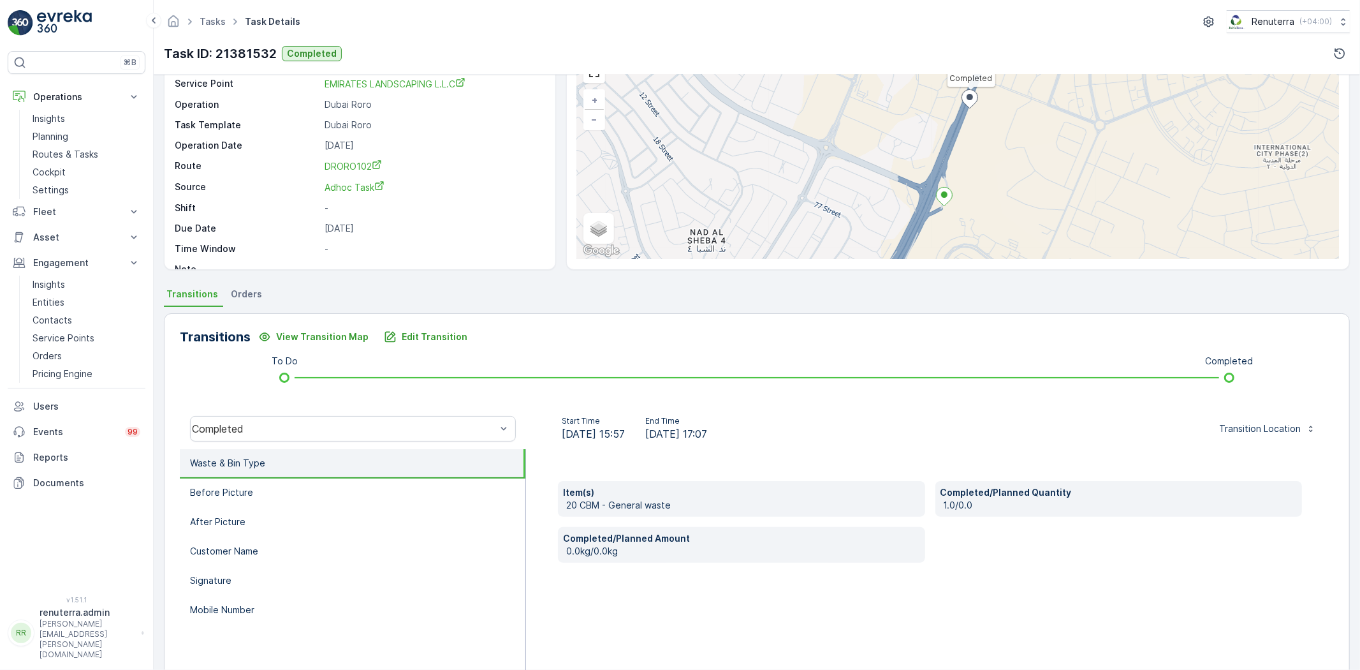
scroll to position [71, 0]
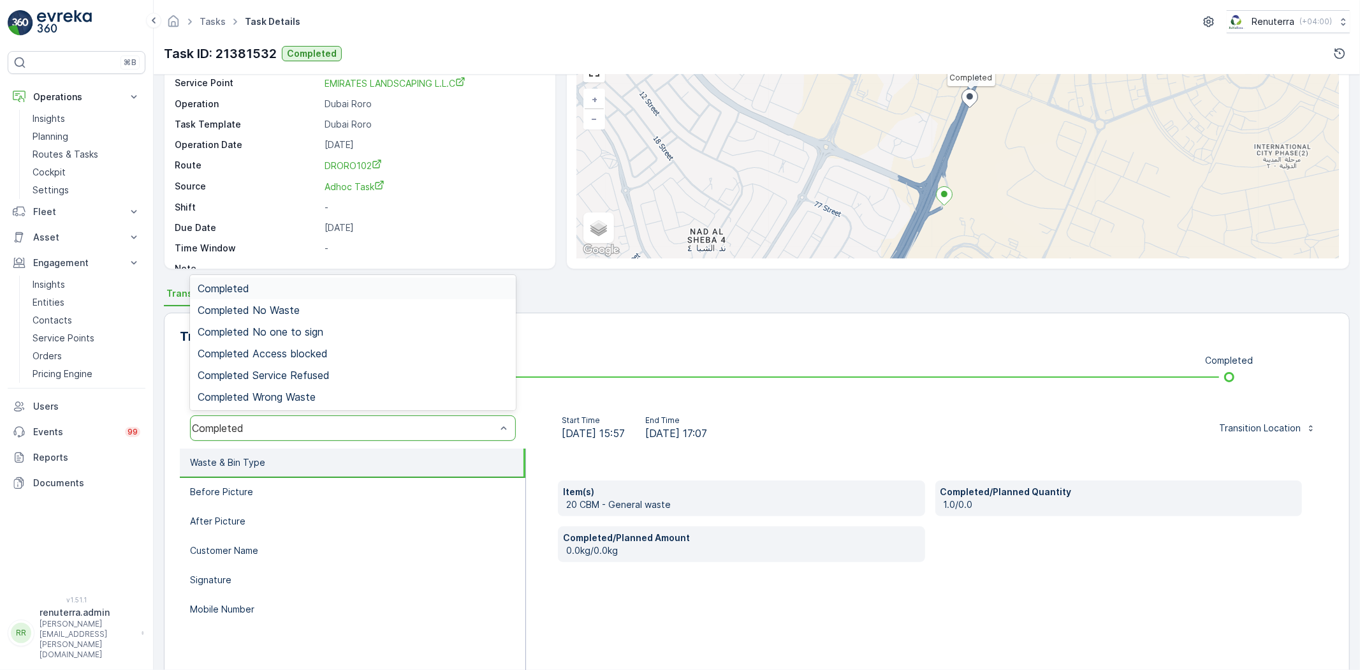
click at [284, 286] on div "Completed" at bounding box center [353, 288] width 311 height 11
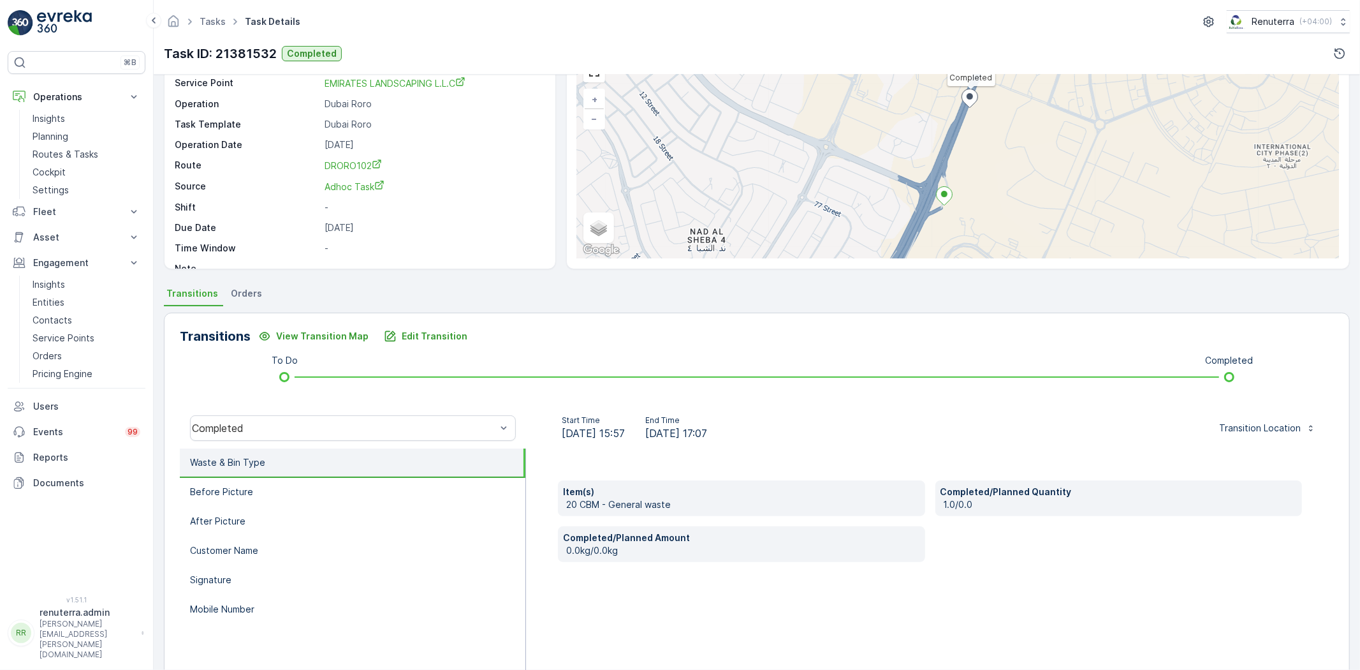
click at [275, 466] on li "Waste & Bin Type" at bounding box center [353, 462] width 346 height 29
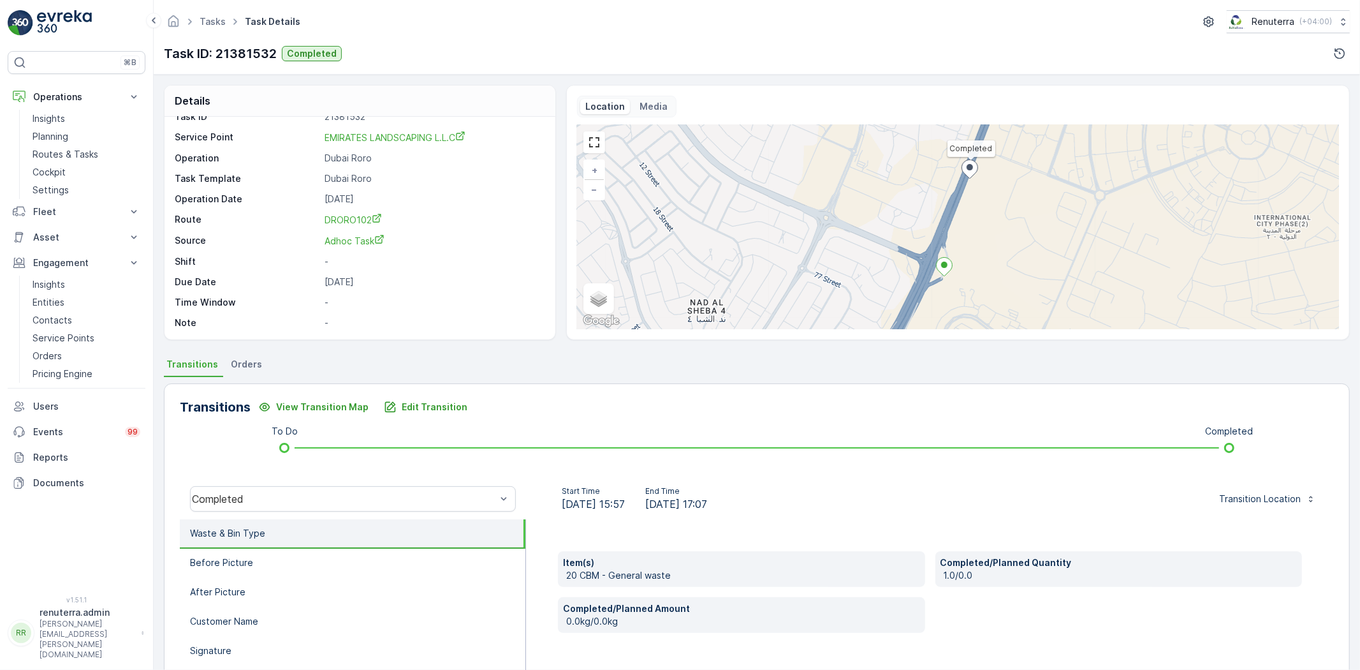
scroll to position [0, 0]
click at [360, 242] on link "DRORO102" at bounding box center [433, 236] width 217 height 13
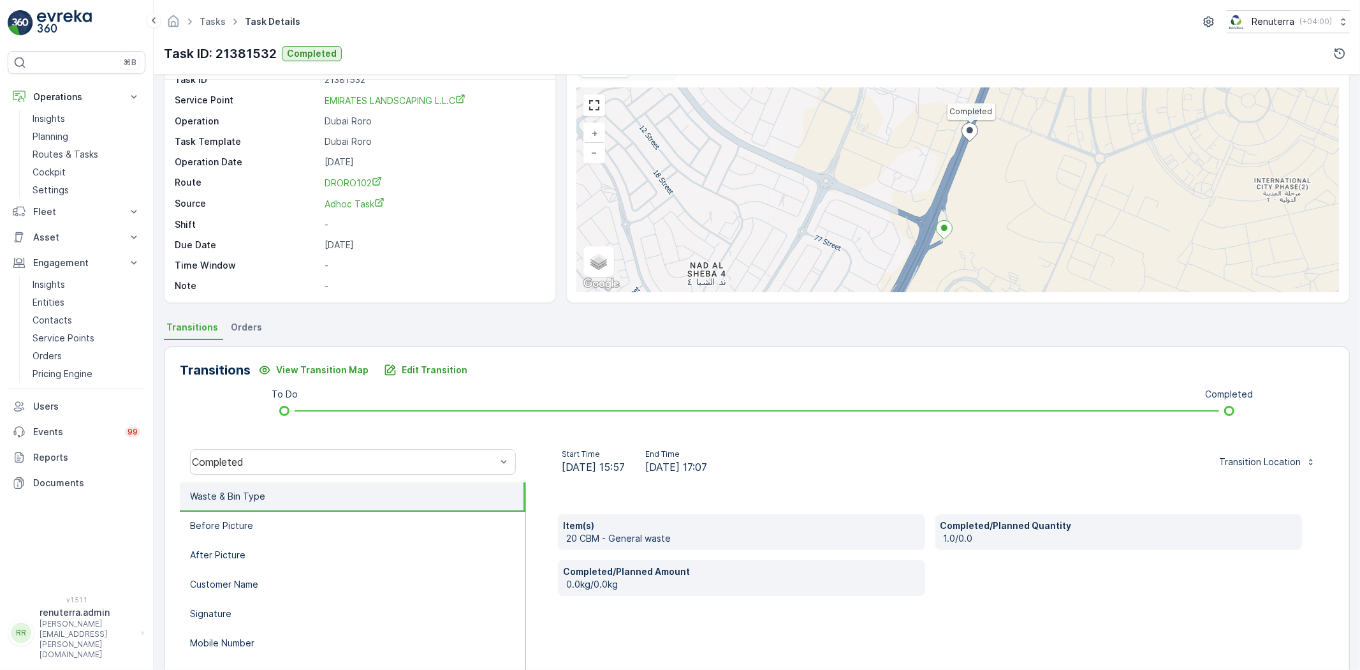
scroll to position [134, 0]
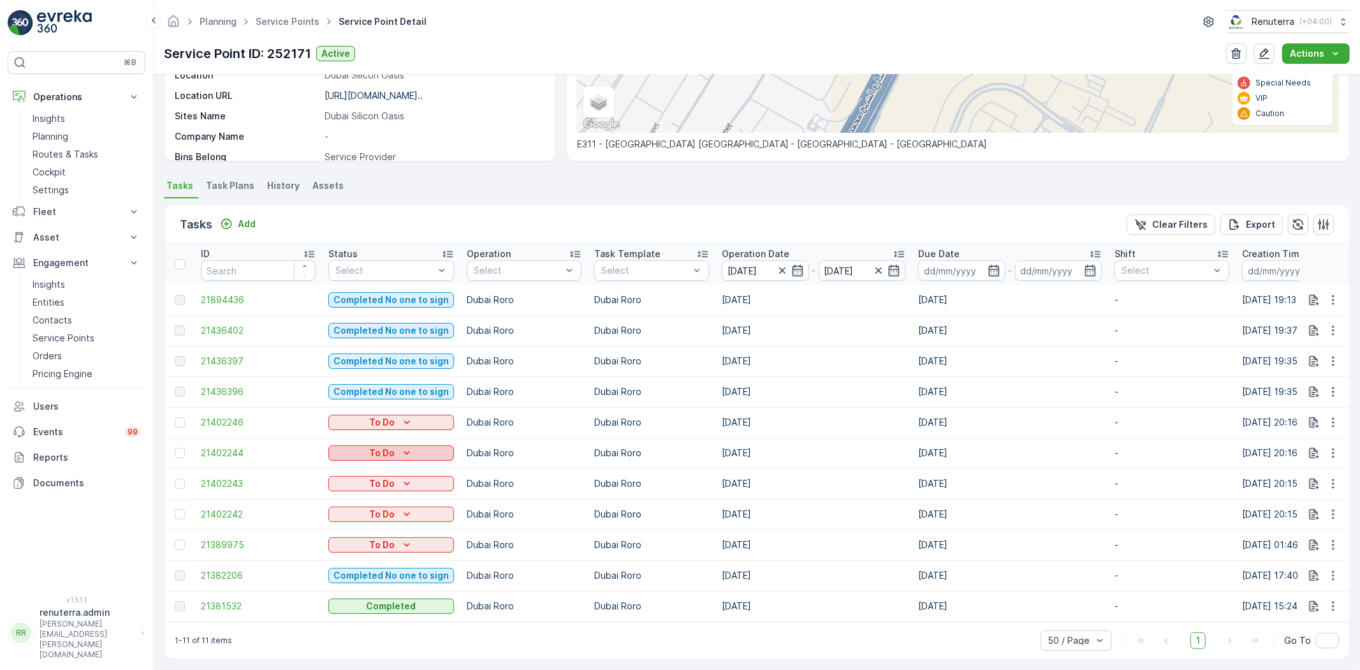
scroll to position [253, 0]
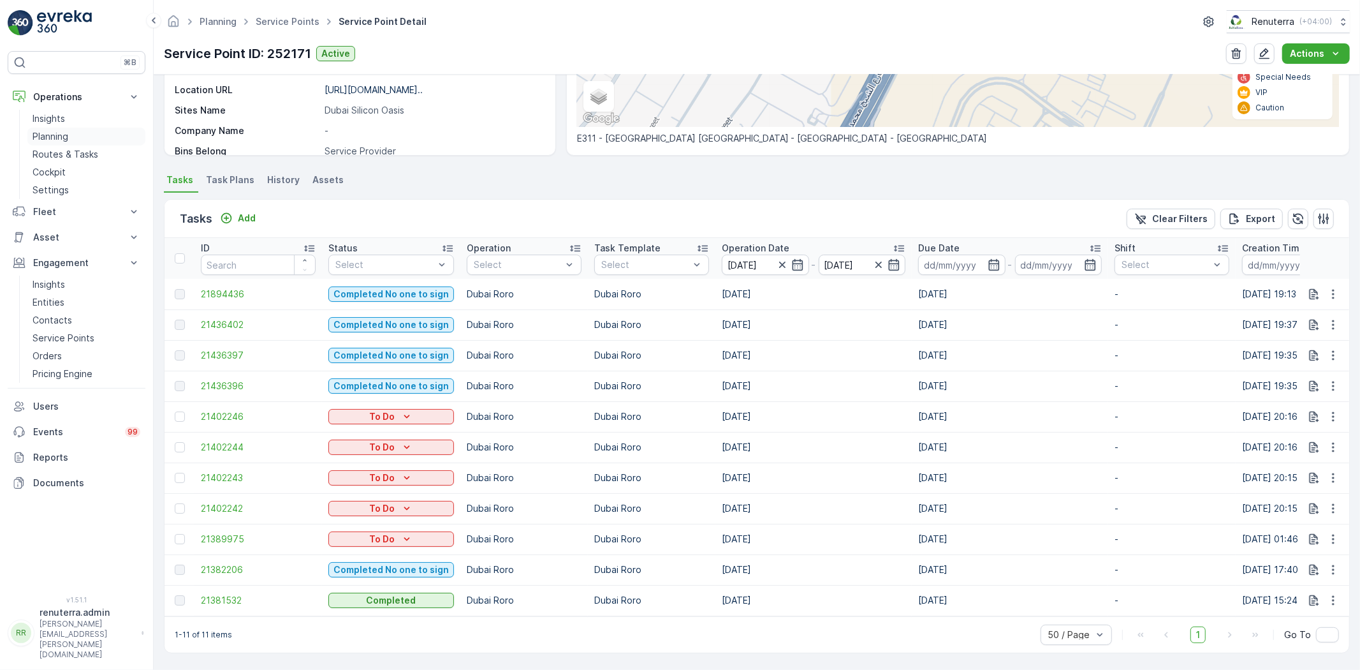
click at [62, 137] on p "Planning" at bounding box center [51, 136] width 36 height 13
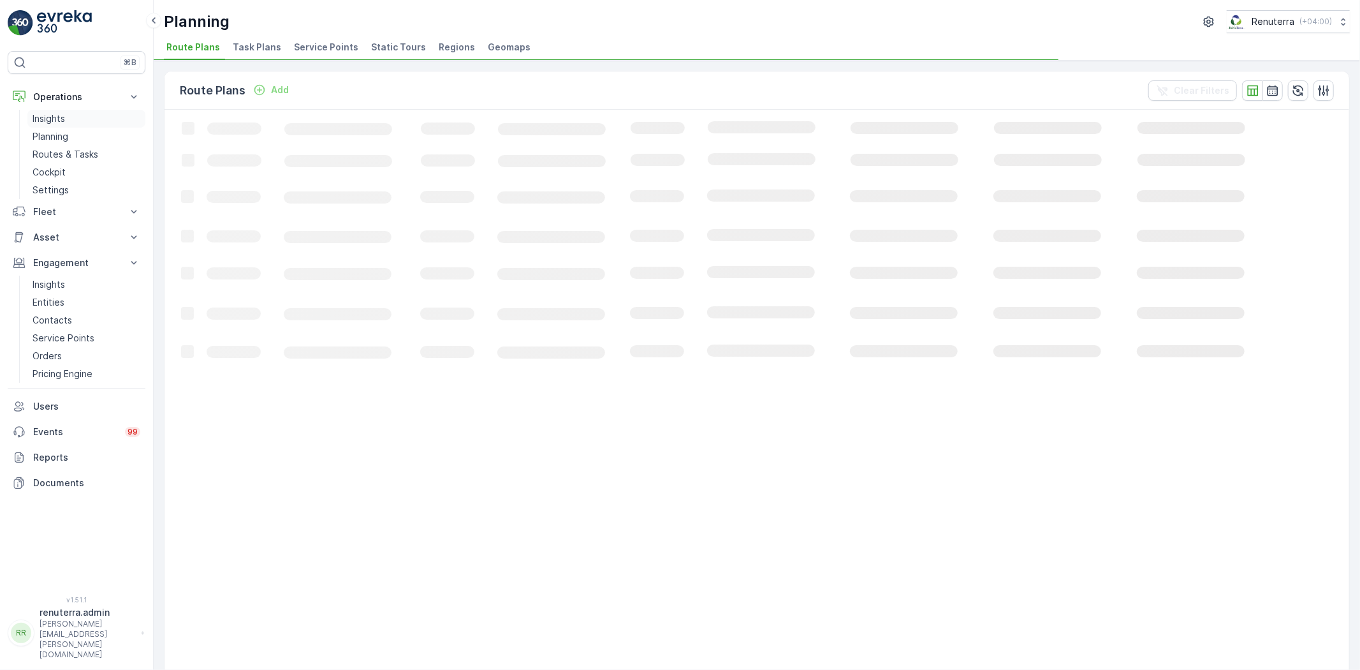
click at [59, 114] on p "Insights" at bounding box center [49, 118] width 33 height 13
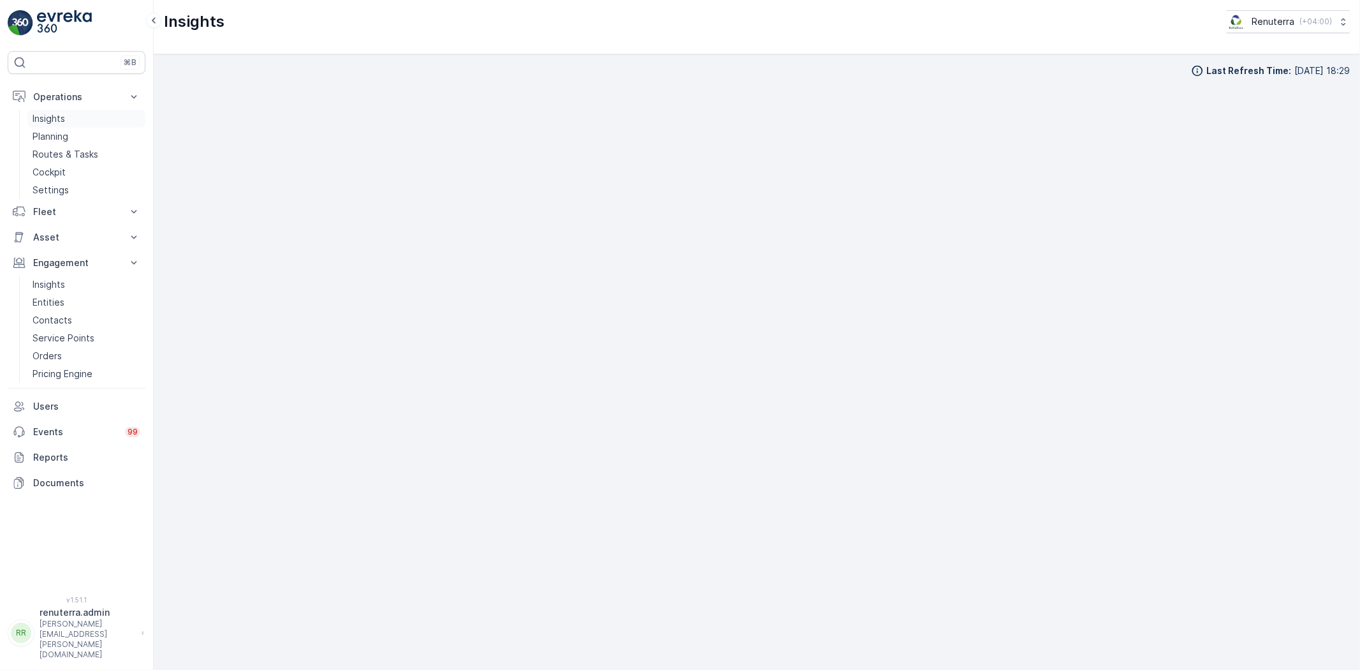
click at [71, 119] on link "Insights" at bounding box center [86, 119] width 118 height 18
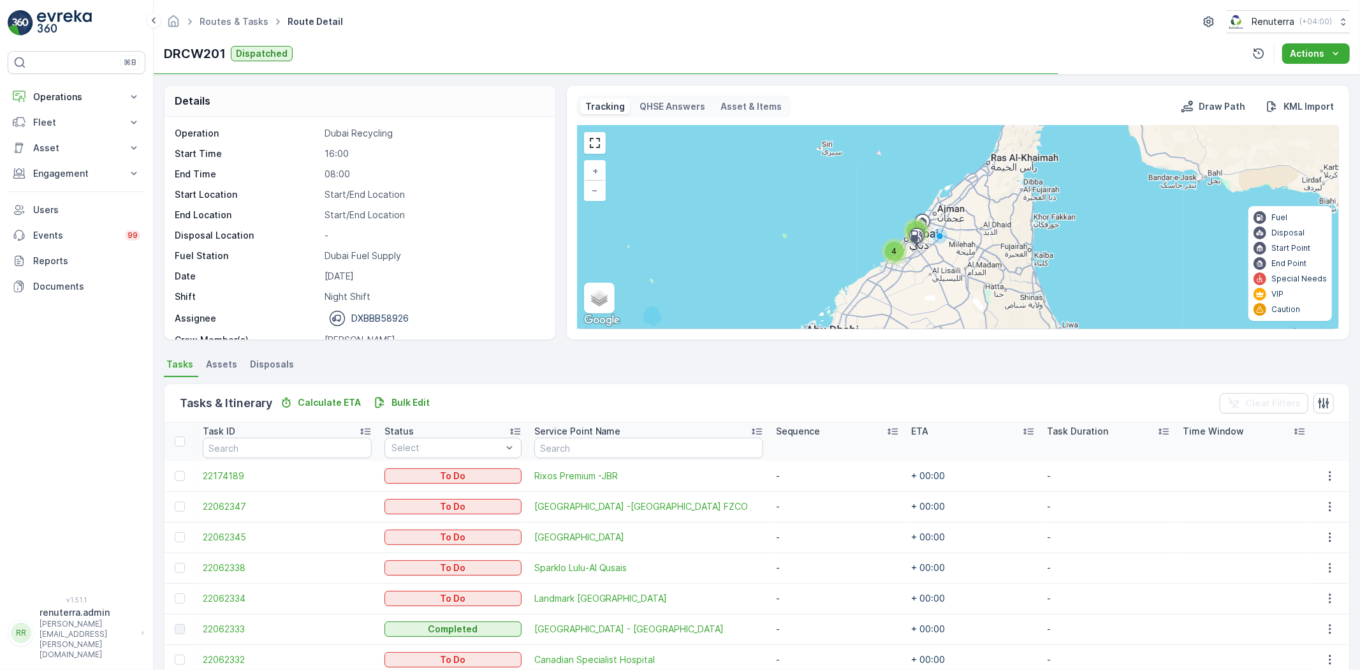
scroll to position [142, 0]
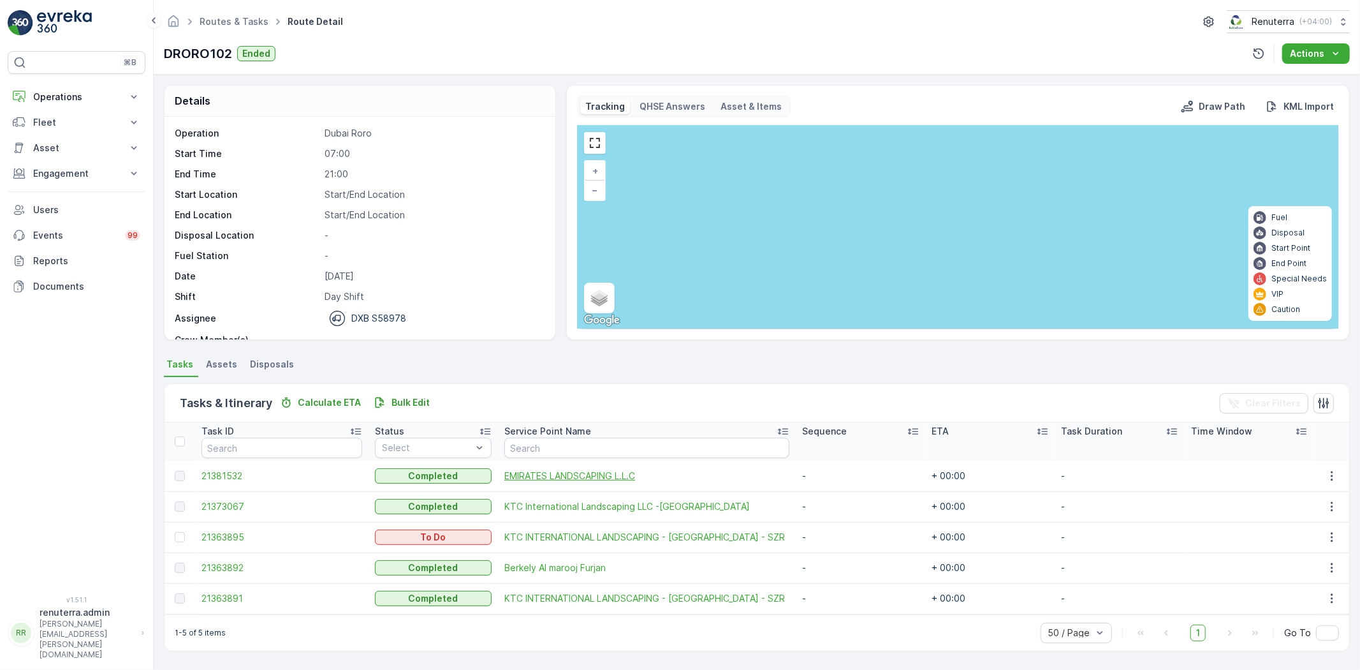
click at [552, 477] on span "EMIRATES LANDSCAPING L.L.C" at bounding box center [646, 475] width 285 height 13
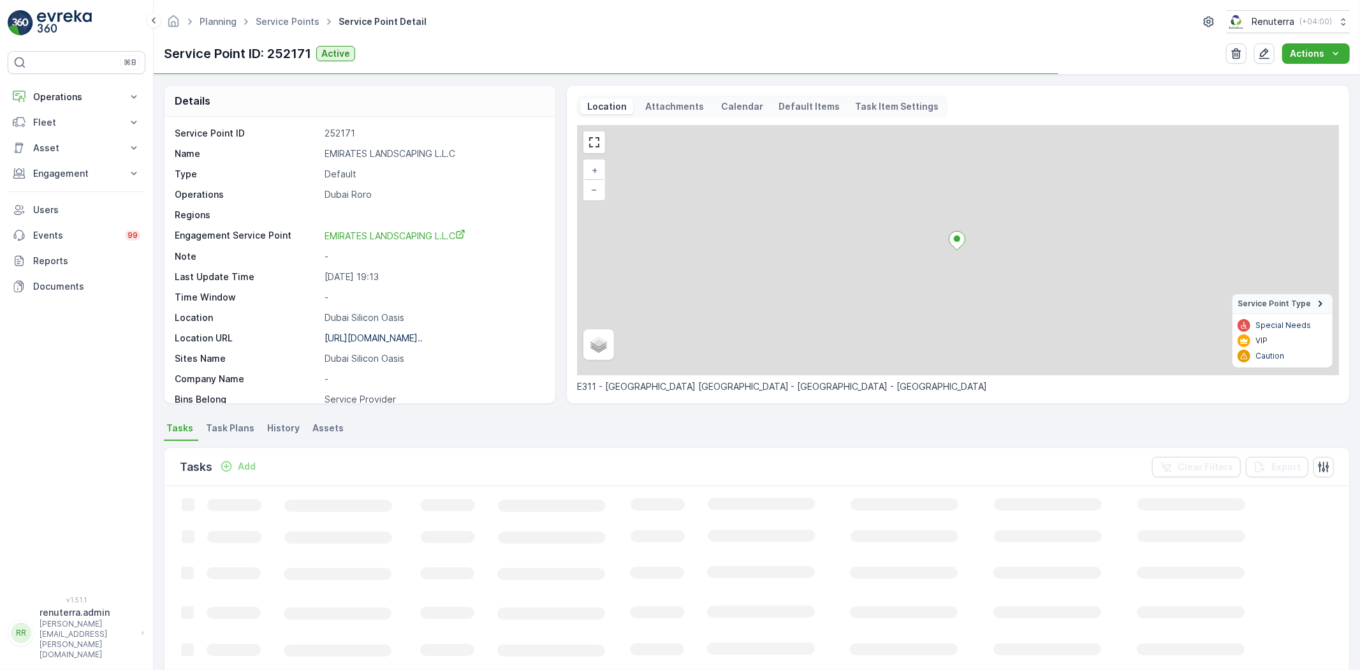
click at [378, 226] on div "Service Point ID 252171 Name EMIRATES LANDSCAPING L.L.C Type Default Operations…" at bounding box center [358, 358] width 367 height 462
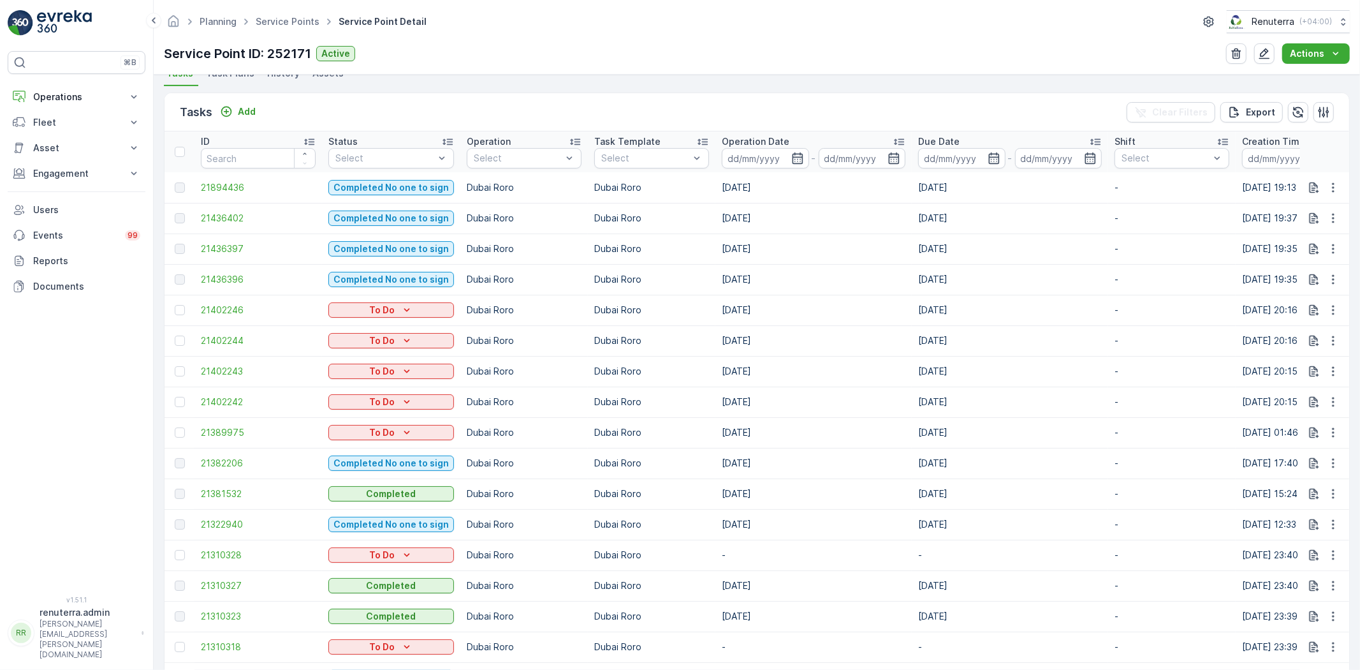
scroll to position [354, 0]
click at [791, 158] on icon "button" at bounding box center [797, 158] width 13 height 13
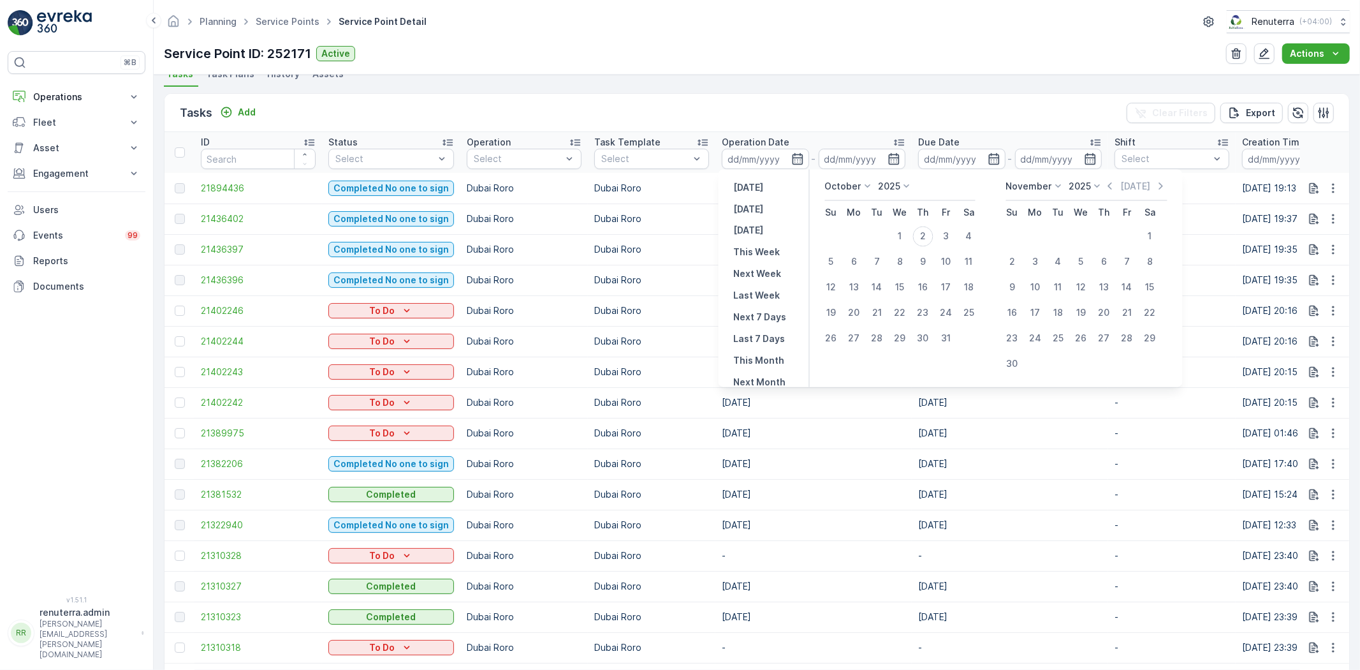
click at [862, 185] on icon at bounding box center [868, 186] width 13 height 13
click at [842, 247] on span "September" at bounding box center [857, 250] width 48 height 13
click at [855, 233] on div "1" at bounding box center [854, 236] width 20 height 20
type input "01.09.2025"
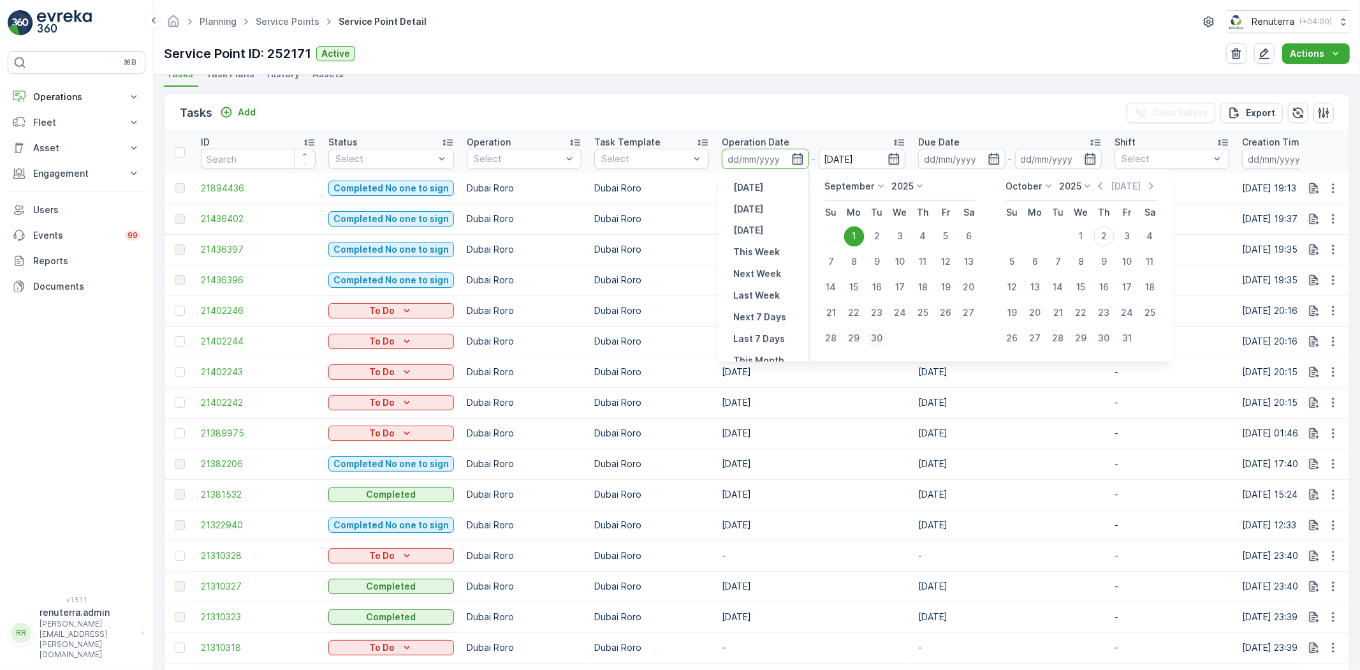
click at [883, 332] on div "30" at bounding box center [877, 338] width 20 height 20
type input "[DATE]"
click at [782, 94] on div "Tasks Add Clear Filters Export" at bounding box center [757, 113] width 1185 height 38
type input "[DATE]"
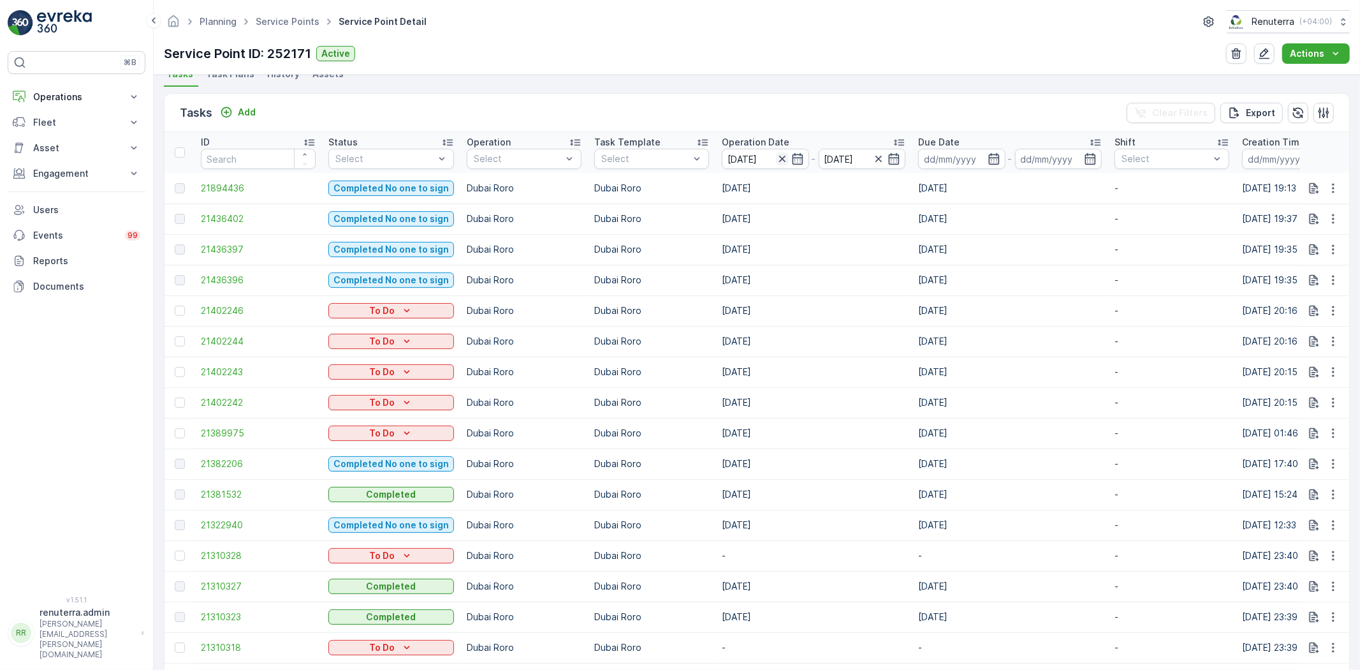
click at [780, 155] on icon "button" at bounding box center [782, 158] width 13 height 13
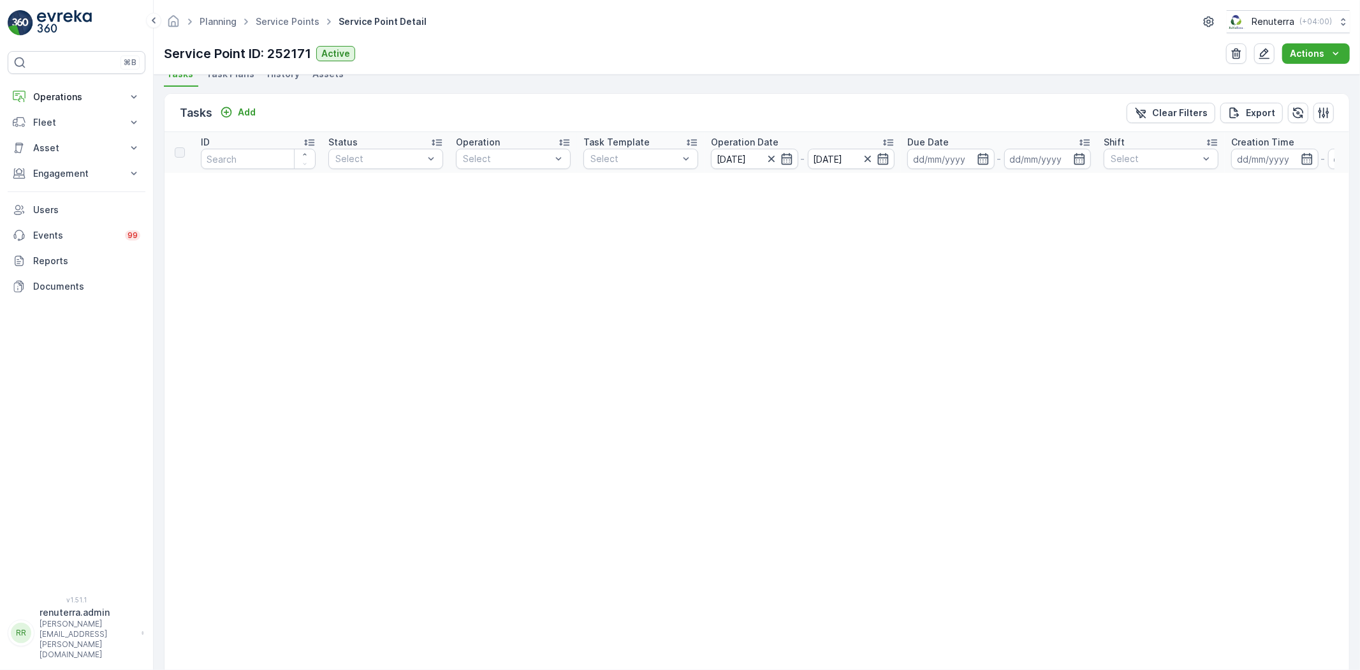
click at [779, 155] on div at bounding box center [779, 158] width 28 height 13
click at [768, 159] on icon "button" at bounding box center [771, 158] width 13 height 13
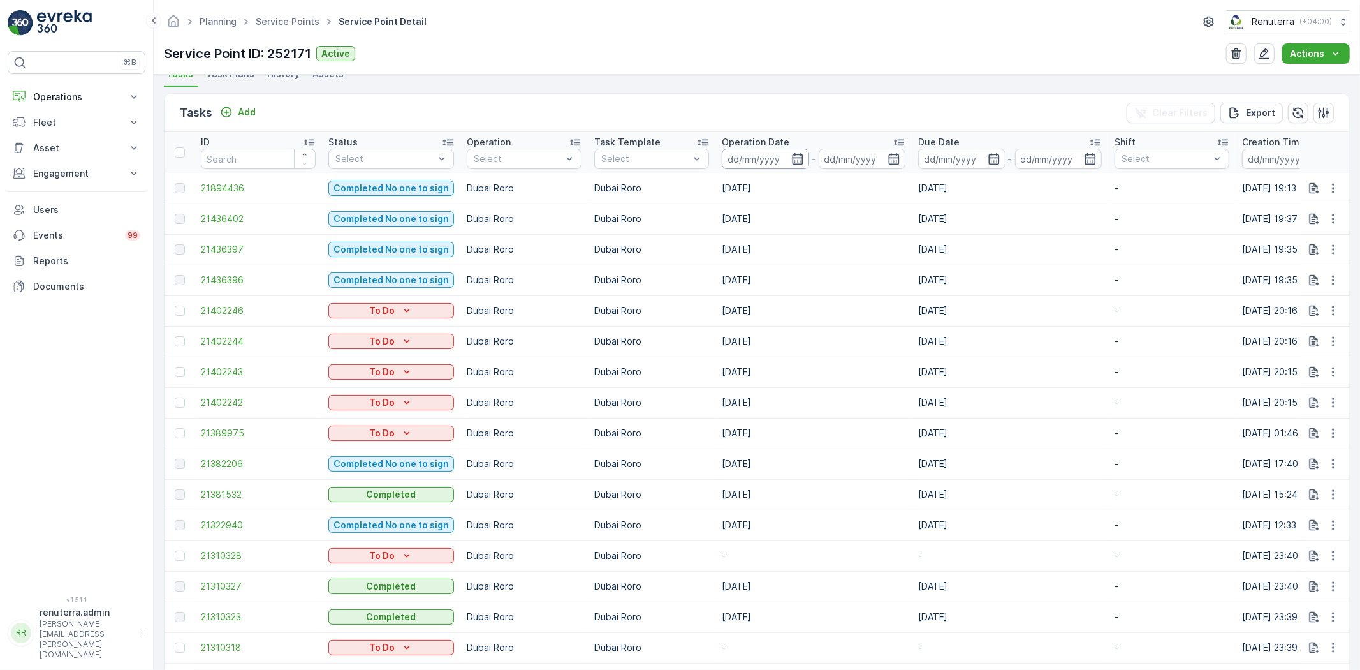
click at [796, 150] on input at bounding box center [765, 159] width 87 height 20
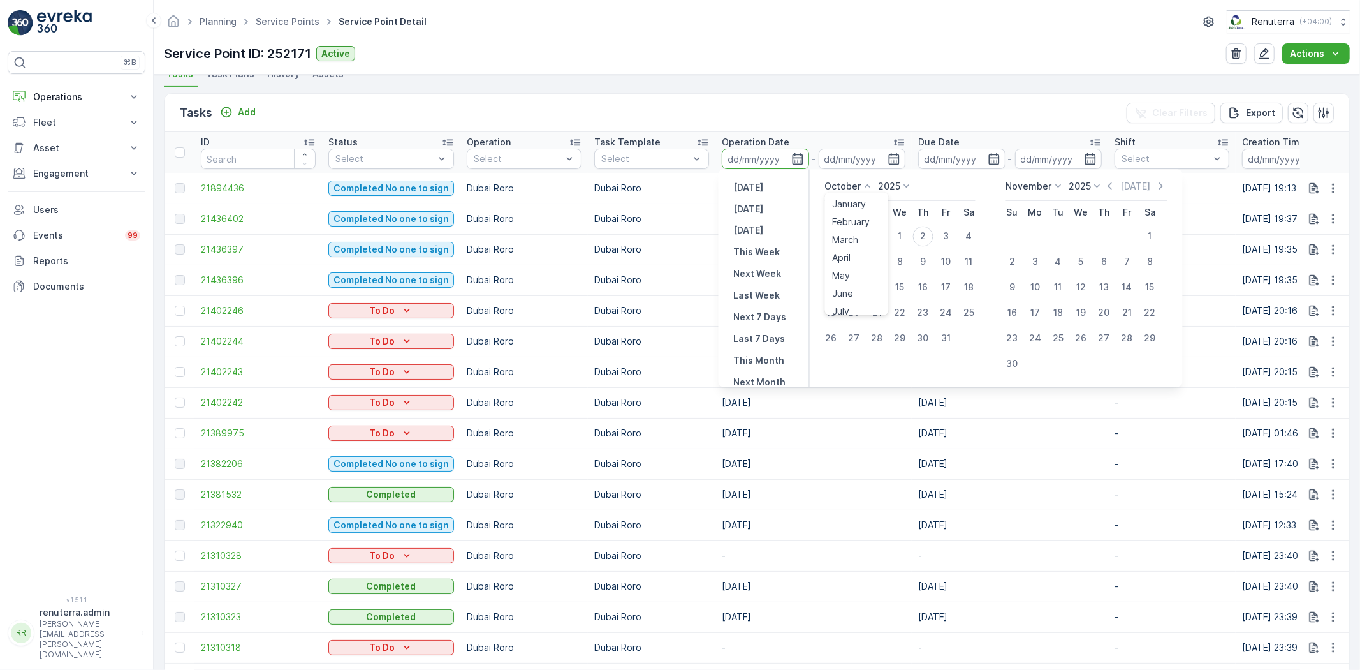
click at [870, 189] on icon at bounding box center [868, 186] width 13 height 13
click at [853, 251] on span "September" at bounding box center [857, 250] width 48 height 13
click at [794, 159] on icon "button" at bounding box center [797, 158] width 13 height 13
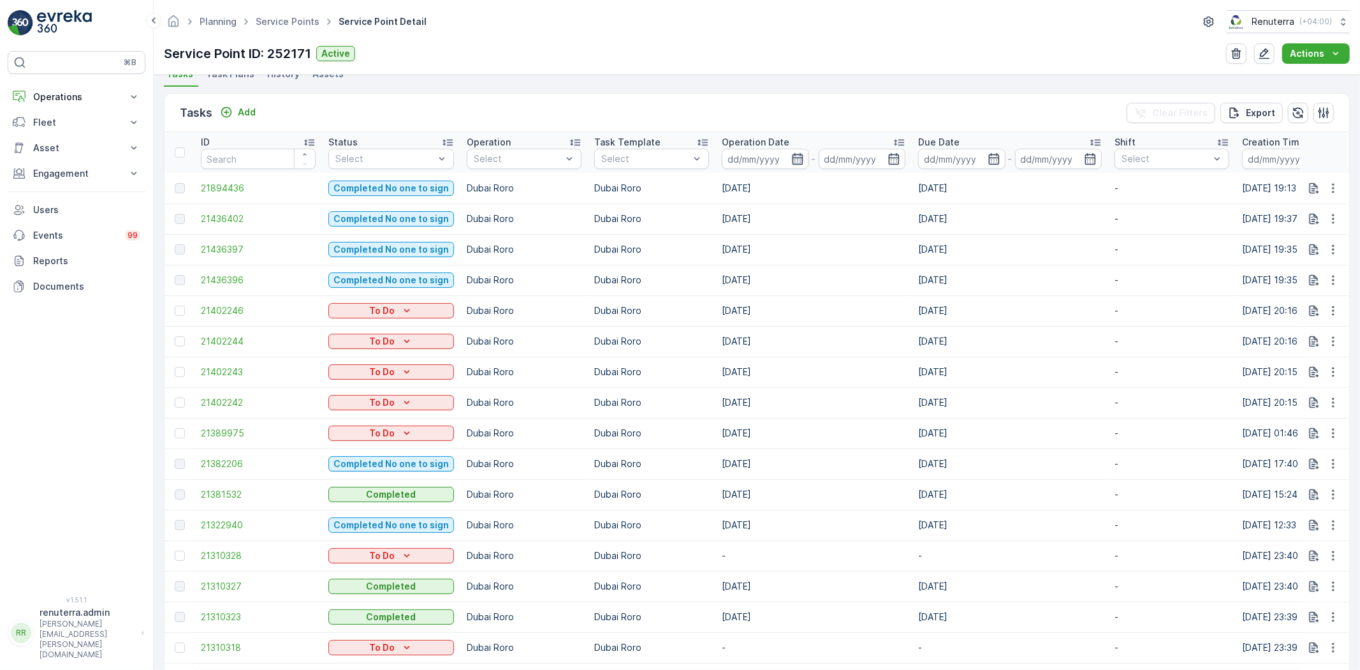
click at [794, 159] on icon "button" at bounding box center [797, 158] width 13 height 13
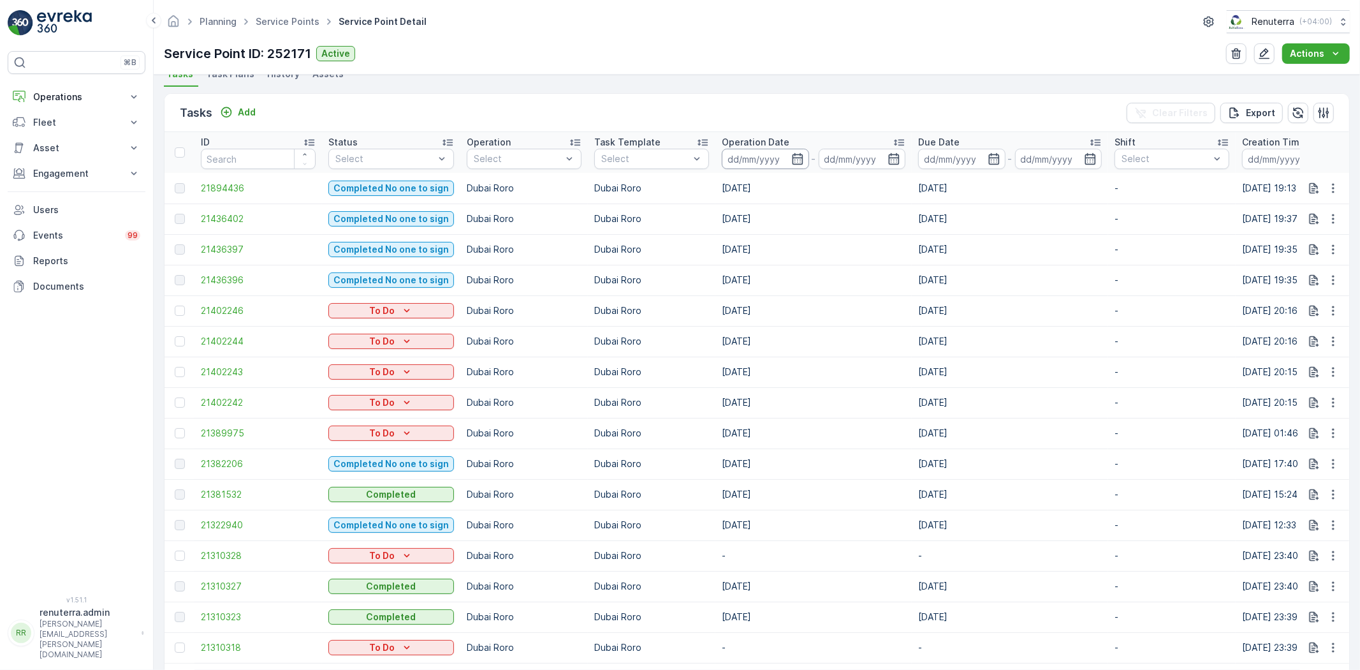
click at [730, 157] on input at bounding box center [765, 159] width 87 height 20
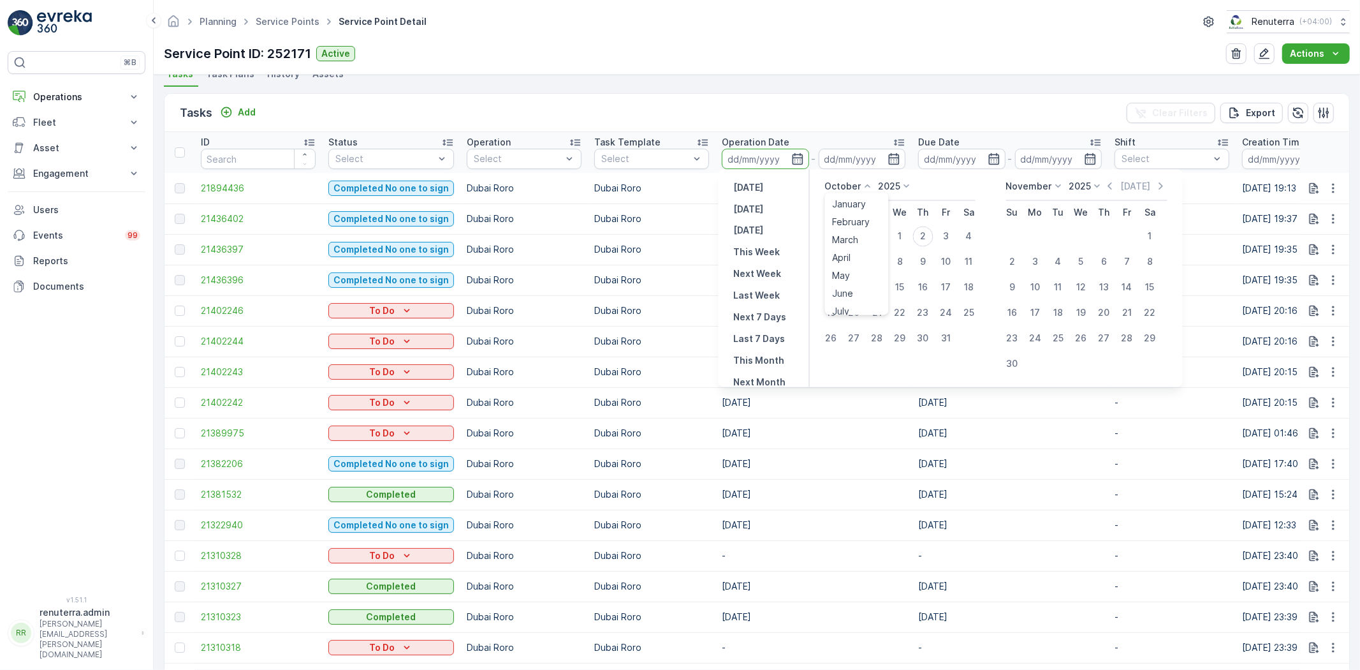
click at [864, 180] on icon at bounding box center [868, 186] width 13 height 13
click at [853, 247] on span "September" at bounding box center [857, 250] width 48 height 13
click at [859, 239] on div "1" at bounding box center [854, 236] width 20 height 20
type input "01.09.2025"
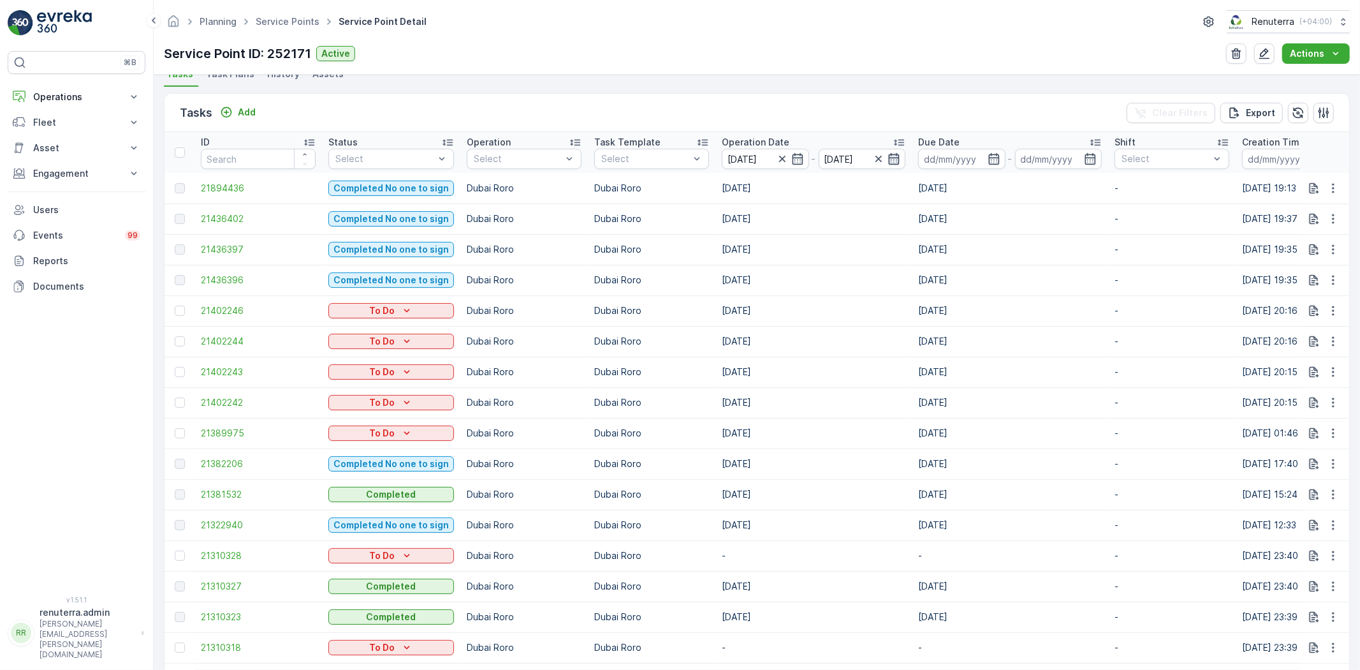
click at [889, 156] on icon "button" at bounding box center [894, 158] width 11 height 11
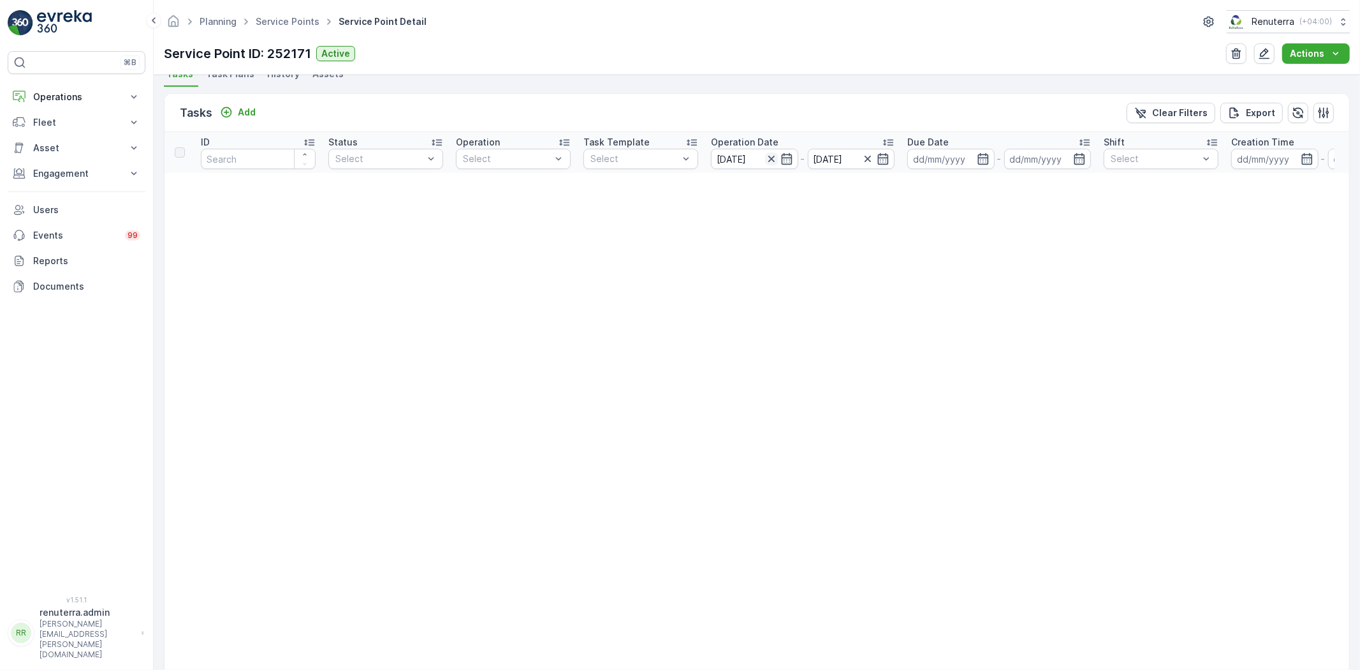
click at [768, 154] on icon "button" at bounding box center [771, 158] width 13 height 13
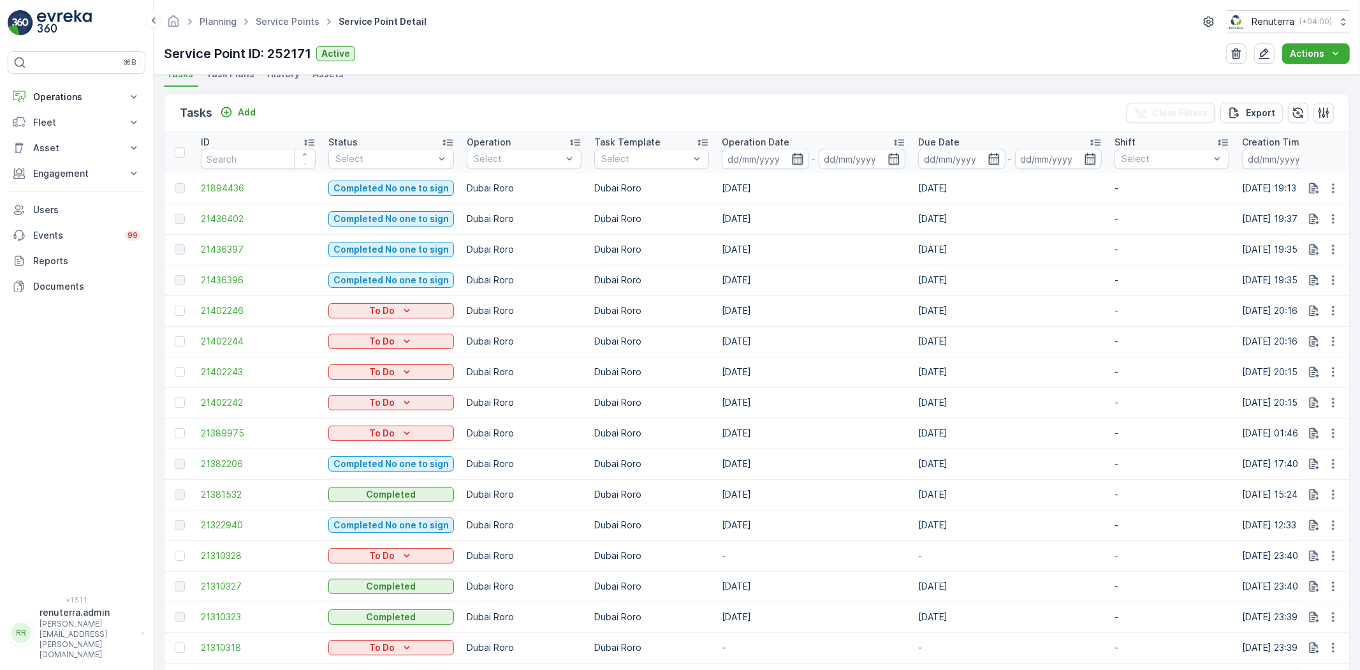
click at [792, 157] on icon "button" at bounding box center [797, 158] width 11 height 11
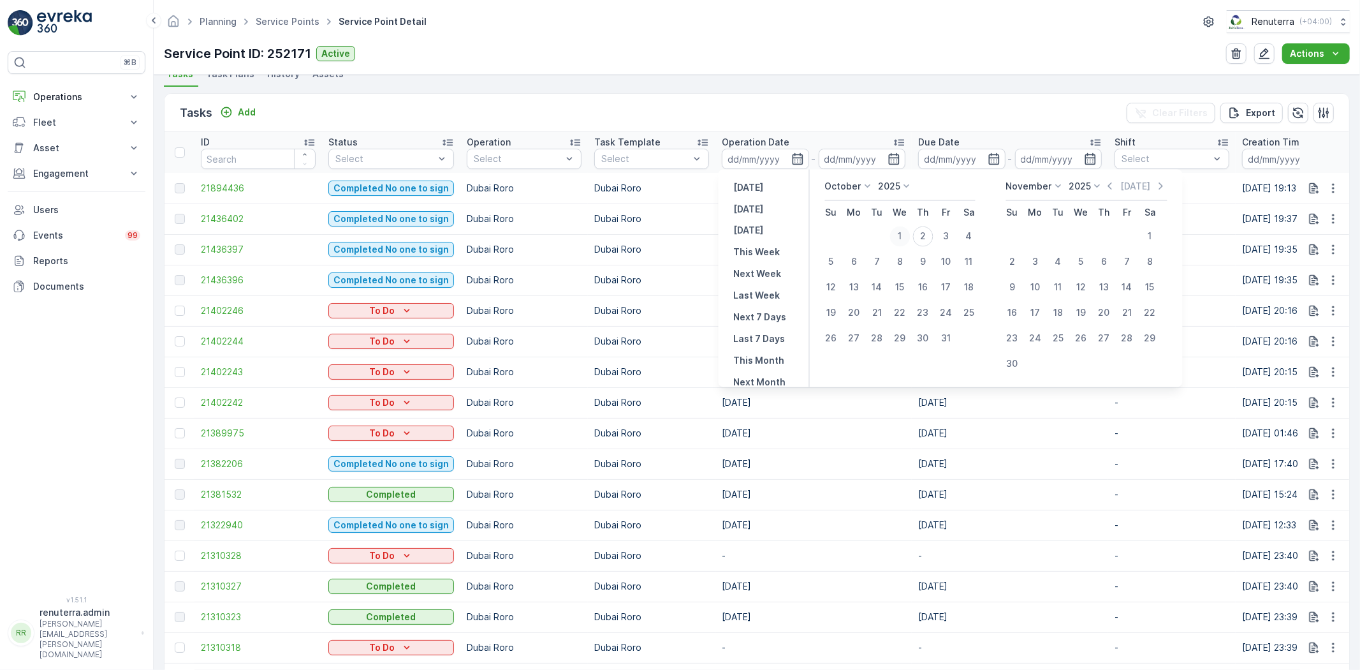
click at [893, 236] on div "1" at bounding box center [900, 236] width 20 height 20
type input "[DATE]"
click at [934, 341] on button "30" at bounding box center [923, 338] width 23 height 23
type input "30.10.2025"
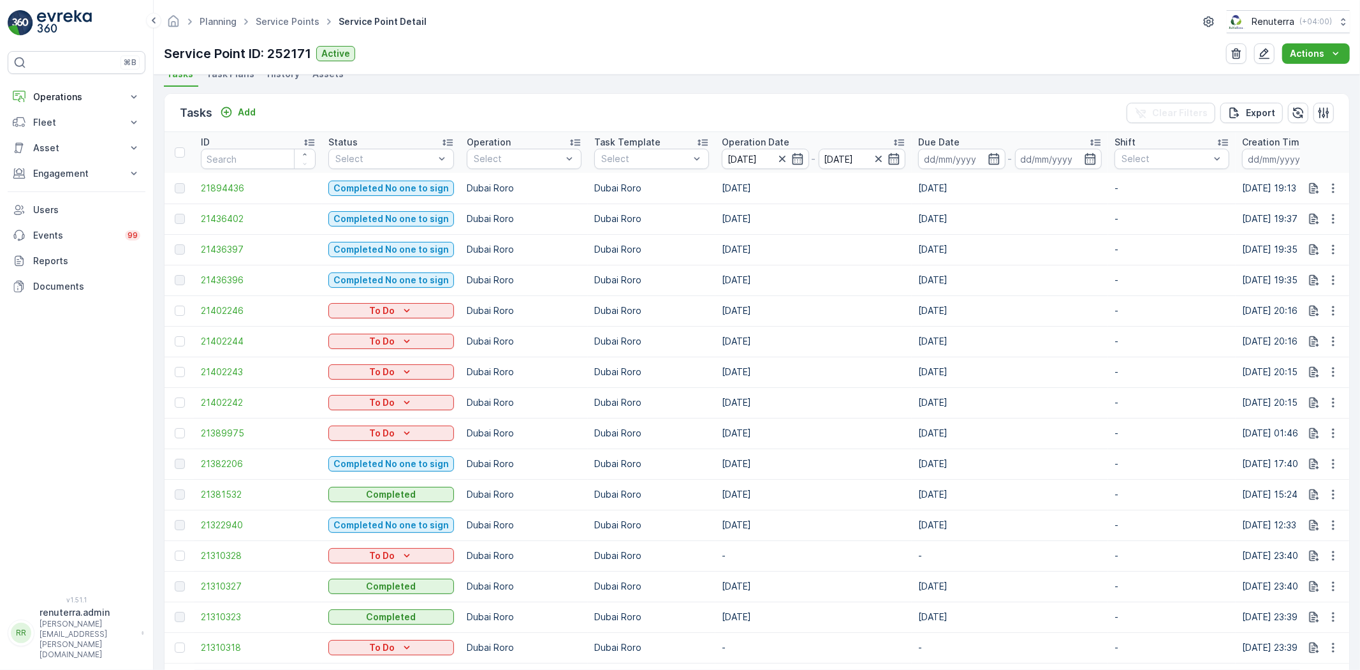
click at [786, 73] on div "Planning Service Points Service Point Detail Renuterra ( +04:00 ) Service Point…" at bounding box center [757, 37] width 1207 height 75
click at [792, 160] on icon "button" at bounding box center [797, 158] width 11 height 11
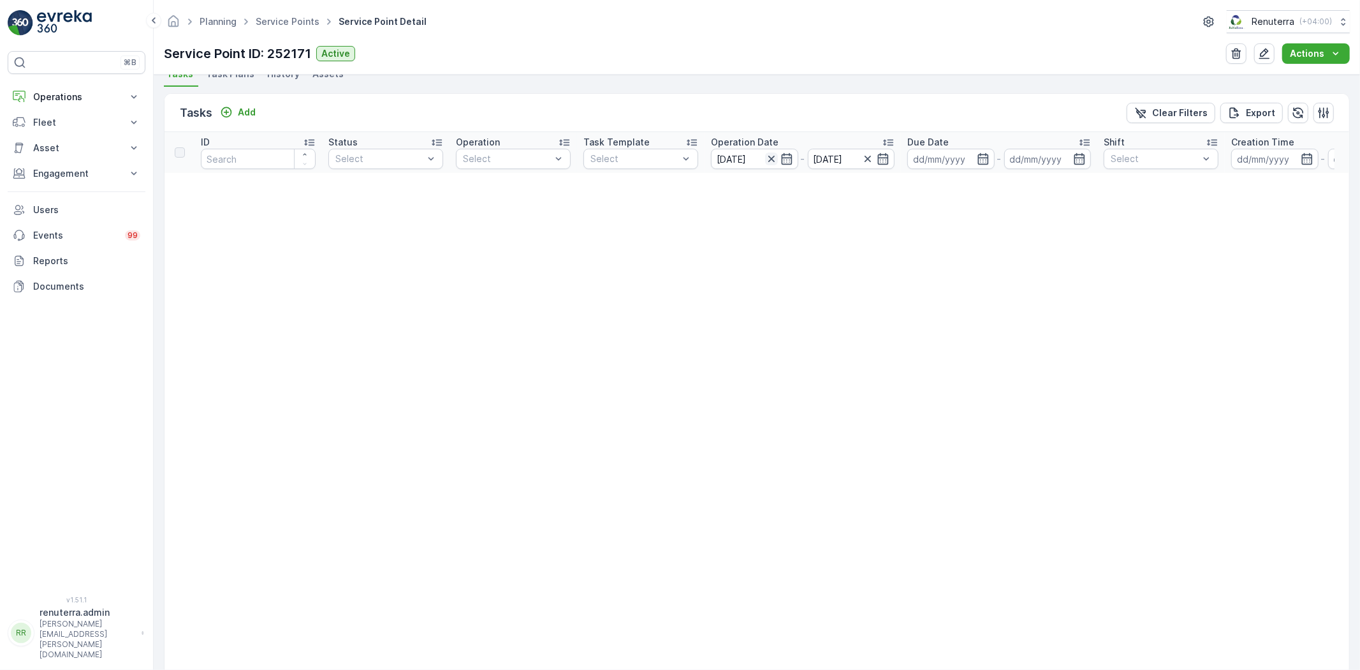
click at [772, 158] on icon "button" at bounding box center [771, 159] width 6 height 6
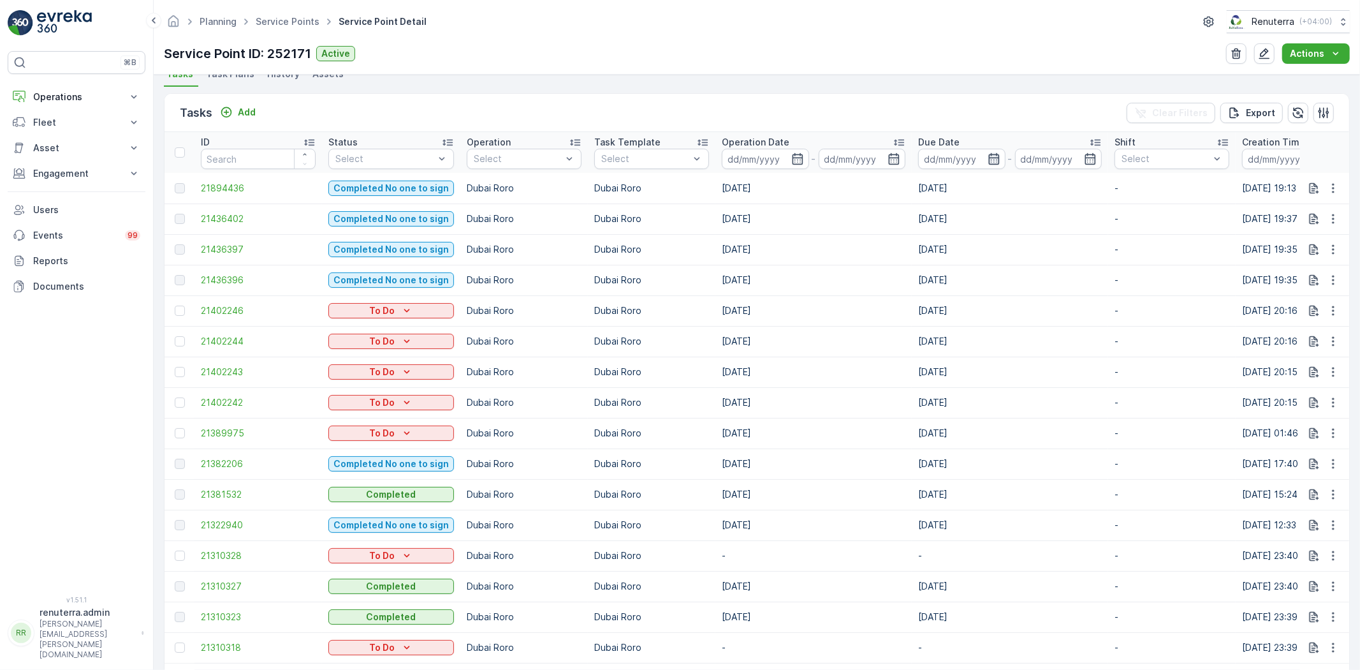
click at [989, 161] on icon "button" at bounding box center [994, 158] width 13 height 13
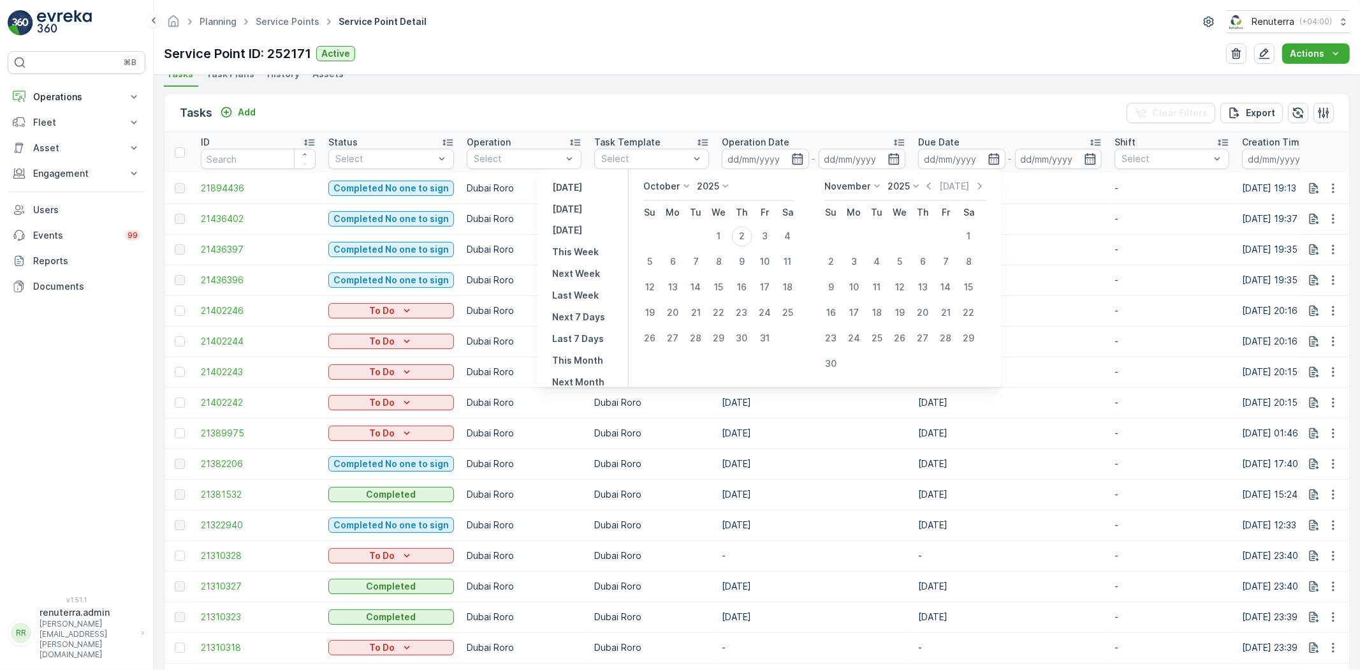
click at [690, 182] on icon at bounding box center [686, 186] width 13 height 13
click at [668, 278] on span "September" at bounding box center [676, 276] width 48 height 13
click at [912, 233] on div "1" at bounding box center [910, 236] width 20 height 20
type input "[DATE]"
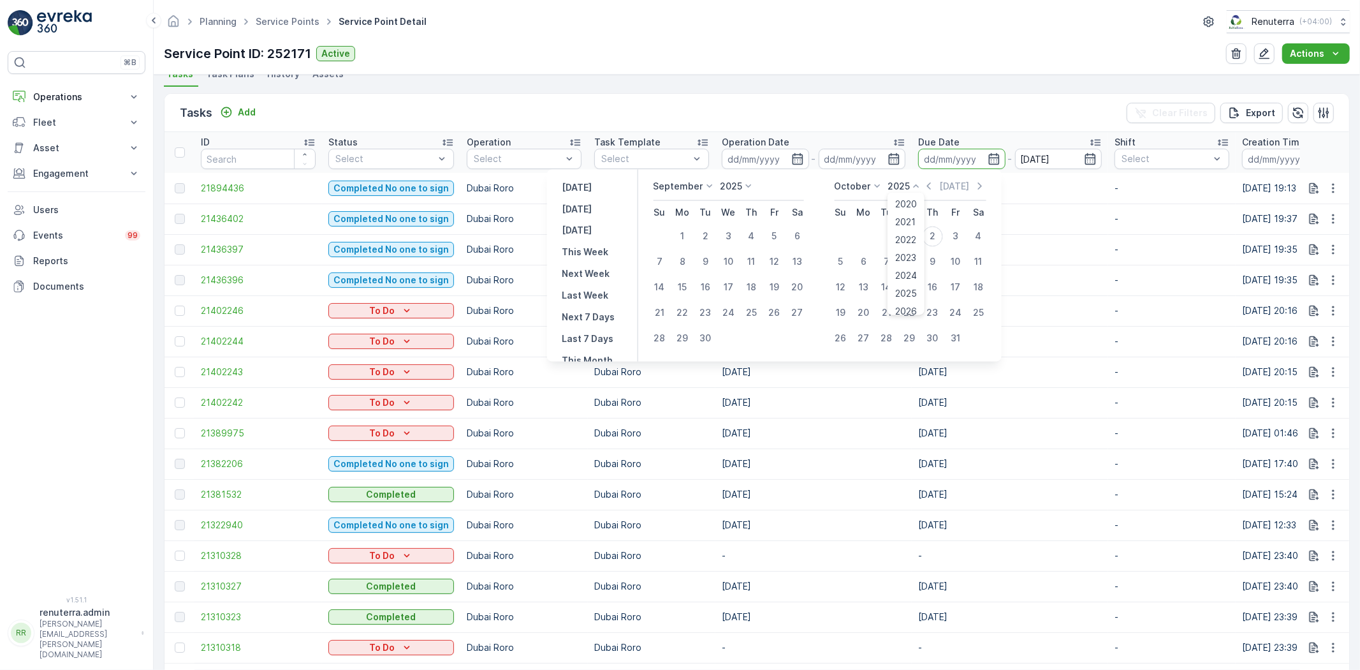
click at [915, 187] on icon at bounding box center [916, 186] width 13 height 13
click at [879, 184] on icon at bounding box center [877, 186] width 13 height 13
click at [862, 246] on span "September" at bounding box center [866, 250] width 48 height 13
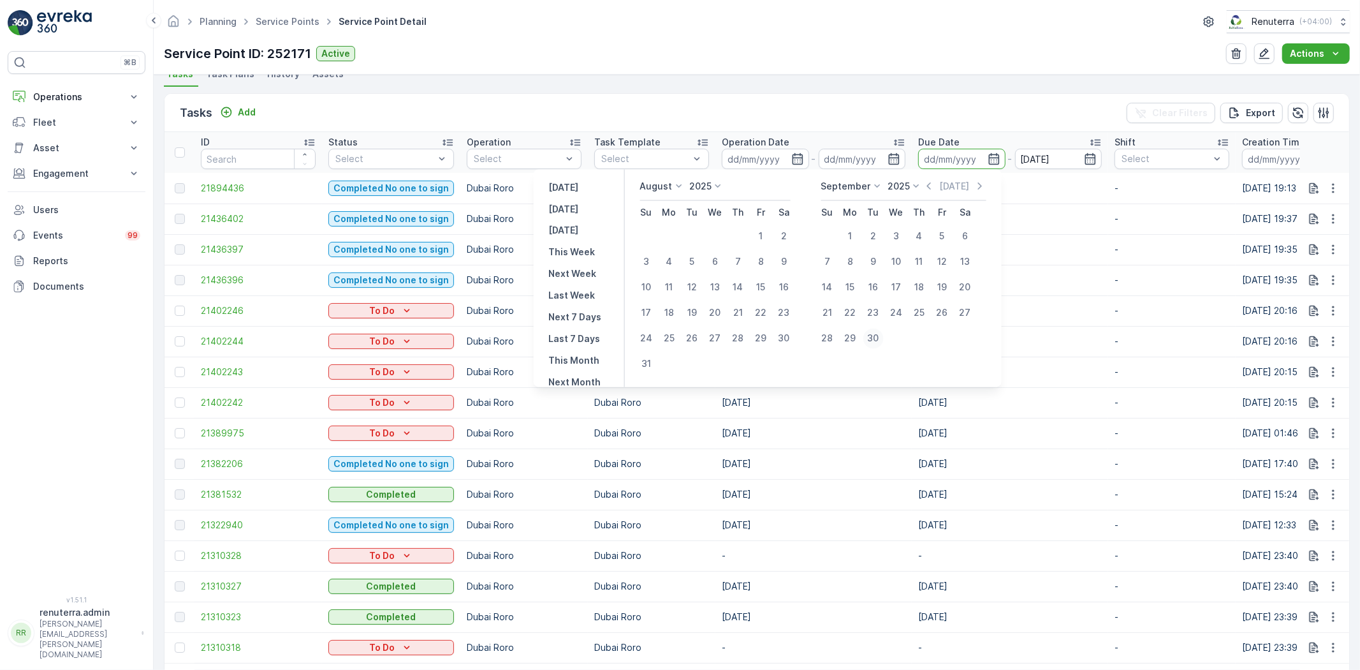
click at [877, 342] on div "30" at bounding box center [873, 338] width 20 height 20
type input "[DATE]"
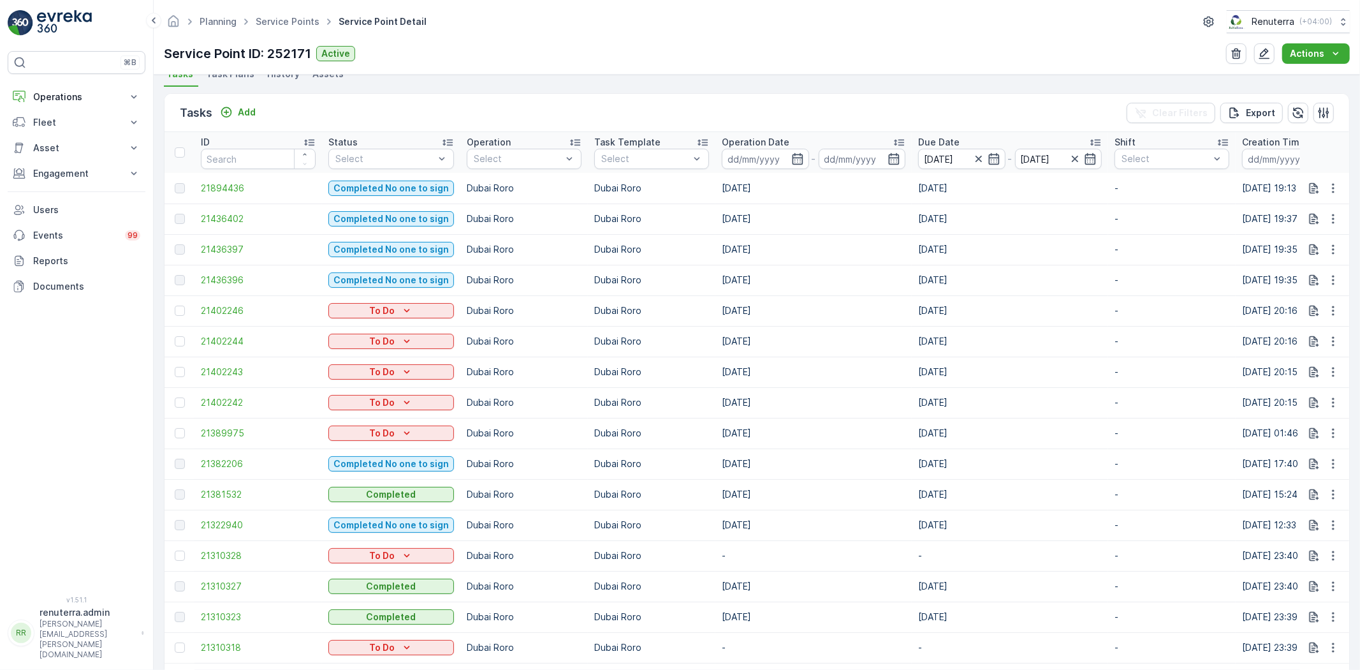
click at [1029, 226] on td "07.09.2025" at bounding box center [1010, 218] width 196 height 31
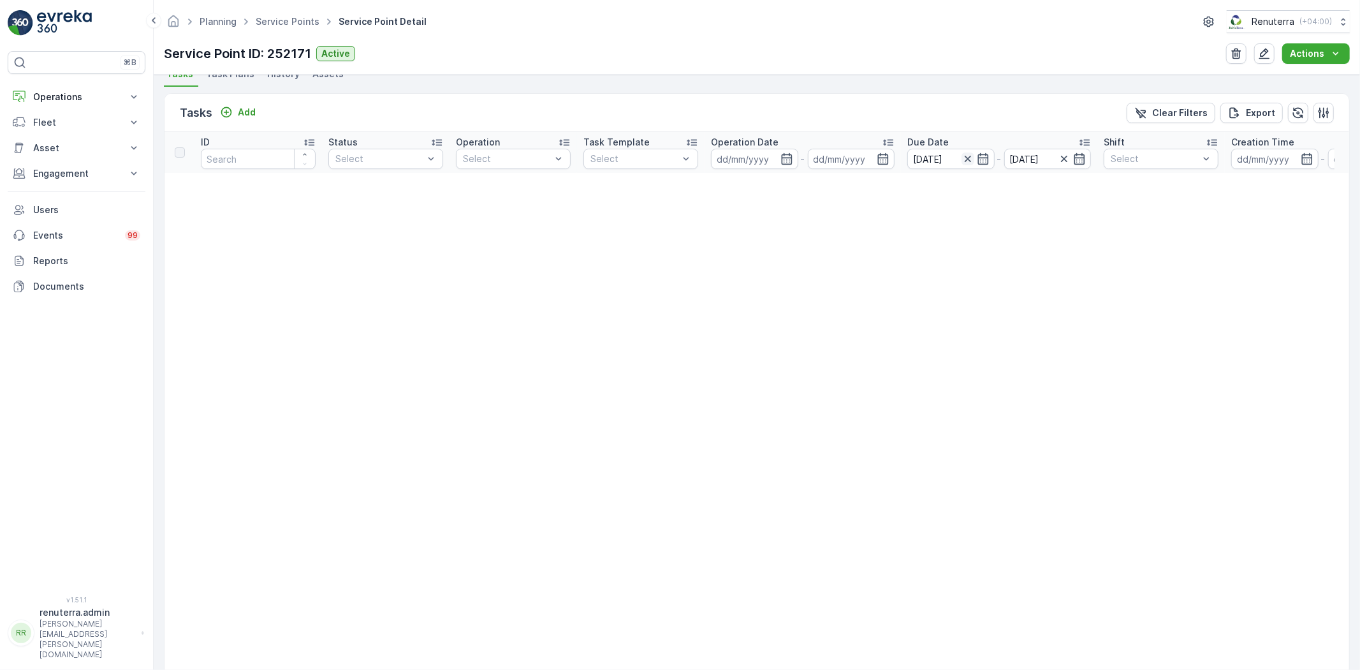
click at [967, 159] on icon "button" at bounding box center [968, 158] width 13 height 13
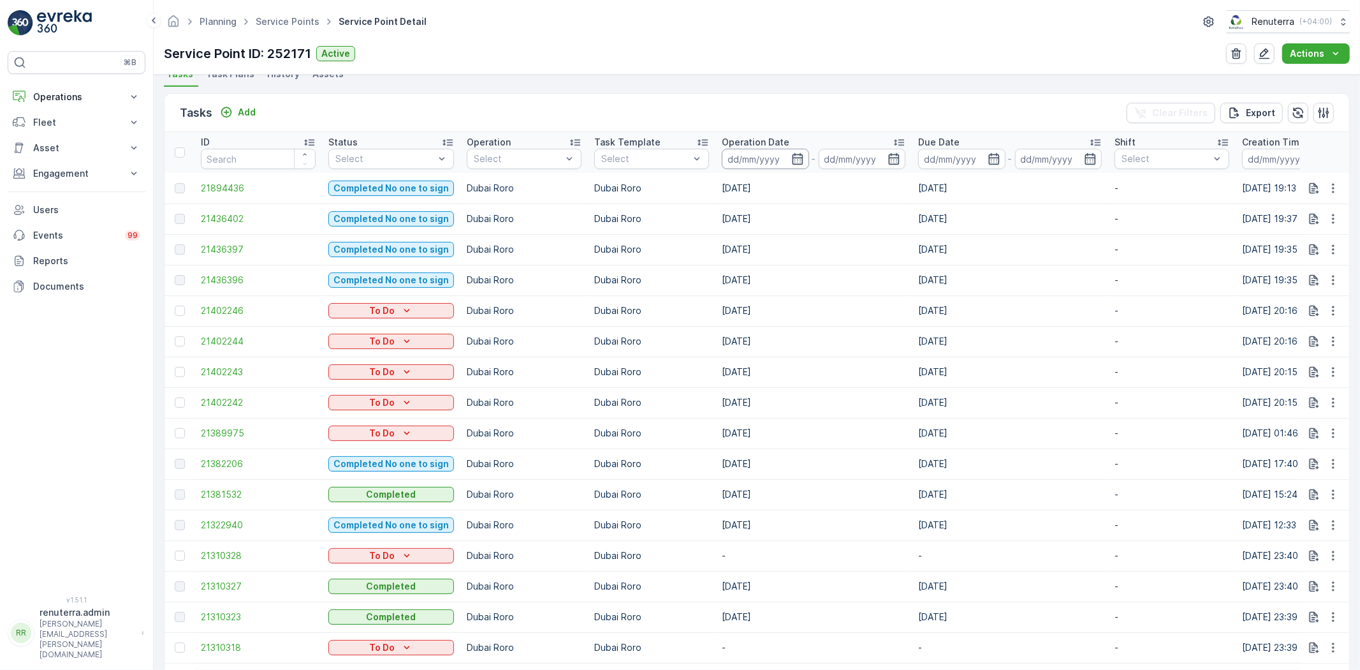
click at [785, 159] on input at bounding box center [765, 159] width 87 height 20
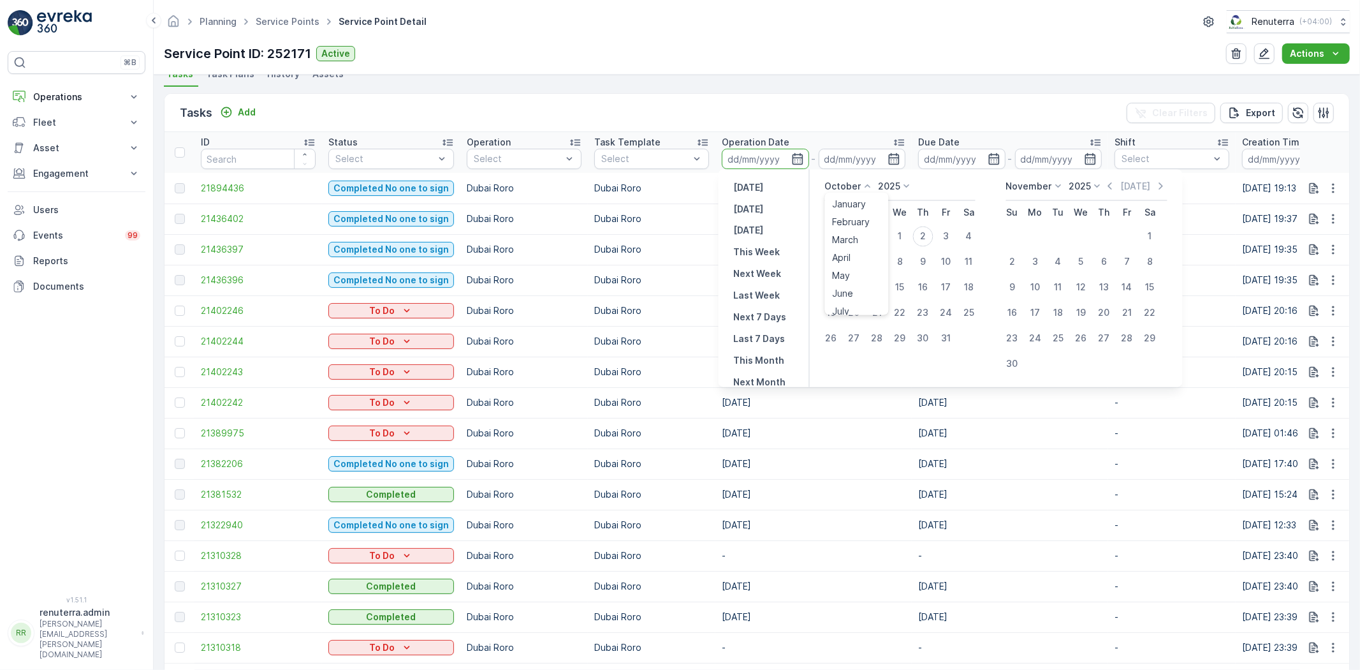
click at [862, 182] on icon at bounding box center [868, 186] width 13 height 13
click at [840, 273] on span "September" at bounding box center [857, 276] width 48 height 13
click at [859, 231] on div "1" at bounding box center [854, 236] width 20 height 20
type input "01.09.2025"
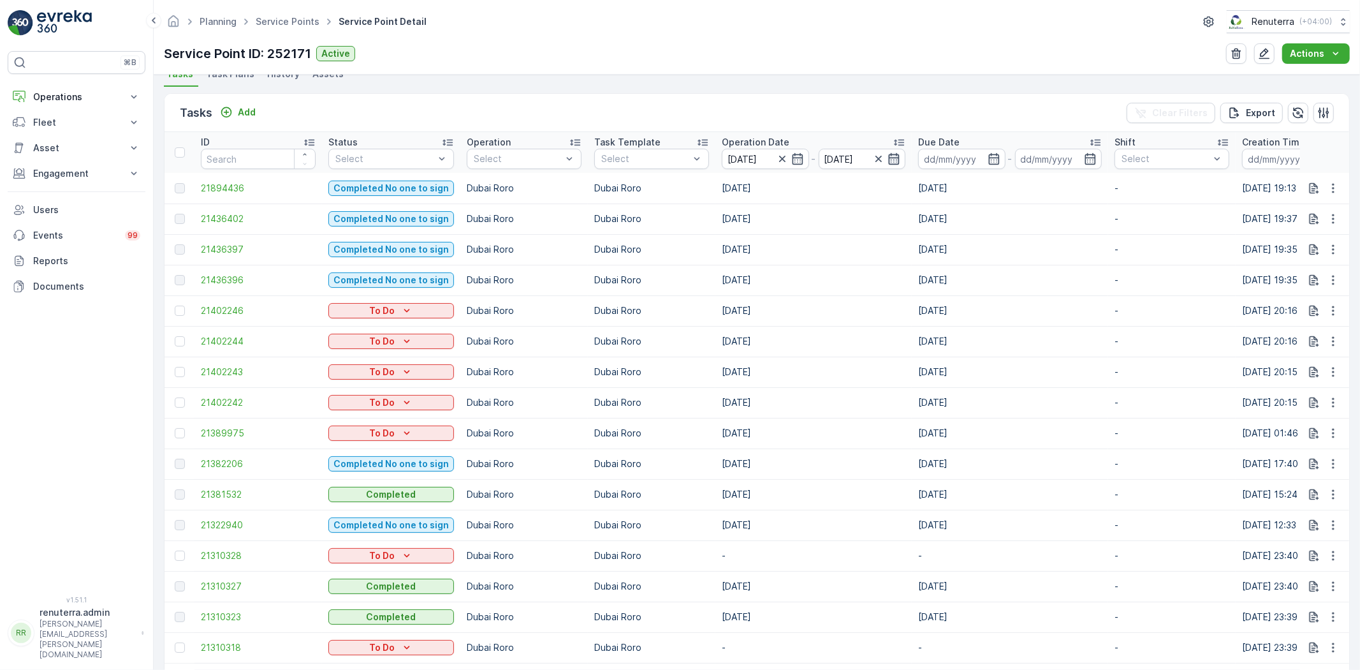
type input "01.09.2025"
click at [888, 158] on icon "button" at bounding box center [894, 158] width 13 height 13
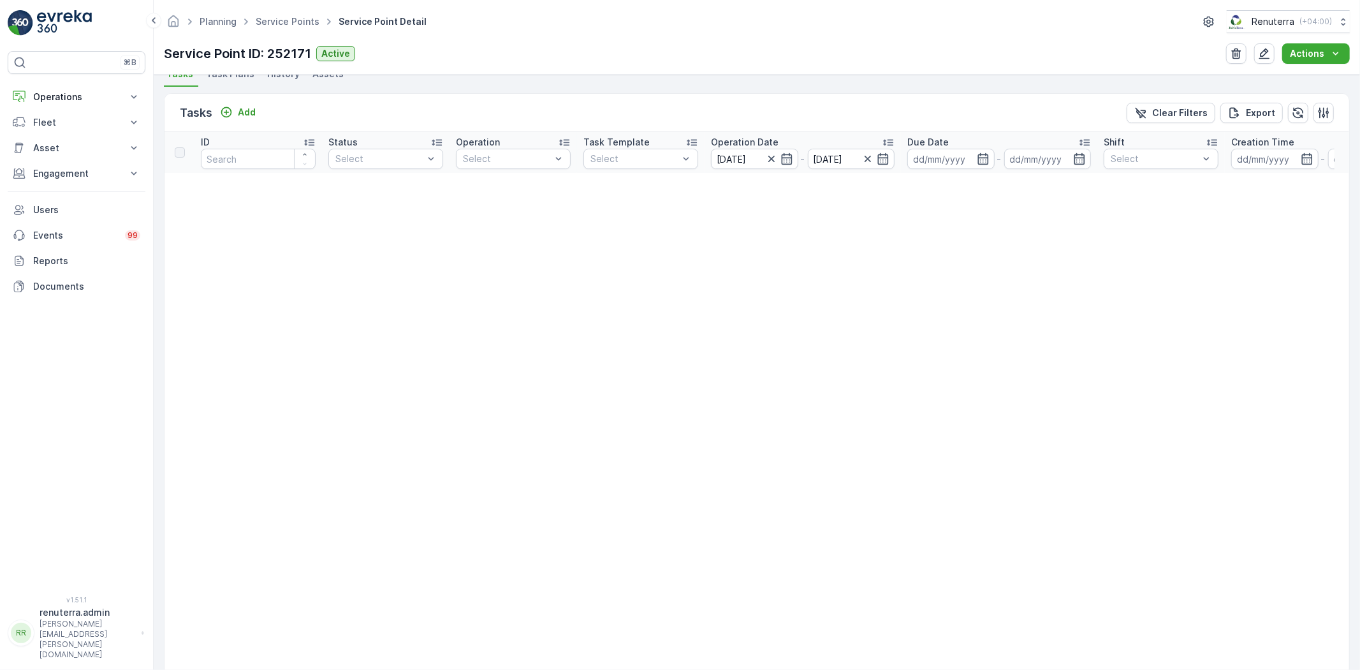
click at [879, 153] on icon "button" at bounding box center [883, 158] width 13 height 13
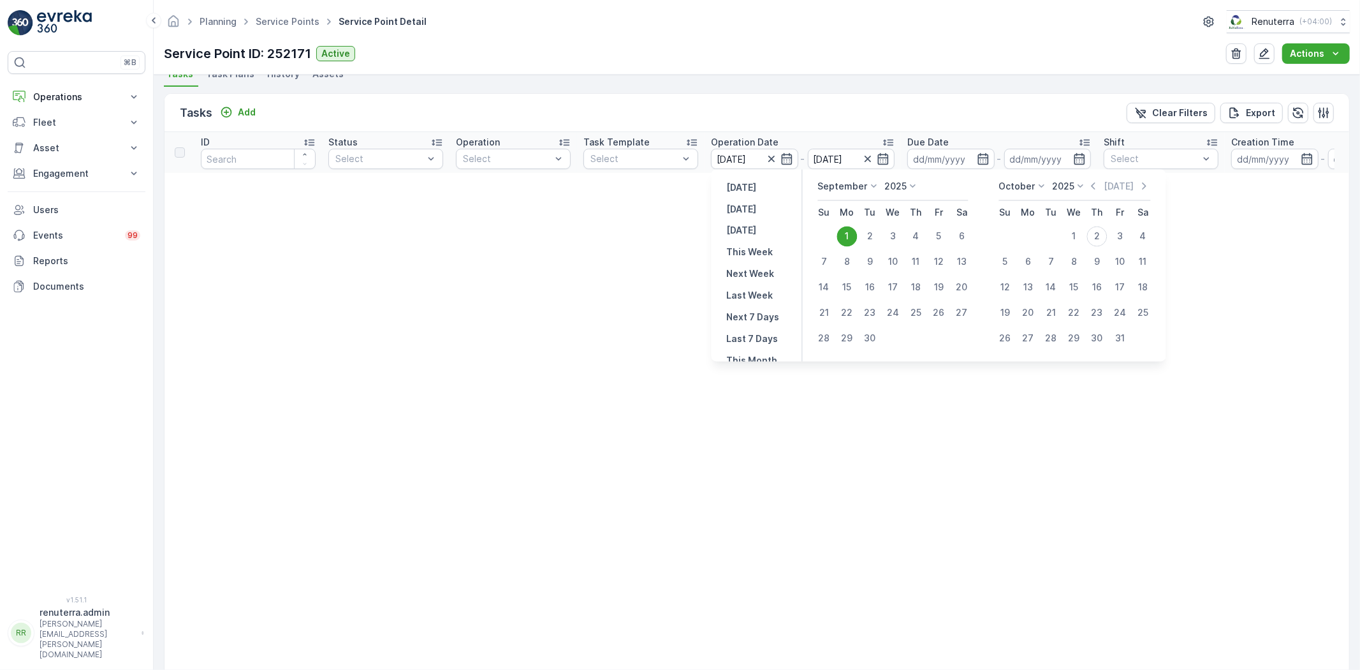
click at [863, 342] on div "30" at bounding box center [870, 338] width 20 height 20
type input "[DATE]"
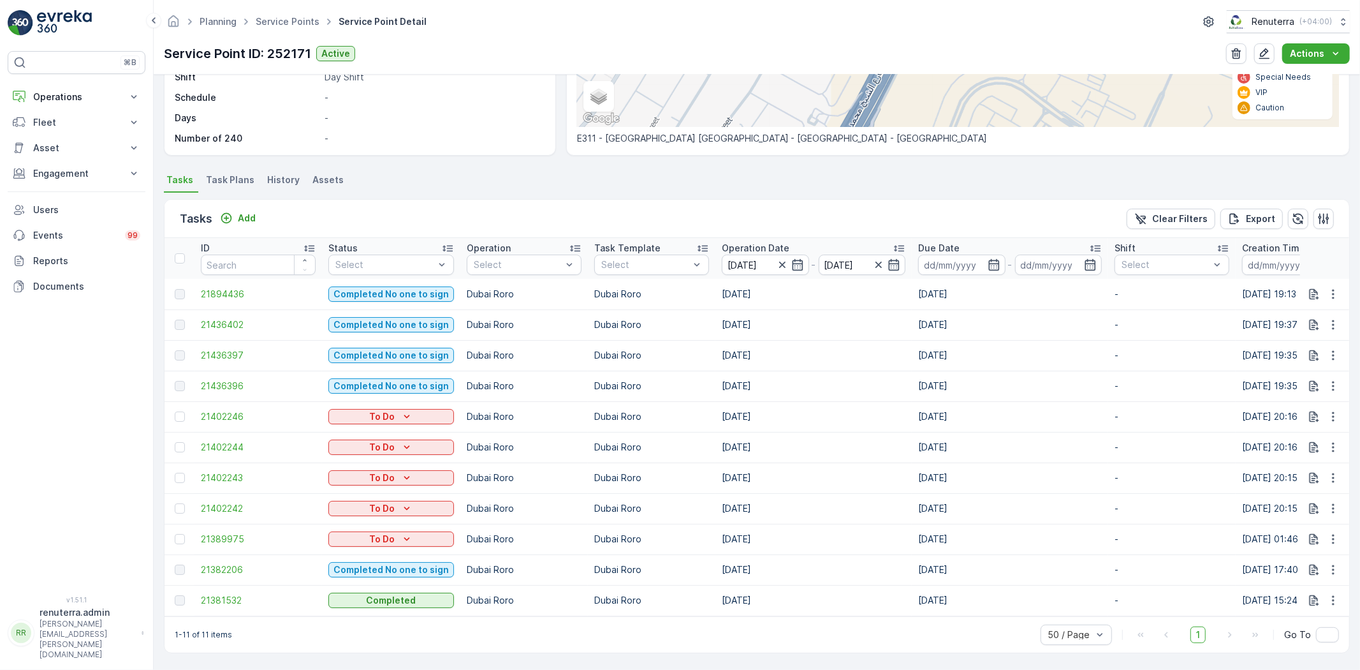
scroll to position [253, 0]
click at [225, 563] on span "21382206" at bounding box center [258, 569] width 115 height 13
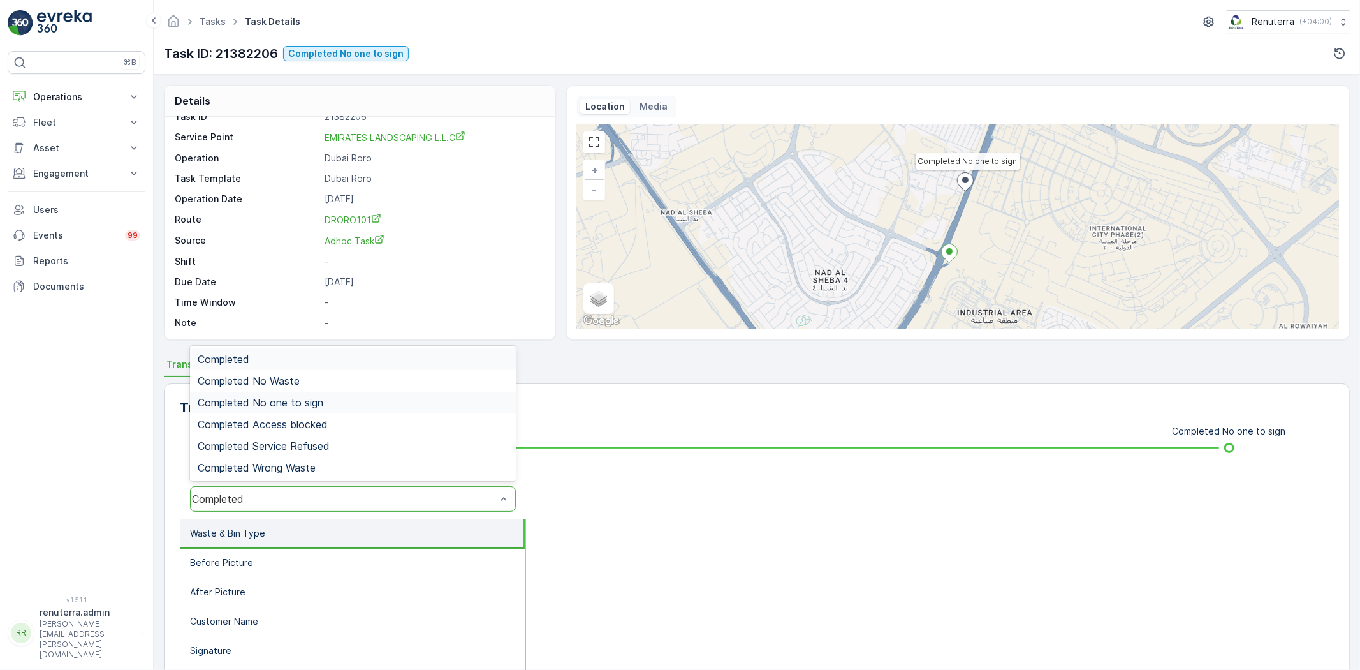
click at [277, 392] on div "Completed No one to sign" at bounding box center [353, 403] width 326 height 22
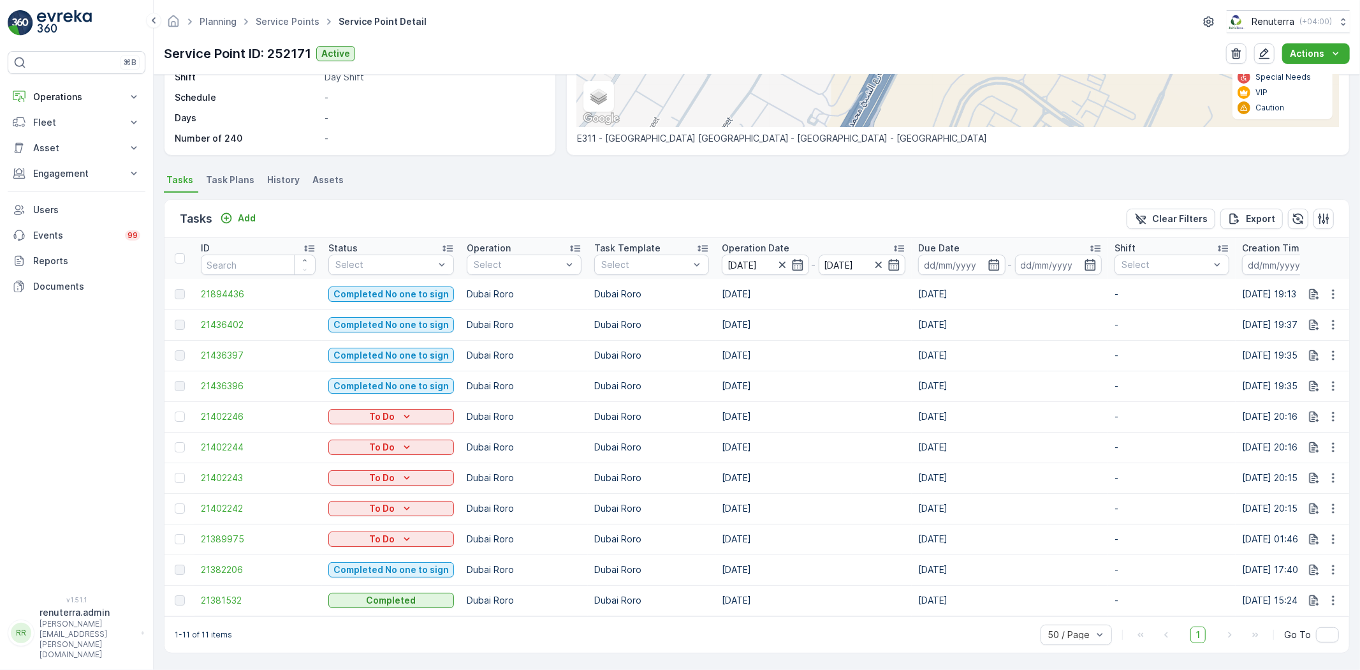
scroll to position [253, 0]
click at [233, 381] on span "21436396" at bounding box center [258, 385] width 115 height 13
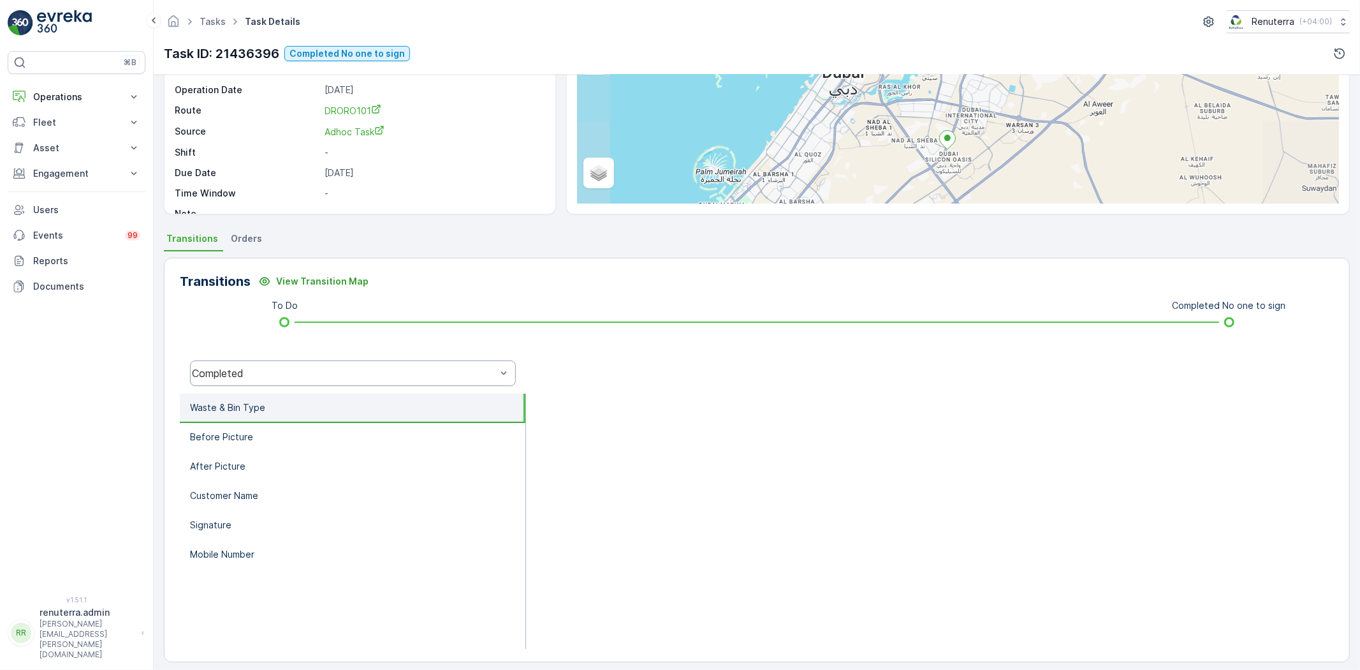
scroll to position [134, 0]
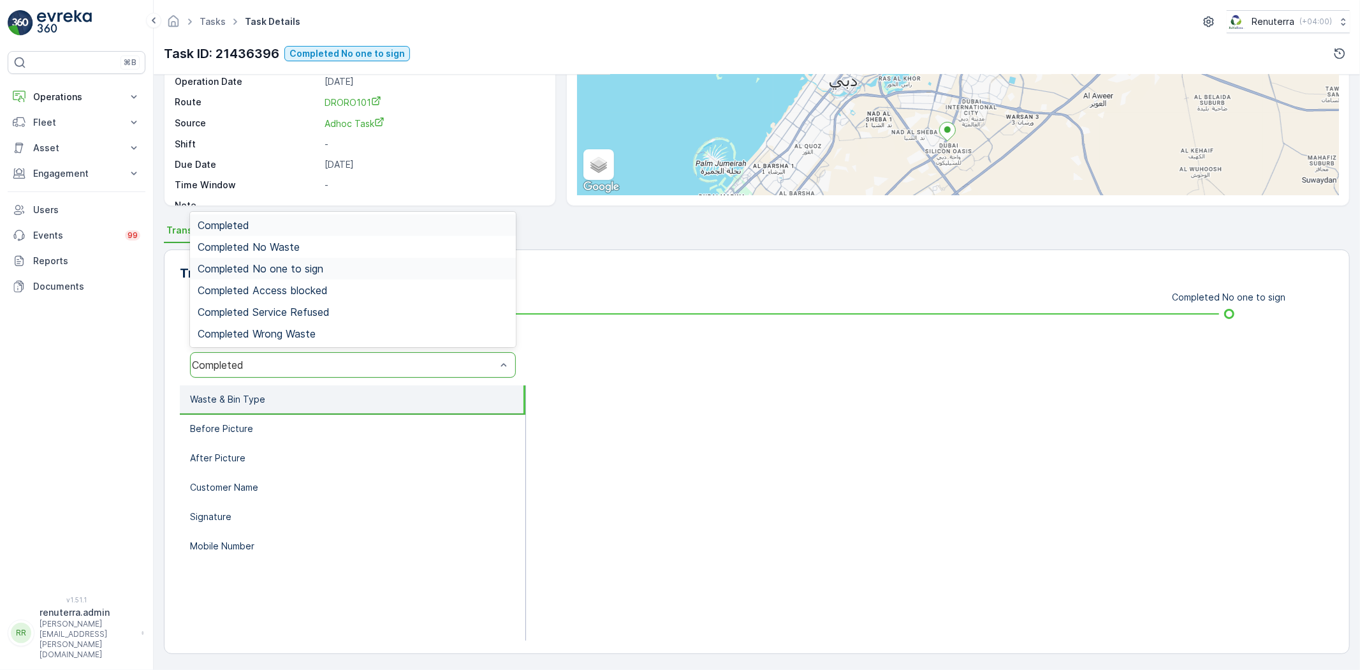
click at [267, 270] on span "Completed No one to sign" at bounding box center [261, 268] width 126 height 11
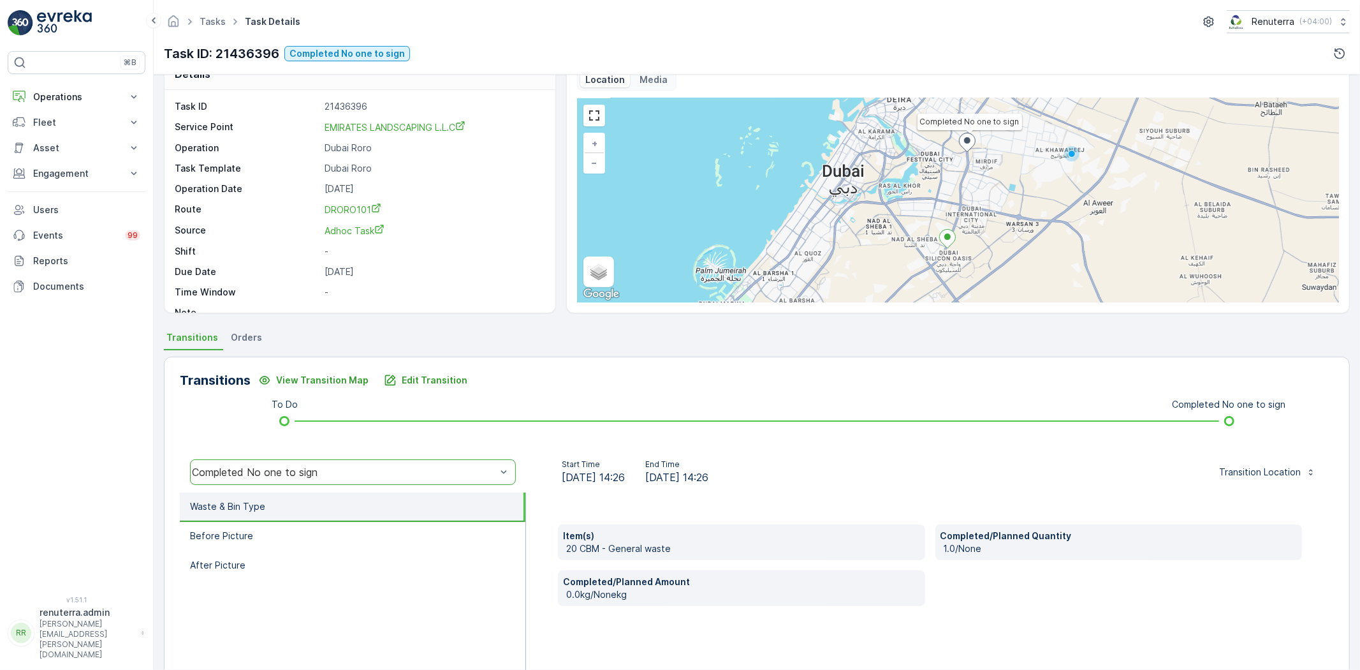
scroll to position [0, 0]
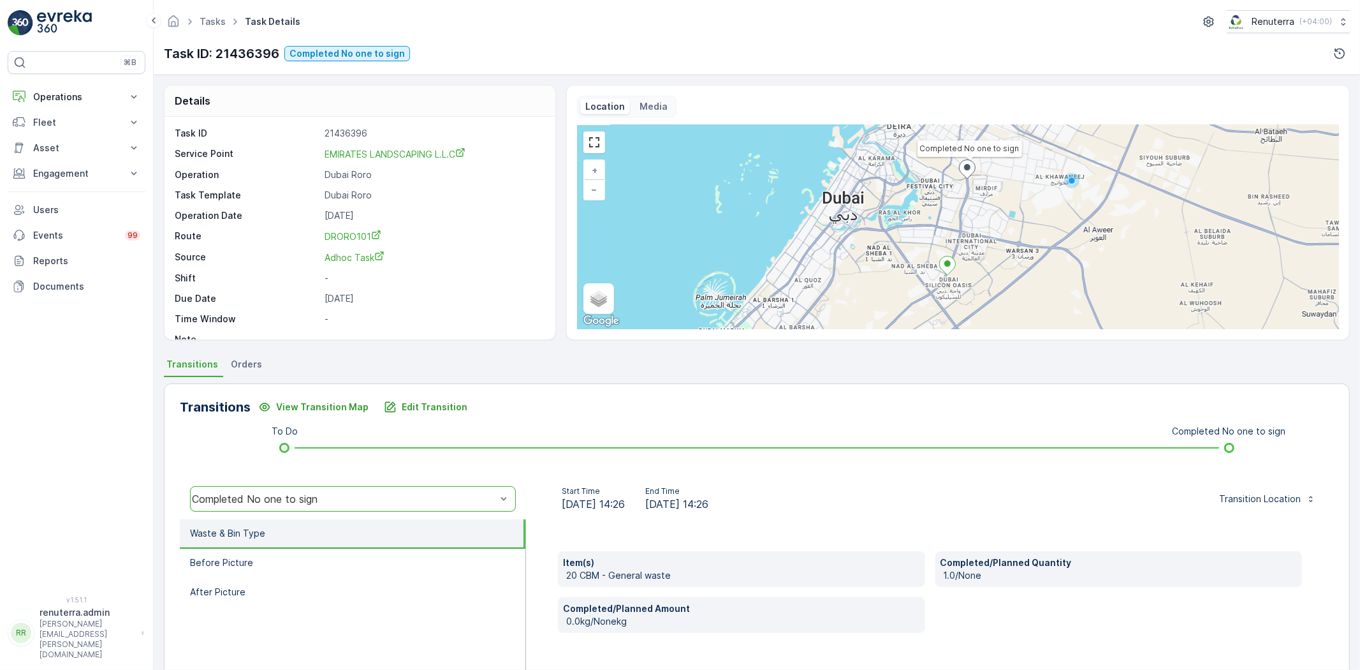
click at [601, 519] on div "Item(s) 20 CBM - General waste Completed/Planned Quantity 1.0/None Completed/Pl…" at bounding box center [930, 646] width 808 height 255
click at [98, 98] on p "Operations" at bounding box center [76, 97] width 87 height 13
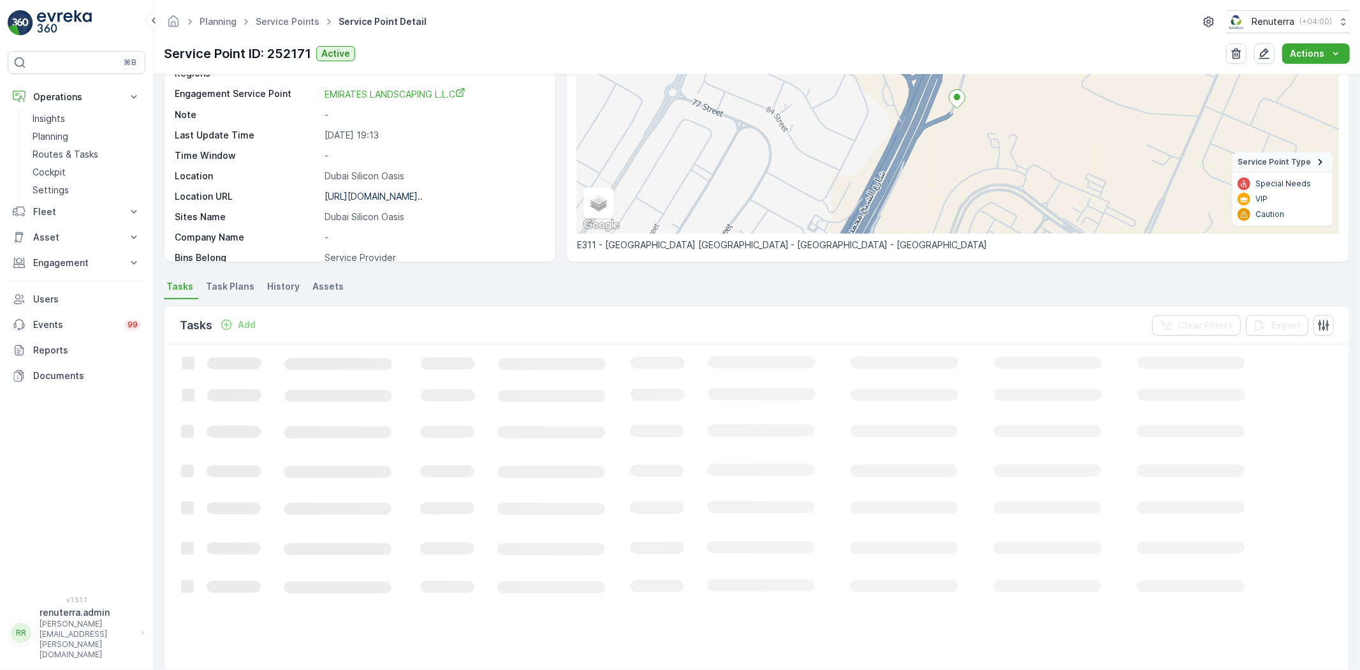
scroll to position [142, 0]
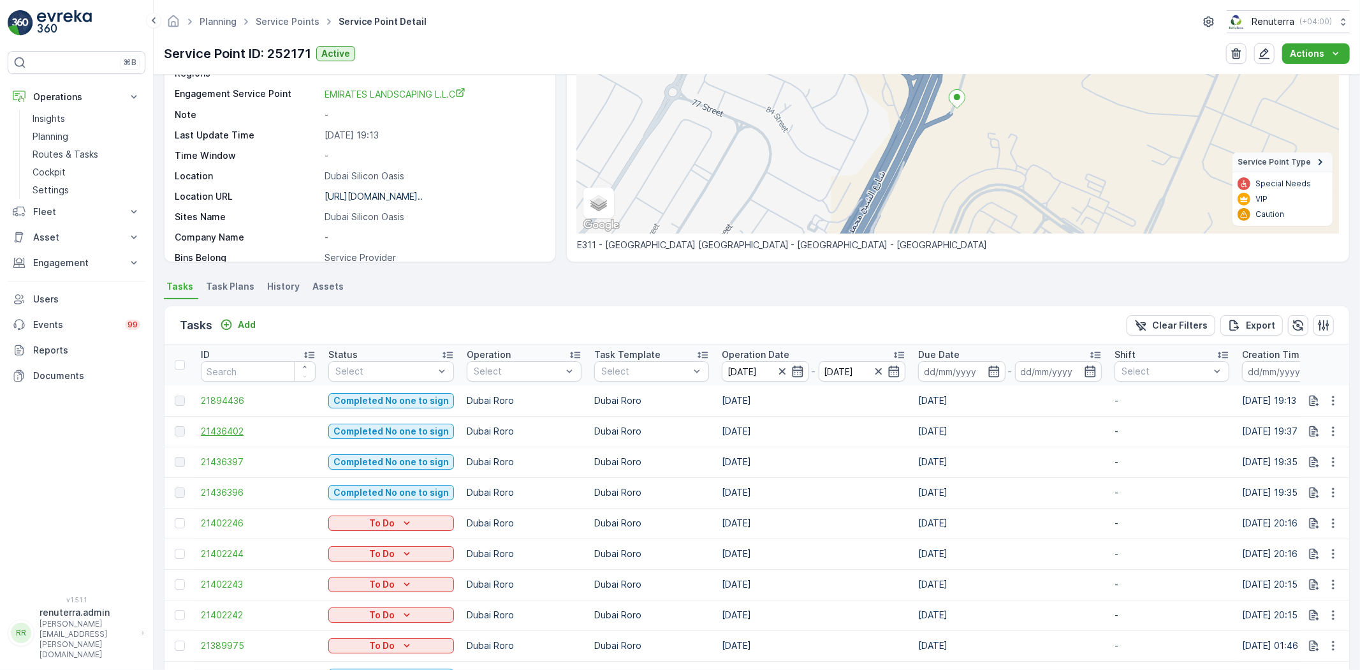
click at [224, 425] on span "21436402" at bounding box center [258, 431] width 115 height 13
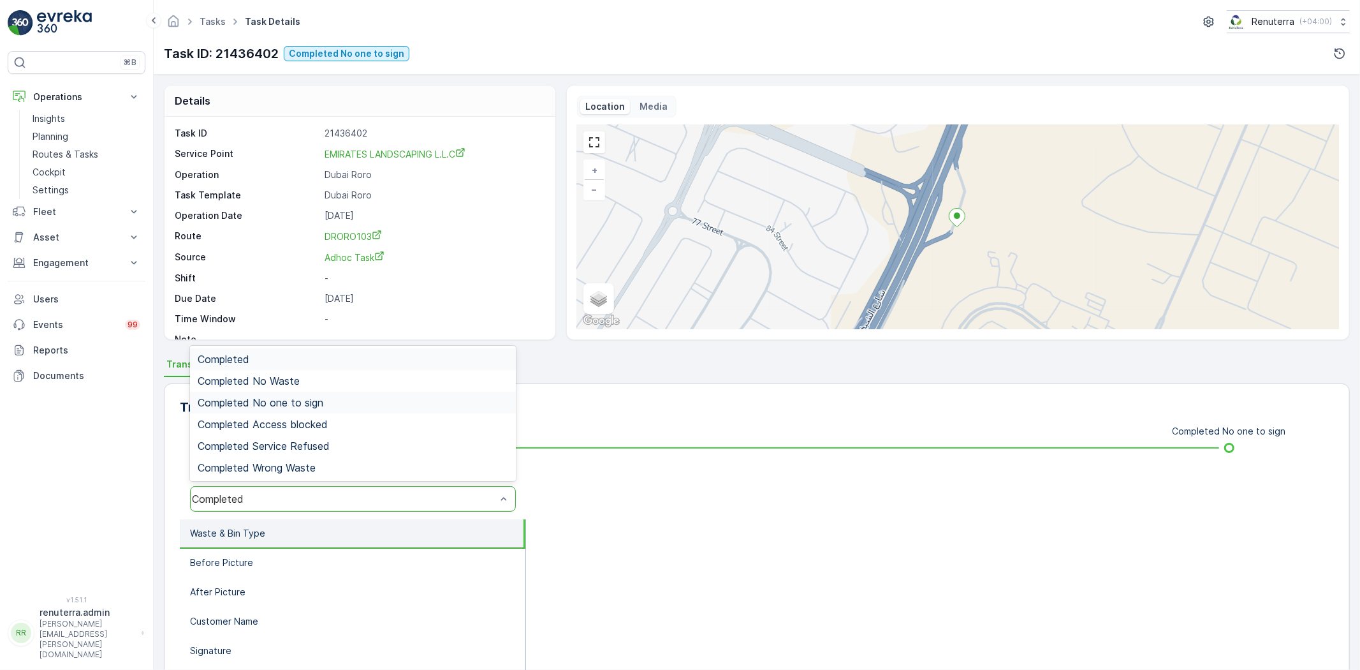
click at [259, 406] on span "Completed No one to sign" at bounding box center [261, 402] width 126 height 11
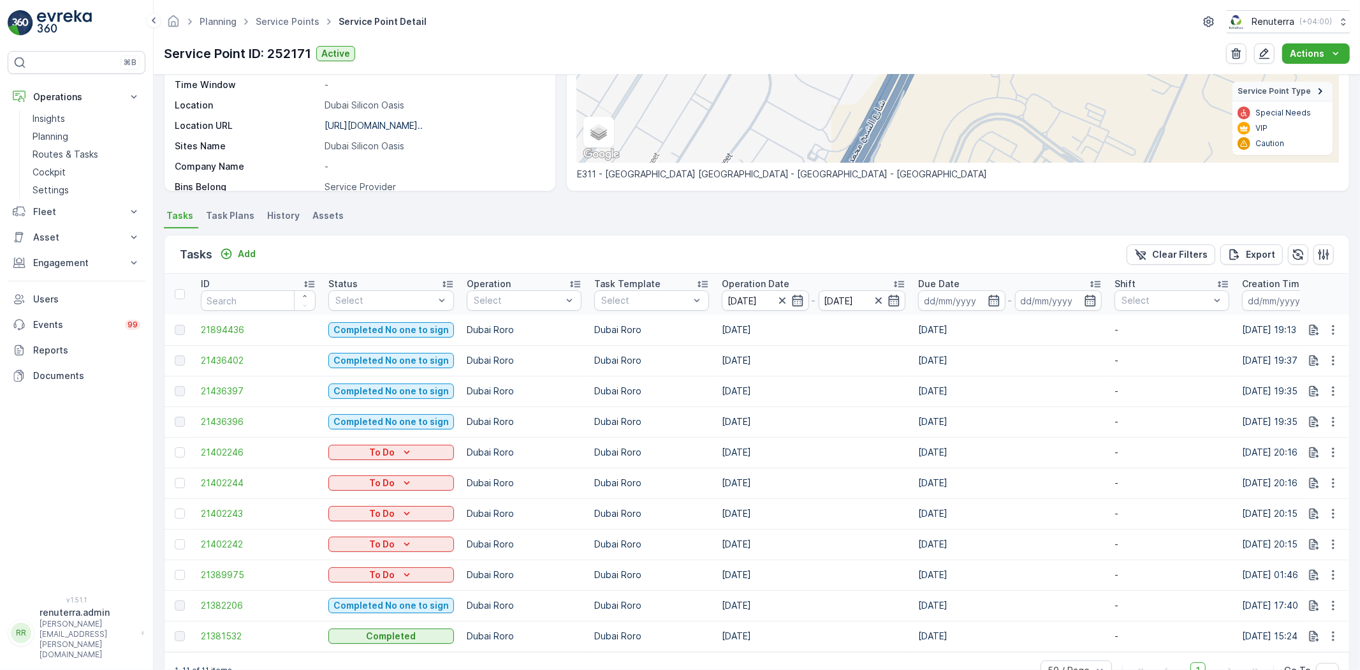
scroll to position [253, 0]
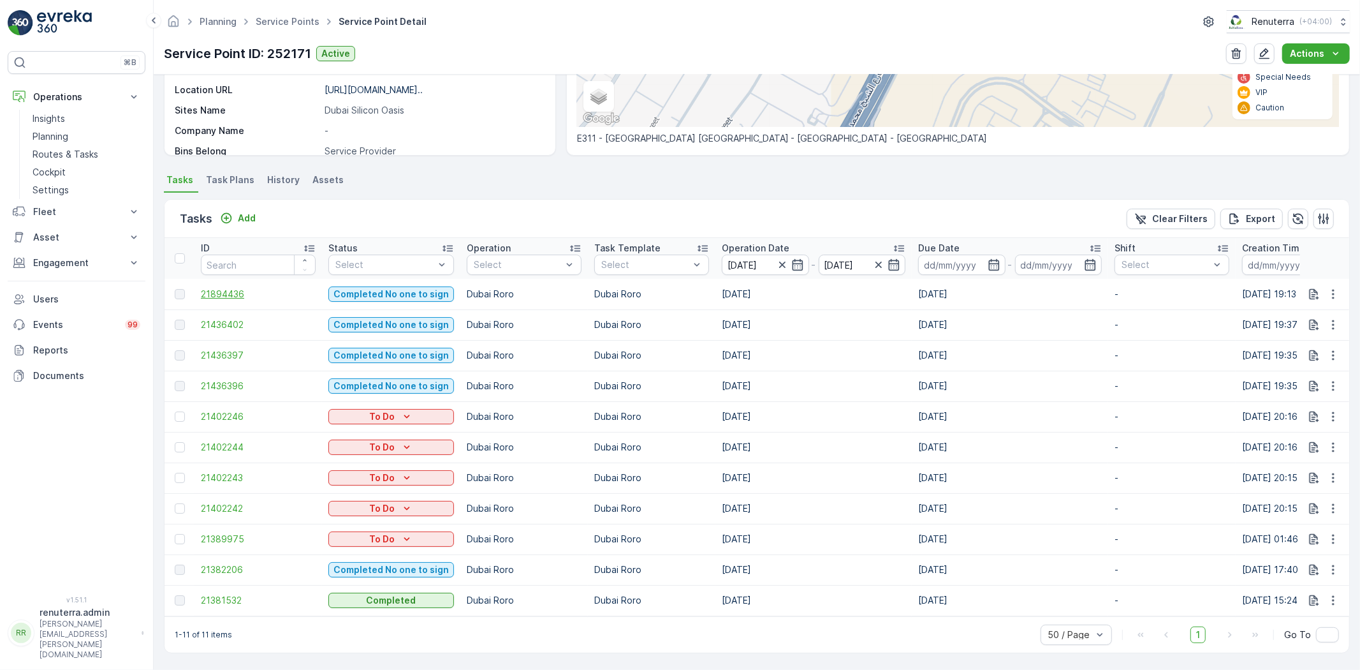
click at [231, 288] on span "21894436" at bounding box center [258, 294] width 115 height 13
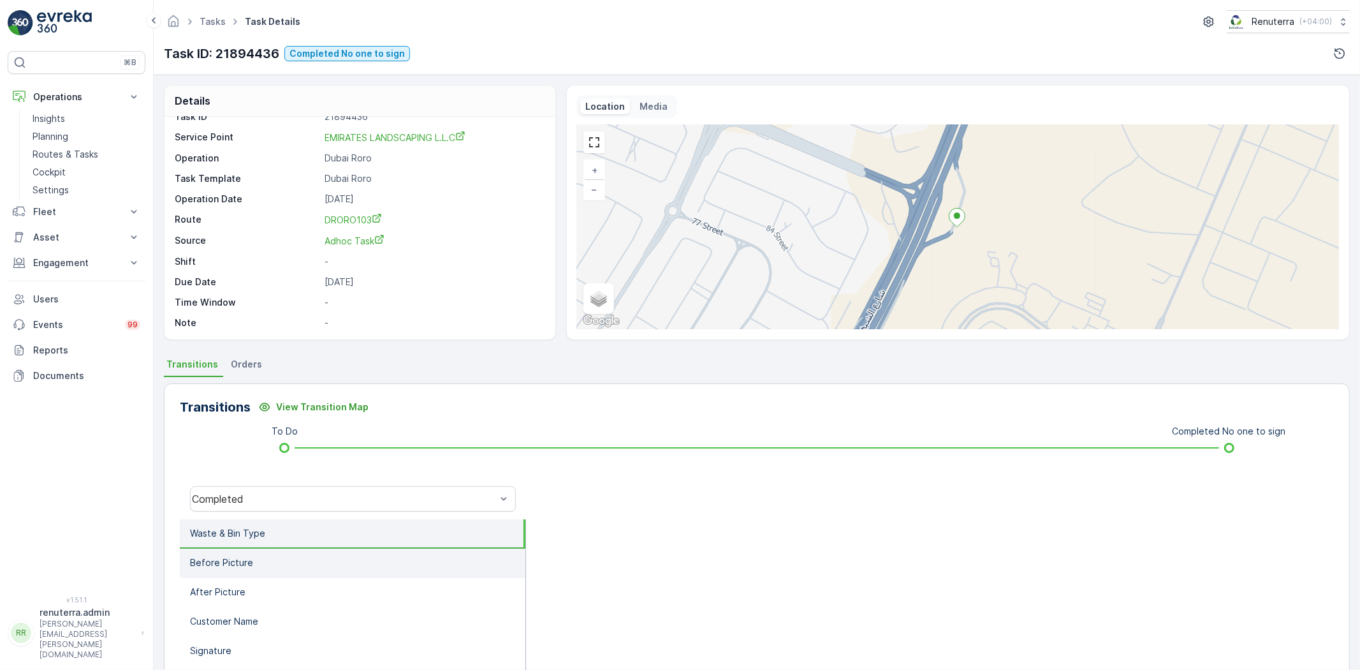
scroll to position [71, 0]
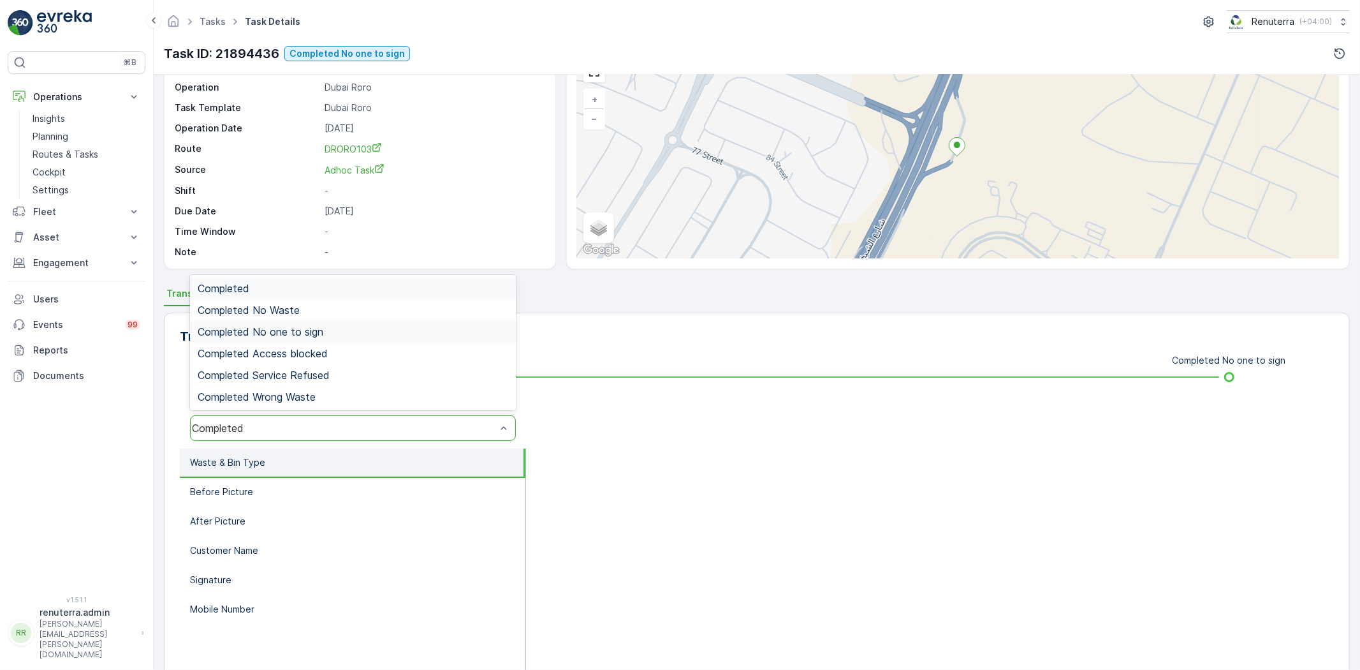
click at [283, 328] on span "Completed No one to sign" at bounding box center [261, 331] width 126 height 11
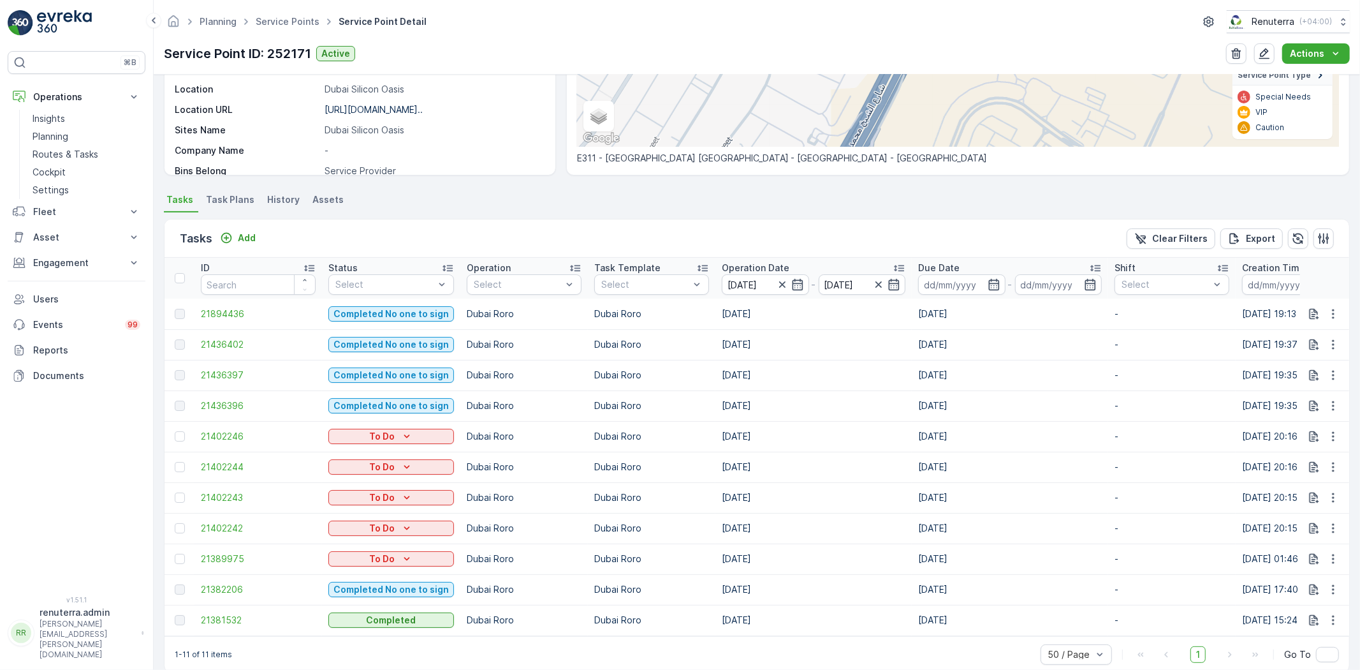
scroll to position [253, 0]
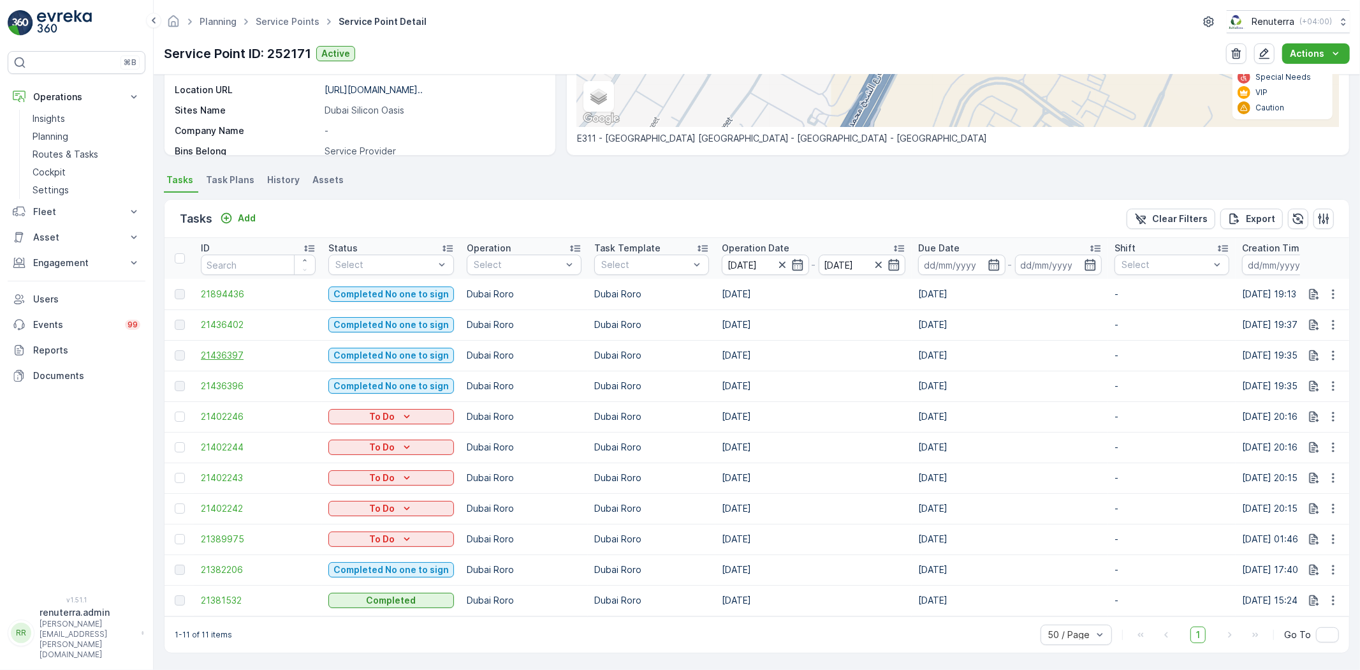
click at [226, 352] on span "21436397" at bounding box center [258, 355] width 115 height 13
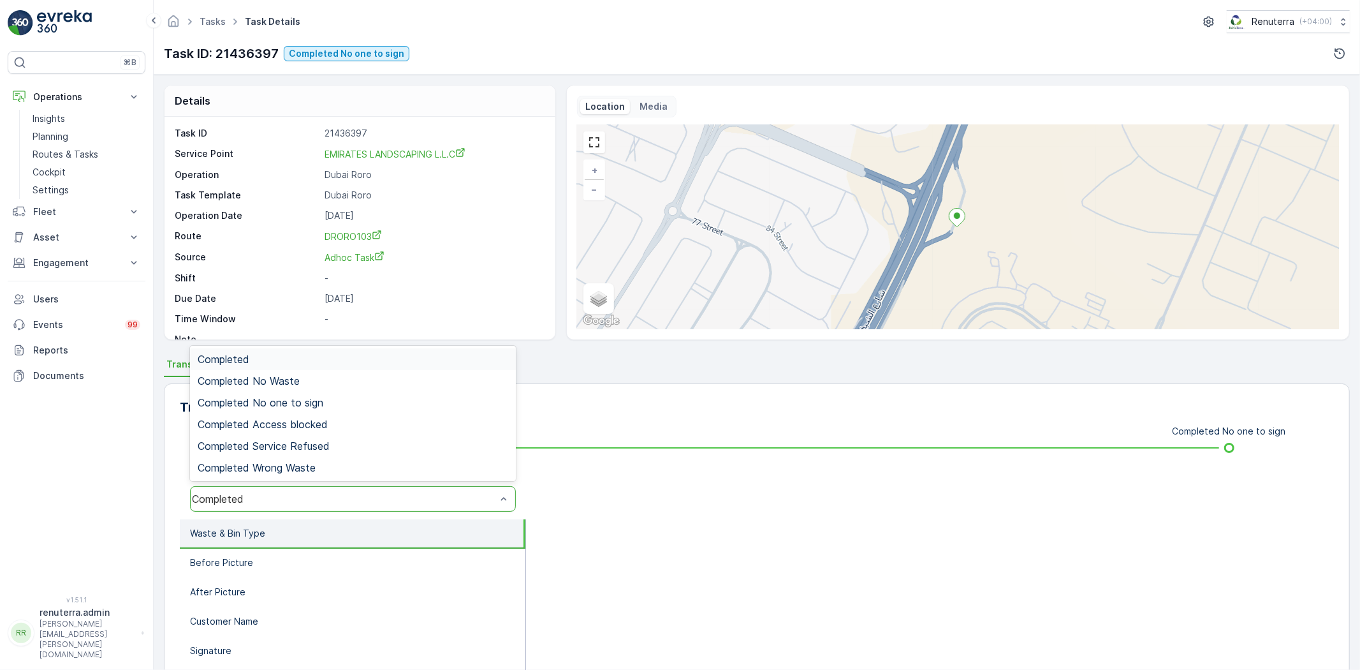
click at [271, 488] on div "Completed" at bounding box center [353, 499] width 326 height 26
click at [293, 409] on div "Completed No one to sign" at bounding box center [353, 403] width 326 height 22
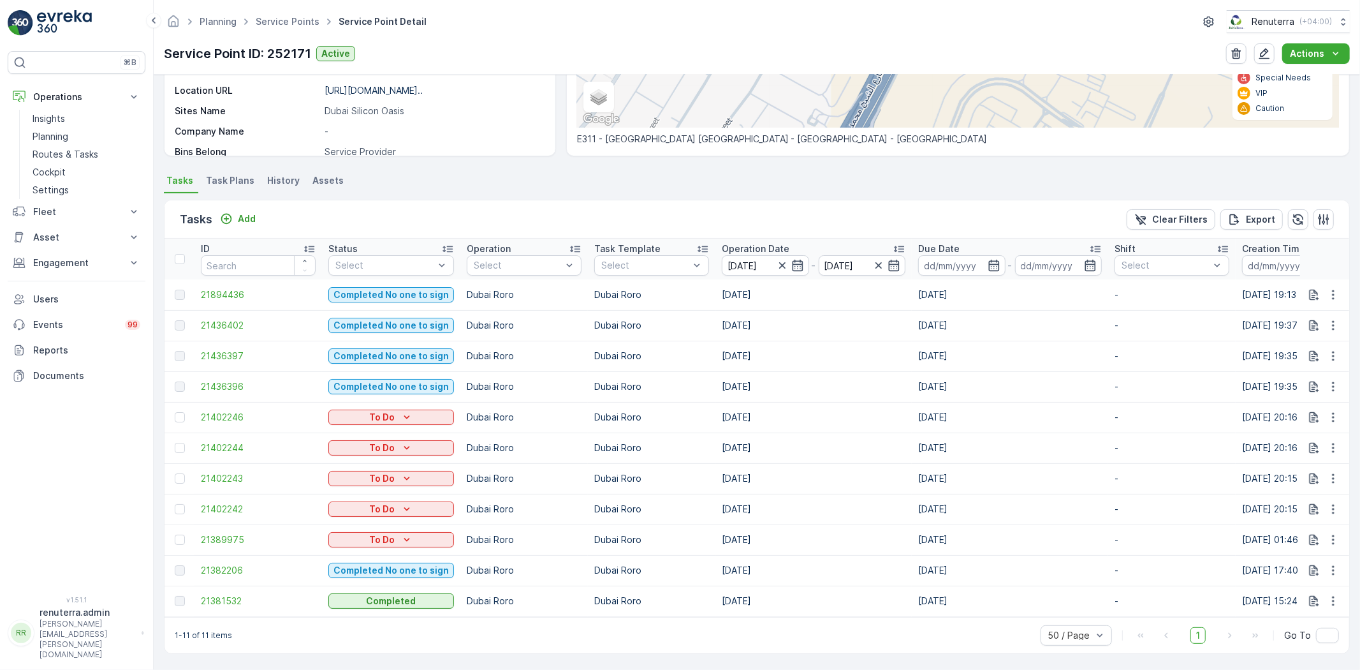
scroll to position [253, 0]
click at [965, 203] on div "Tasks Add Clear Filters Export" at bounding box center [757, 219] width 1185 height 38
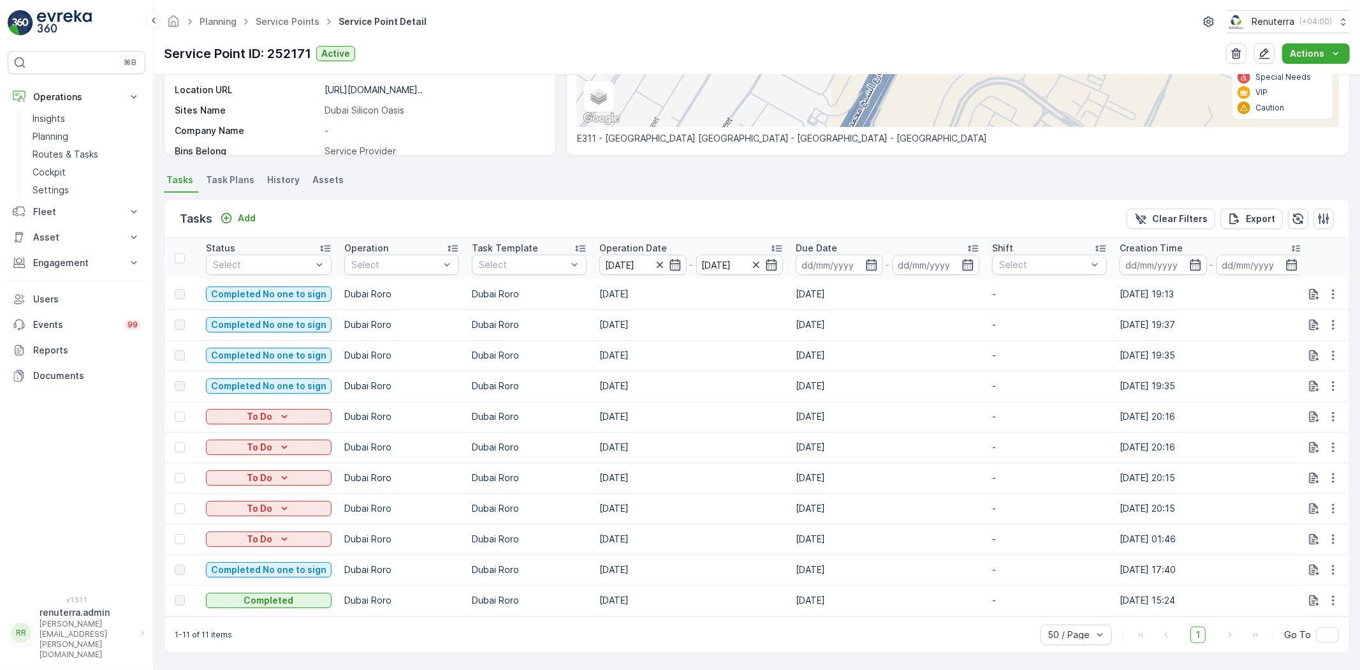
scroll to position [0, 0]
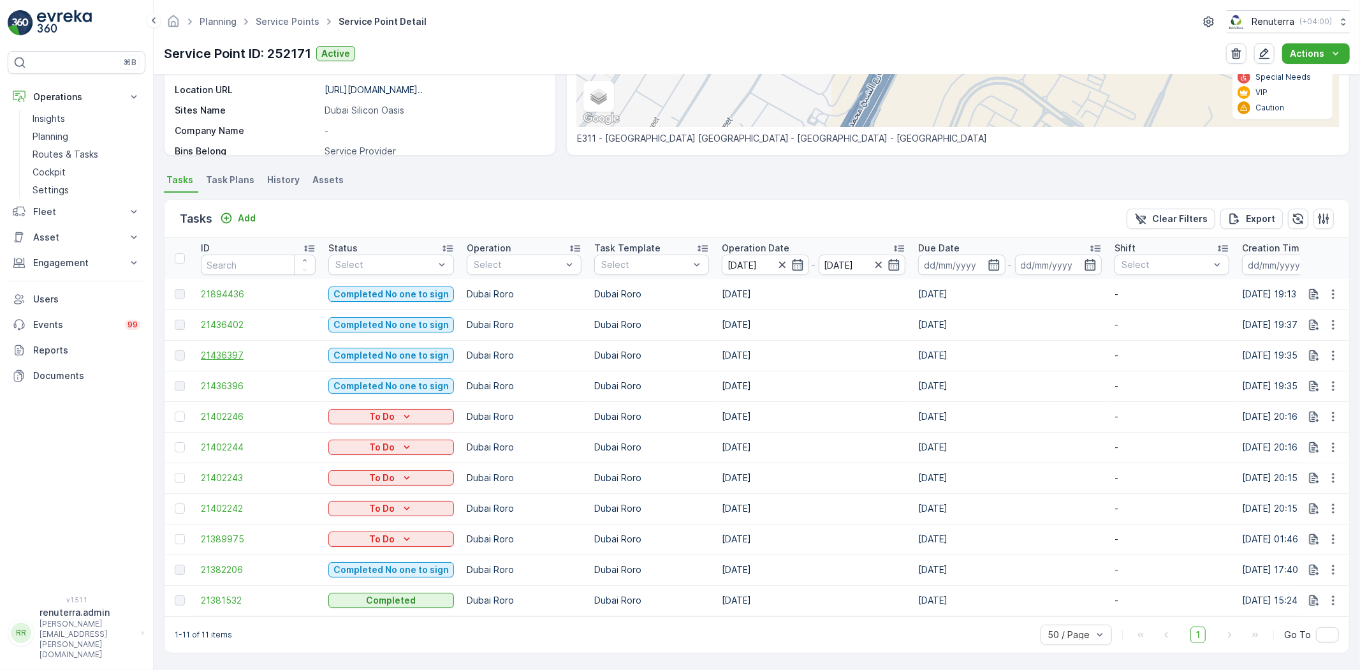
click at [212, 349] on span "21436397" at bounding box center [258, 355] width 115 height 13
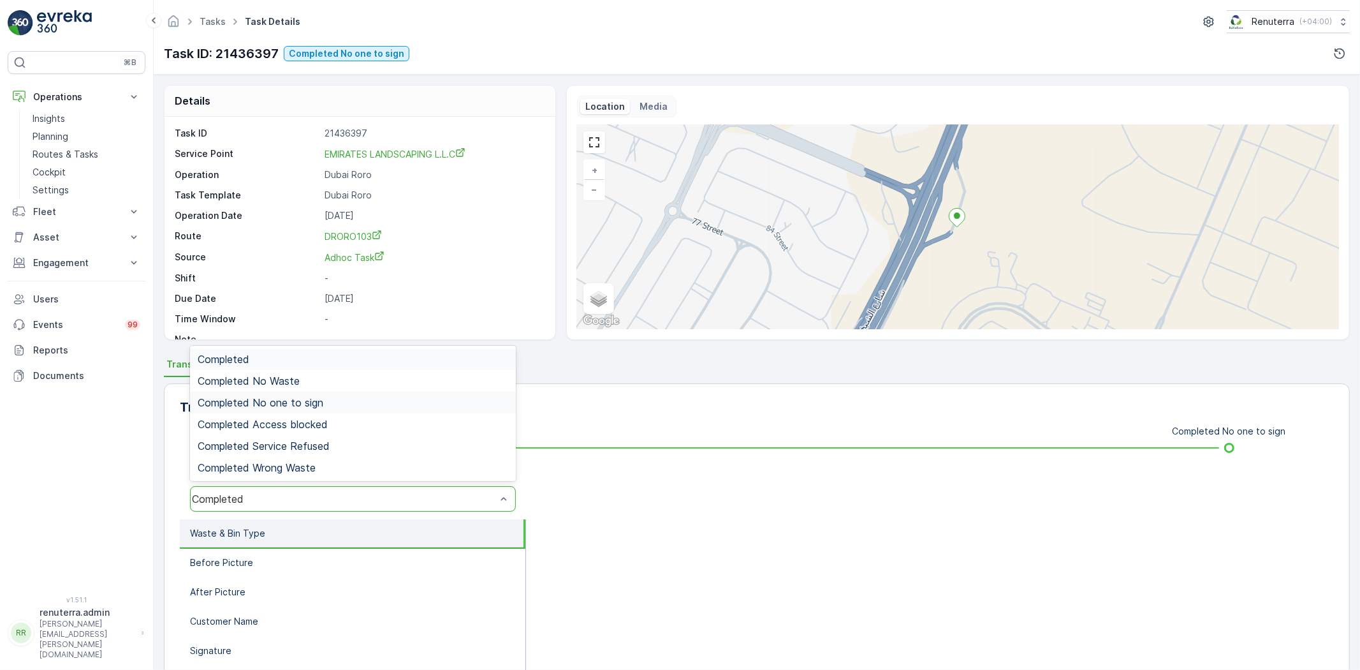
click at [323, 406] on span "Completed No one to sign" at bounding box center [261, 402] width 126 height 11
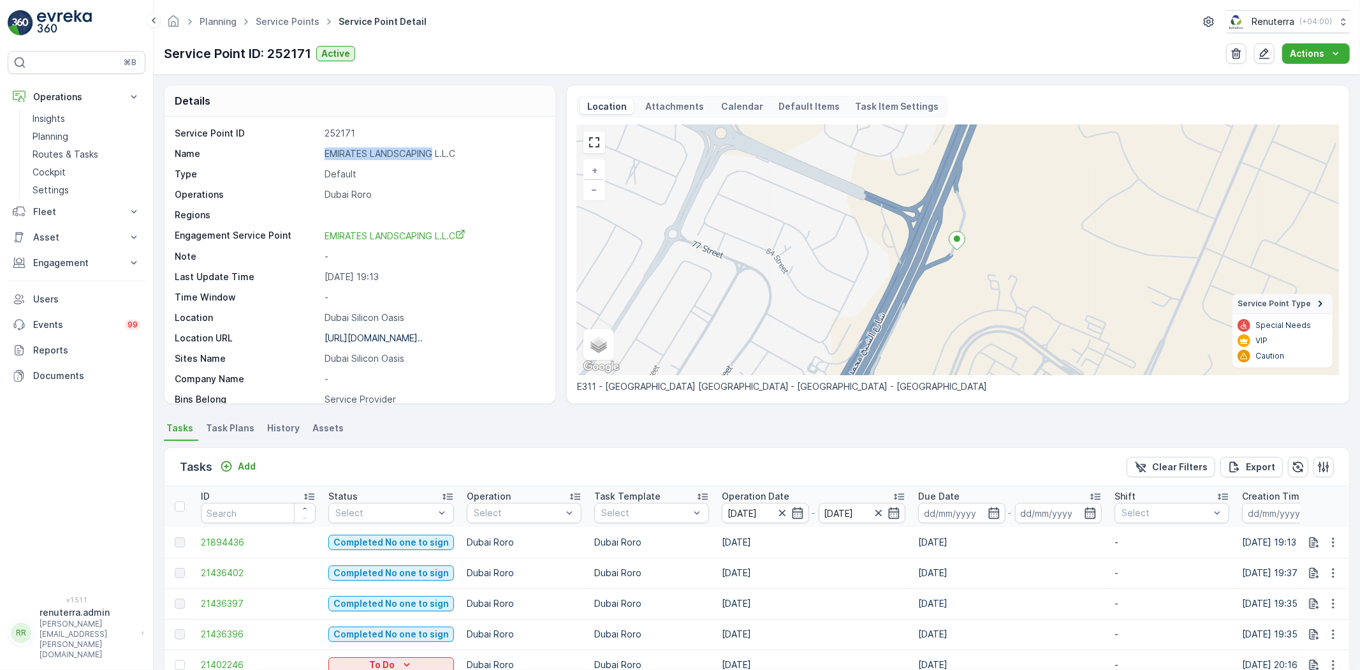
drag, startPoint x: 323, startPoint y: 149, endPoint x: 427, endPoint y: 155, distance: 104.8
click at [434, 158] on div "Name EMIRATES LANDSCAPING L.L.C" at bounding box center [358, 153] width 367 height 13
copy p "EMIRATES LANDSCAPING"
click at [275, 17] on link "Service Points" at bounding box center [288, 21] width 64 height 11
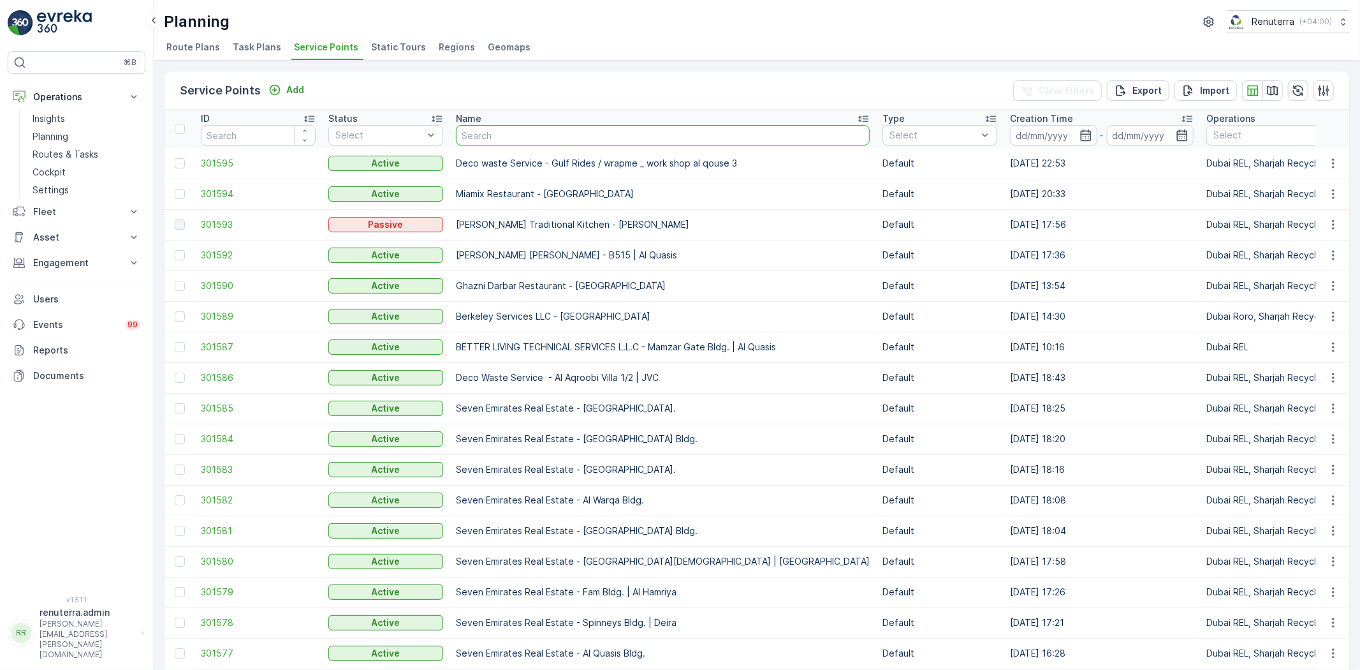
click at [495, 142] on input "text" at bounding box center [663, 135] width 414 height 20
type input "EMIRATES LANDSCAPING"
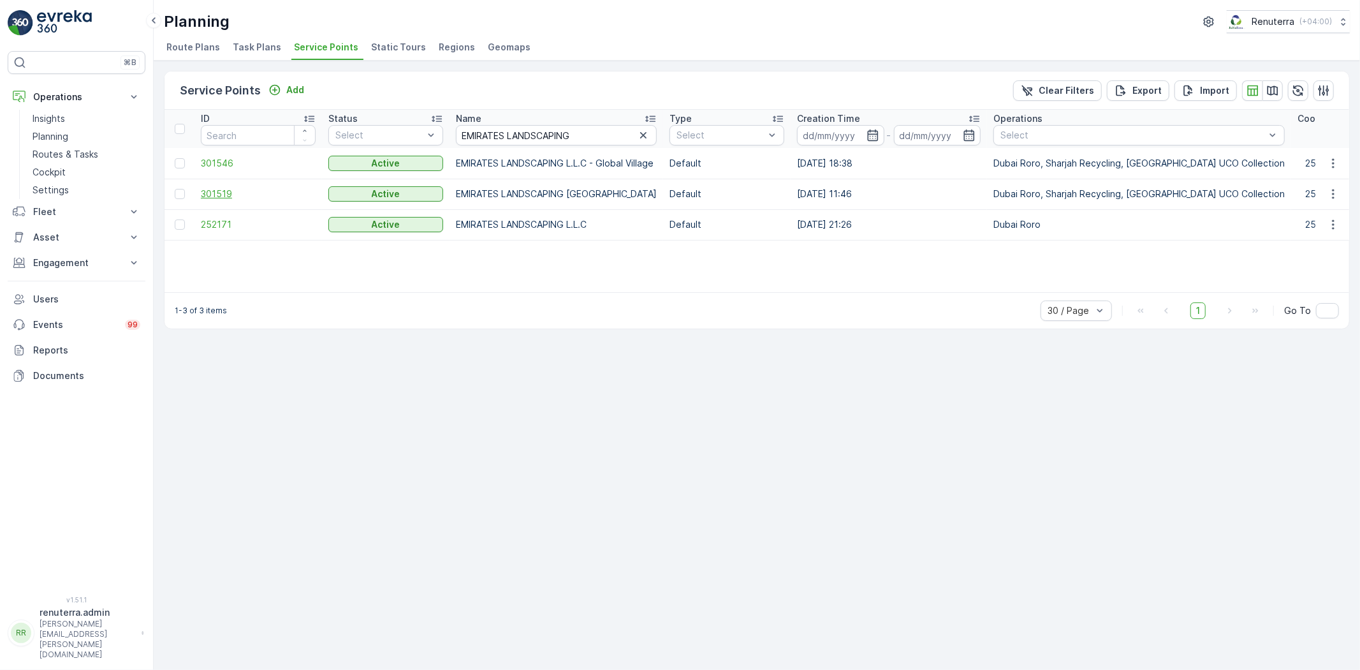
click at [211, 190] on span "301519" at bounding box center [258, 193] width 115 height 13
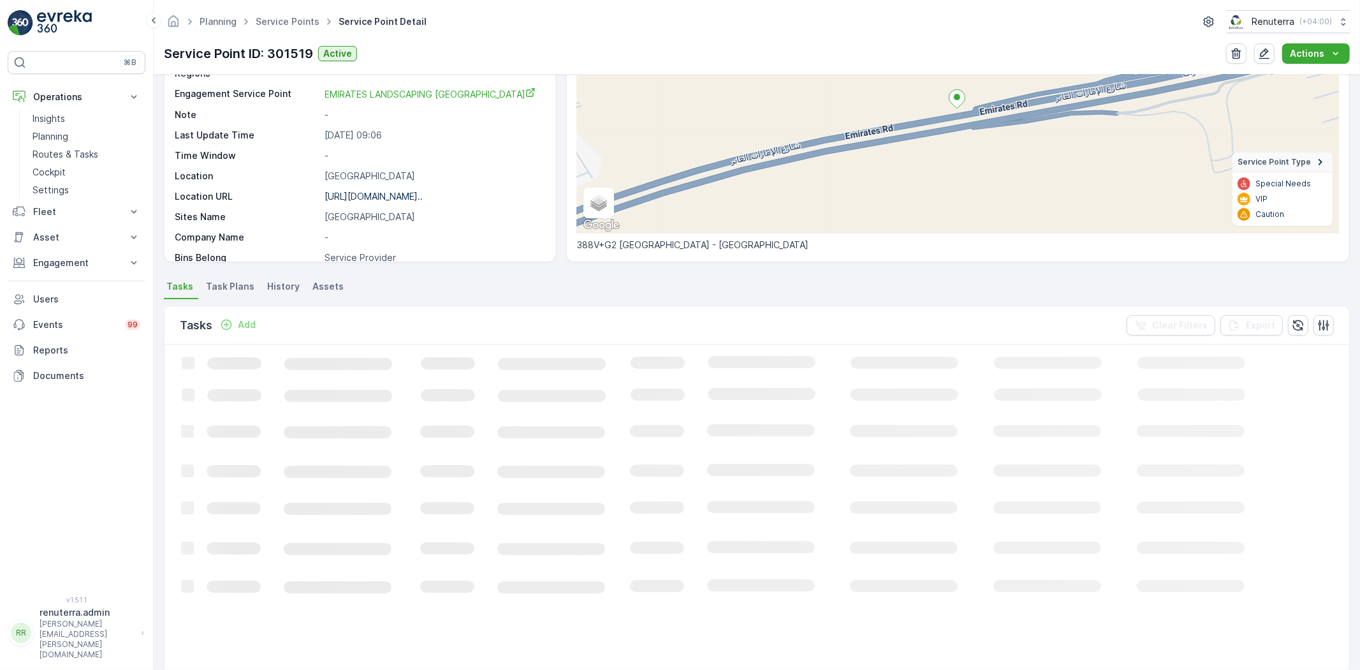
scroll to position [52, 0]
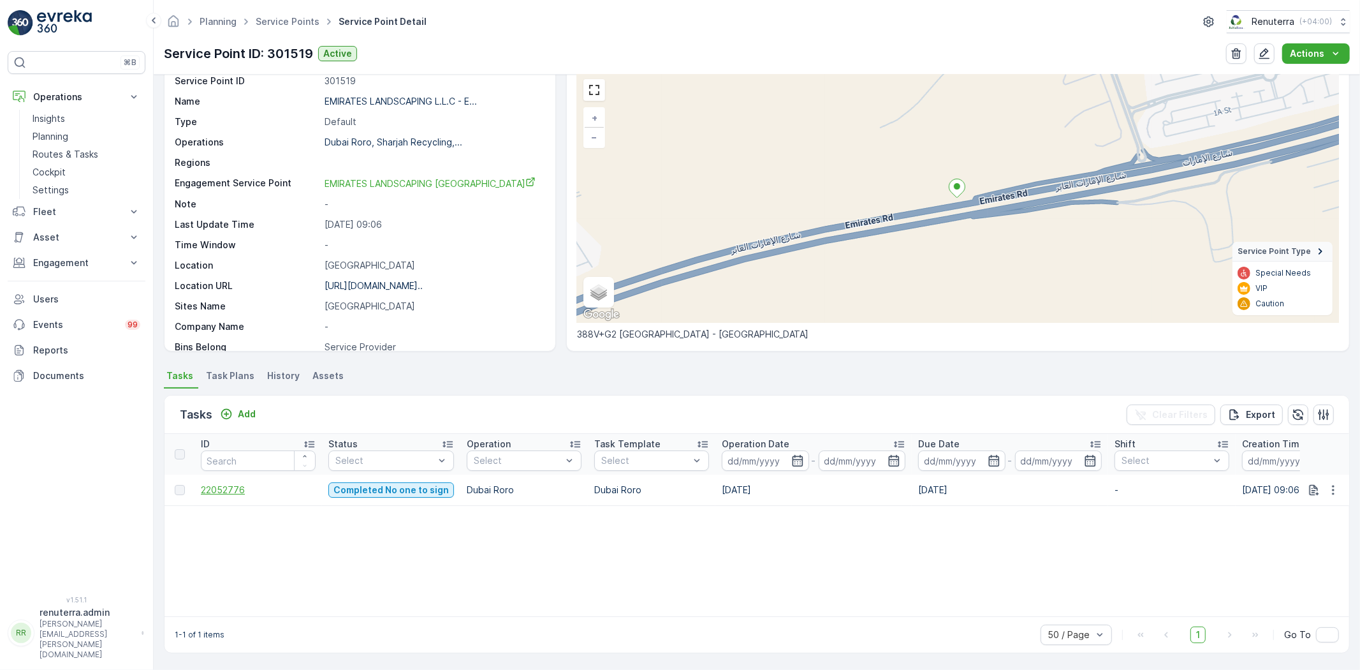
click at [225, 487] on span "22052776" at bounding box center [258, 489] width 115 height 13
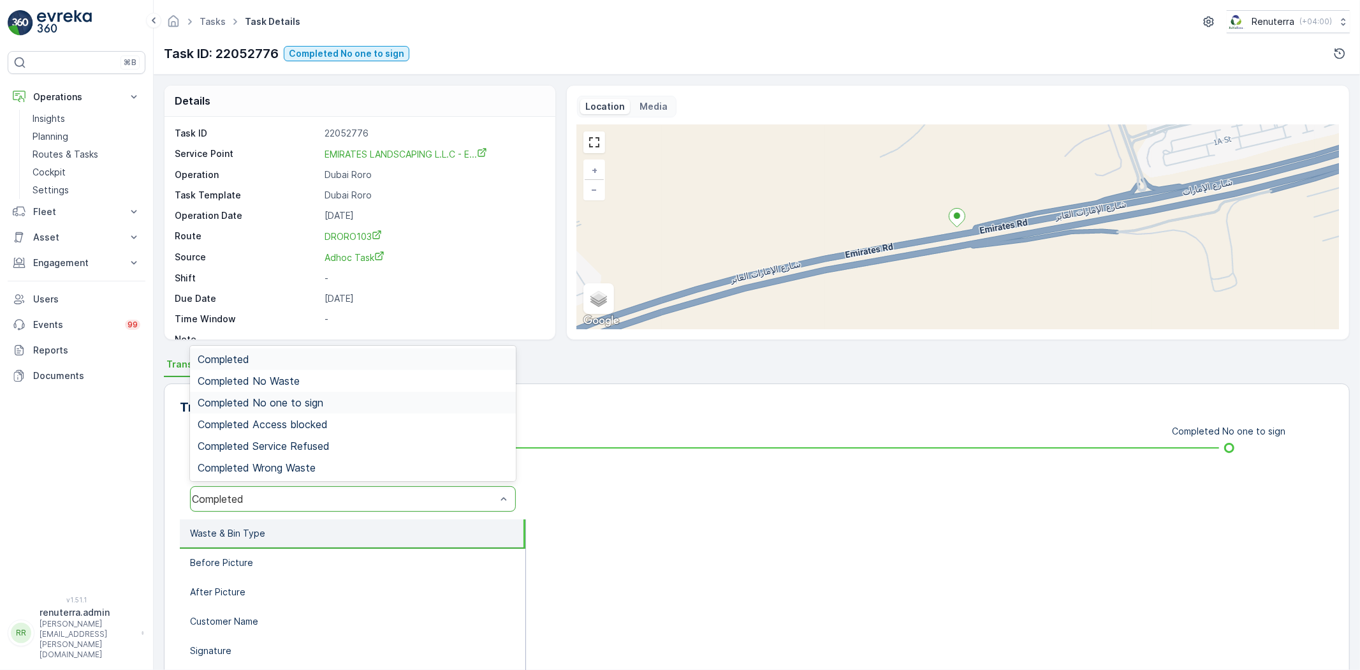
click at [294, 393] on div "Completed No one to sign" at bounding box center [353, 403] width 326 height 22
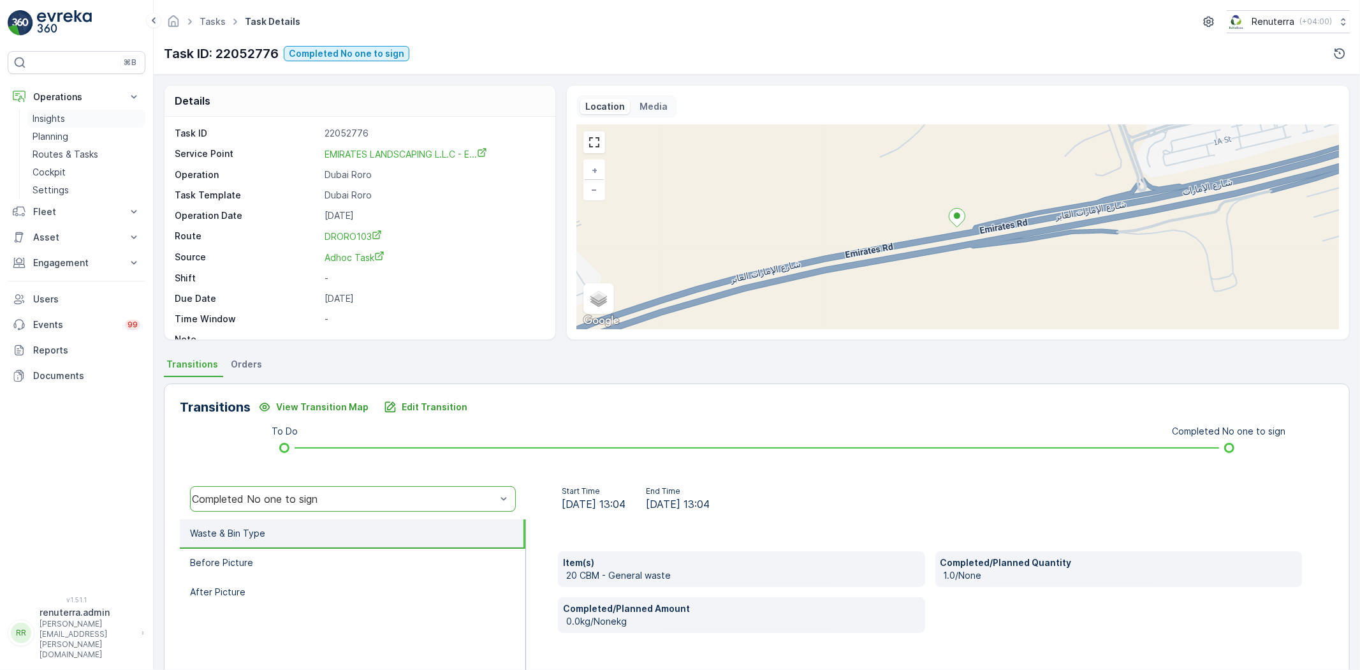
drag, startPoint x: 71, startPoint y: 135, endPoint x: 92, endPoint y: 124, distance: 23.7
click at [71, 135] on link "Planning" at bounding box center [86, 137] width 118 height 18
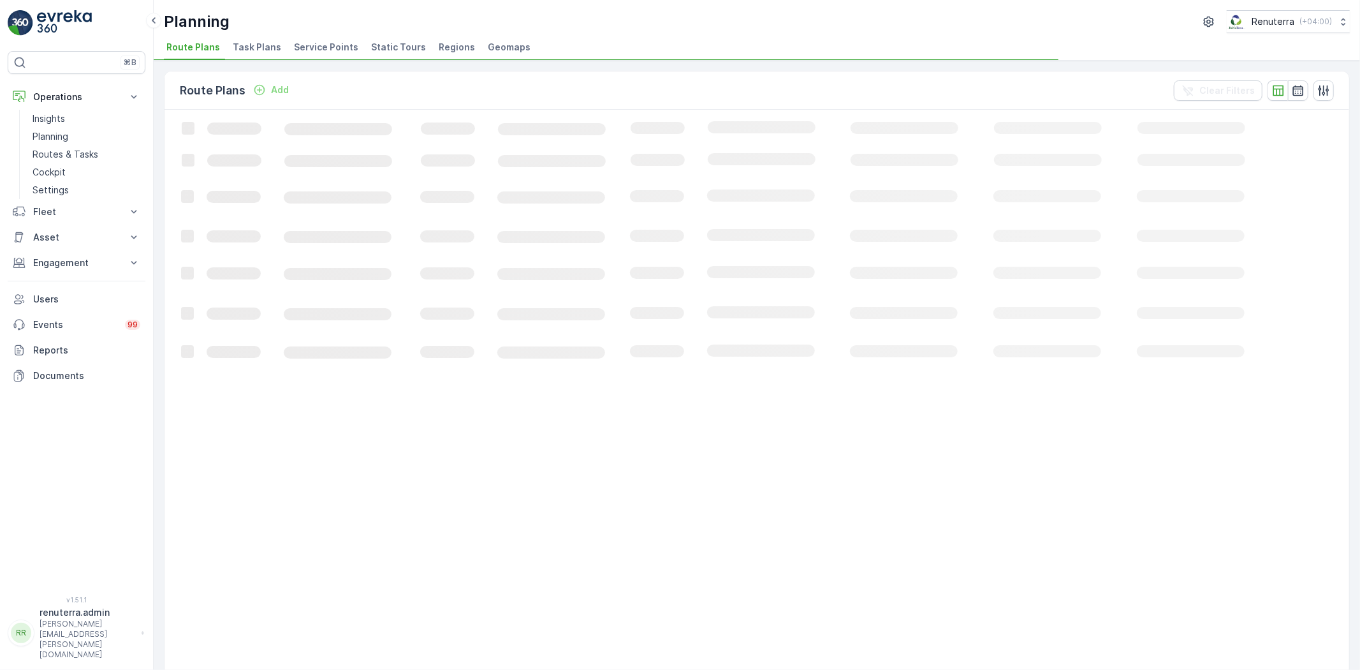
click at [325, 52] on span "Service Points" at bounding box center [326, 47] width 64 height 13
click at [64, 119] on p "Insights" at bounding box center [49, 118] width 33 height 13
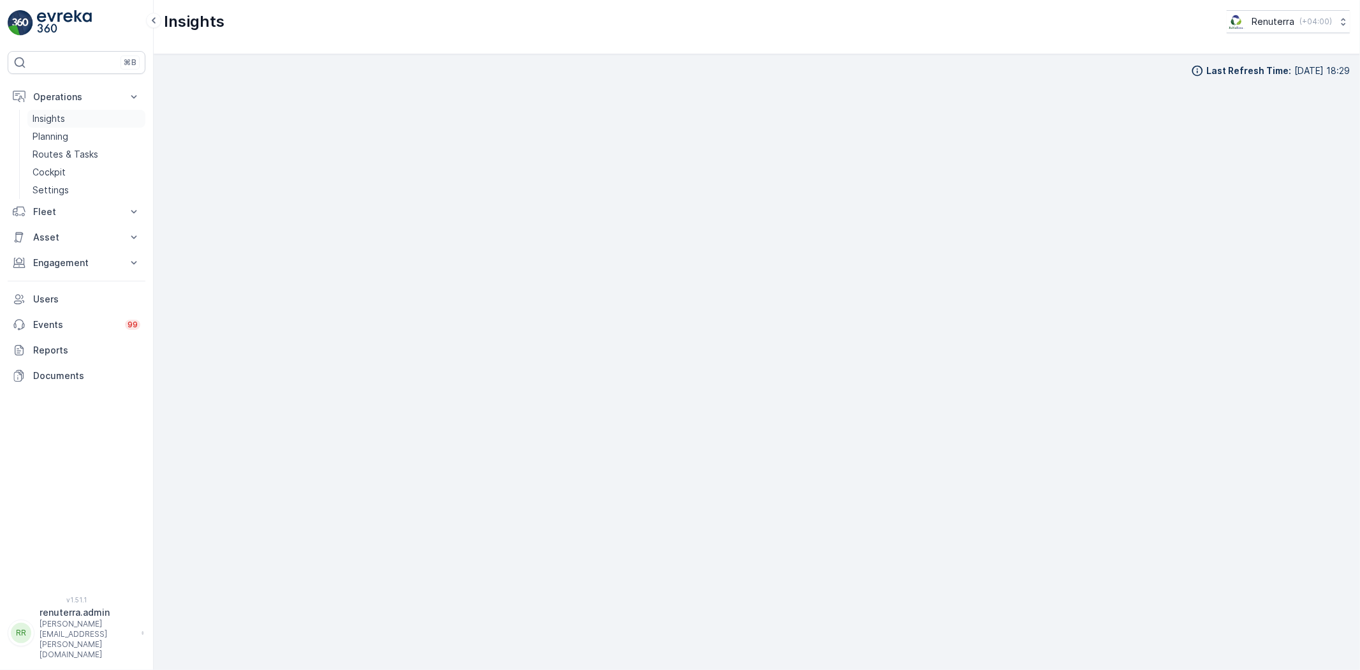
click at [60, 124] on p "Insights" at bounding box center [49, 118] width 33 height 13
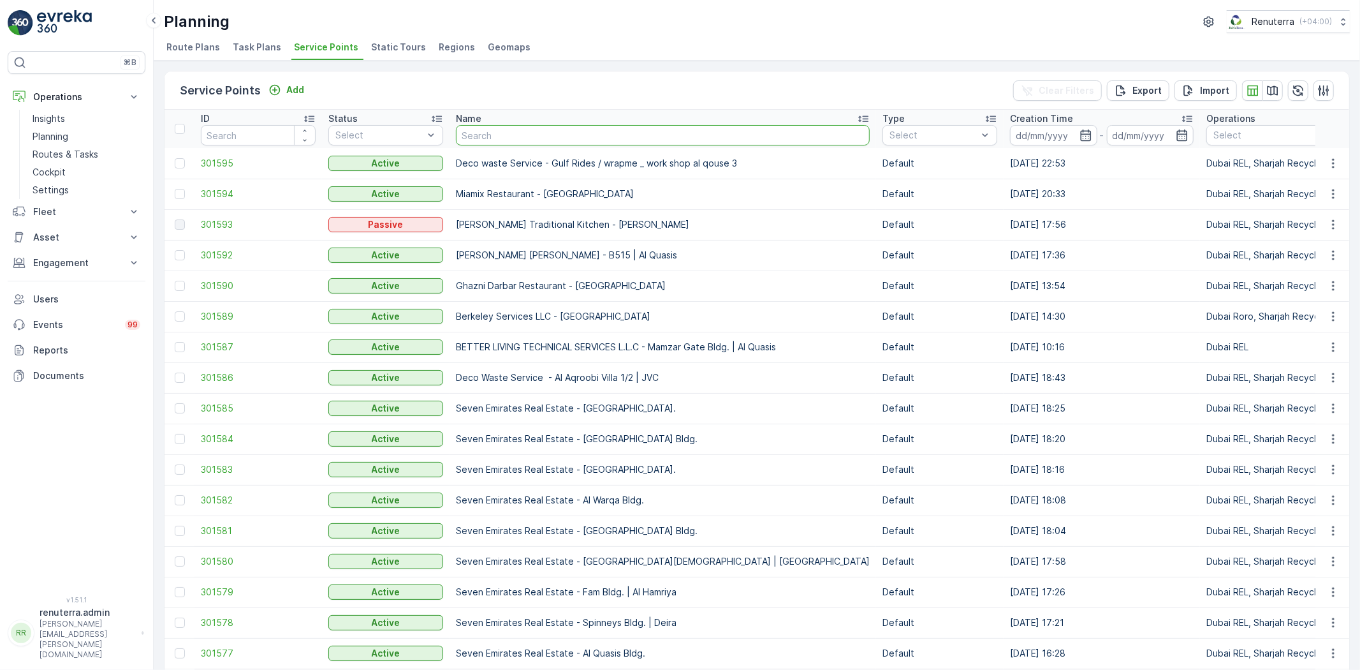
click at [495, 132] on input "text" at bounding box center [663, 135] width 414 height 20
type input "motor"
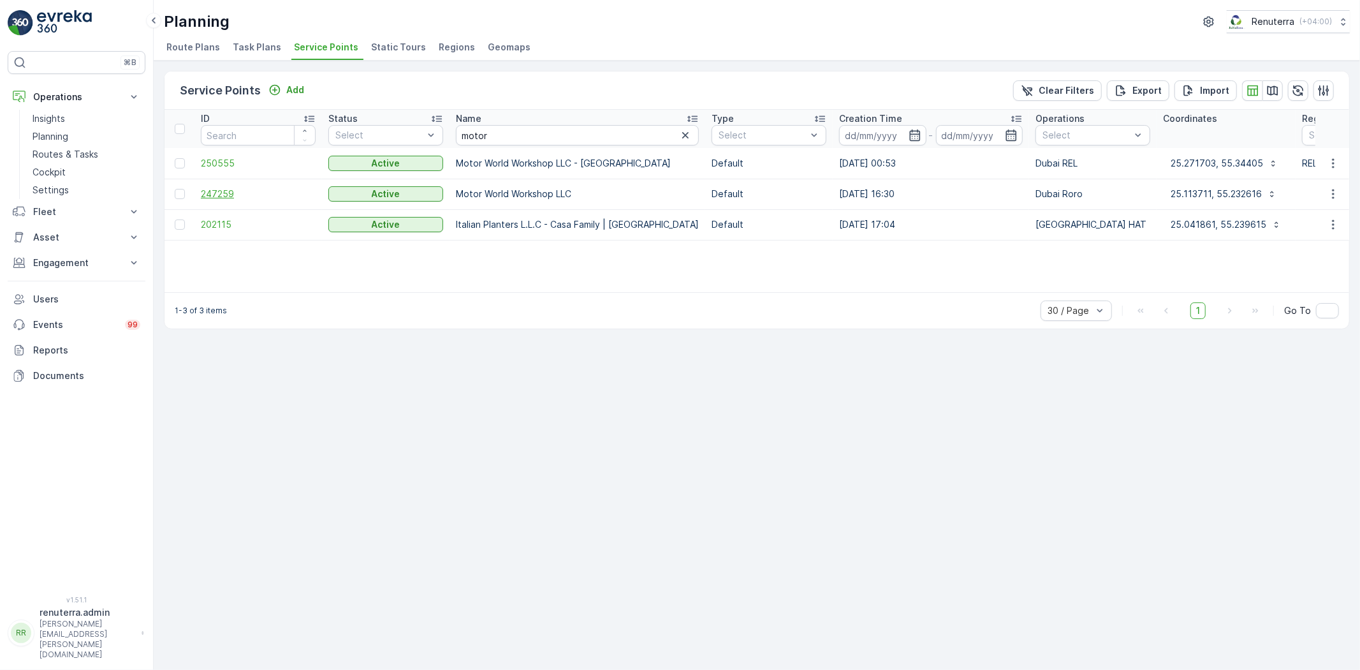
click at [224, 193] on span "247259" at bounding box center [258, 193] width 115 height 13
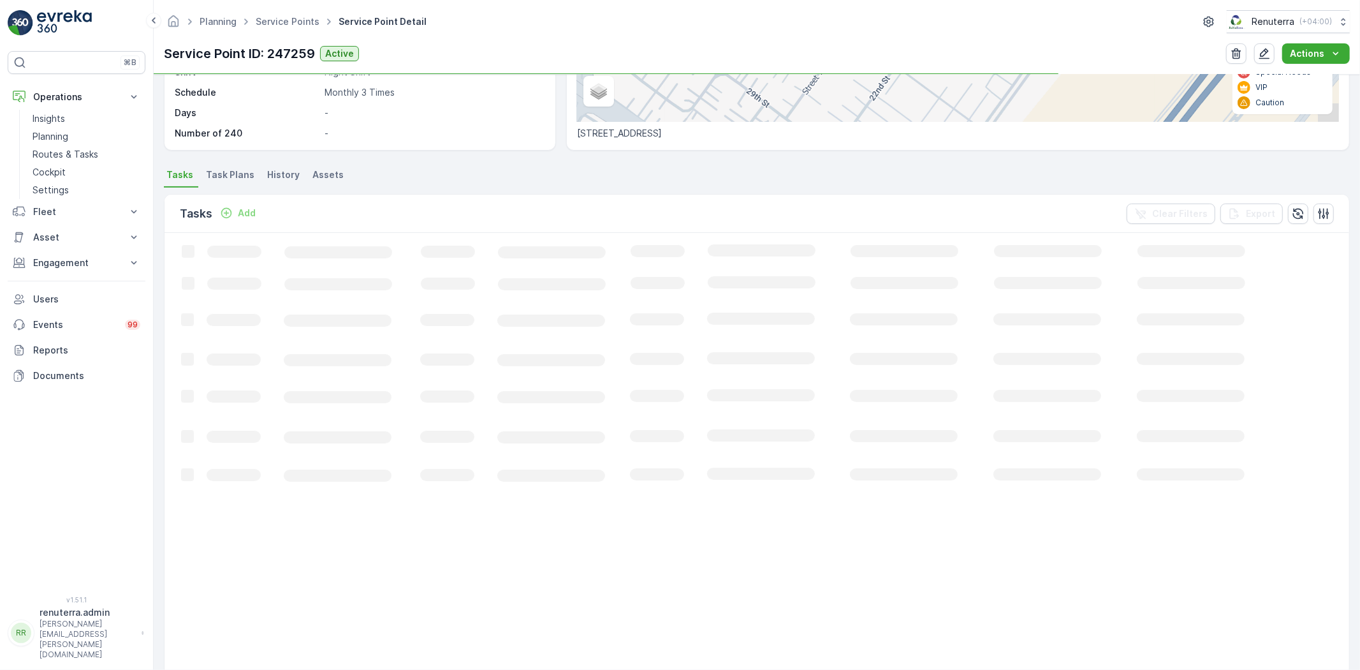
scroll to position [264, 0]
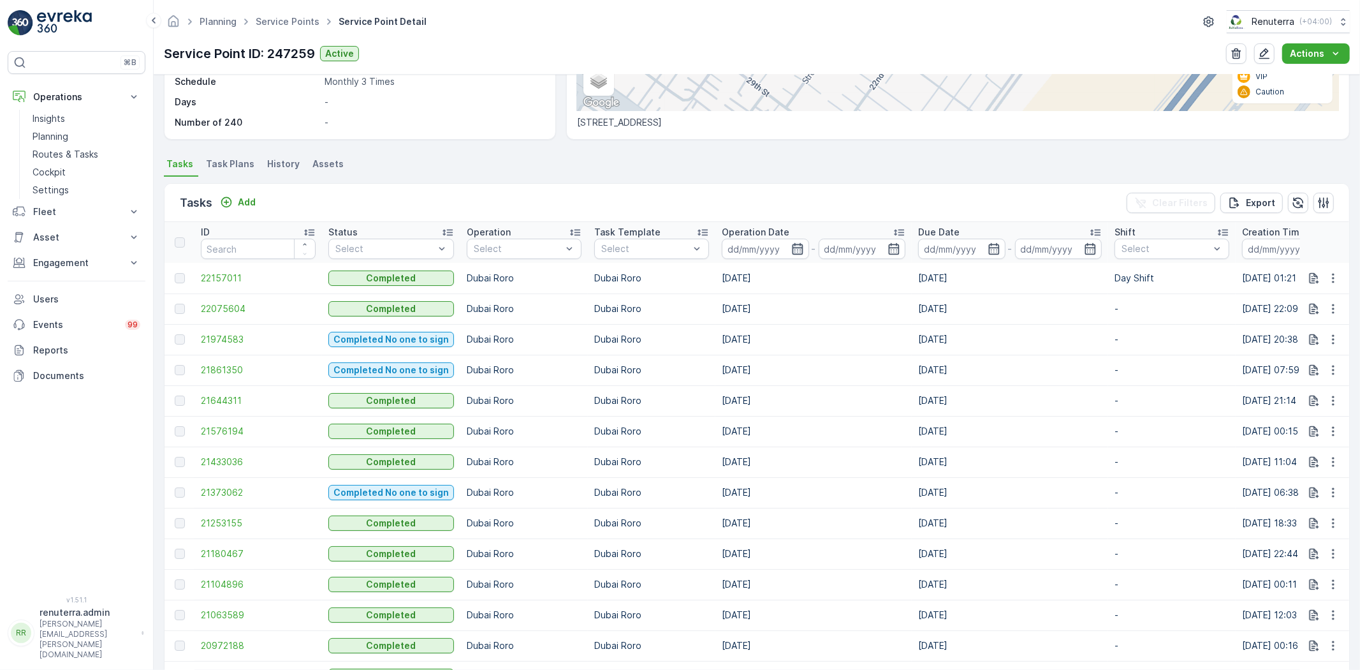
click at [798, 250] on icon "button" at bounding box center [797, 248] width 13 height 13
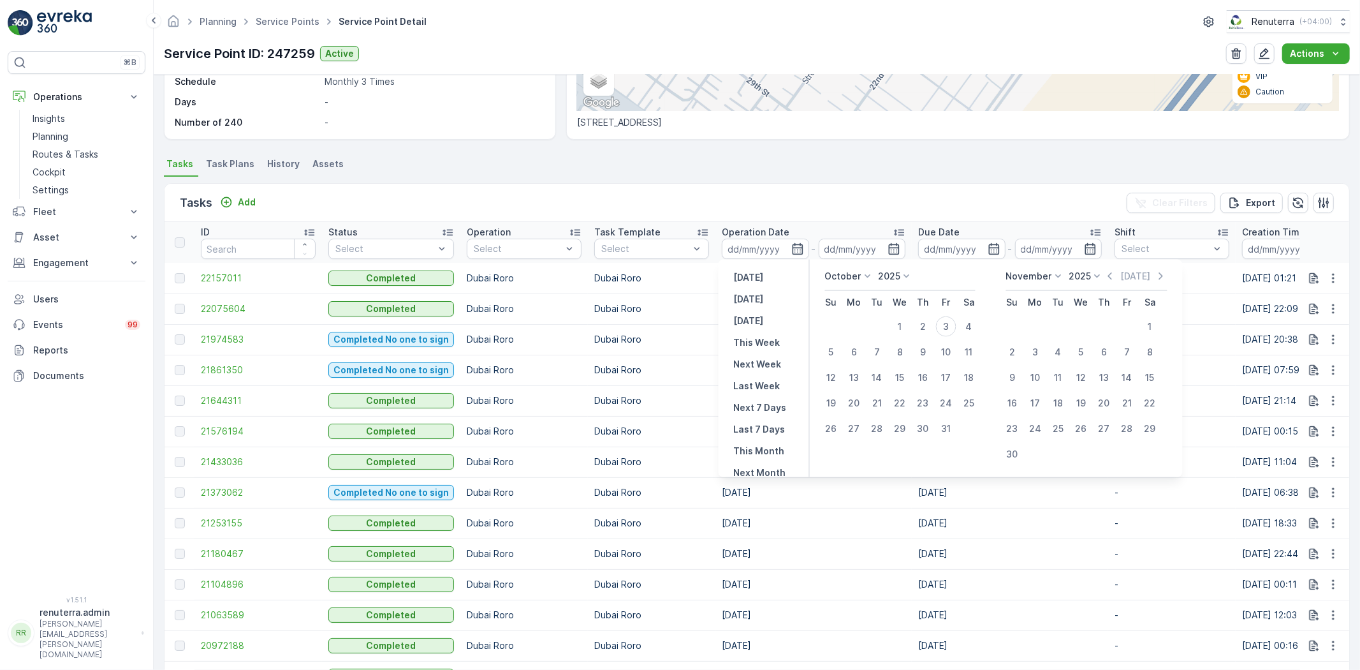
click at [872, 278] on icon at bounding box center [868, 276] width 13 height 13
click at [856, 336] on span "September" at bounding box center [857, 340] width 48 height 13
click at [847, 328] on div "1" at bounding box center [854, 326] width 20 height 20
type input "01.09.2025"
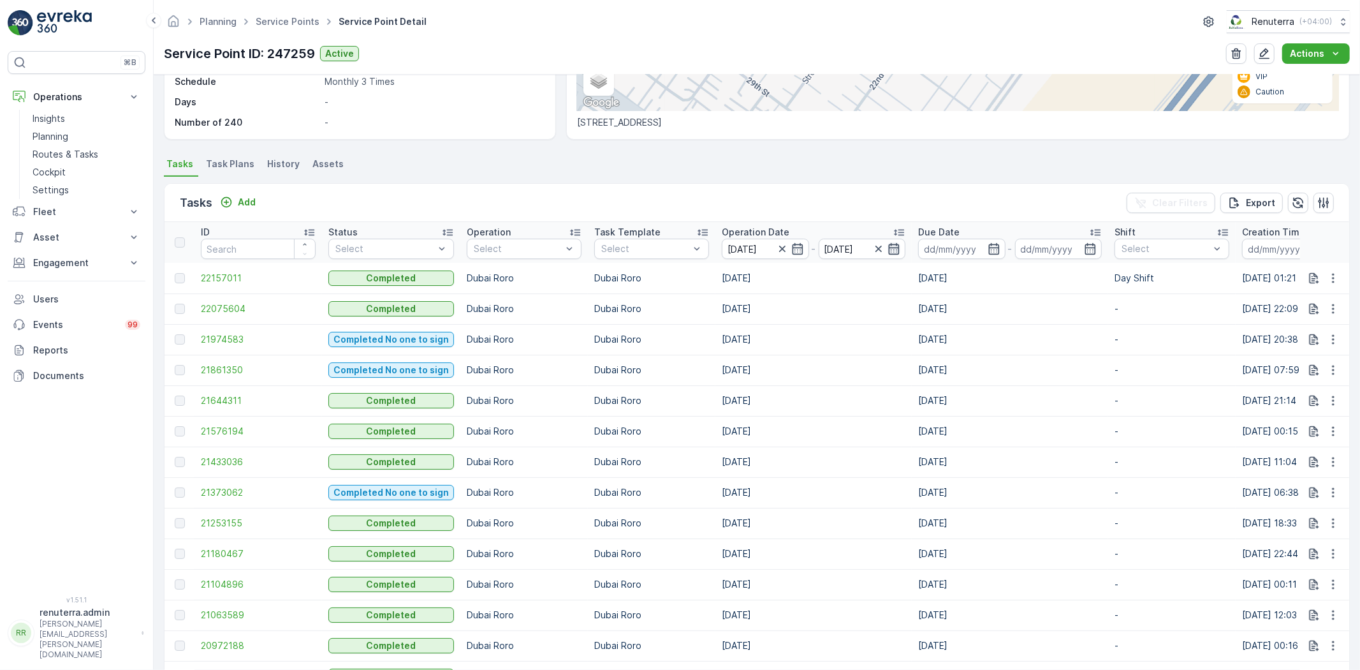
type input "01.09.2025"
click at [893, 251] on icon "button" at bounding box center [894, 248] width 11 height 11
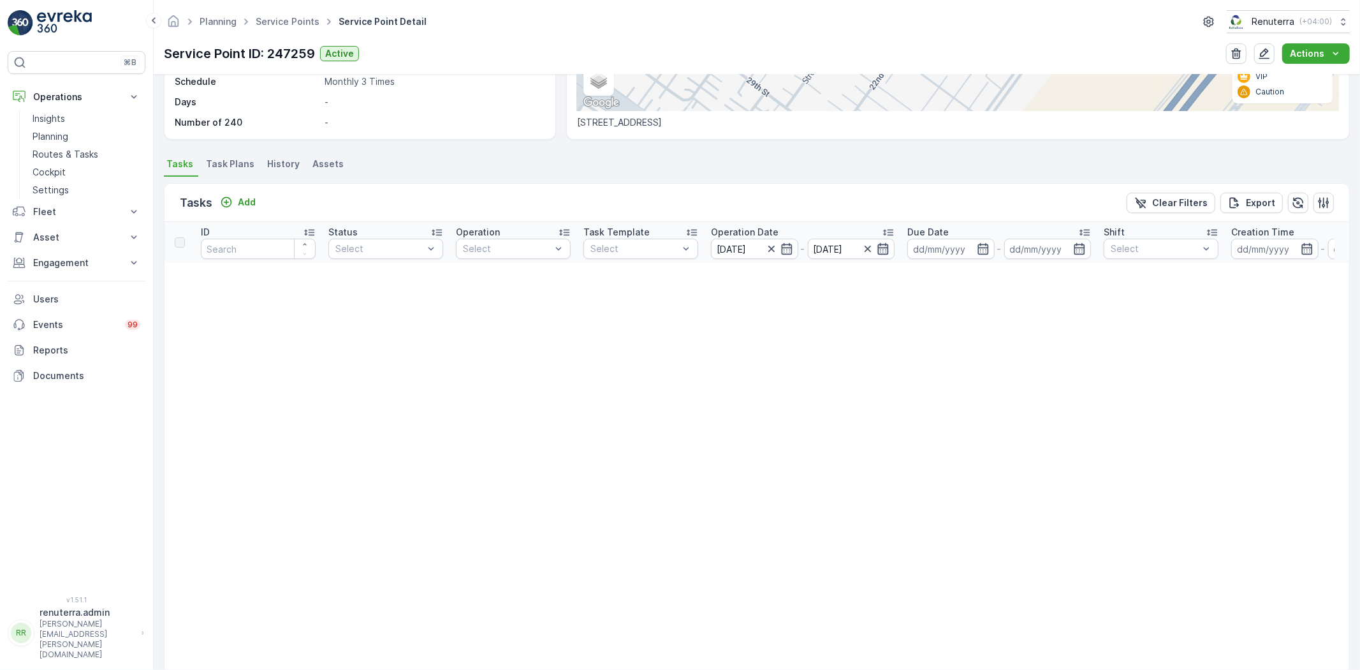
click at [886, 242] on icon "button" at bounding box center [883, 248] width 13 height 13
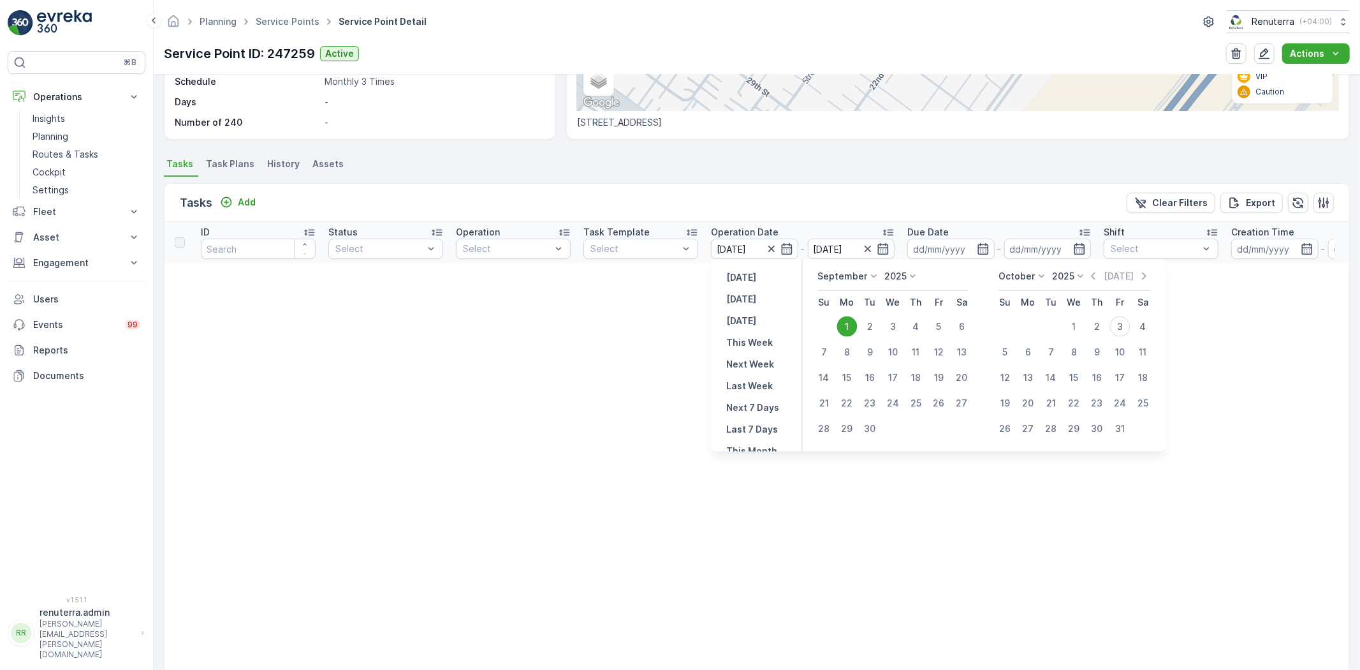
click at [872, 424] on div "30" at bounding box center [870, 428] width 20 height 20
type input "30.09.2025"
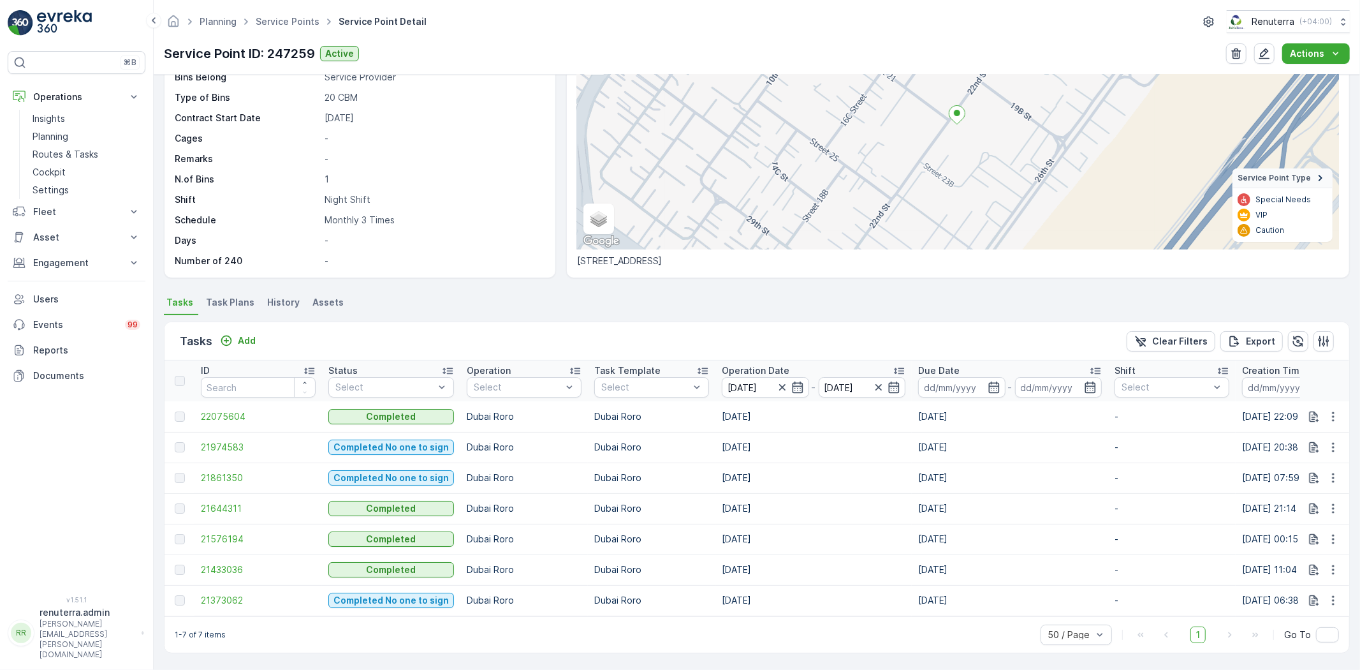
scroll to position [131, 0]
click at [722, 475] on td "18.09.2025" at bounding box center [814, 477] width 196 height 31
click at [742, 559] on td "06.09.2025" at bounding box center [814, 569] width 196 height 31
click at [742, 474] on td "18.09.2025" at bounding box center [814, 477] width 196 height 31
click at [731, 475] on td "18.09.2025" at bounding box center [814, 477] width 196 height 31
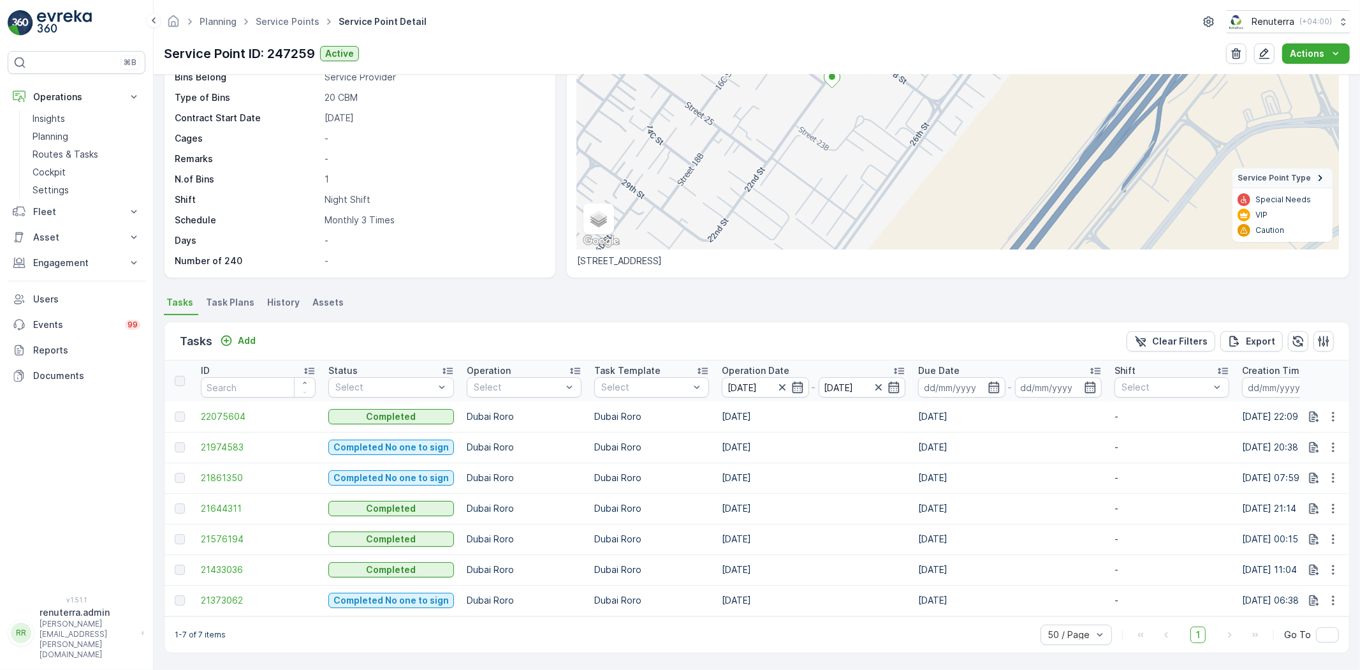
scroll to position [50, 0]
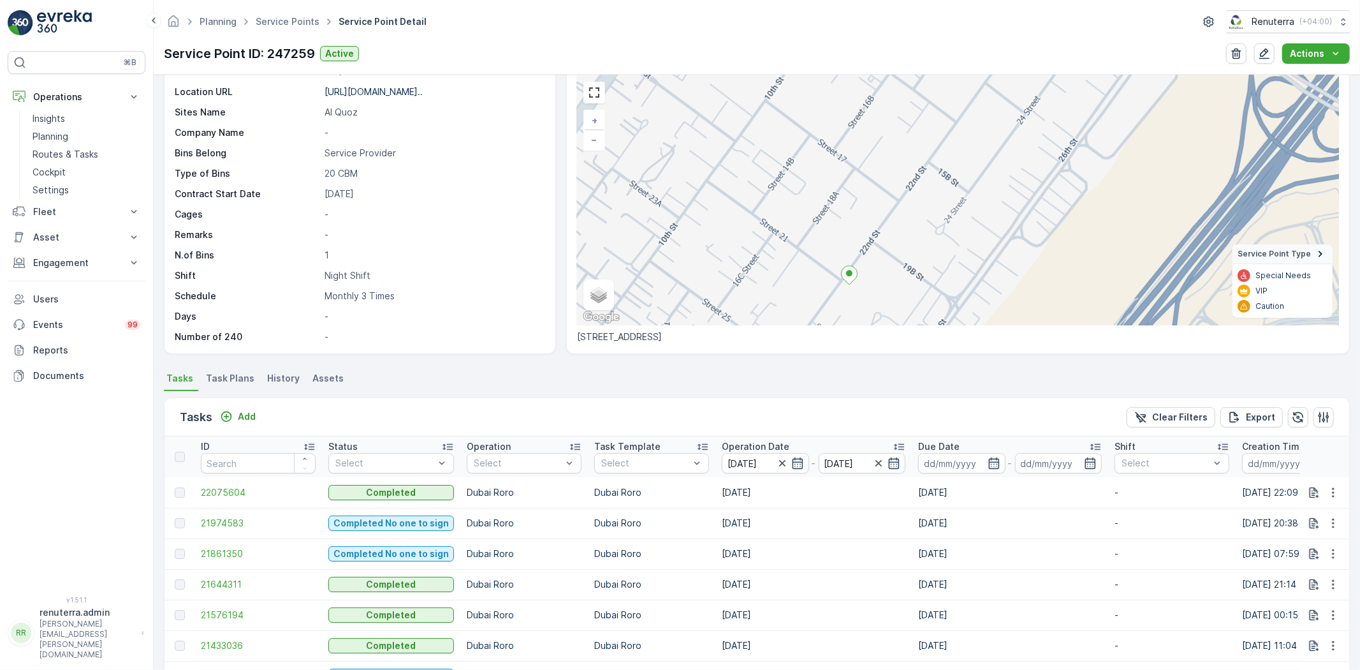
drag, startPoint x: 834, startPoint y: 111, endPoint x: 856, endPoint y: 258, distance: 148.4
click at [856, 258] on div "+ − Satellite Roadmap Terrain Hybrid Leaflet Keyboard shortcuts Map Data Map da…" at bounding box center [958, 200] width 762 height 250
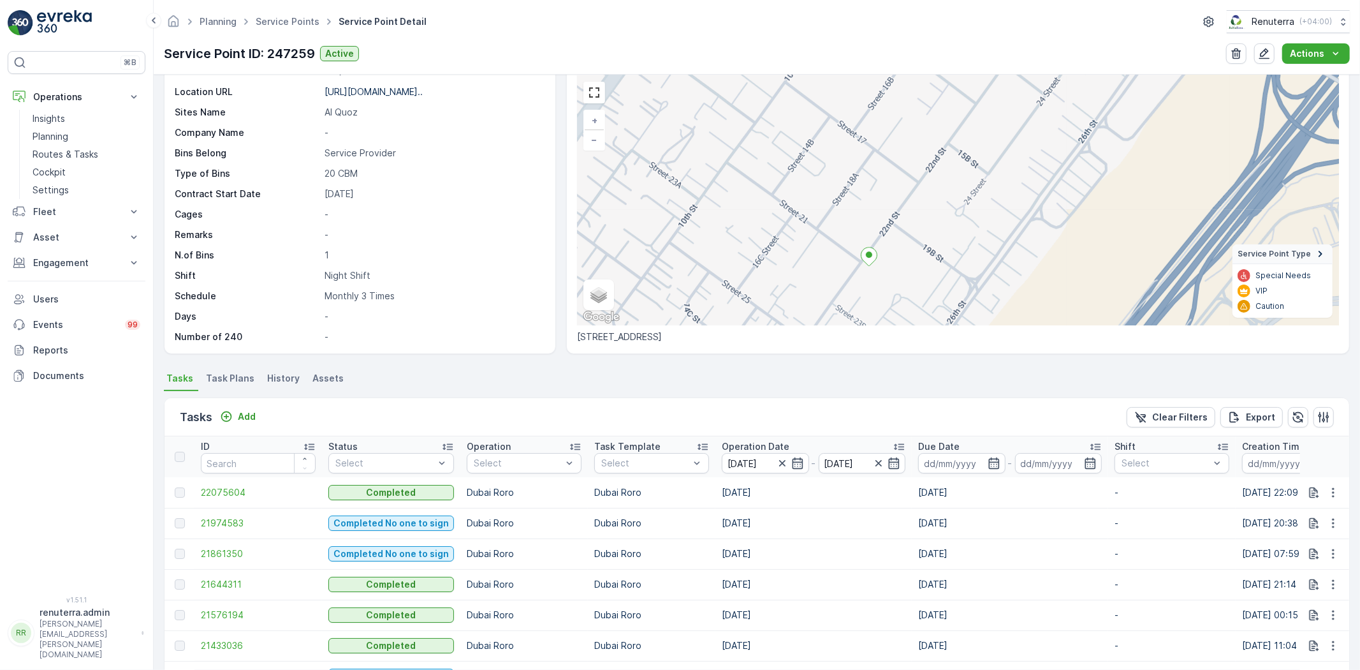
drag, startPoint x: 870, startPoint y: 289, endPoint x: 870, endPoint y: 247, distance: 42.1
click at [870, 247] on icon at bounding box center [869, 256] width 17 height 19
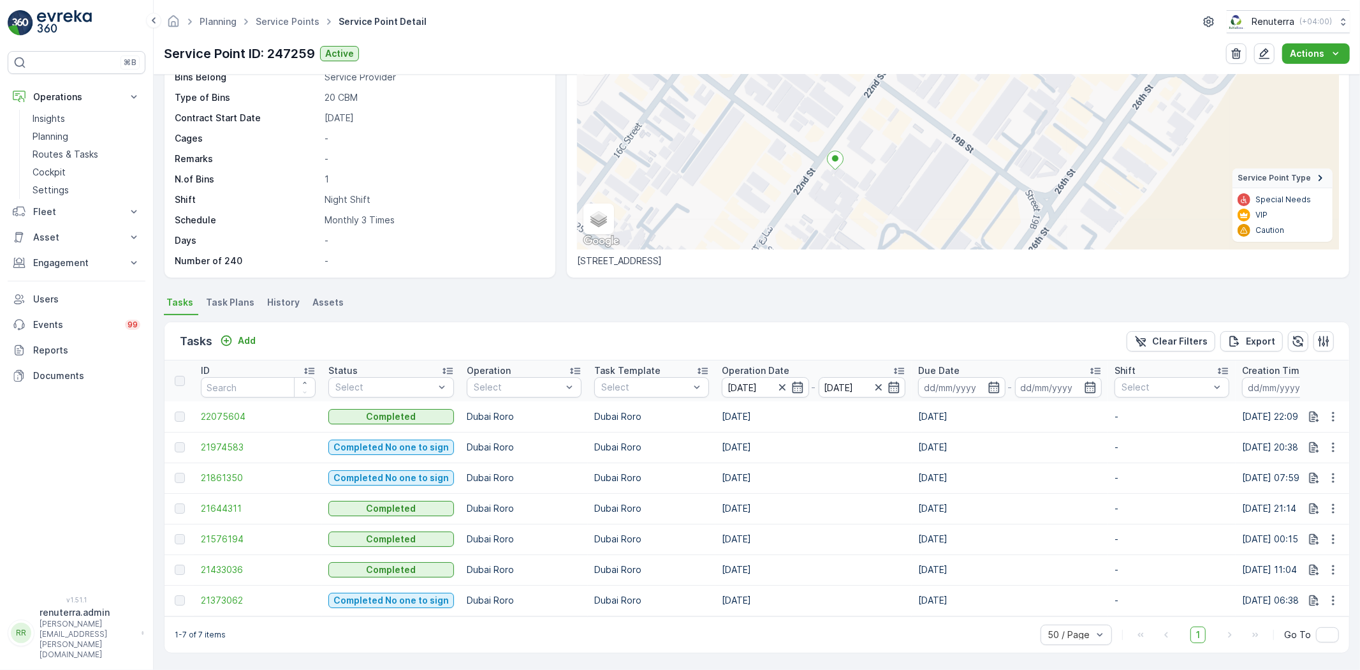
scroll to position [131, 0]
click at [217, 410] on span "22075604" at bounding box center [258, 416] width 115 height 13
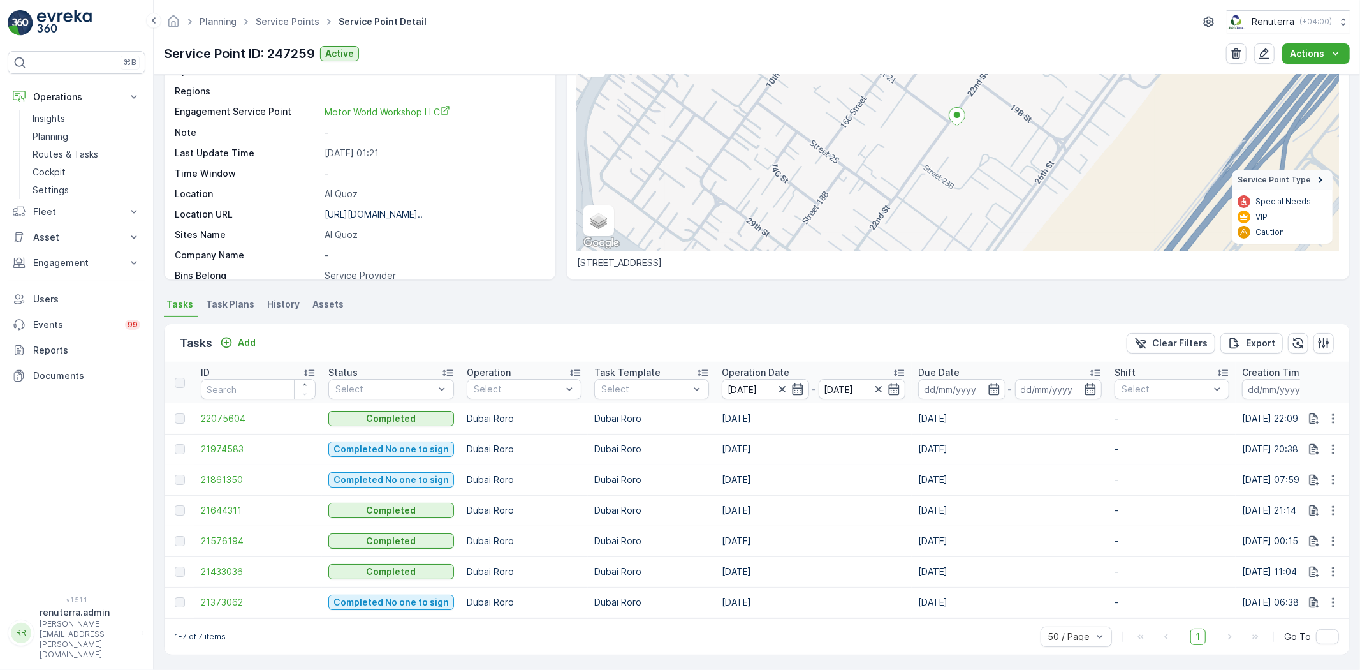
scroll to position [131, 0]
click at [226, 473] on span "21861350" at bounding box center [258, 477] width 115 height 13
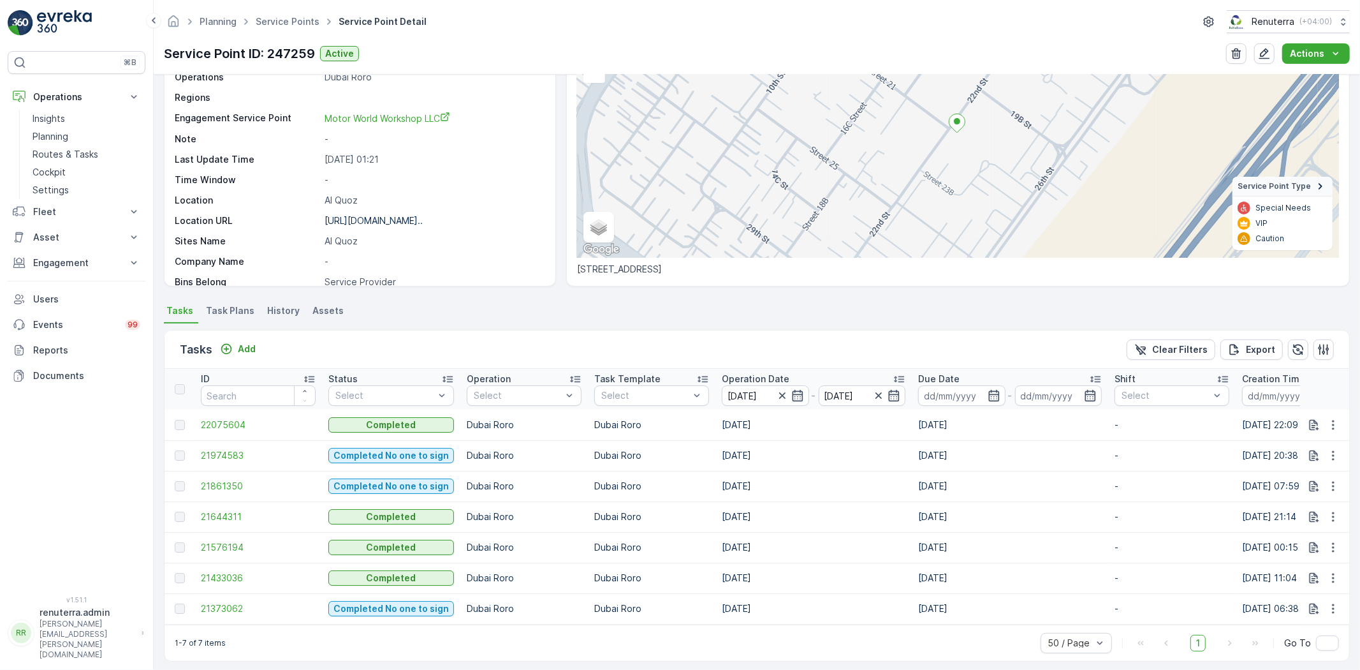
scroll to position [131, 0]
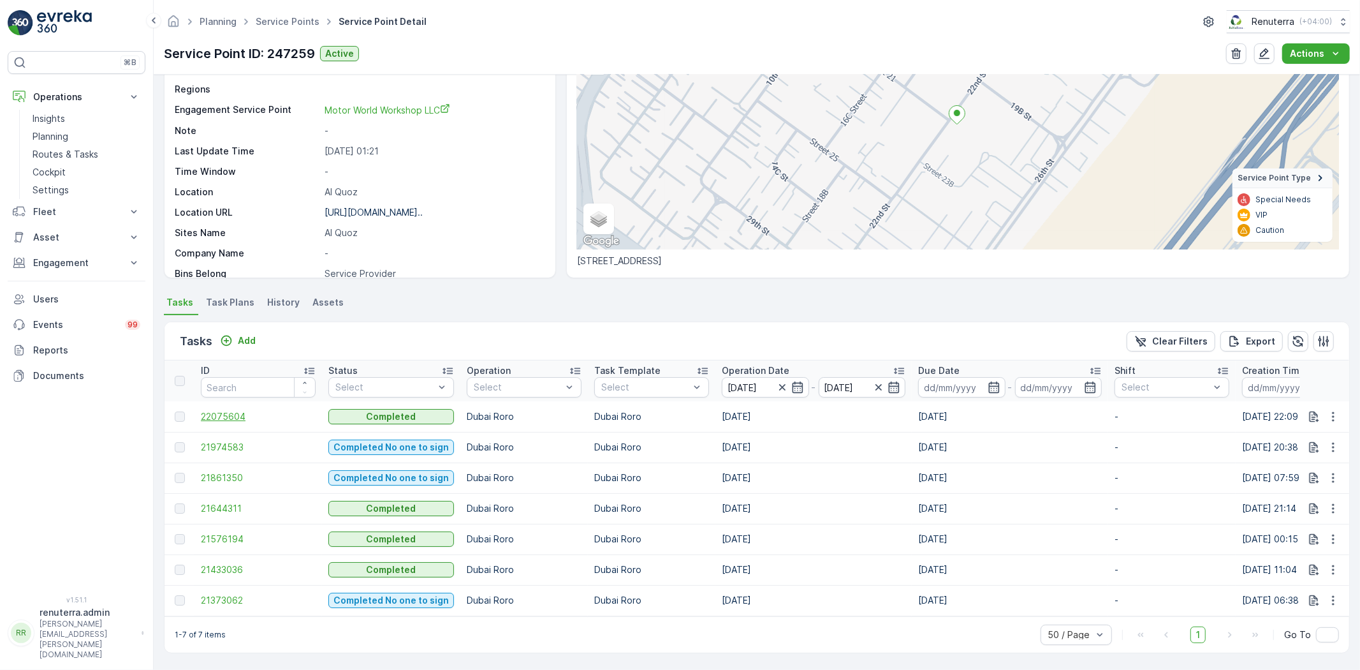
click at [247, 410] on span "22075604" at bounding box center [258, 416] width 115 height 13
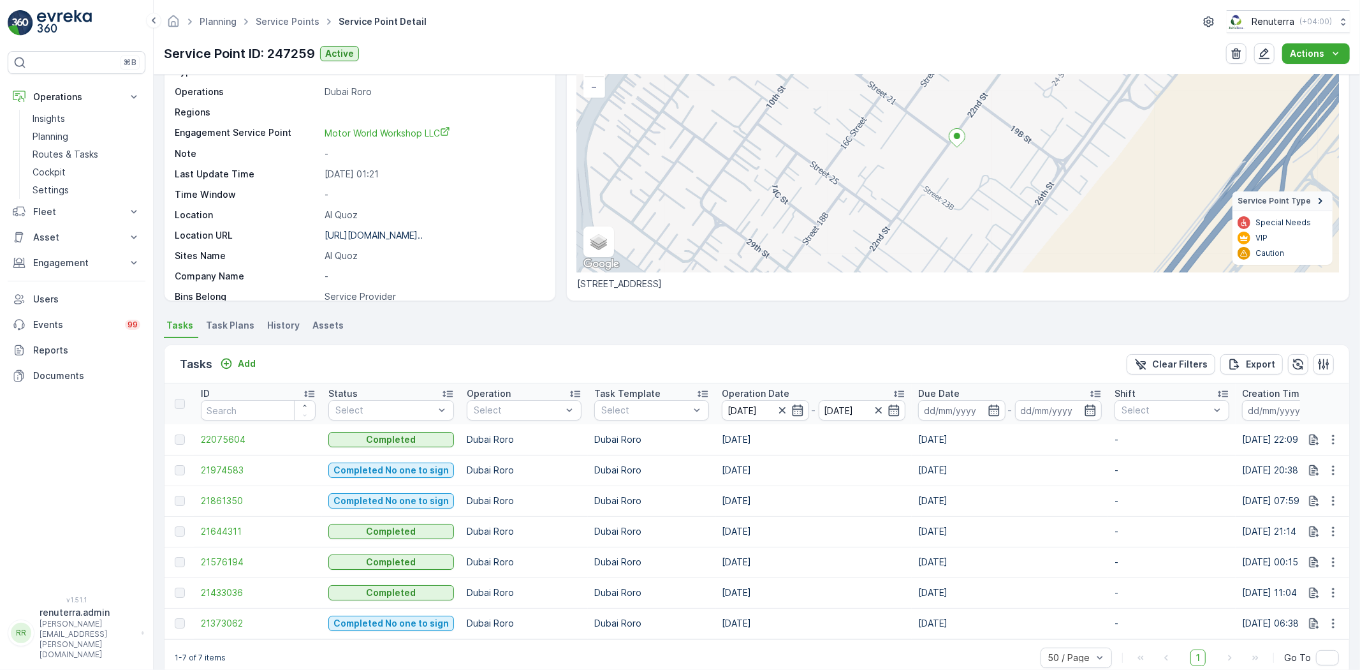
scroll to position [131, 0]
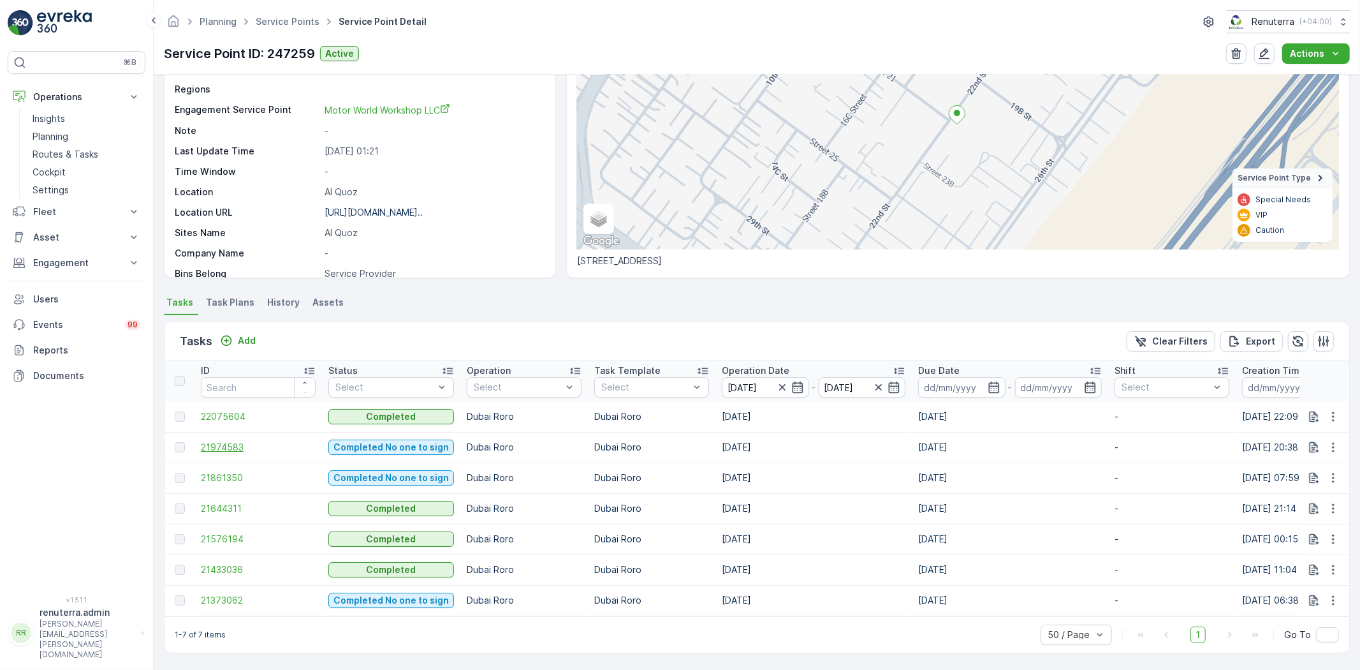
click at [231, 443] on span "21974583" at bounding box center [258, 447] width 115 height 13
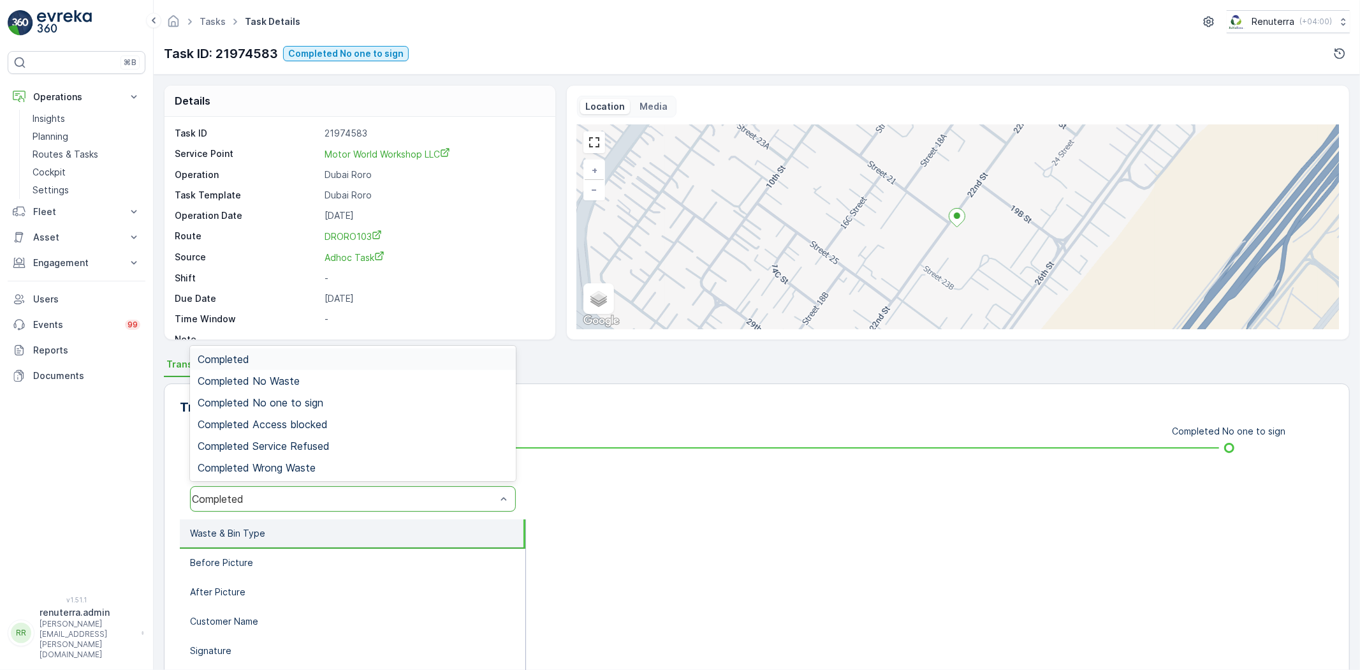
click at [325, 505] on div "Completed" at bounding box center [353, 499] width 326 height 26
click at [293, 404] on span "Completed No one to sign" at bounding box center [261, 402] width 126 height 11
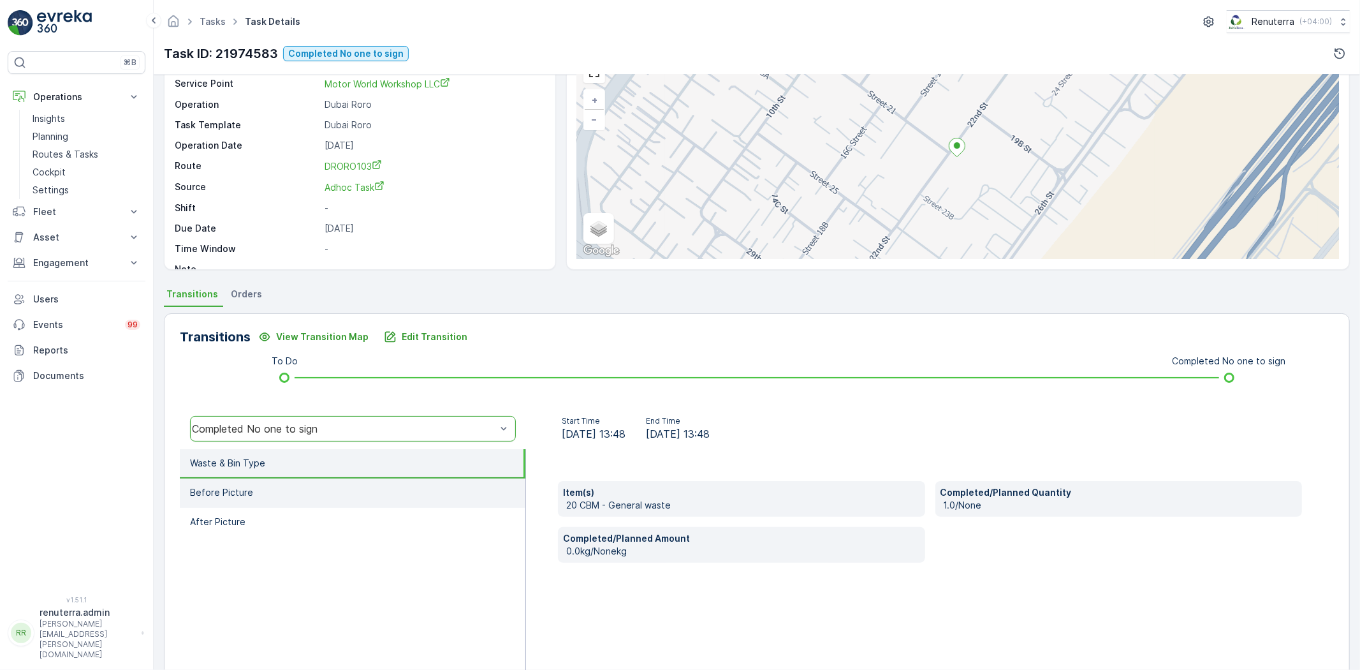
scroll to position [71, 0]
click at [934, 412] on div "Start Time 23.09.2025 13:48 End Time 23.09.2025 13:48" at bounding box center [930, 427] width 808 height 41
click at [304, 491] on li "Before Picture" at bounding box center [353, 492] width 346 height 29
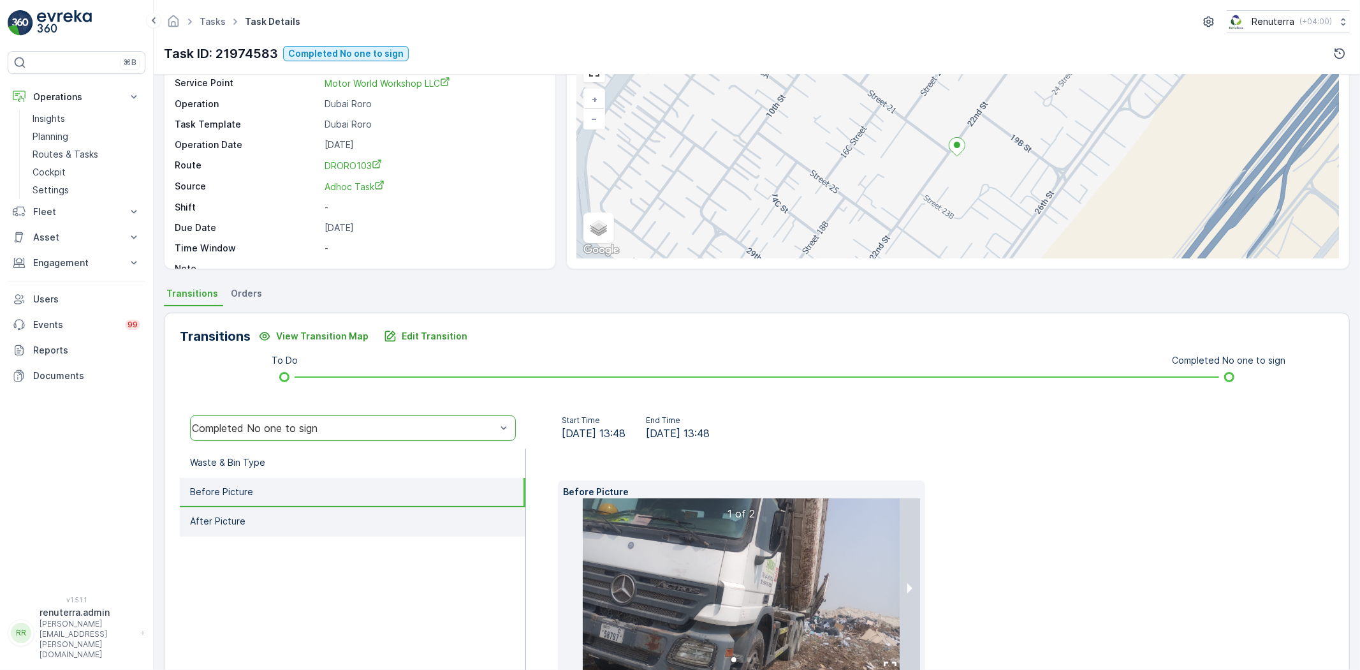
click at [305, 527] on li "After Picture" at bounding box center [353, 521] width 346 height 29
click at [304, 494] on li "Before Picture" at bounding box center [353, 492] width 346 height 29
click at [300, 524] on li "After Picture" at bounding box center [353, 521] width 346 height 29
click at [298, 499] on li "Before Picture" at bounding box center [353, 492] width 346 height 29
click at [300, 522] on li "After Picture" at bounding box center [353, 521] width 346 height 29
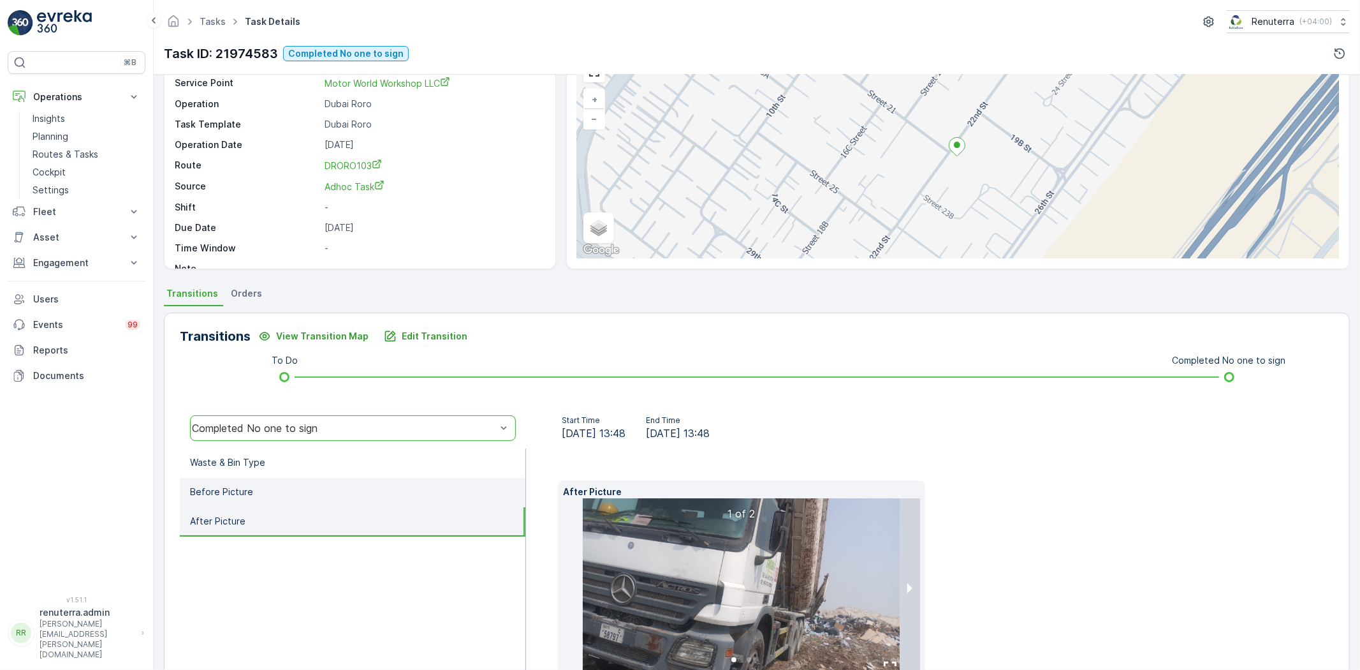
click at [301, 492] on li "Before Picture" at bounding box center [353, 492] width 346 height 29
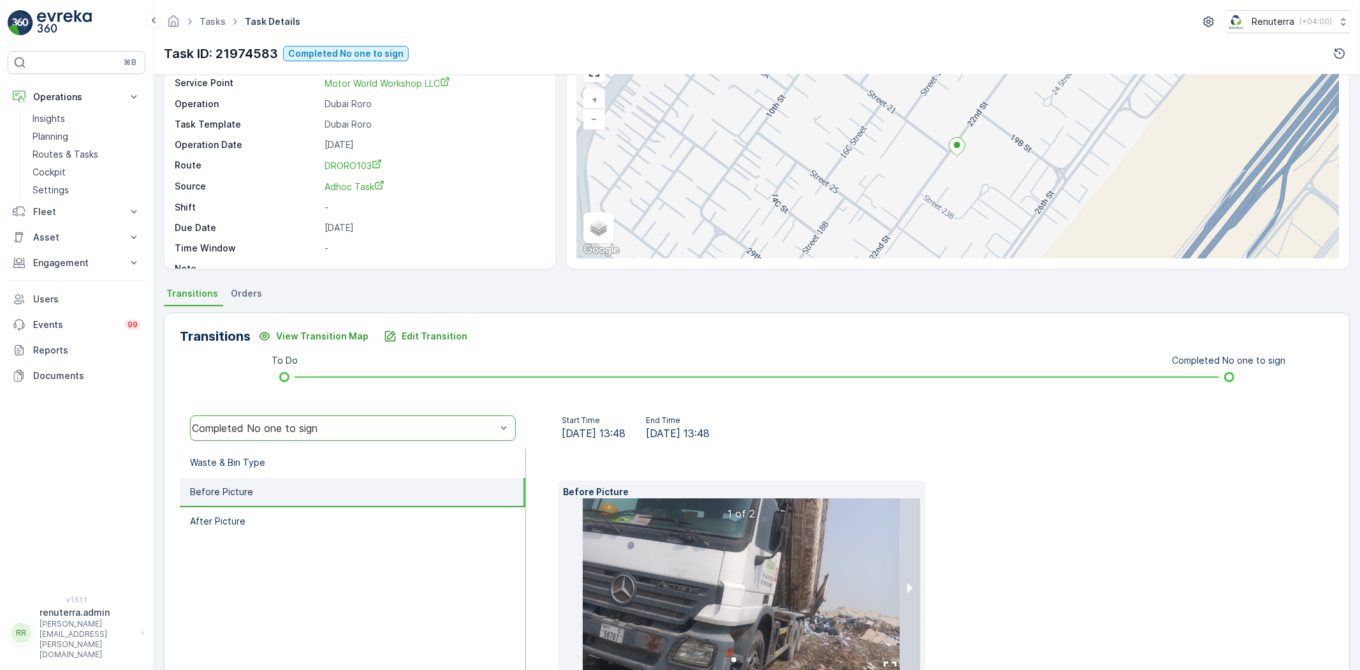
click at [316, 485] on li "Before Picture" at bounding box center [353, 492] width 346 height 29
click at [297, 518] on li "After Picture" at bounding box center [353, 521] width 346 height 29
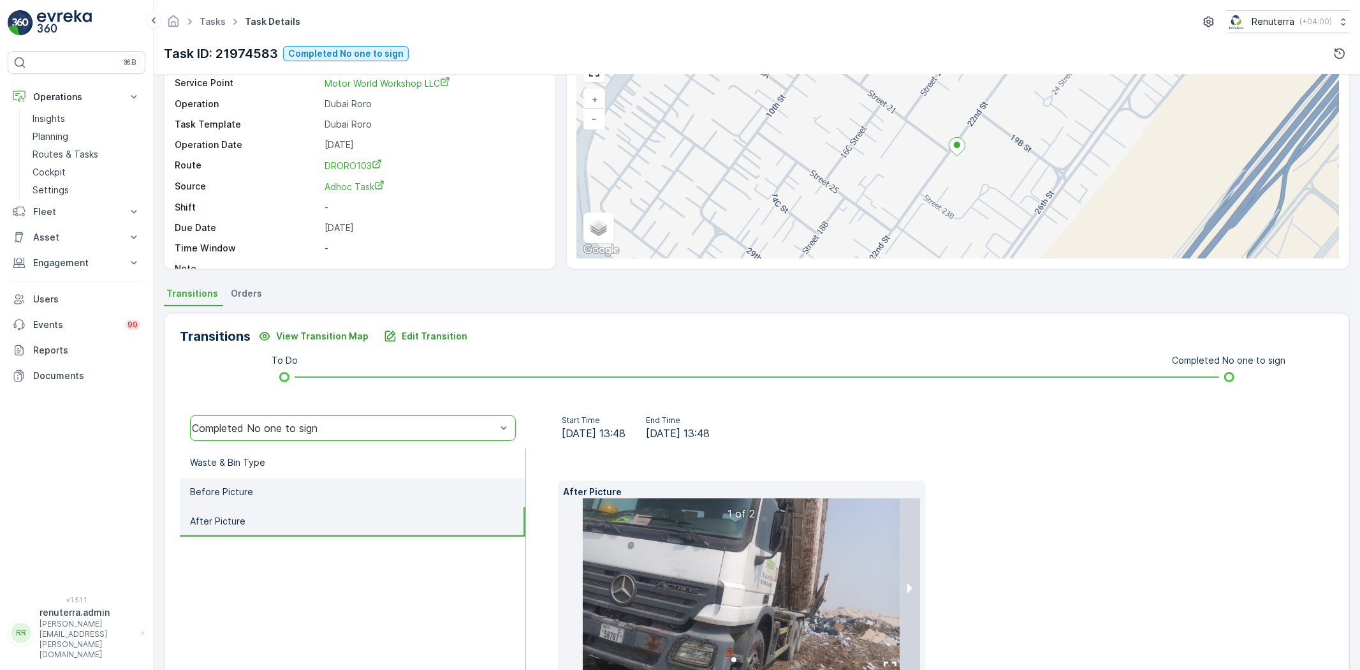
click at [300, 498] on li "Before Picture" at bounding box center [353, 492] width 346 height 29
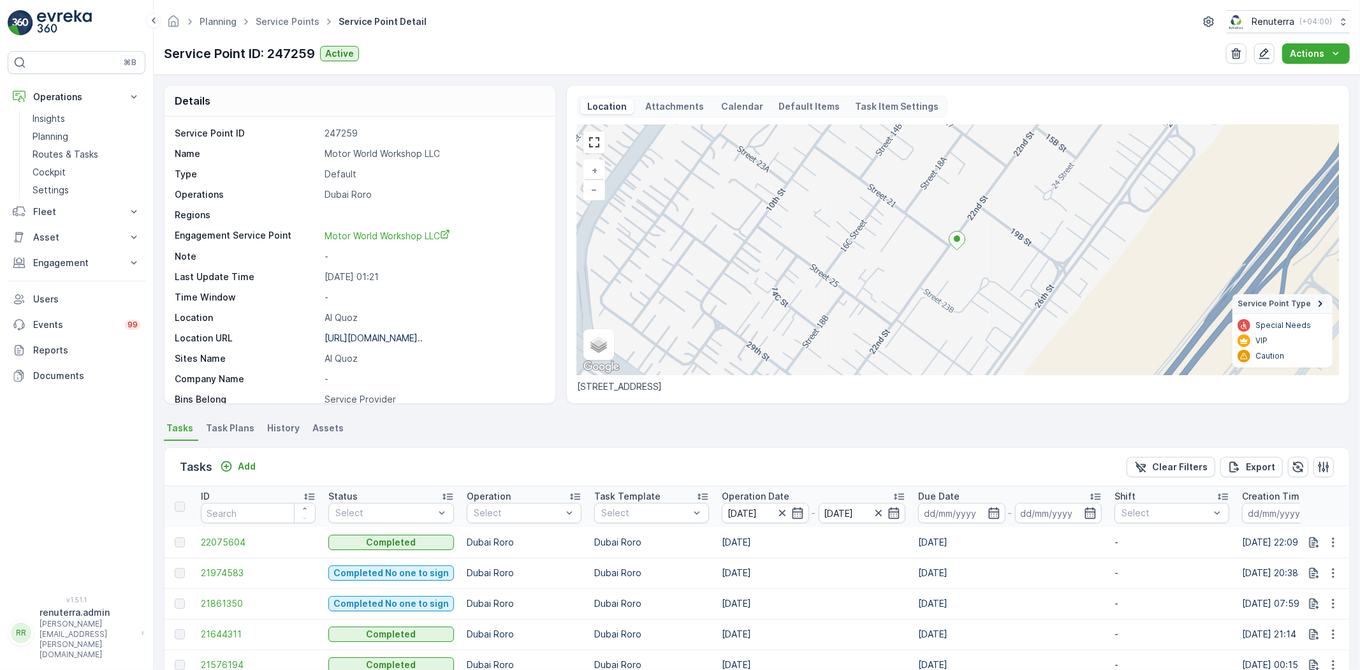
scroll to position [131, 0]
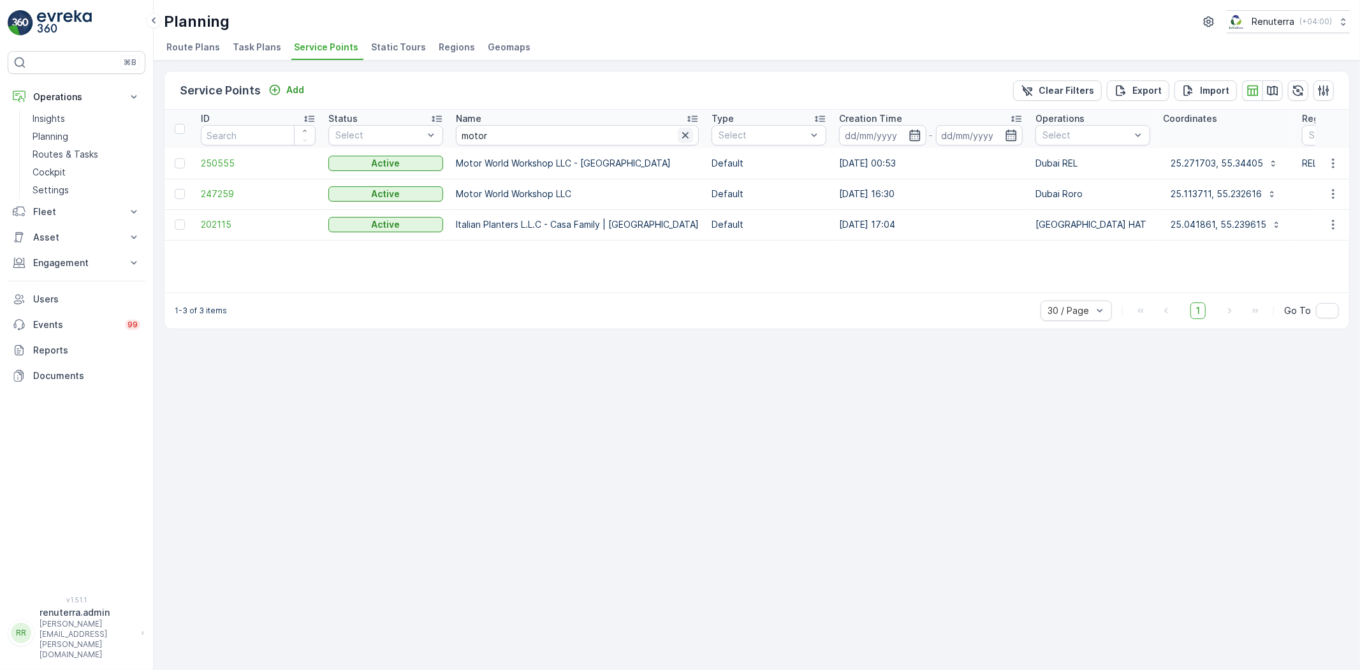
click at [679, 135] on icon "button" at bounding box center [685, 135] width 13 height 13
click at [566, 134] on input "text" at bounding box center [577, 135] width 243 height 20
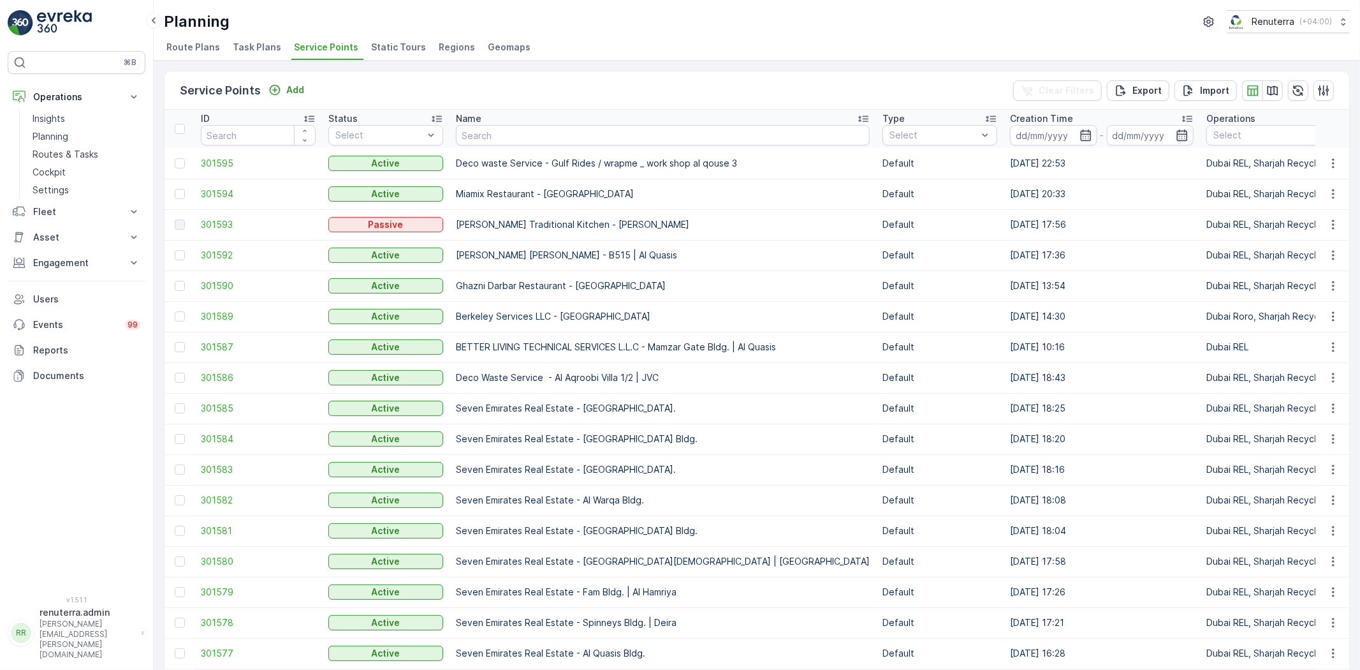
click at [565, 135] on input "text" at bounding box center [663, 135] width 414 height 20
type input "burke"
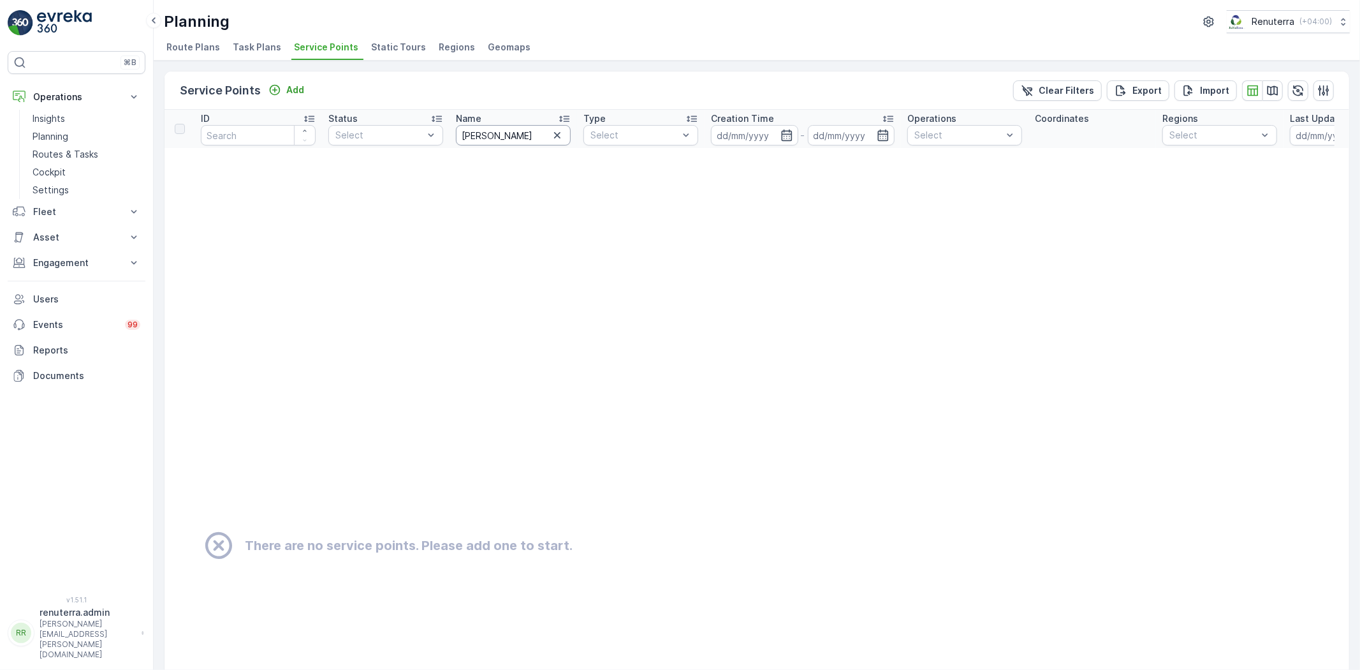
click at [520, 135] on input "burke" at bounding box center [513, 135] width 115 height 20
type input "bur"
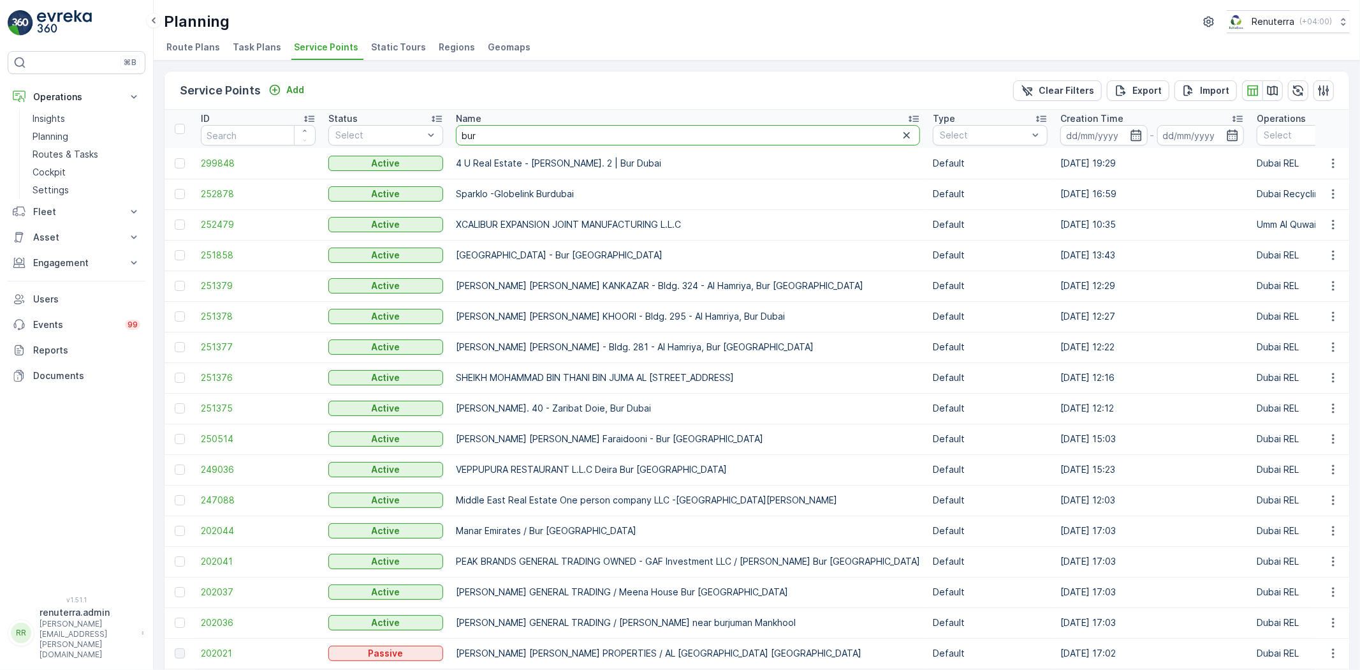
click at [521, 129] on input "bur" at bounding box center [688, 135] width 464 height 20
type input "b"
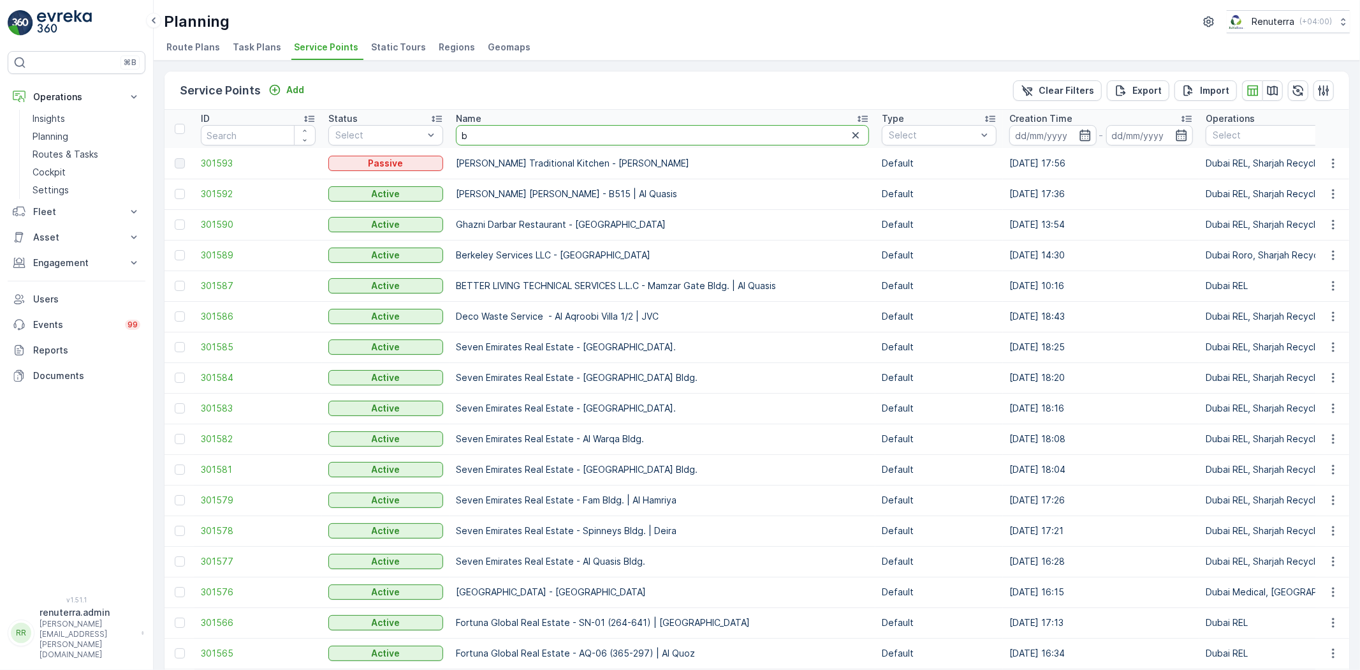
click at [512, 142] on input "b" at bounding box center [662, 135] width 413 height 20
type input "berkl"
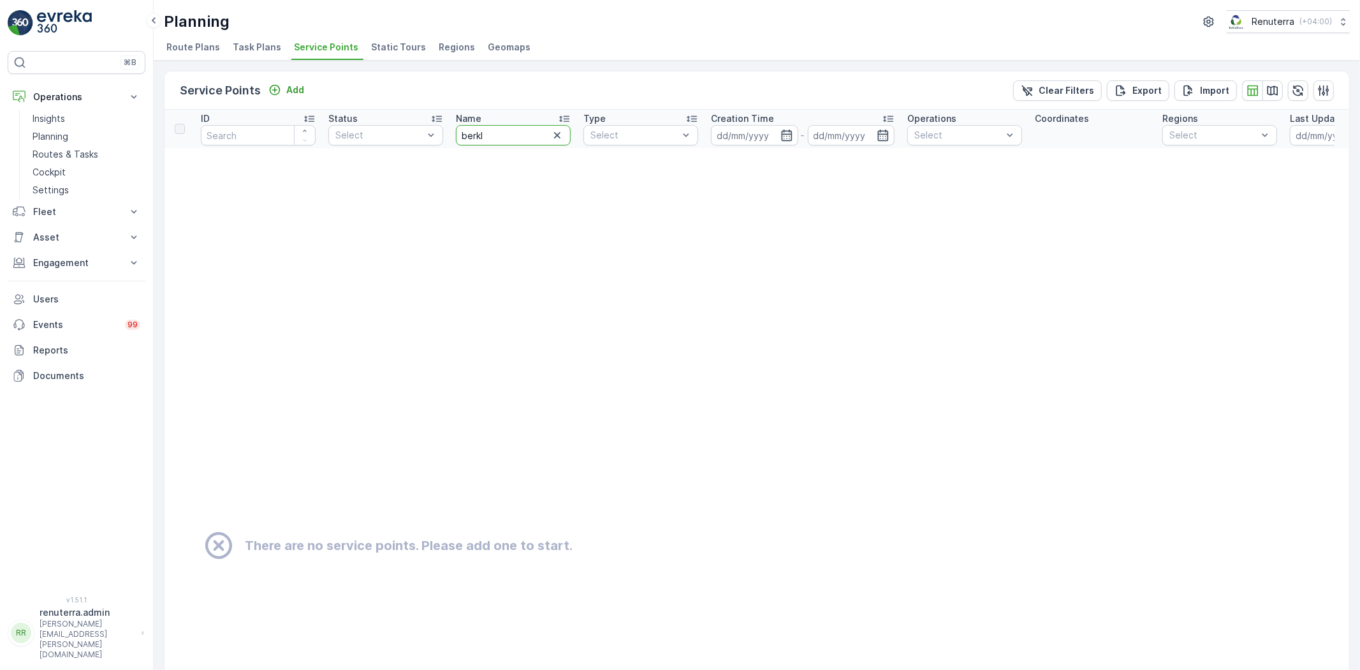
click at [517, 140] on input "berkl" at bounding box center [513, 135] width 115 height 20
type input "bek"
click at [508, 137] on input "bek" at bounding box center [513, 135] width 115 height 20
type input "berkl"
click at [511, 137] on input "berkl" at bounding box center [513, 135] width 115 height 20
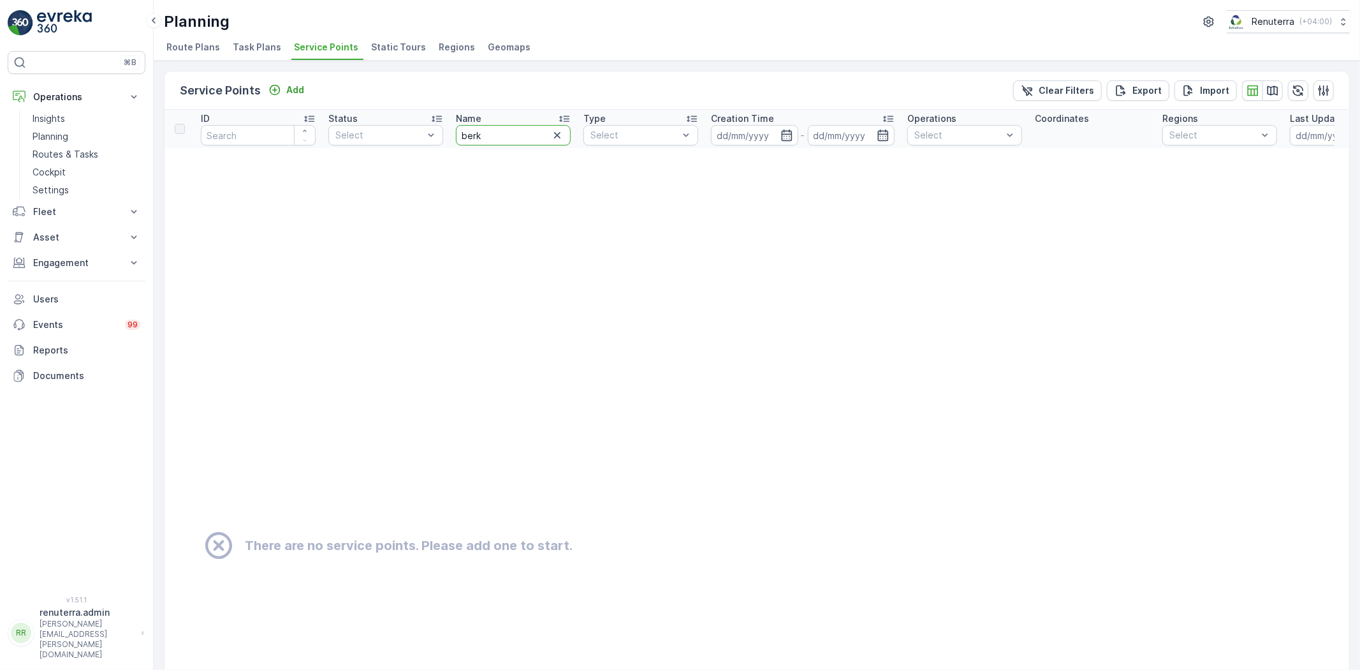
type input "berk"
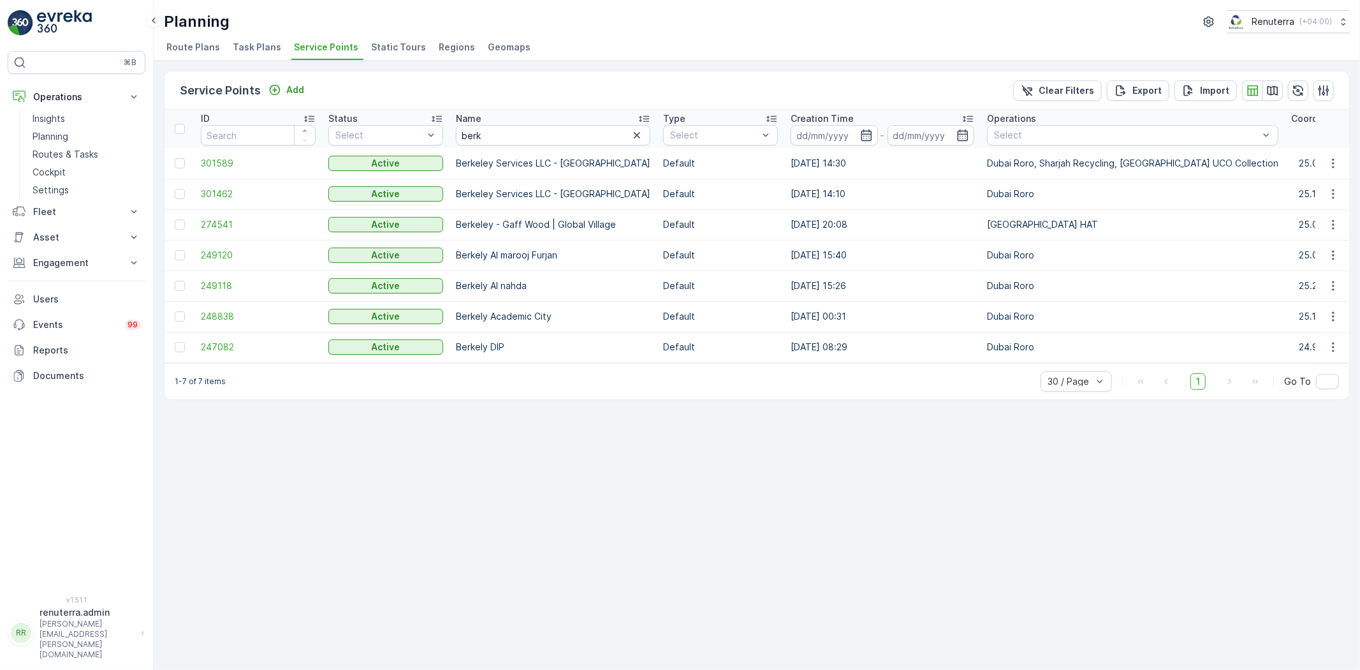
click at [245, 261] on td "249120" at bounding box center [258, 255] width 128 height 31
click at [230, 257] on span "249120" at bounding box center [258, 255] width 115 height 13
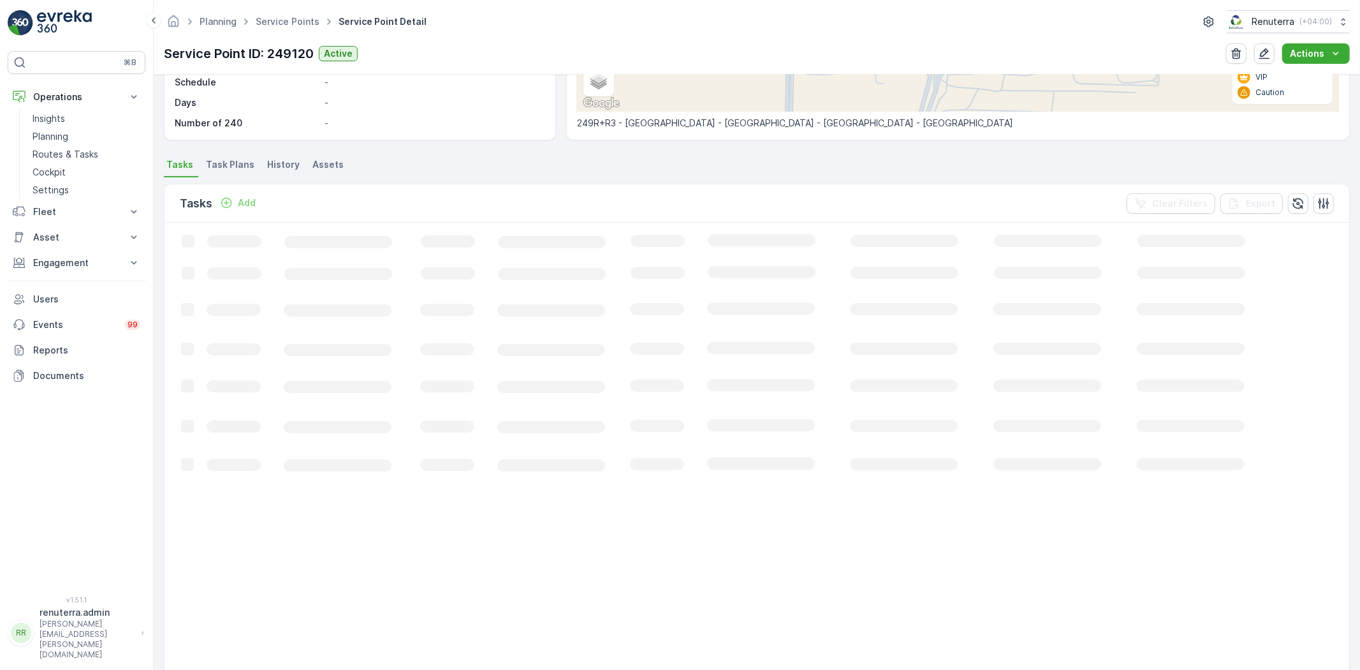
scroll to position [283, 0]
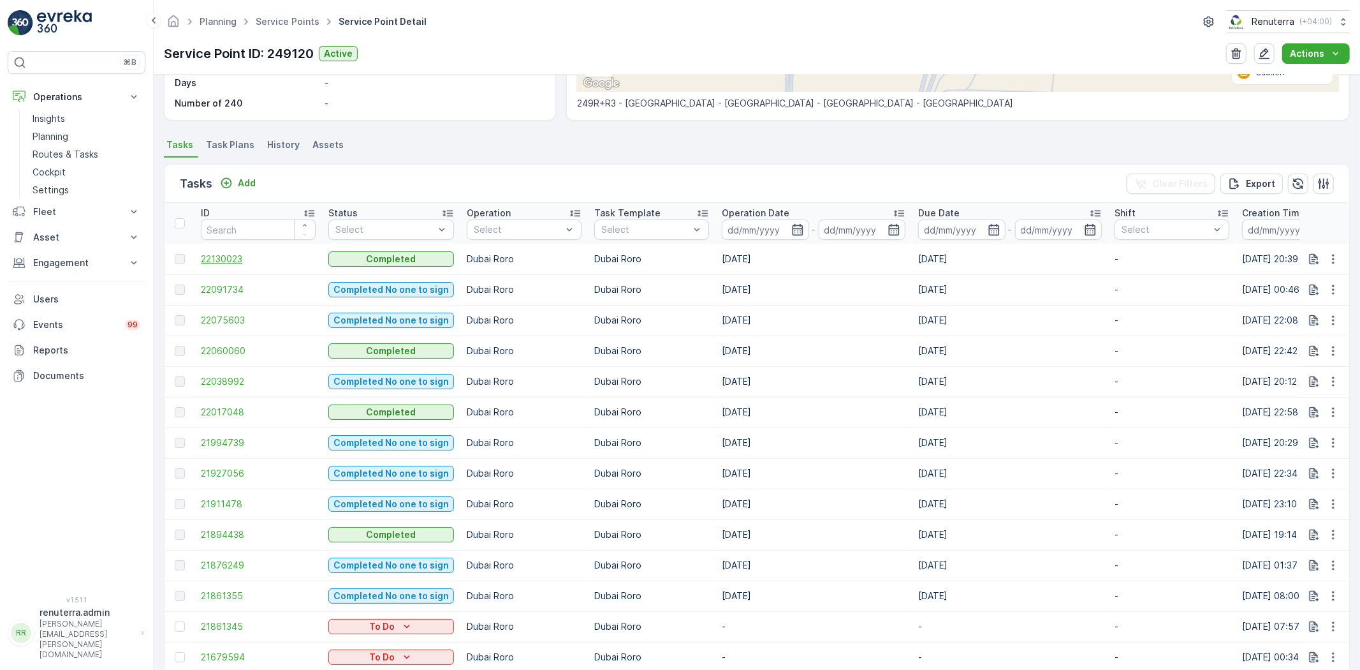
click at [222, 260] on span "22130023" at bounding box center [258, 259] width 115 height 13
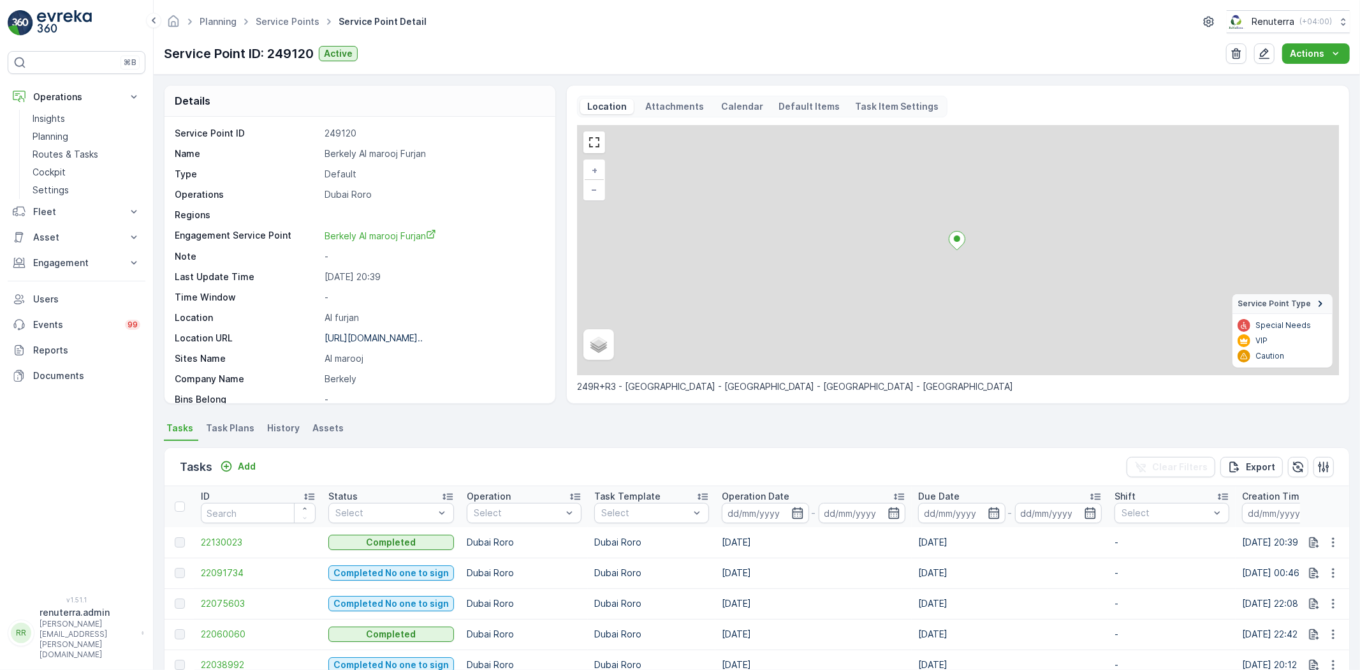
scroll to position [142, 0]
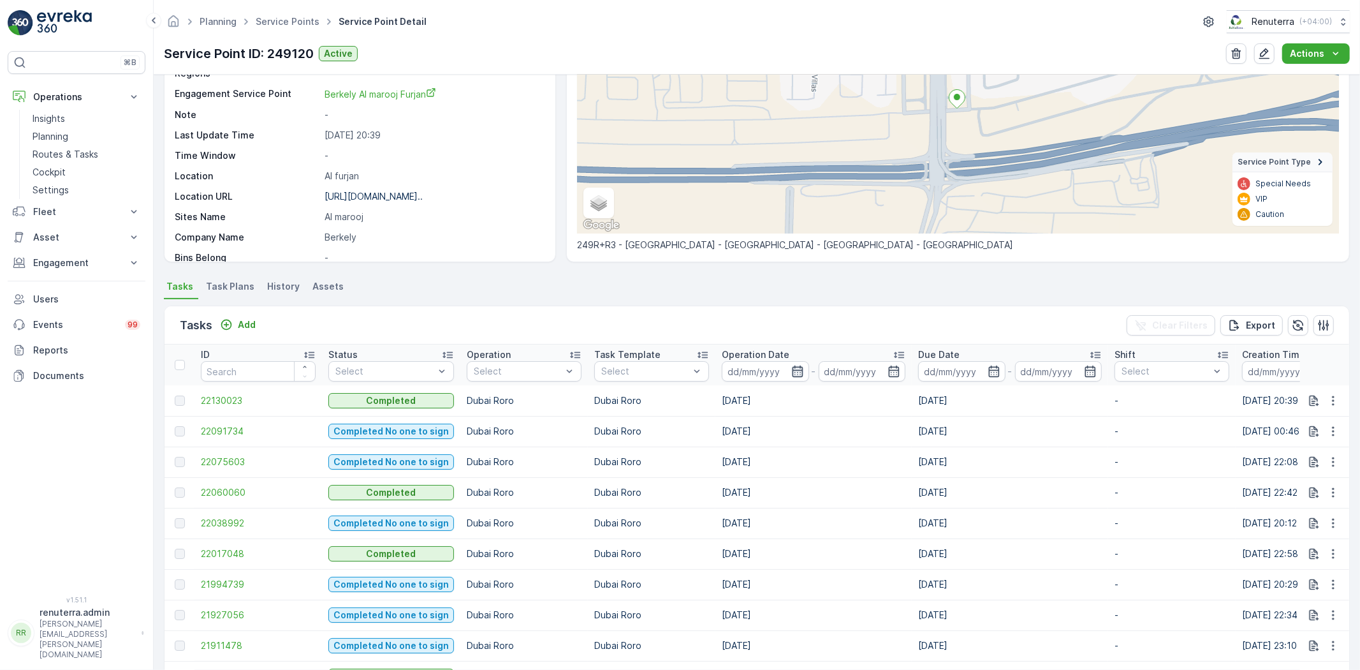
click at [791, 373] on icon "button" at bounding box center [797, 371] width 13 height 13
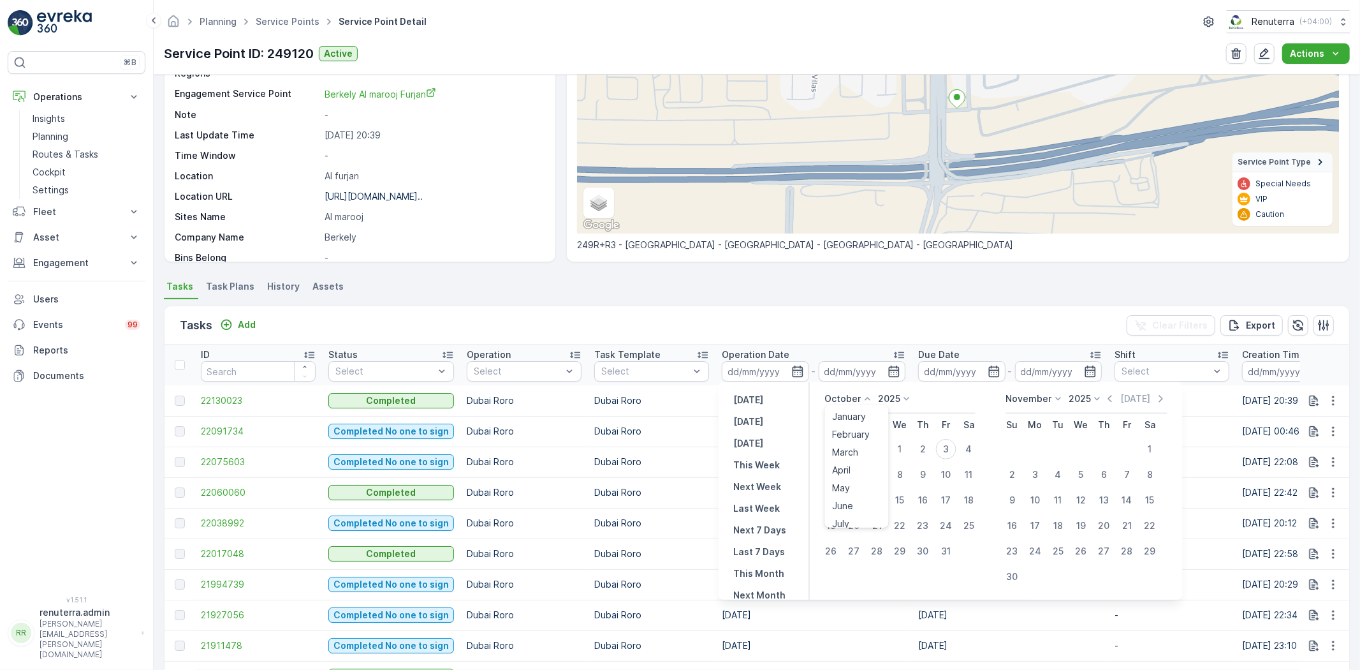
click at [867, 404] on icon at bounding box center [868, 398] width 13 height 13
click at [848, 462] on span "September" at bounding box center [857, 463] width 48 height 13
click at [859, 447] on div "1" at bounding box center [854, 449] width 20 height 20
type input "01.09.2025"
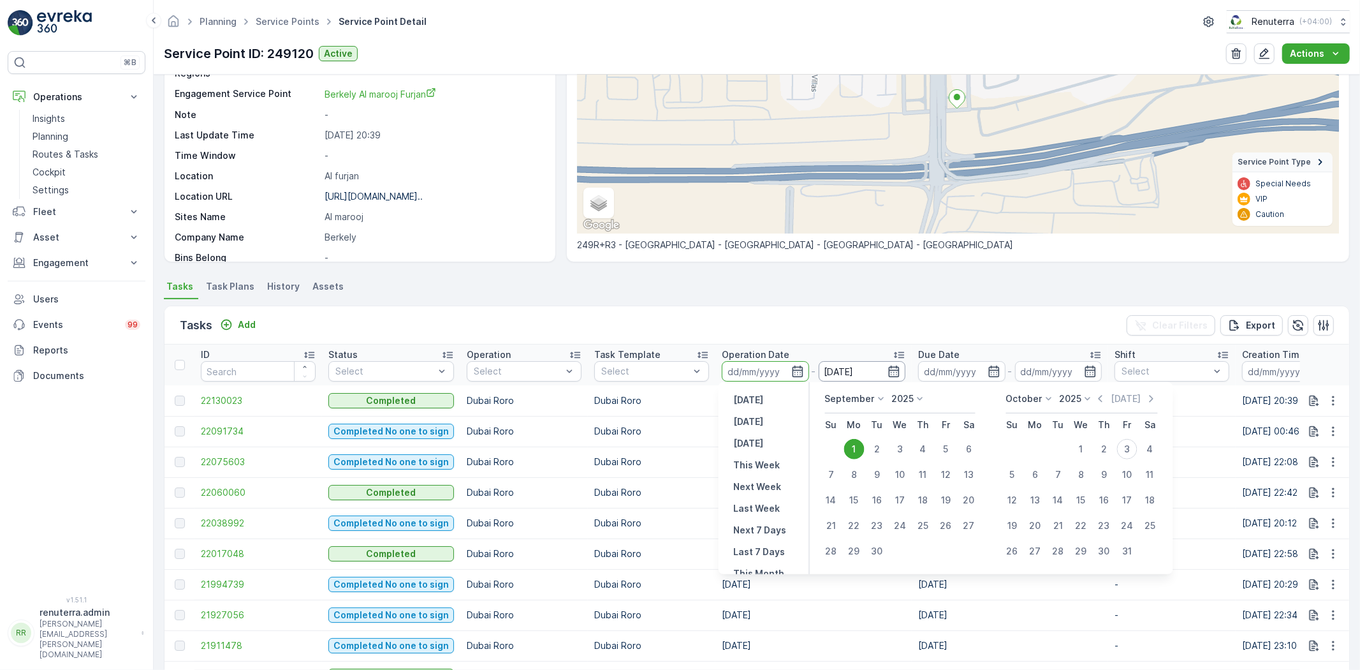
type input "01.09.2025"
click at [894, 378] on input "01.09.2025" at bounding box center [862, 371] width 87 height 20
click at [894, 373] on icon "button" at bounding box center [894, 371] width 13 height 13
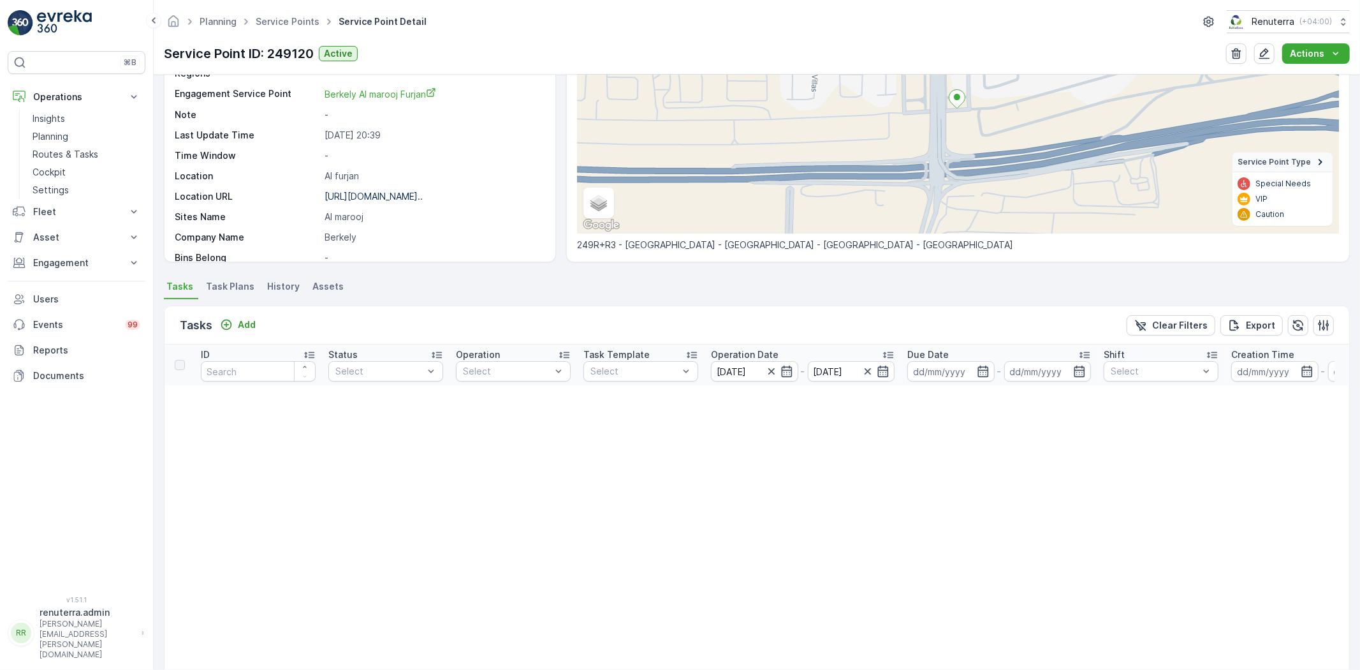
click at [882, 358] on icon at bounding box center [888, 354] width 13 height 13
click at [883, 366] on icon "button" at bounding box center [883, 370] width 11 height 11
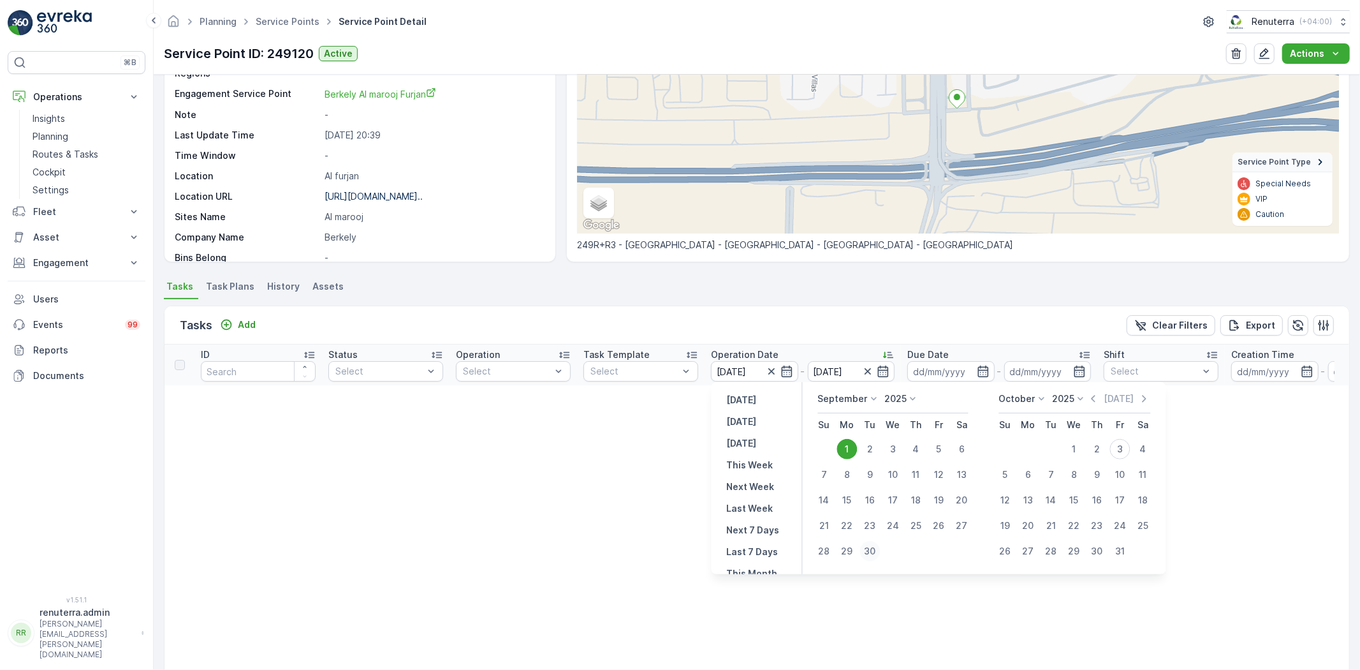
click at [868, 544] on div "30" at bounding box center [870, 551] width 20 height 20
type input "30.09.2025"
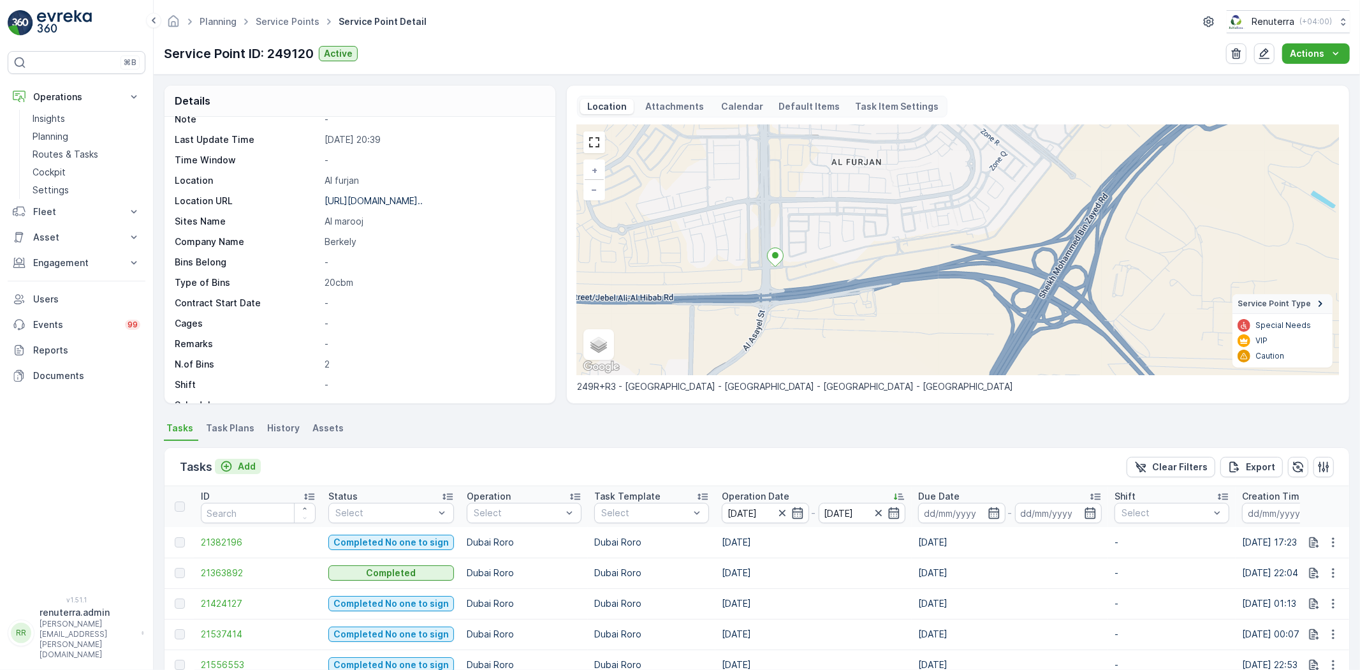
scroll to position [142, 0]
click at [226, 531] on td "21382196" at bounding box center [258, 542] width 128 height 31
click at [227, 538] on span "21382196" at bounding box center [258, 542] width 115 height 13
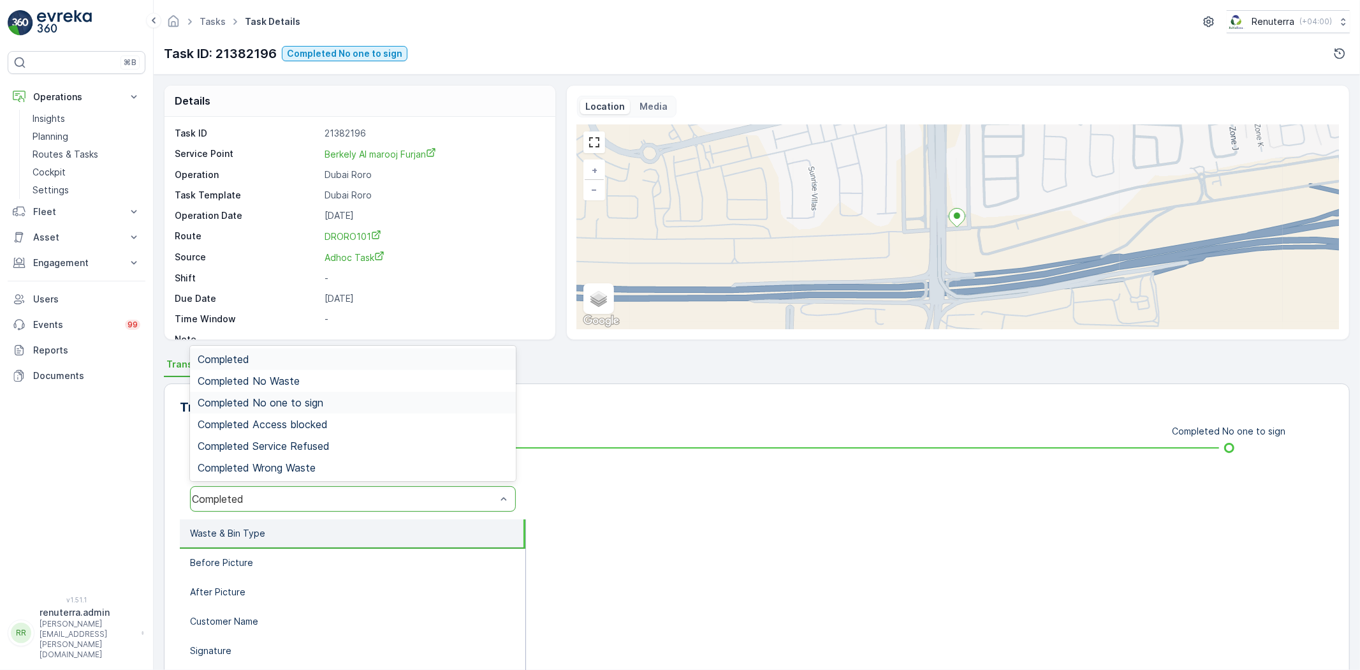
click at [292, 402] on span "Completed No one to sign" at bounding box center [261, 402] width 126 height 11
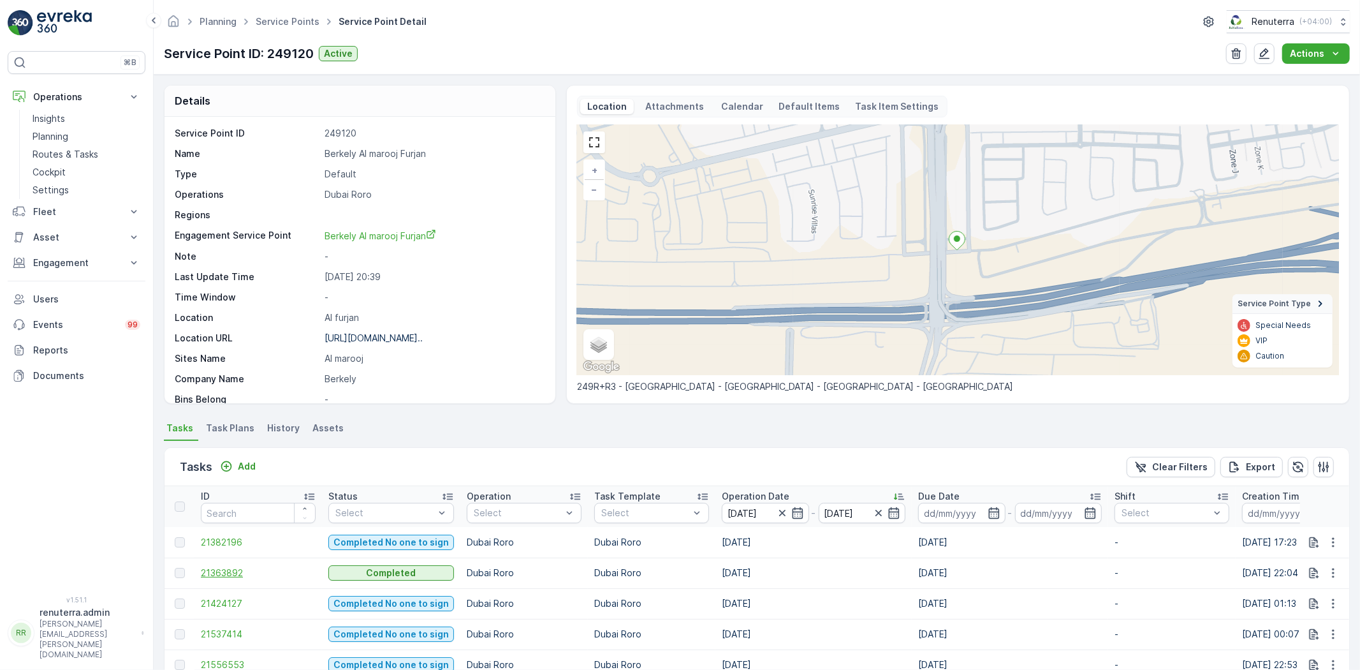
click at [231, 570] on span "21363892" at bounding box center [258, 572] width 115 height 13
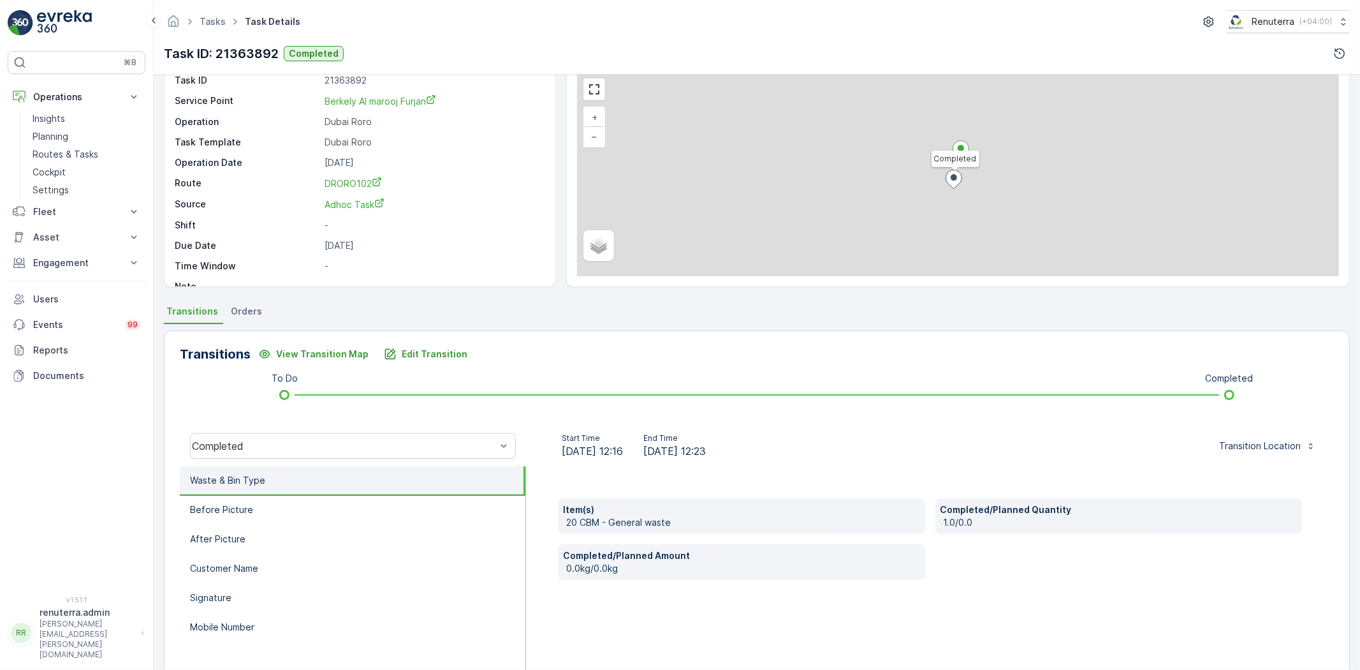
scroll to position [71, 0]
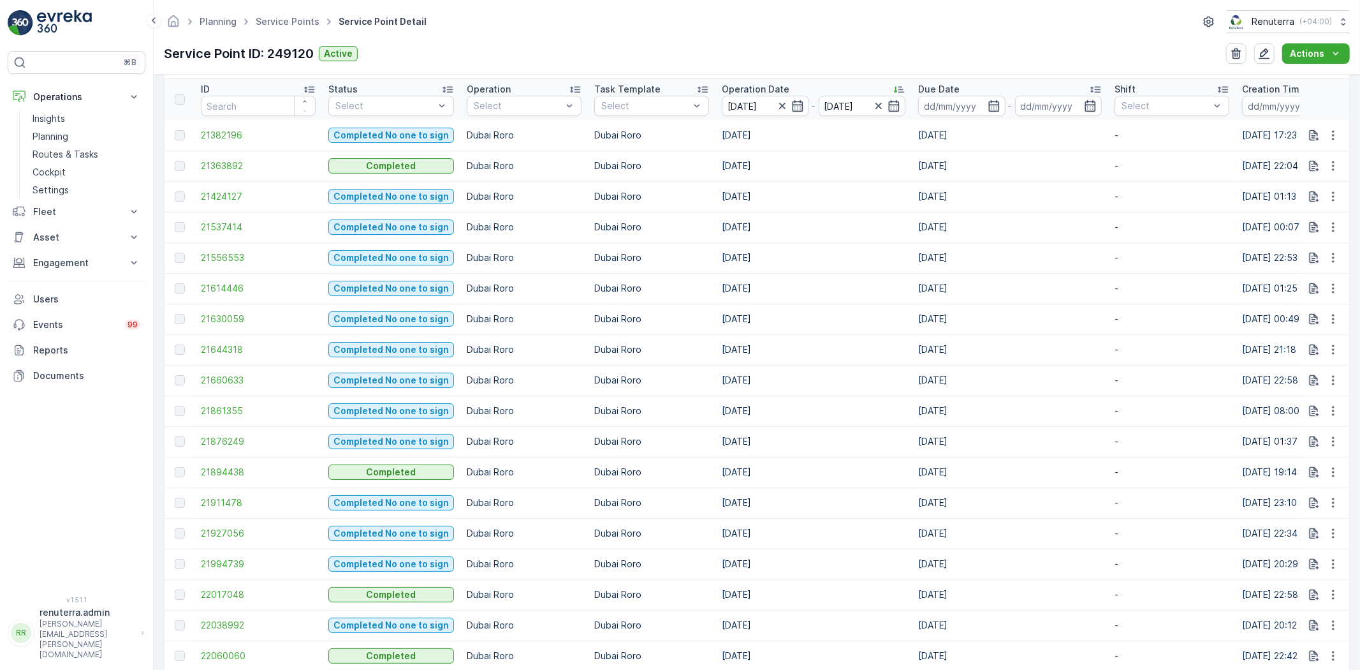
scroll to position [495, 0]
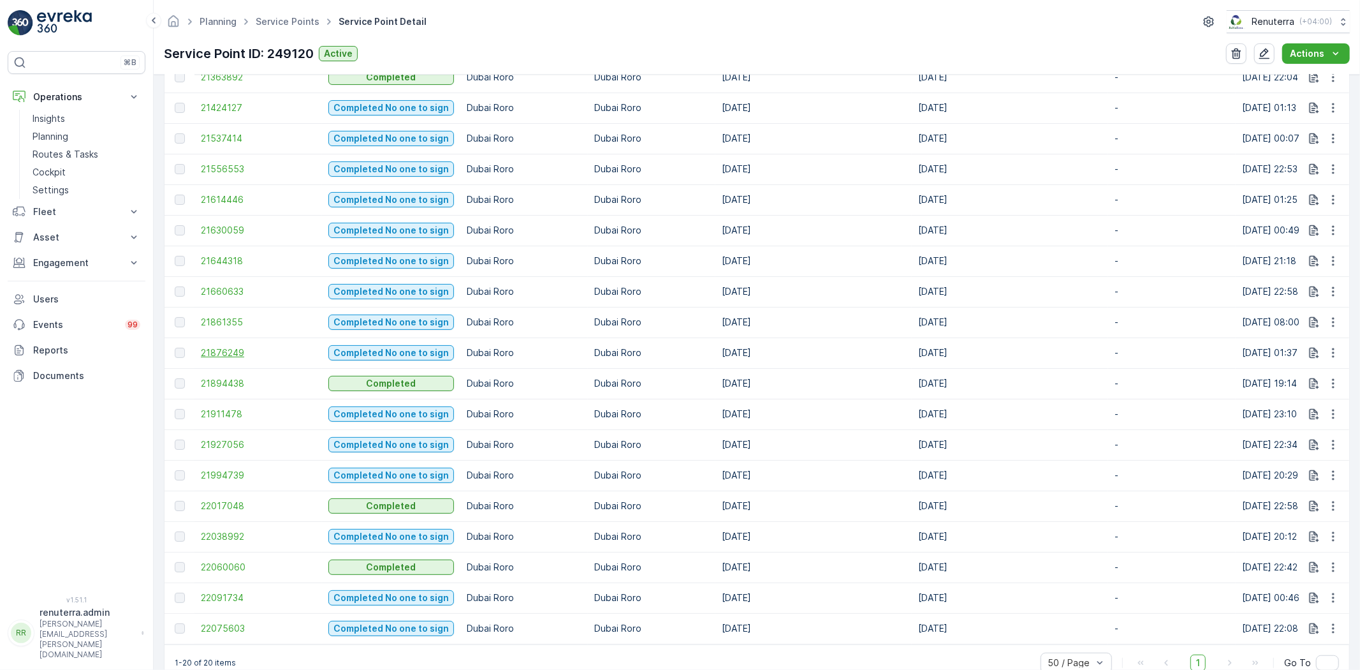
click at [228, 354] on span "21876249" at bounding box center [258, 352] width 115 height 13
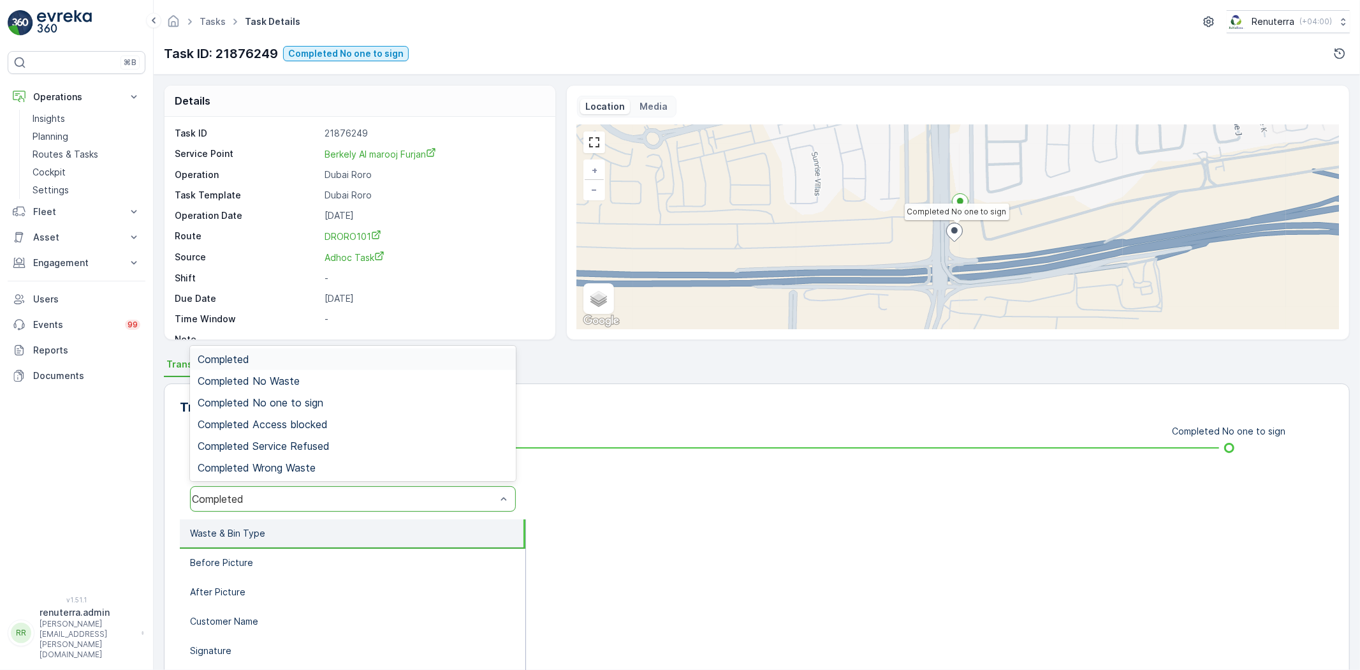
click at [302, 507] on div "Completed" at bounding box center [353, 499] width 326 height 26
click at [290, 405] on span "Completed No one to sign" at bounding box center [261, 402] width 126 height 11
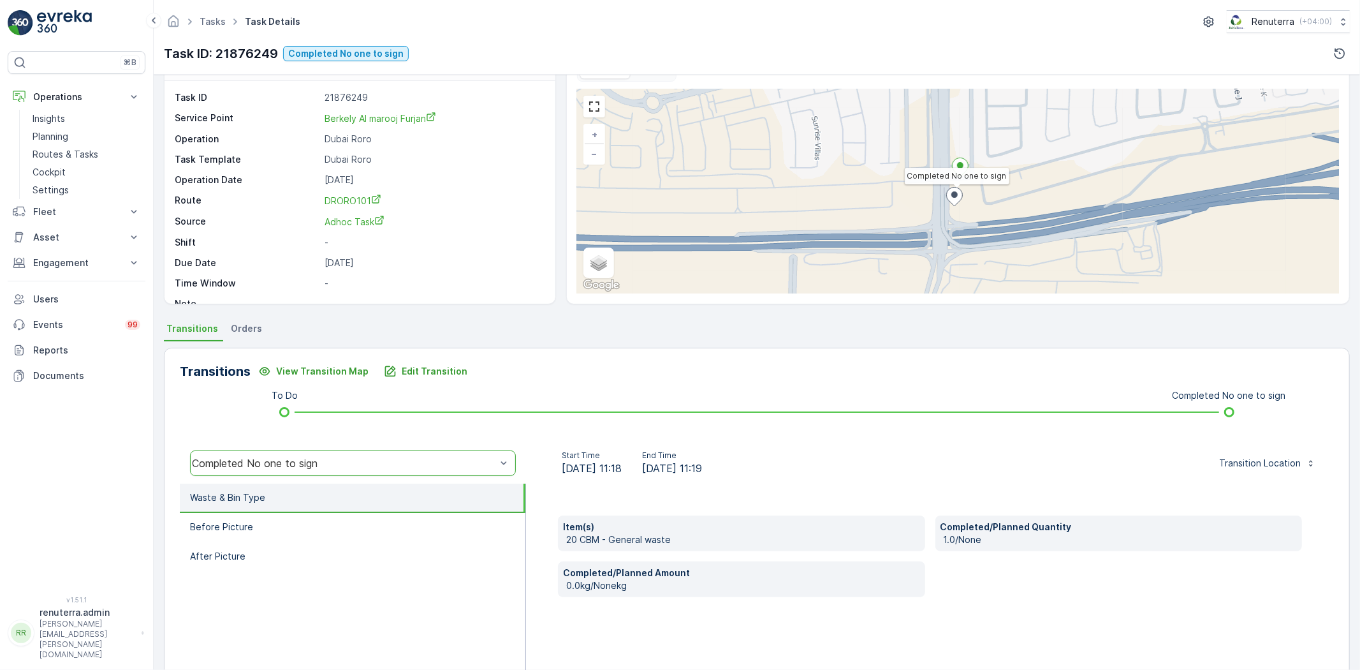
scroll to position [71, 0]
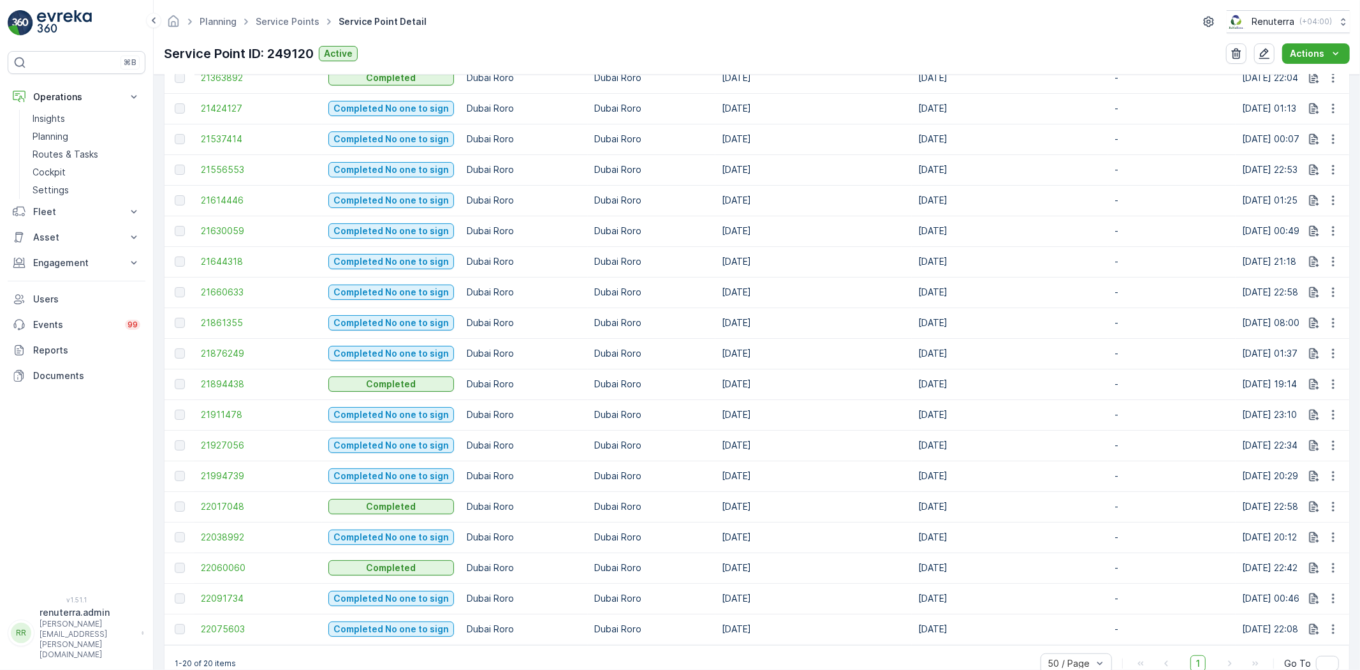
scroll to position [495, 0]
click at [221, 447] on span "21927056" at bounding box center [258, 444] width 115 height 13
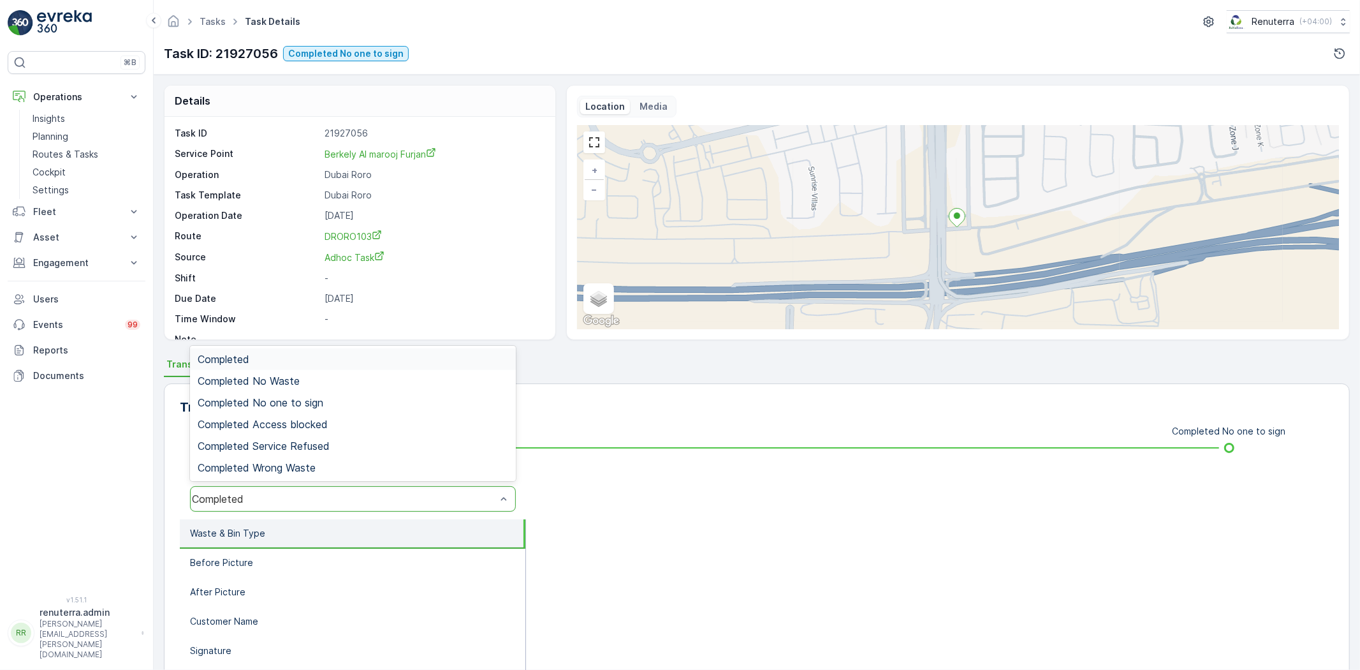
drag, startPoint x: 277, startPoint y: 509, endPoint x: 285, endPoint y: 493, distance: 18.0
click at [277, 509] on div "Completed" at bounding box center [353, 499] width 326 height 26
click at [268, 394] on div "Completed No one to sign" at bounding box center [353, 403] width 326 height 22
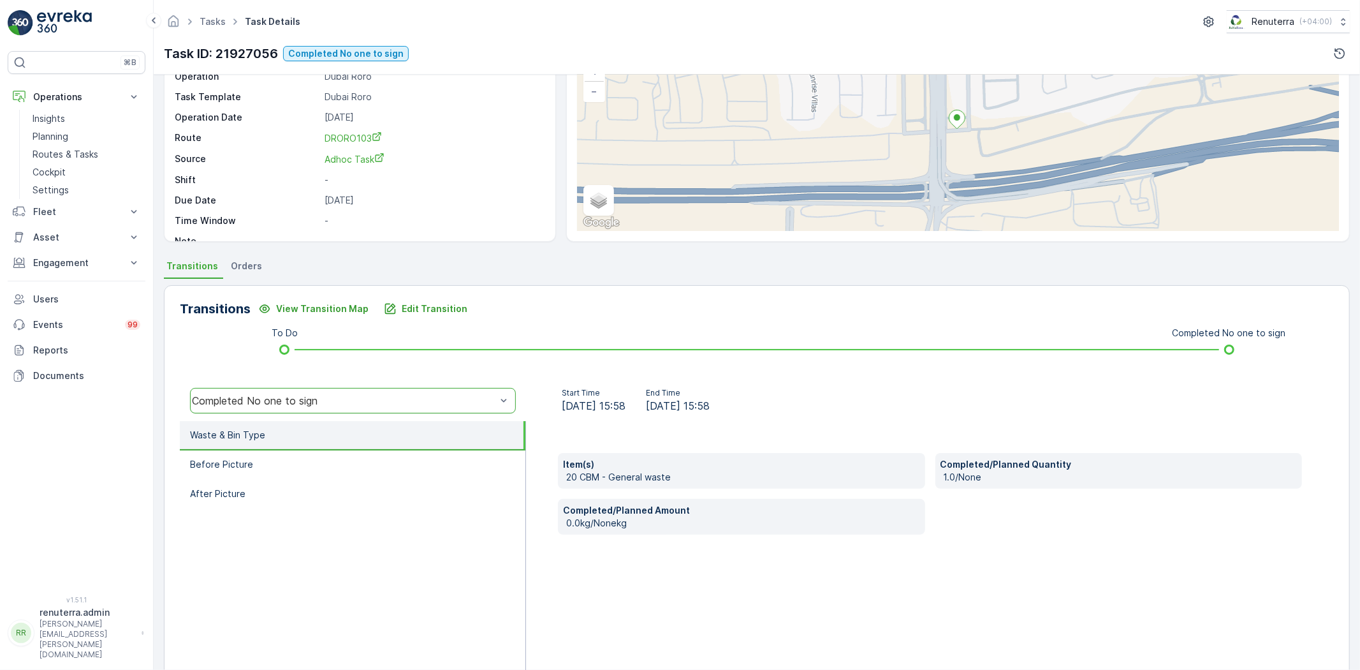
scroll to position [134, 0]
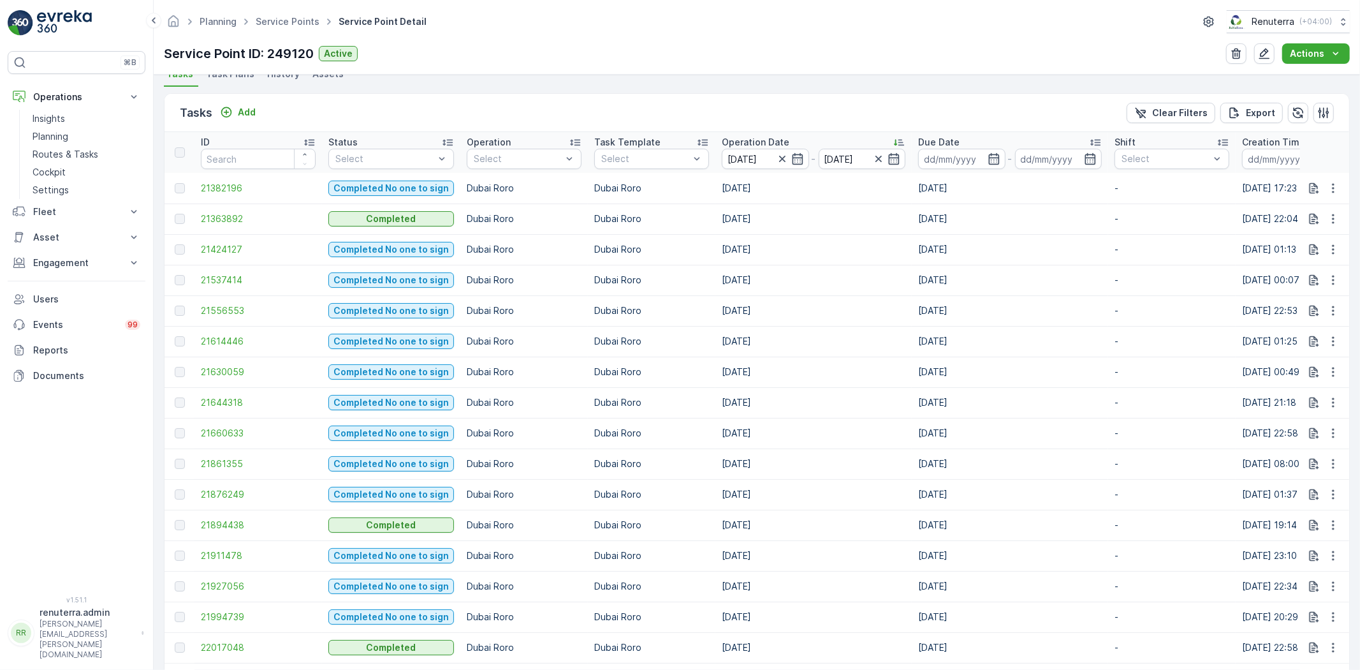
scroll to position [425, 0]
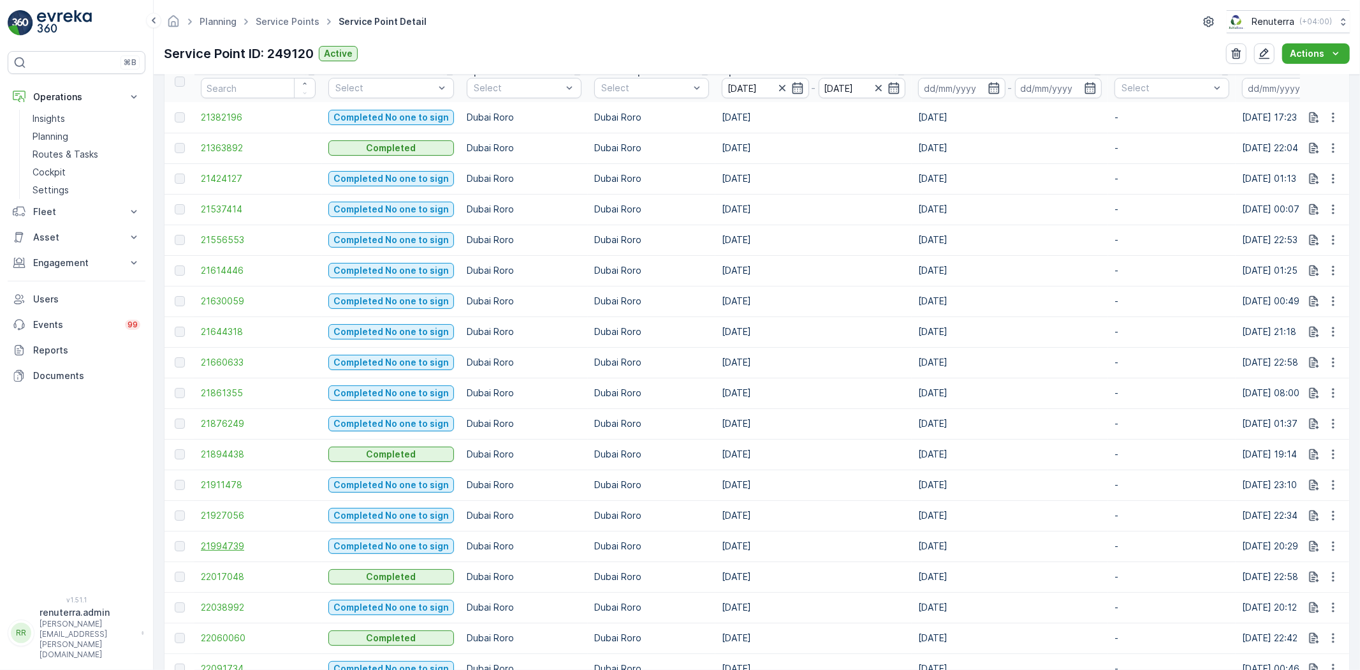
click at [226, 543] on span "21994739" at bounding box center [258, 545] width 115 height 13
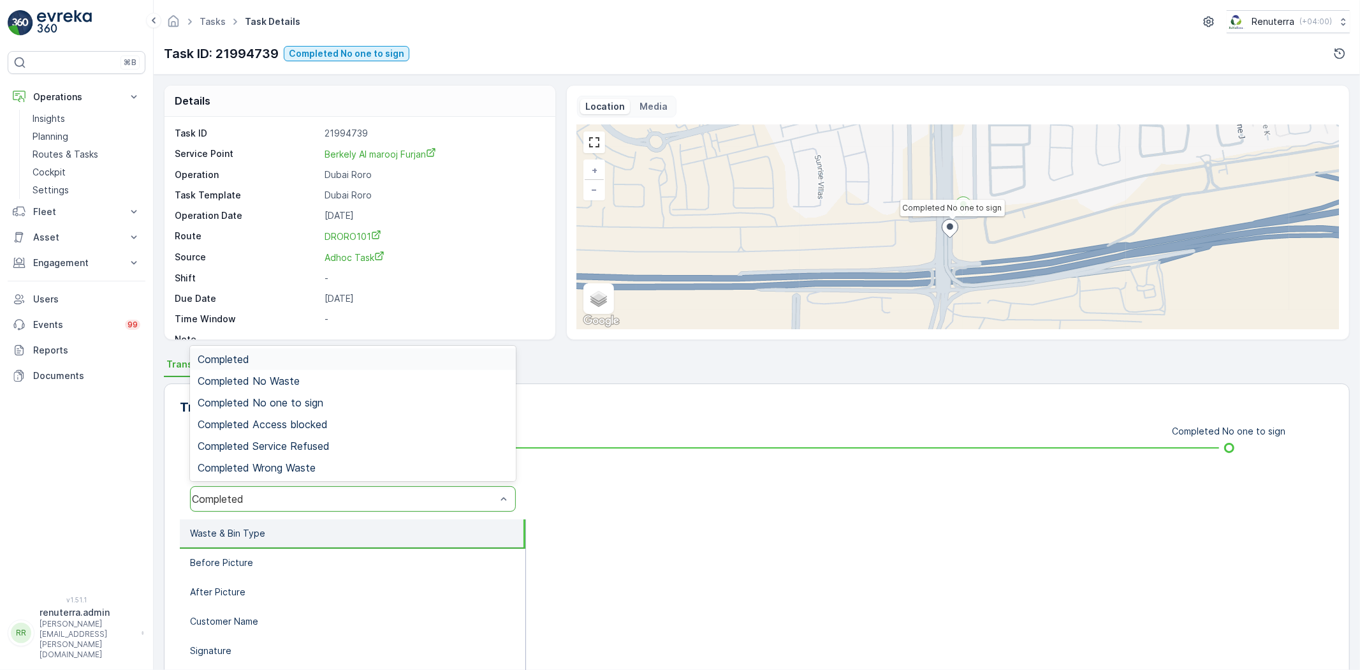
drag, startPoint x: 742, startPoint y: 524, endPoint x: 652, endPoint y: 517, distance: 90.8
click at [737, 524] on div at bounding box center [930, 646] width 808 height 255
click at [294, 400] on span "Completed No one to sign" at bounding box center [261, 402] width 126 height 11
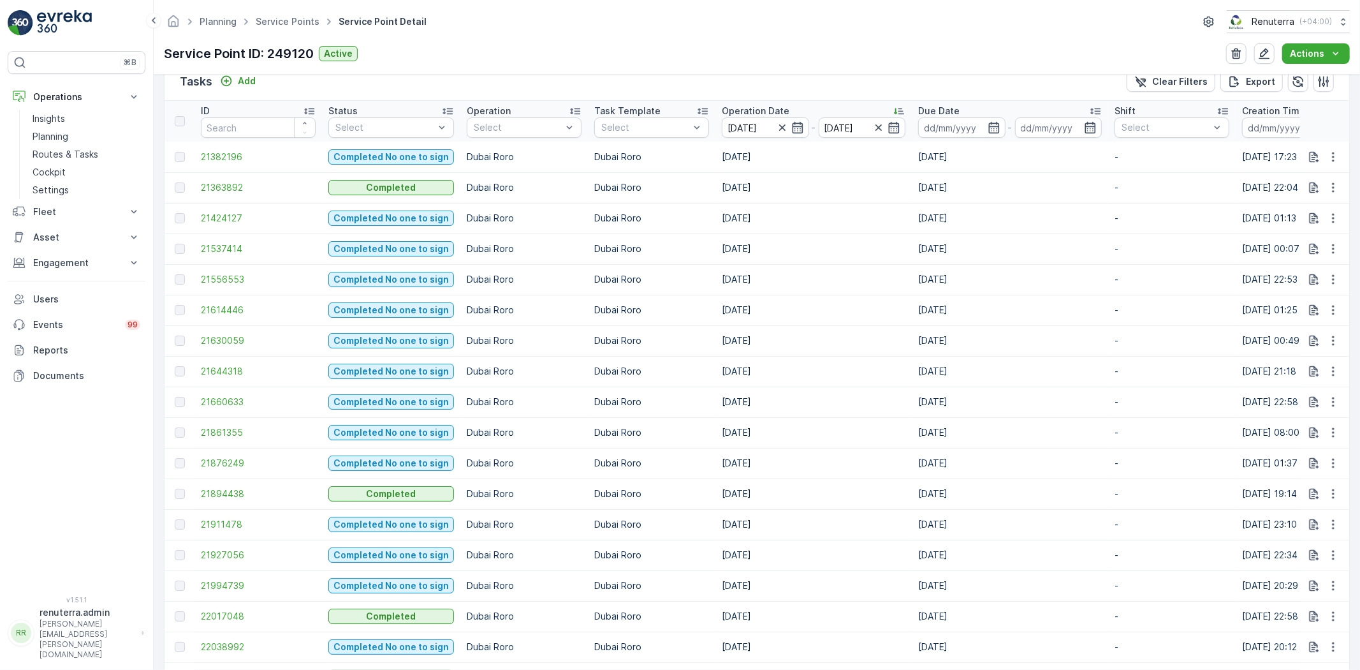
scroll to position [425, 0]
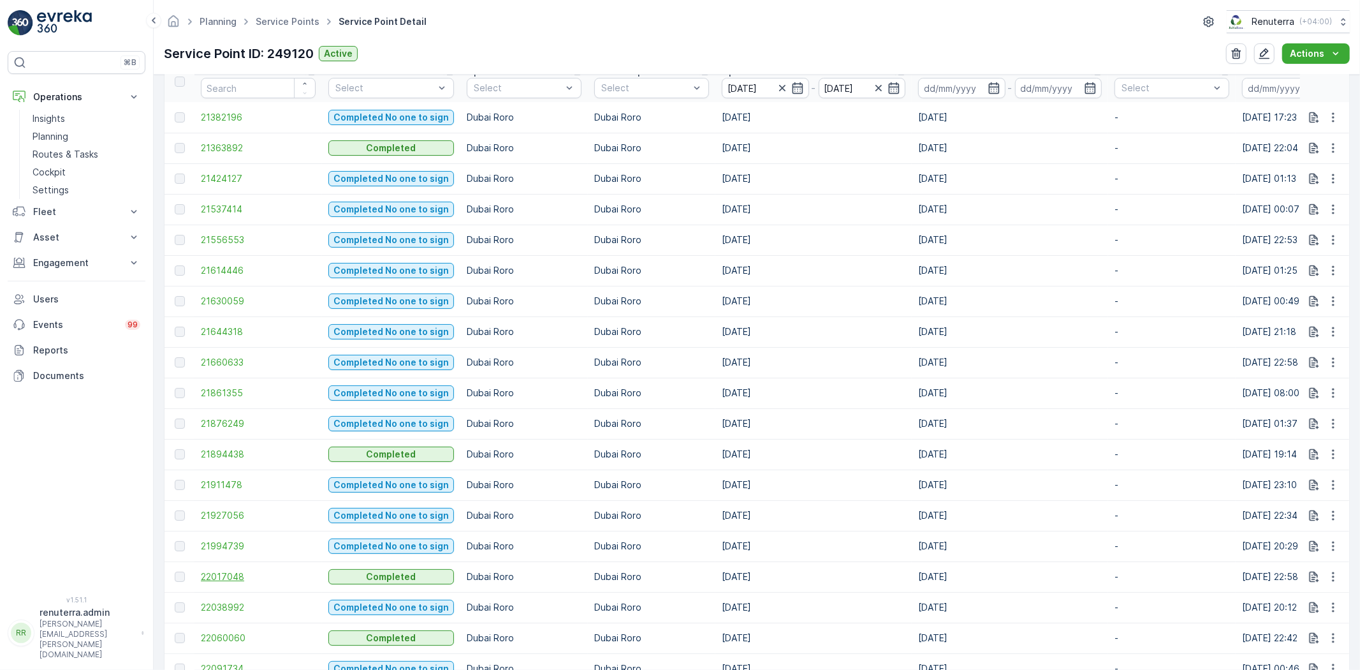
click at [233, 576] on span "22017048" at bounding box center [258, 576] width 115 height 13
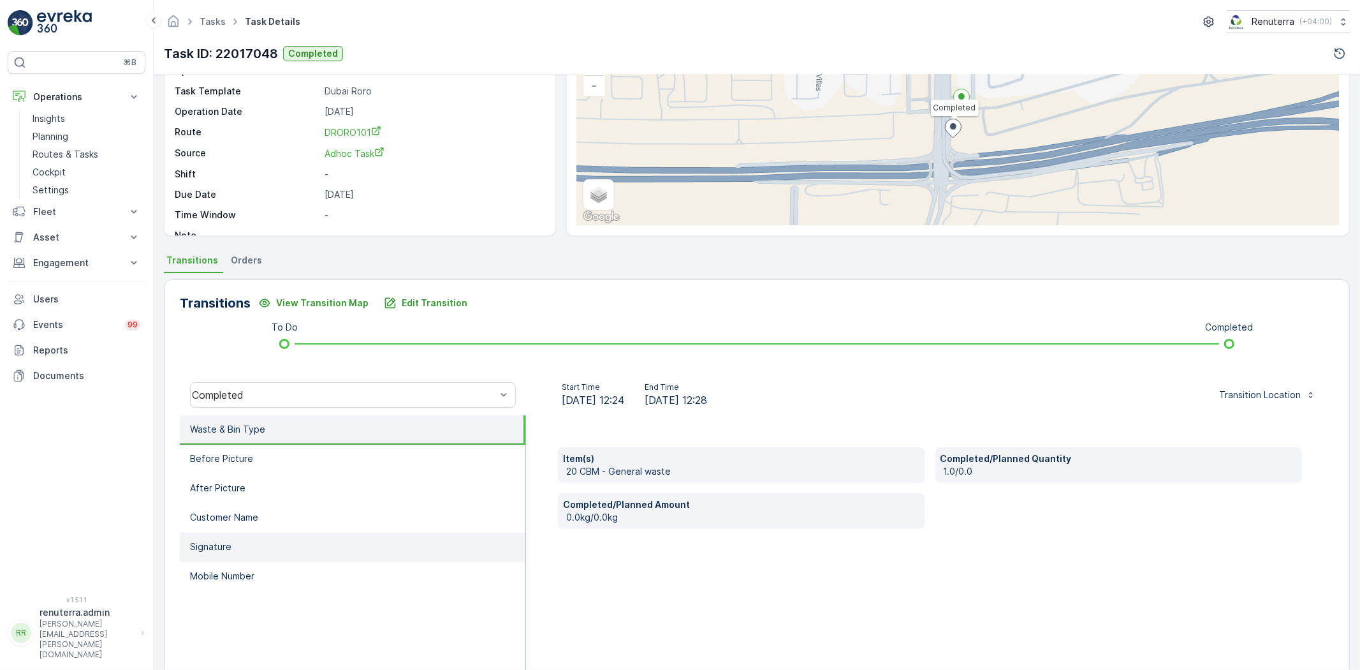
scroll to position [134, 0]
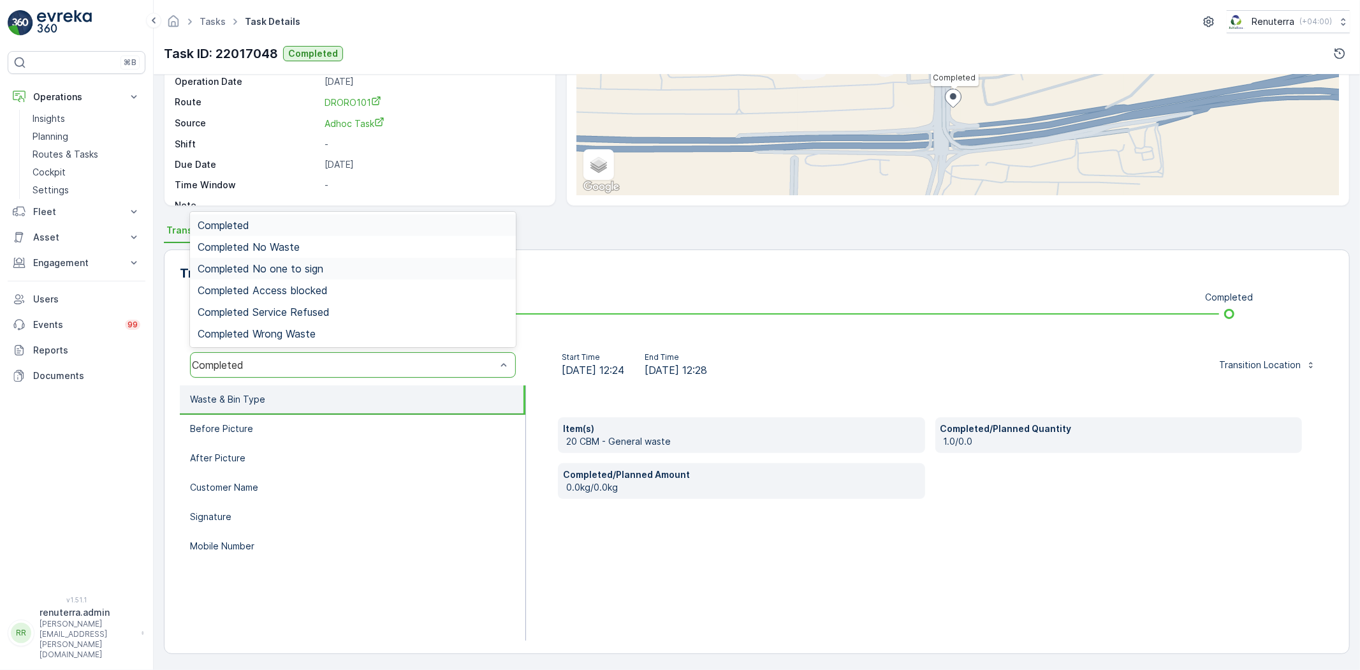
click at [287, 266] on span "Completed No one to sign" at bounding box center [261, 268] width 126 height 11
click at [295, 364] on div "Completed No one to sign" at bounding box center [344, 364] width 304 height 11
click at [281, 236] on div "Completed No Waste" at bounding box center [353, 247] width 326 height 22
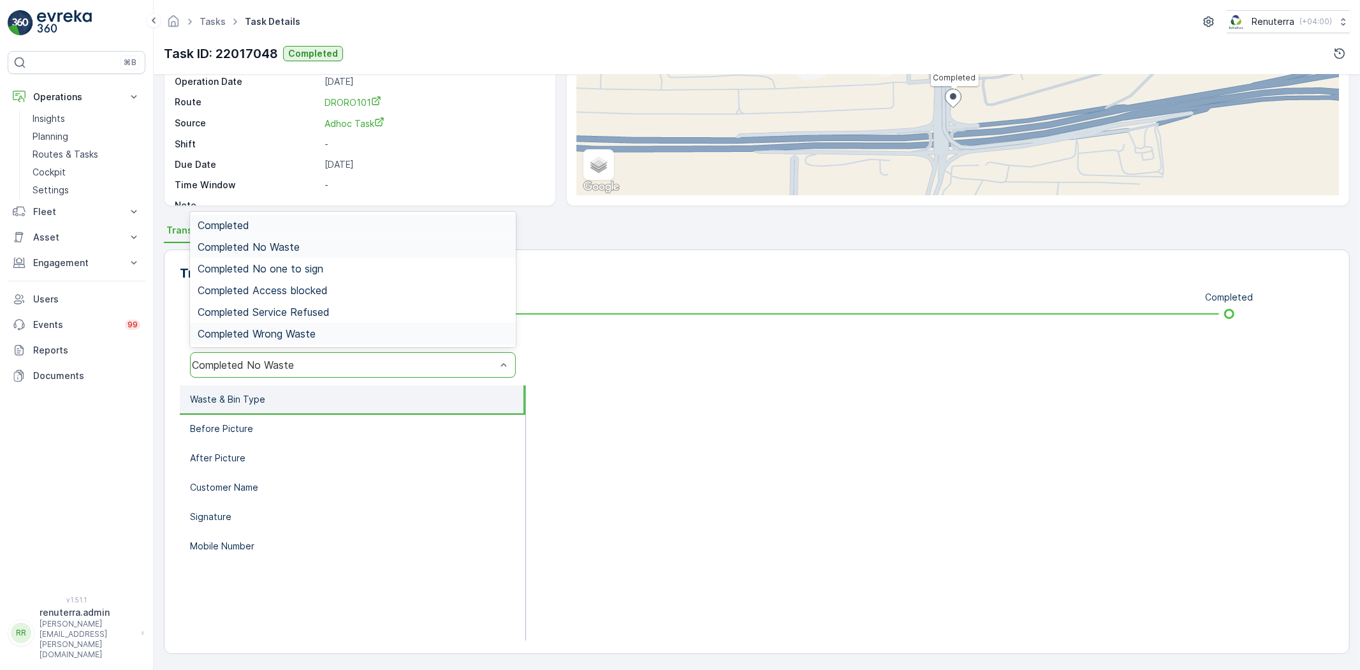
drag, startPoint x: 322, startPoint y: 360, endPoint x: 305, endPoint y: 330, distance: 34.6
click at [321, 360] on div "Completed No Waste" at bounding box center [344, 364] width 304 height 11
click at [266, 214] on div "Completed" at bounding box center [353, 225] width 326 height 22
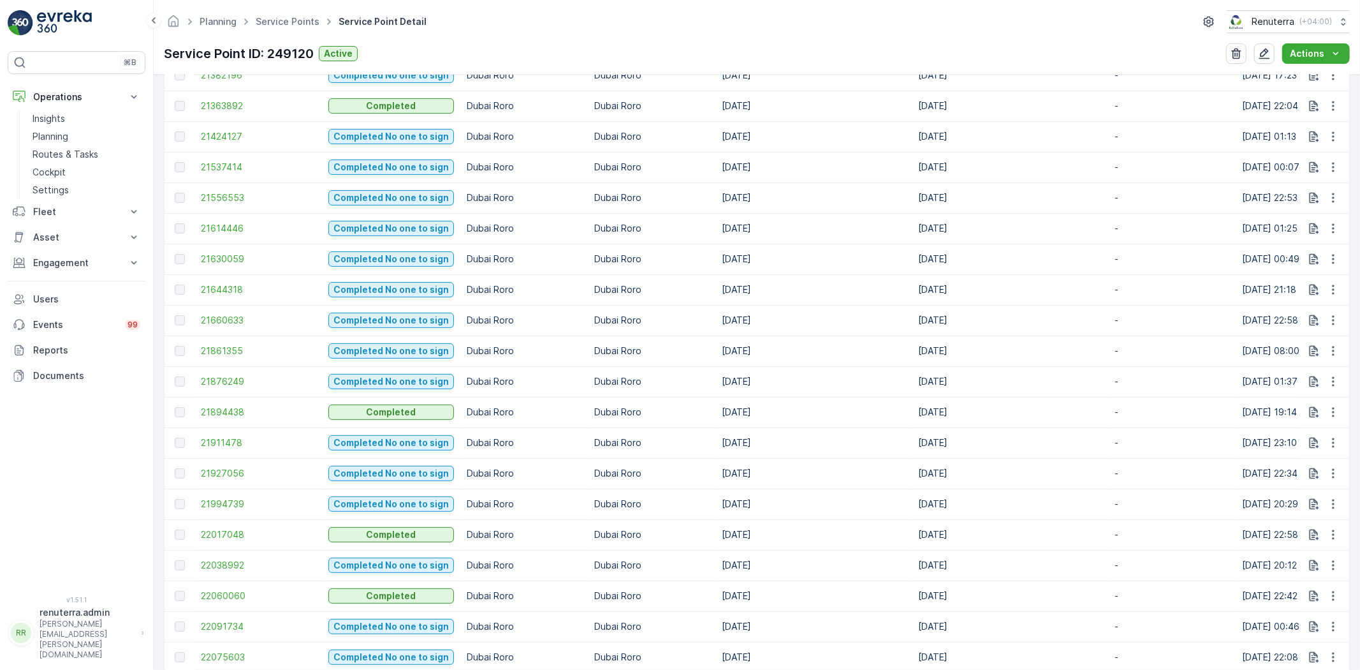
scroll to position [495, 0]
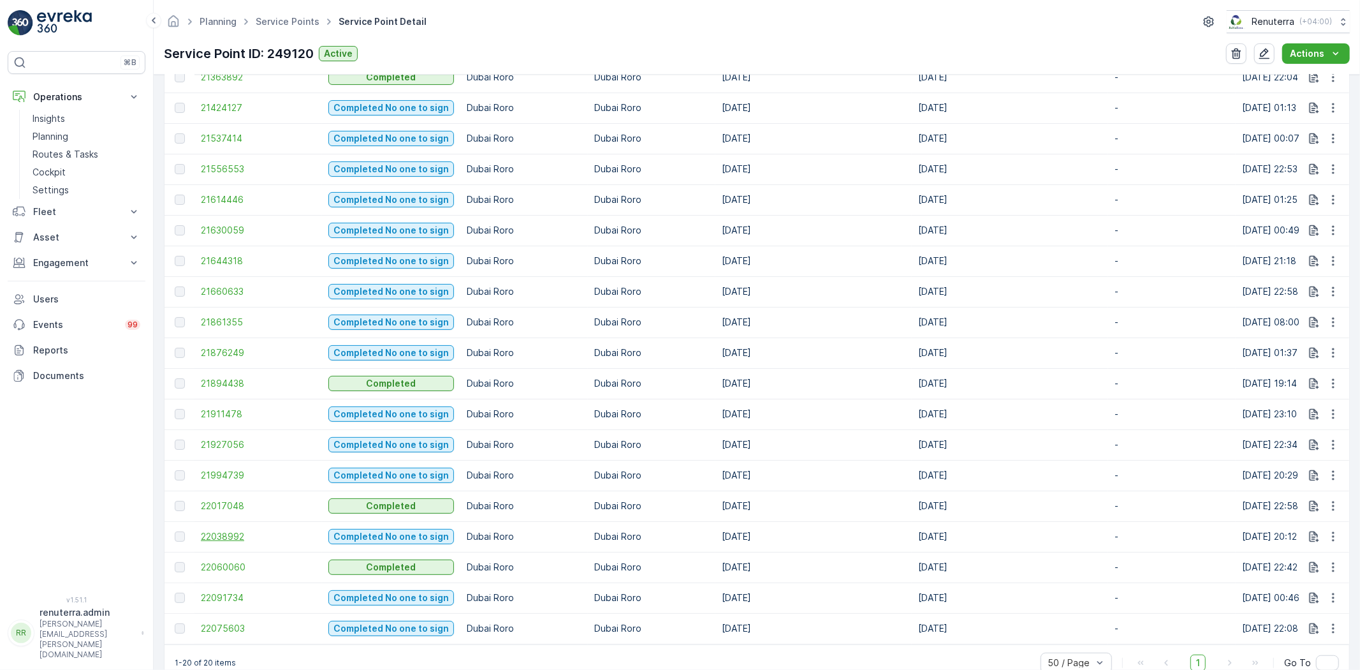
click at [205, 530] on span "22038992" at bounding box center [258, 536] width 115 height 13
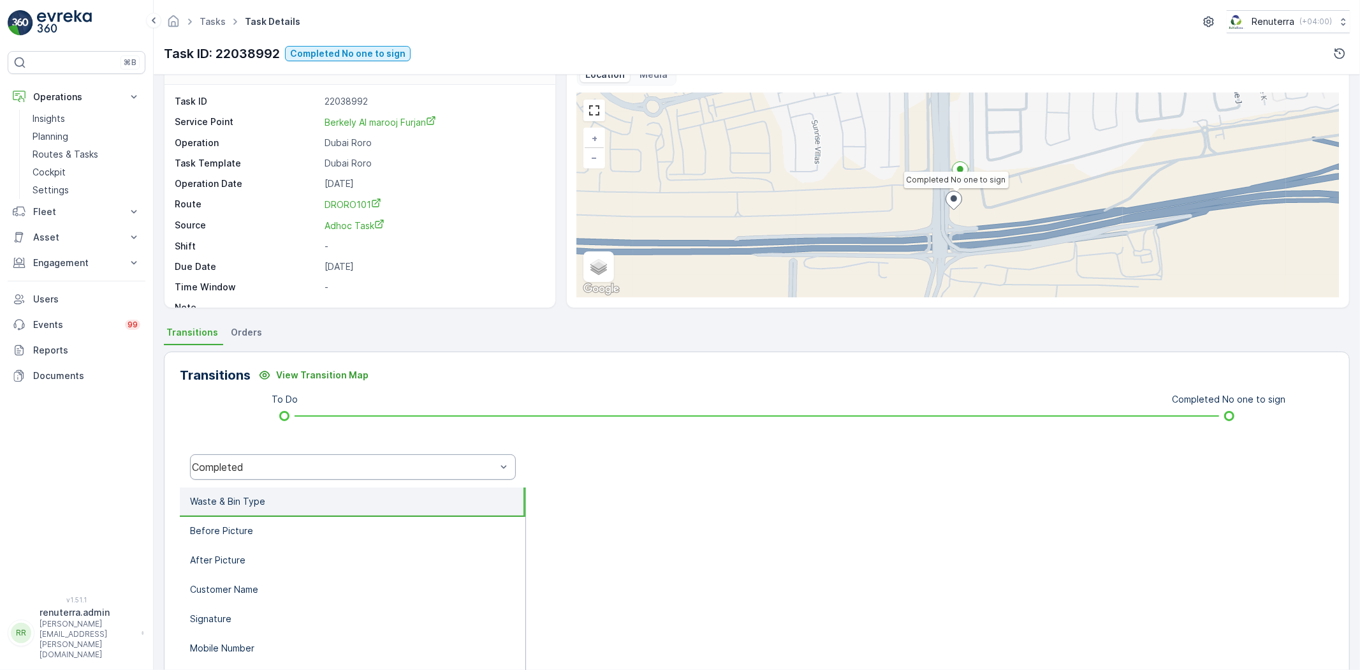
scroll to position [71, 0]
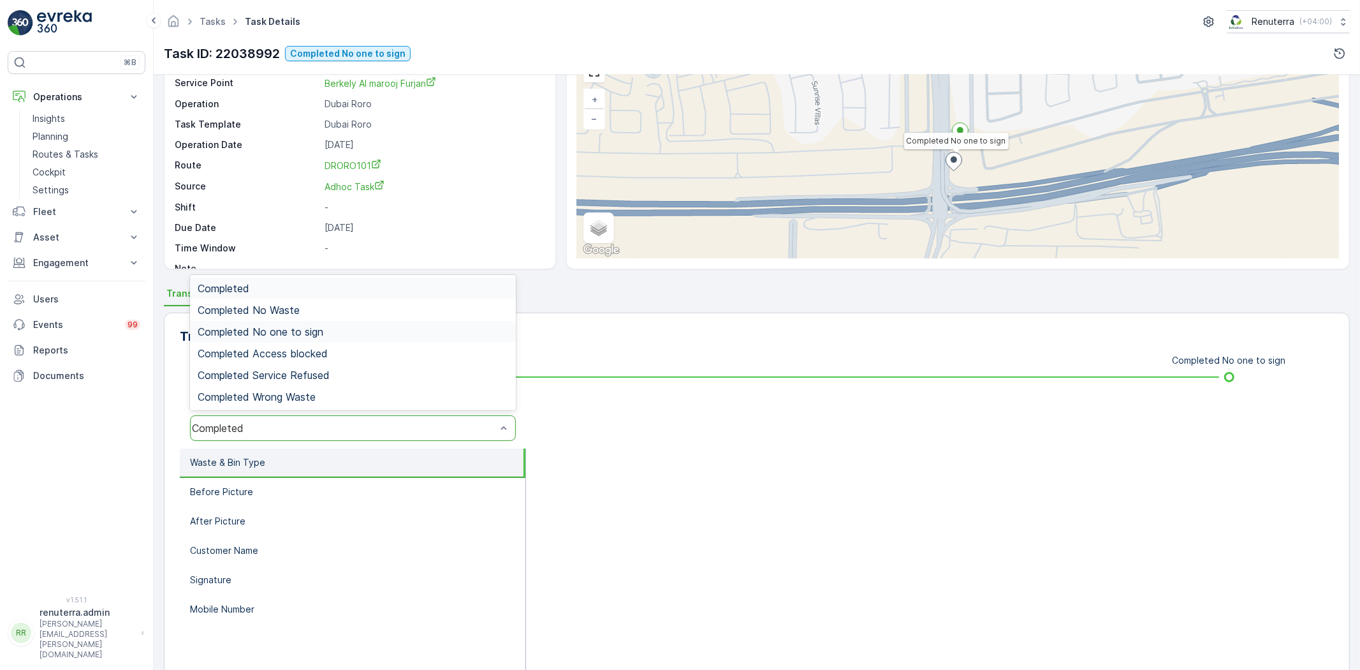
click at [300, 333] on span "Completed No one to sign" at bounding box center [261, 331] width 126 height 11
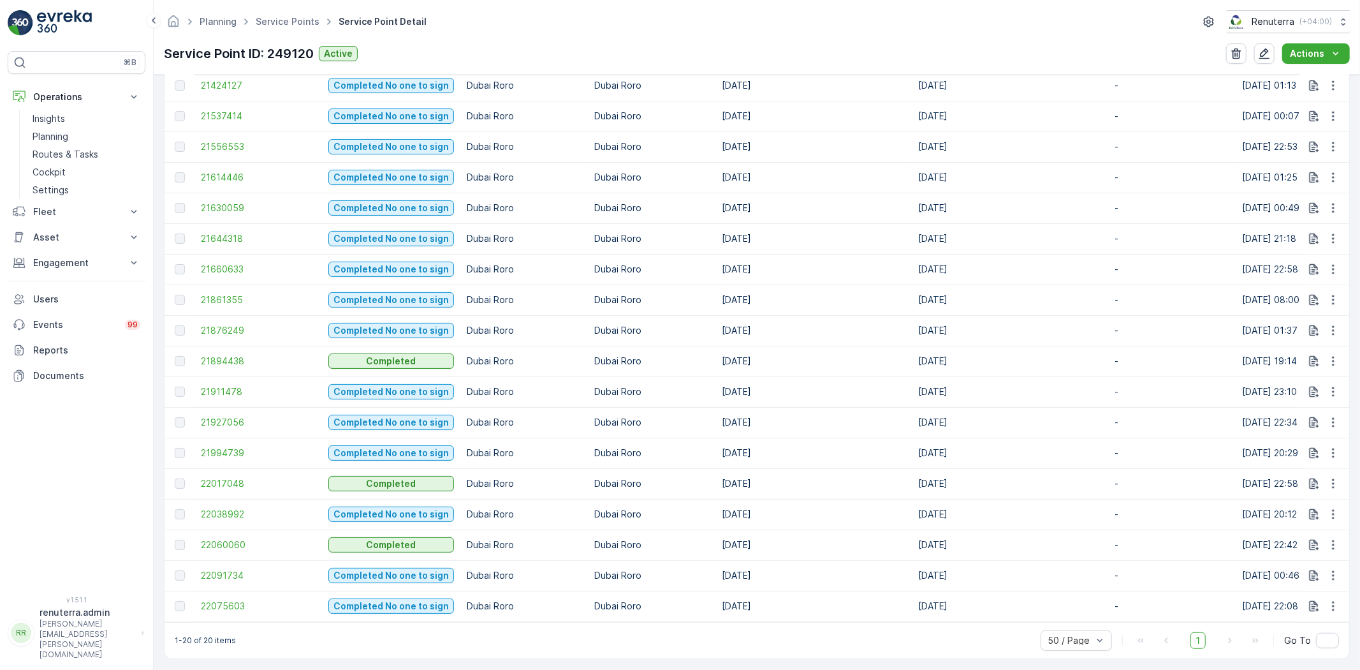
scroll to position [529, 0]
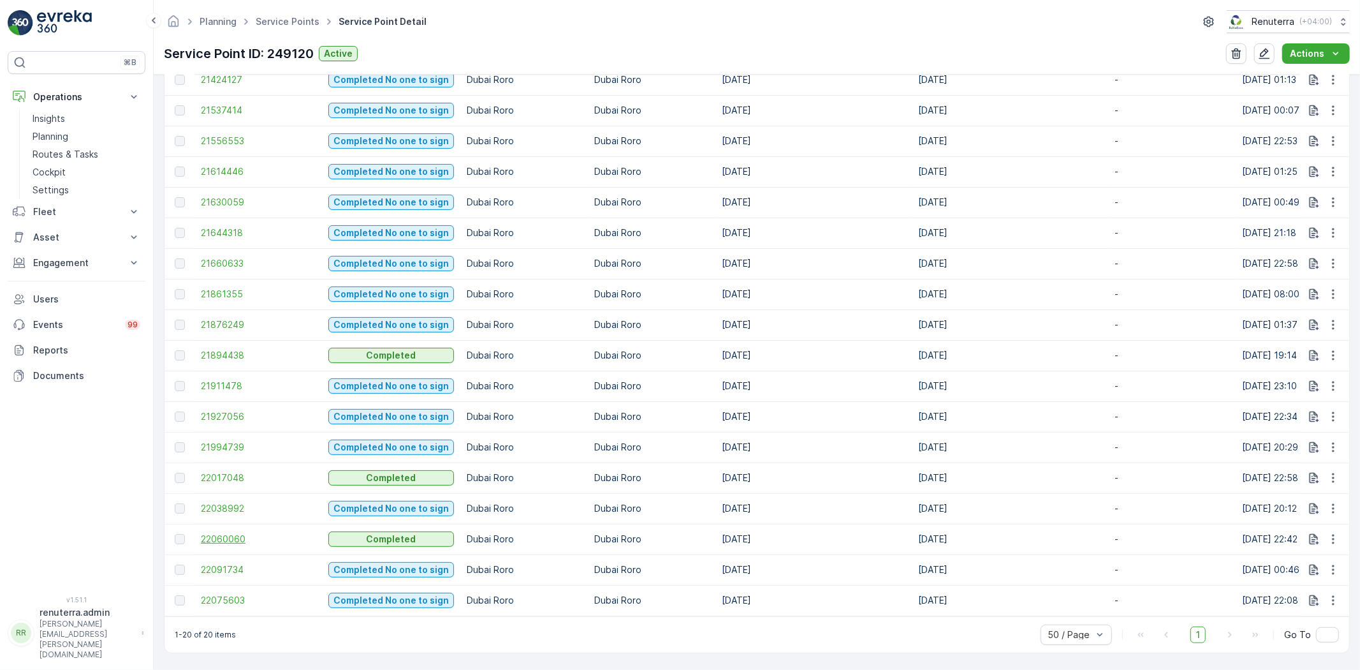
click at [239, 534] on span "22060060" at bounding box center [258, 538] width 115 height 13
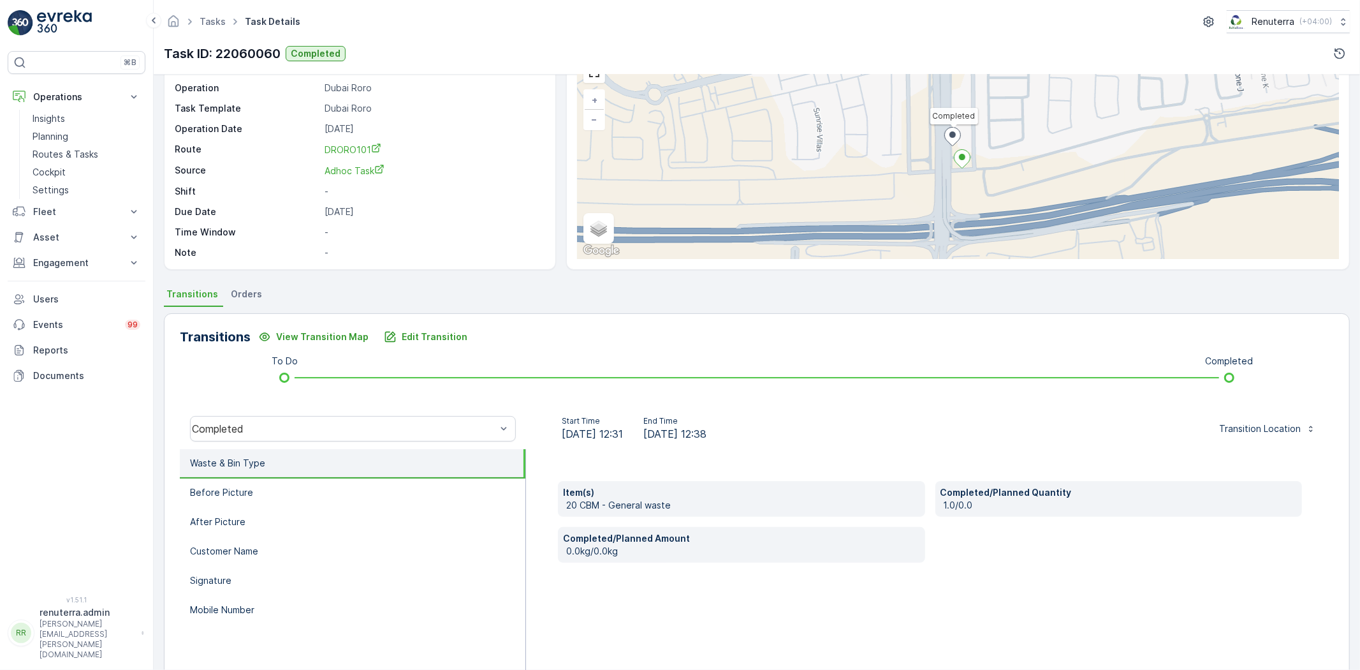
scroll to position [71, 0]
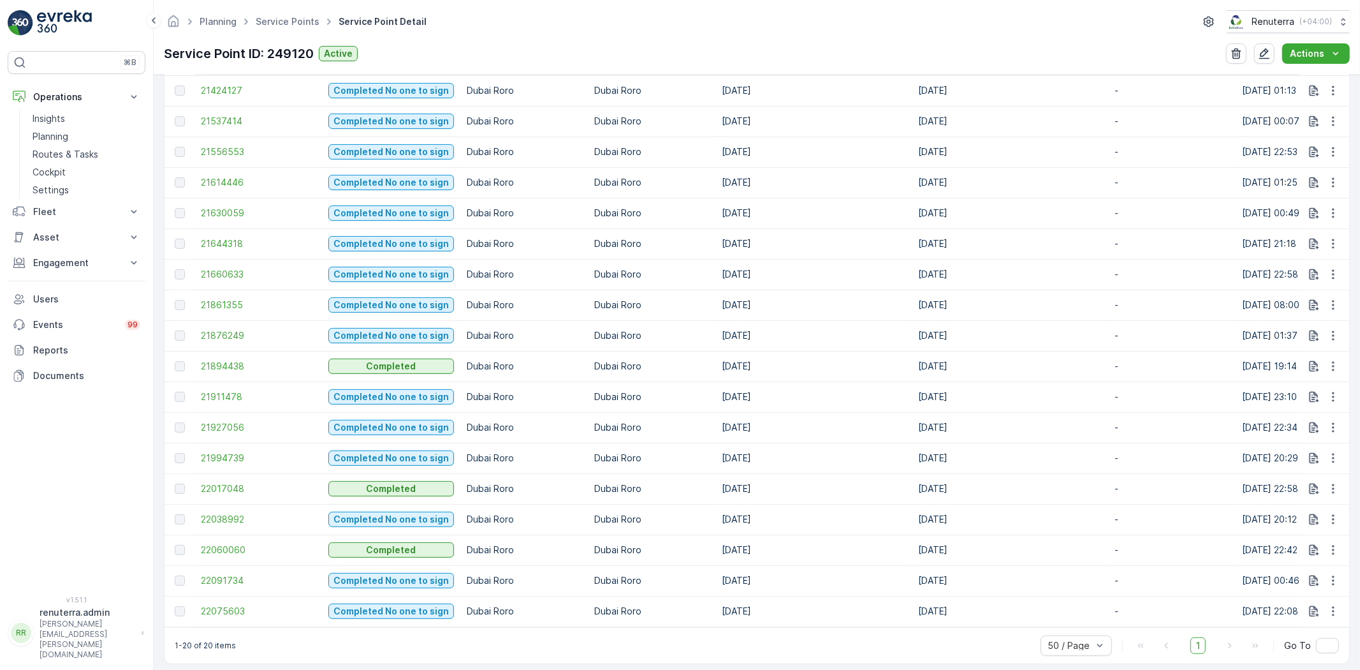
scroll to position [529, 0]
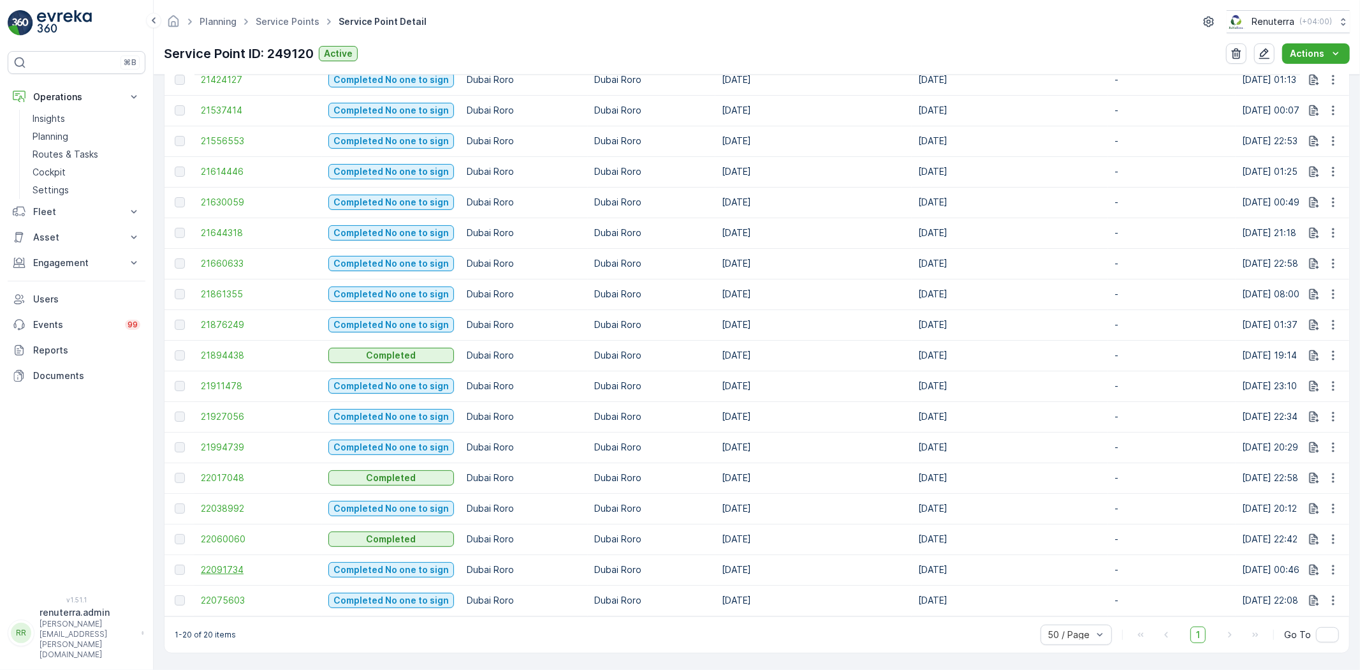
click at [237, 564] on span "22091734" at bounding box center [258, 569] width 115 height 13
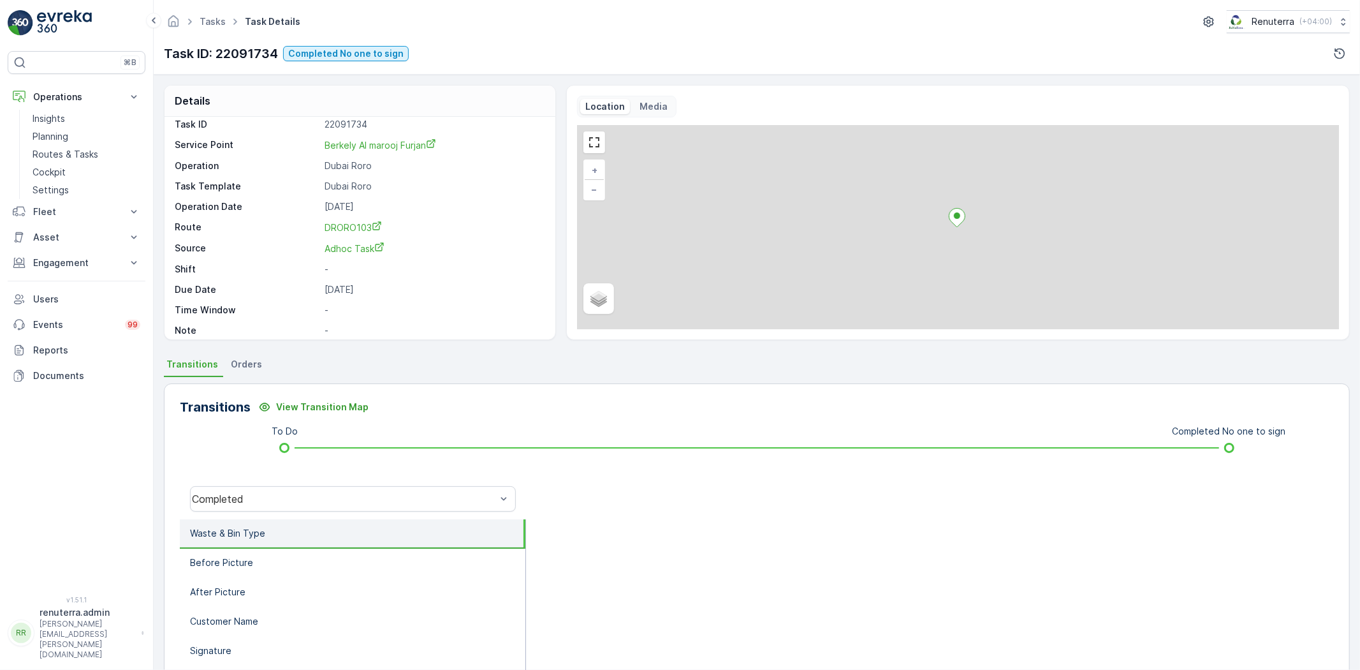
scroll to position [17, 0]
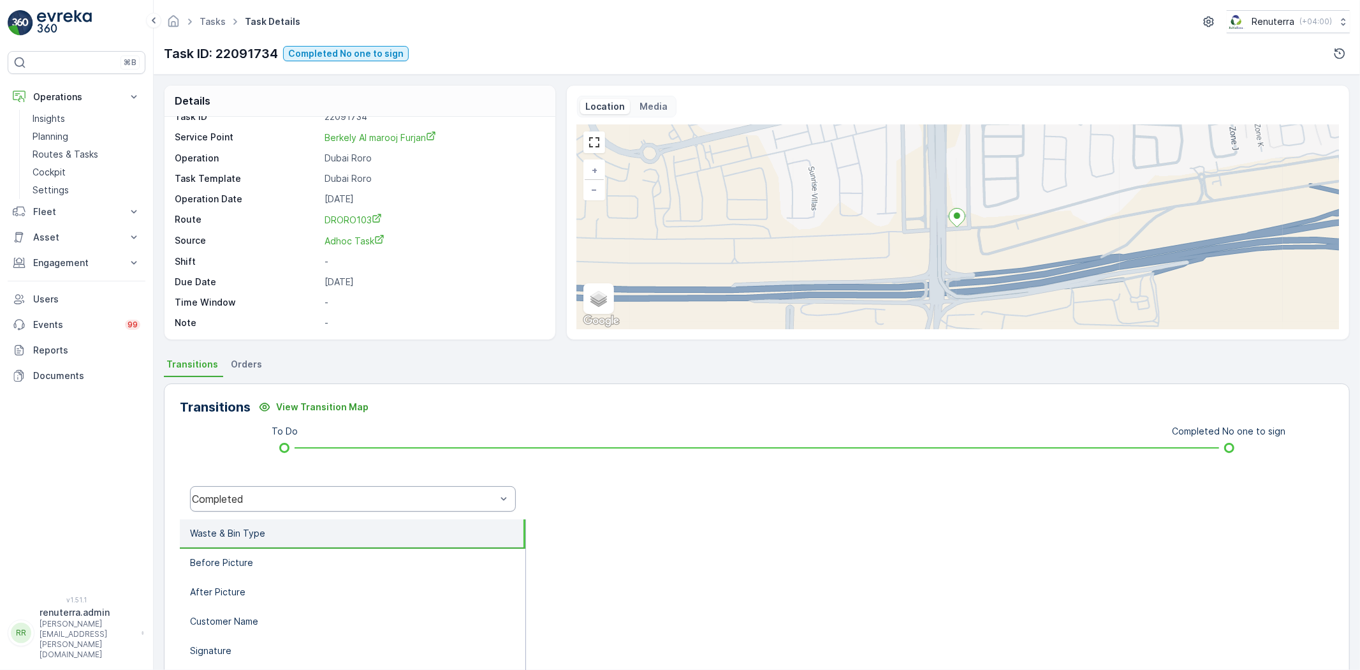
click at [300, 487] on div "Completed" at bounding box center [353, 499] width 326 height 26
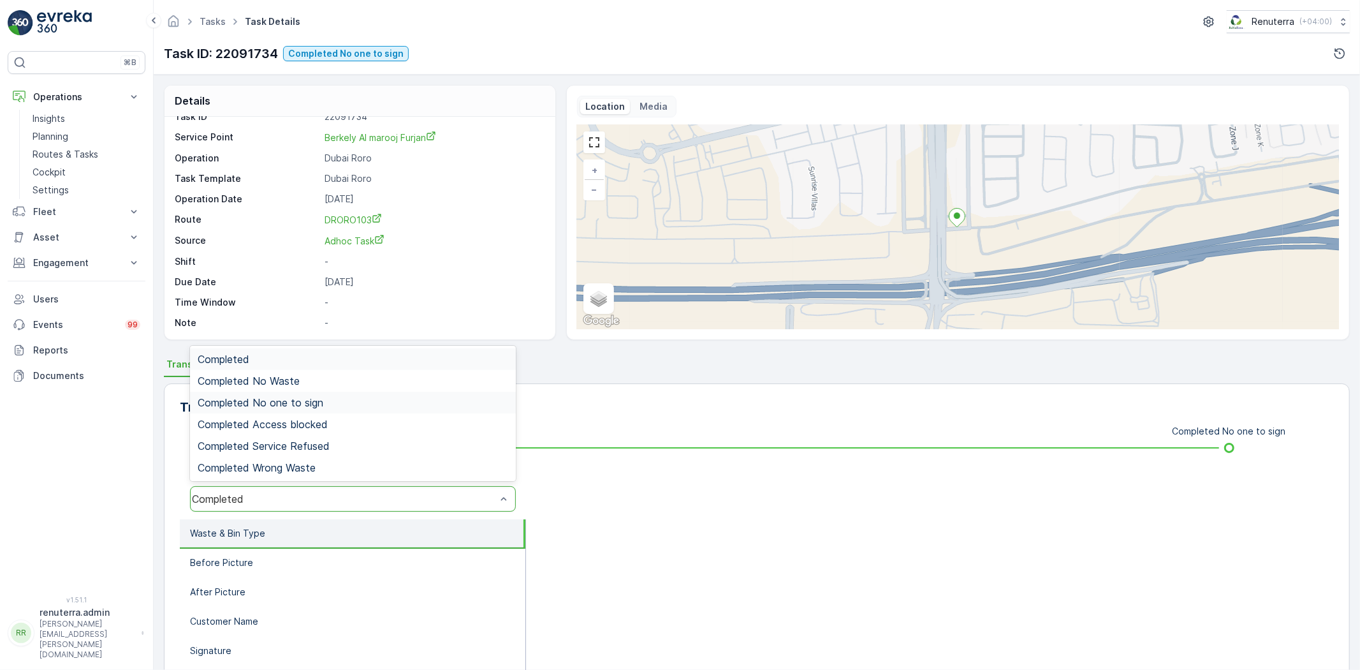
click at [272, 397] on span "Completed No one to sign" at bounding box center [261, 402] width 126 height 11
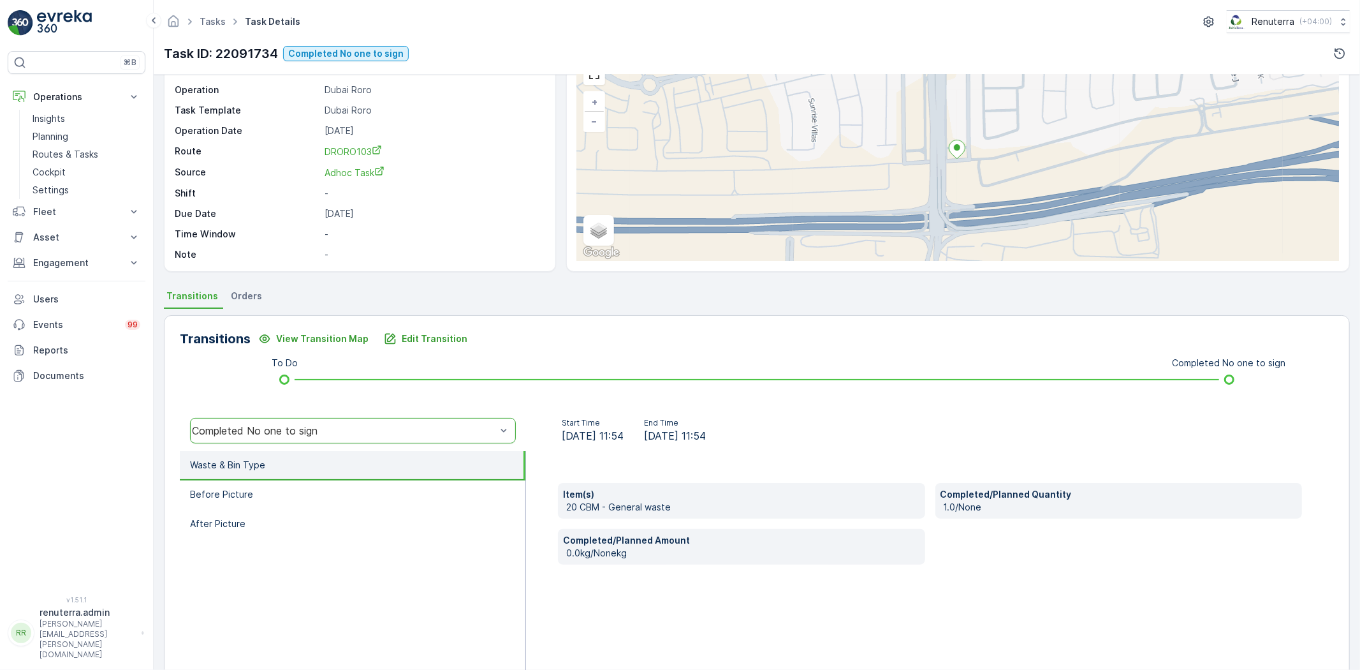
scroll to position [71, 0]
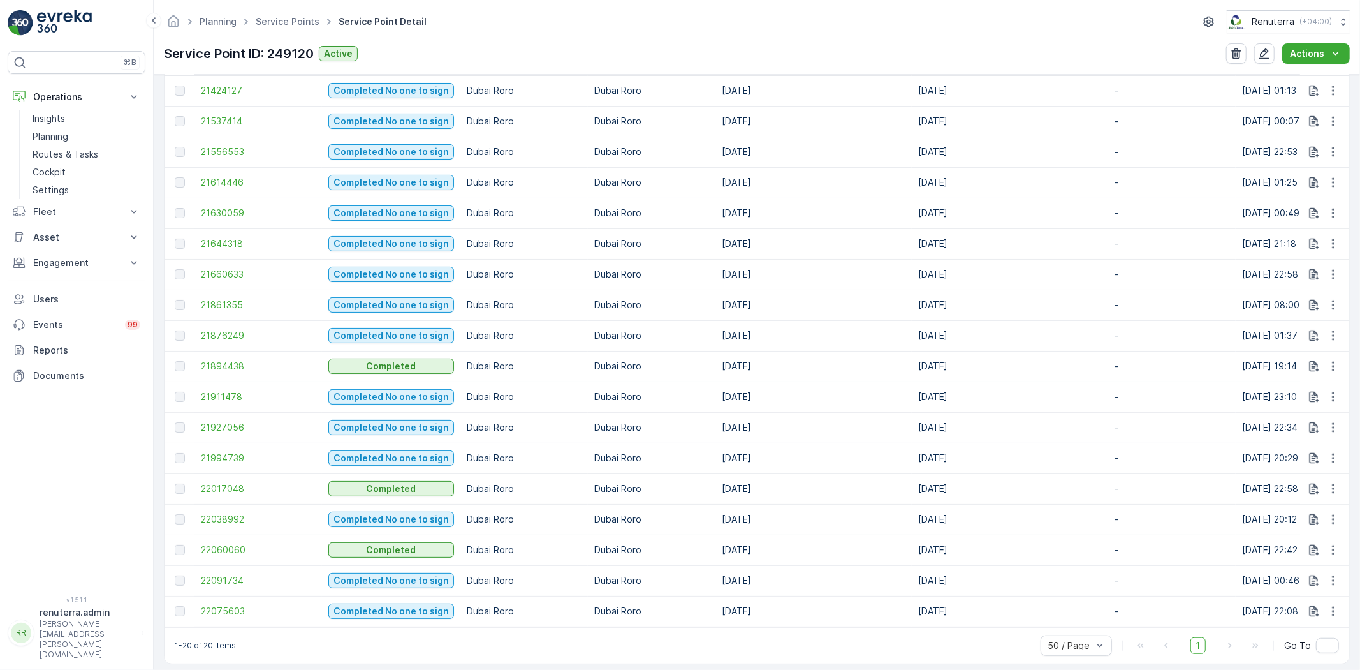
scroll to position [529, 0]
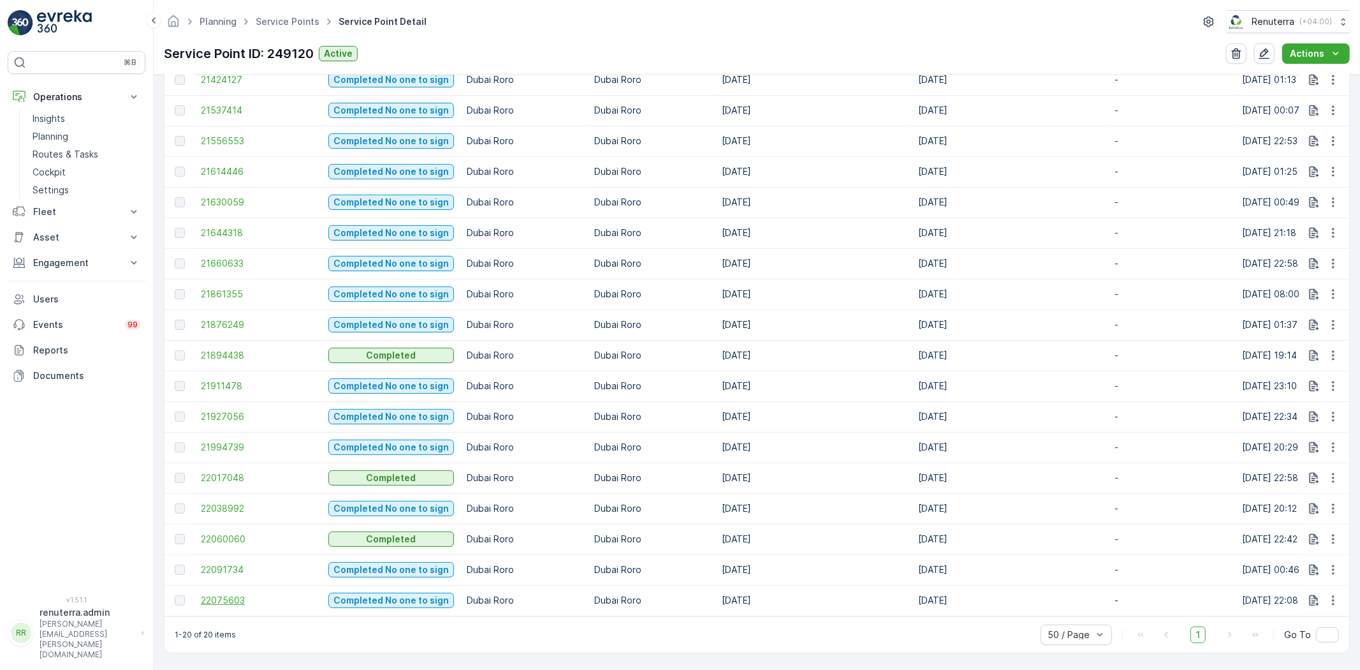
click at [215, 595] on span "22075603" at bounding box center [258, 600] width 115 height 13
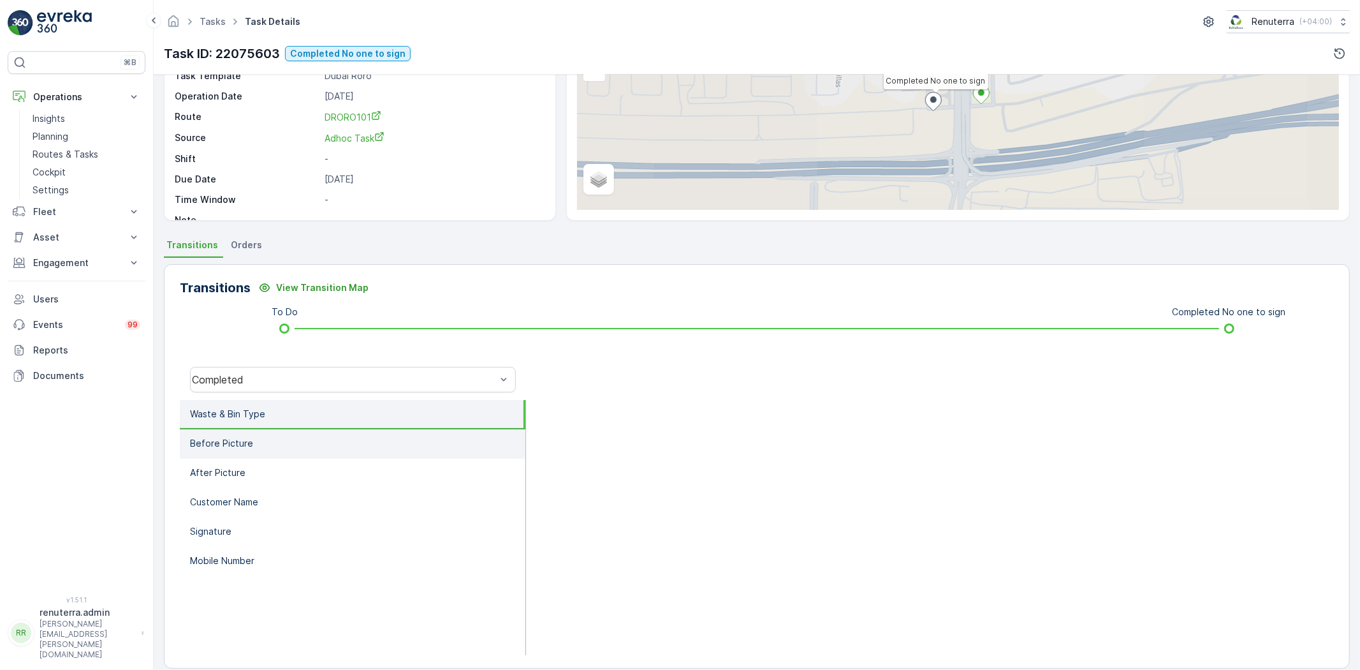
scroll to position [134, 0]
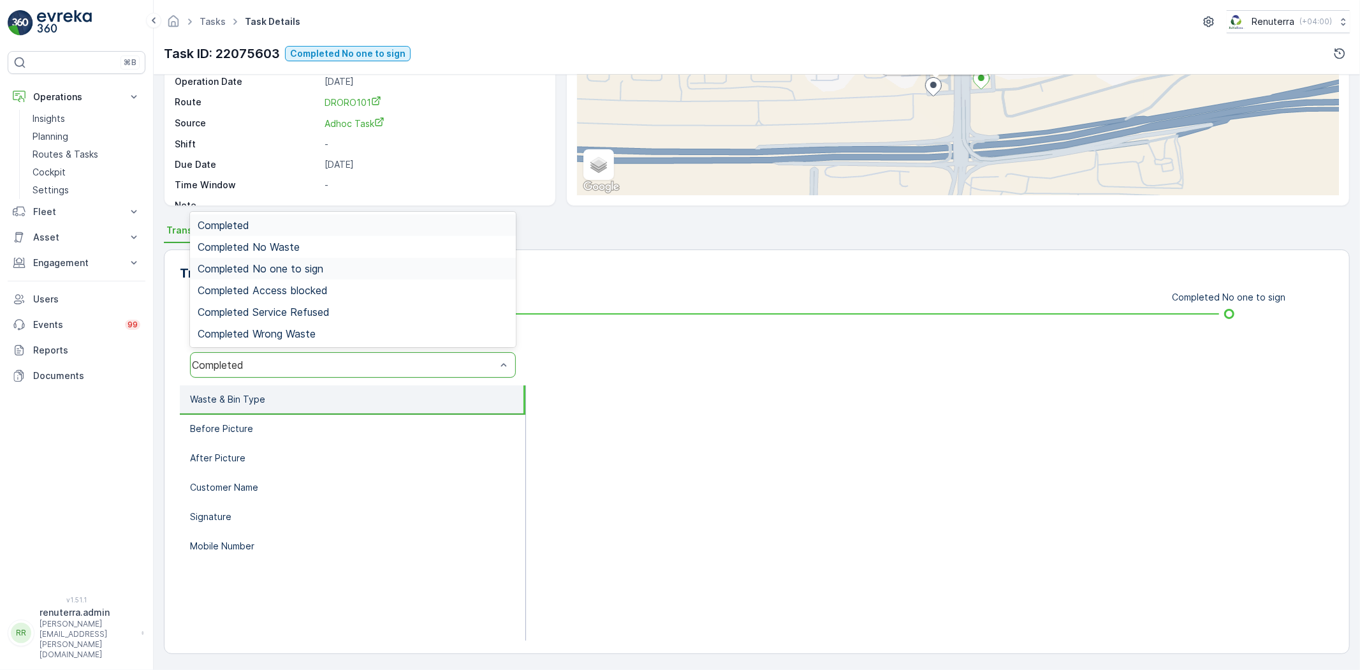
click at [290, 275] on div "Completed No one to sign" at bounding box center [353, 269] width 326 height 22
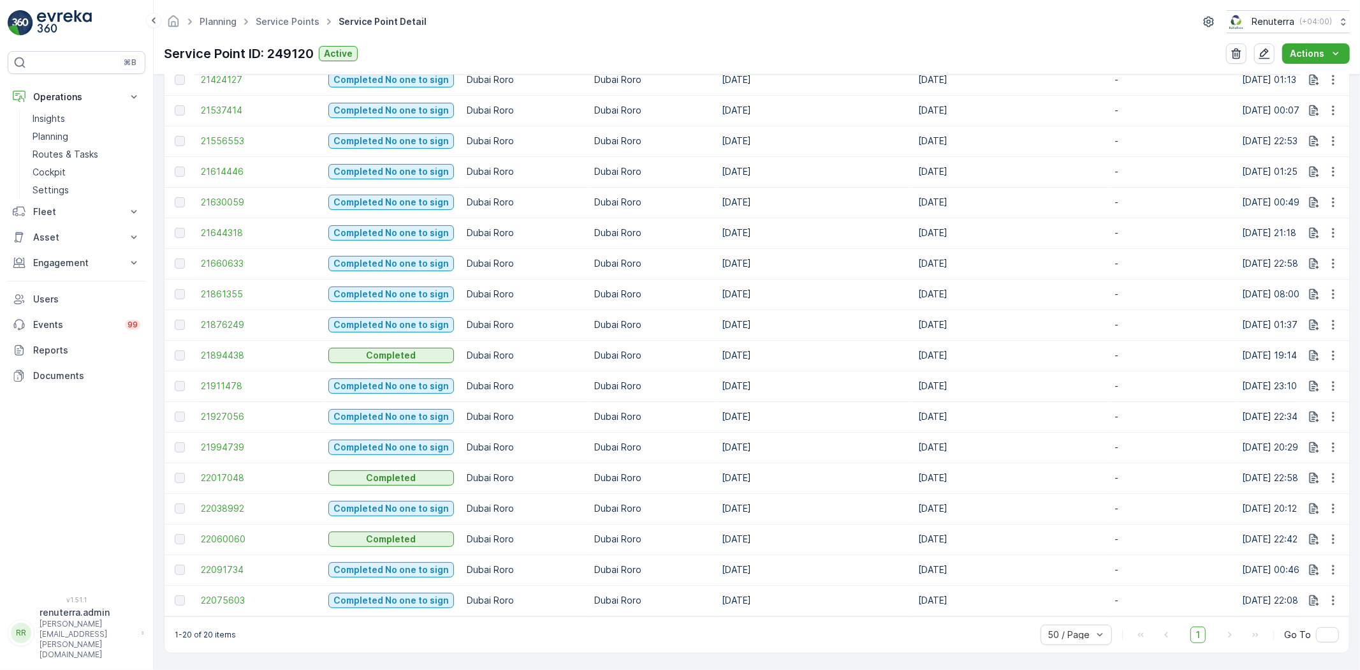
scroll to position [529, 0]
click at [224, 594] on span "22075603" at bounding box center [258, 600] width 115 height 13
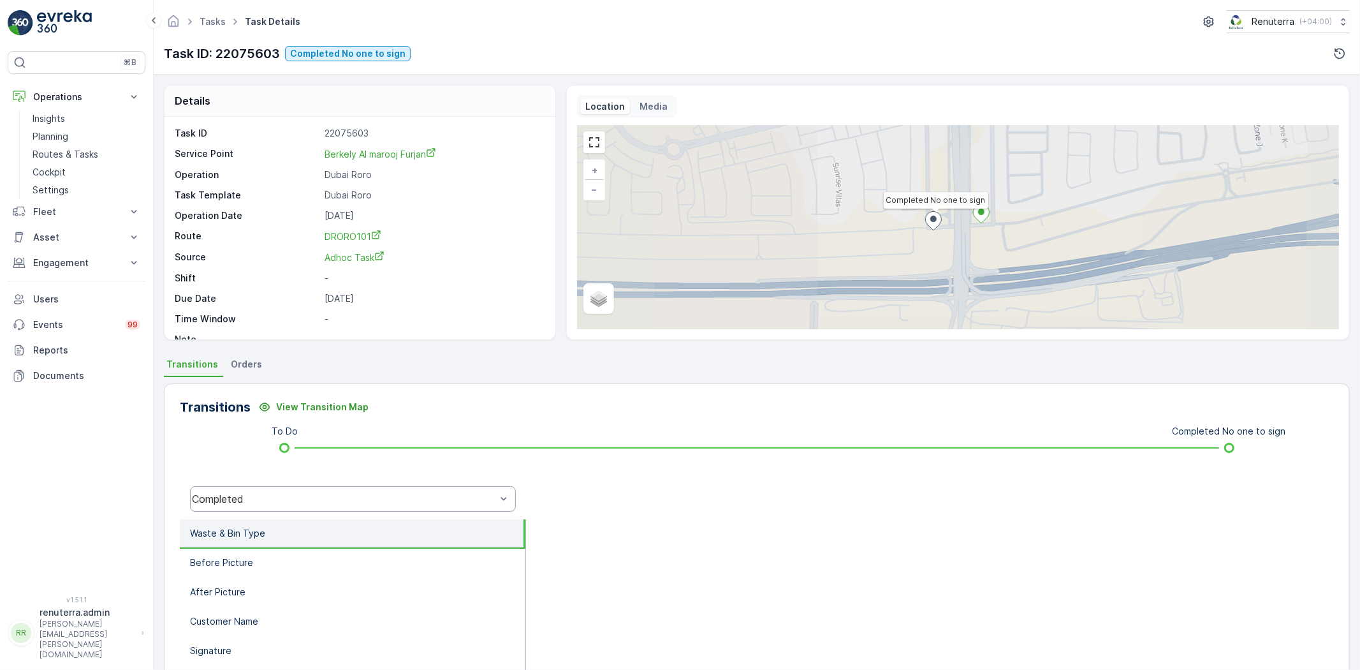
click at [334, 505] on div "Completed" at bounding box center [353, 499] width 326 height 26
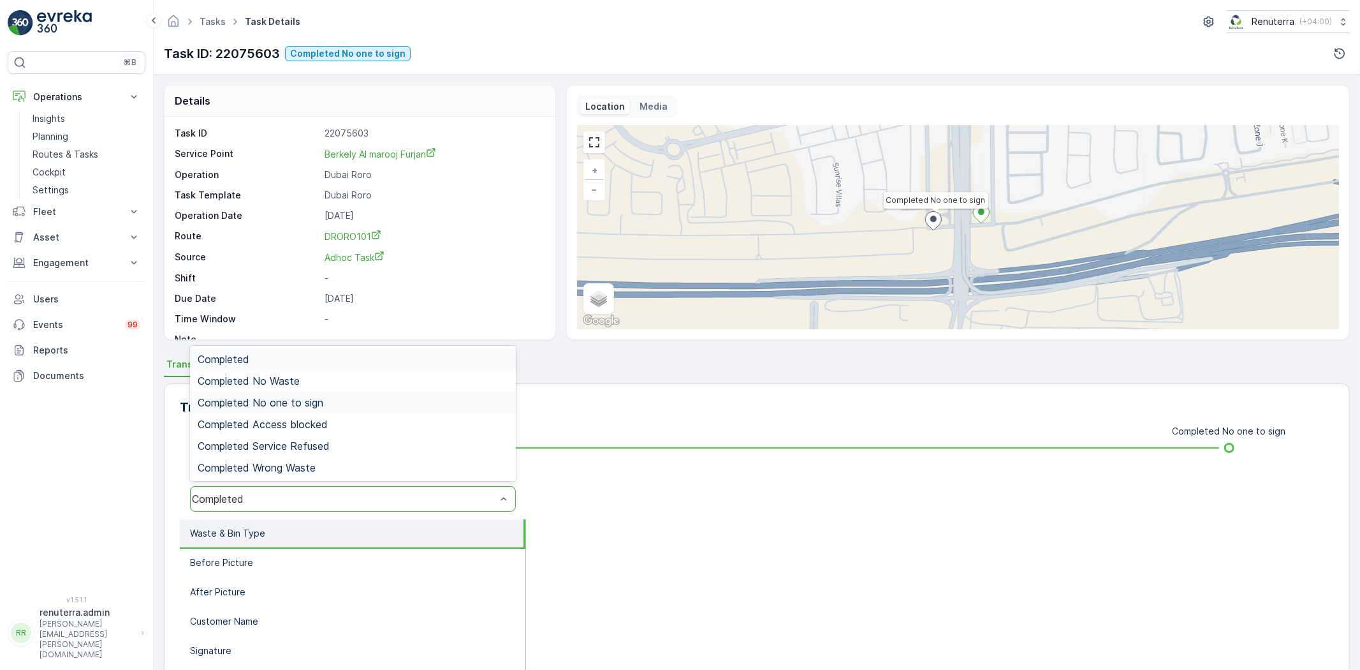
click at [296, 397] on span "Completed No one to sign" at bounding box center [261, 402] width 126 height 11
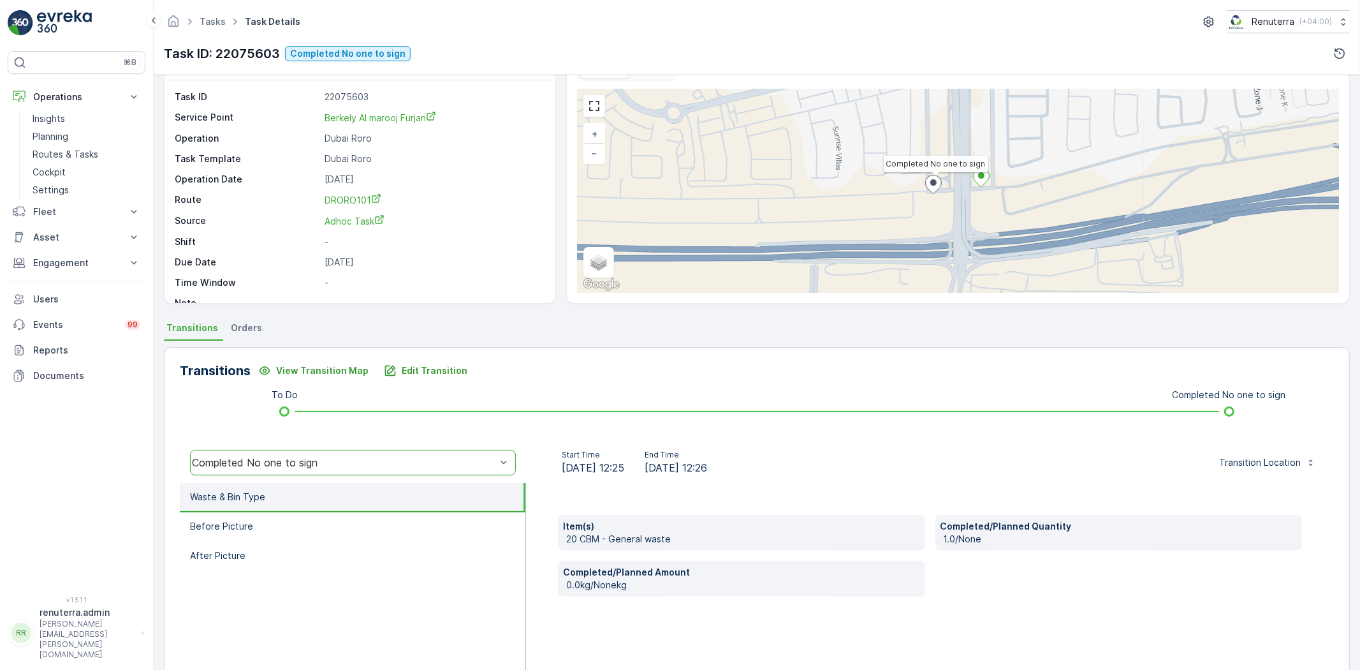
scroll to position [134, 0]
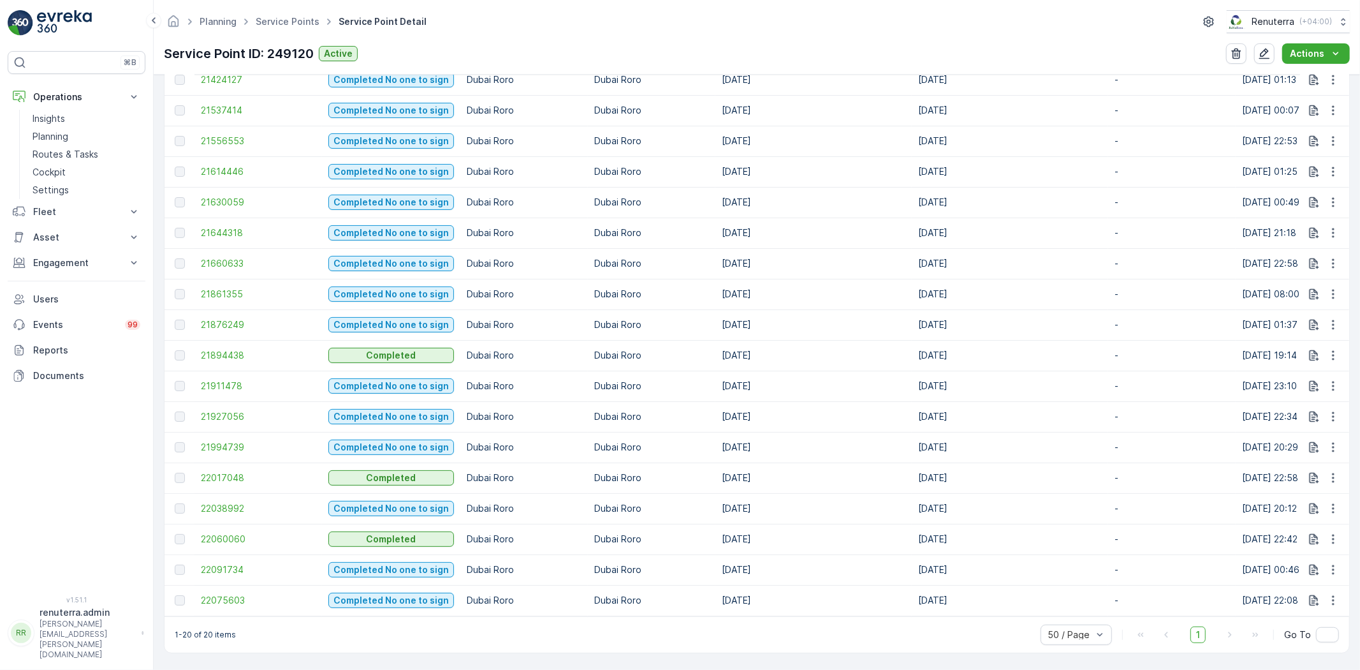
scroll to position [529, 0]
click at [214, 594] on span "22075603" at bounding box center [258, 600] width 115 height 13
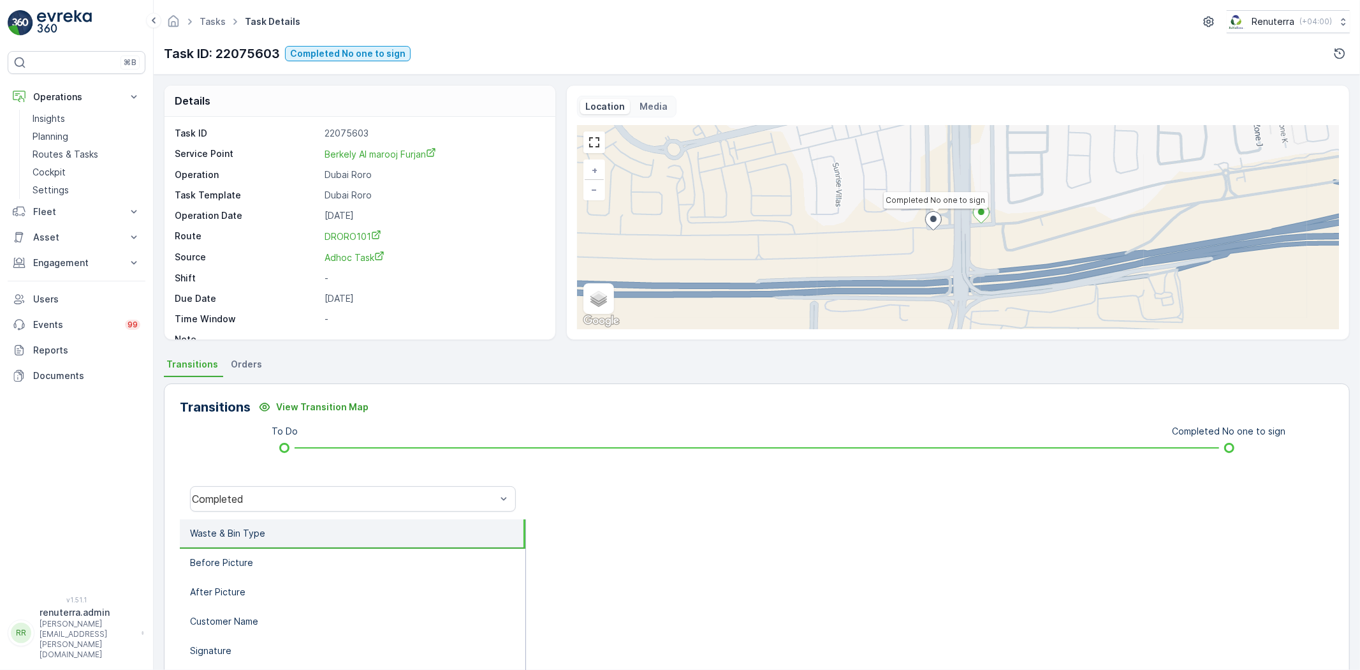
click at [243, 480] on div "Completed" at bounding box center [353, 498] width 346 height 41
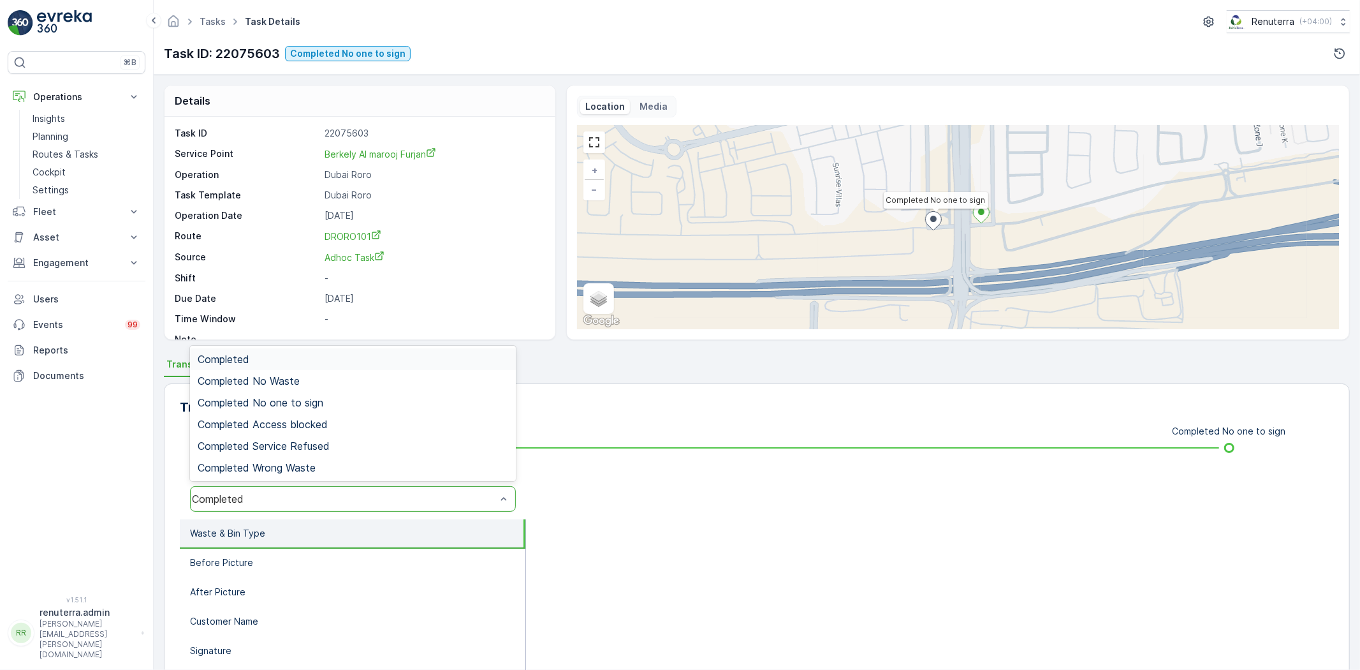
click at [245, 491] on div "Completed" at bounding box center [353, 499] width 326 height 26
click at [258, 403] on span "Completed No one to sign" at bounding box center [261, 402] width 126 height 11
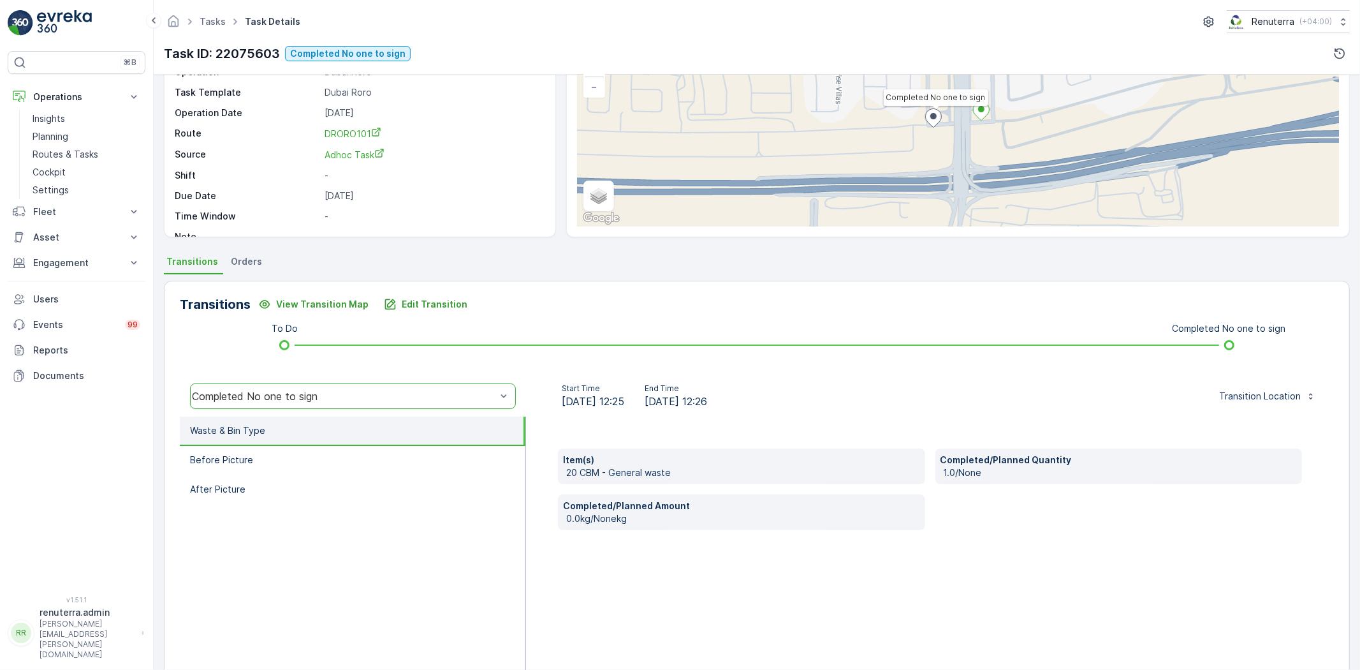
scroll to position [134, 0]
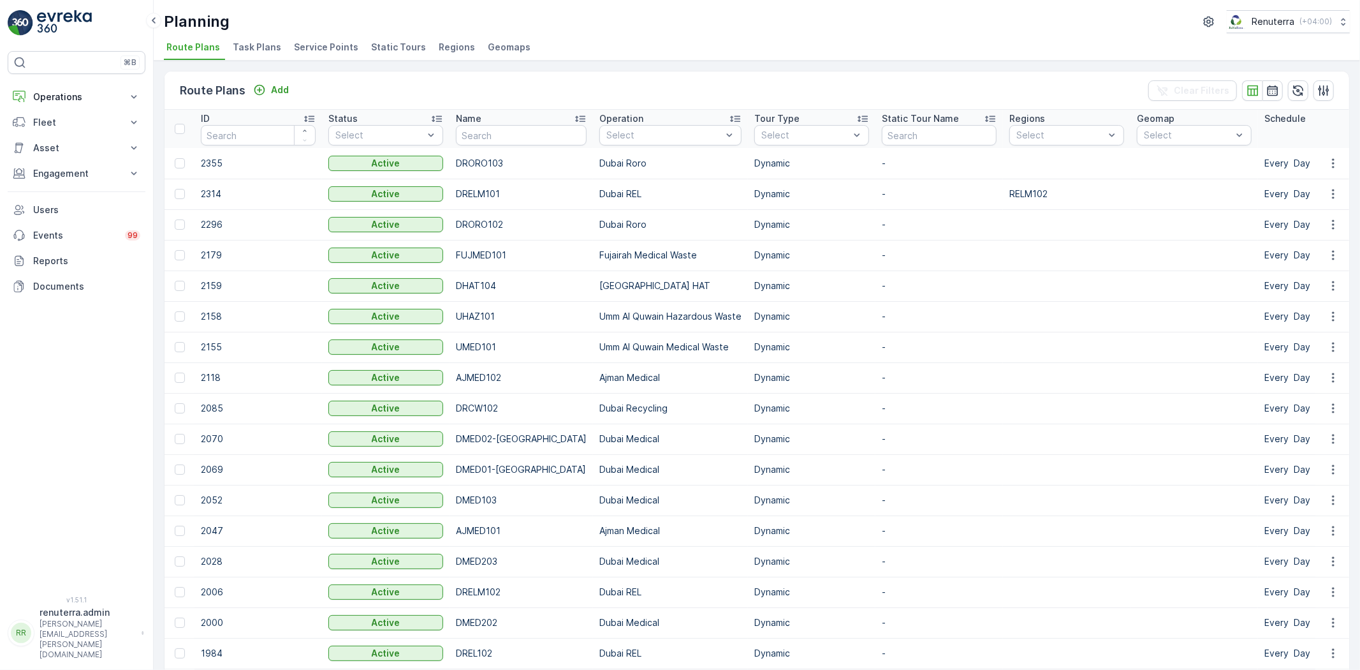
click at [297, 43] on span "Service Points" at bounding box center [326, 47] width 64 height 13
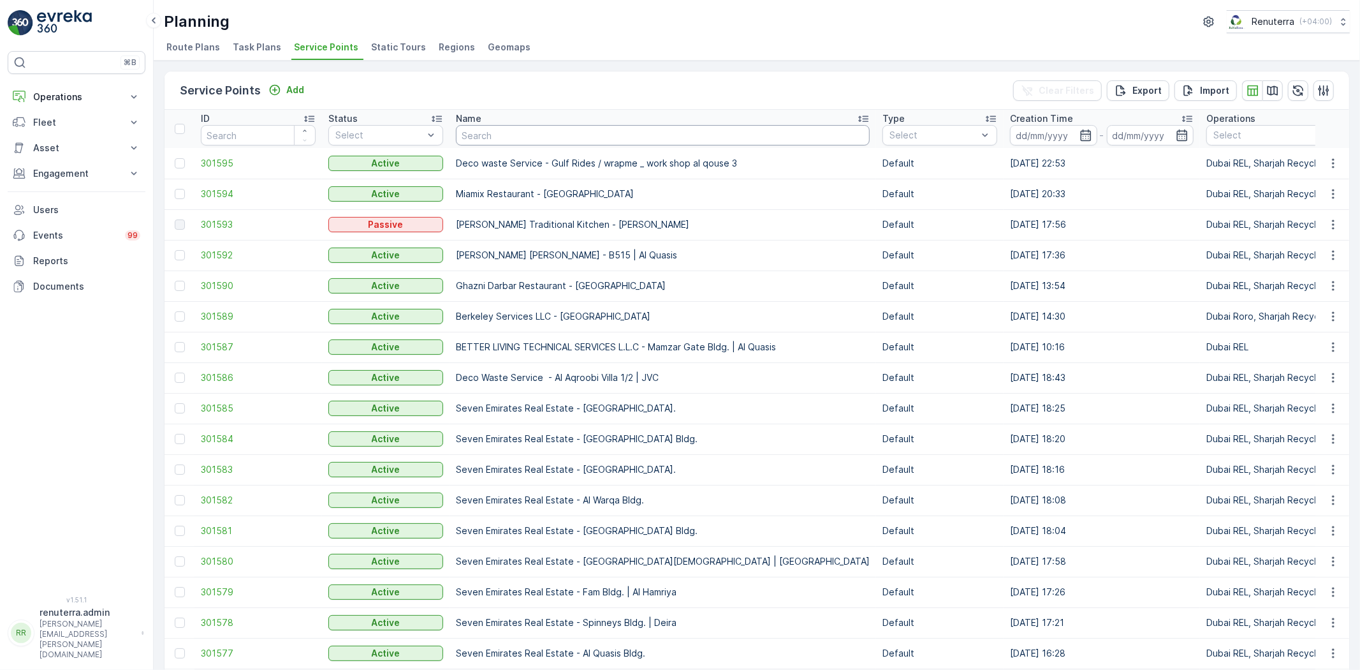
click at [473, 142] on input "text" at bounding box center [663, 135] width 414 height 20
type input "salam"
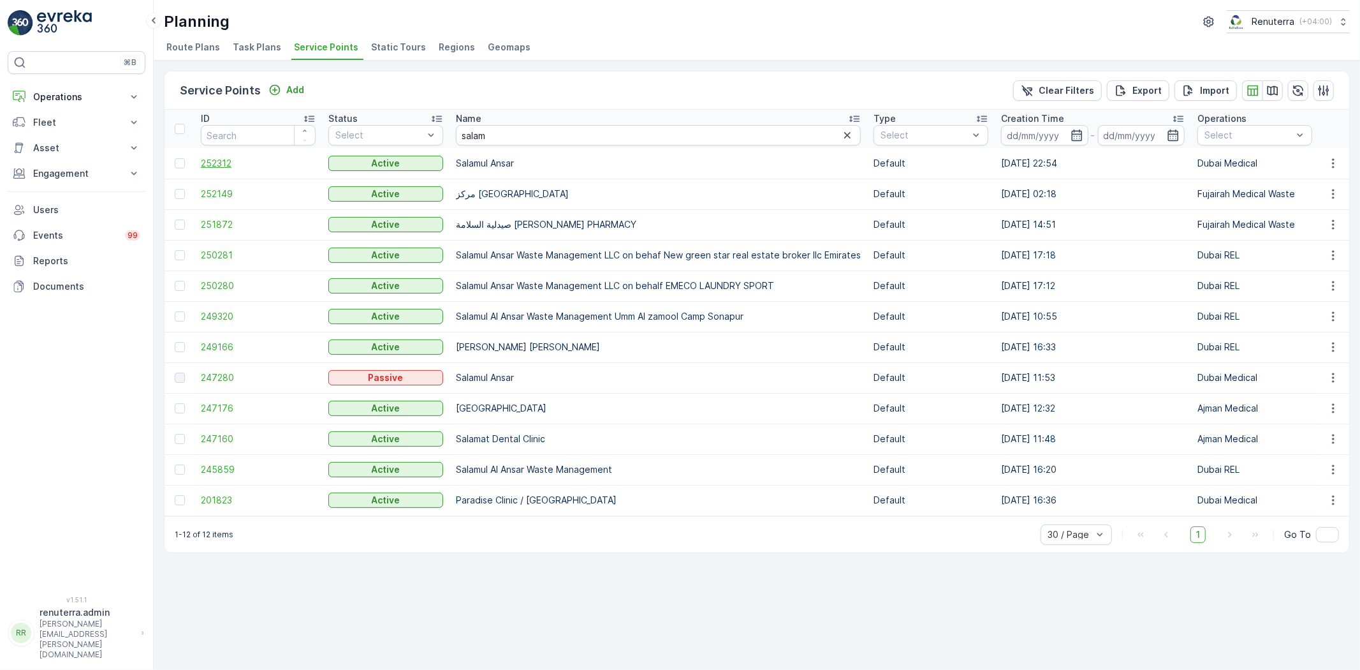
click at [228, 157] on span "252312" at bounding box center [258, 163] width 115 height 13
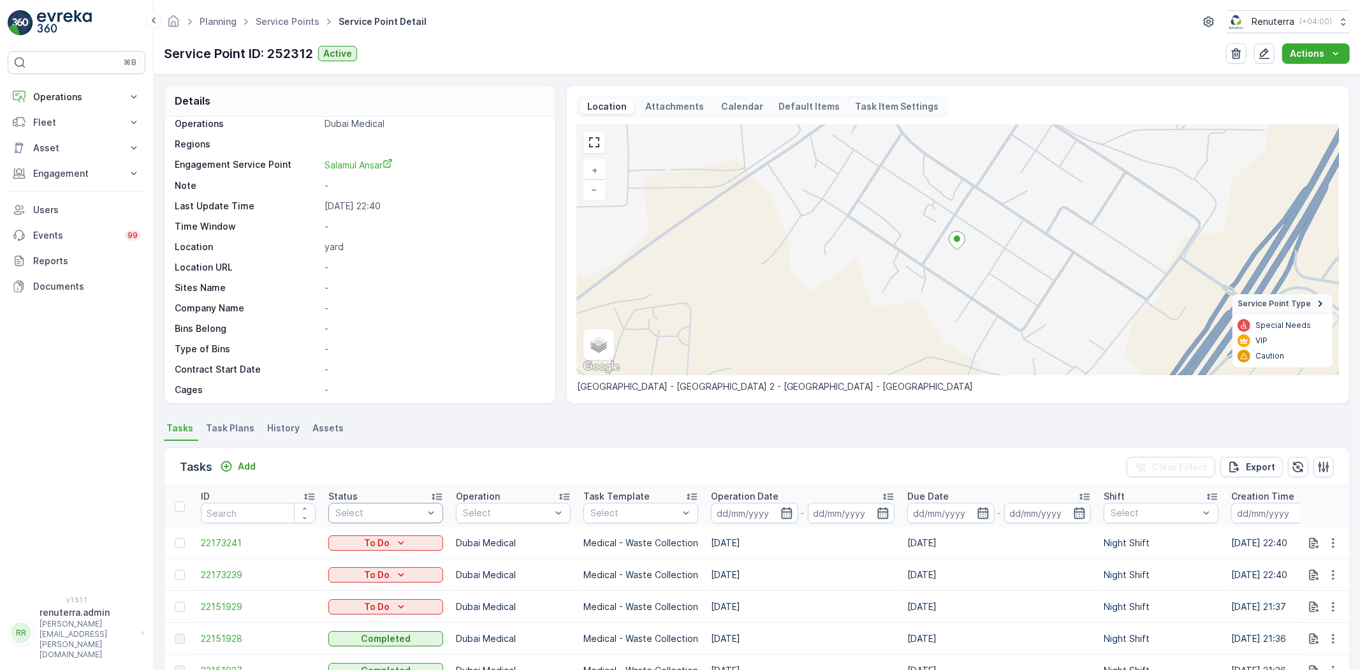
scroll to position [142, 0]
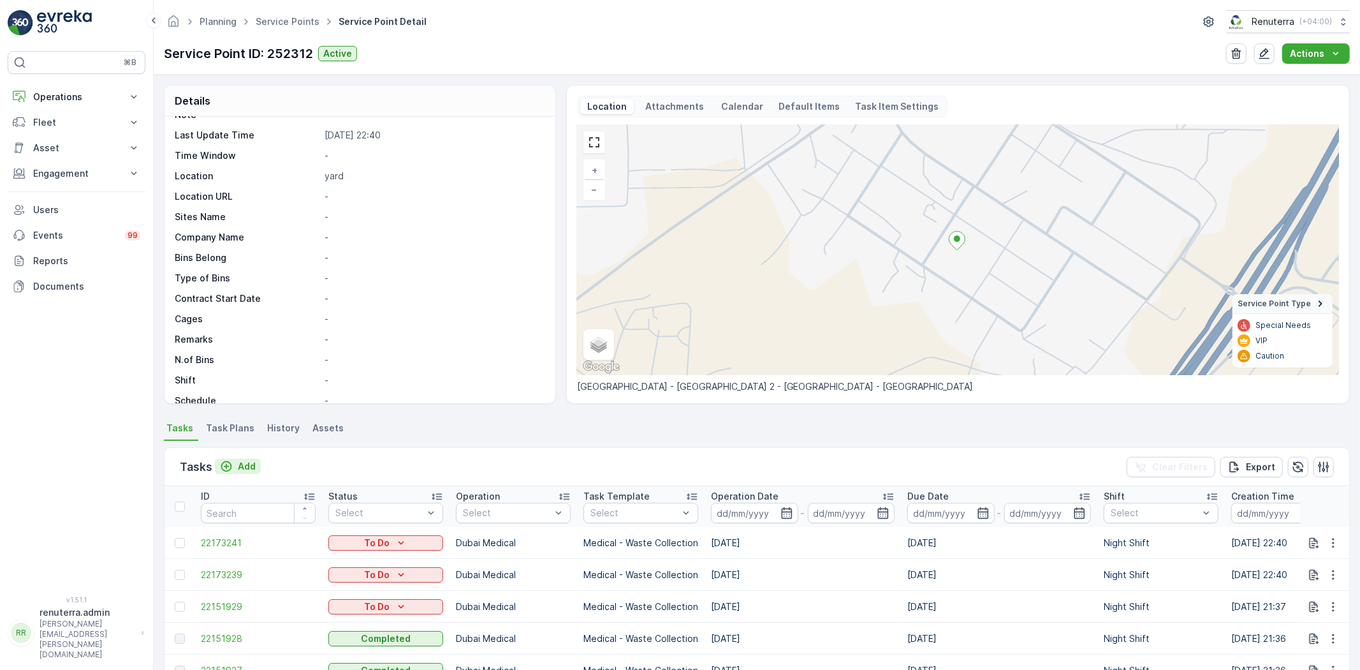
click at [251, 459] on button "Add" at bounding box center [238, 466] width 46 height 15
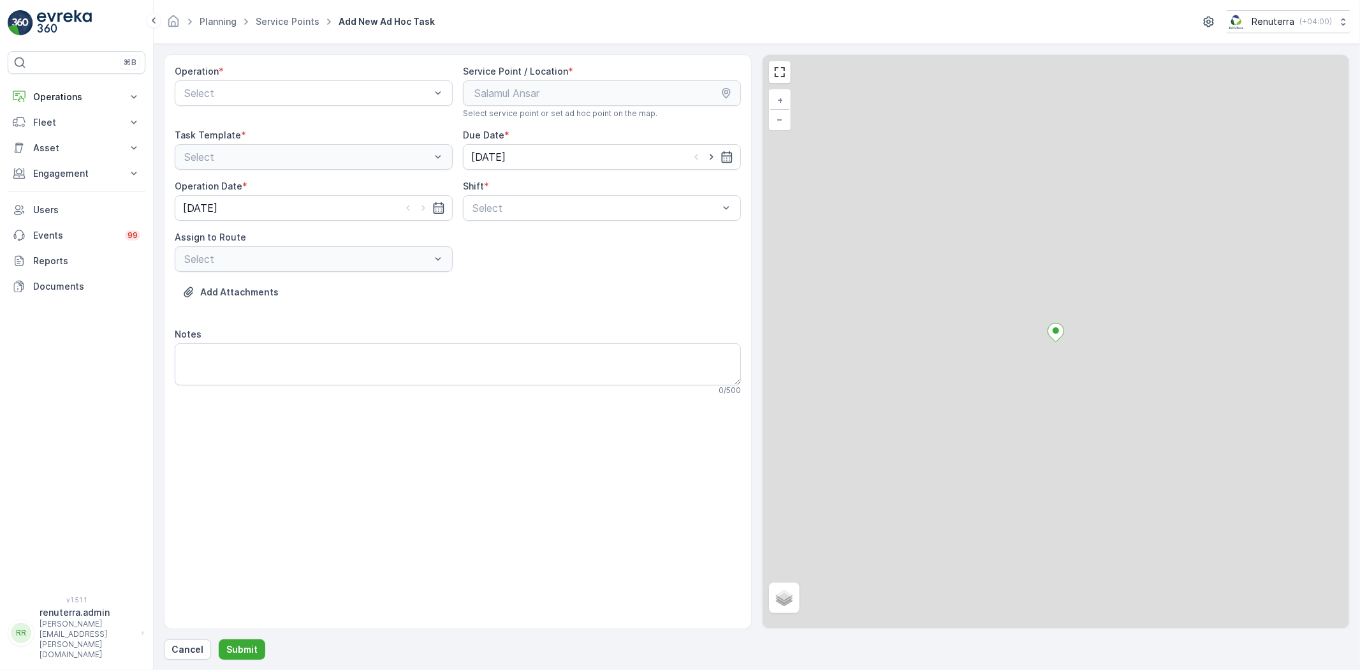
click at [263, 106] on div "Operation * Select" at bounding box center [314, 92] width 278 height 54
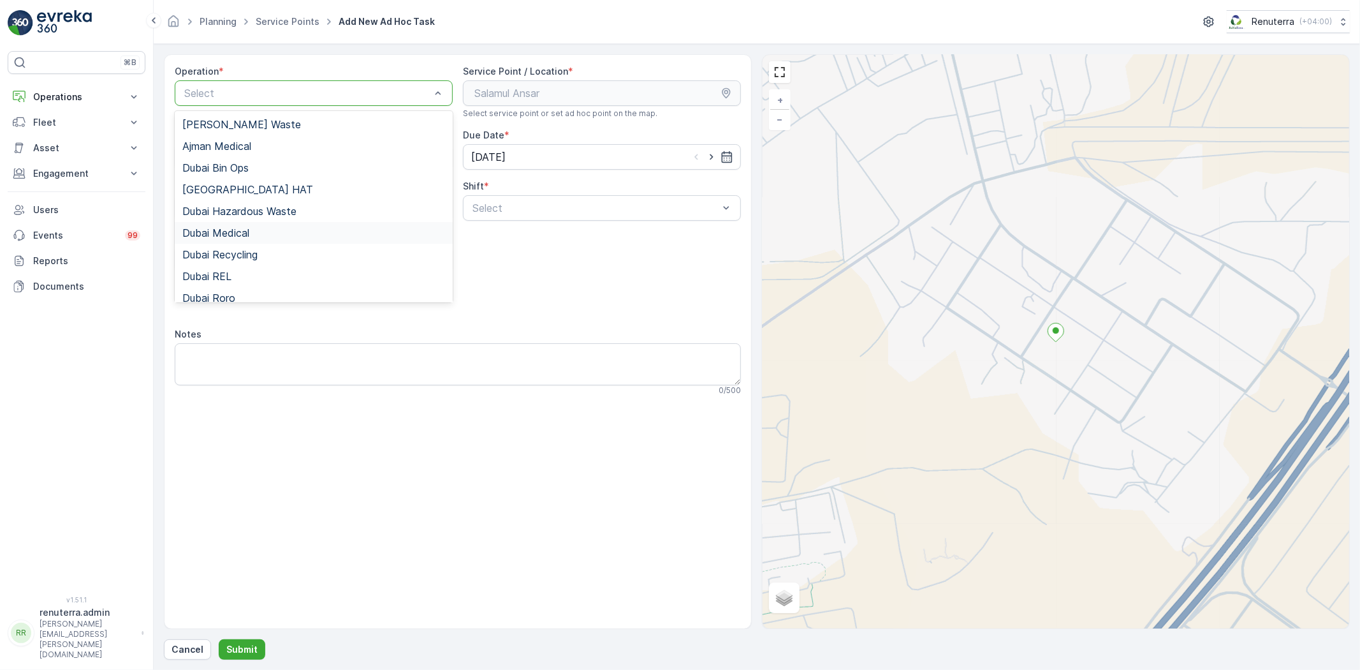
click at [252, 226] on div "Dubai Medical" at bounding box center [314, 233] width 278 height 22
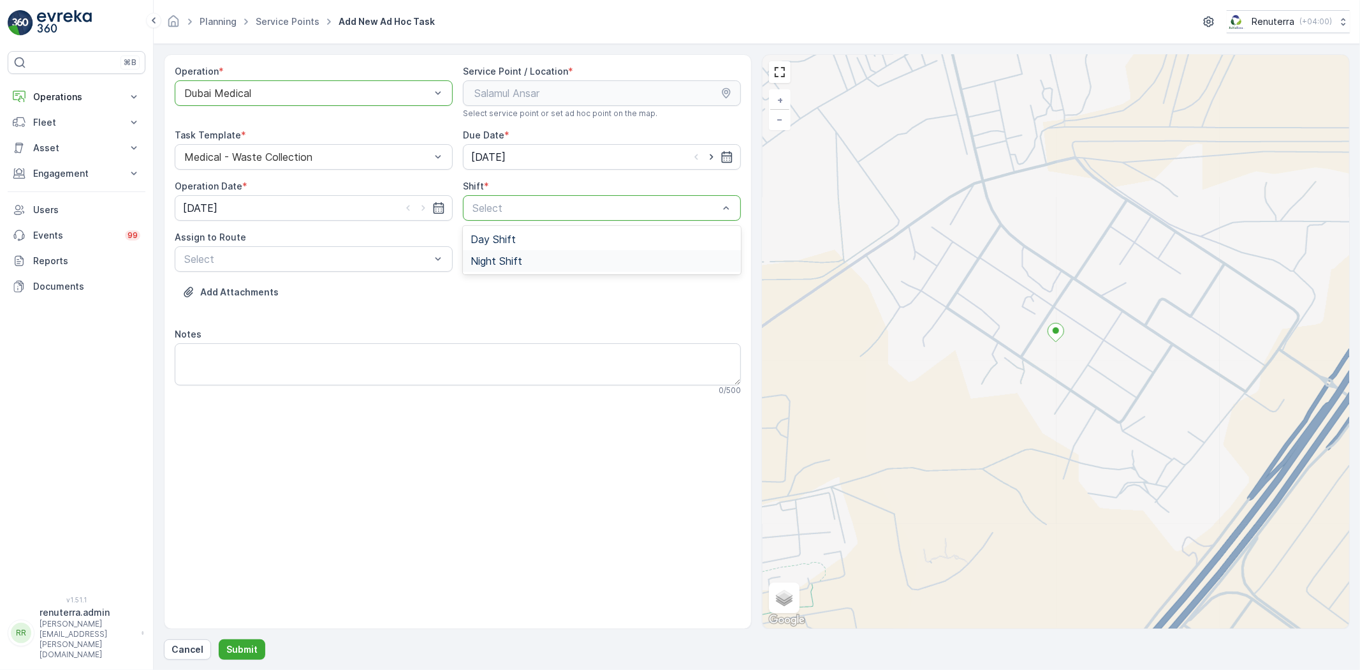
click at [513, 260] on span "Night Shift" at bounding box center [497, 260] width 52 height 11
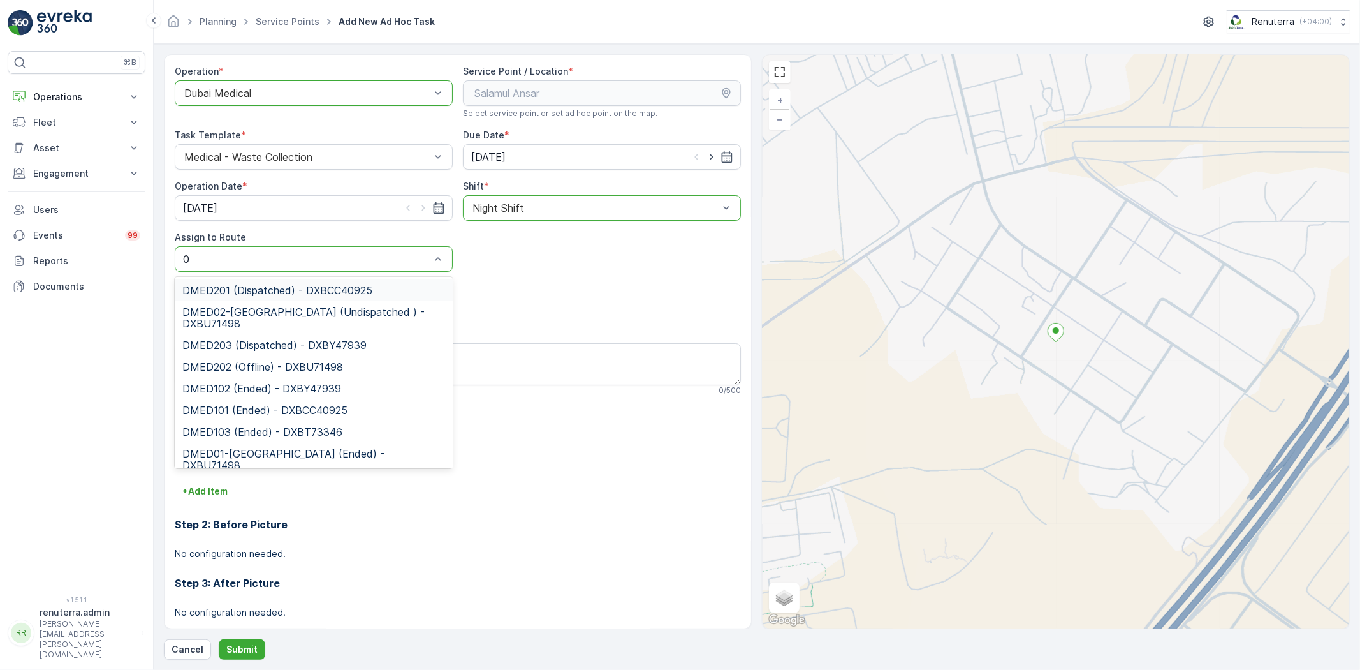
type input "02"
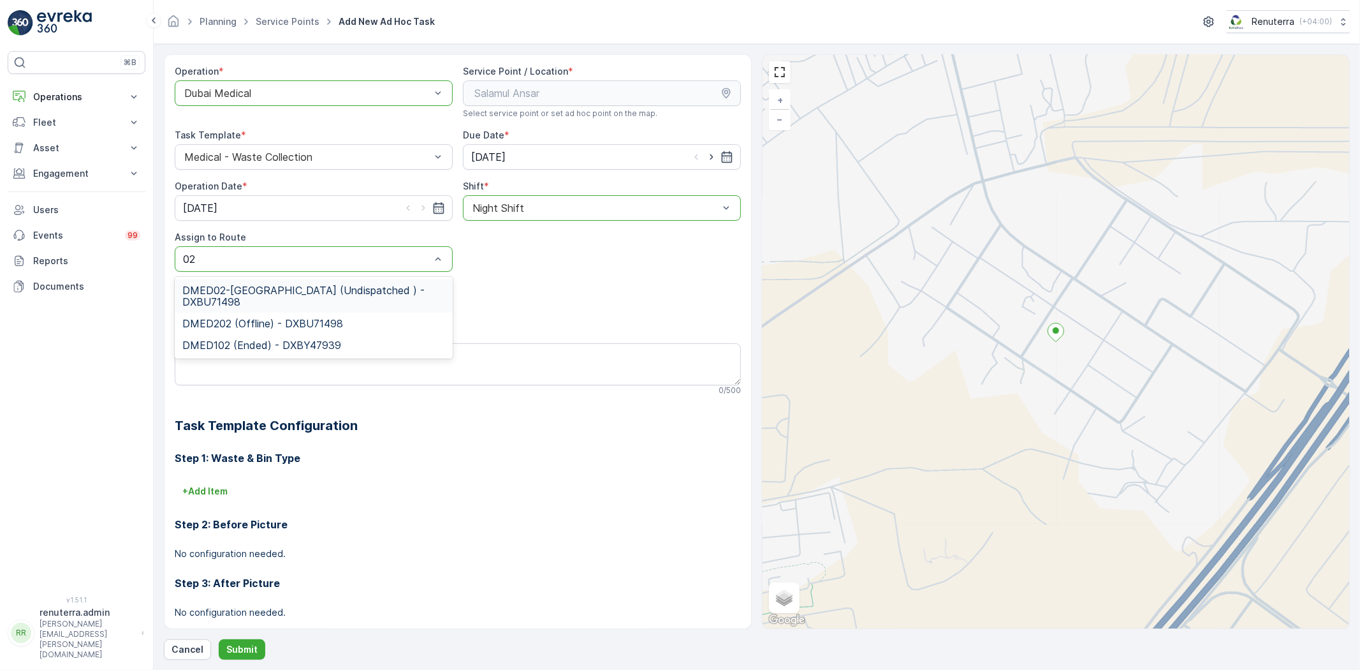
click at [303, 288] on span "DMED02-Khawaneej Yard (Undispatched ) - DXBU71498" at bounding box center [313, 295] width 263 height 23
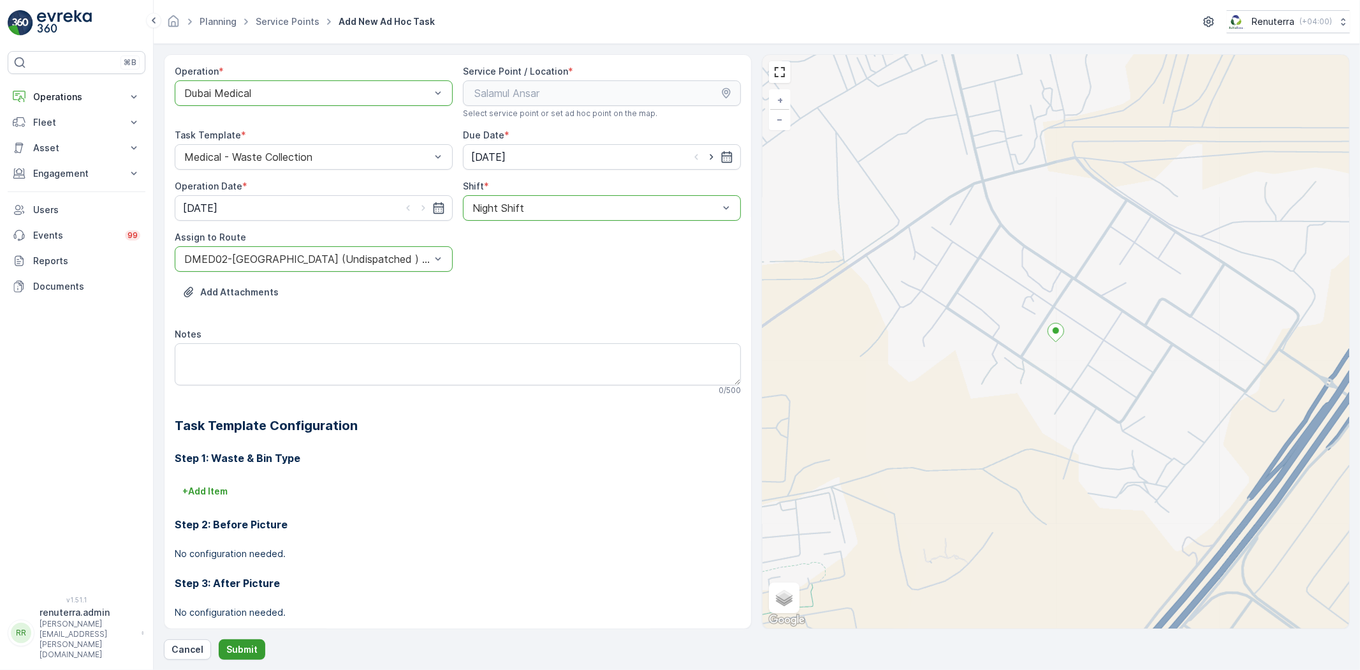
click at [238, 654] on p "Submit" at bounding box center [241, 649] width 31 height 13
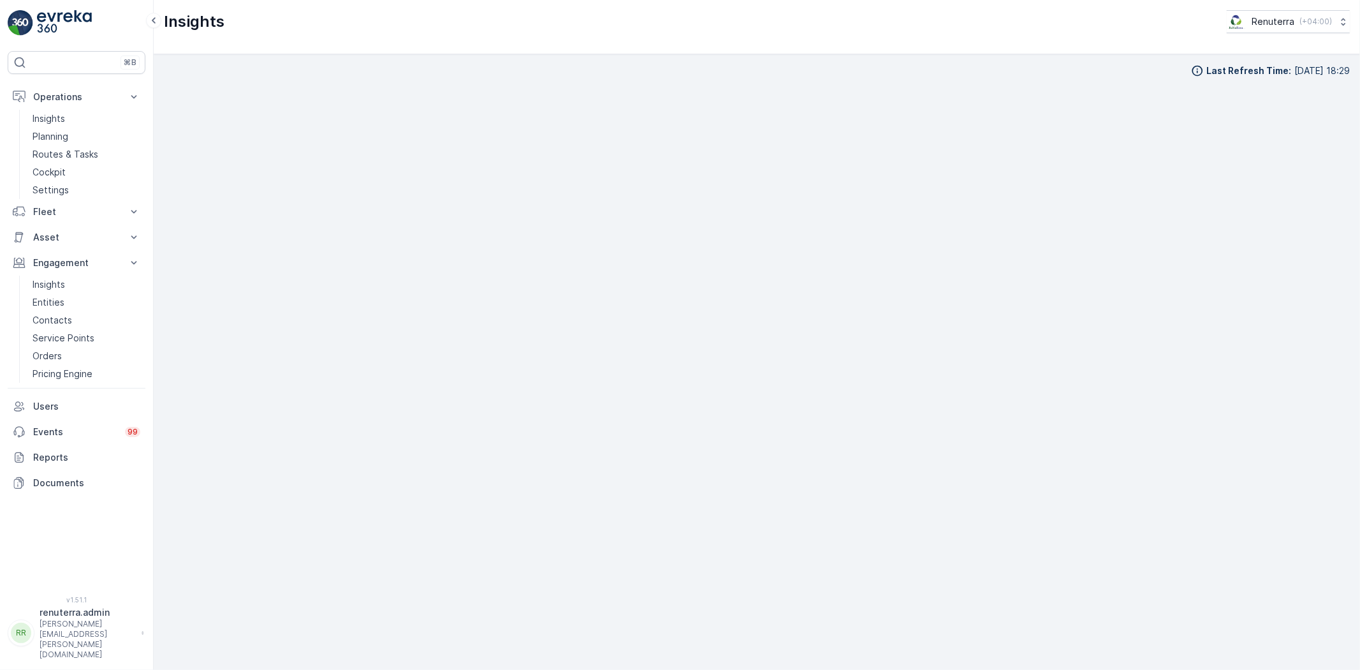
scroll to position [14, 0]
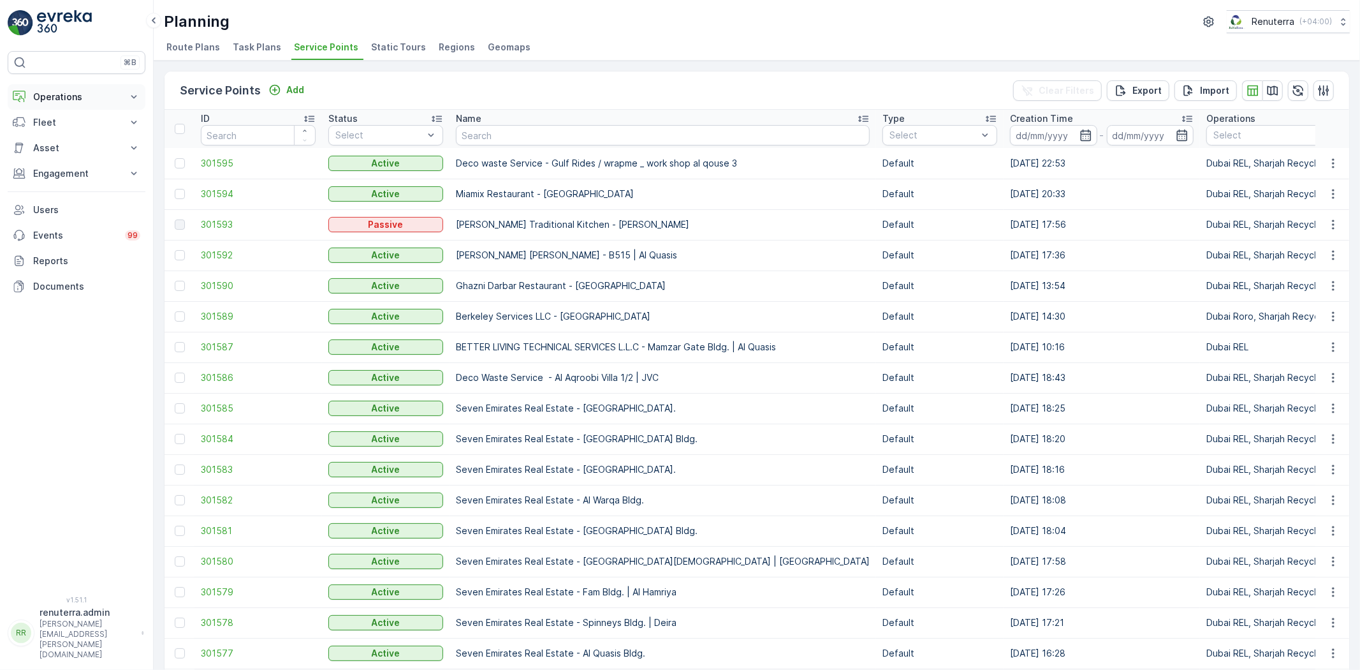
click at [110, 91] on p "Operations" at bounding box center [76, 97] width 87 height 13
click at [75, 119] on link "Insights" at bounding box center [86, 119] width 118 height 18
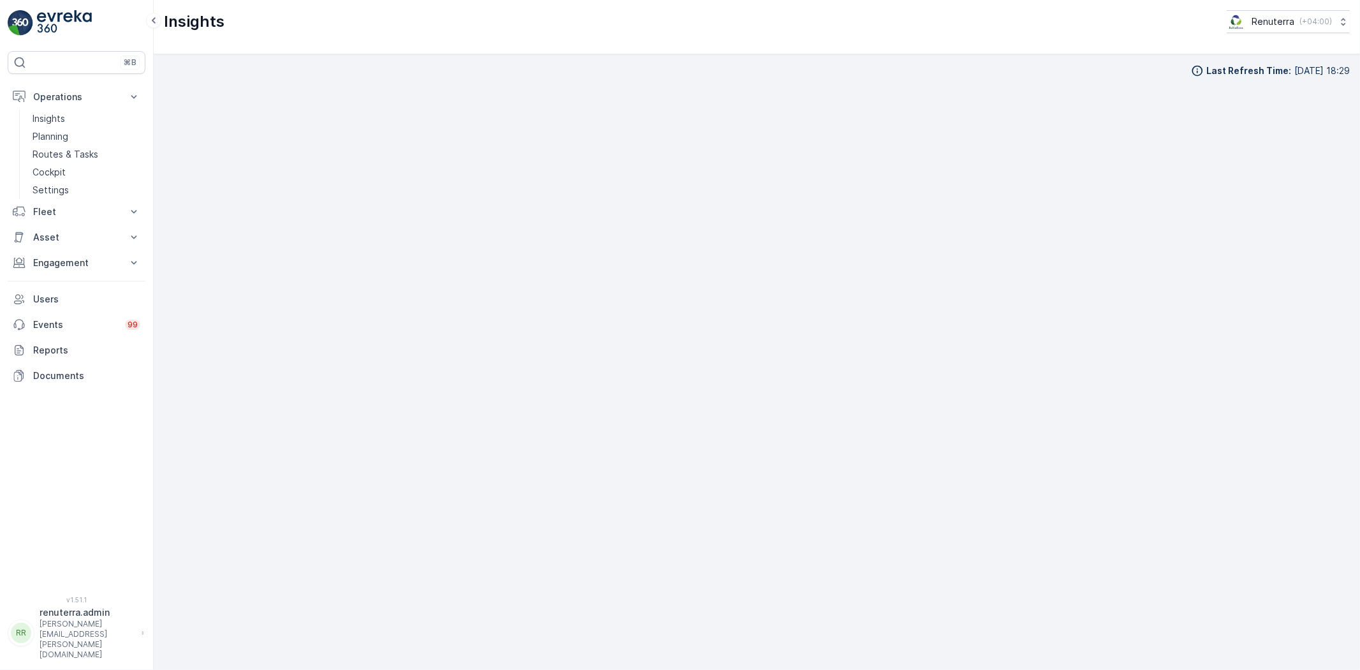
scroll to position [14, 0]
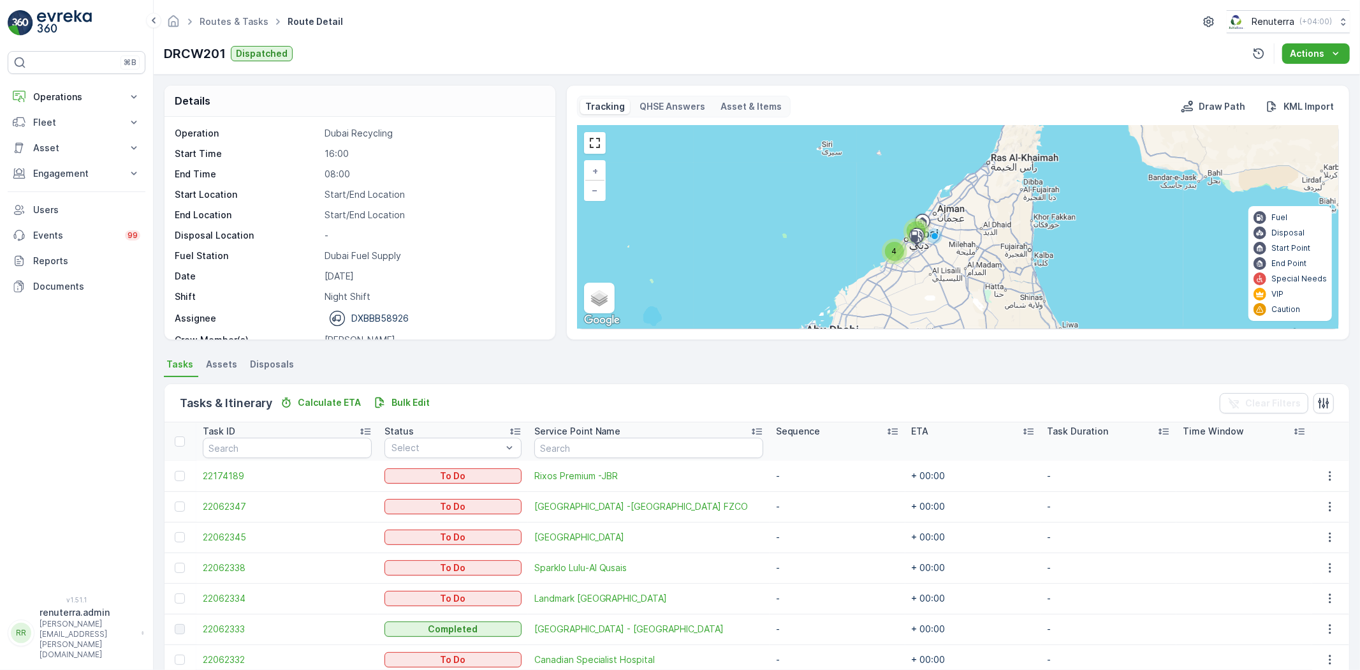
scroll to position [142, 0]
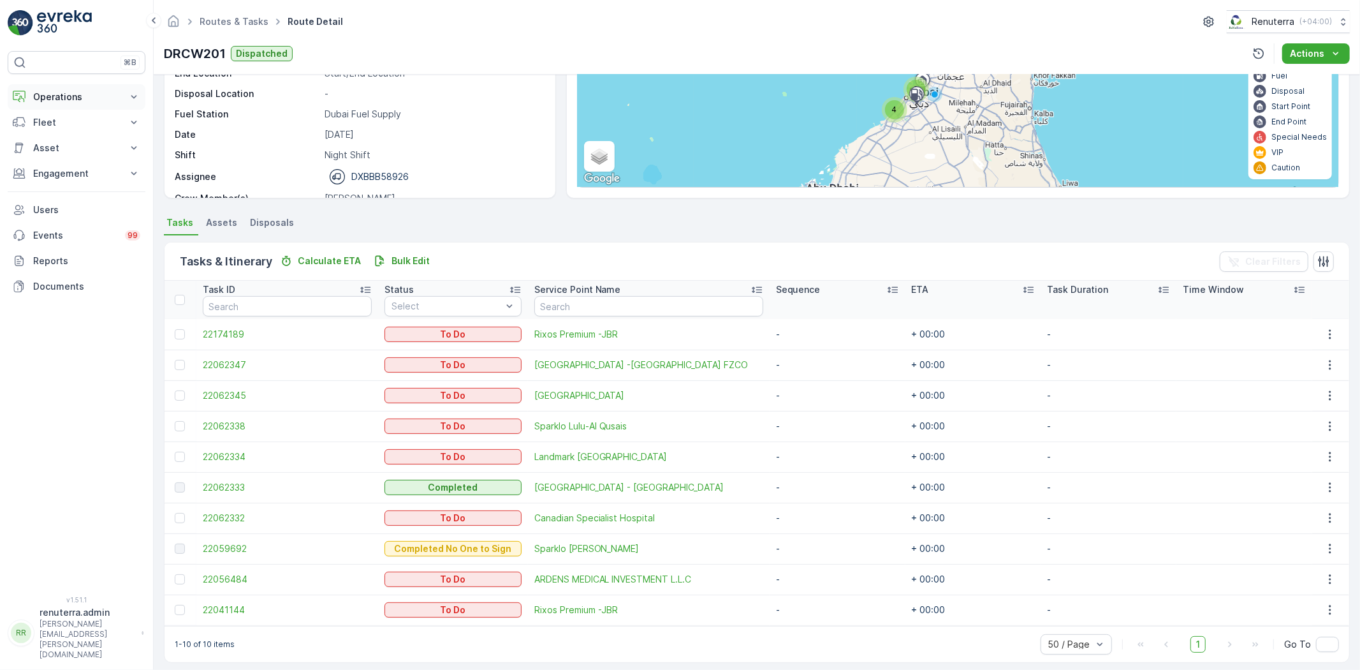
click at [77, 98] on p "Operations" at bounding box center [76, 97] width 87 height 13
click at [68, 147] on link "Routes & Tasks" at bounding box center [86, 154] width 118 height 18
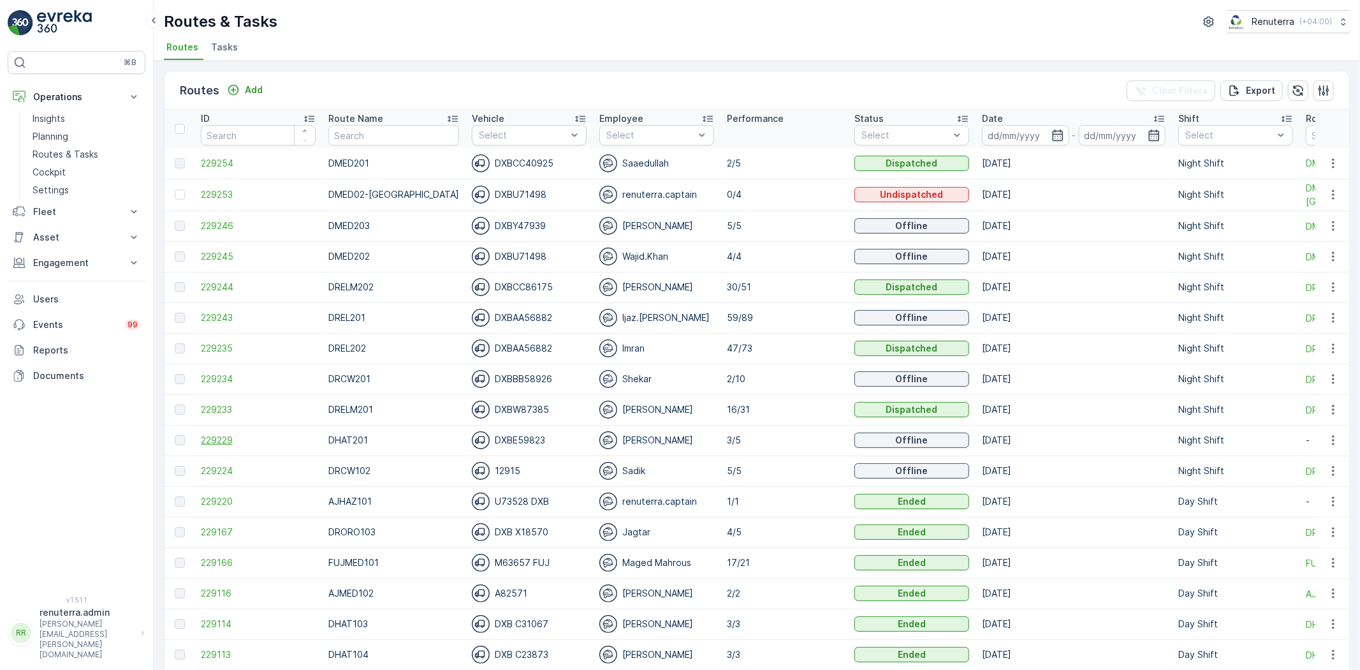
click at [216, 441] on span "229229" at bounding box center [258, 440] width 115 height 13
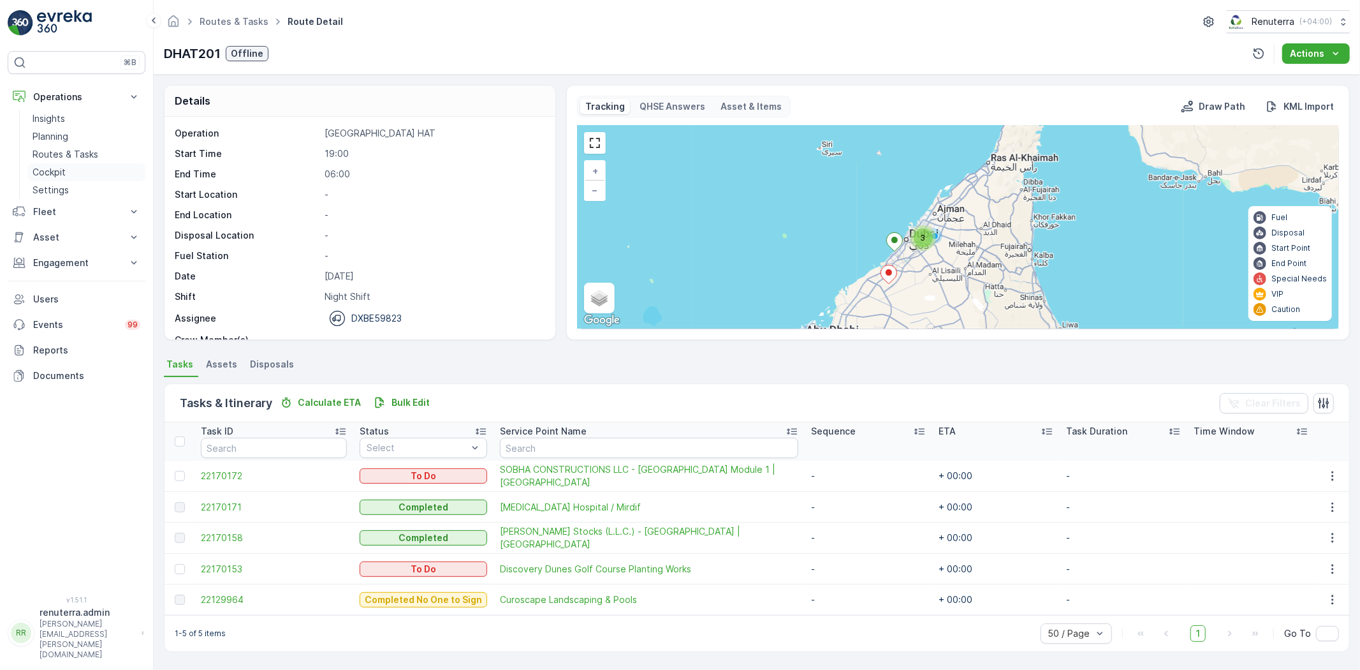
click at [110, 175] on link "Cockpit" at bounding box center [86, 172] width 118 height 18
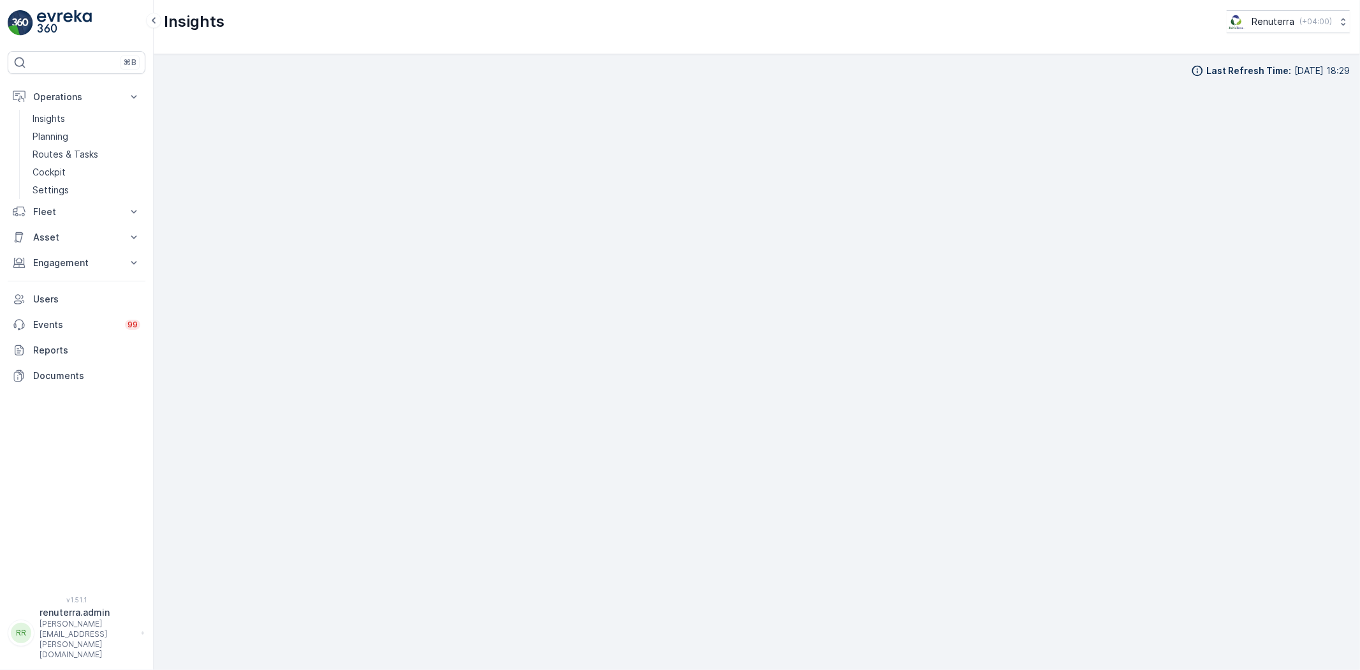
scroll to position [14, 0]
